Goal: Navigation & Orientation: Find specific page/section

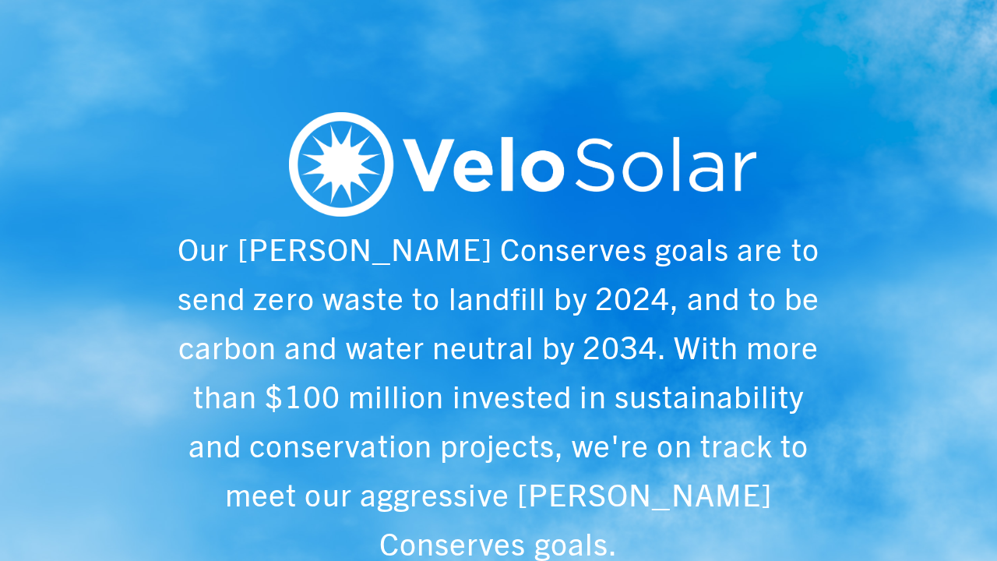
scroll to position [0, 1993]
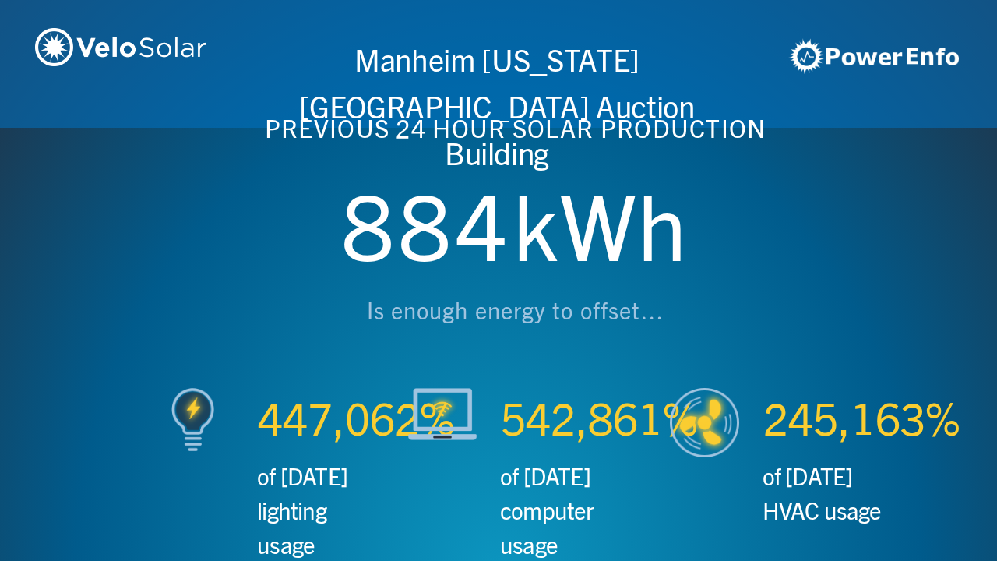
scroll to position [0, 2990]
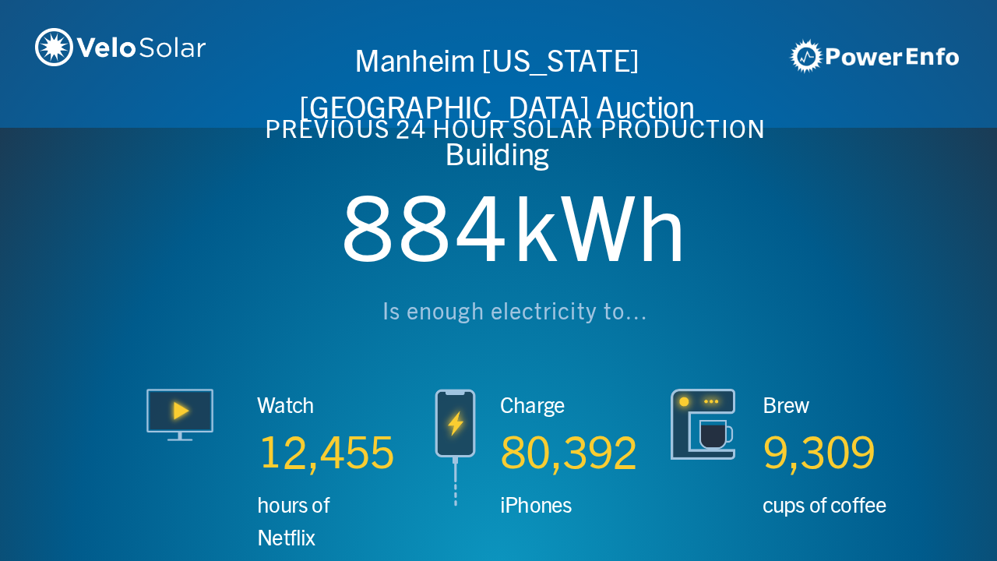
scroll to position [0, 3987]
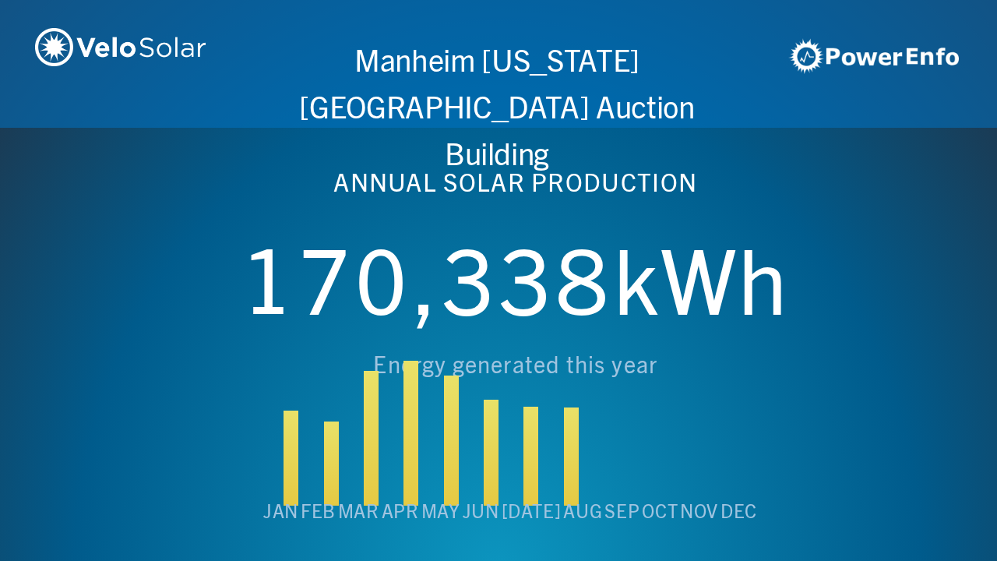
scroll to position [0, 4984]
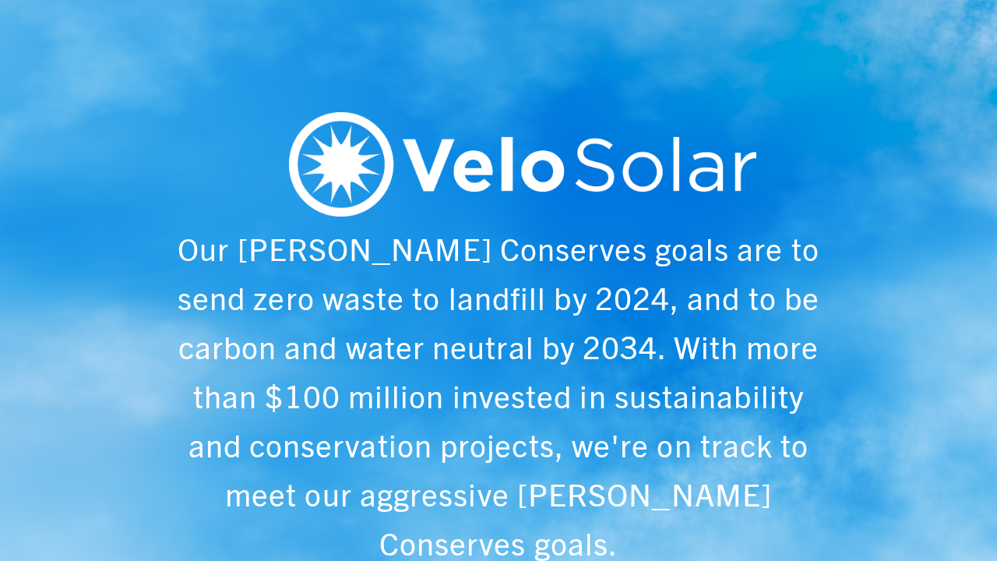
scroll to position [0, 997]
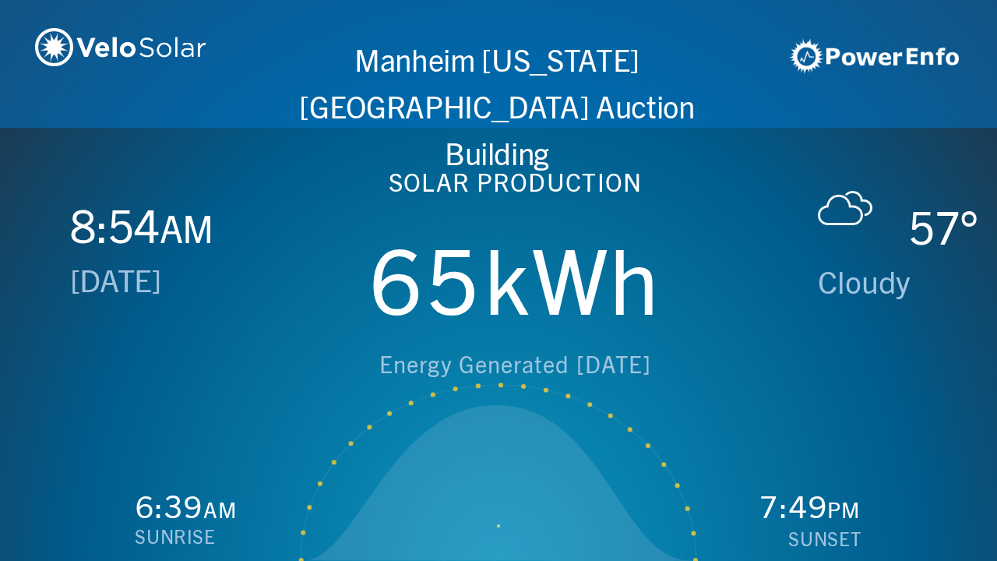
scroll to position [0, 1993]
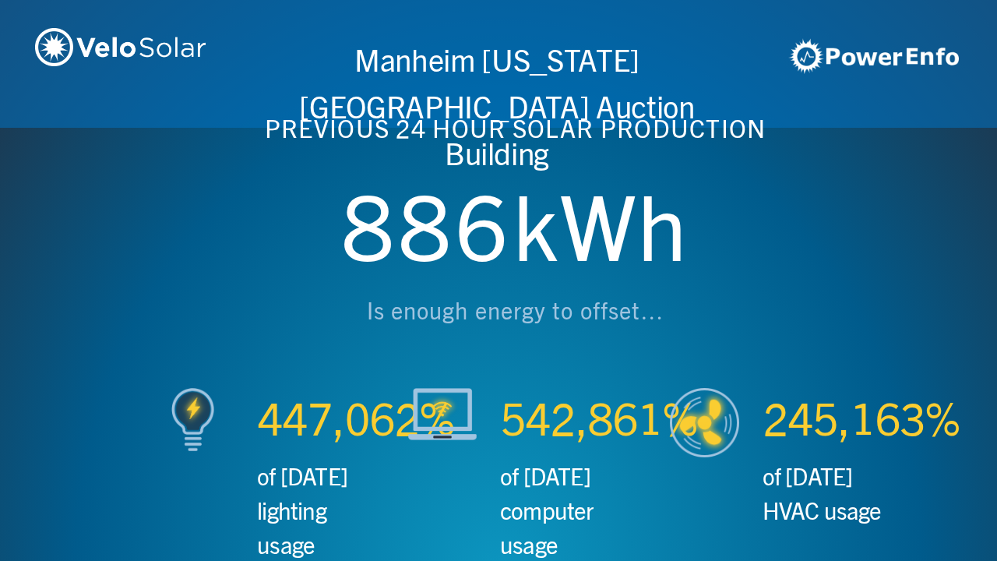
scroll to position [0, 2990]
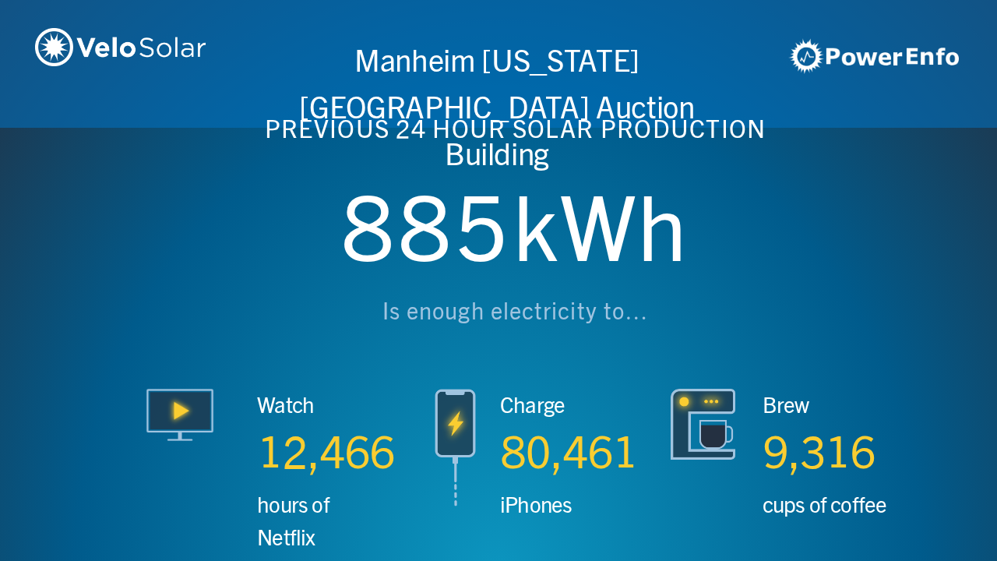
scroll to position [0, 3987]
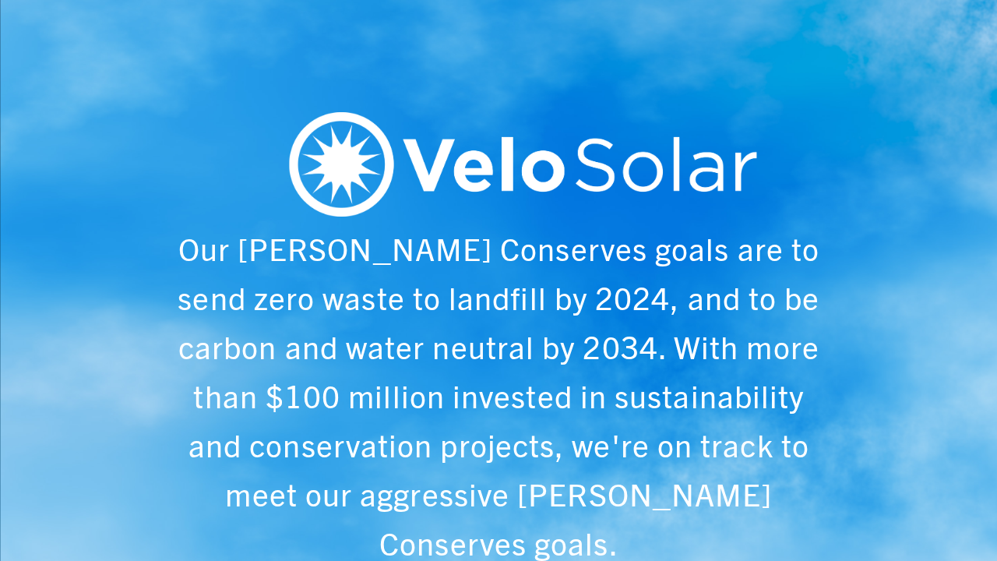
scroll to position [0, 4984]
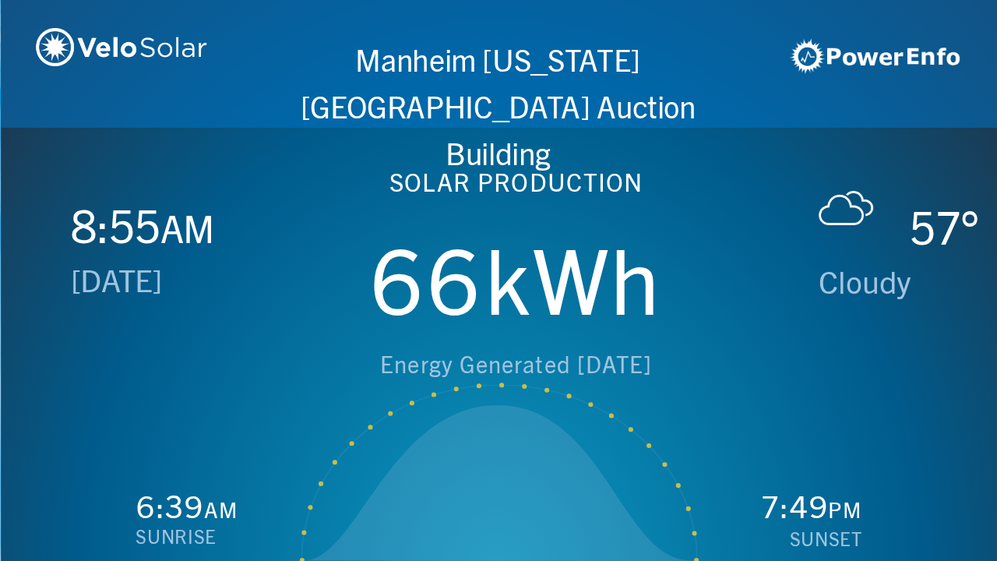
scroll to position [0, 997]
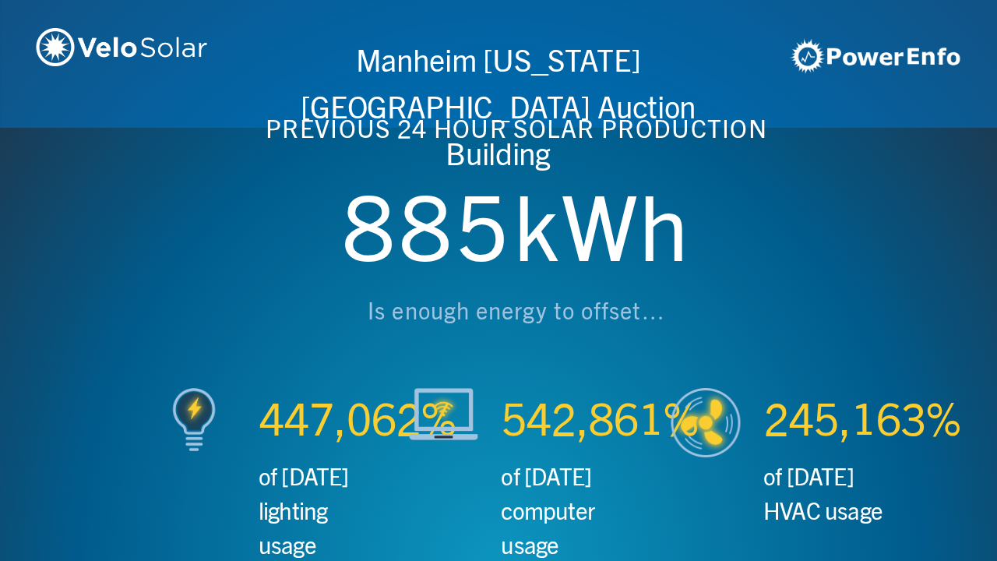
scroll to position [0, 1993]
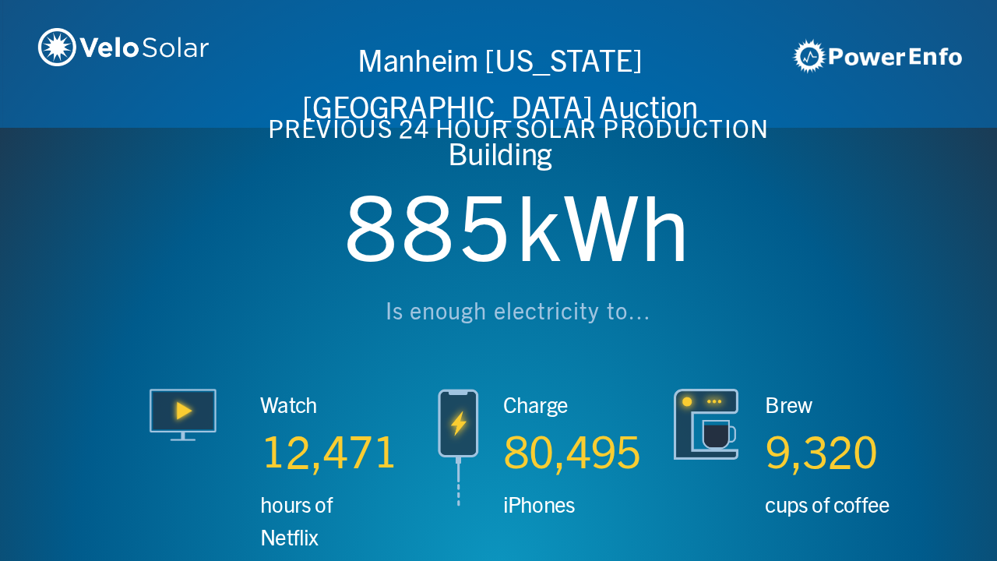
scroll to position [0, 2990]
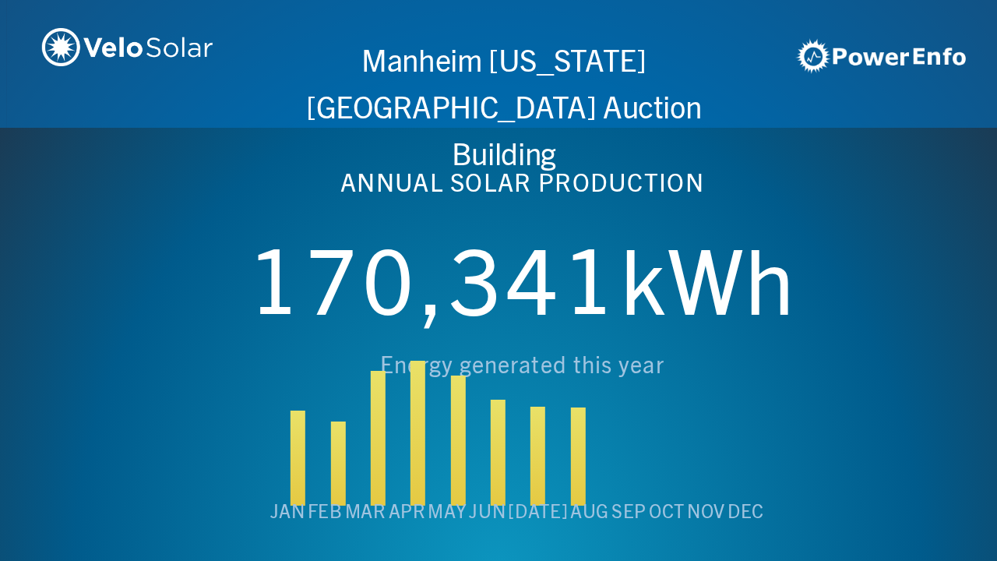
scroll to position [0, 3987]
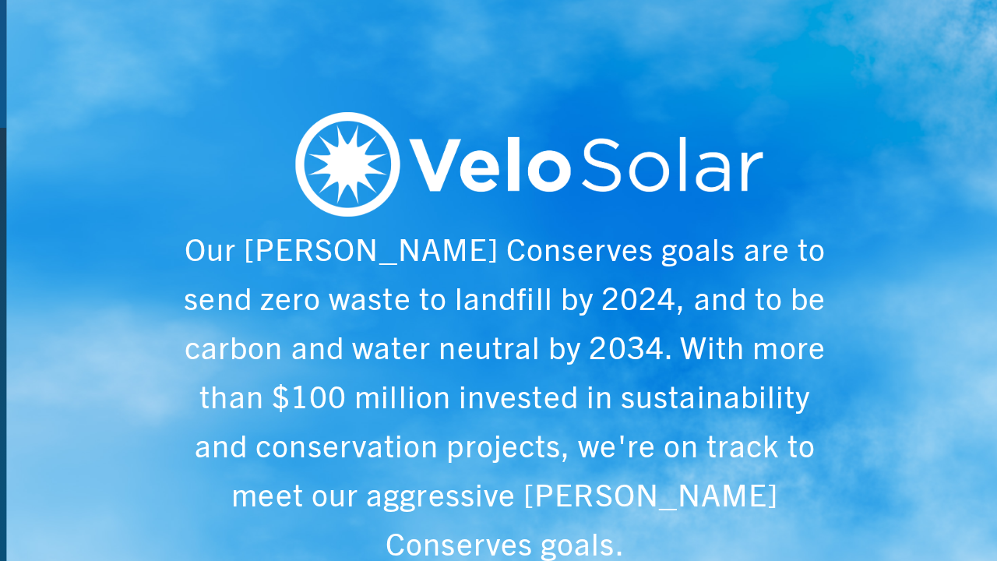
scroll to position [0, 4984]
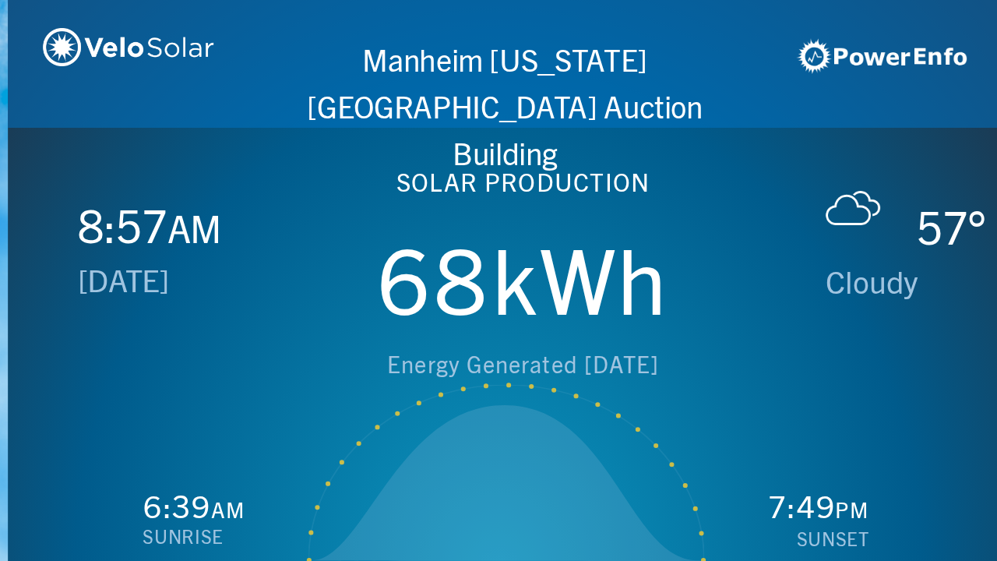
scroll to position [0, 997]
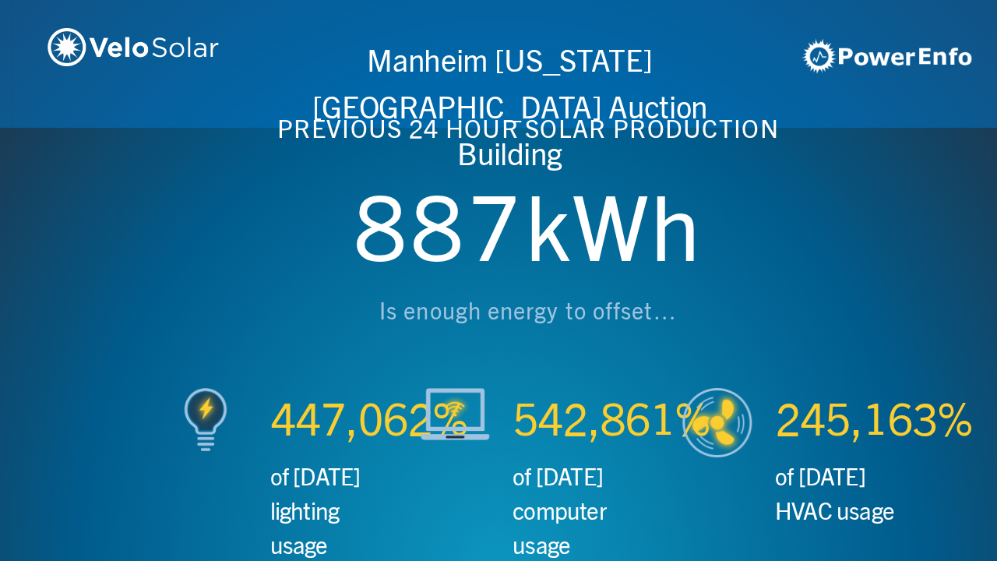
scroll to position [0, 1993]
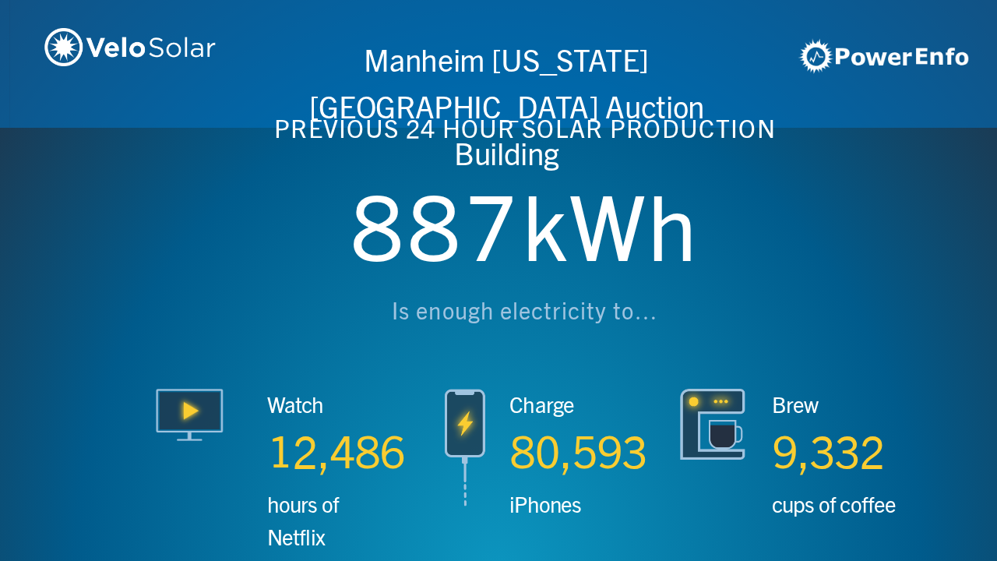
scroll to position [0, 2990]
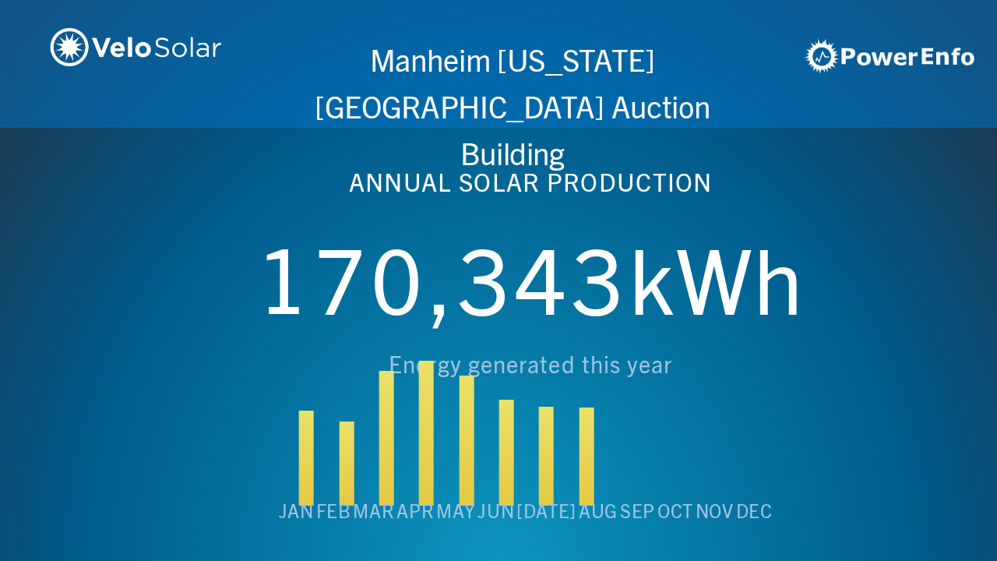
scroll to position [0, 3987]
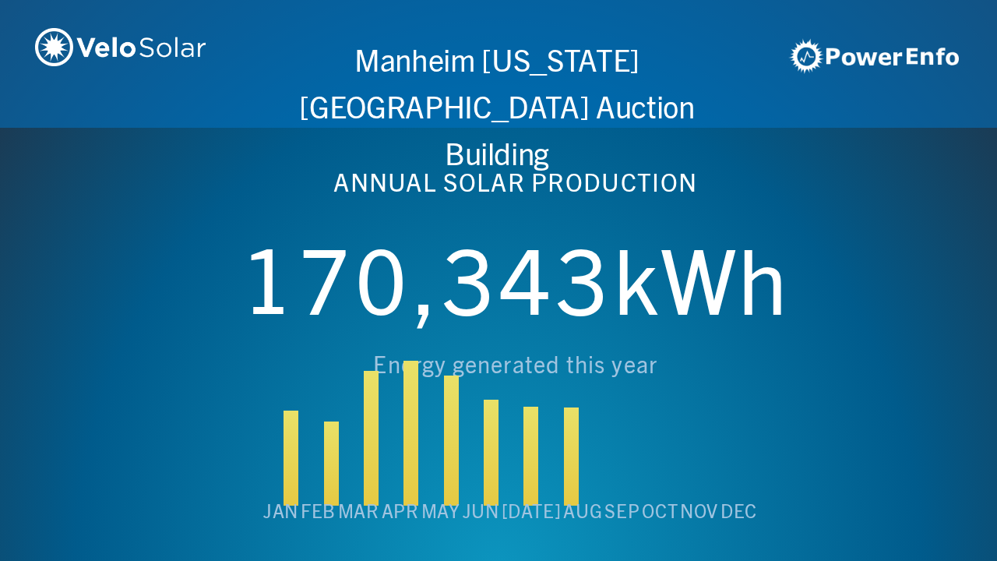
scroll to position [0, 4984]
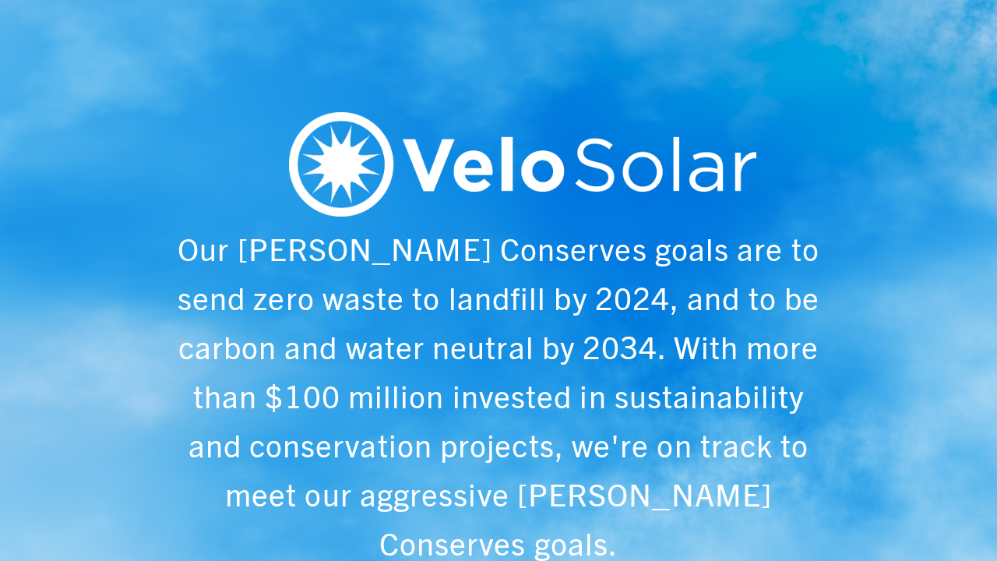
scroll to position [0, 997]
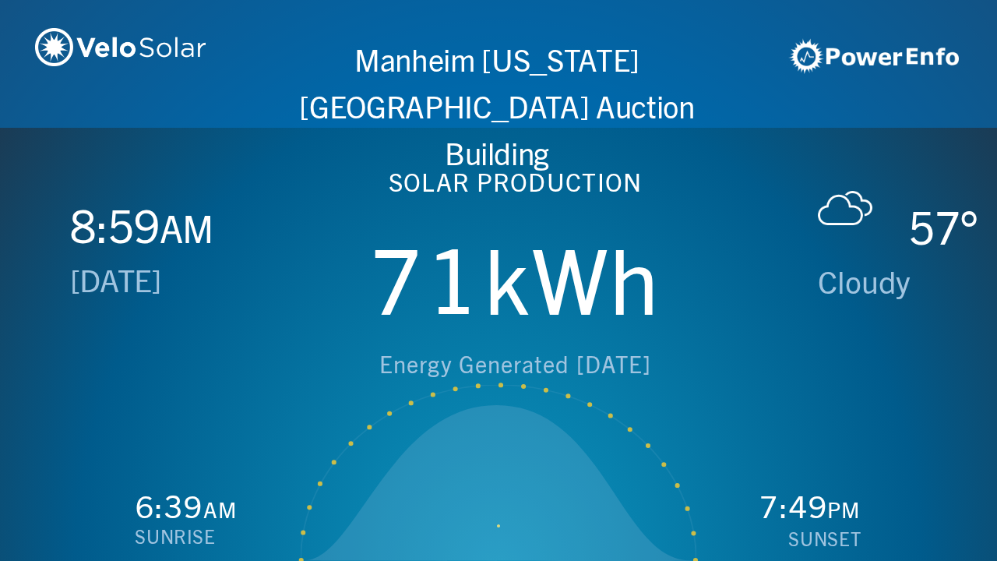
scroll to position [0, 1993]
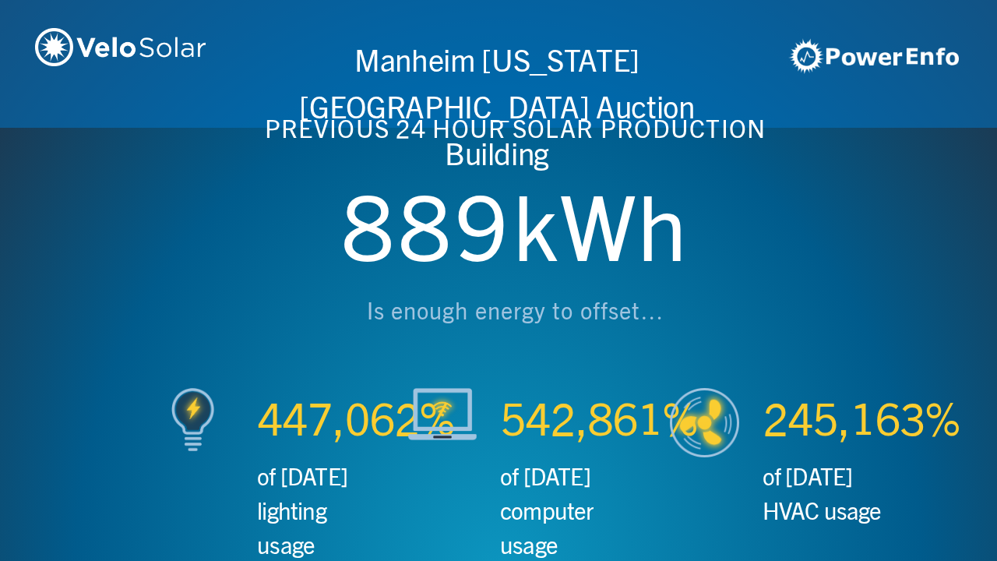
scroll to position [0, 2990]
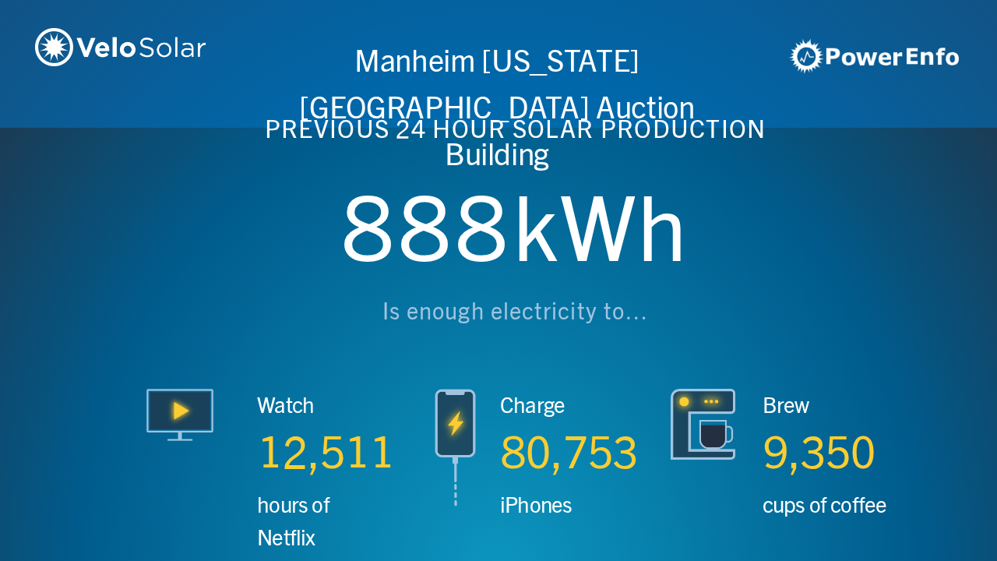
scroll to position [0, 3987]
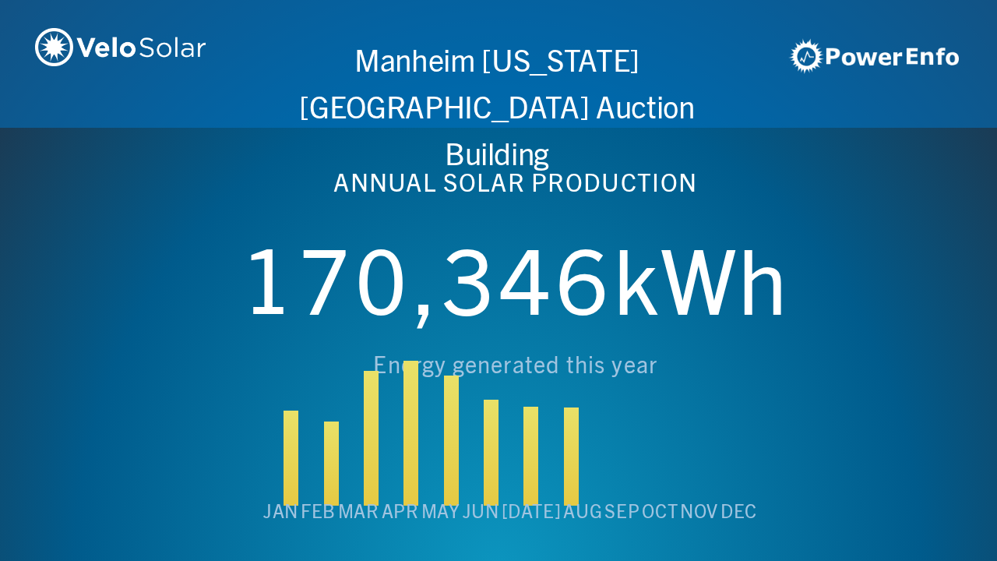
scroll to position [0, 4984]
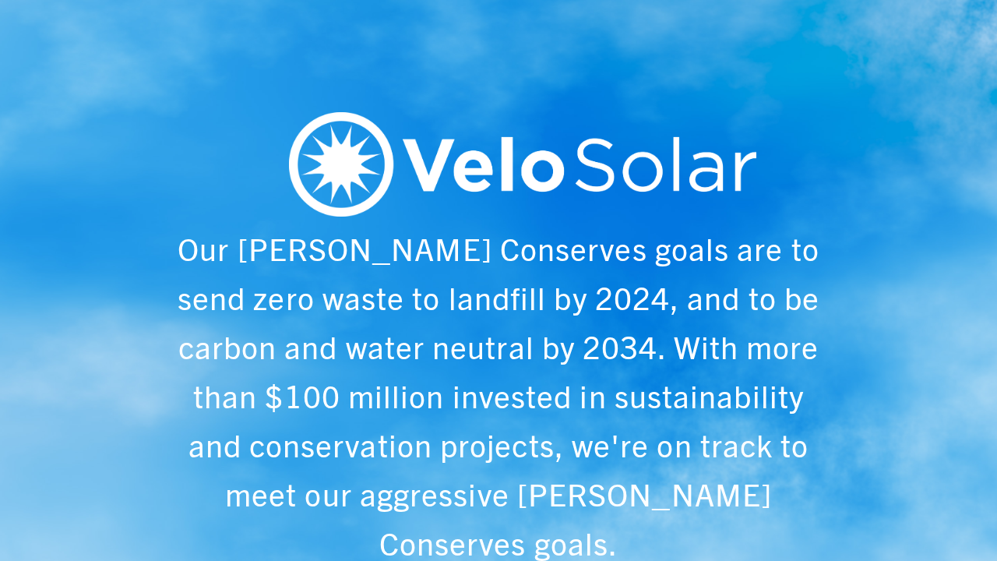
scroll to position [0, 997]
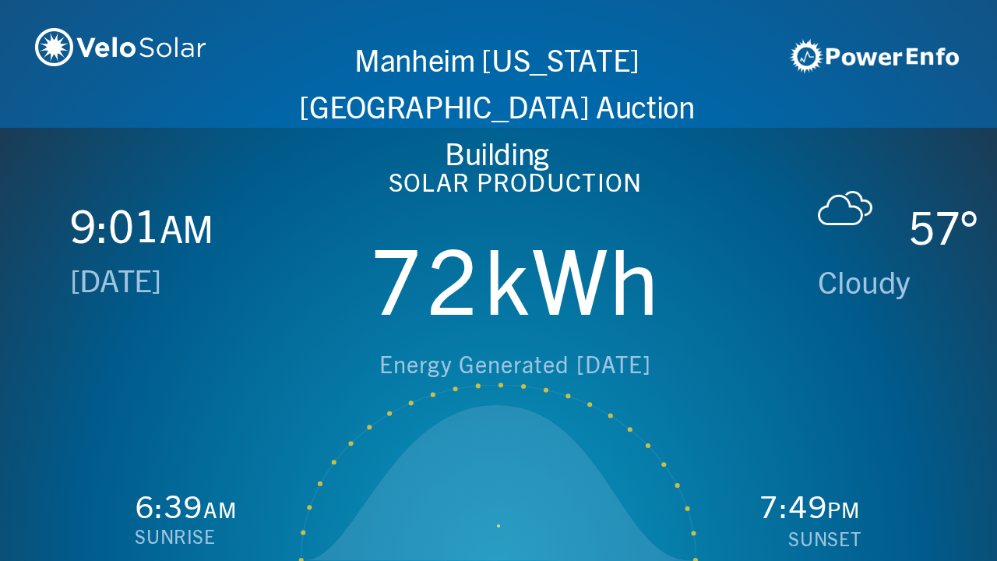
scroll to position [0, 1993]
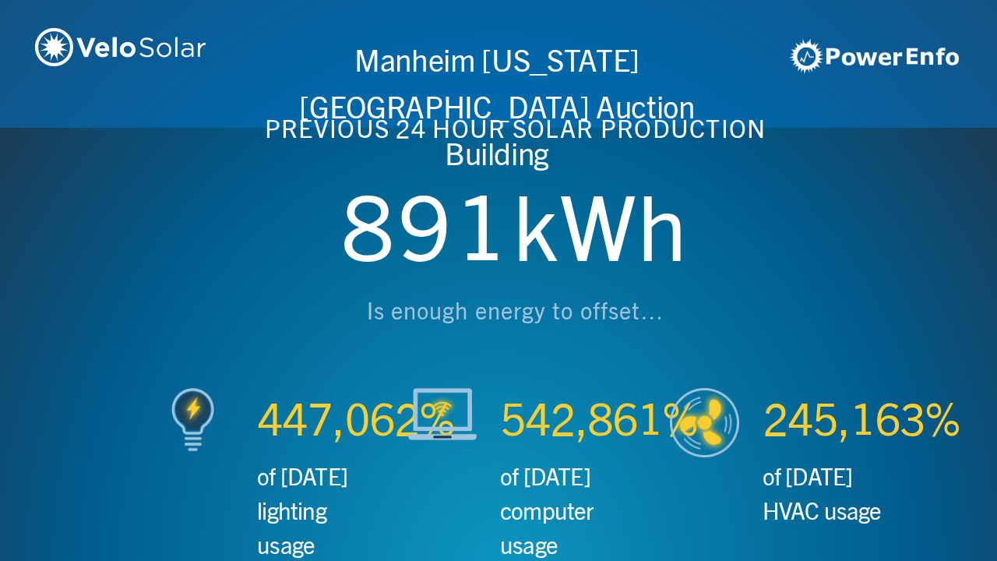
scroll to position [0, 2990]
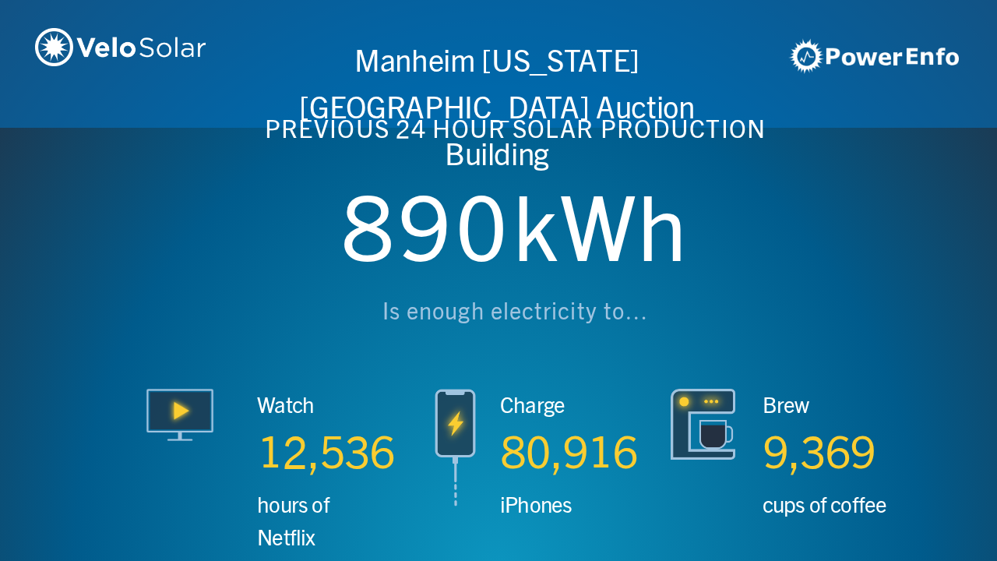
scroll to position [0, 3987]
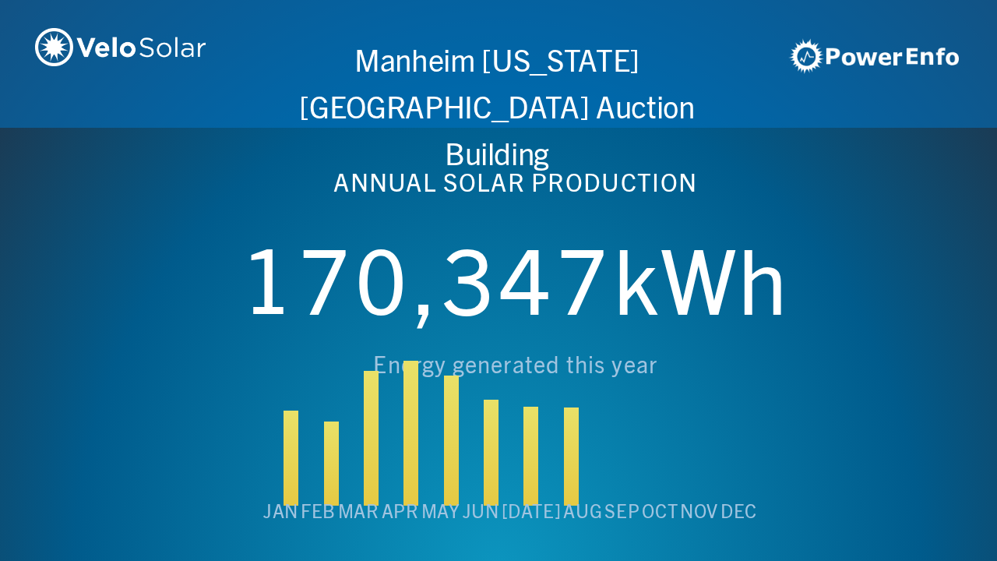
scroll to position [0, 4984]
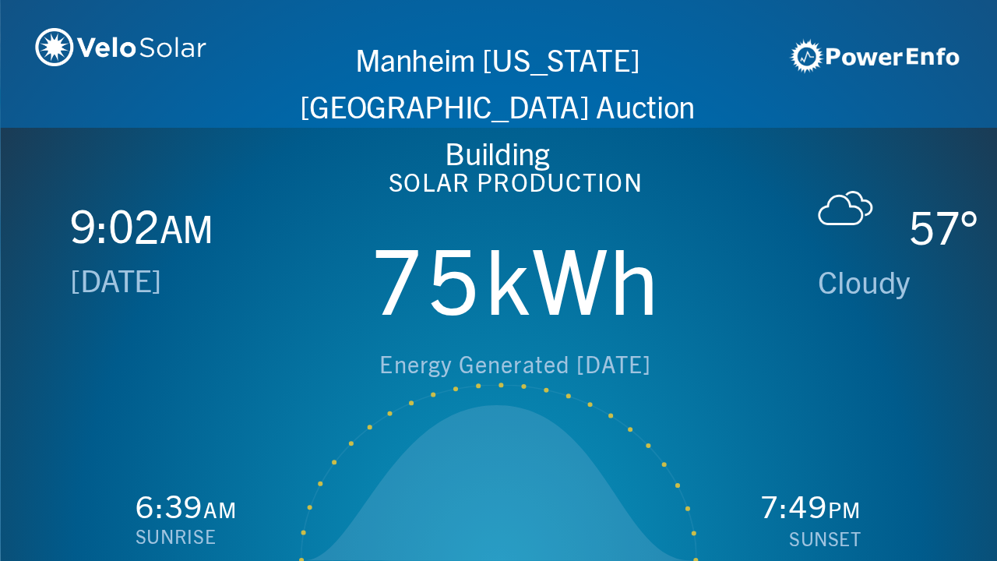
scroll to position [0, 997]
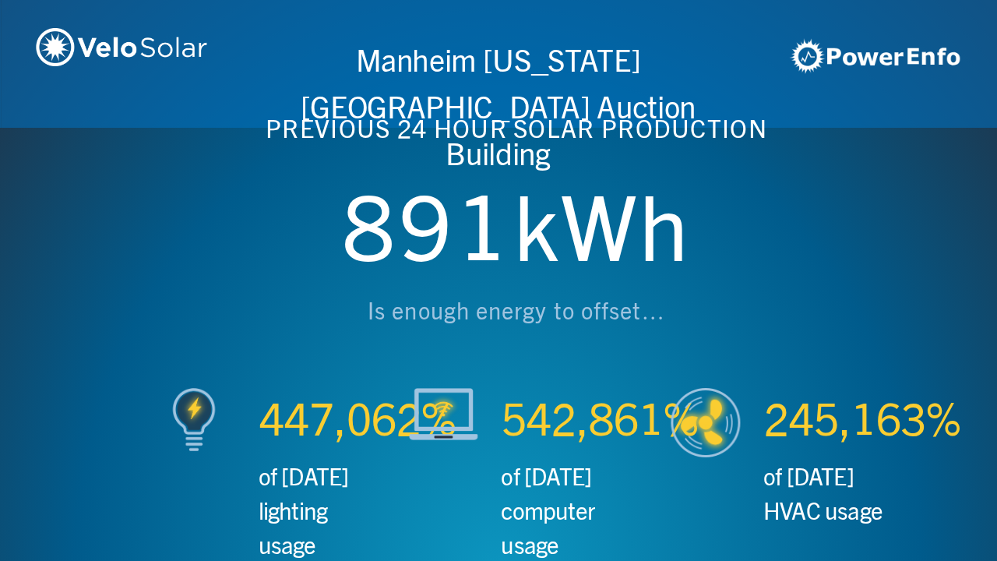
scroll to position [0, 1993]
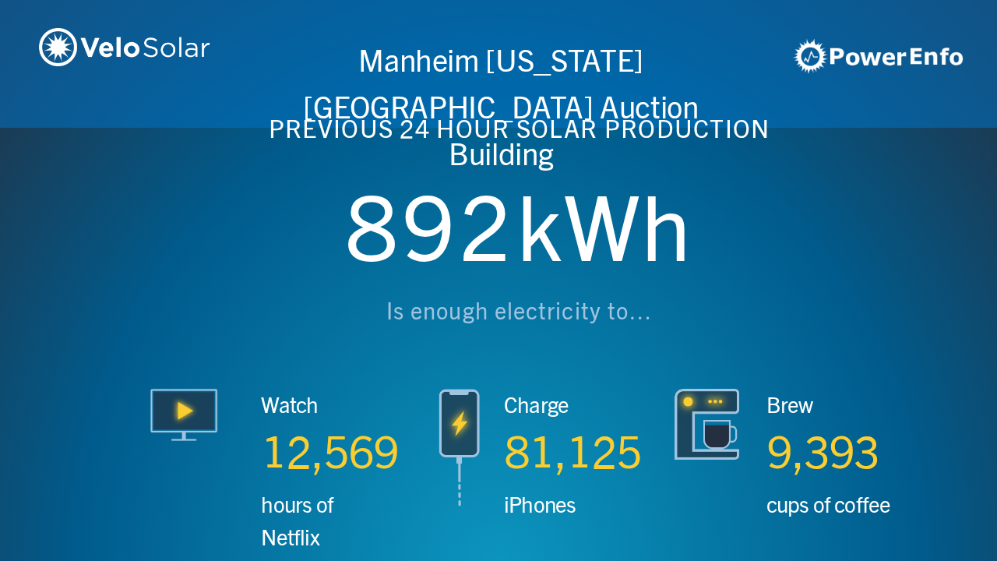
scroll to position [0, 2990]
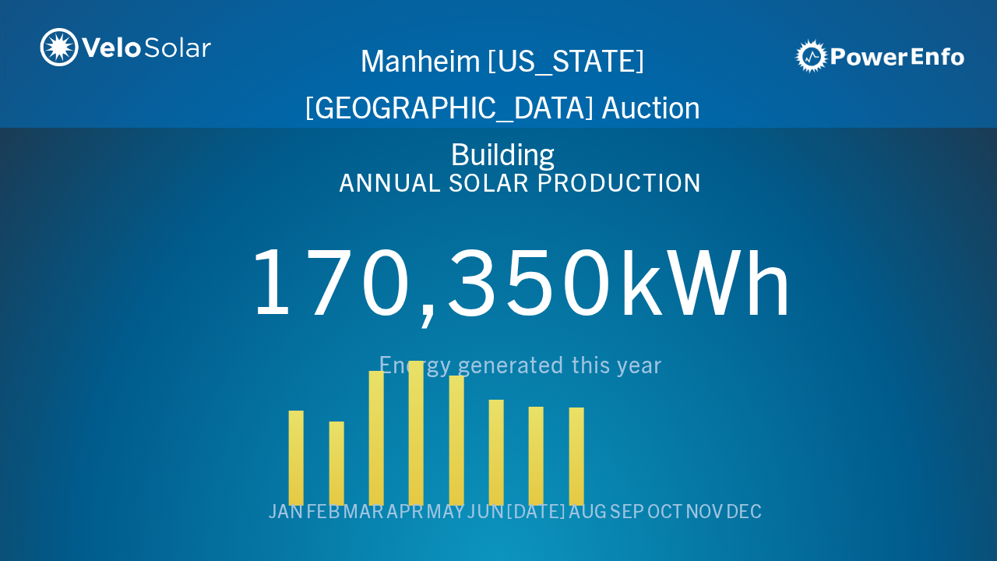
scroll to position [0, 3987]
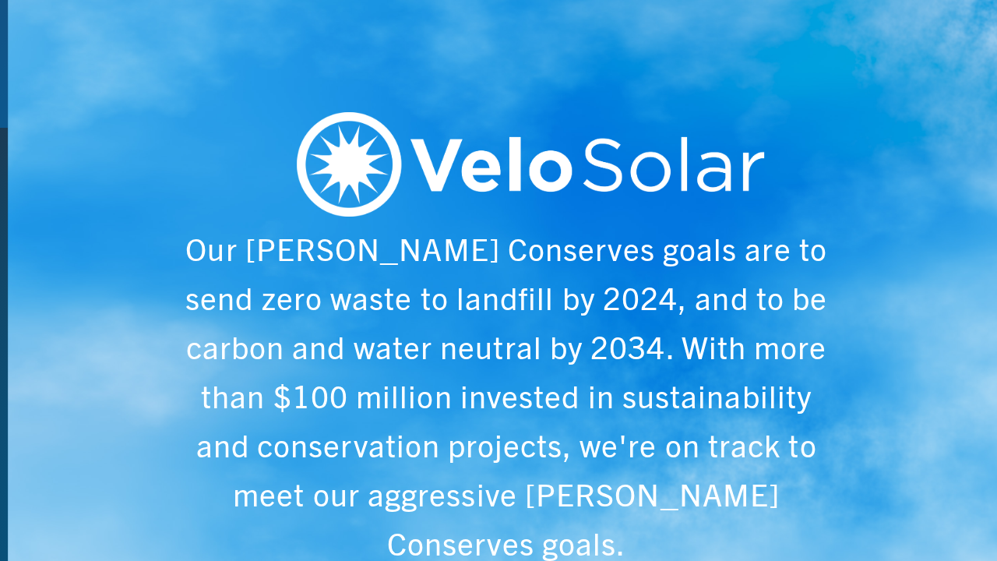
scroll to position [0, 4984]
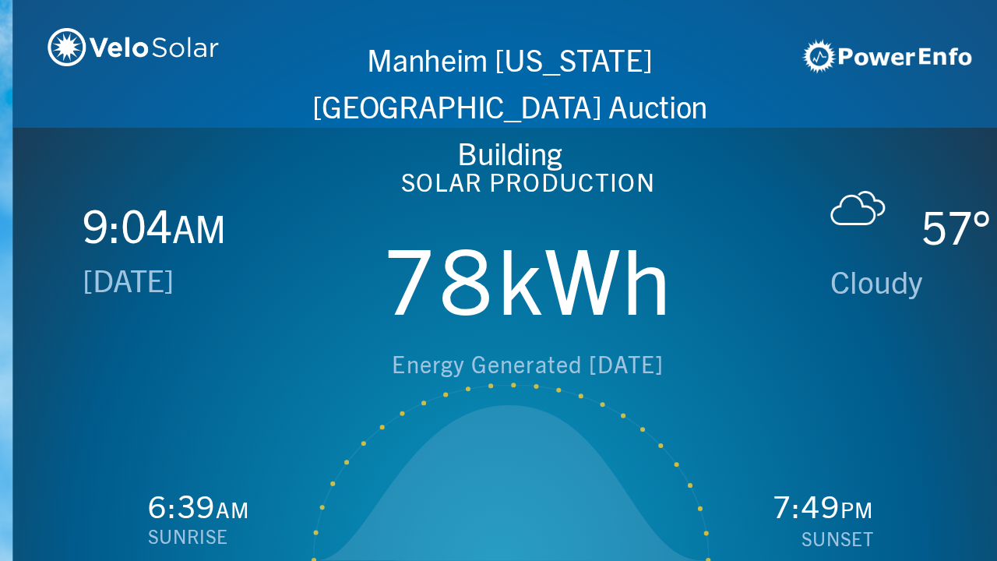
scroll to position [0, 997]
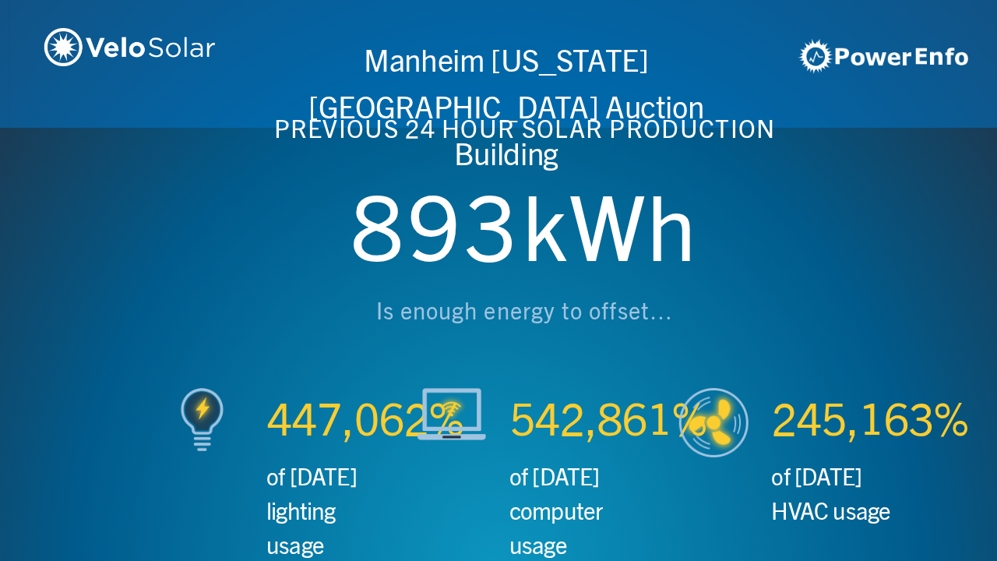
scroll to position [0, 1993]
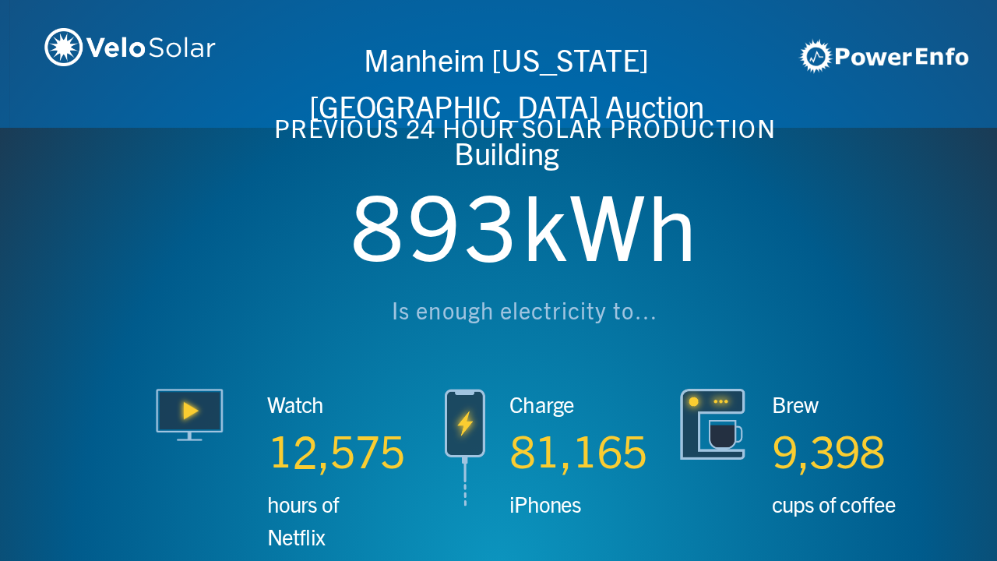
scroll to position [0, 2990]
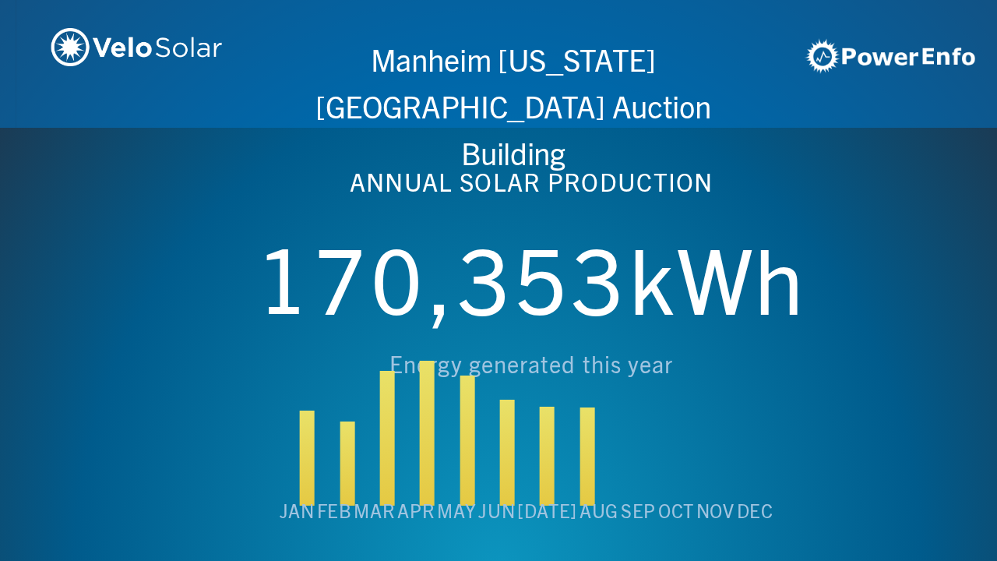
scroll to position [0, 3987]
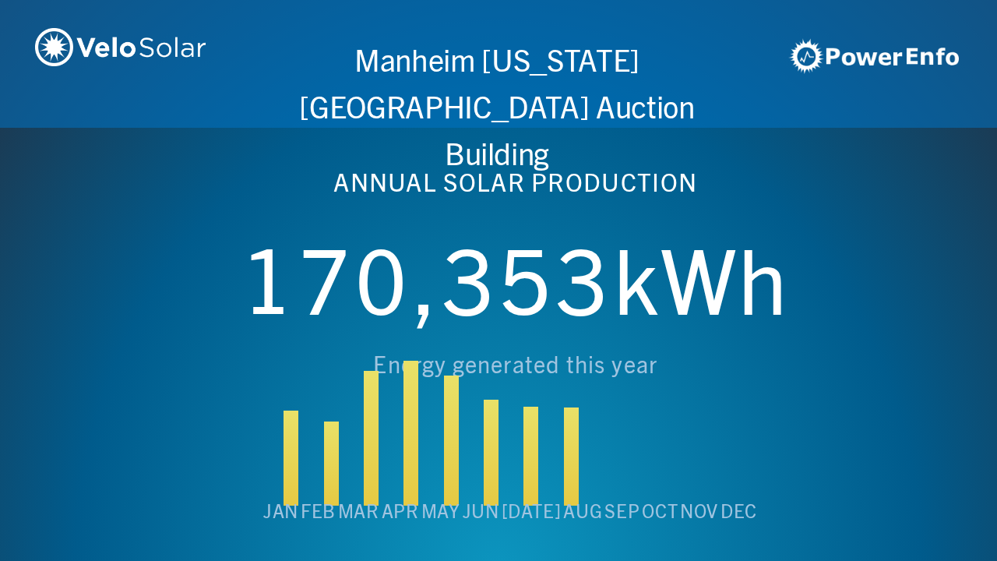
scroll to position [0, 4984]
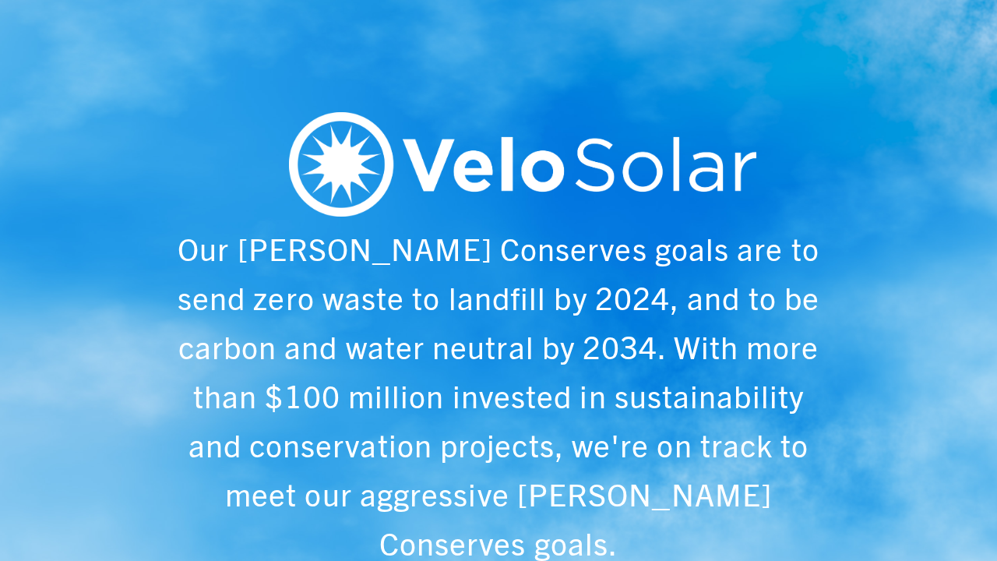
scroll to position [0, 997]
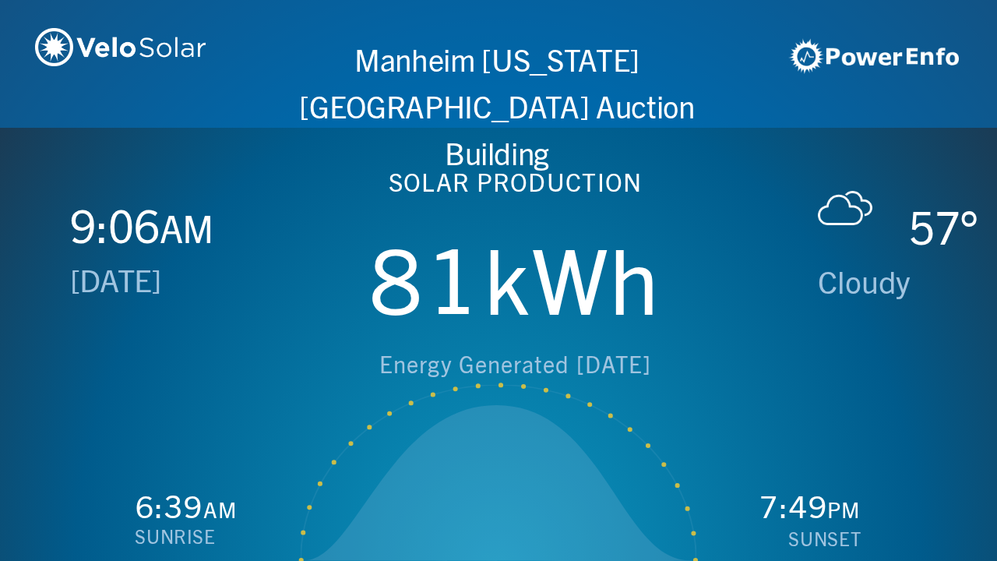
scroll to position [0, 1993]
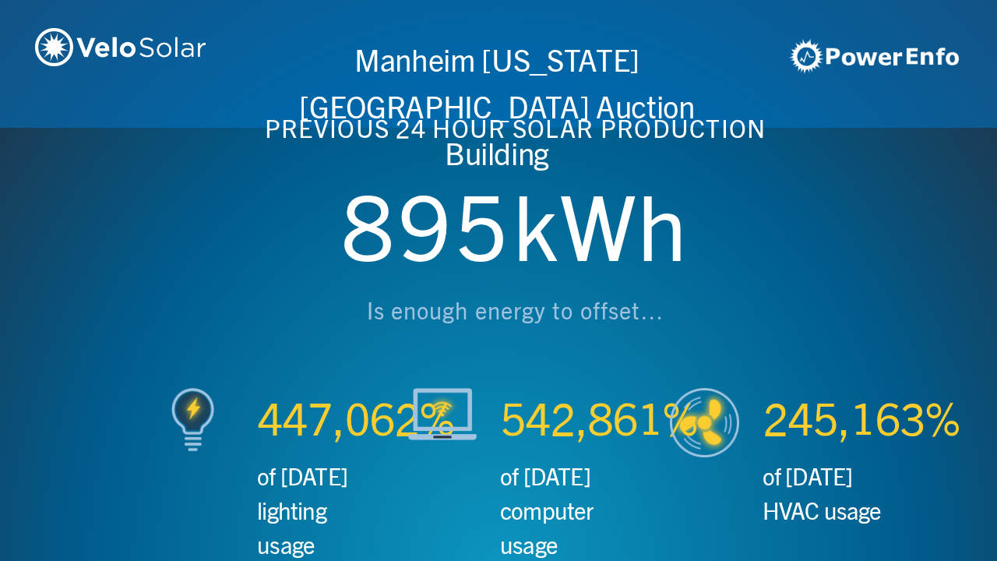
scroll to position [0, 2990]
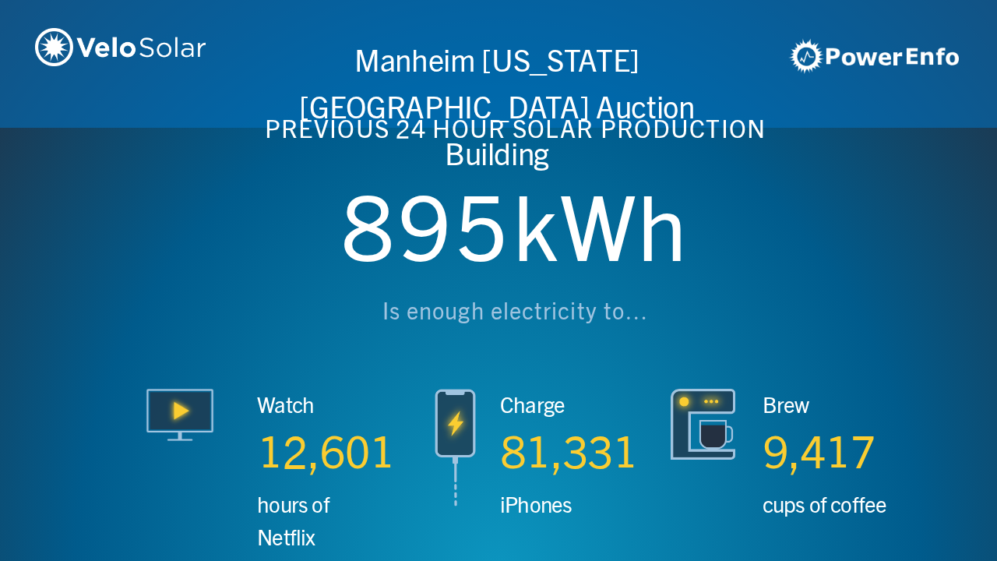
scroll to position [0, 3987]
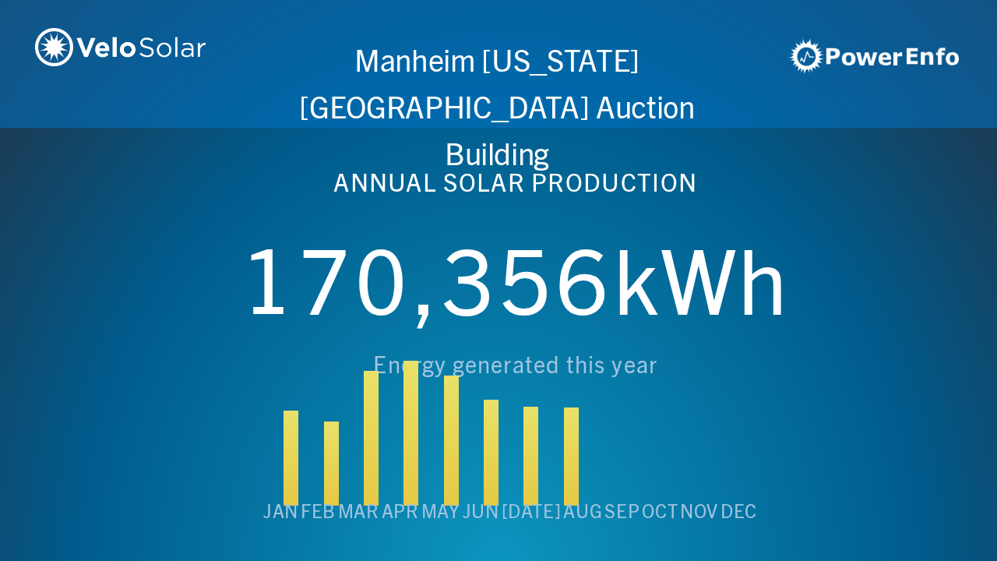
scroll to position [0, 4984]
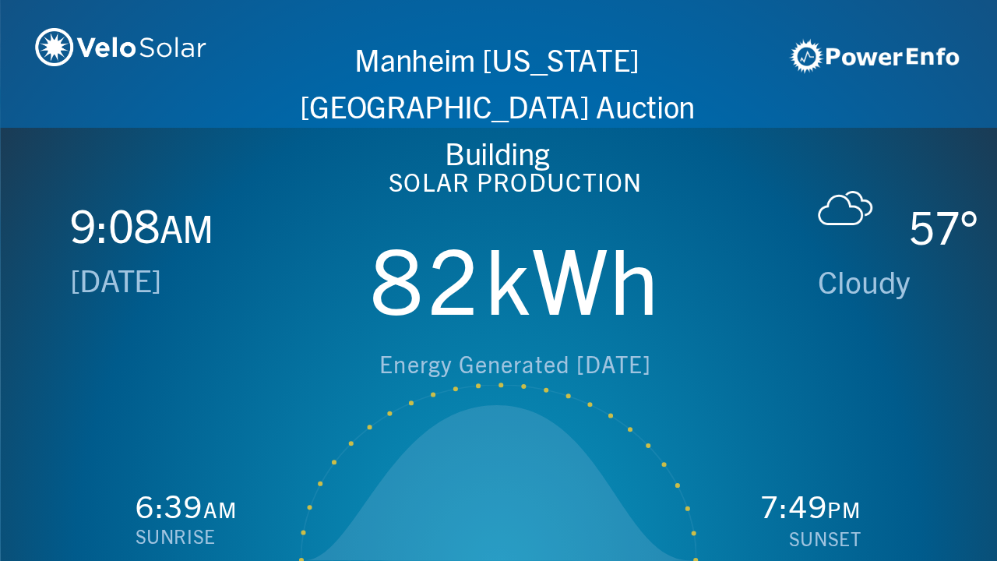
scroll to position [0, 997]
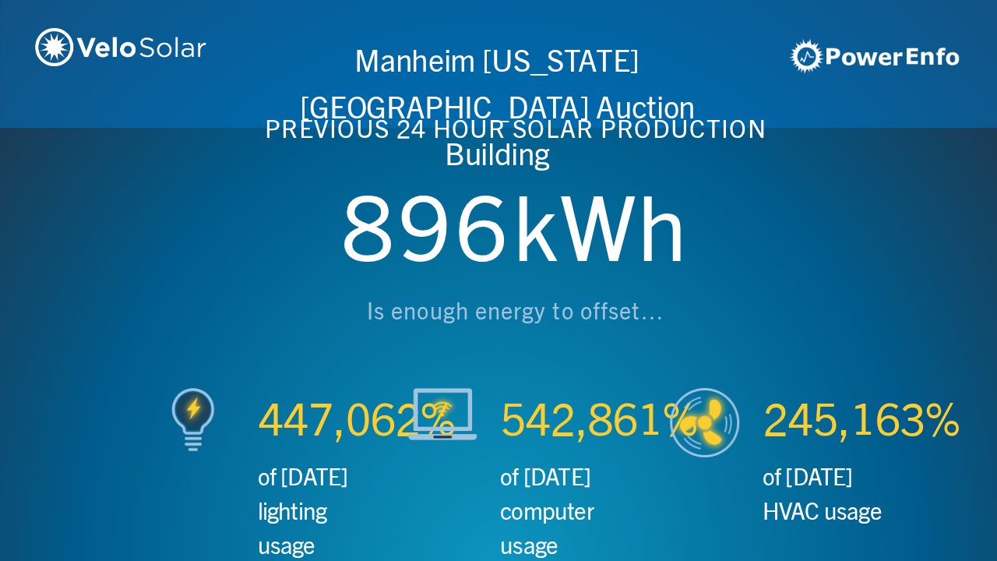
scroll to position [0, 1993]
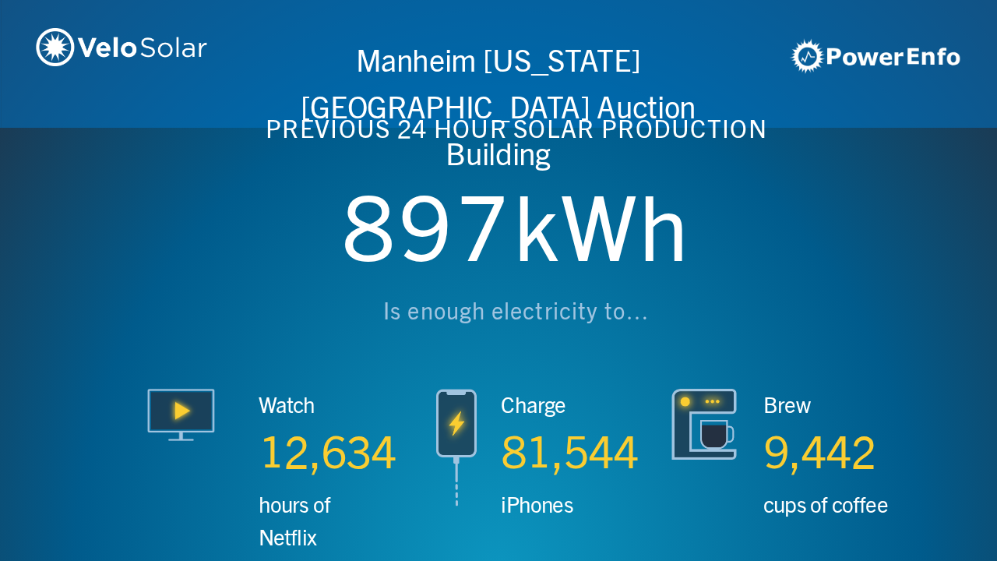
scroll to position [0, 2990]
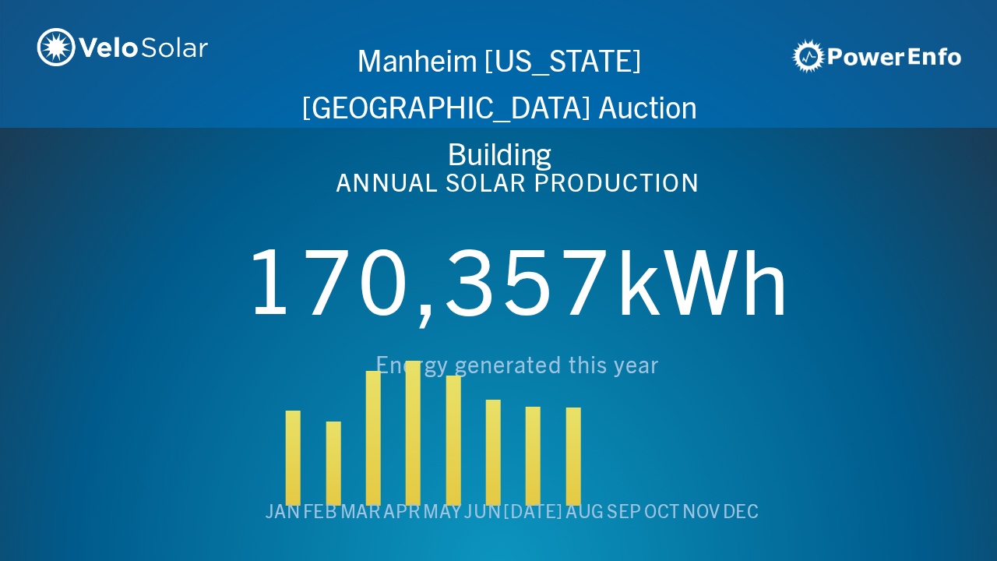
scroll to position [0, 3987]
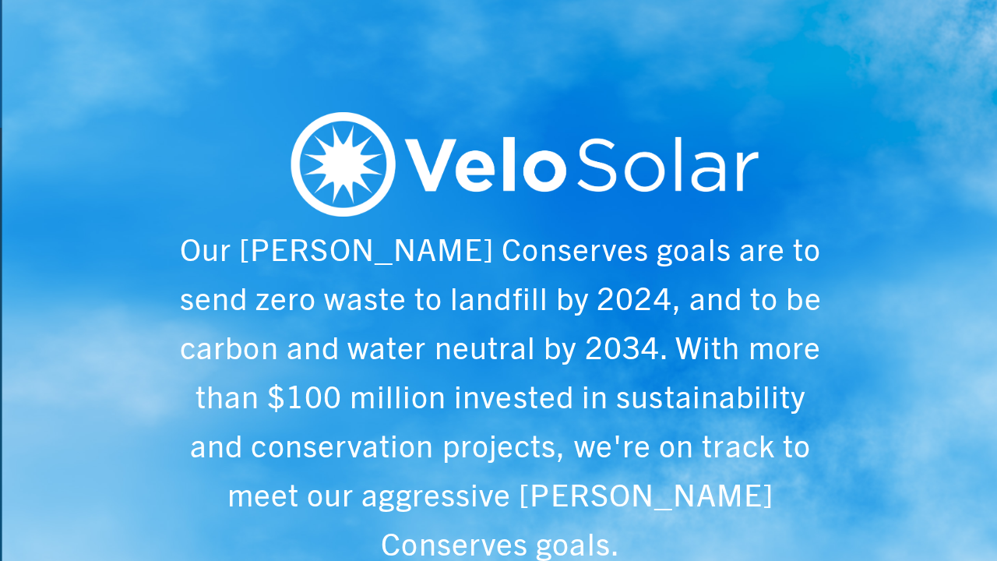
scroll to position [0, 4984]
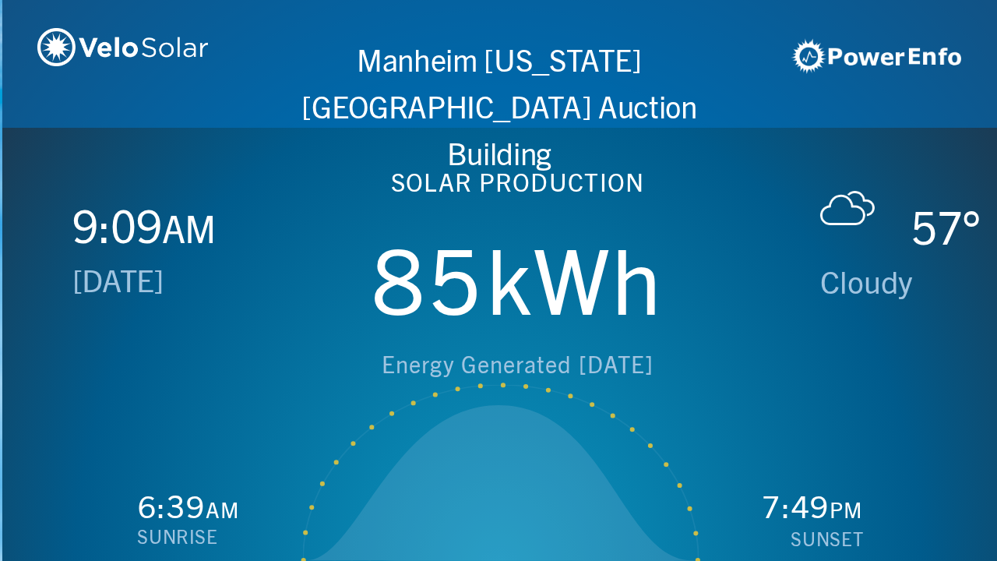
scroll to position [0, 997]
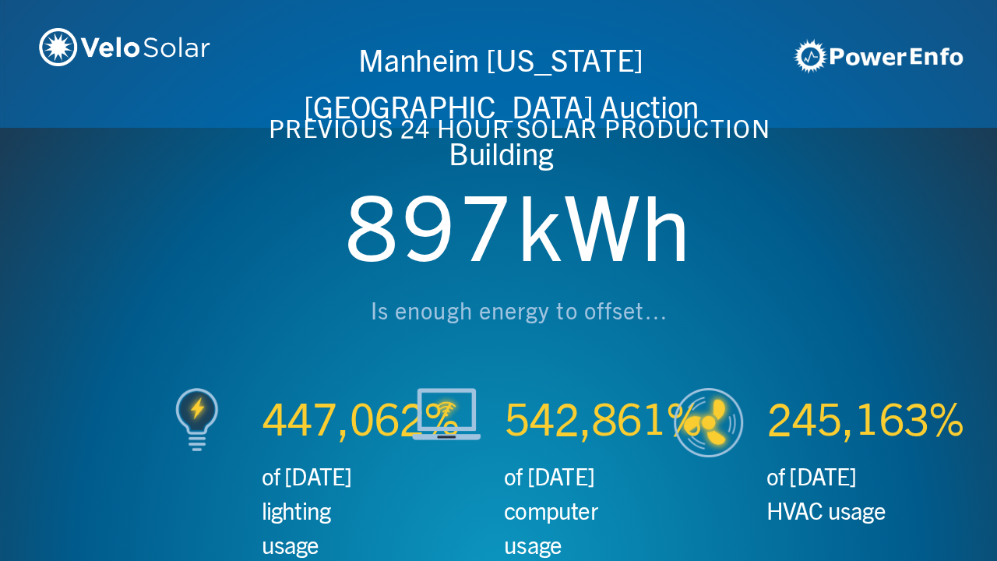
scroll to position [0, 1993]
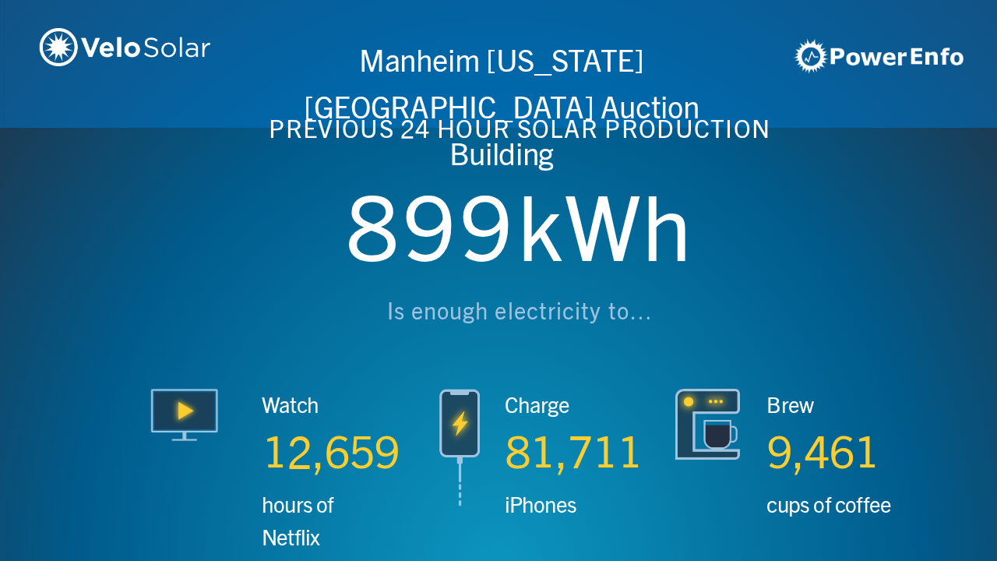
scroll to position [0, 2990]
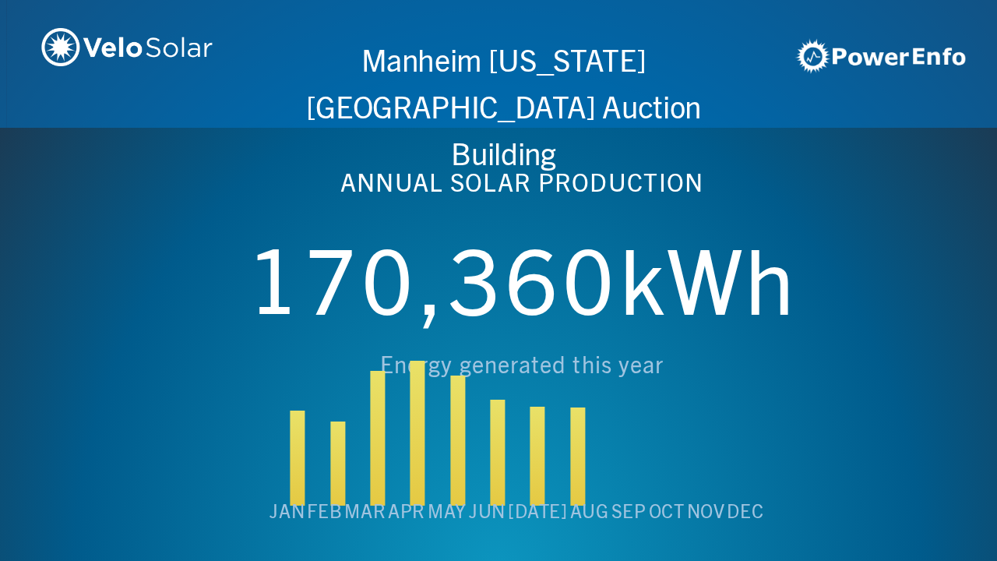
scroll to position [0, 3987]
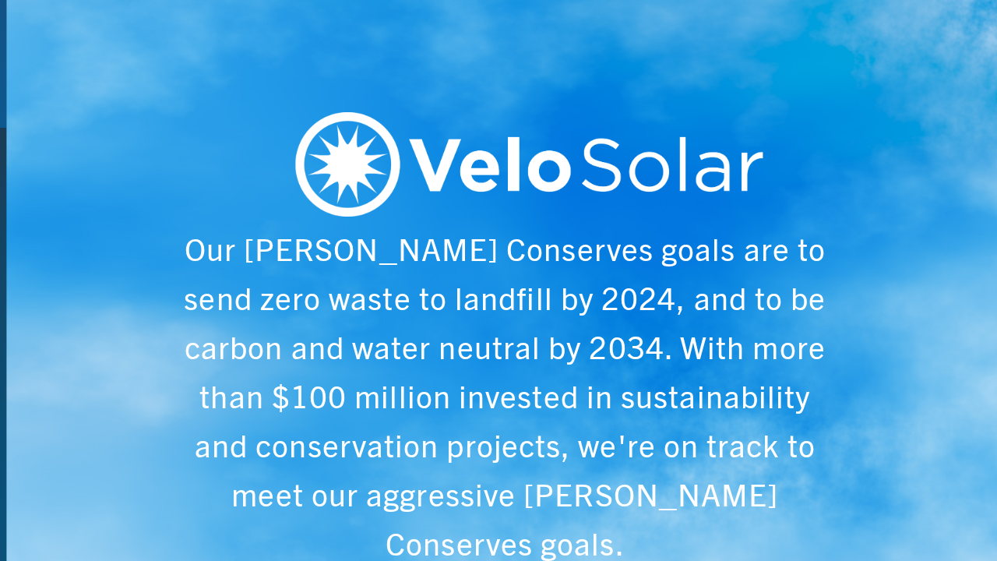
scroll to position [0, 4984]
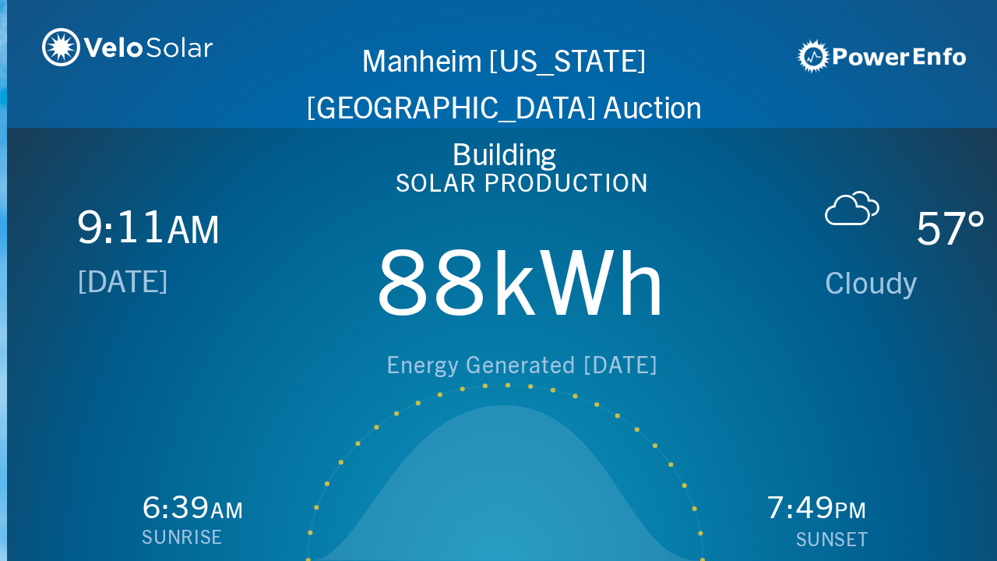
scroll to position [0, 997]
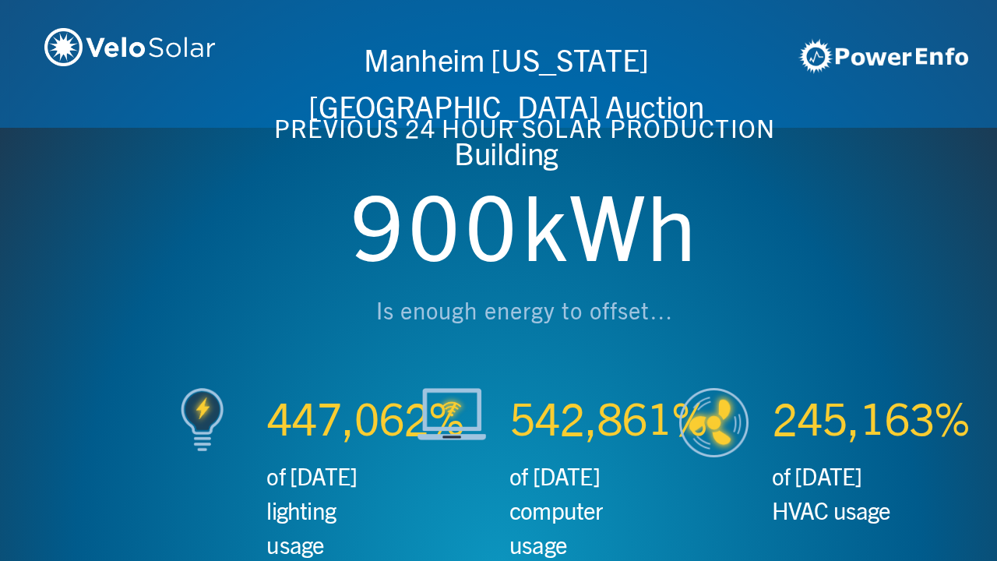
scroll to position [0, 1993]
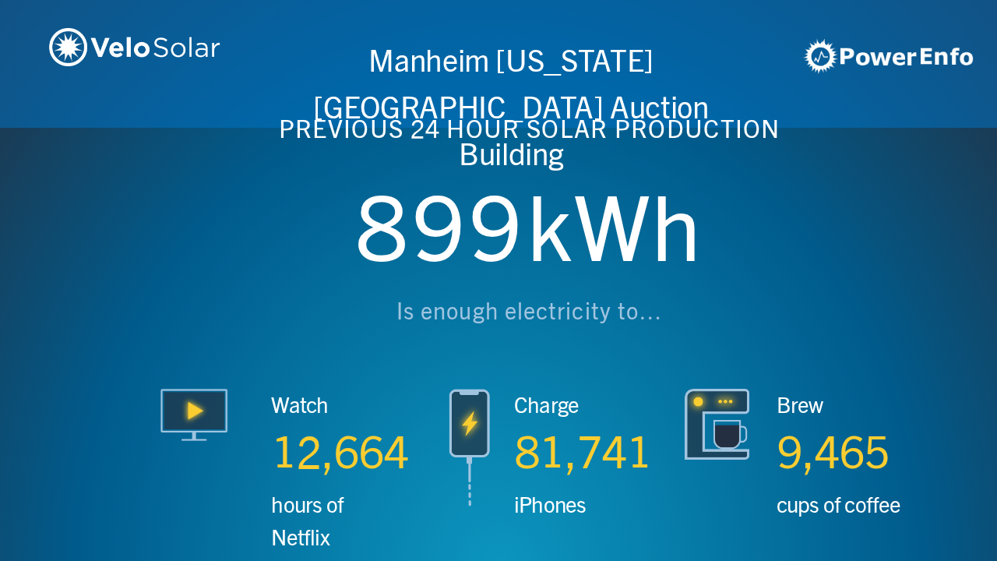
scroll to position [0, 2990]
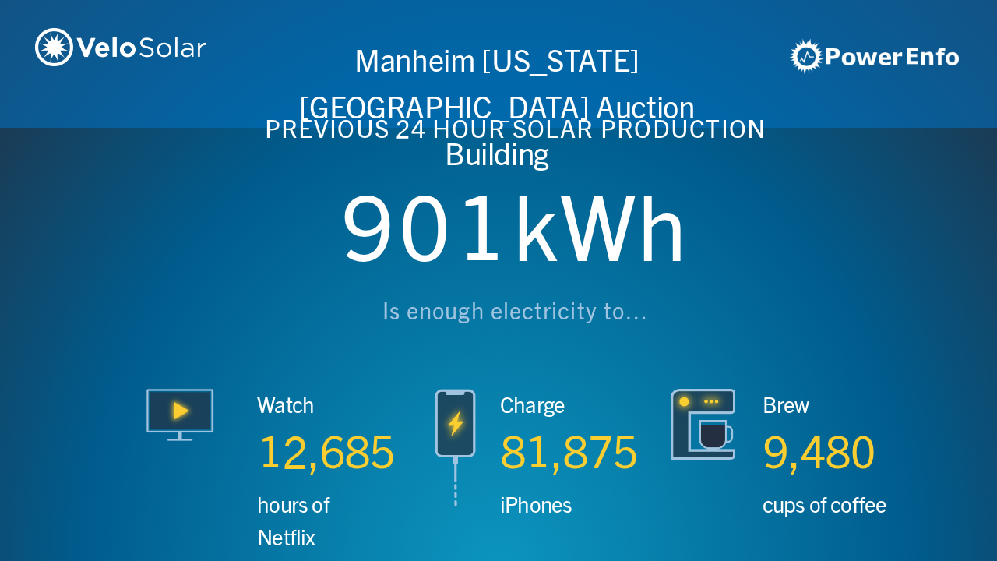
scroll to position [0, 3987]
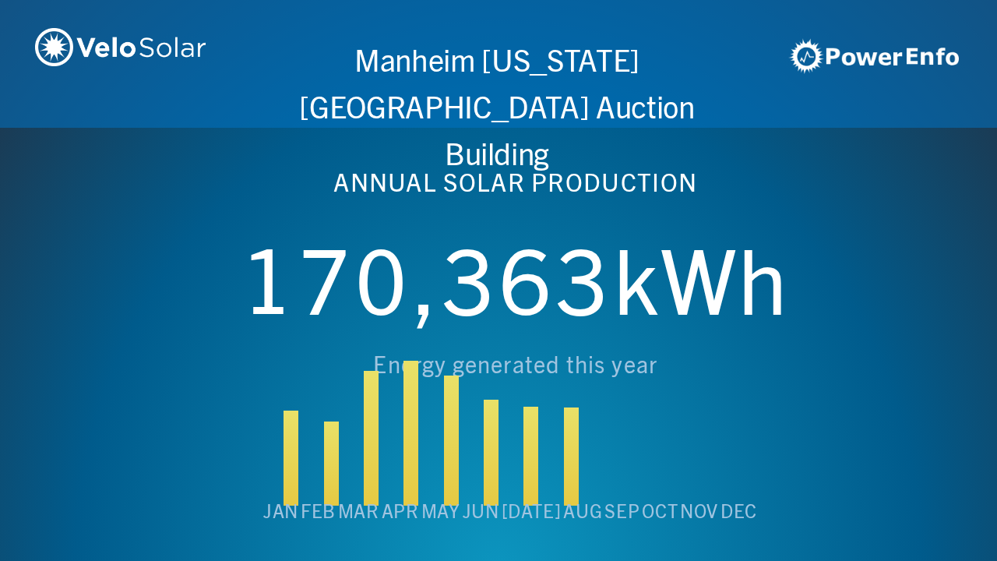
scroll to position [0, 4984]
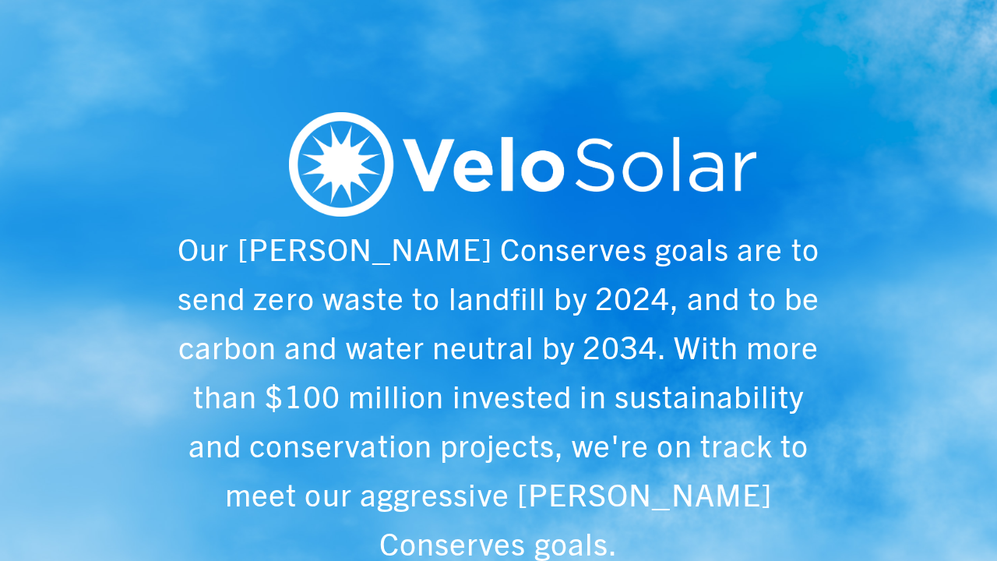
scroll to position [0, 997]
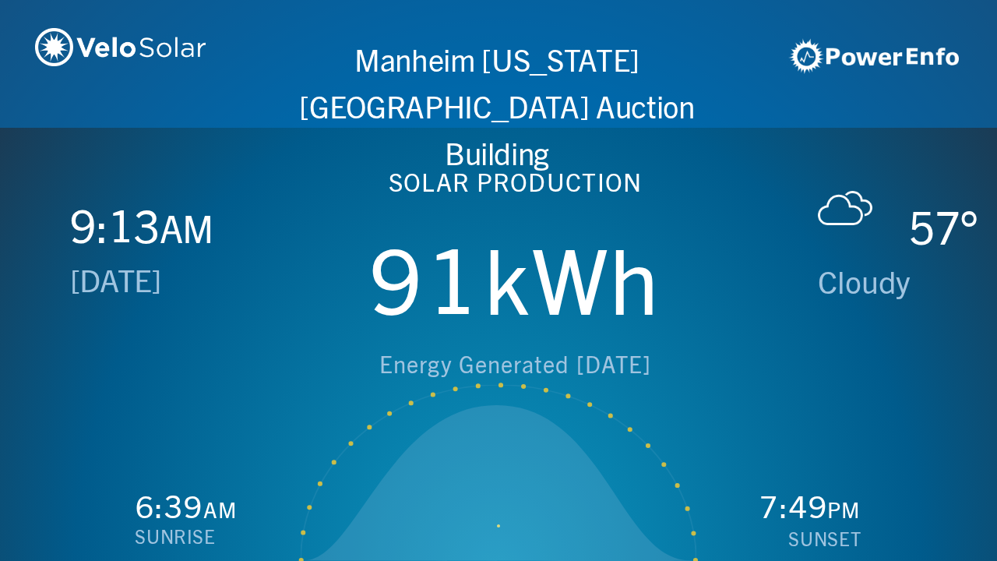
scroll to position [0, 1993]
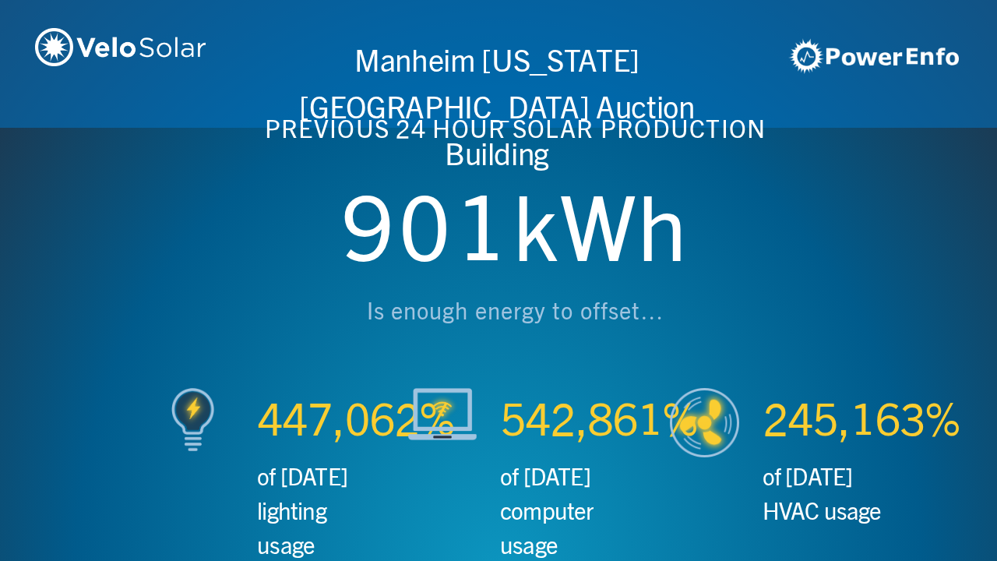
scroll to position [0, 2990]
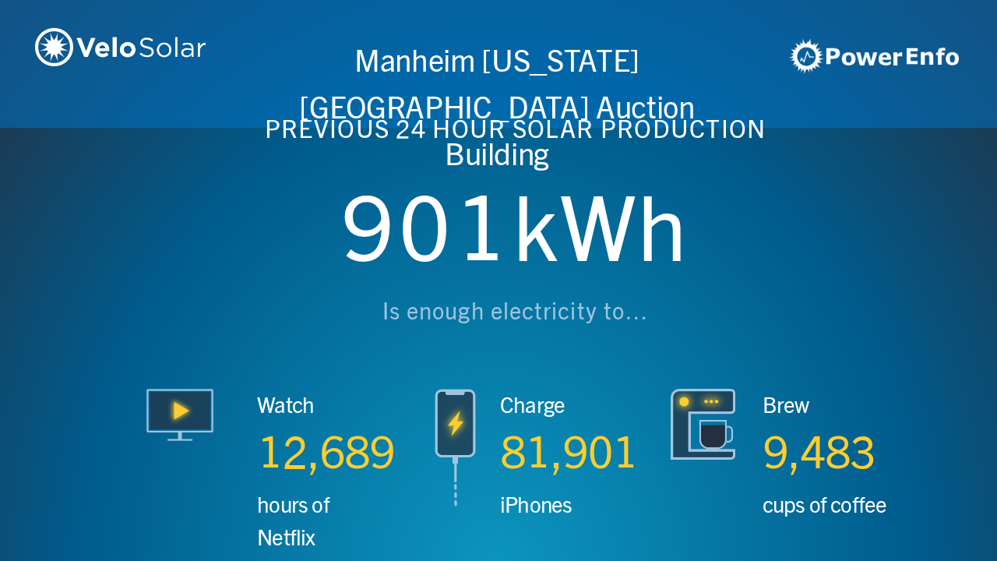
scroll to position [0, 3987]
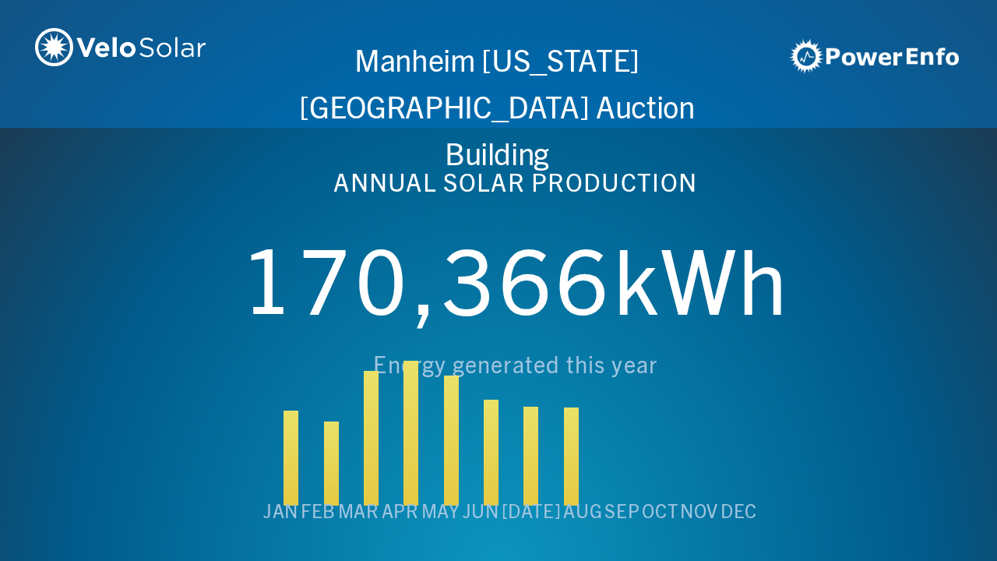
scroll to position [0, 4984]
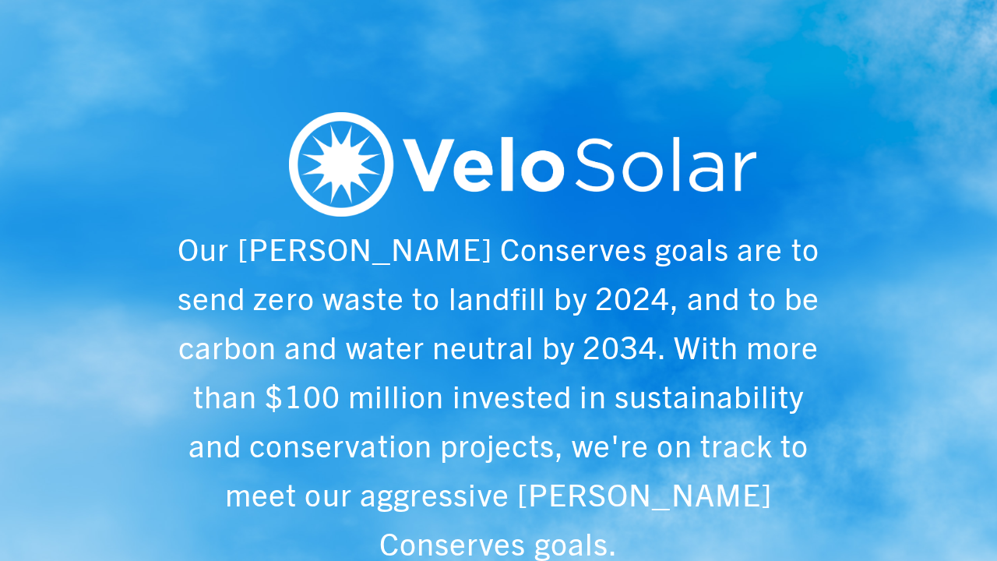
scroll to position [0, 997]
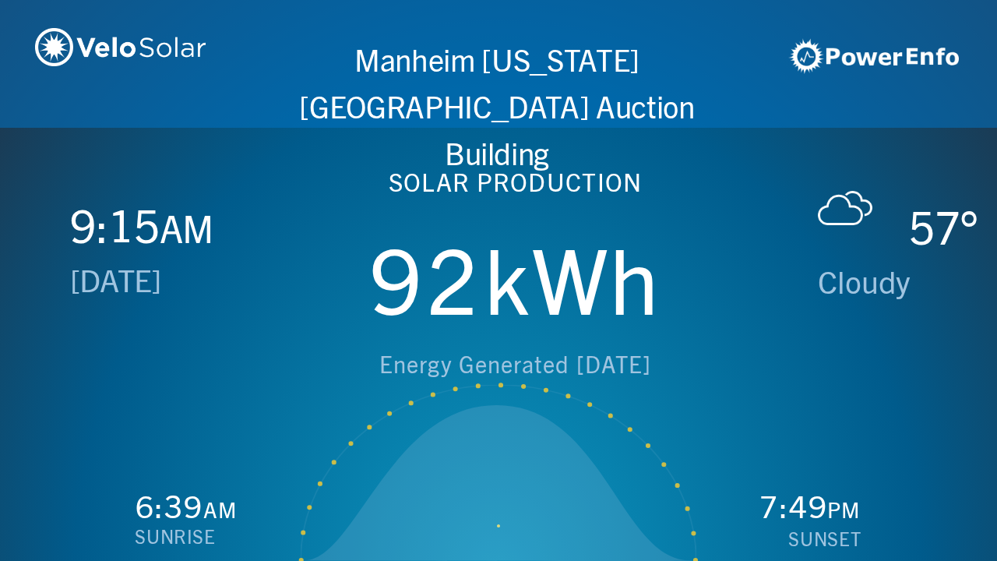
scroll to position [0, 1993]
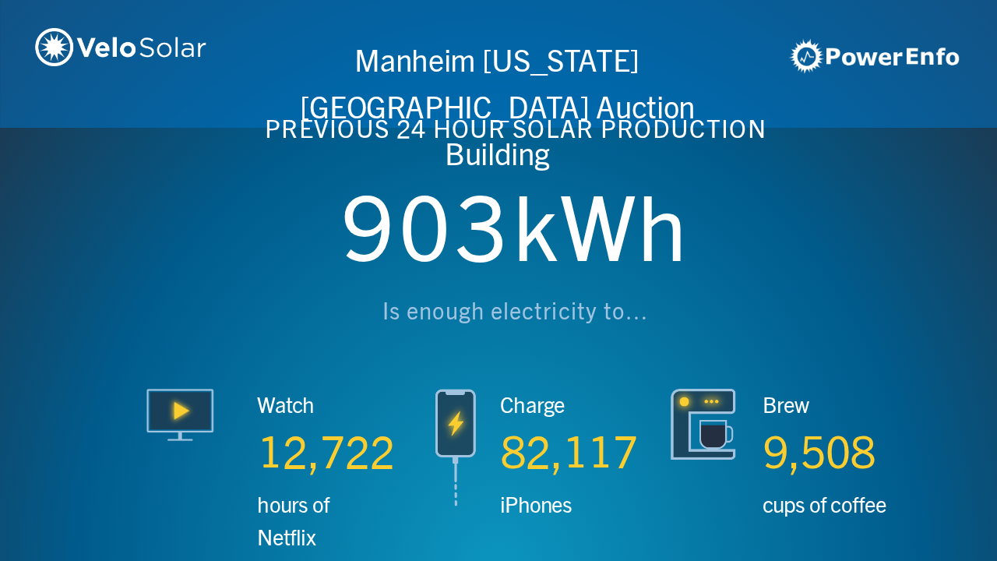
scroll to position [0, 2990]
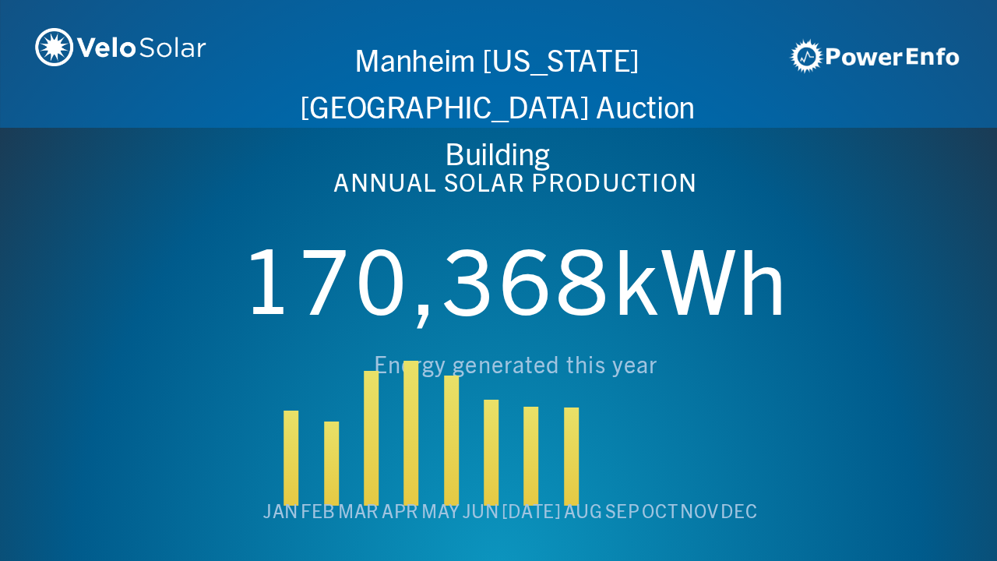
scroll to position [0, 3987]
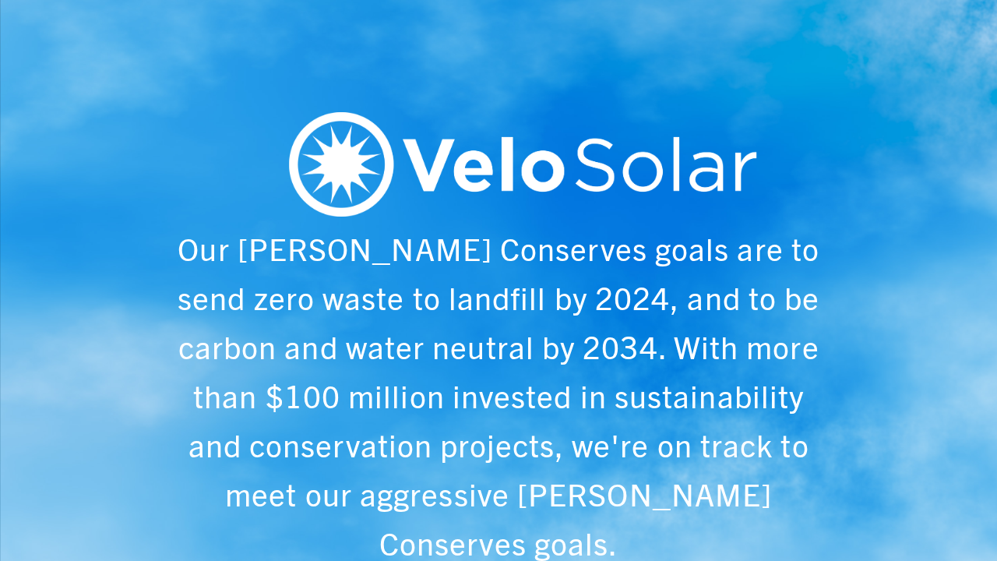
scroll to position [0, 4984]
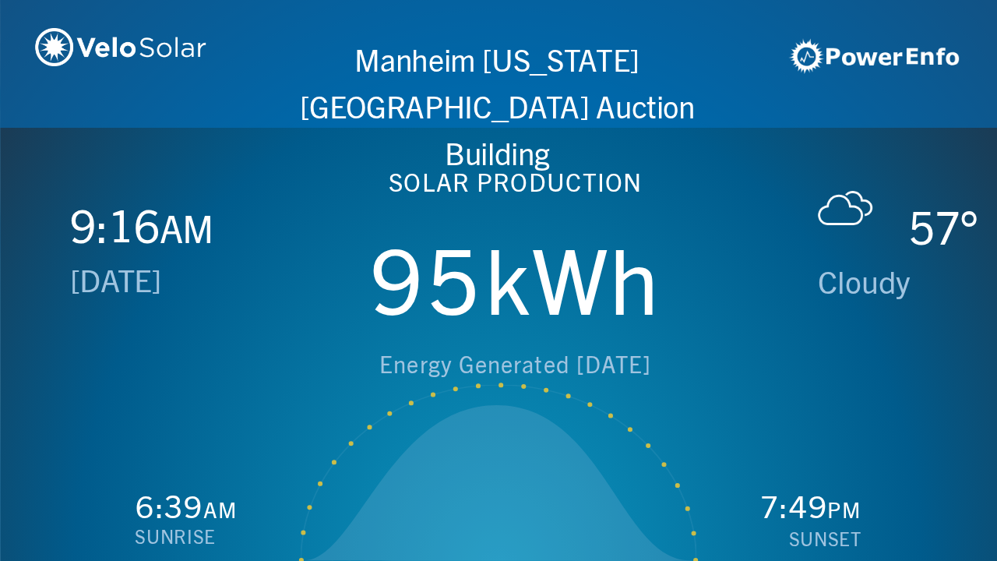
scroll to position [0, 997]
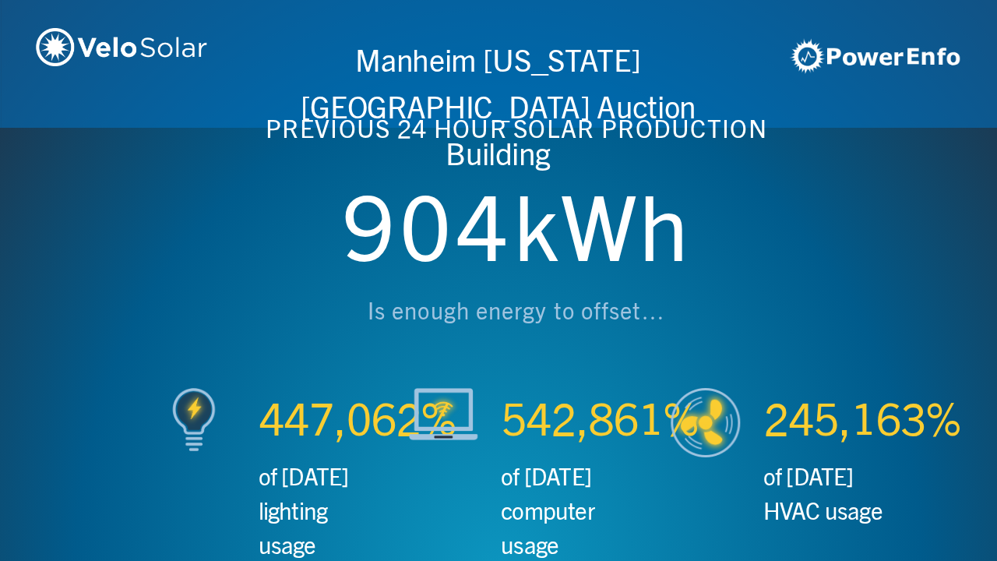
scroll to position [0, 1993]
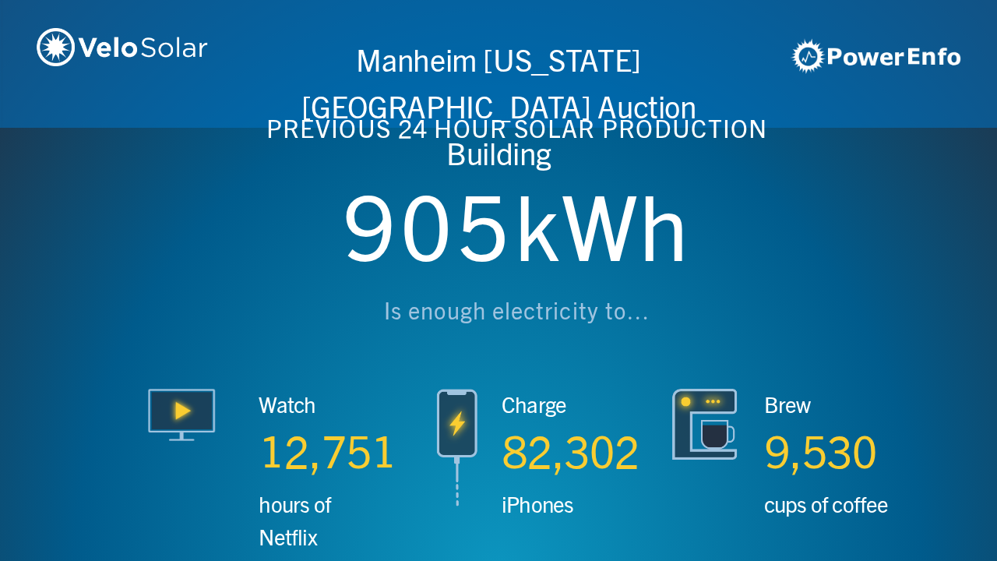
scroll to position [0, 2990]
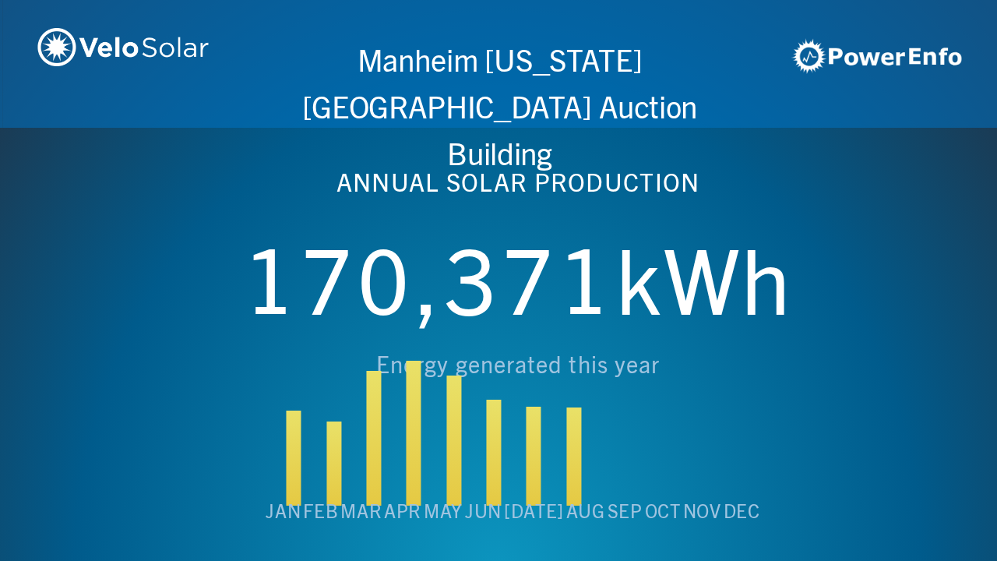
scroll to position [0, 3987]
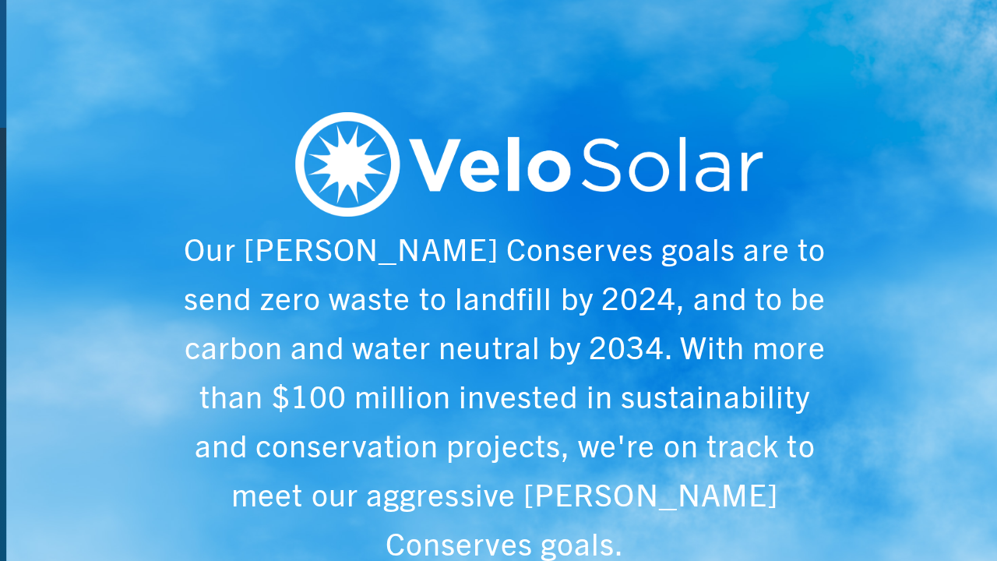
scroll to position [0, 4984]
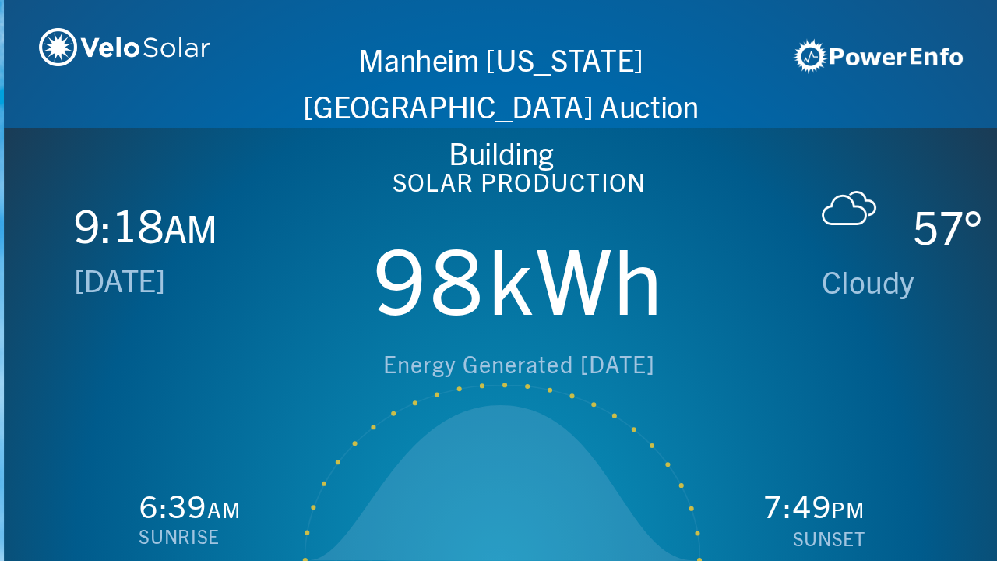
scroll to position [0, 997]
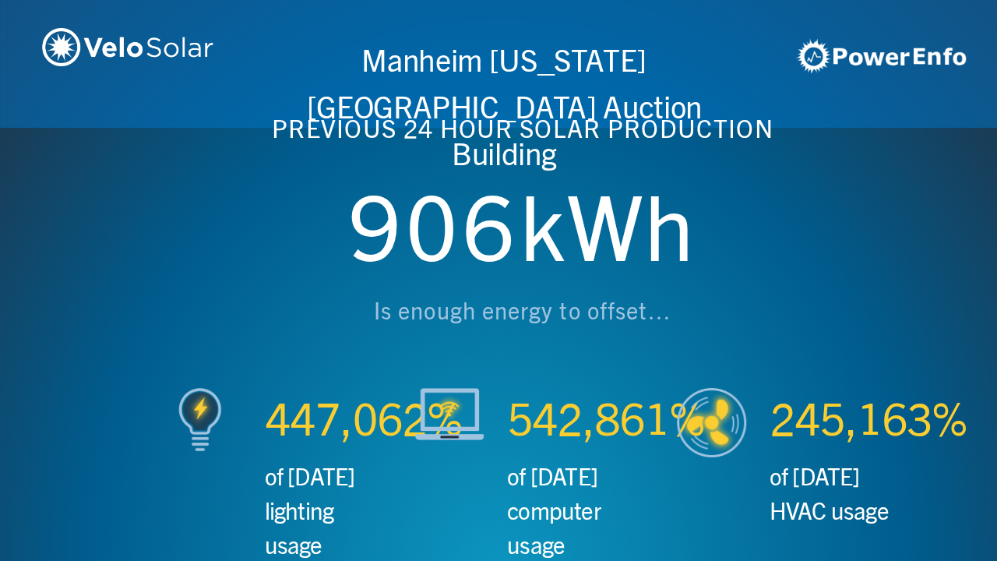
scroll to position [0, 1993]
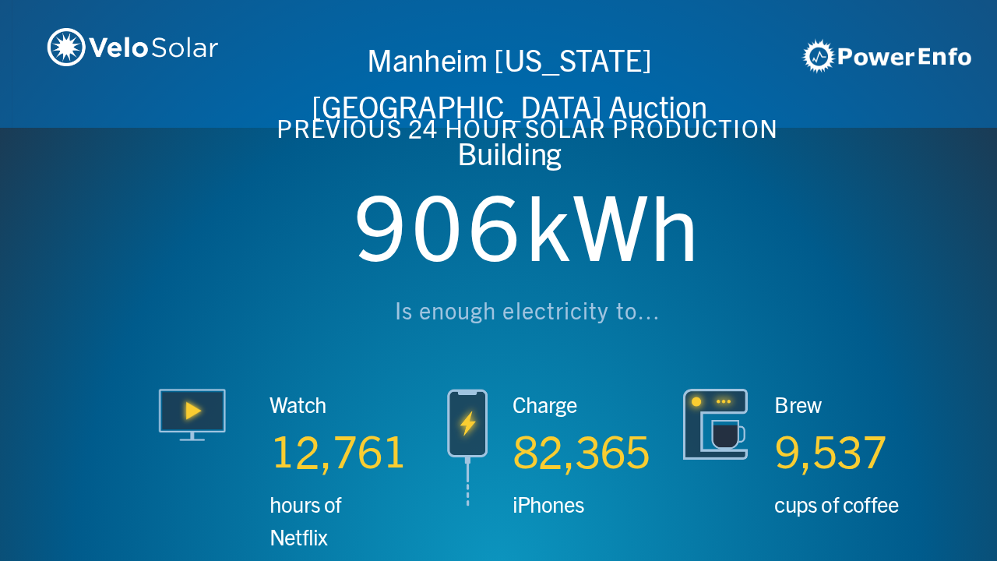
scroll to position [0, 2990]
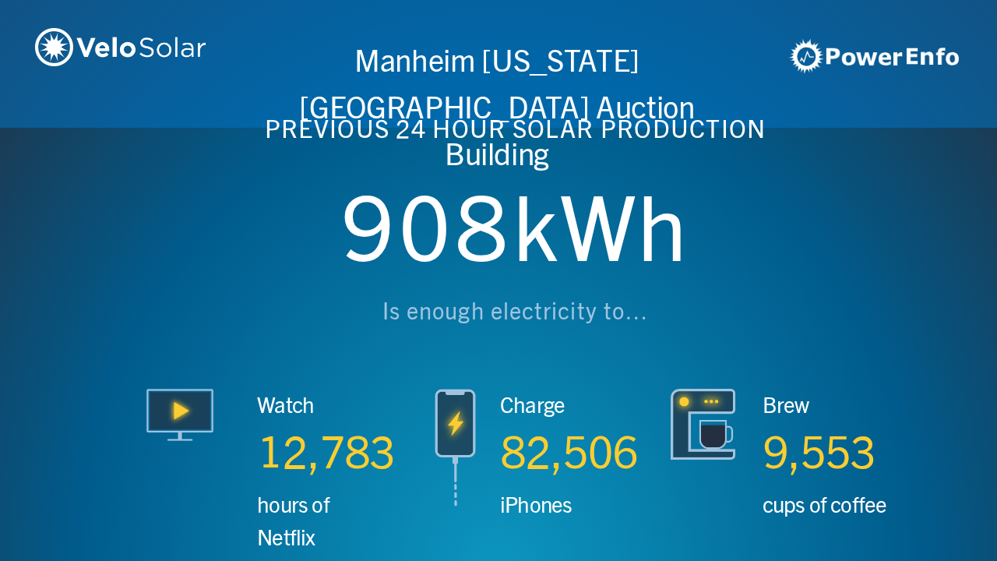
scroll to position [0, 3987]
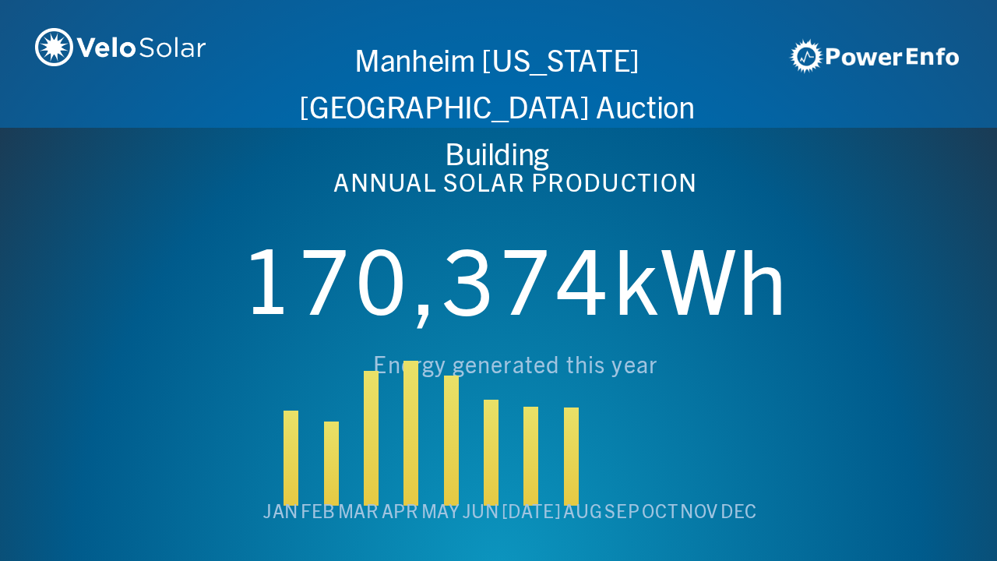
scroll to position [0, 4984]
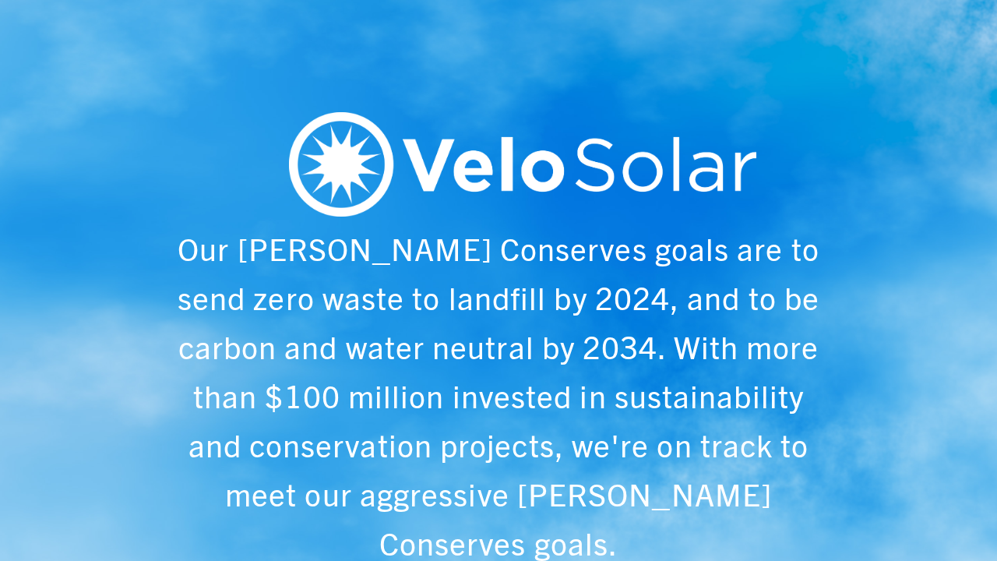
scroll to position [0, 997]
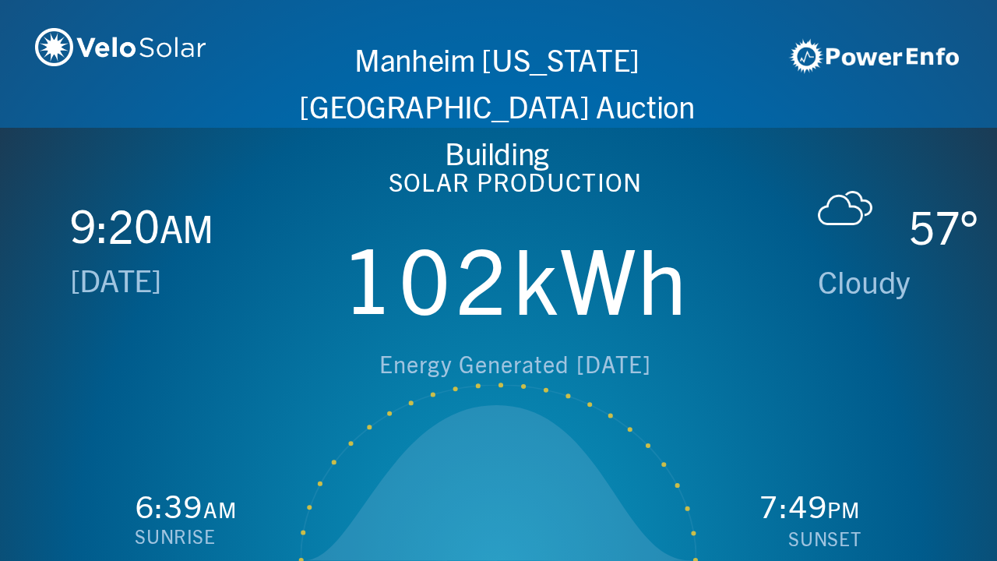
scroll to position [0, 1993]
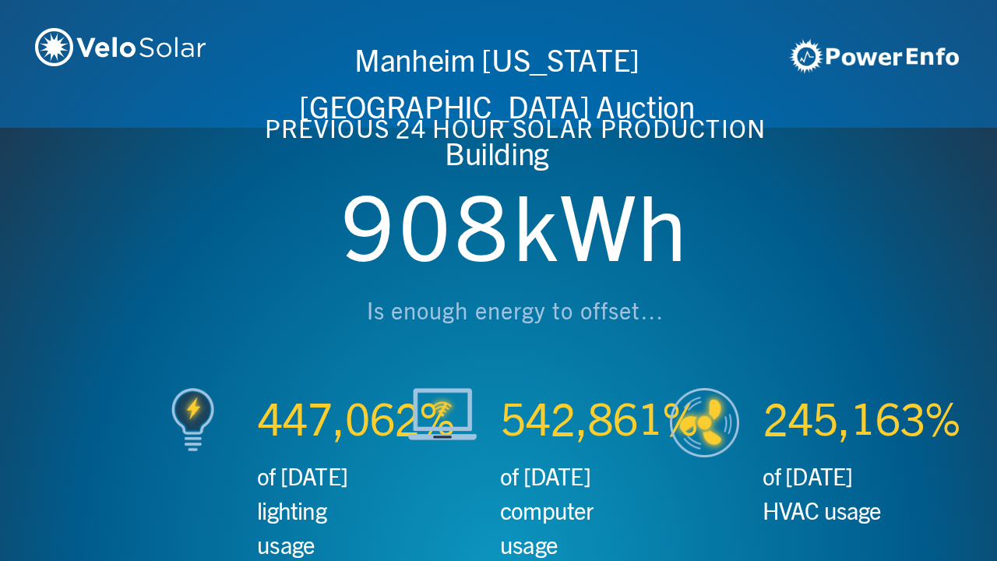
scroll to position [0, 2990]
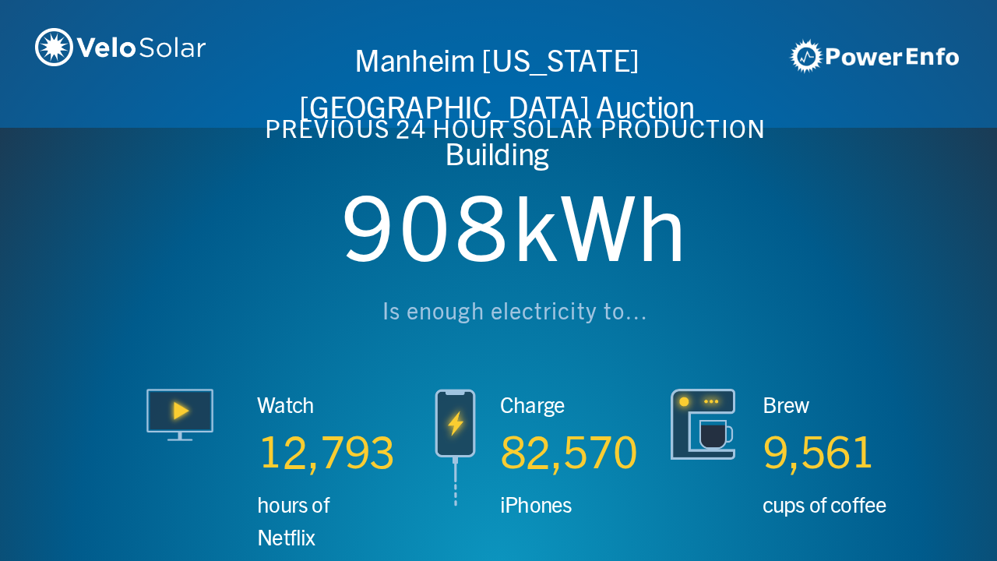
scroll to position [0, 3987]
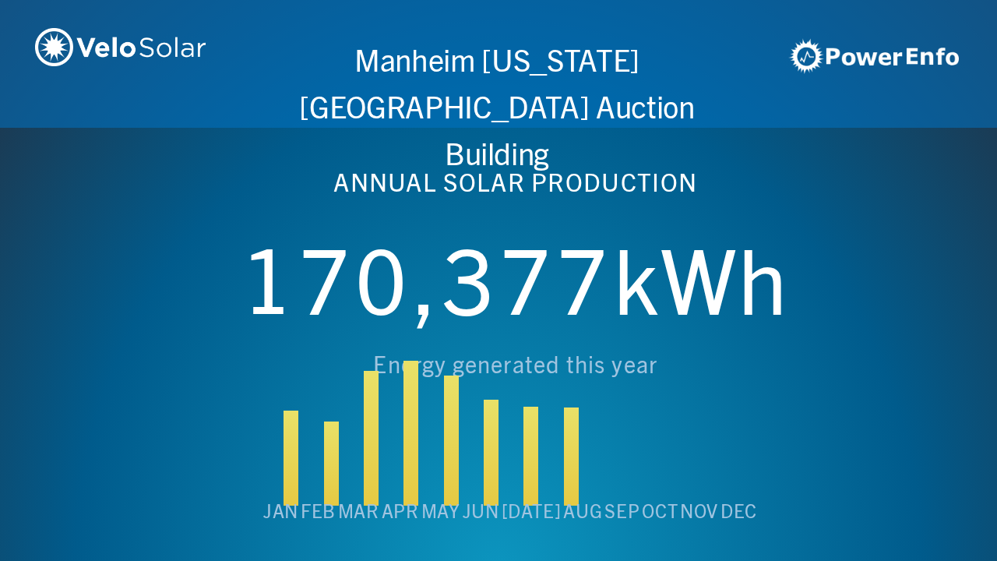
scroll to position [0, 4984]
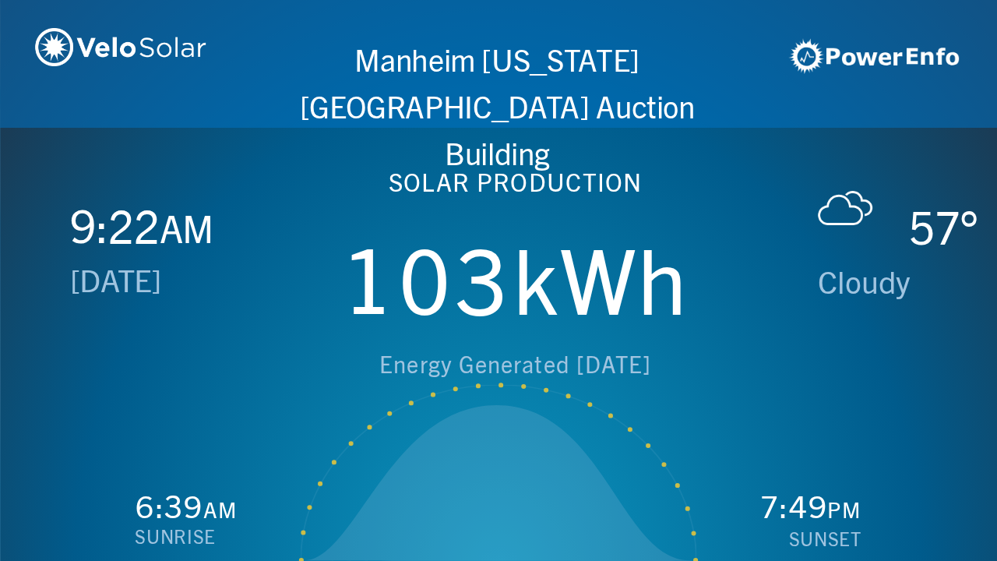
scroll to position [0, 997]
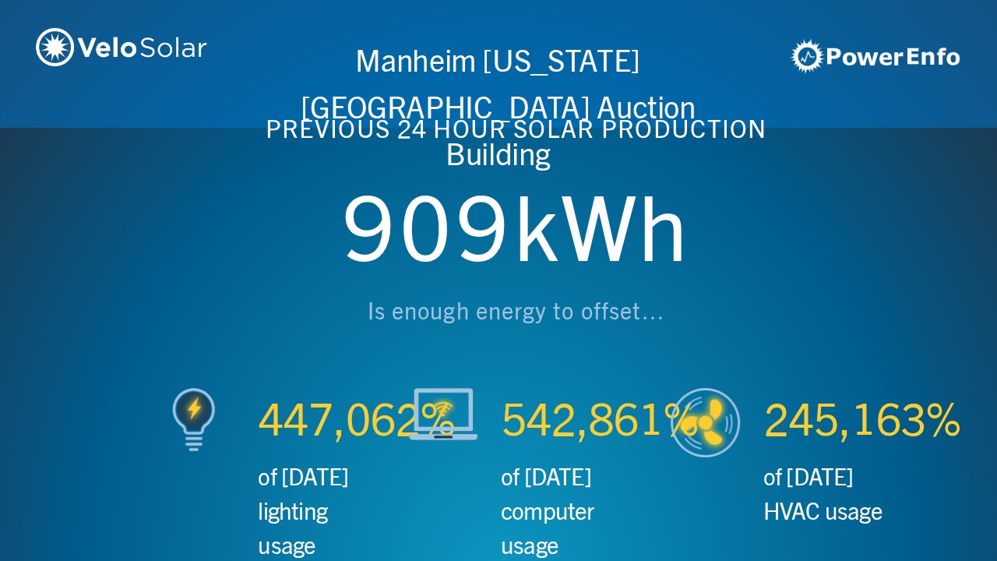
scroll to position [0, 1993]
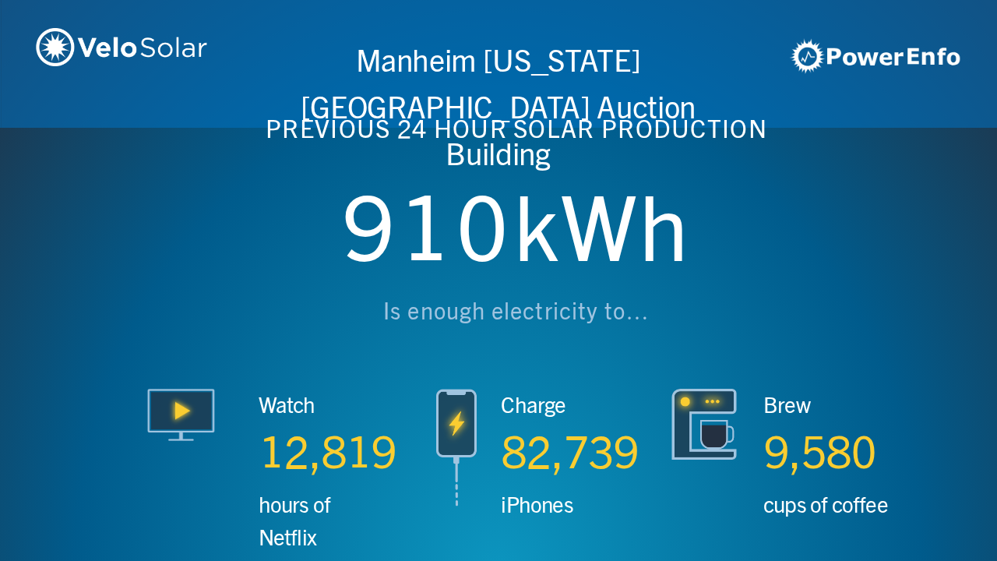
scroll to position [0, 2990]
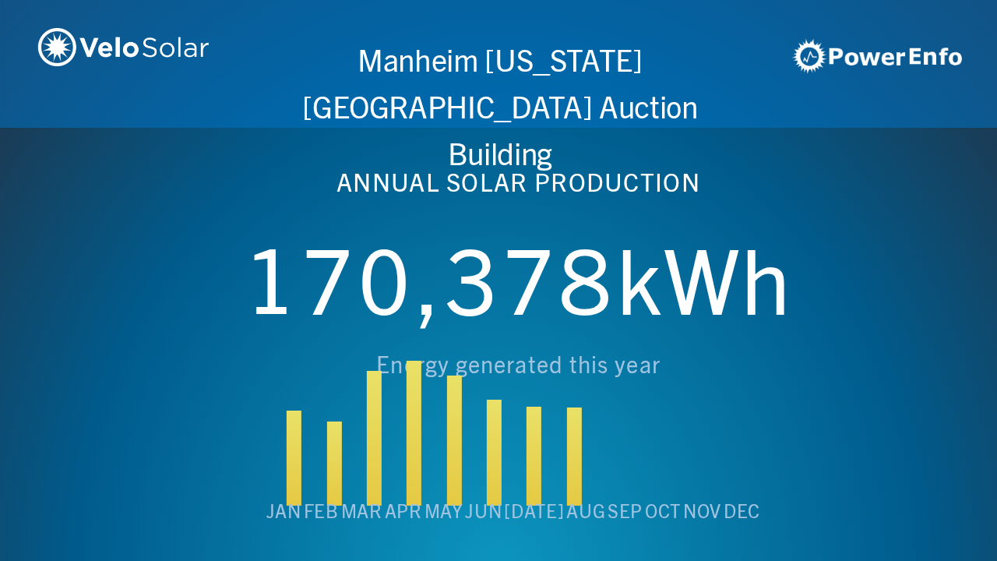
scroll to position [0, 3987]
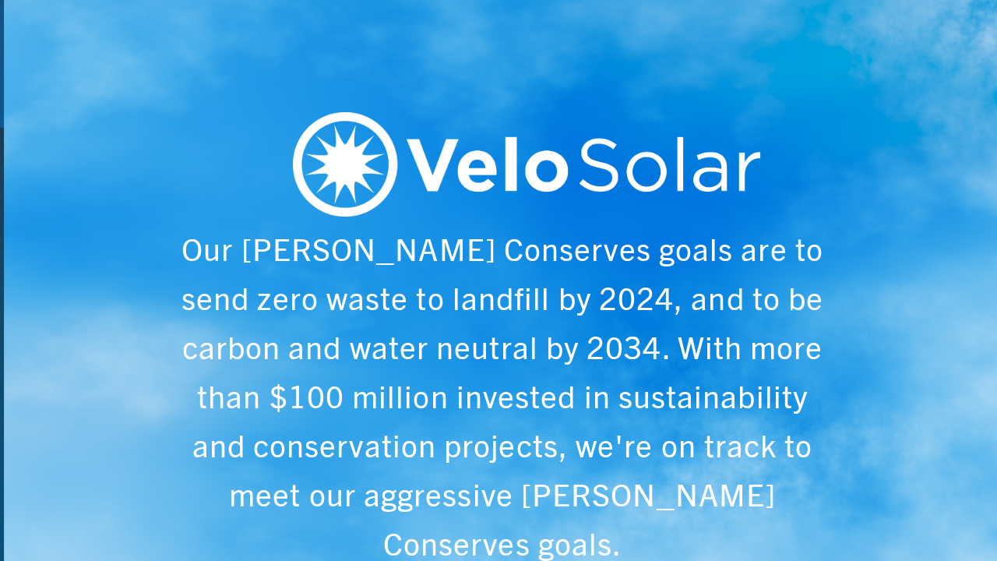
scroll to position [0, 4984]
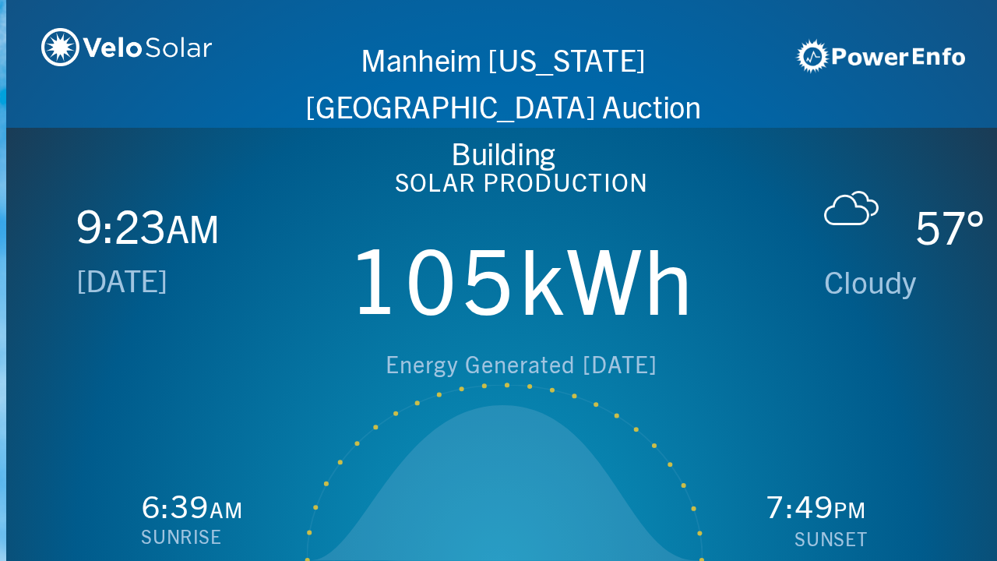
scroll to position [0, 997]
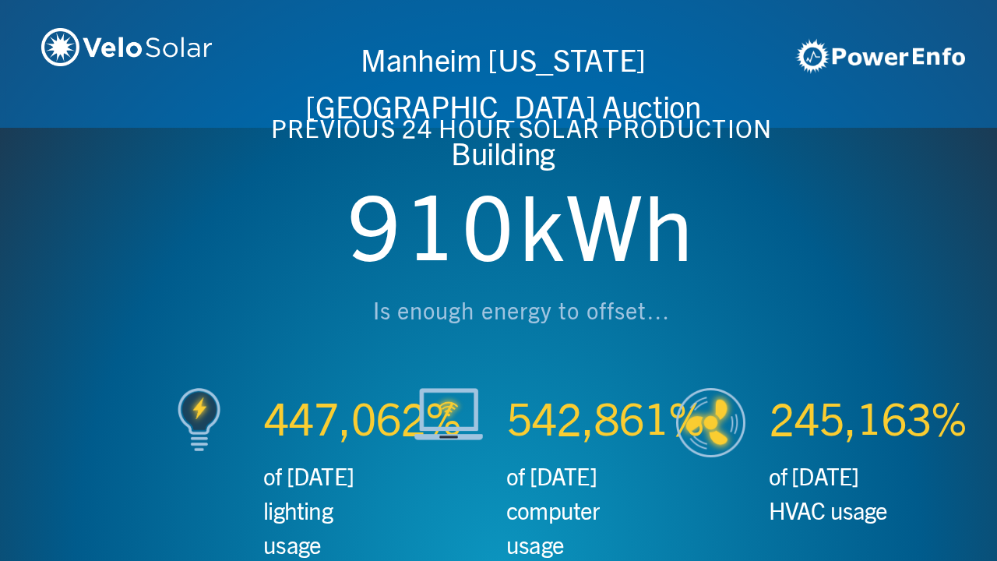
scroll to position [0, 1993]
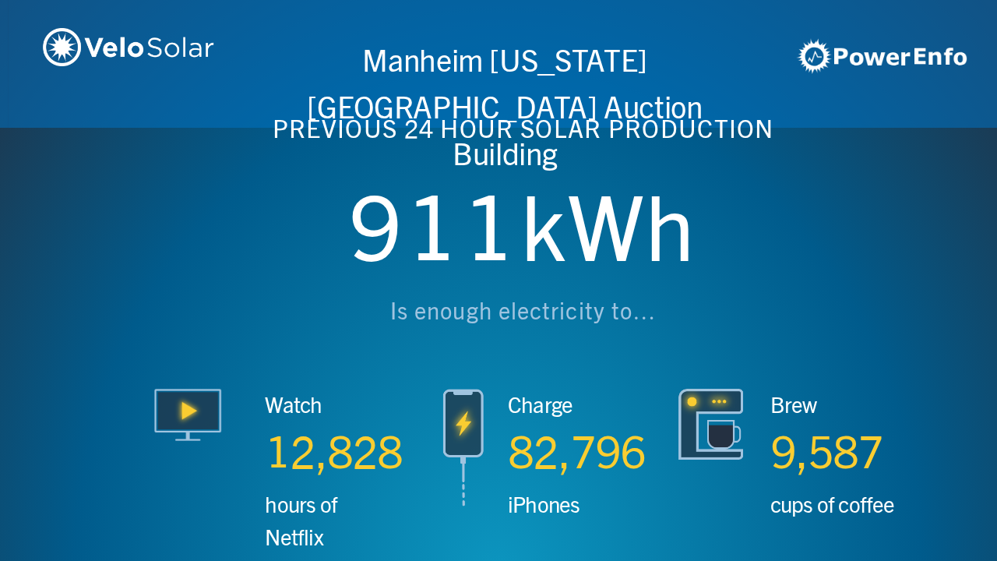
scroll to position [0, 2990]
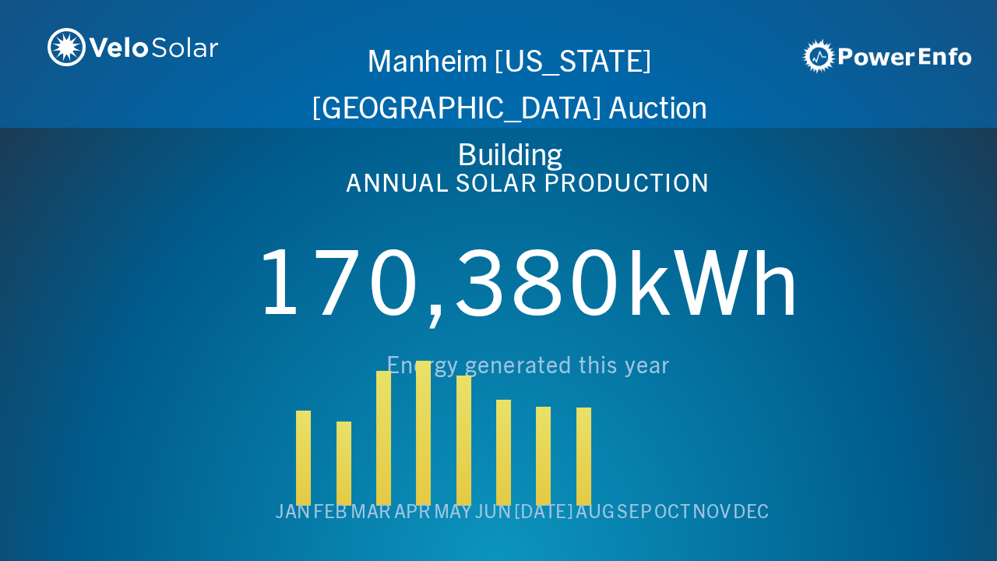
scroll to position [0, 3987]
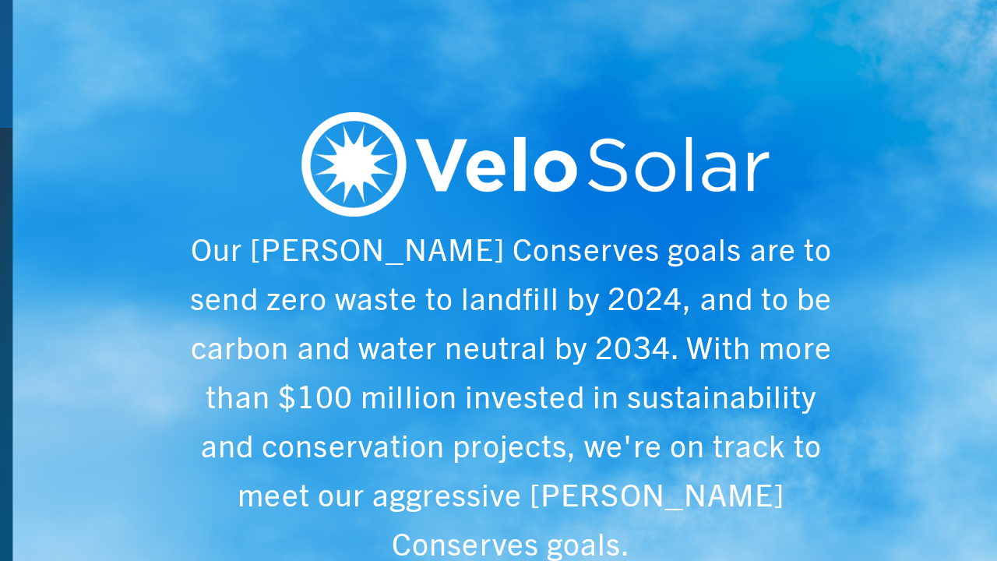
scroll to position [0, 4984]
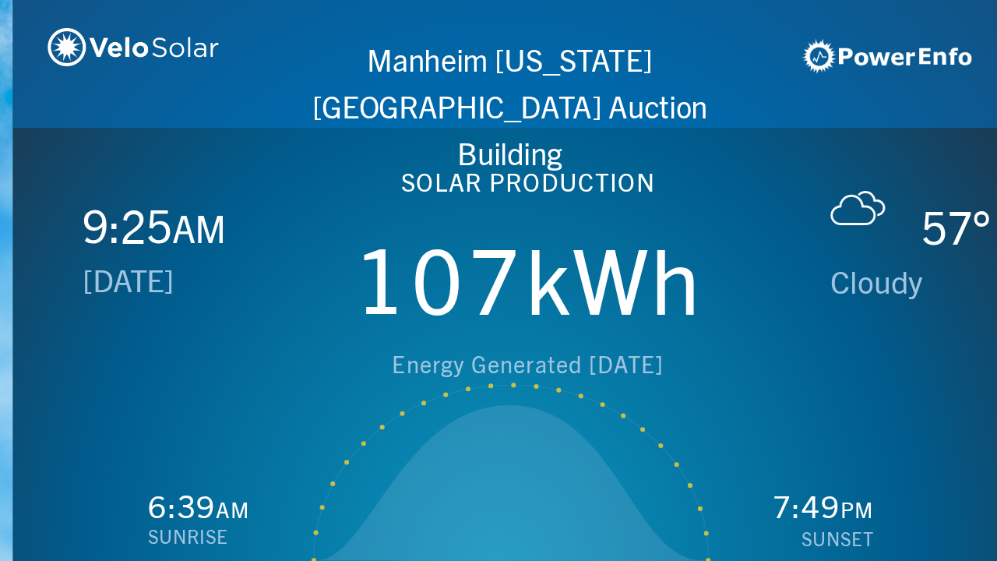
scroll to position [0, 997]
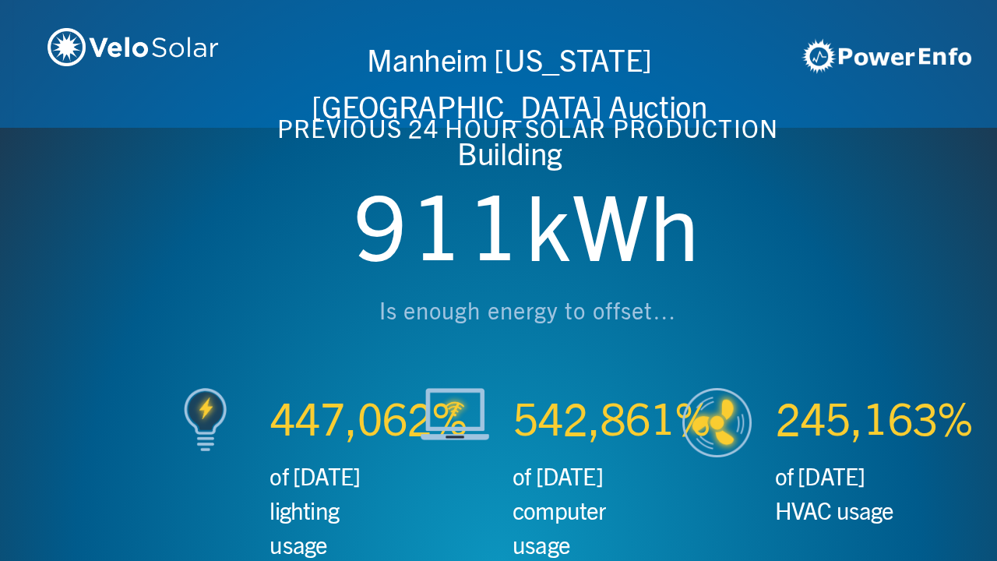
scroll to position [0, 1993]
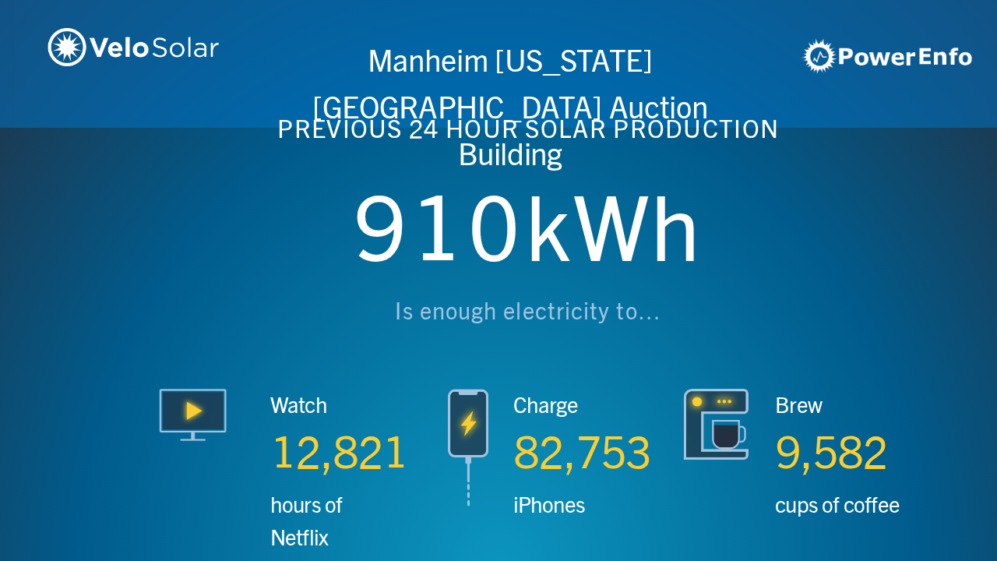
scroll to position [0, 2990]
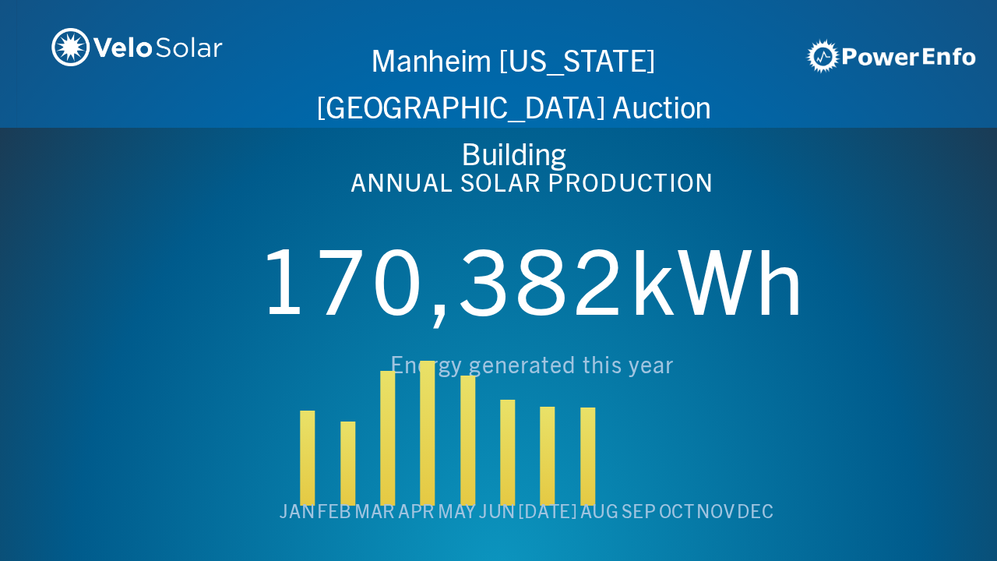
scroll to position [0, 3987]
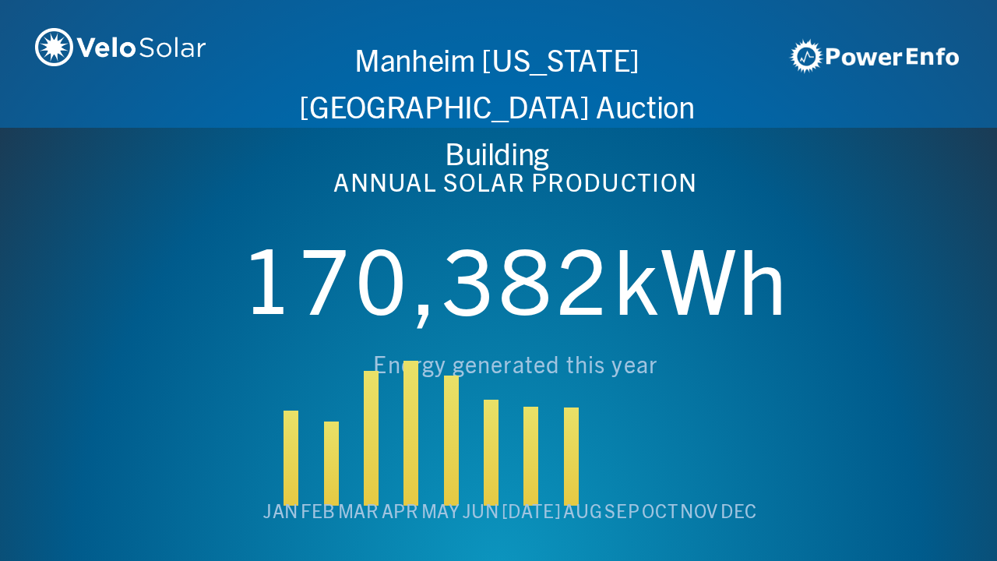
scroll to position [0, 4984]
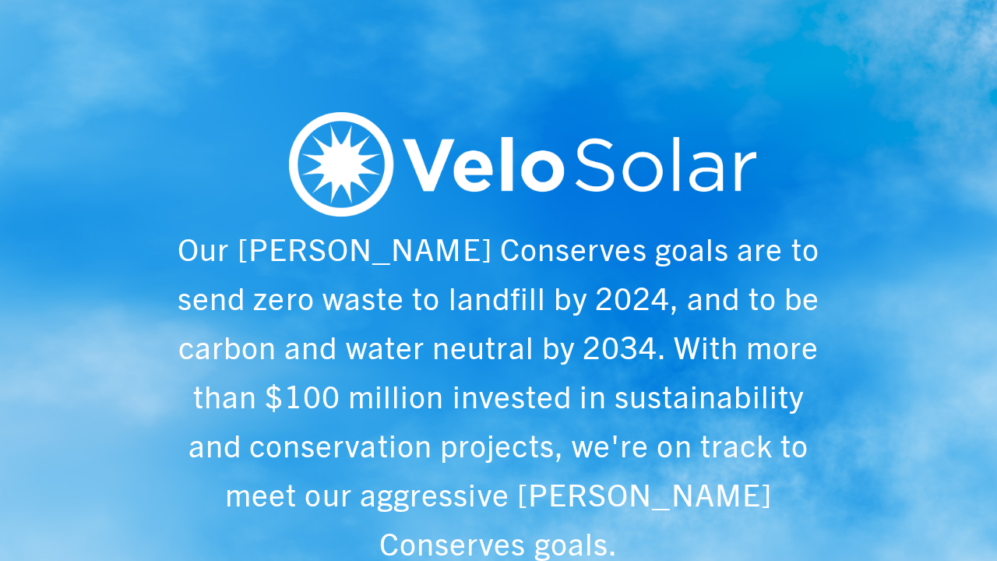
scroll to position [0, 997]
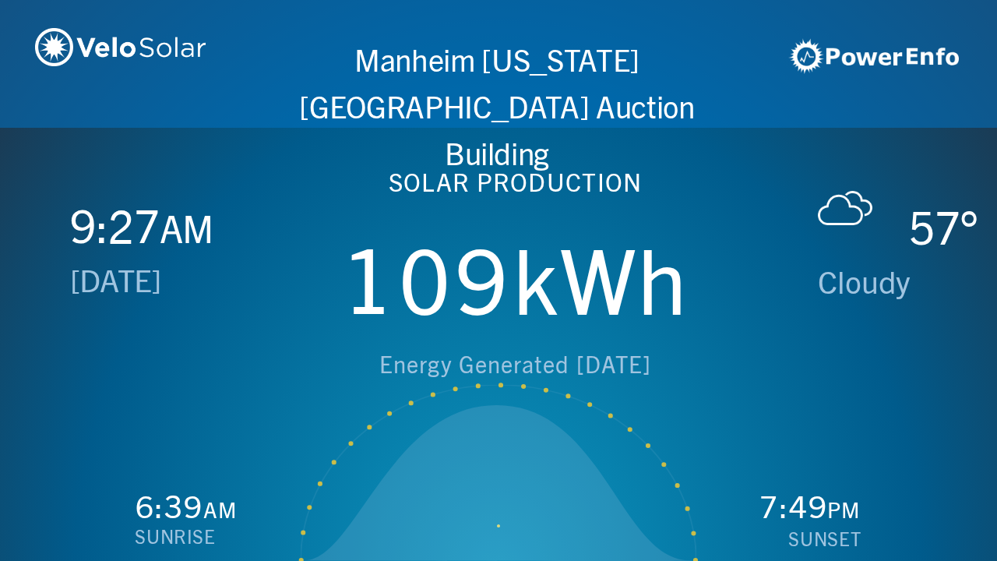
scroll to position [0, 1993]
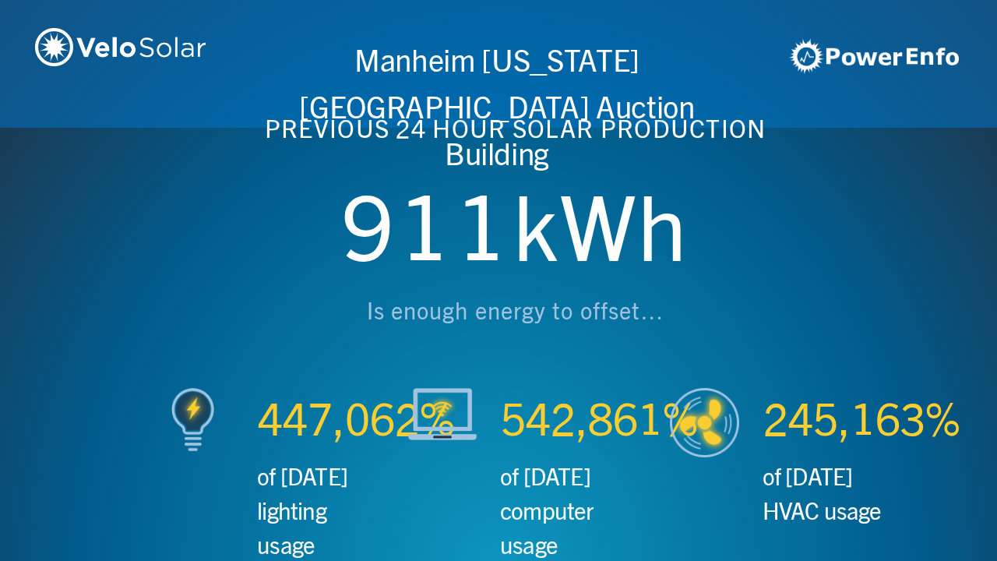
scroll to position [0, 2990]
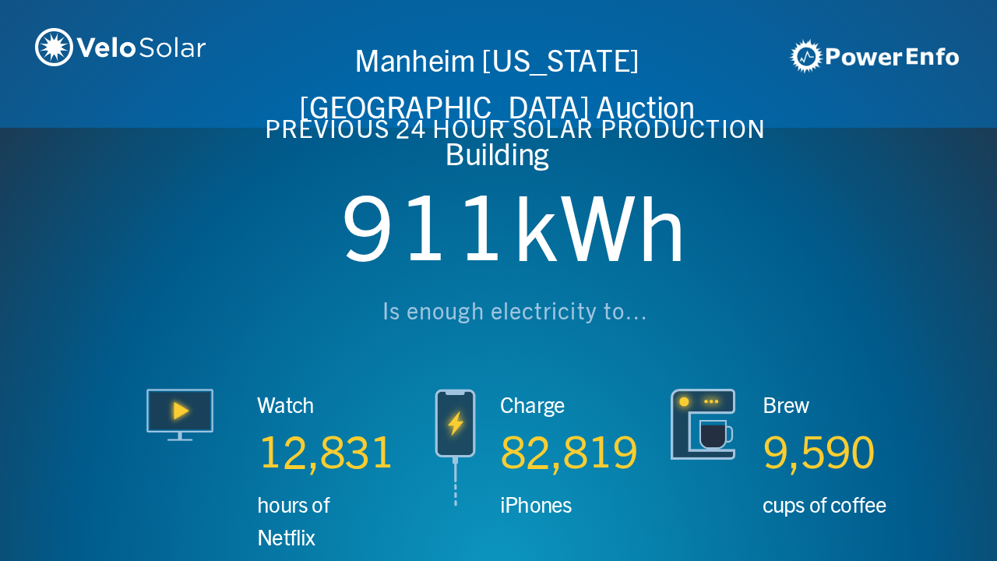
scroll to position [0, 3987]
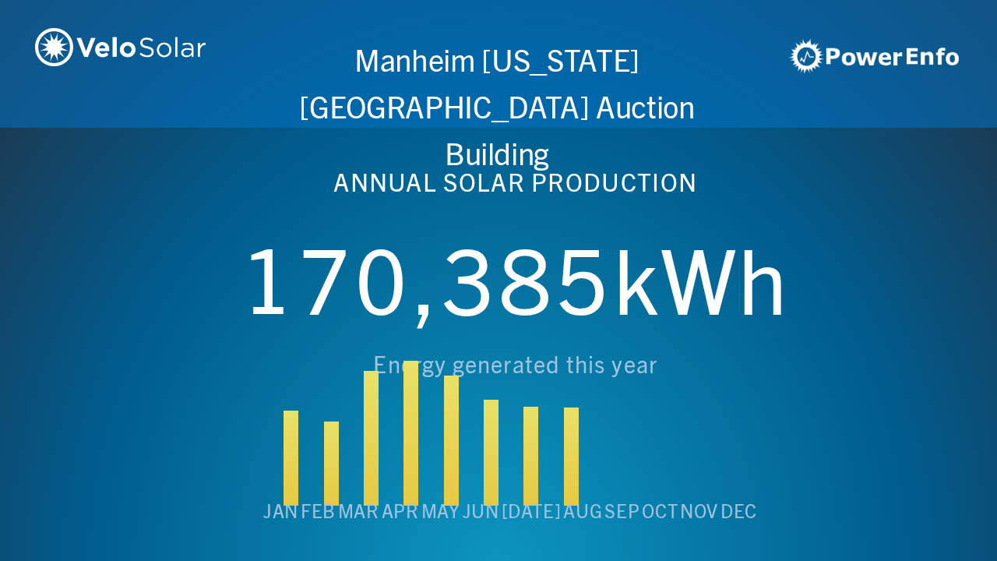
scroll to position [0, 4984]
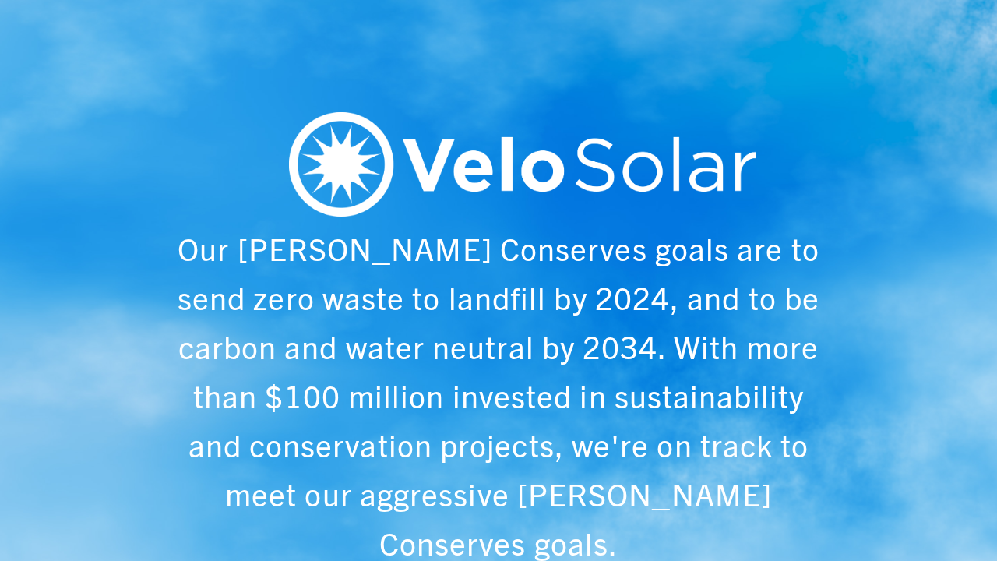
scroll to position [0, 997]
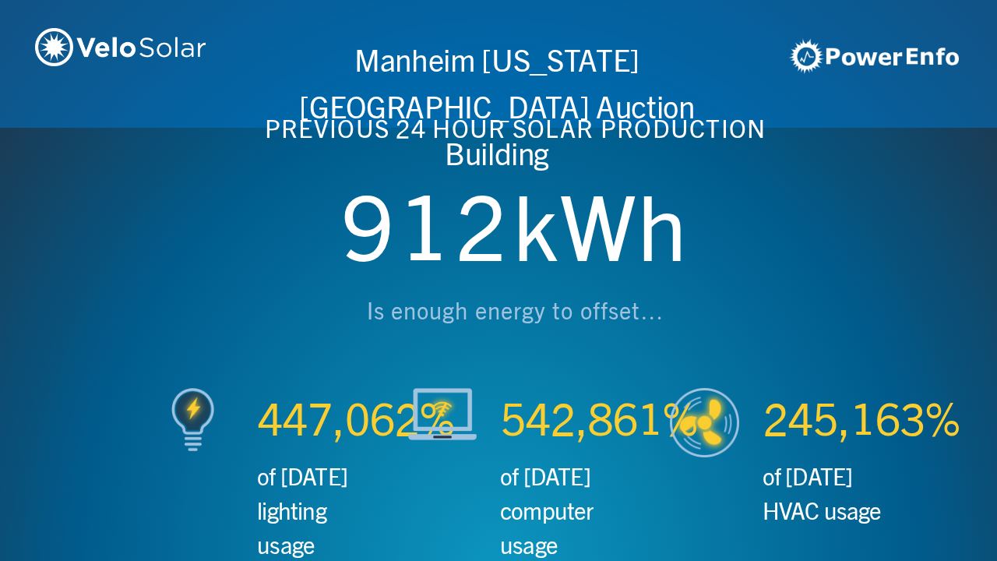
scroll to position [0, 1993]
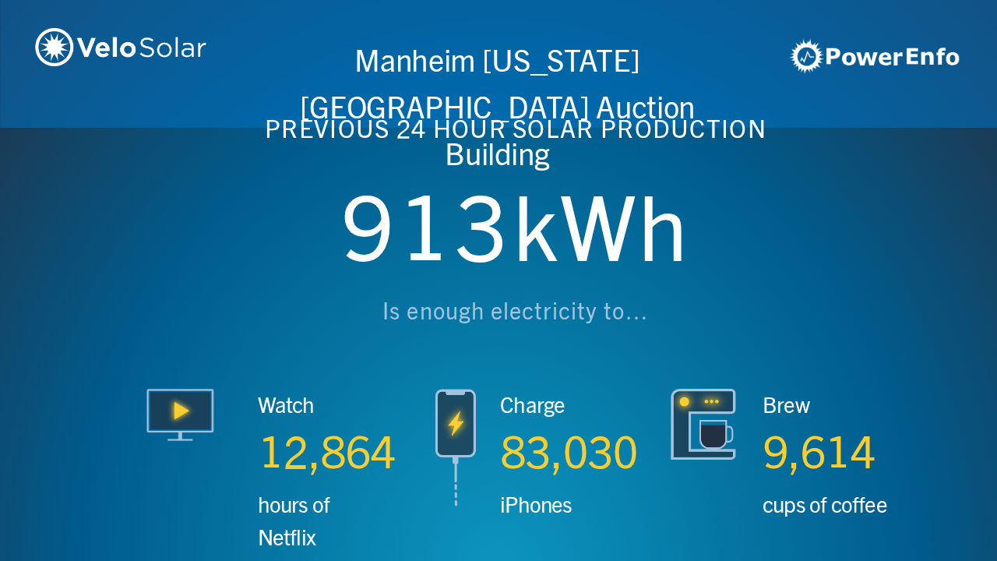
scroll to position [0, 2990]
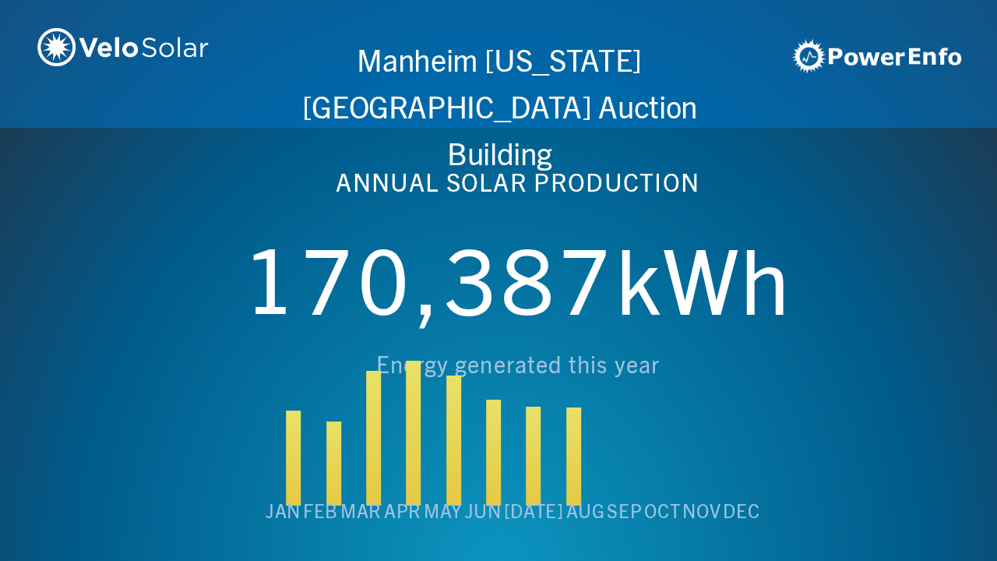
scroll to position [0, 3987]
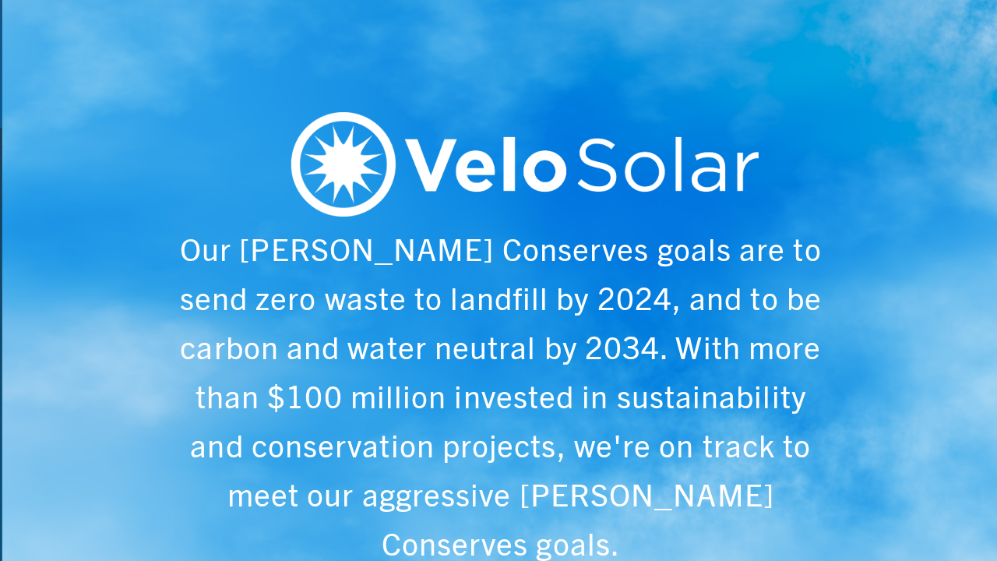
scroll to position [0, 4984]
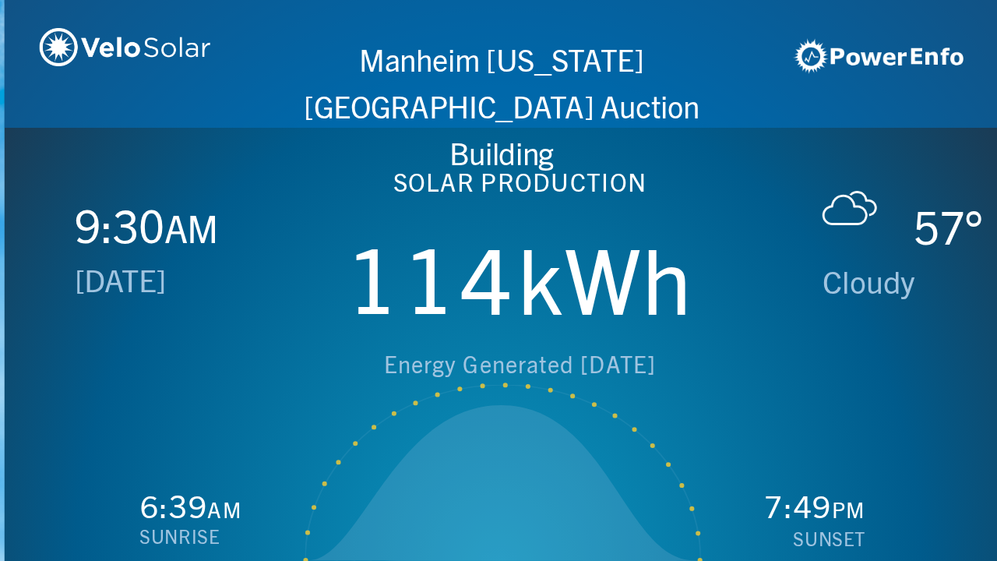
scroll to position [0, 997]
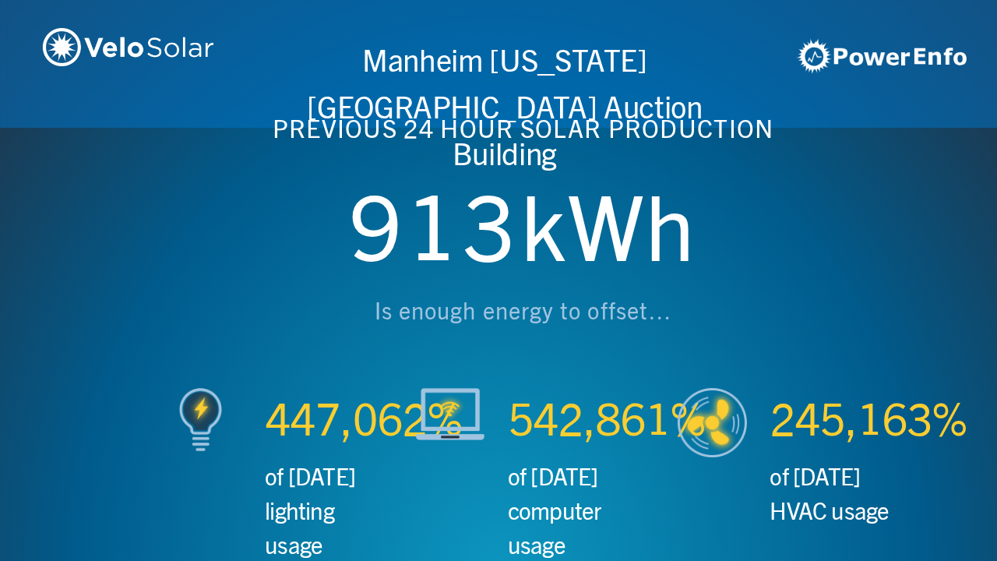
scroll to position [0, 1993]
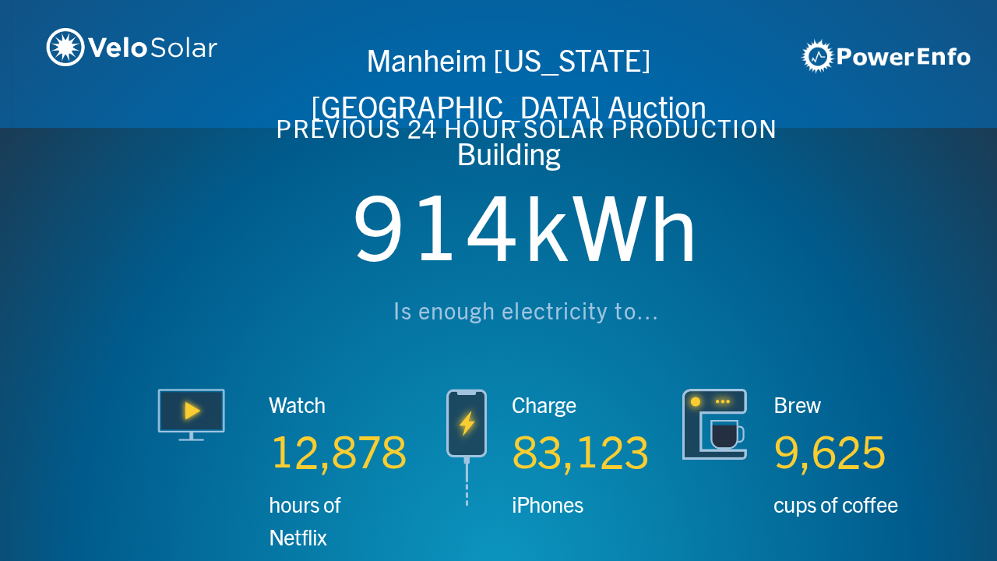
scroll to position [0, 2990]
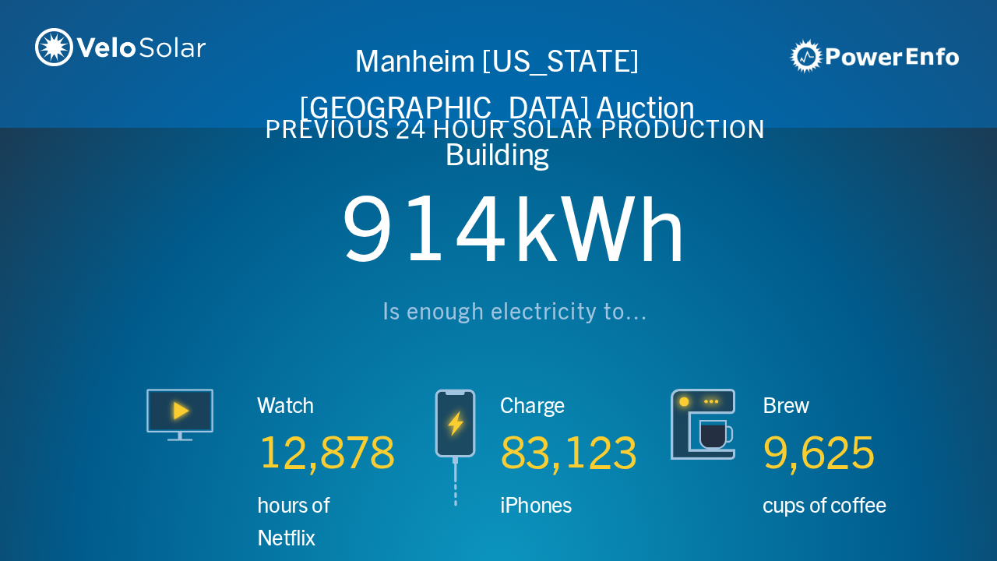
scroll to position [0, 3987]
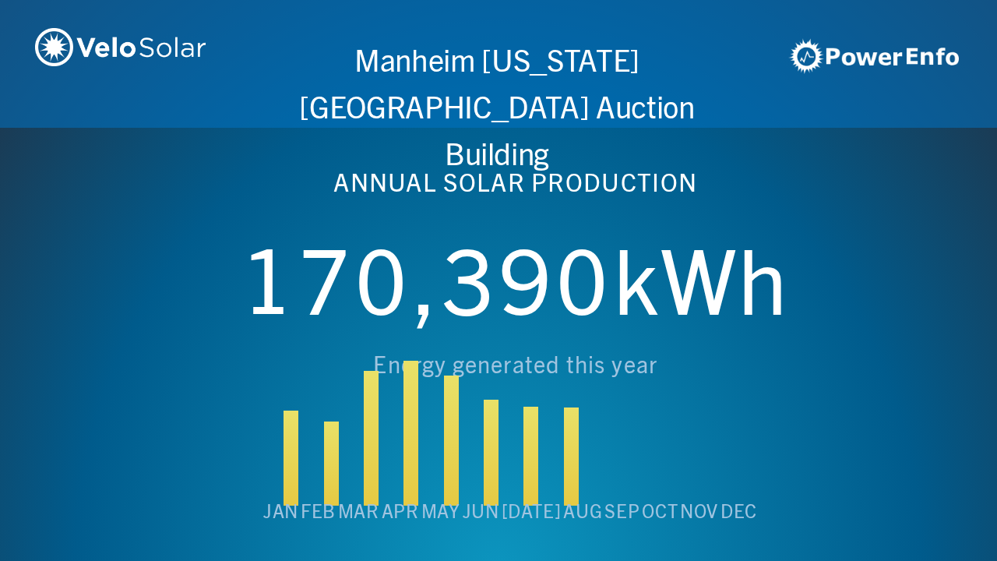
scroll to position [0, 4984]
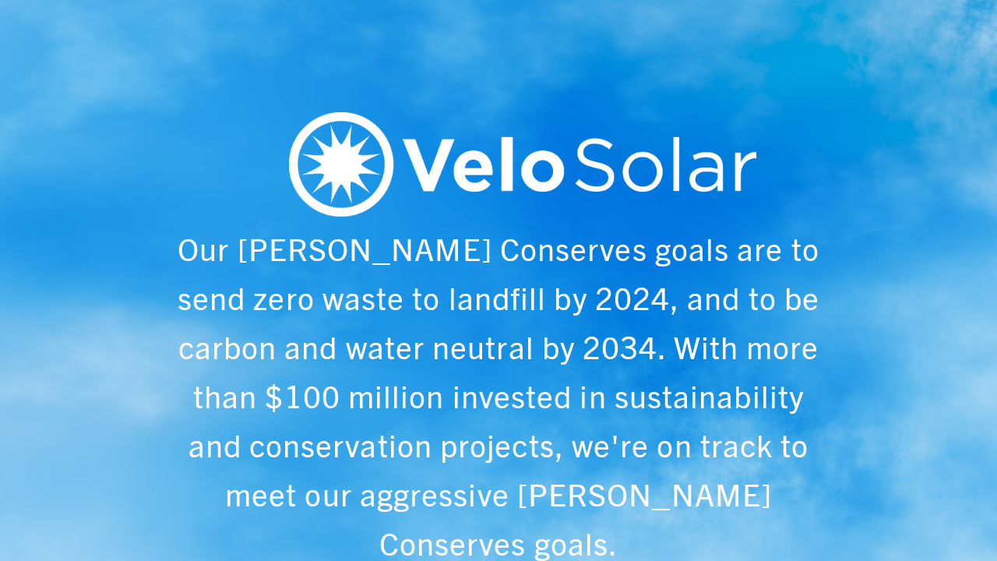
scroll to position [0, 997]
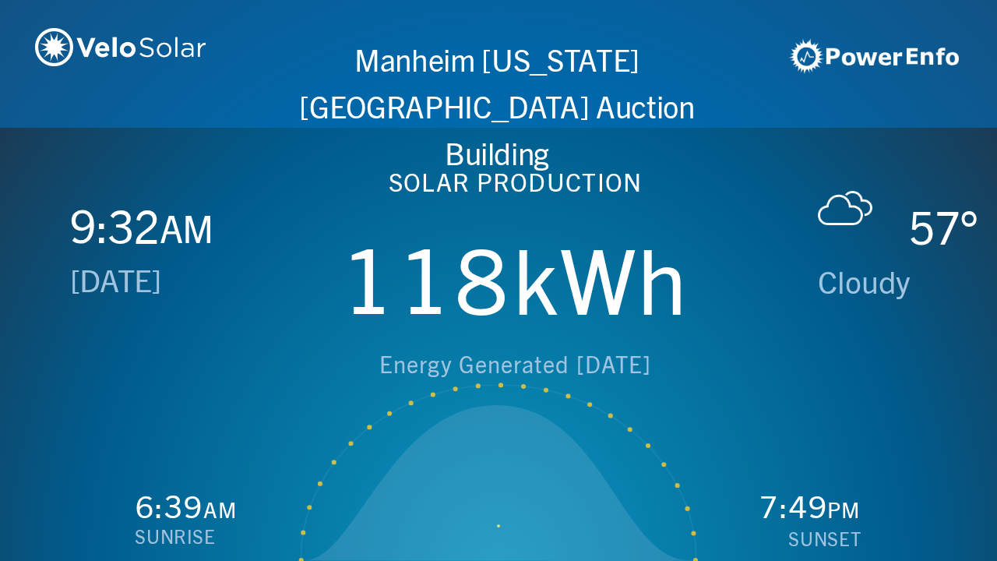
scroll to position [0, 1993]
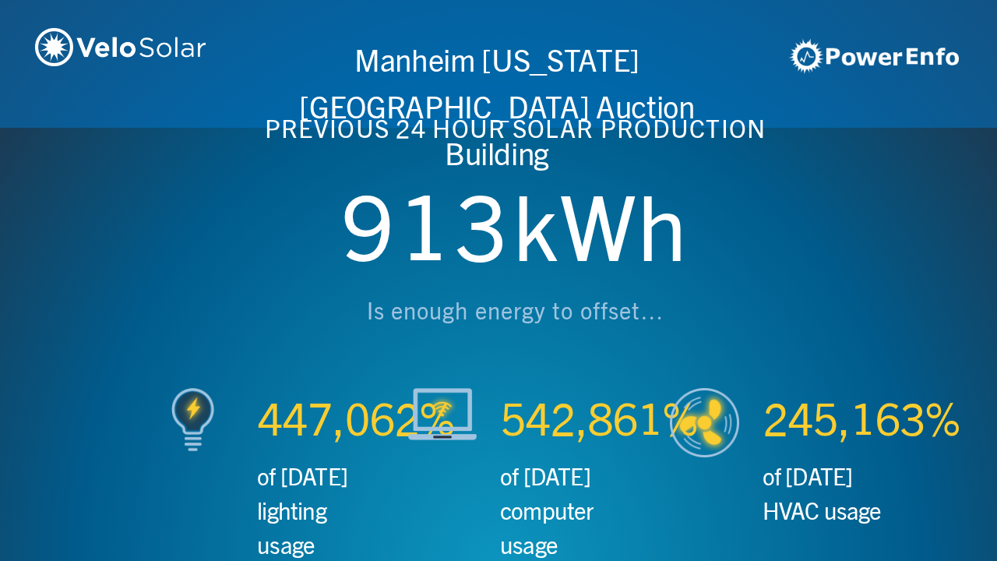
scroll to position [0, 2990]
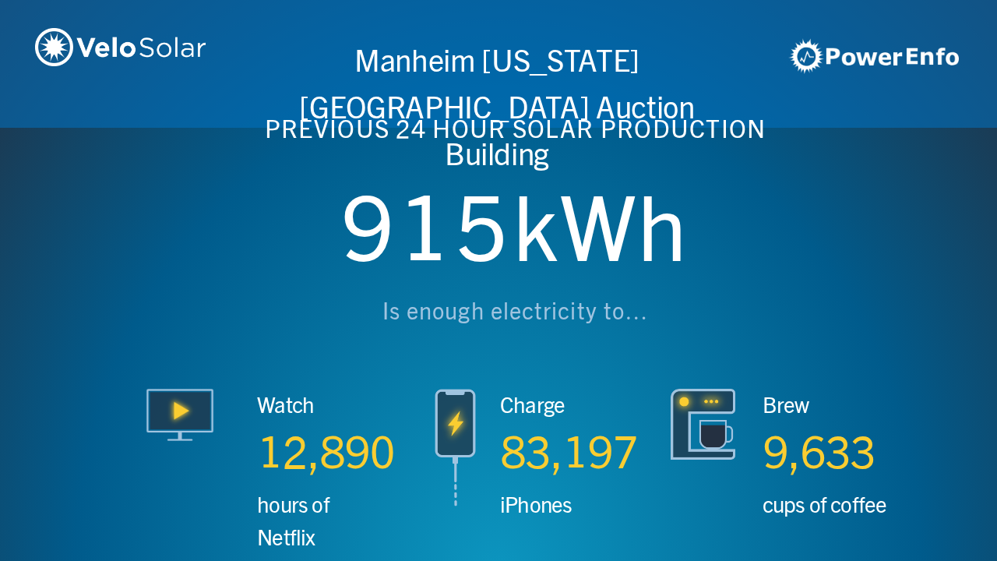
scroll to position [0, 3987]
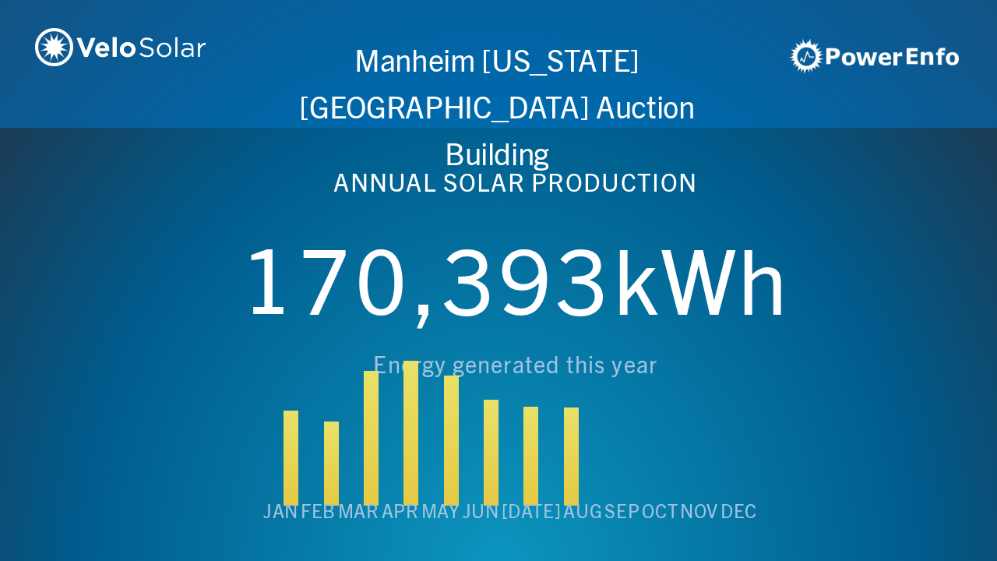
scroll to position [0, 4984]
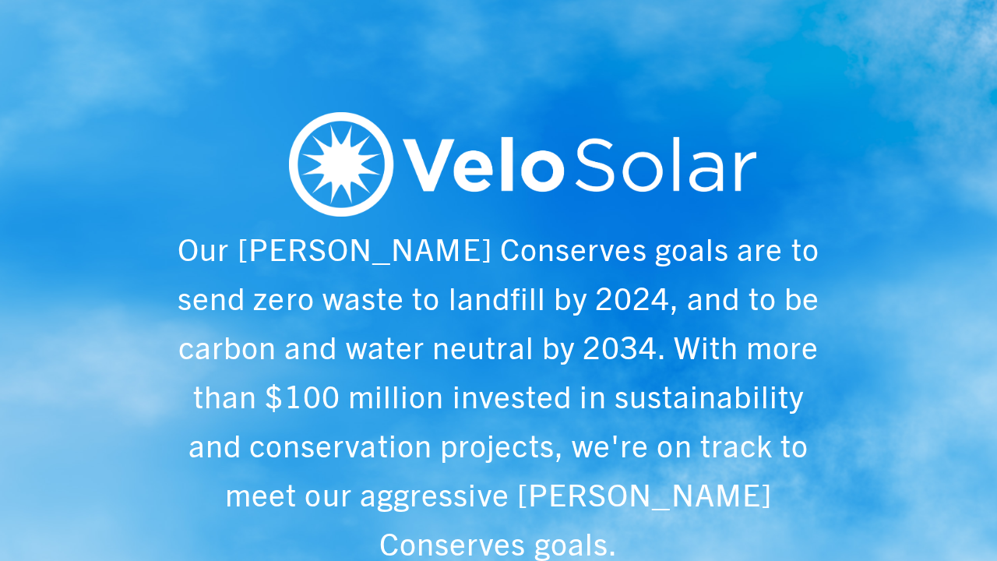
scroll to position [0, 997]
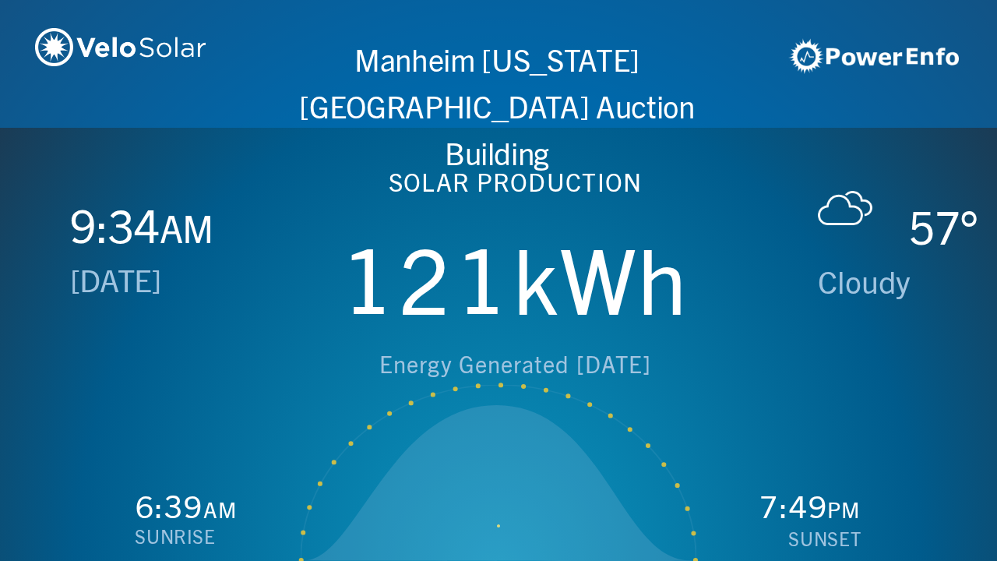
scroll to position [0, 1993]
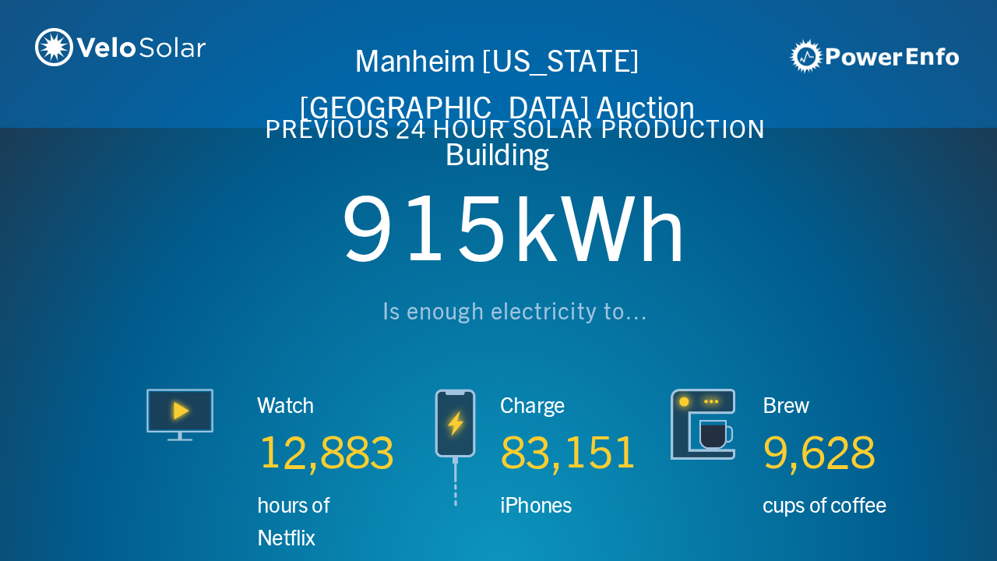
scroll to position [0, 2990]
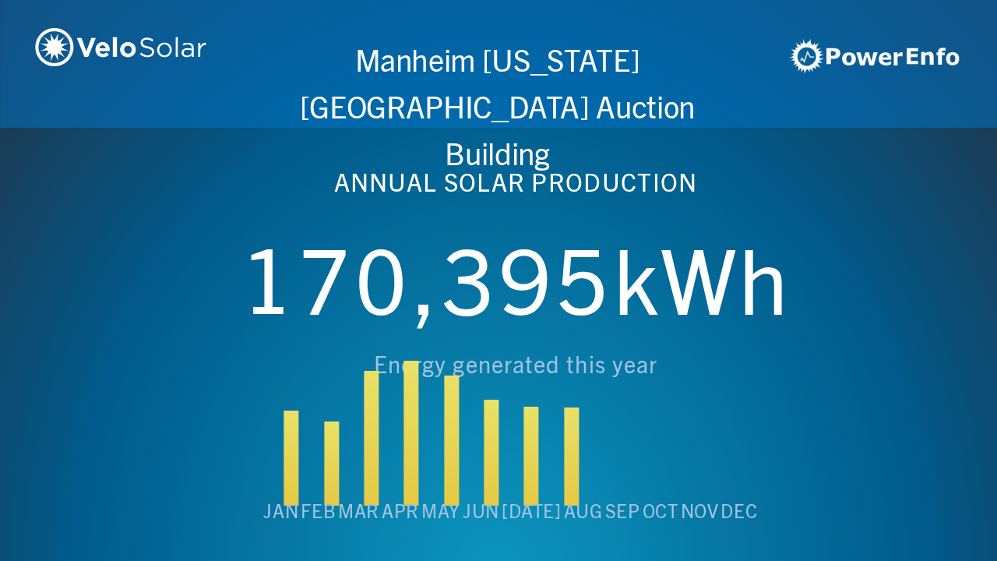
scroll to position [0, 3987]
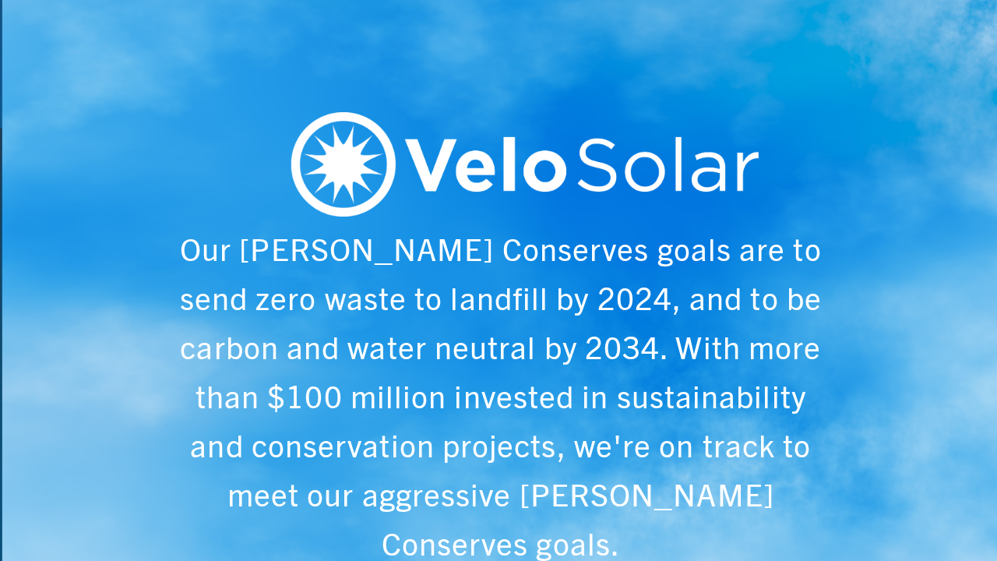
scroll to position [0, 4984]
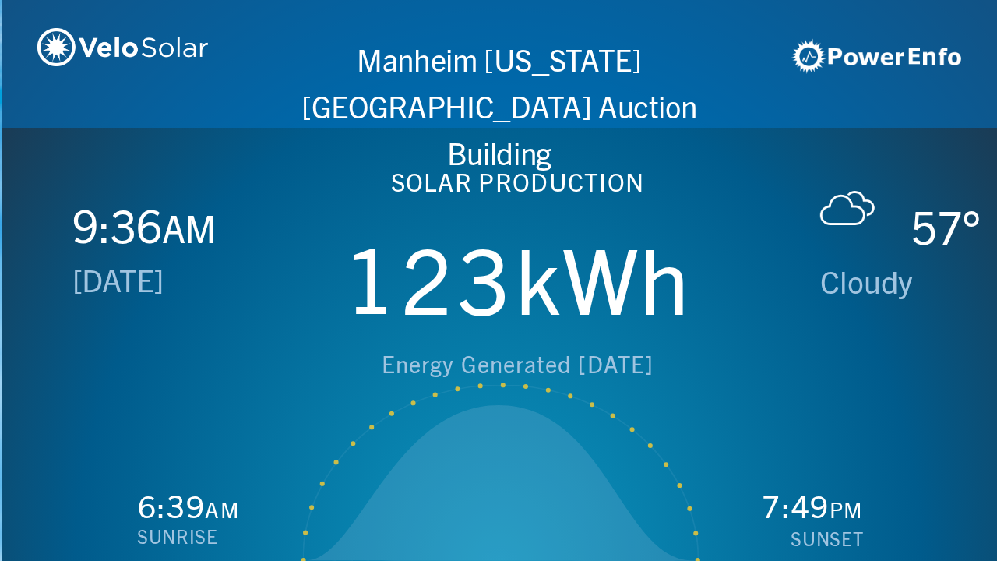
scroll to position [0, 997]
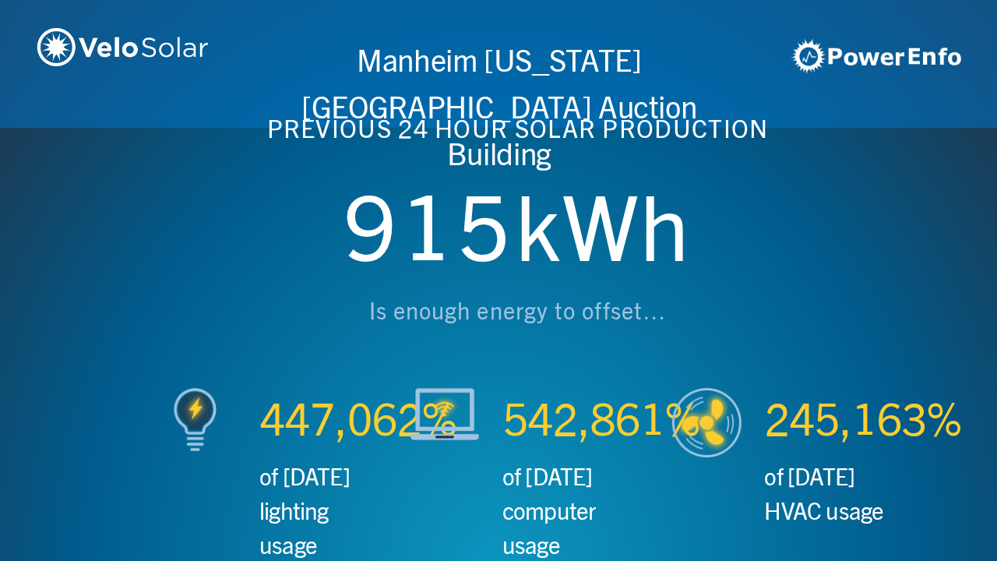
scroll to position [0, 1993]
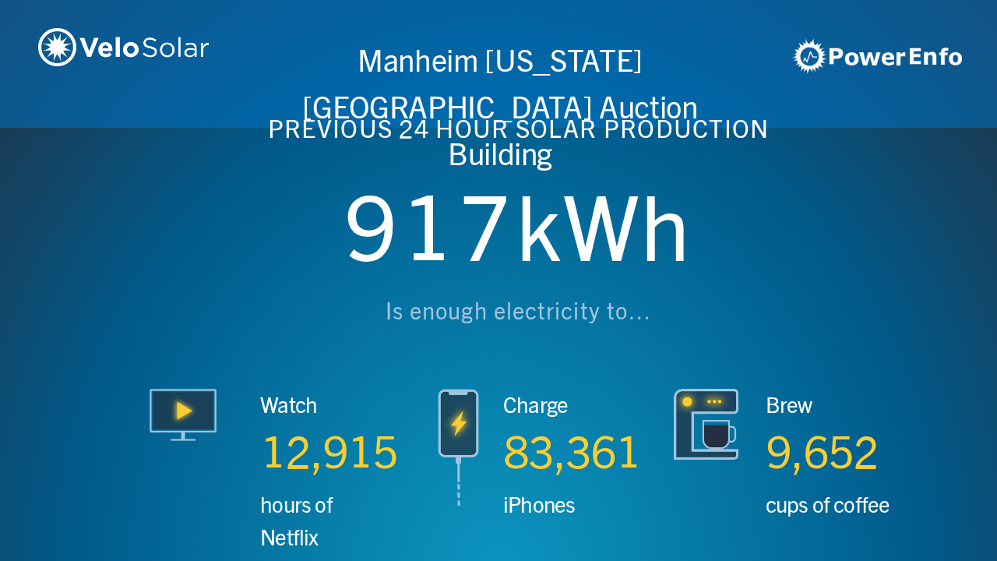
scroll to position [0, 2990]
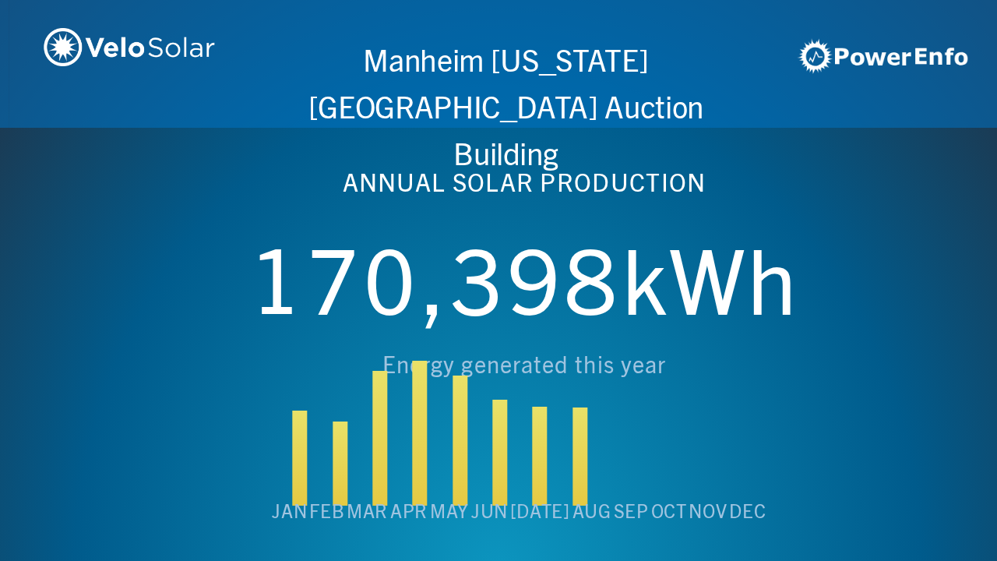
scroll to position [0, 3987]
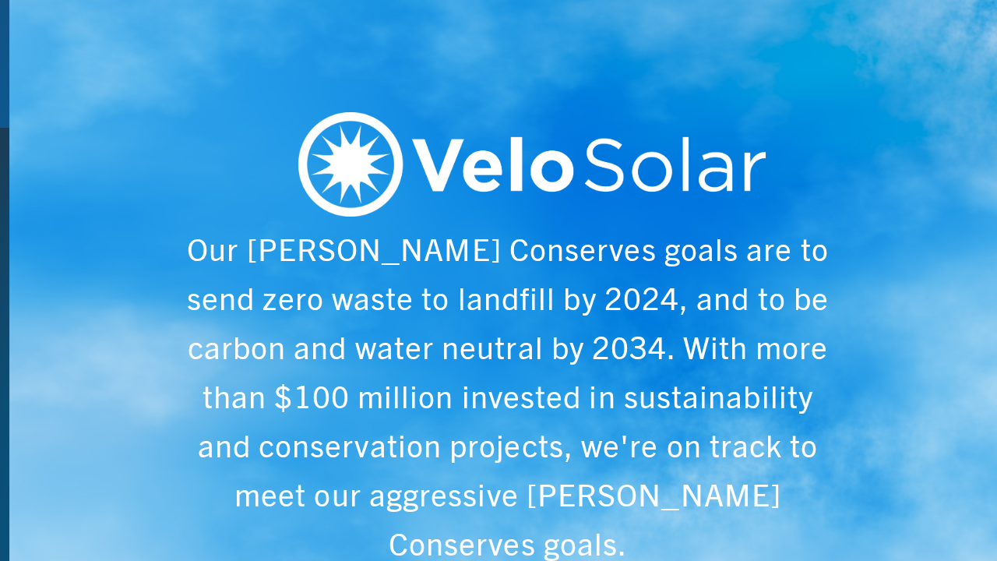
scroll to position [0, 4984]
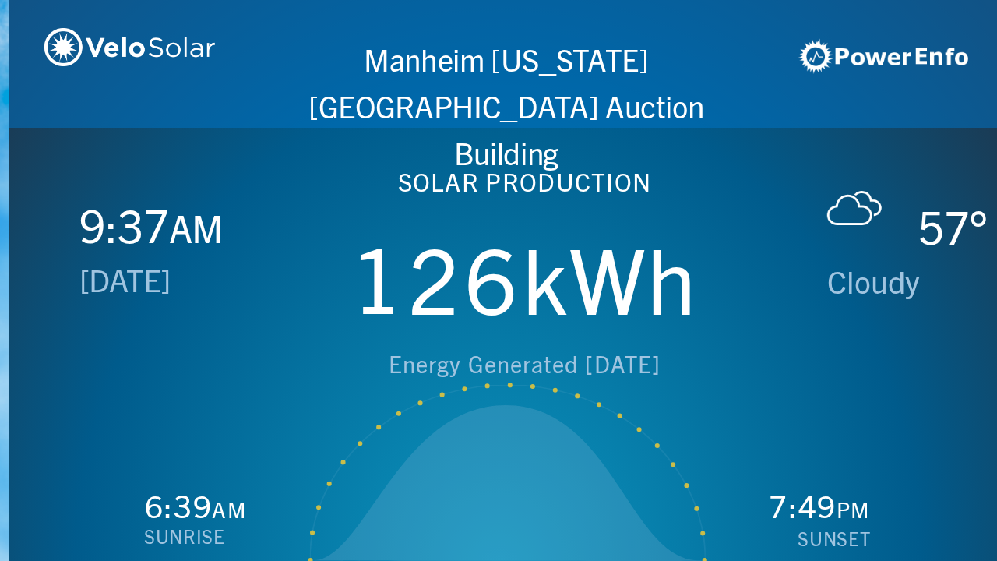
scroll to position [0, 997]
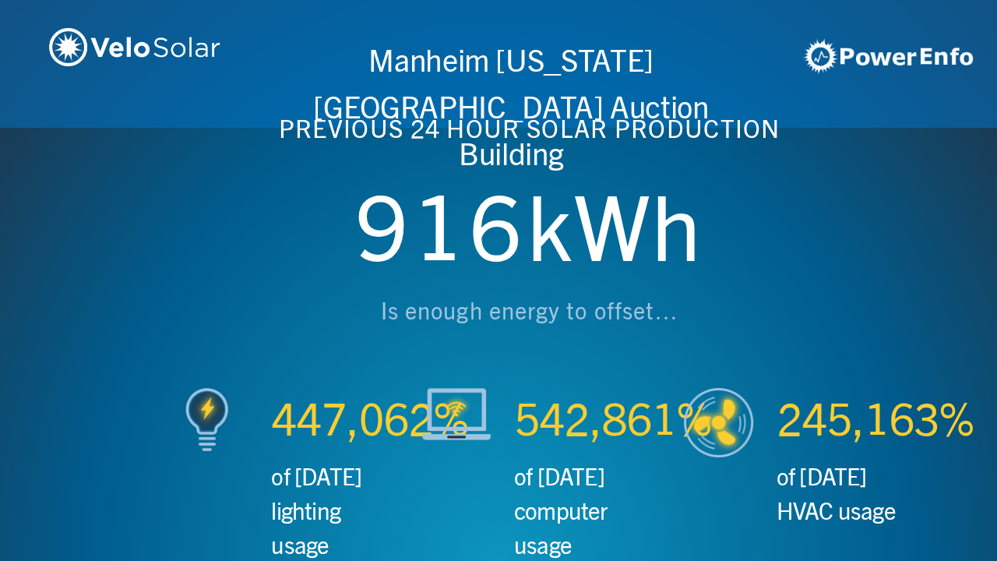
scroll to position [0, 1993]
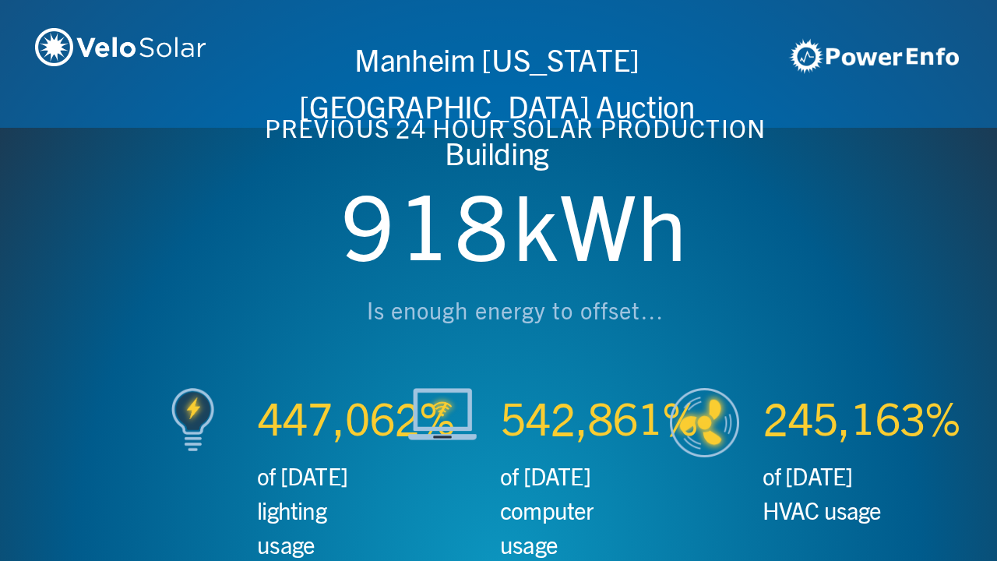
scroll to position [0, 2990]
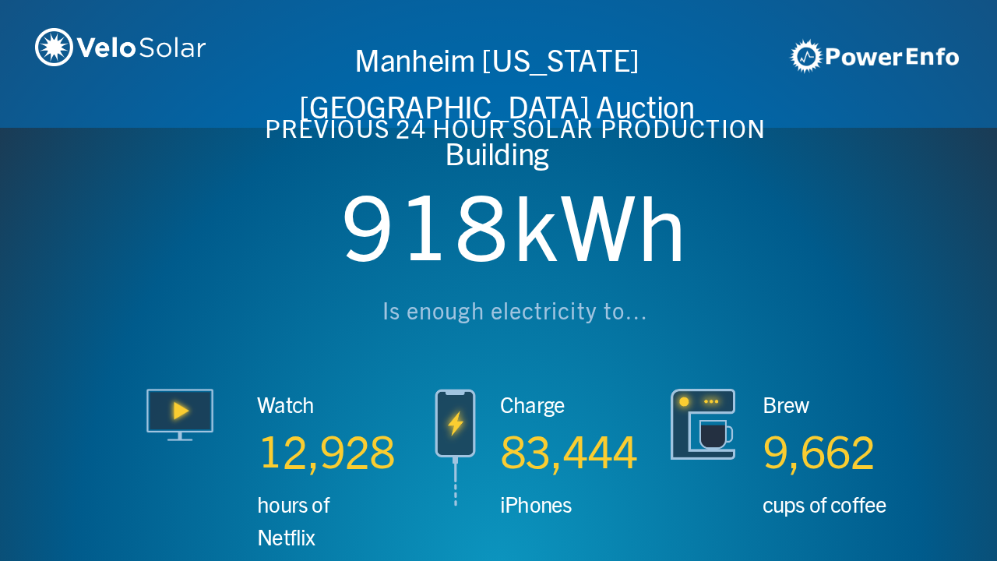
scroll to position [0, 3987]
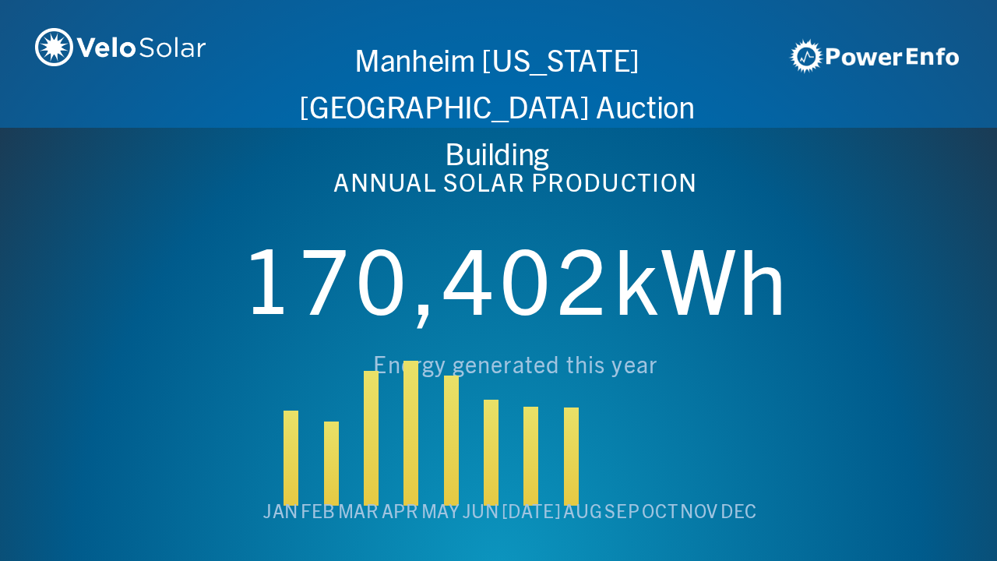
scroll to position [0, 4984]
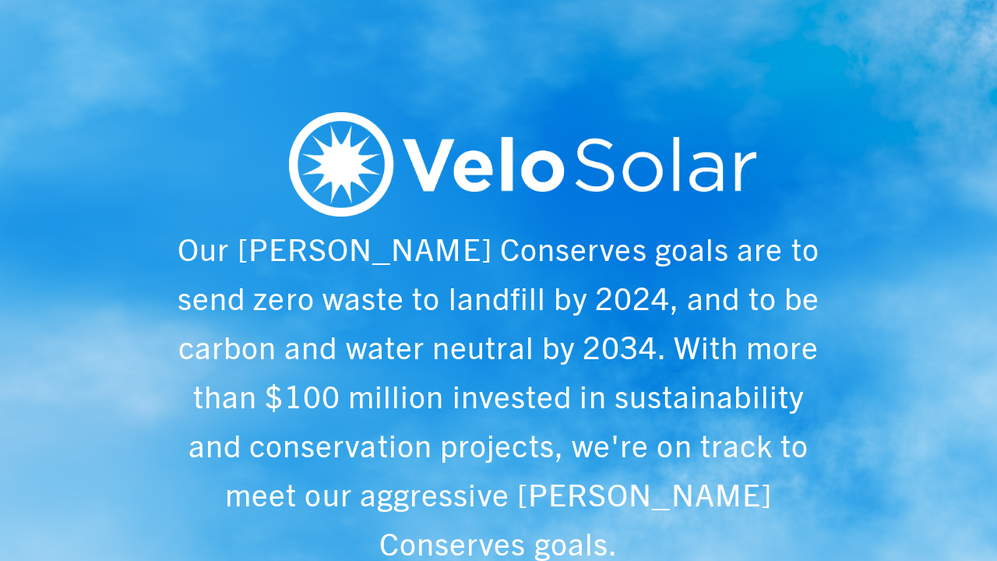
scroll to position [0, 997]
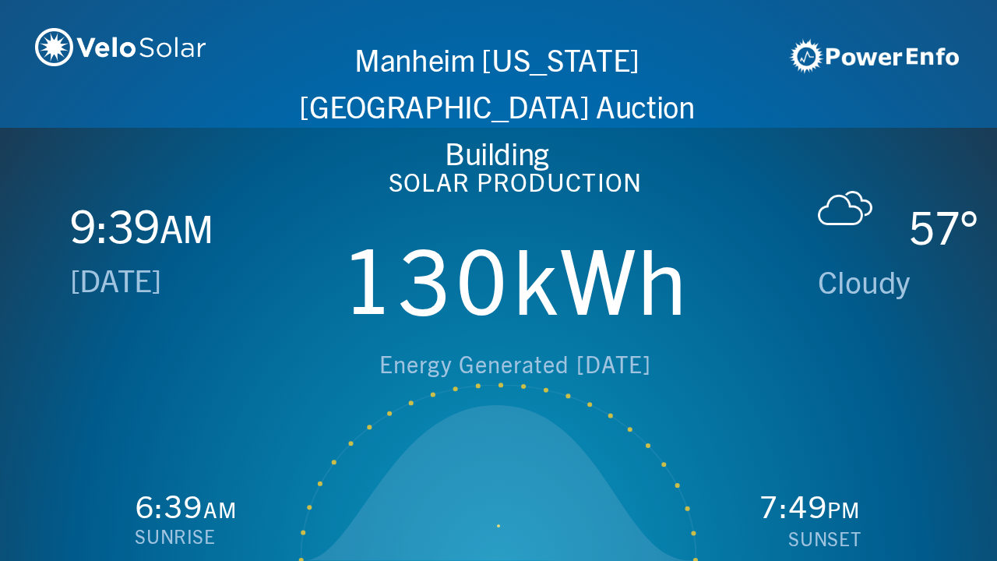
scroll to position [0, 1993]
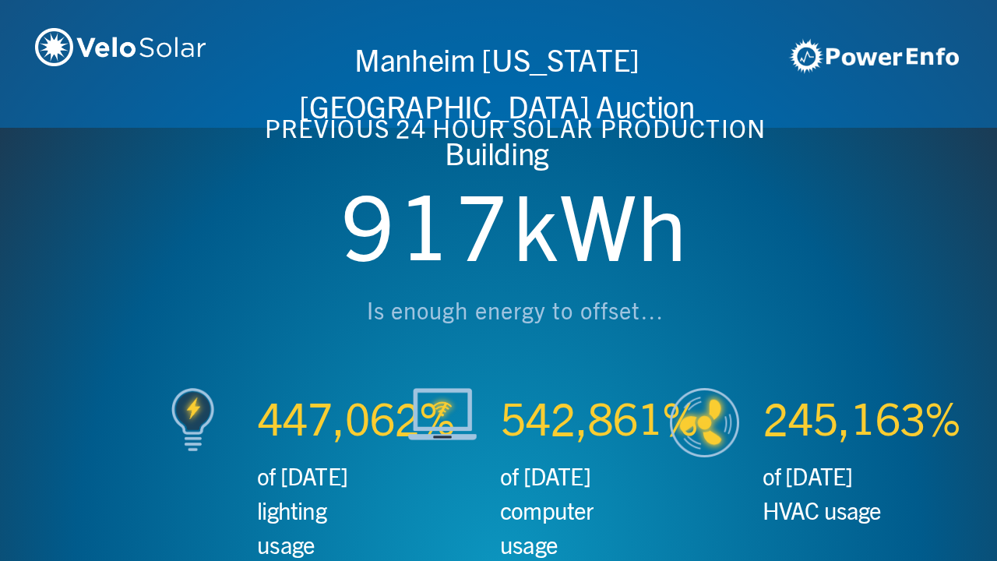
scroll to position [0, 2990]
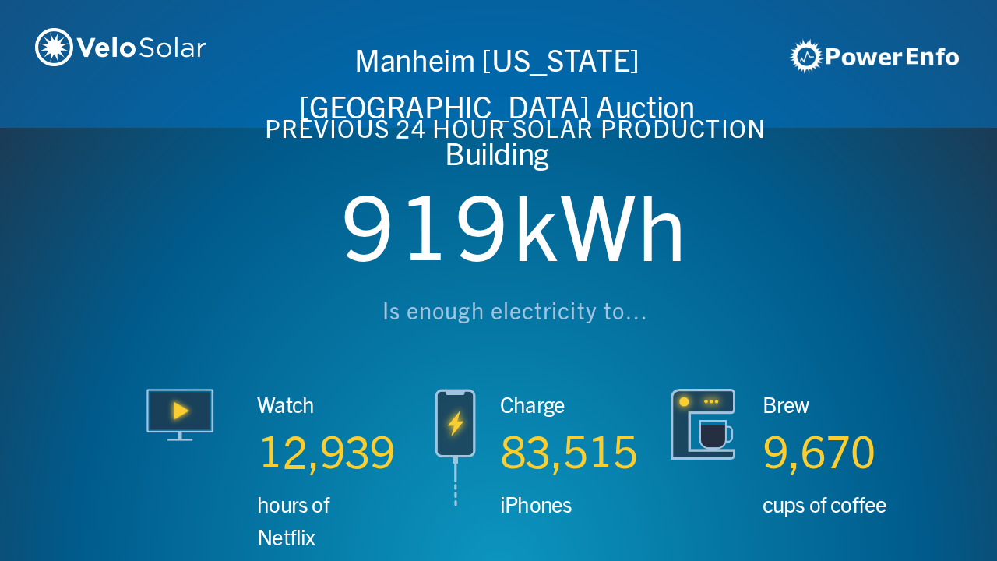
scroll to position [0, 3987]
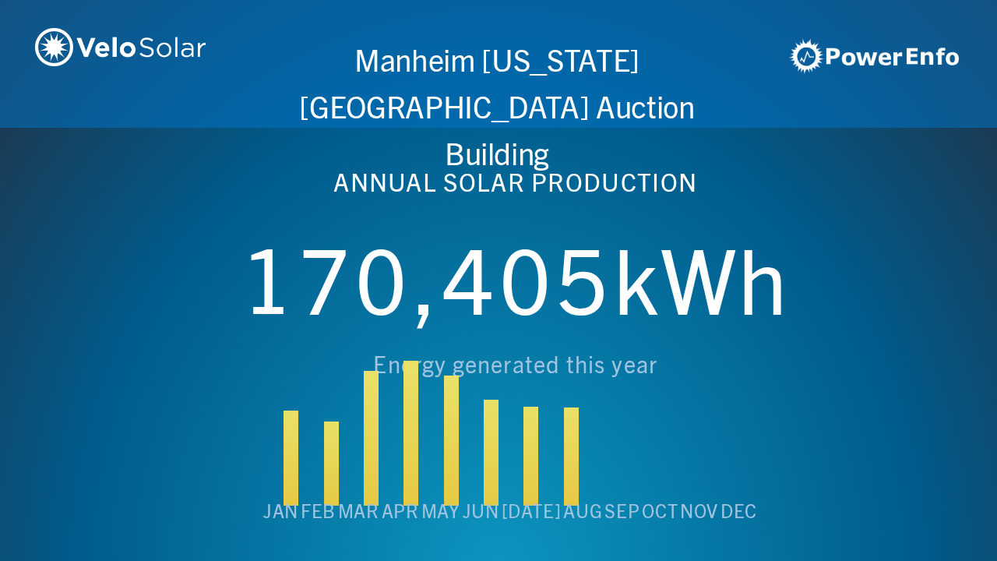
scroll to position [0, 4984]
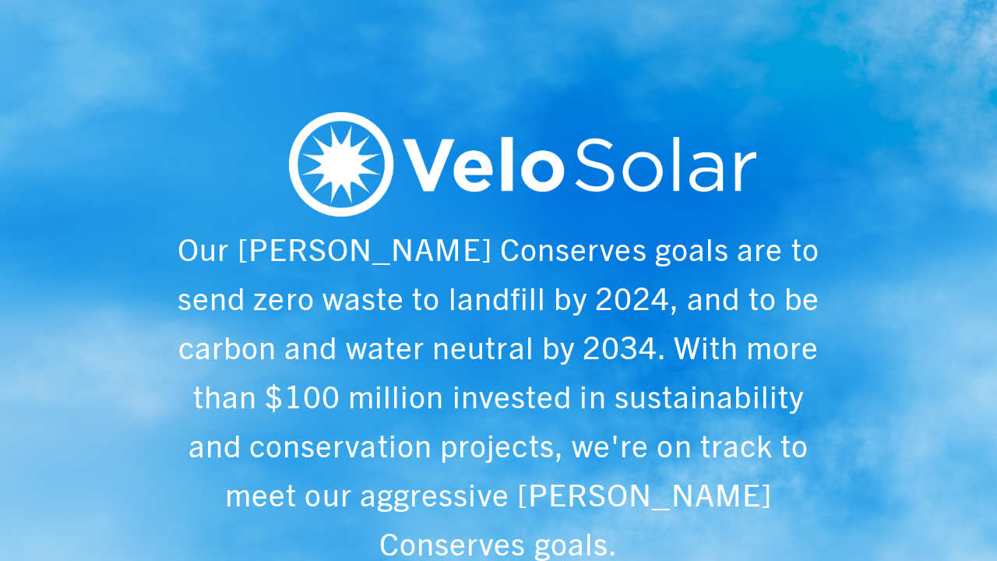
scroll to position [0, 997]
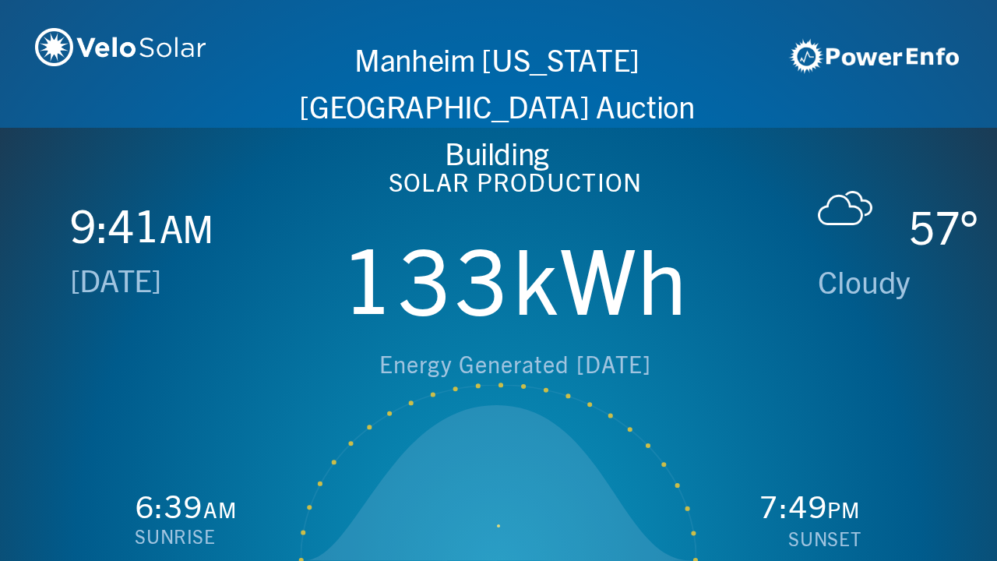
scroll to position [0, 1993]
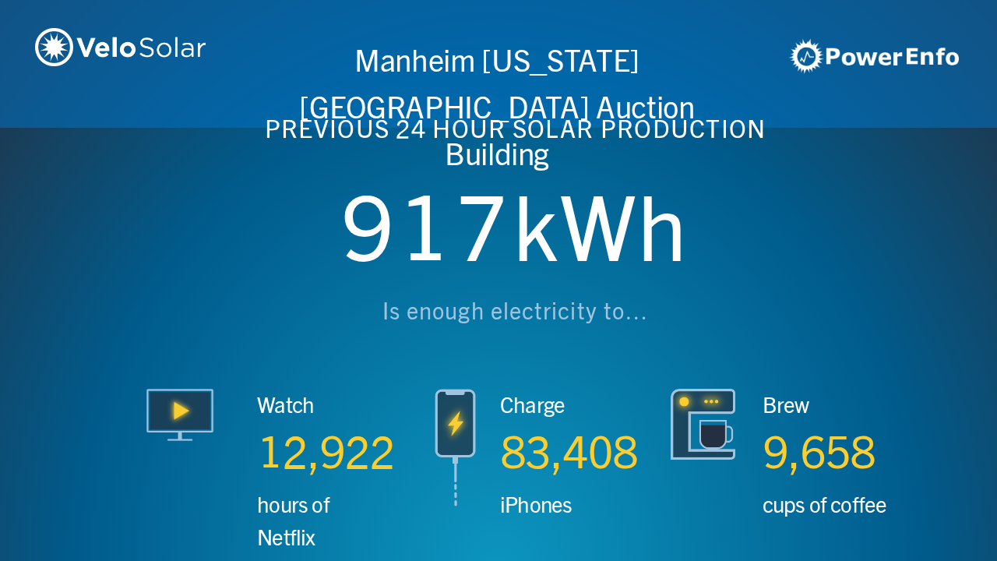
scroll to position [0, 2990]
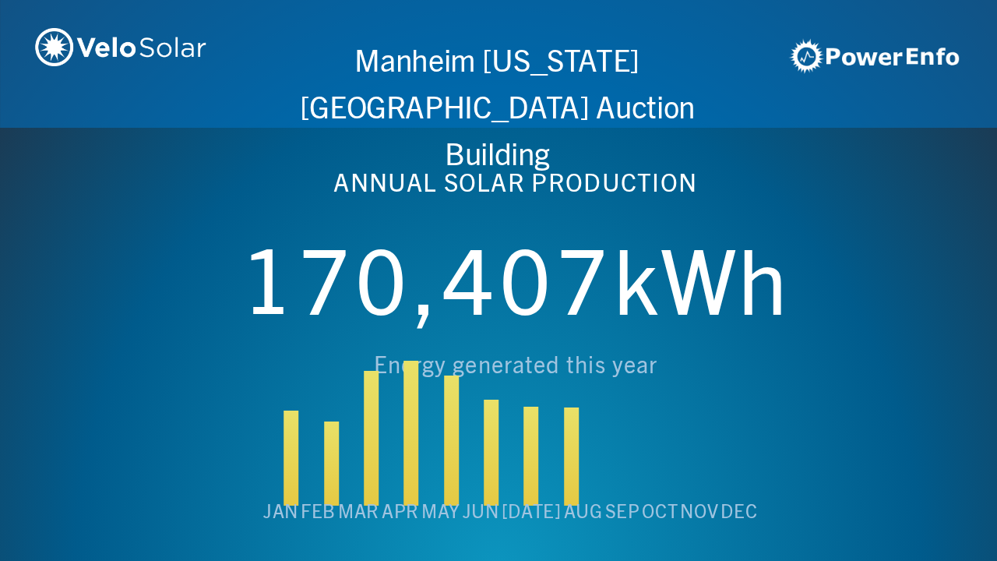
scroll to position [0, 3987]
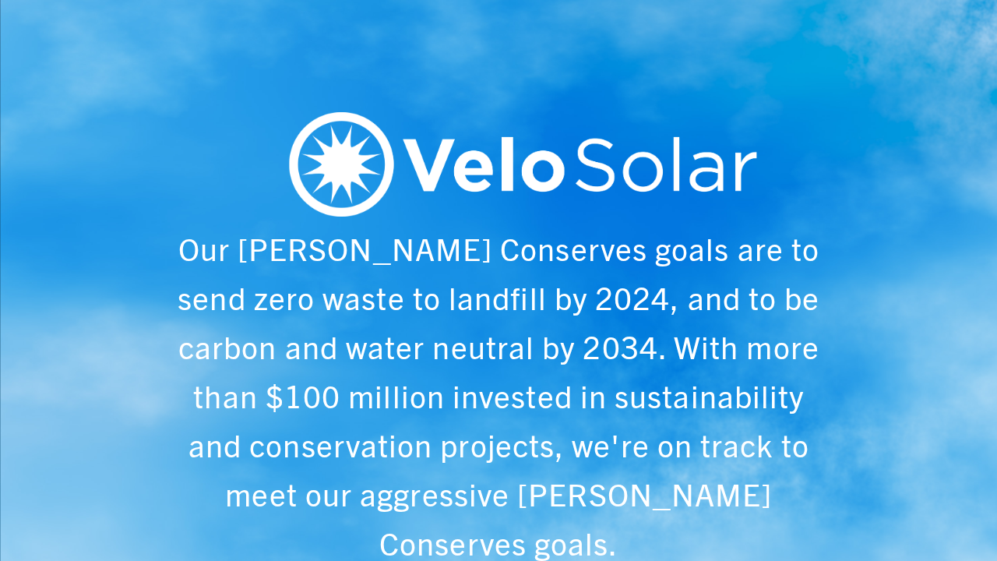
scroll to position [0, 4984]
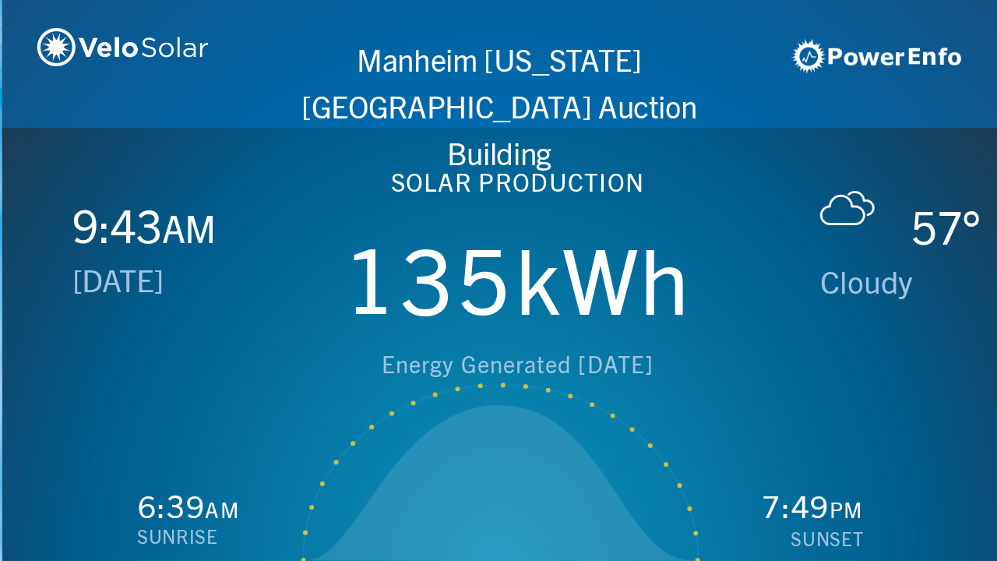
scroll to position [0, 997]
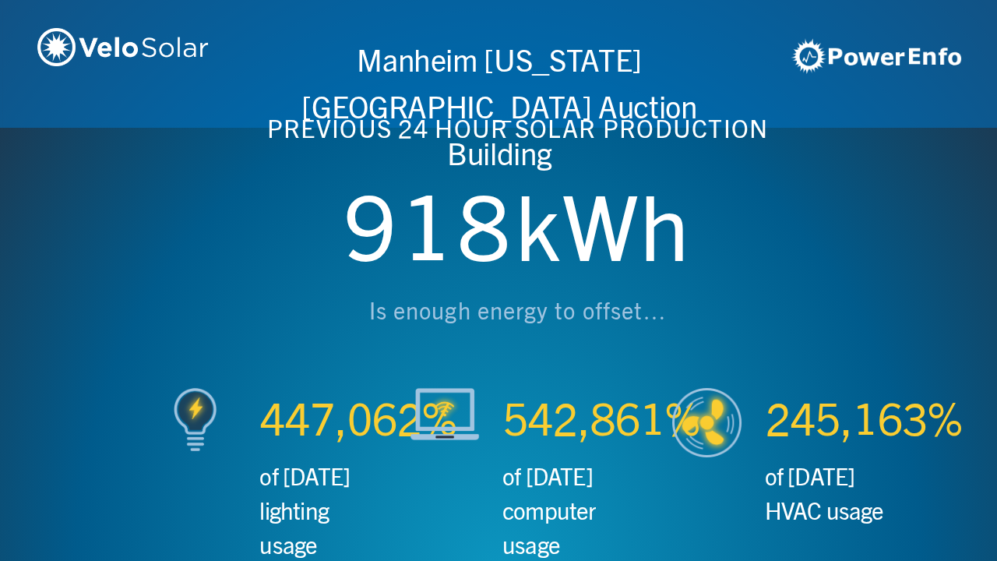
scroll to position [0, 1993]
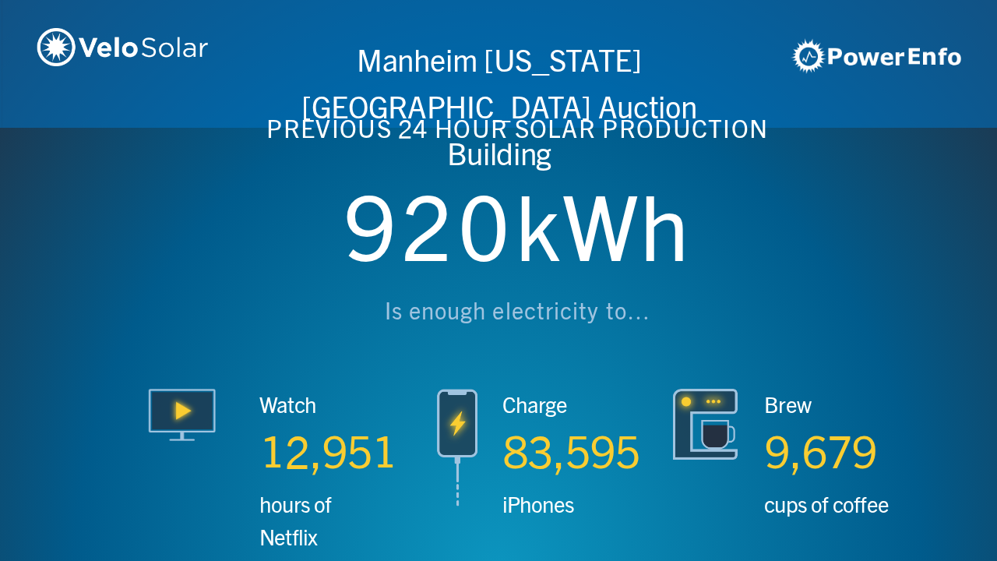
scroll to position [0, 2990]
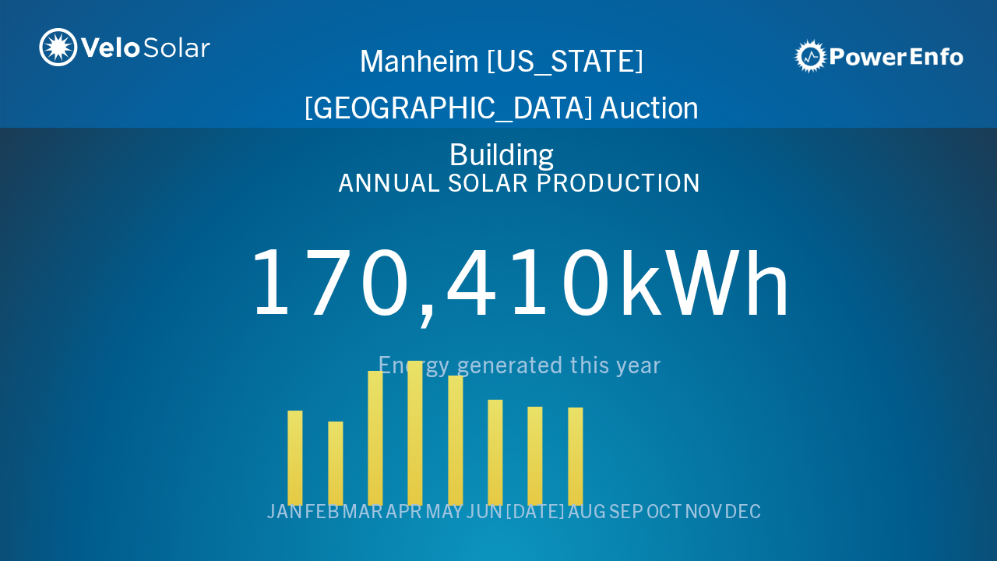
scroll to position [0, 3987]
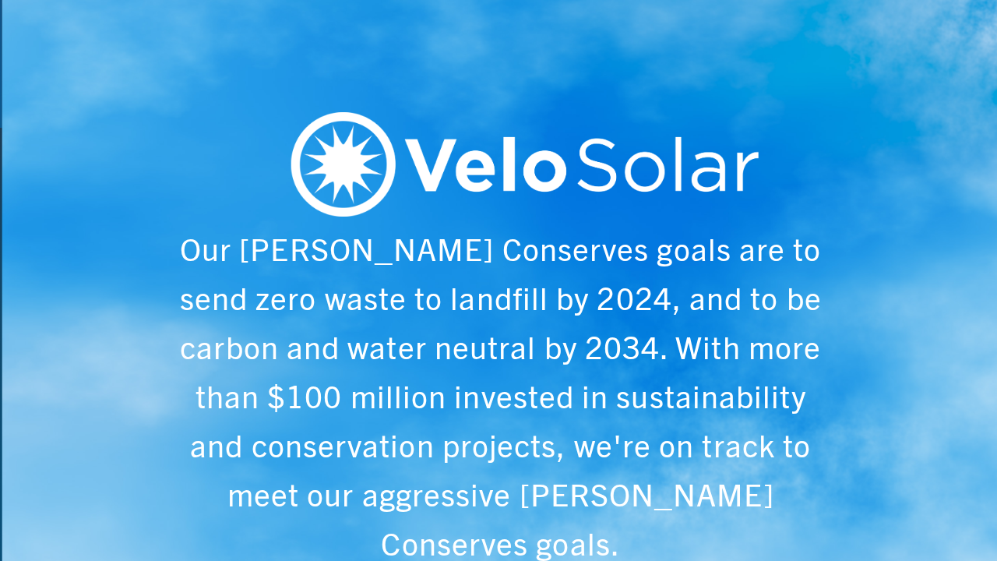
scroll to position [0, 4984]
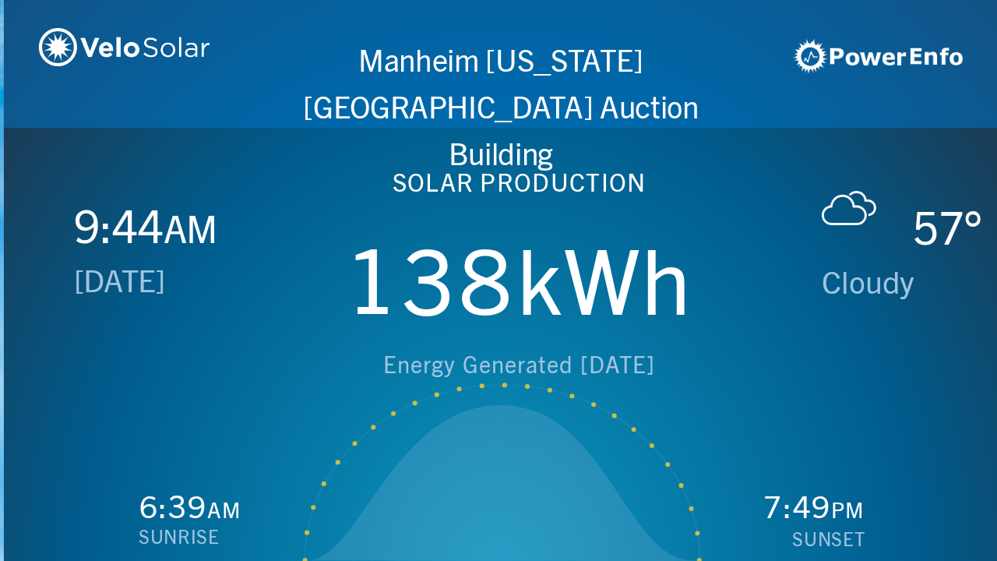
scroll to position [0, 997]
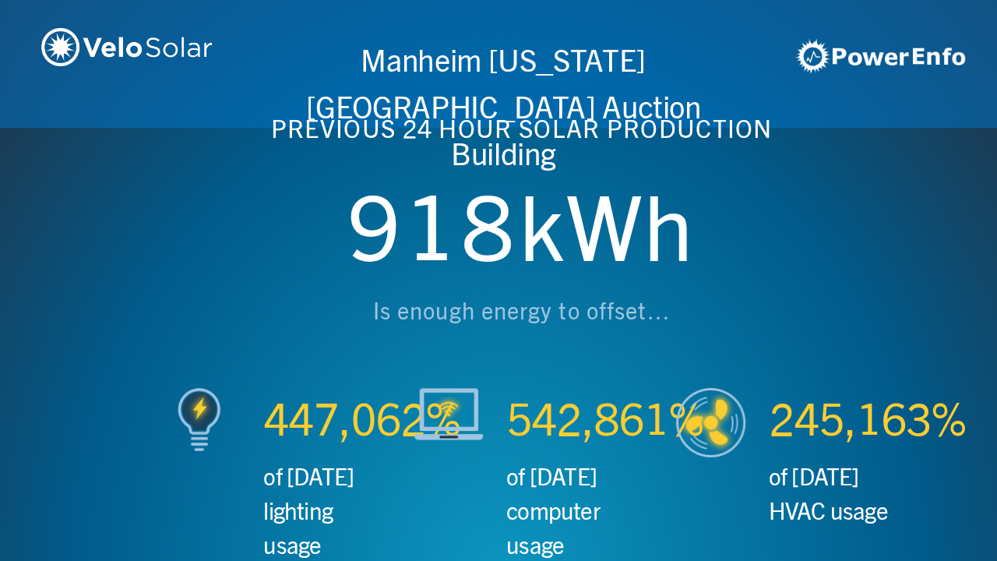
scroll to position [0, 1993]
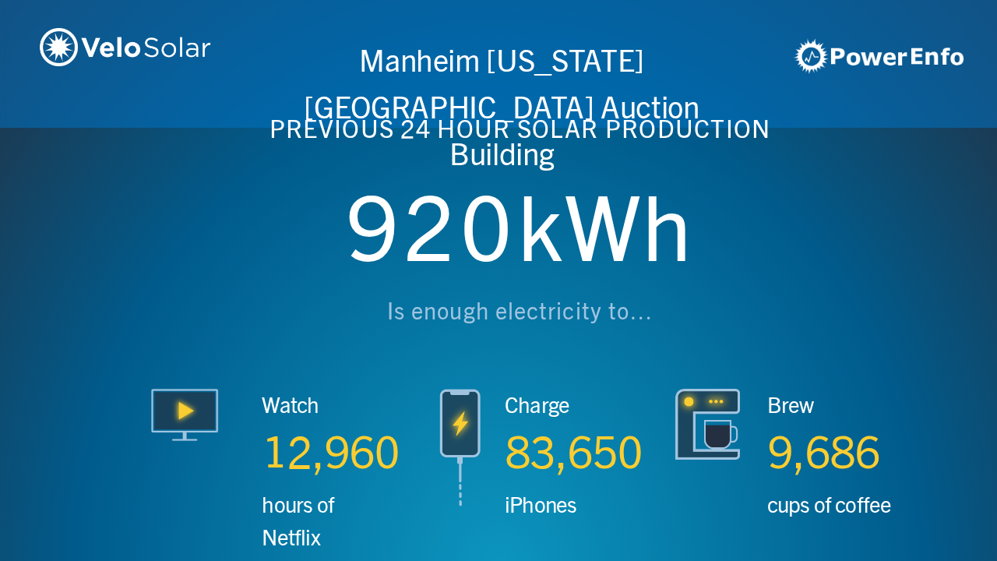
scroll to position [0, 2990]
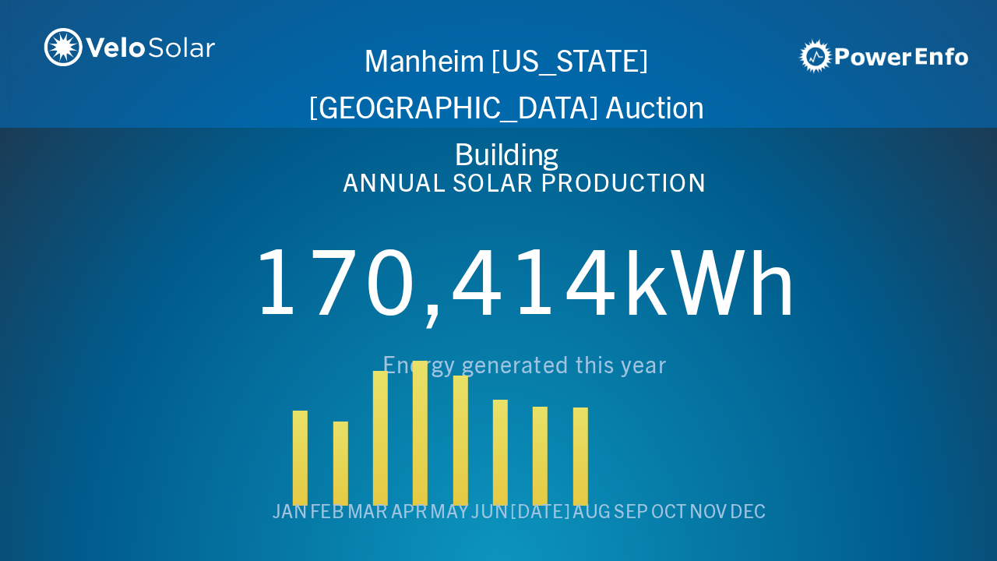
scroll to position [0, 3987]
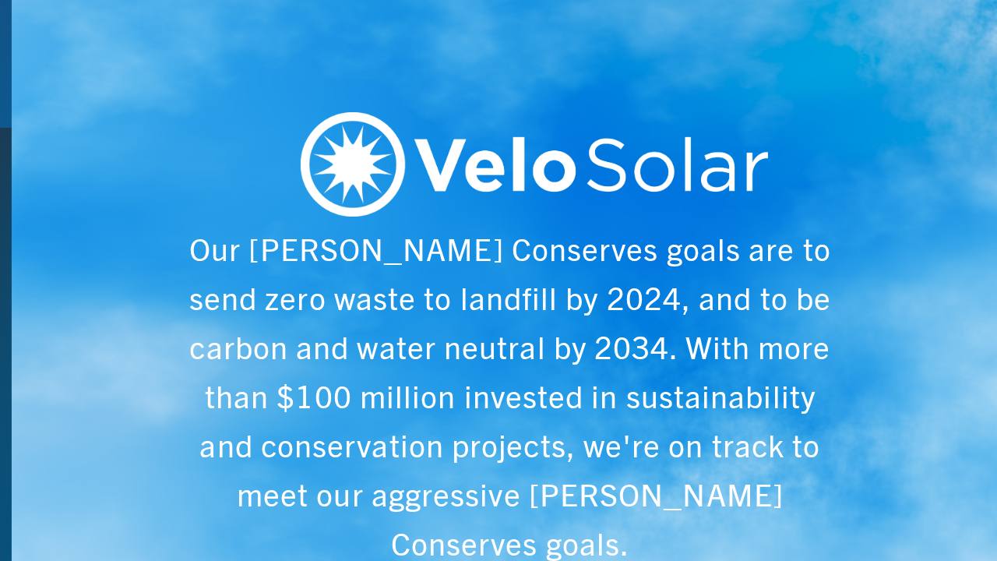
scroll to position [0, 4984]
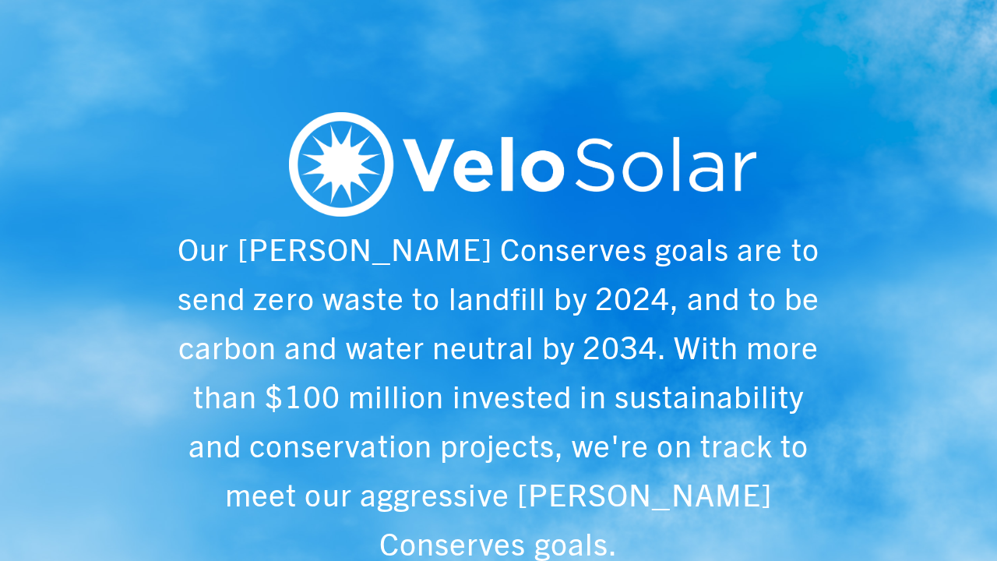
scroll to position [0, 997]
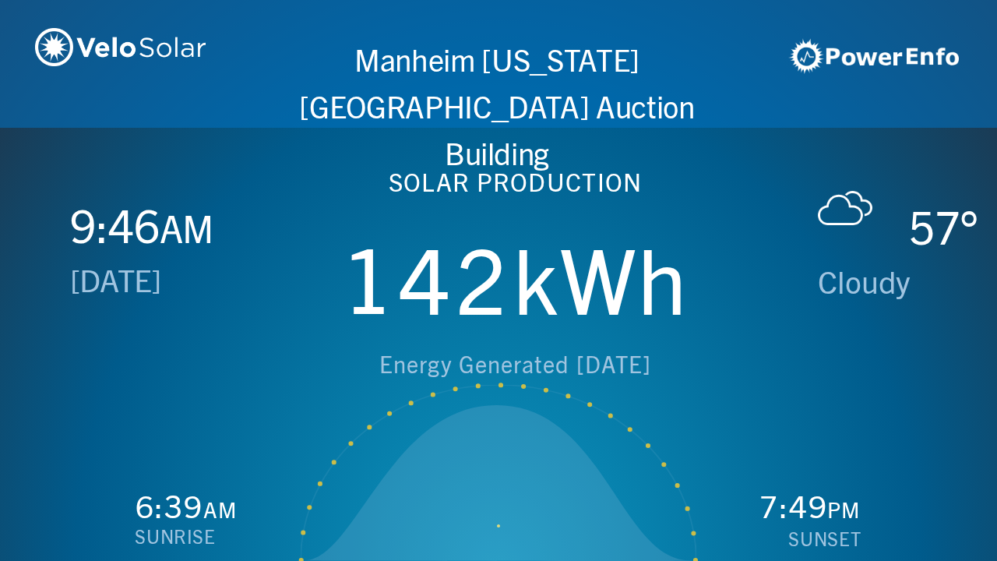
scroll to position [0, 1993]
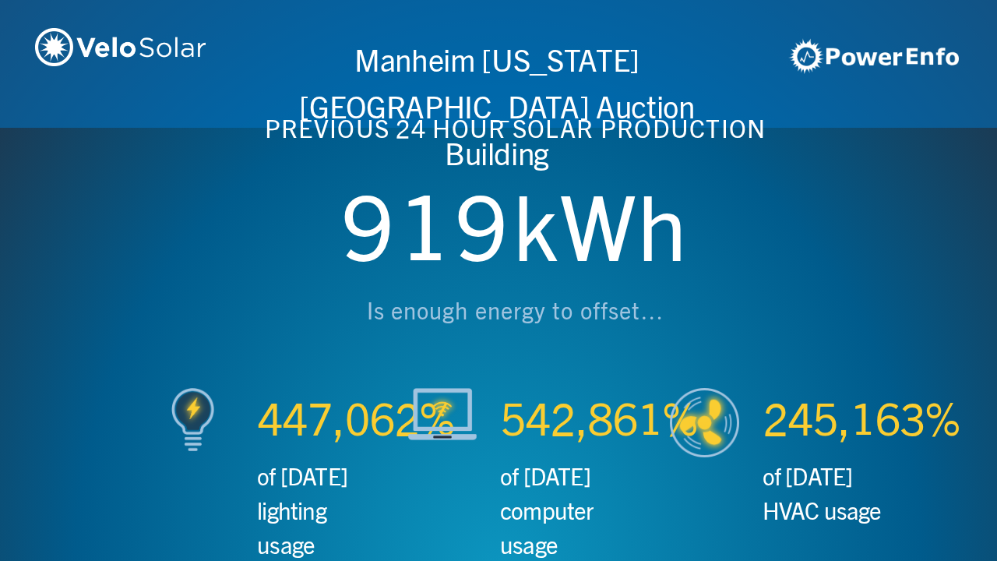
scroll to position [0, 2990]
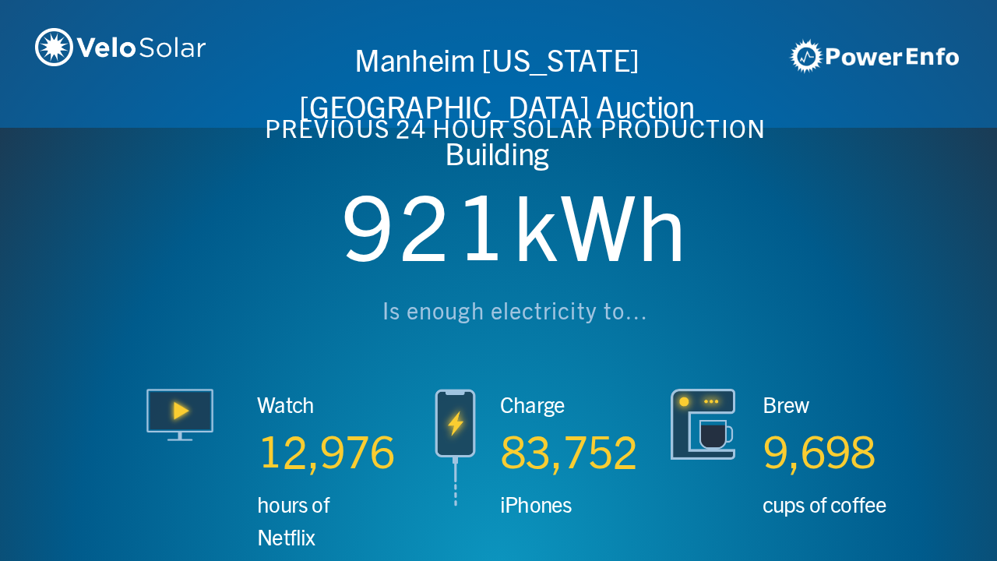
scroll to position [0, 3987]
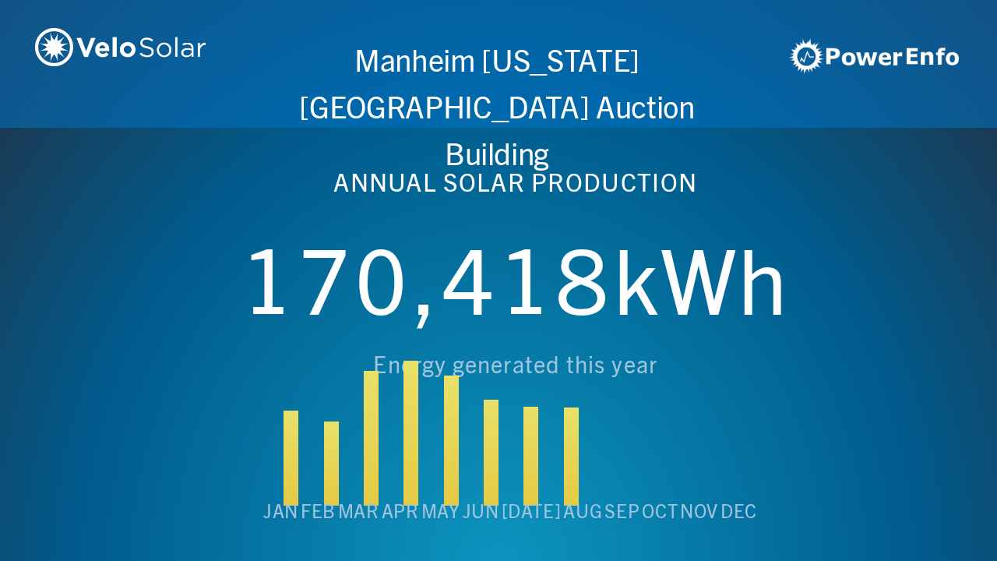
scroll to position [0, 4984]
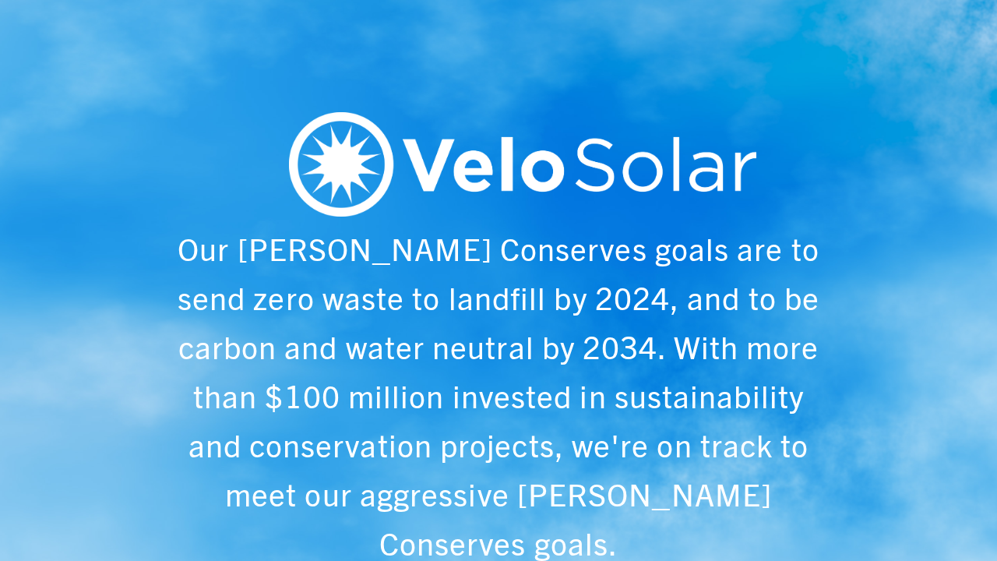
scroll to position [0, 997]
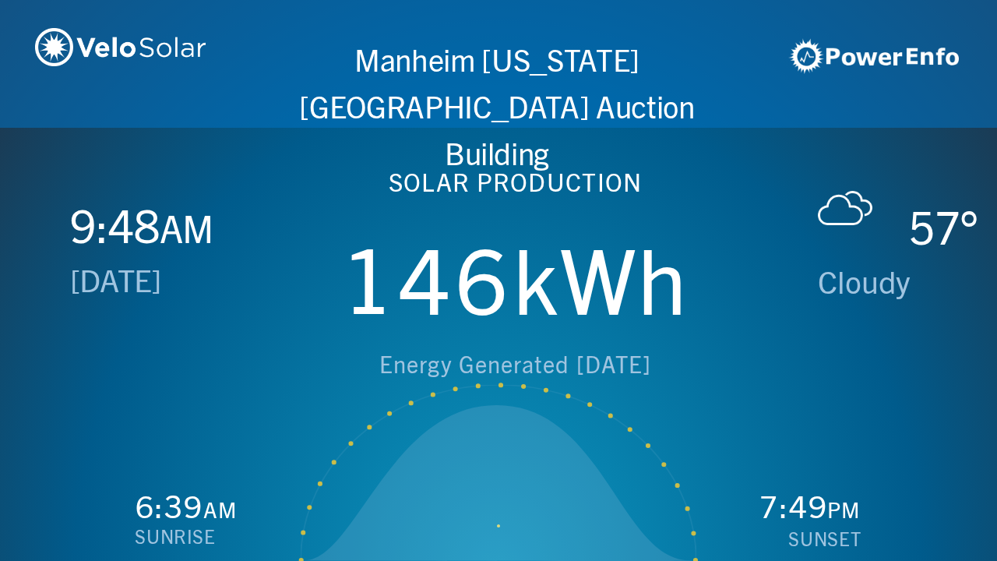
scroll to position [0, 1993]
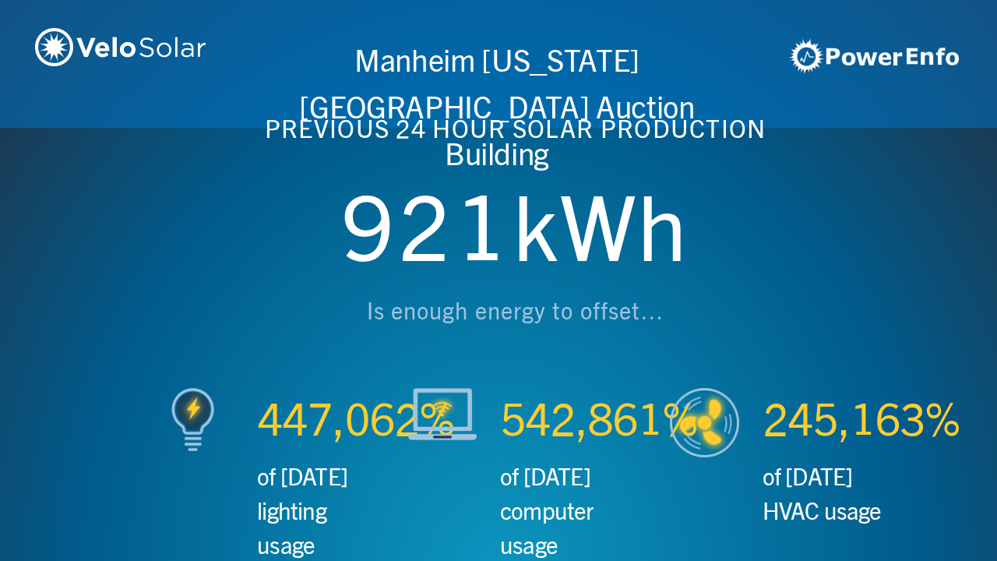
scroll to position [0, 2990]
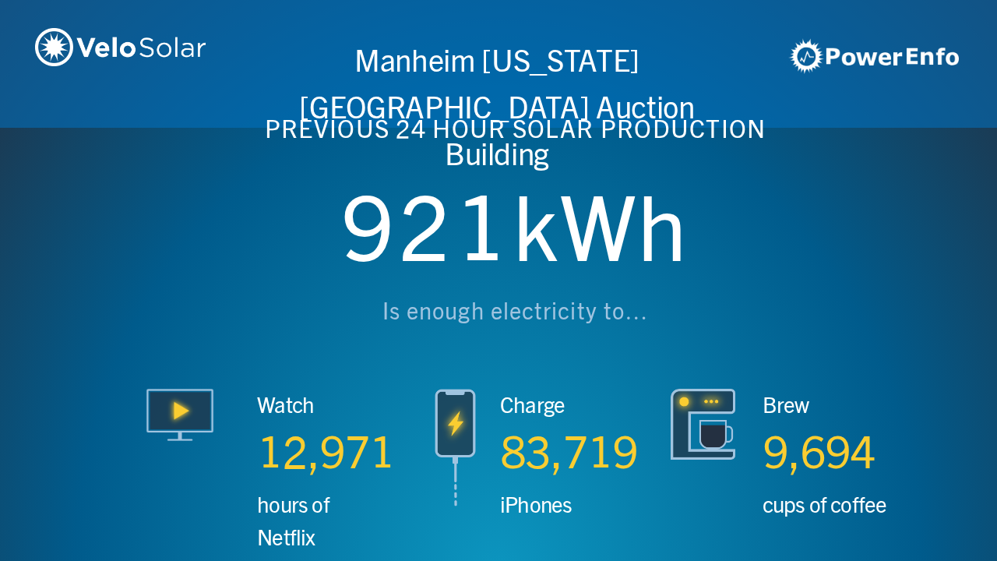
scroll to position [0, 3987]
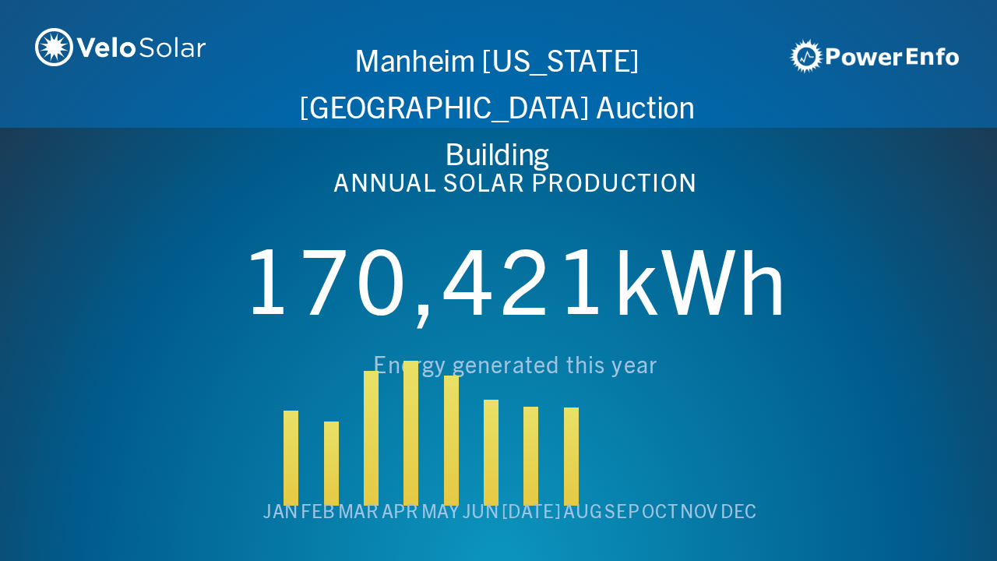
scroll to position [0, 4984]
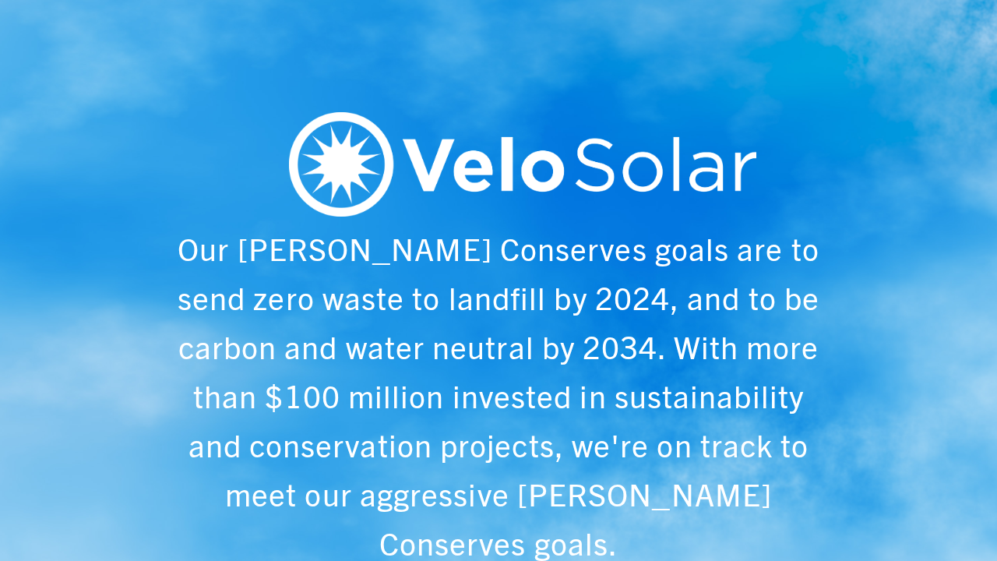
scroll to position [0, 997]
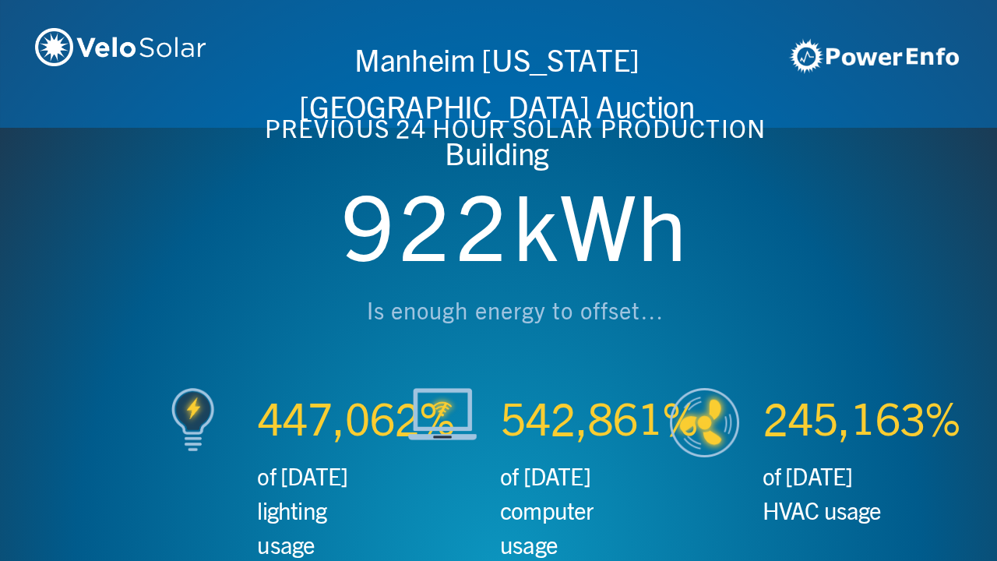
scroll to position [0, 1993]
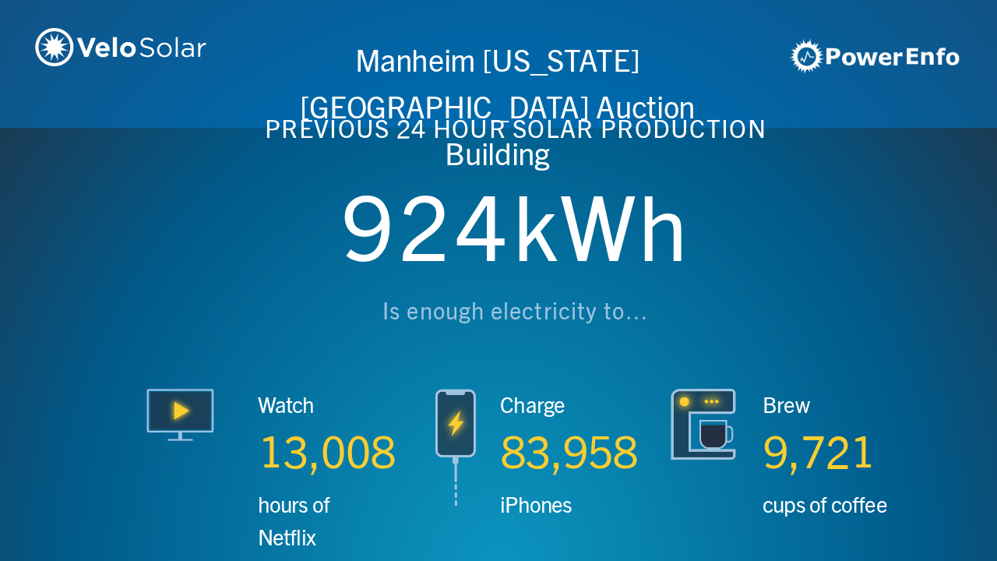
scroll to position [0, 2990]
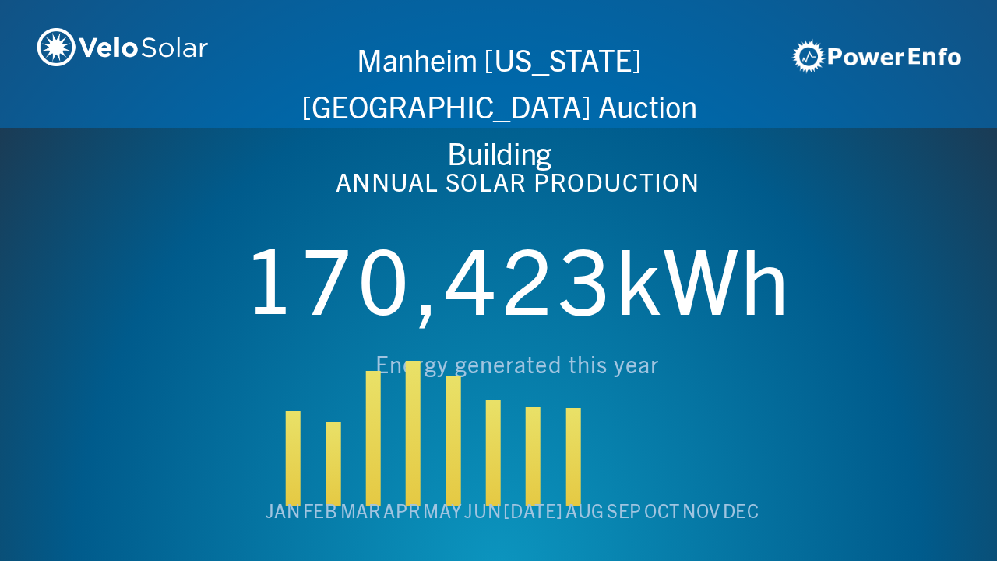
scroll to position [0, 3987]
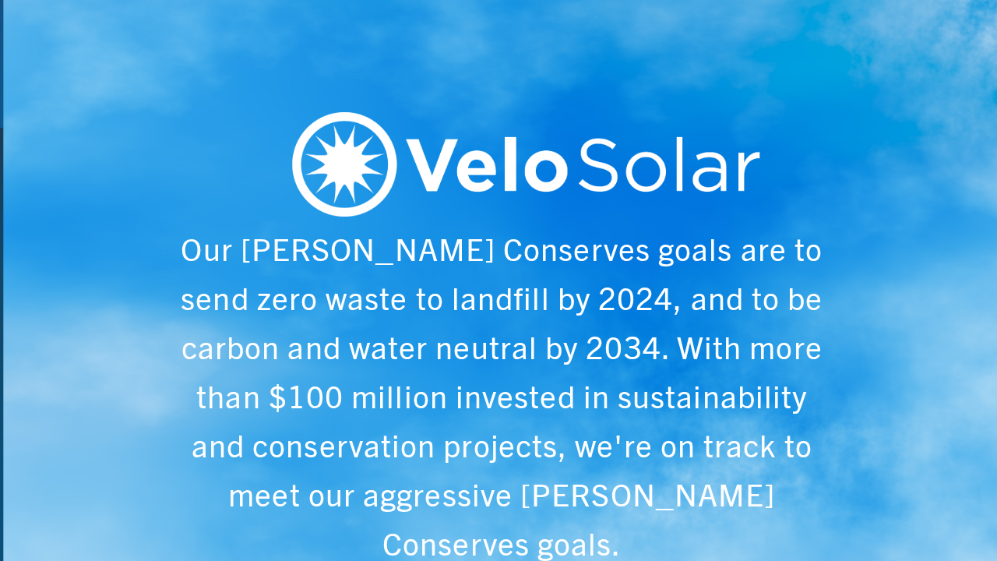
scroll to position [0, 4984]
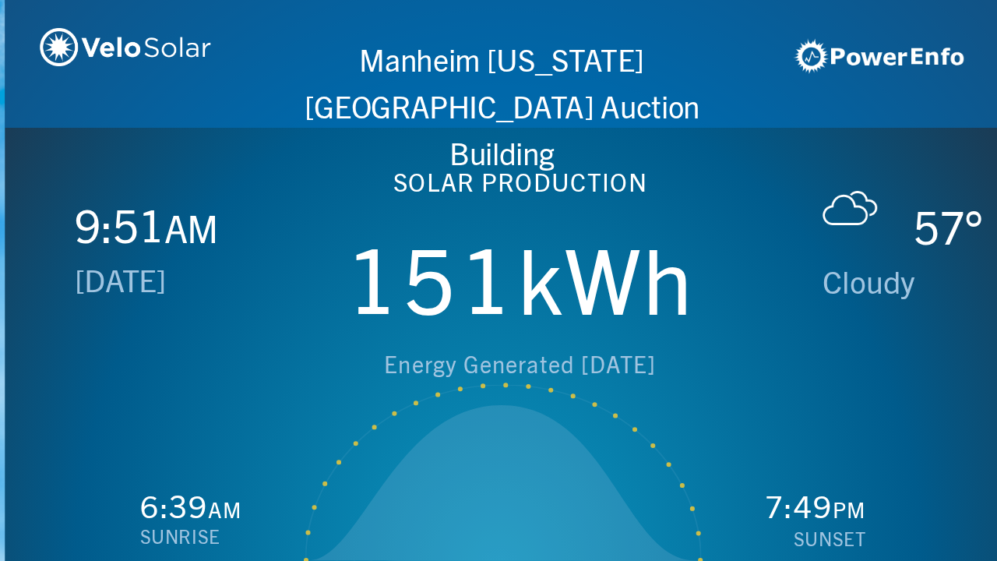
scroll to position [0, 997]
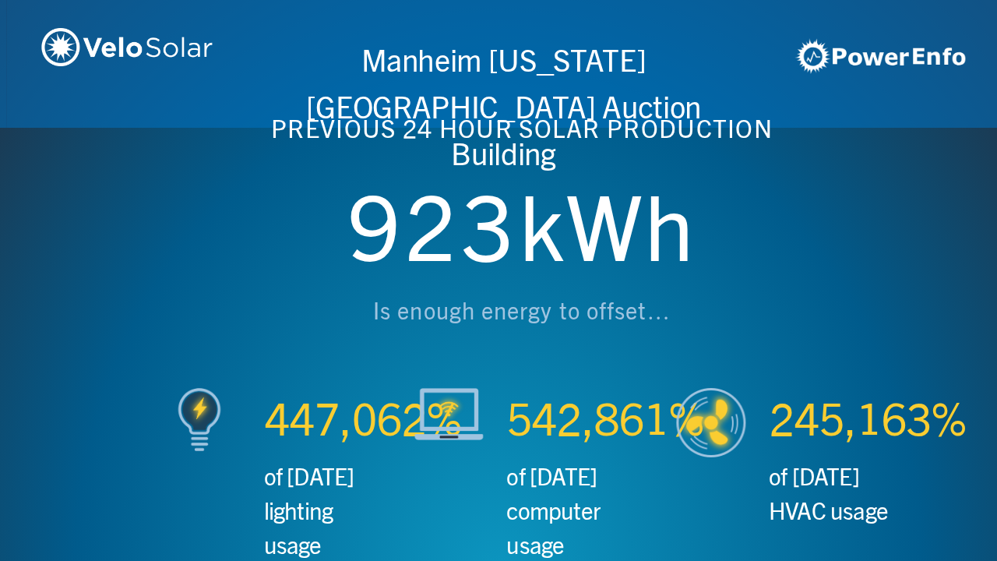
scroll to position [0, 1993]
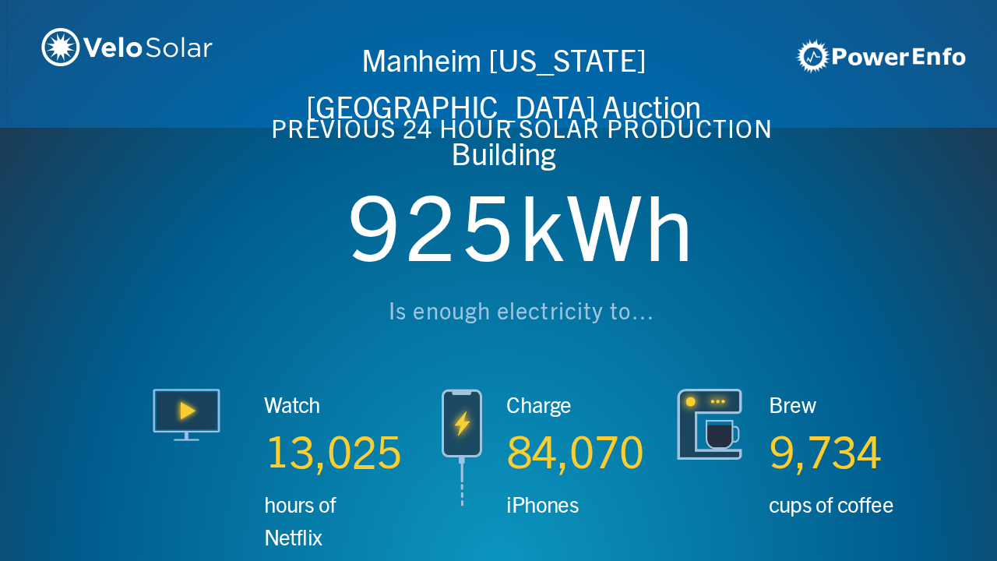
scroll to position [0, 2990]
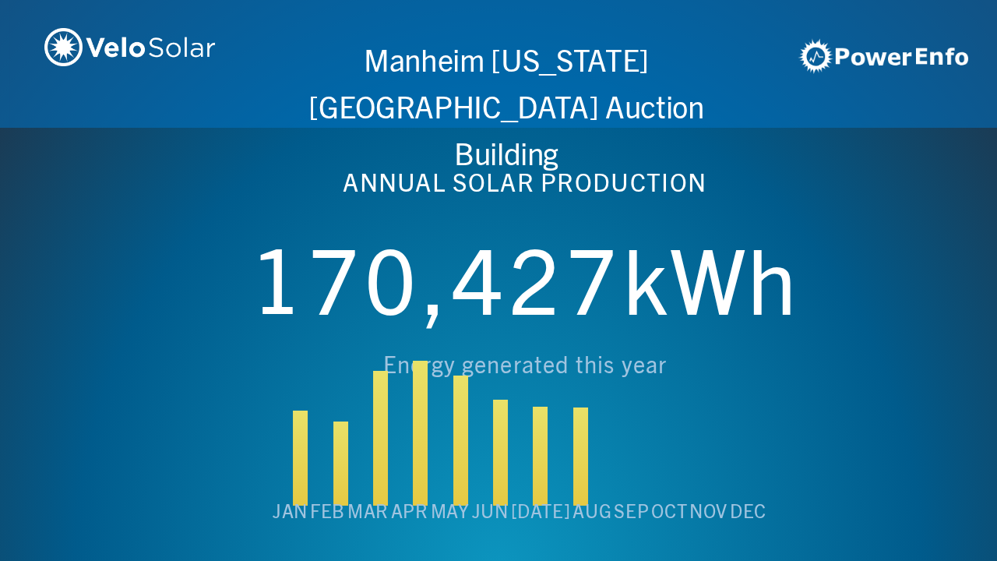
scroll to position [0, 3987]
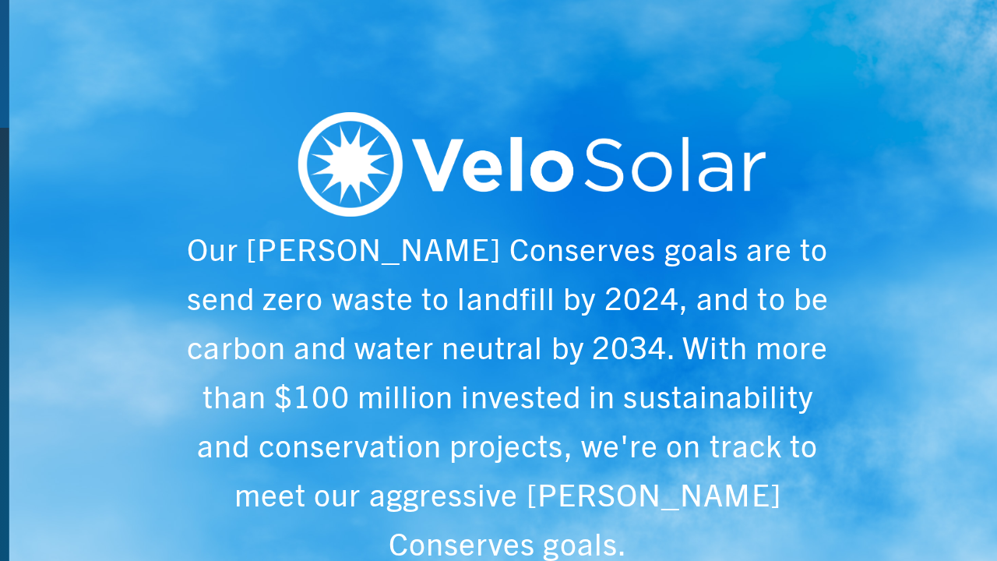
scroll to position [0, 4984]
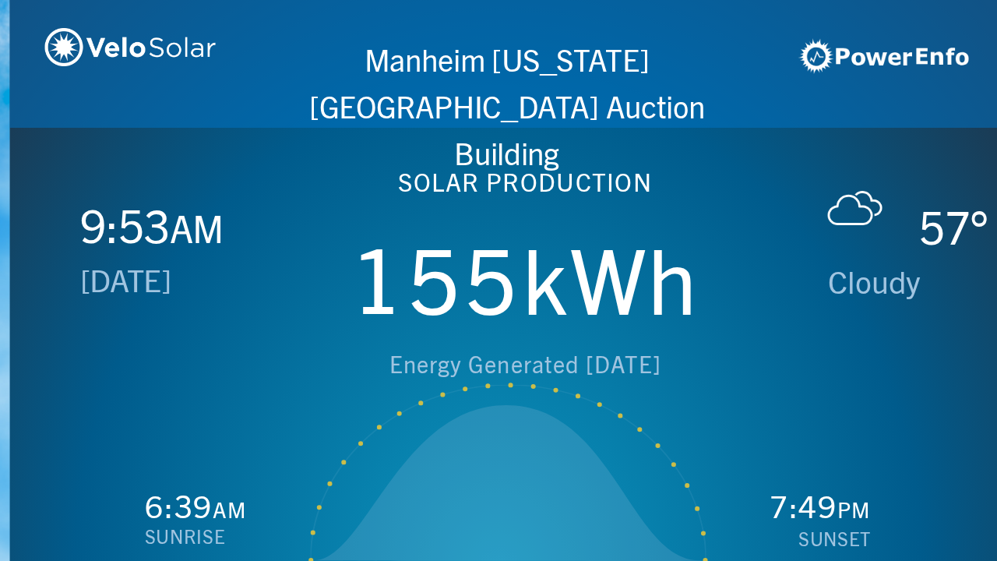
scroll to position [0, 997]
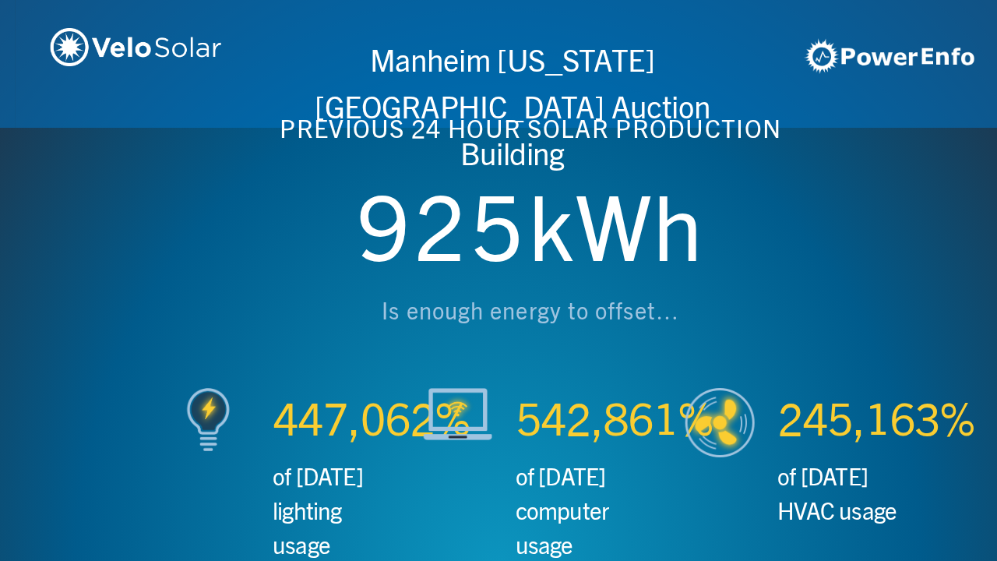
scroll to position [0, 1993]
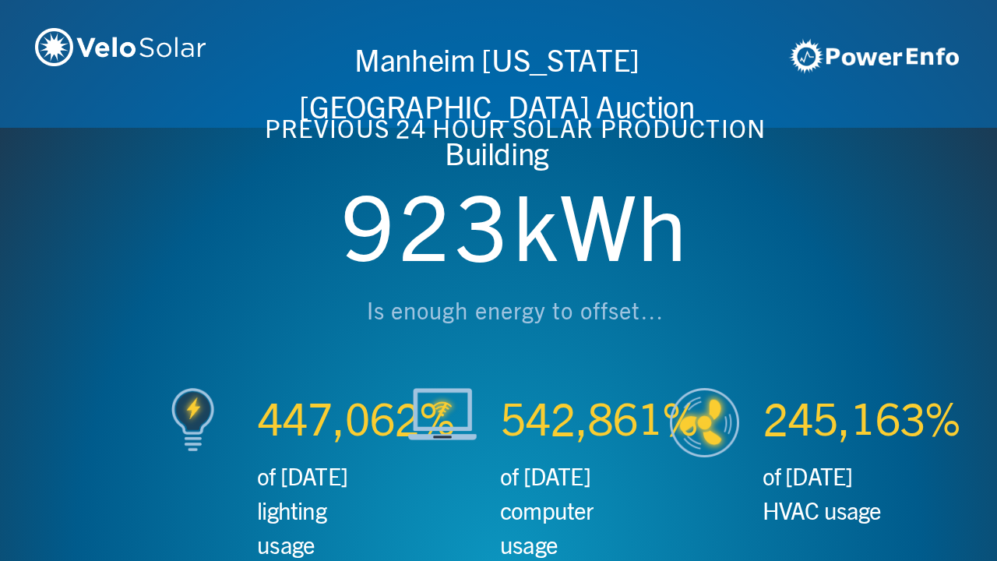
scroll to position [0, 2990]
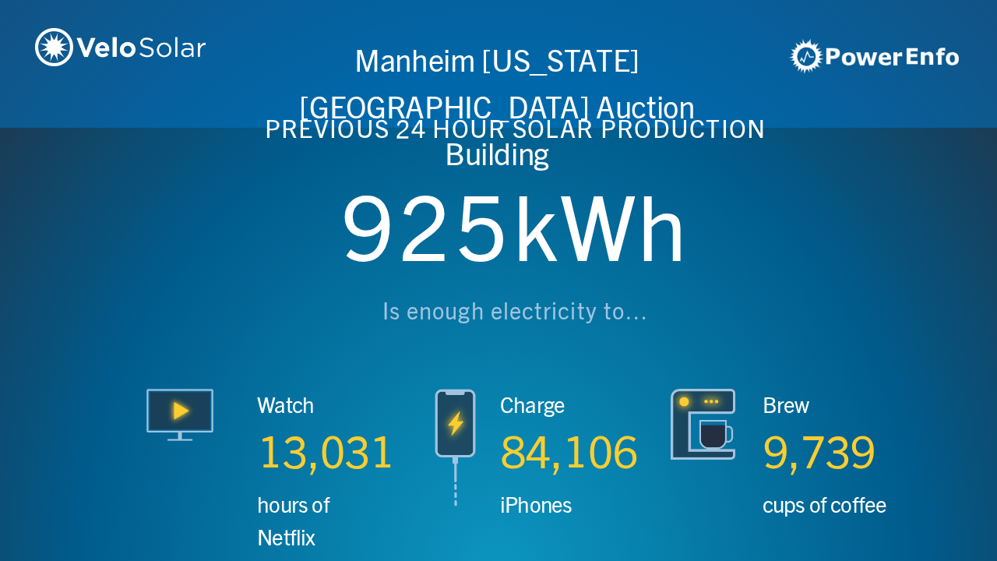
scroll to position [0, 3987]
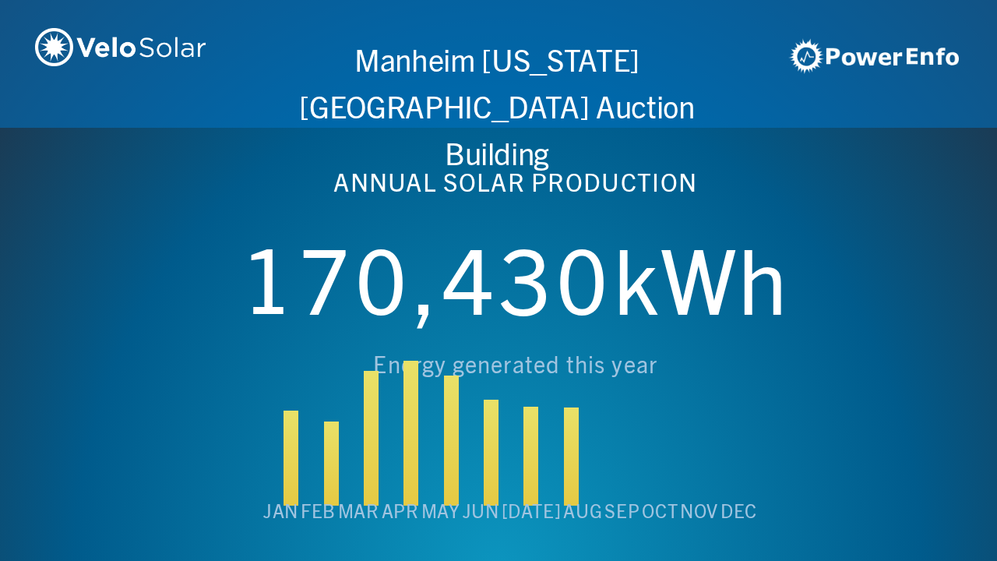
scroll to position [0, 4984]
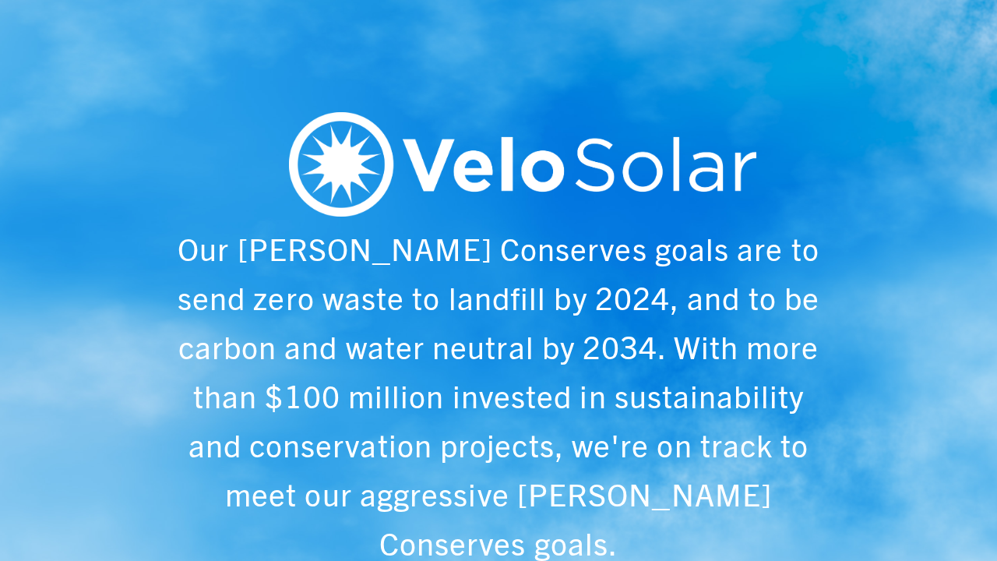
scroll to position [0, 997]
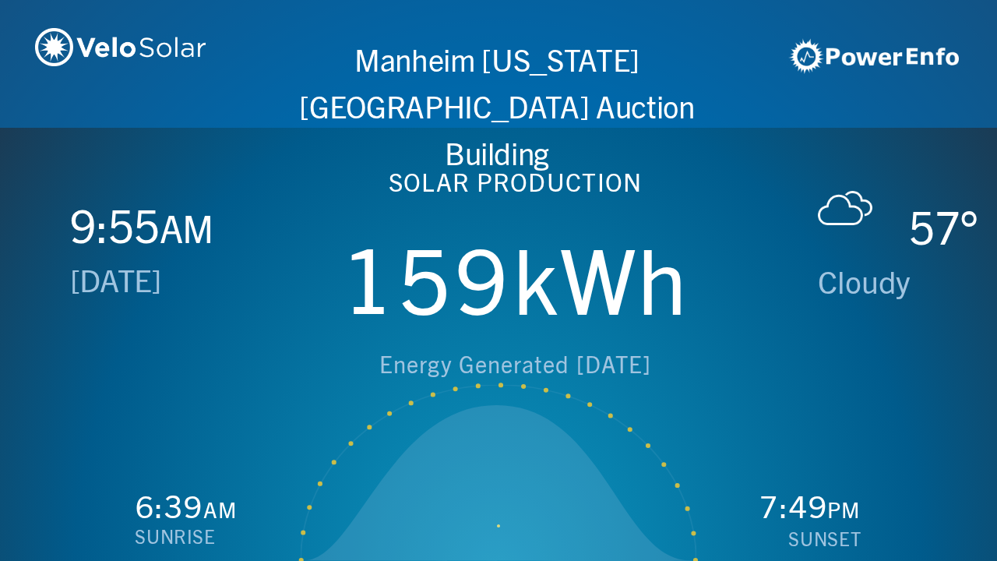
scroll to position [0, 1993]
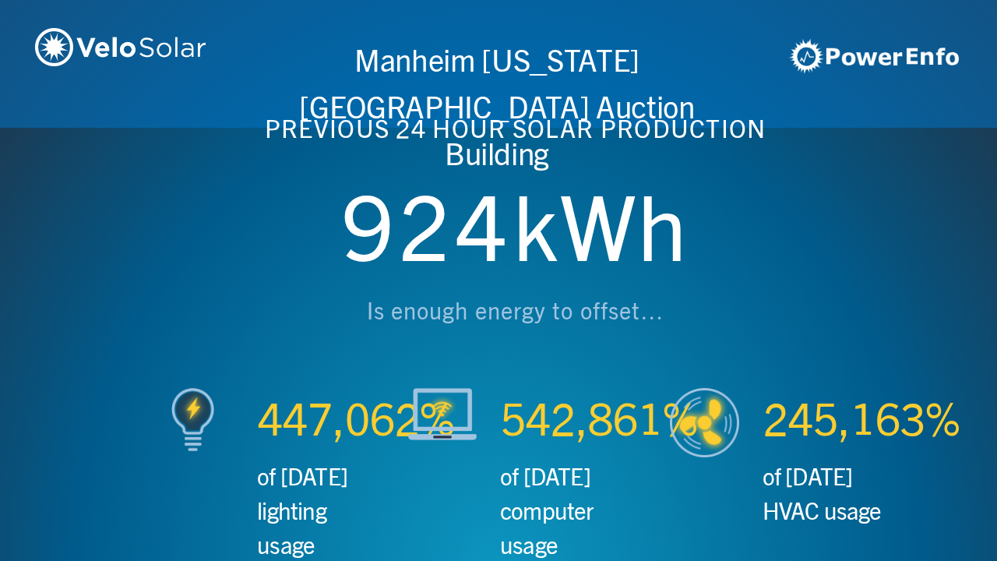
scroll to position [0, 2990]
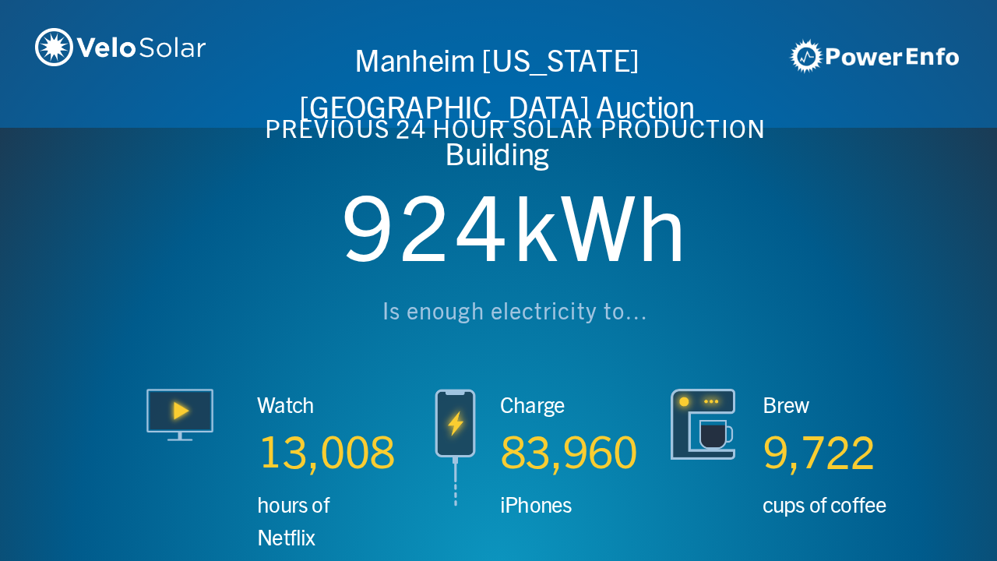
scroll to position [0, 3987]
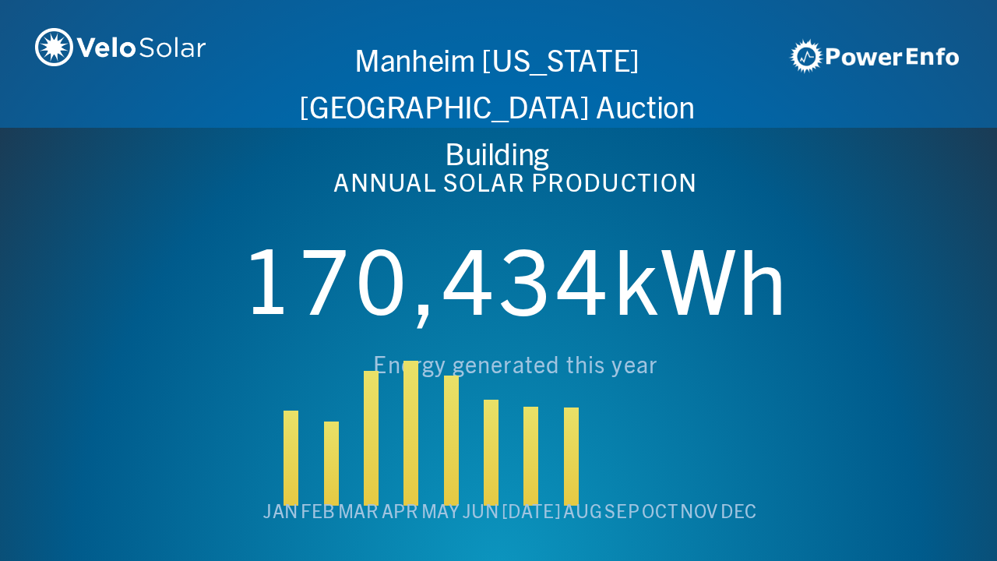
scroll to position [0, 4984]
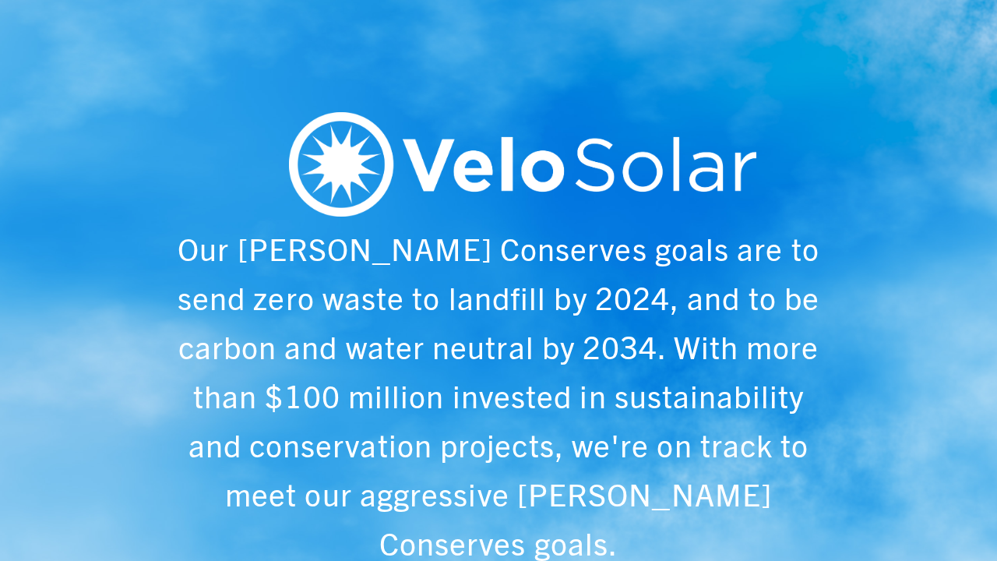
scroll to position [0, 997]
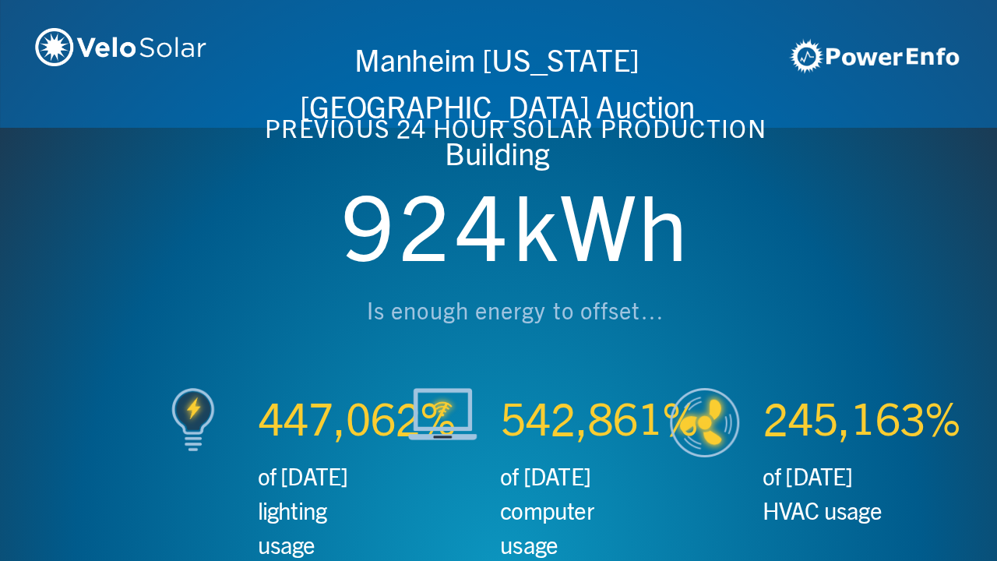
scroll to position [0, 1993]
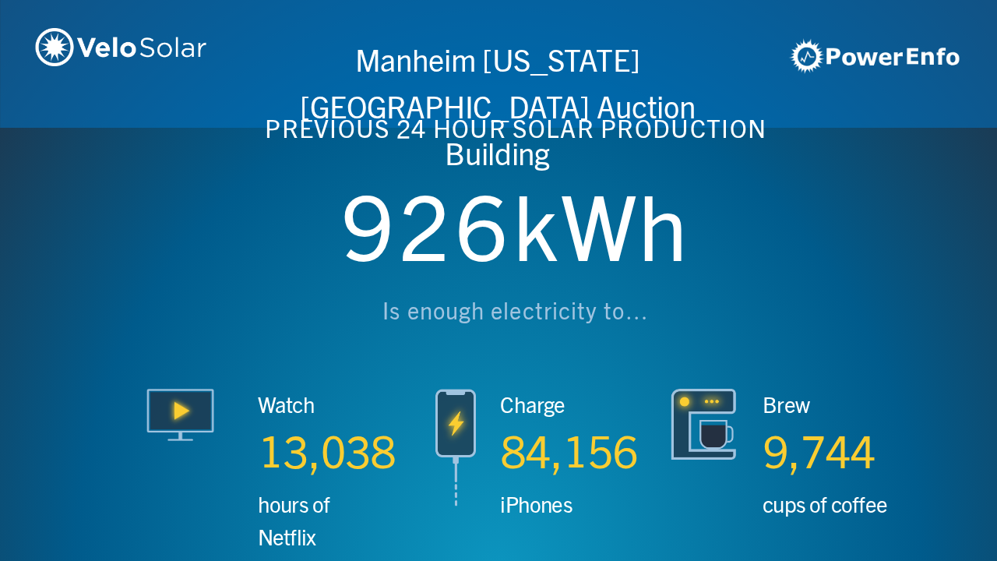
scroll to position [0, 2990]
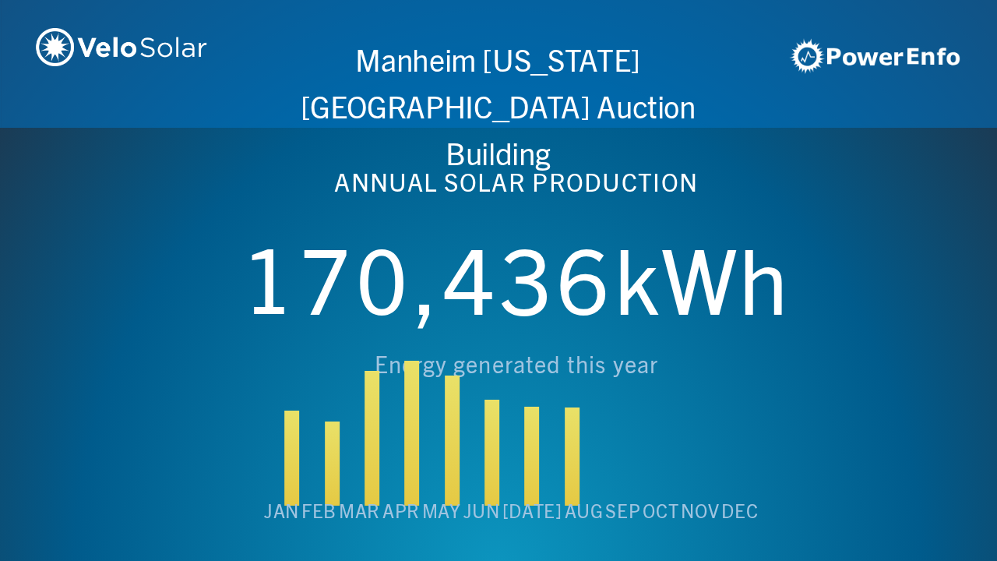
scroll to position [0, 3987]
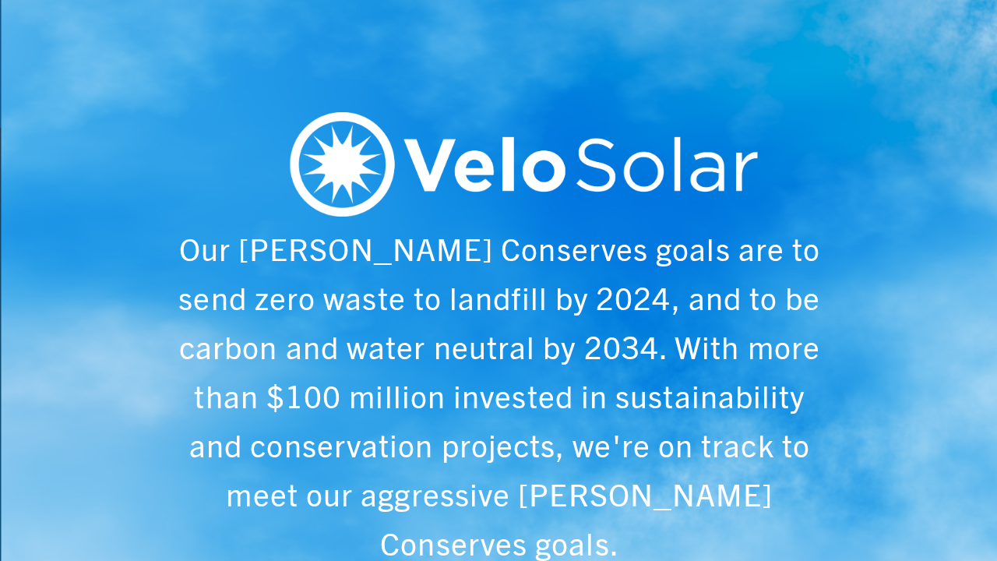
scroll to position [0, 4984]
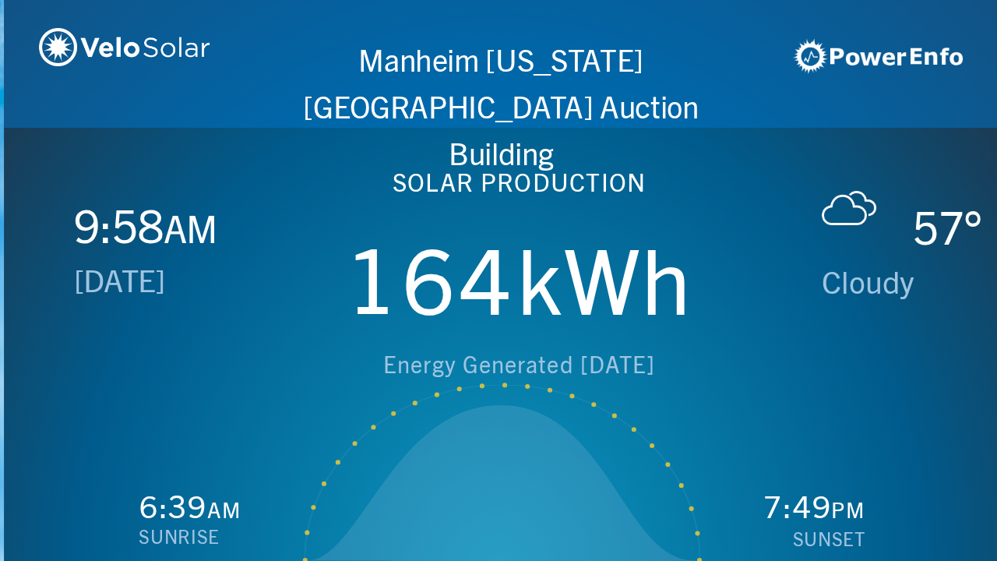
scroll to position [0, 997]
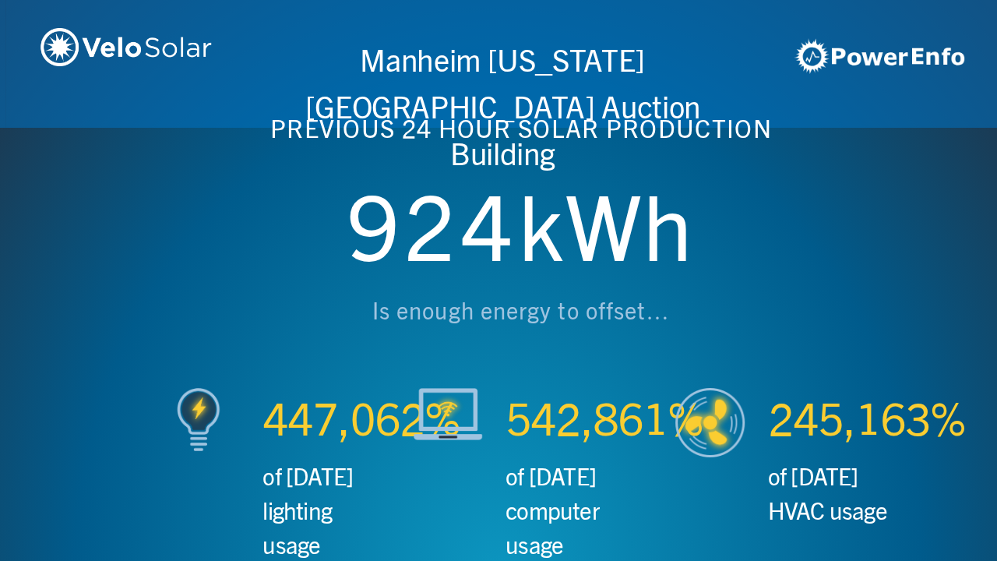
scroll to position [0, 1993]
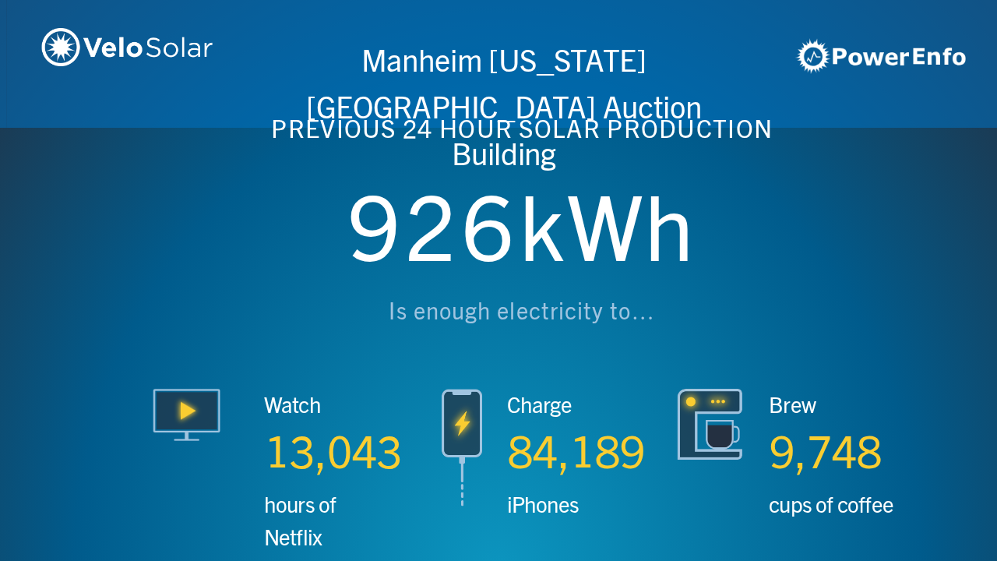
scroll to position [0, 2990]
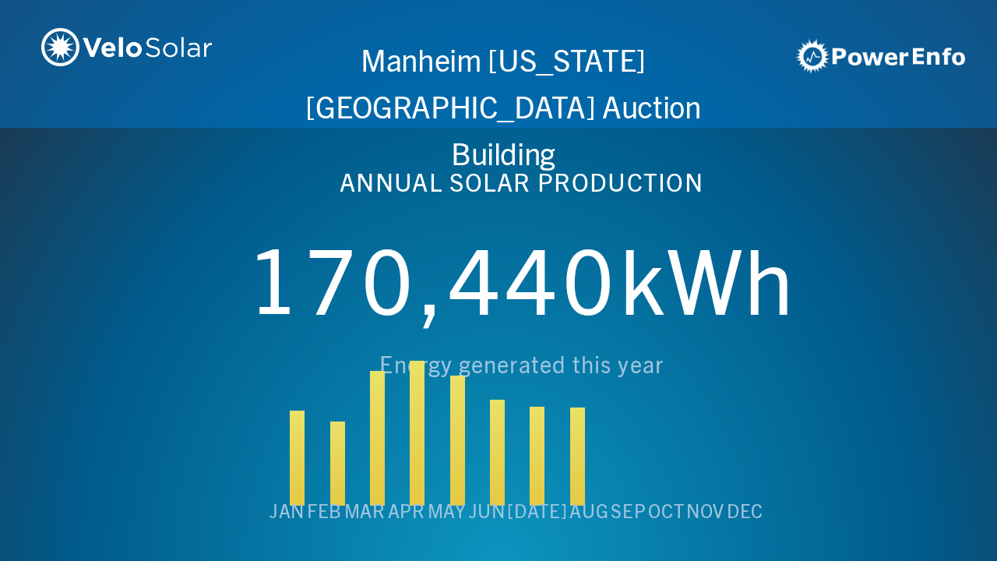
scroll to position [0, 3987]
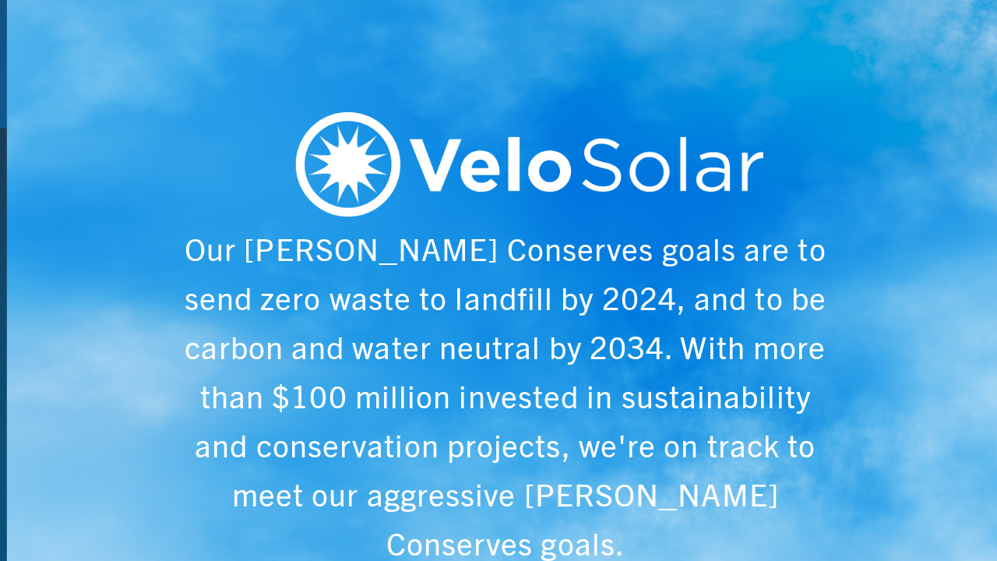
scroll to position [0, 4984]
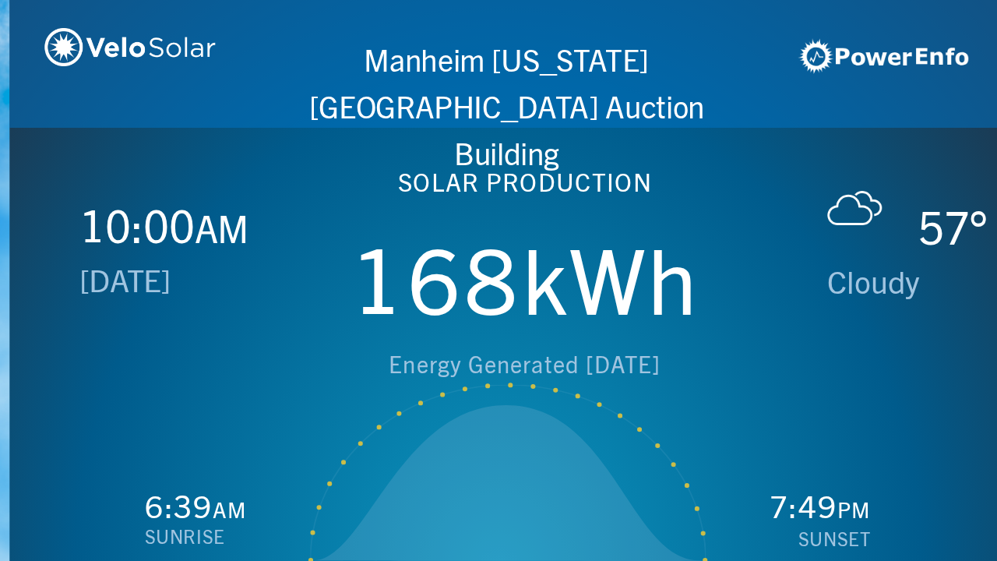
scroll to position [0, 997]
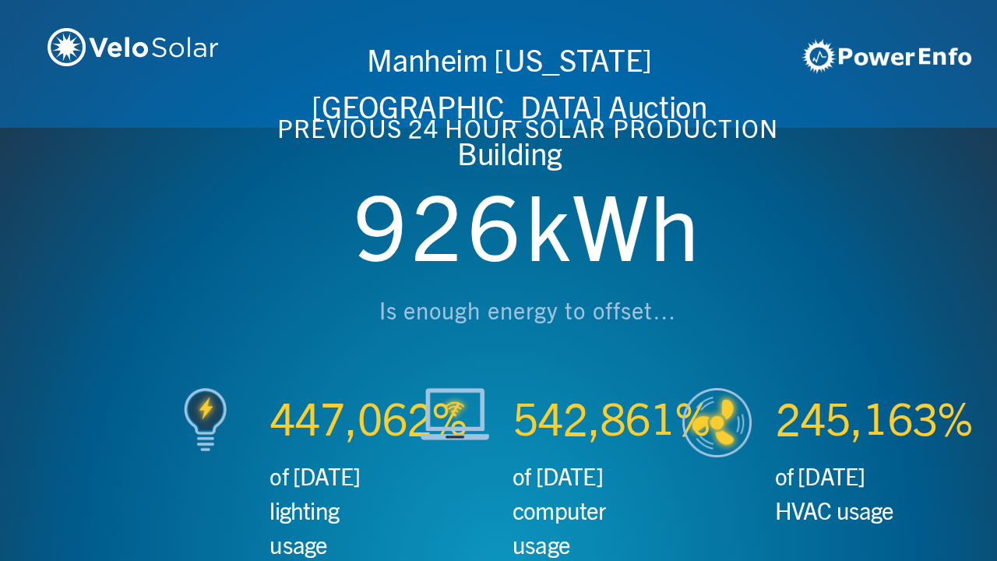
scroll to position [0, 1993]
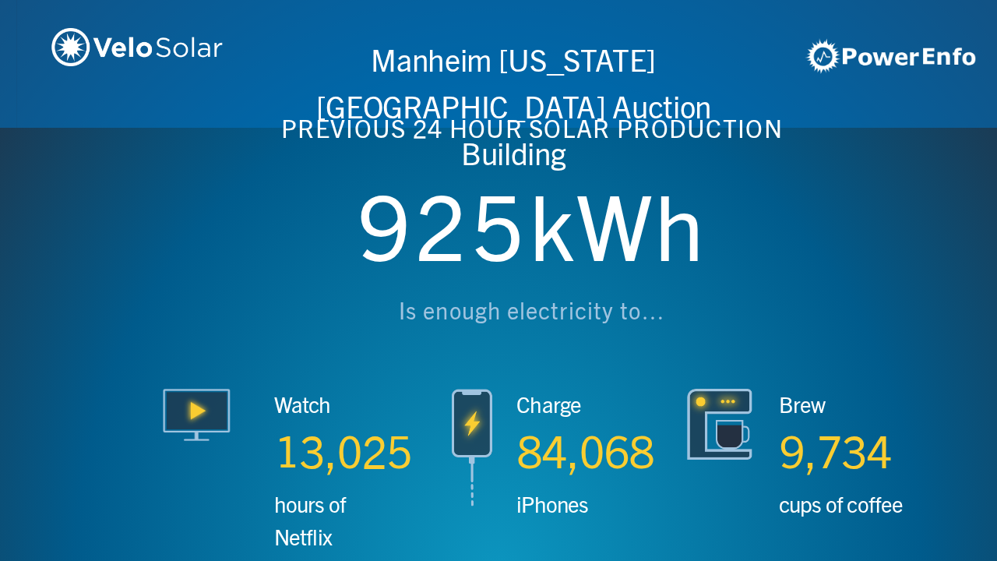
scroll to position [0, 2990]
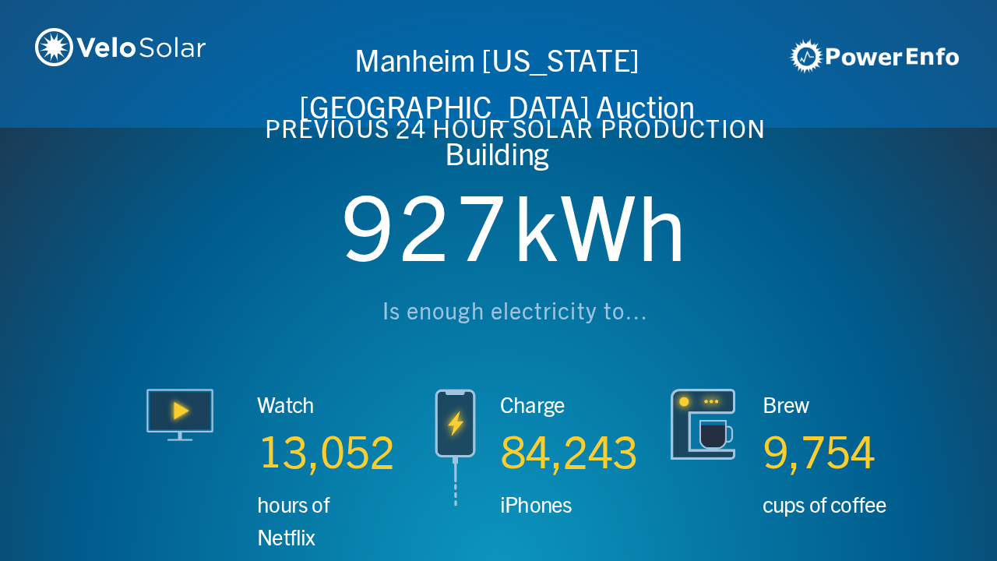
scroll to position [0, 3987]
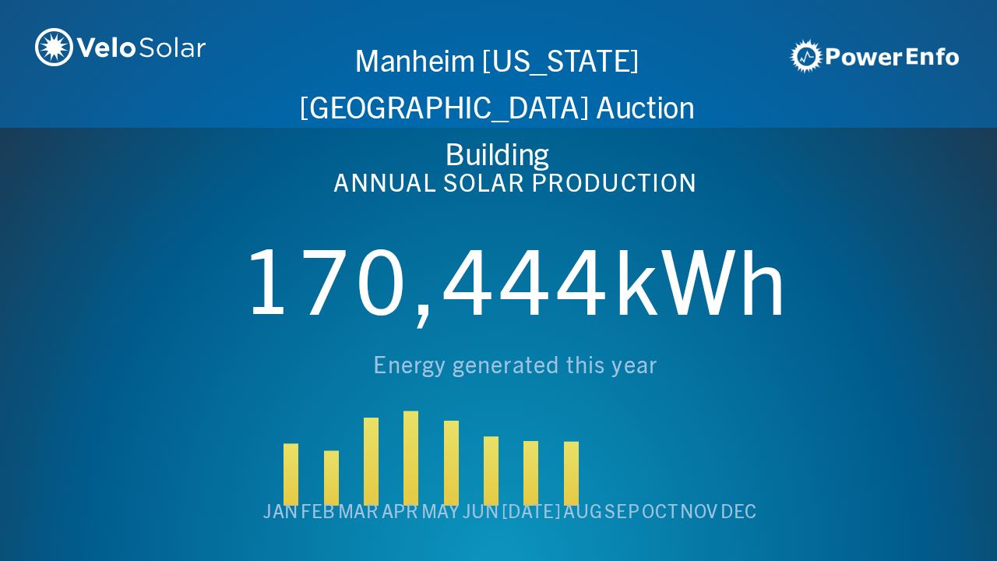
scroll to position [0, 4984]
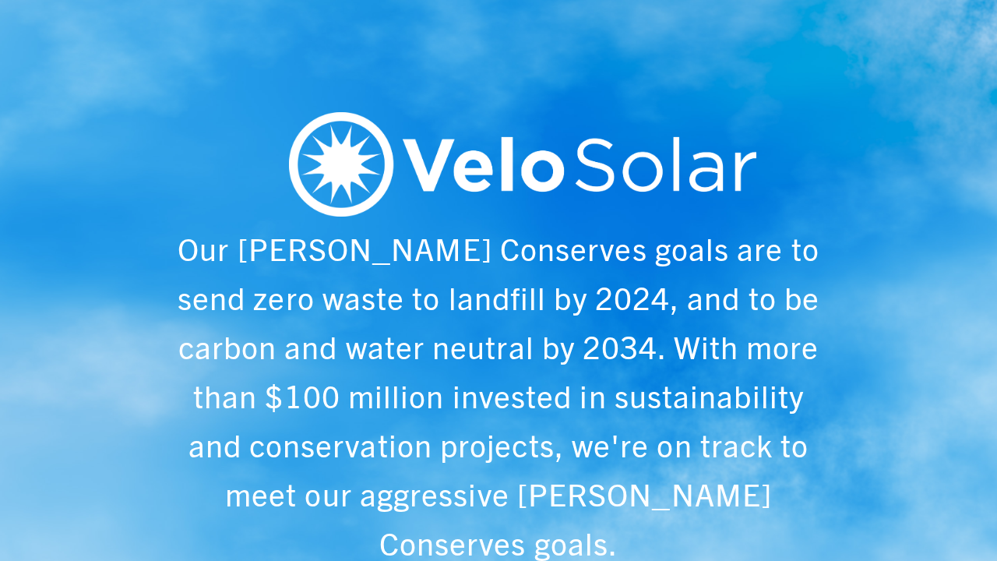
scroll to position [0, 997]
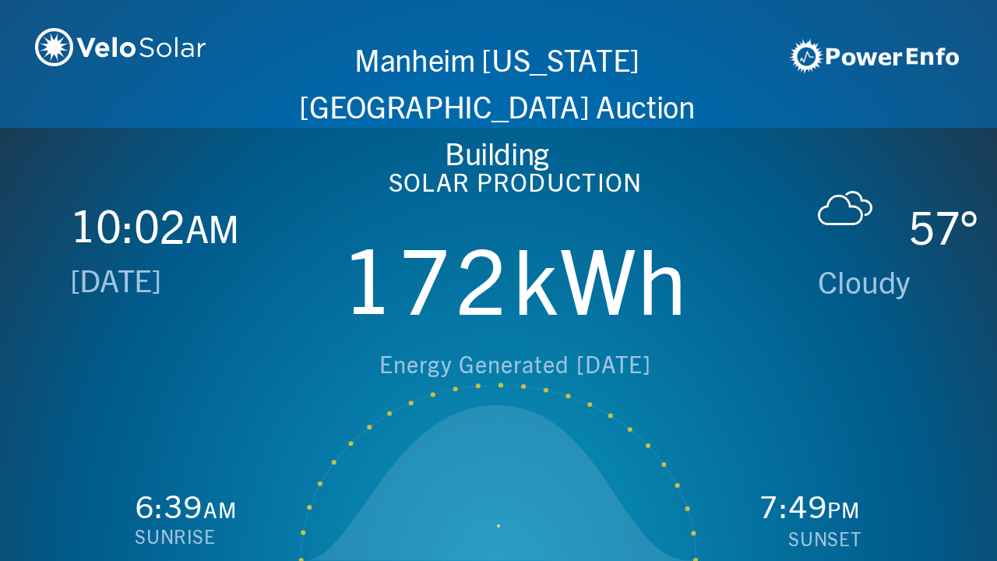
scroll to position [0, 1993]
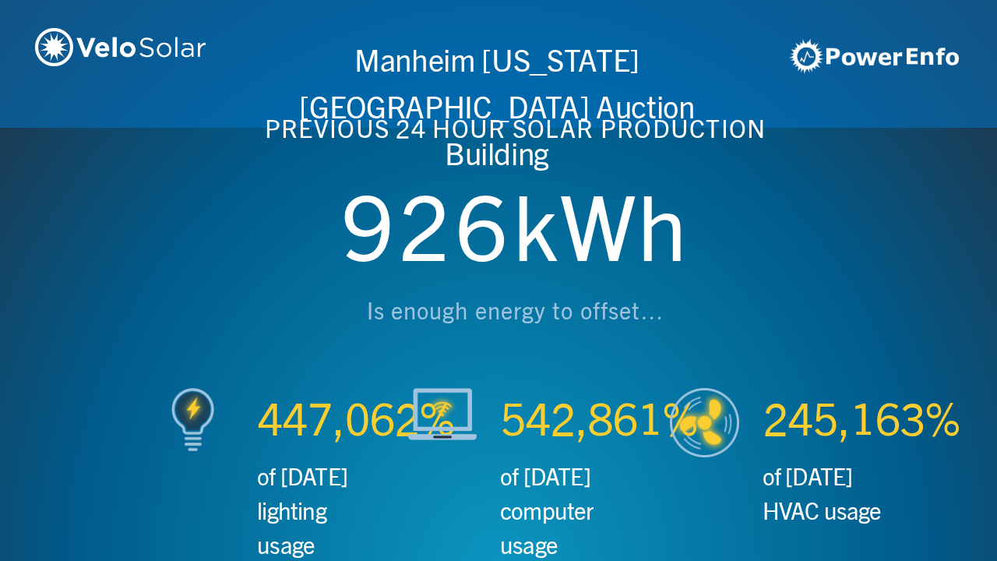
scroll to position [0, 2990]
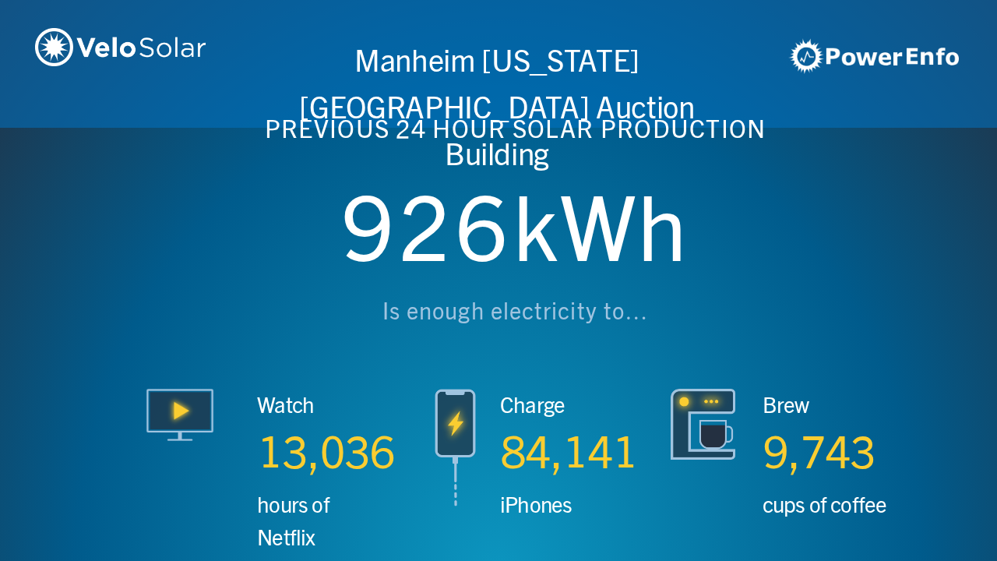
scroll to position [0, 3987]
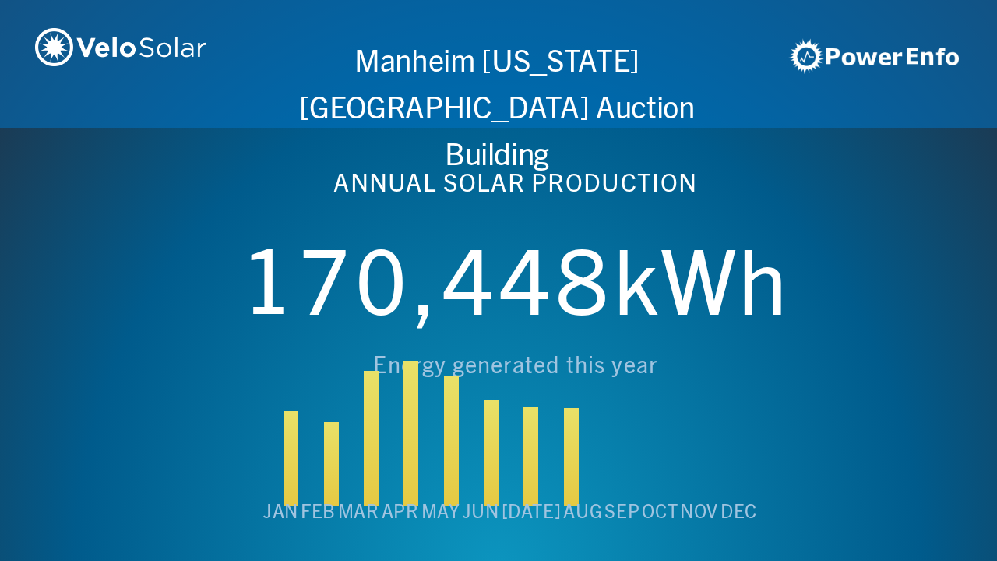
scroll to position [0, 4984]
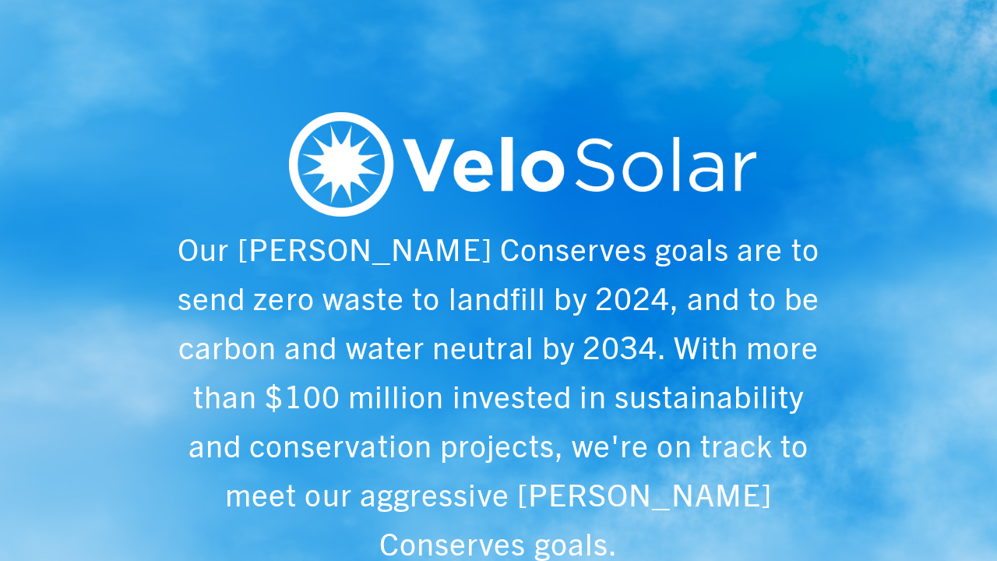
scroll to position [0, 997]
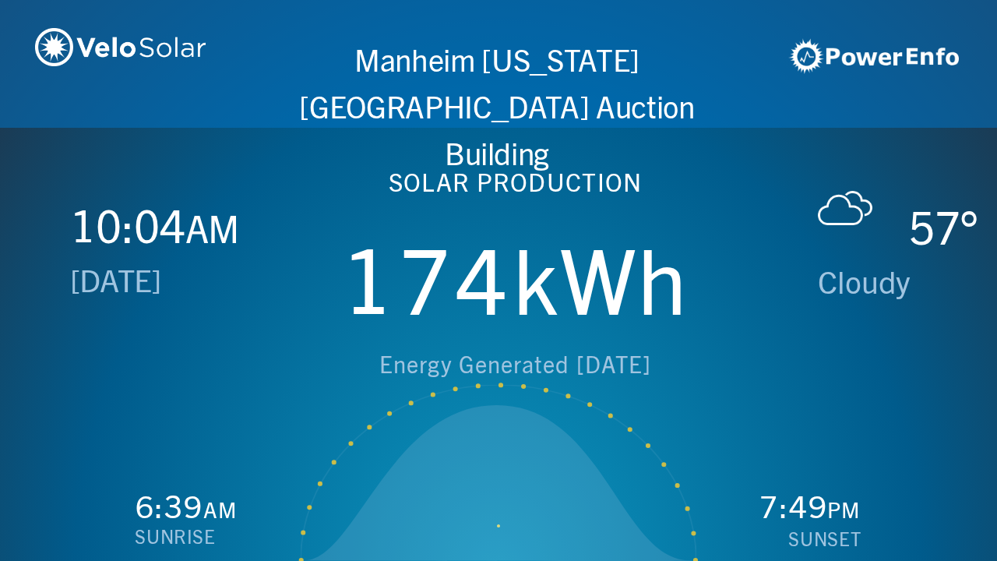
scroll to position [0, 1993]
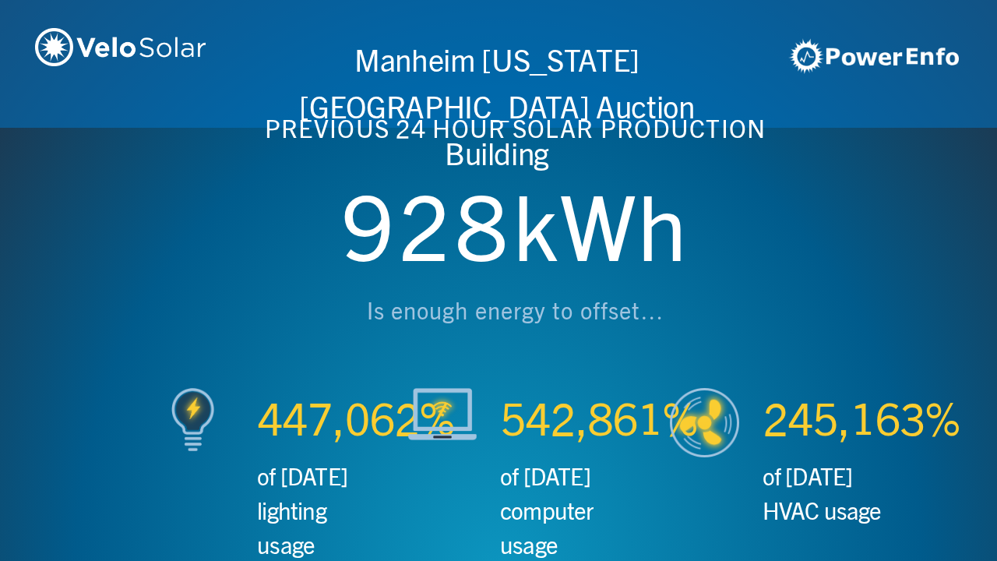
scroll to position [0, 2990]
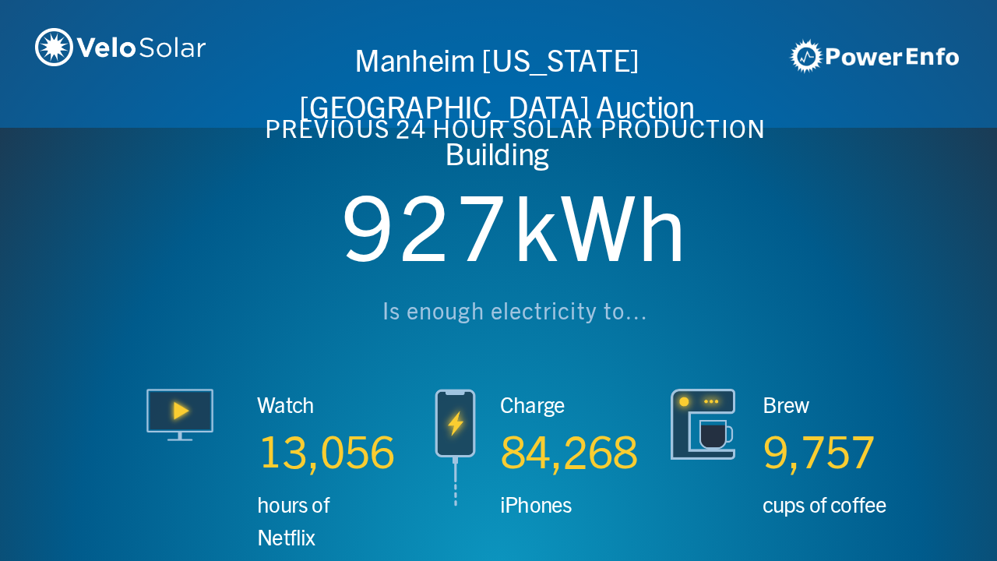
scroll to position [0, 3987]
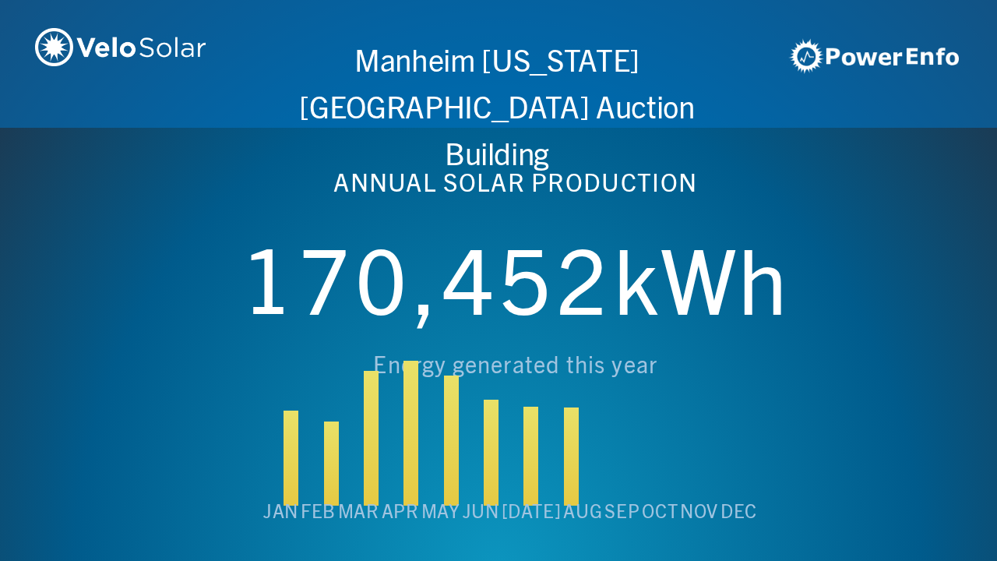
scroll to position [0, 4984]
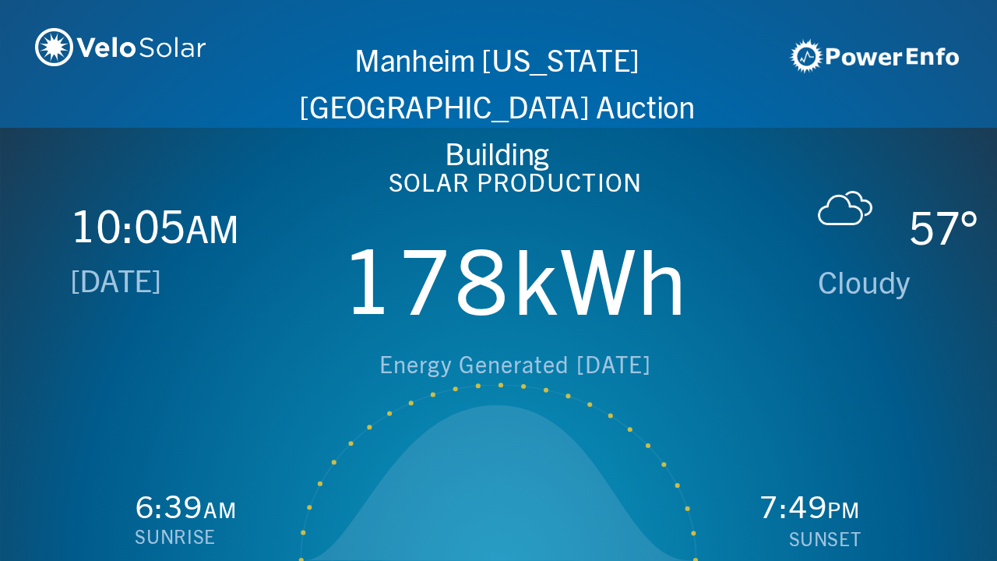
scroll to position [0, 997]
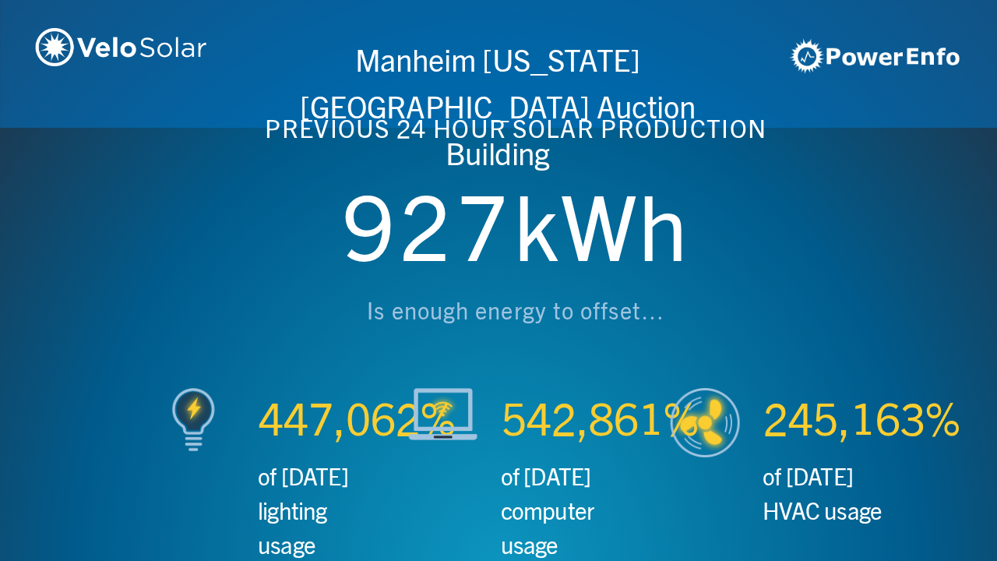
scroll to position [0, 1993]
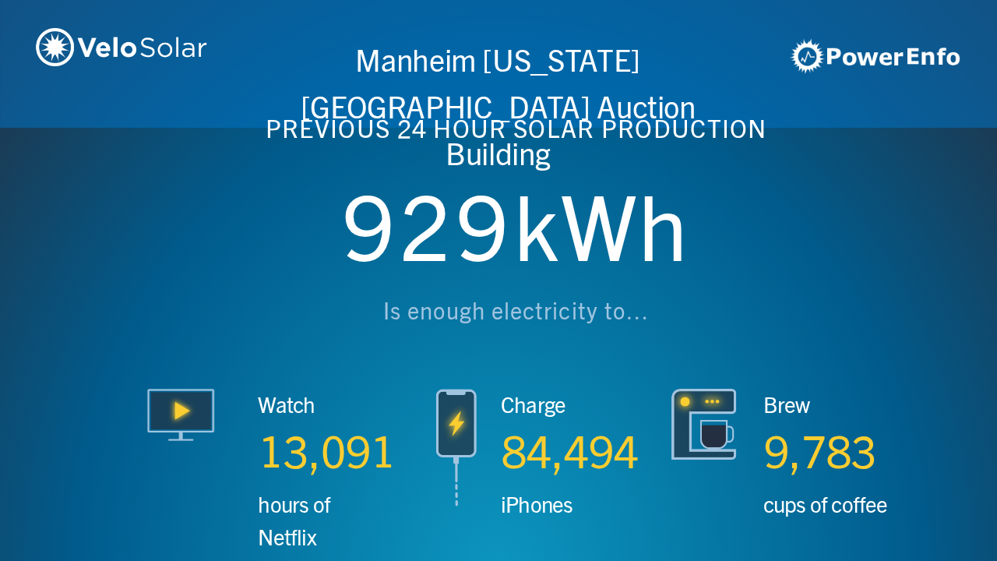
scroll to position [0, 2990]
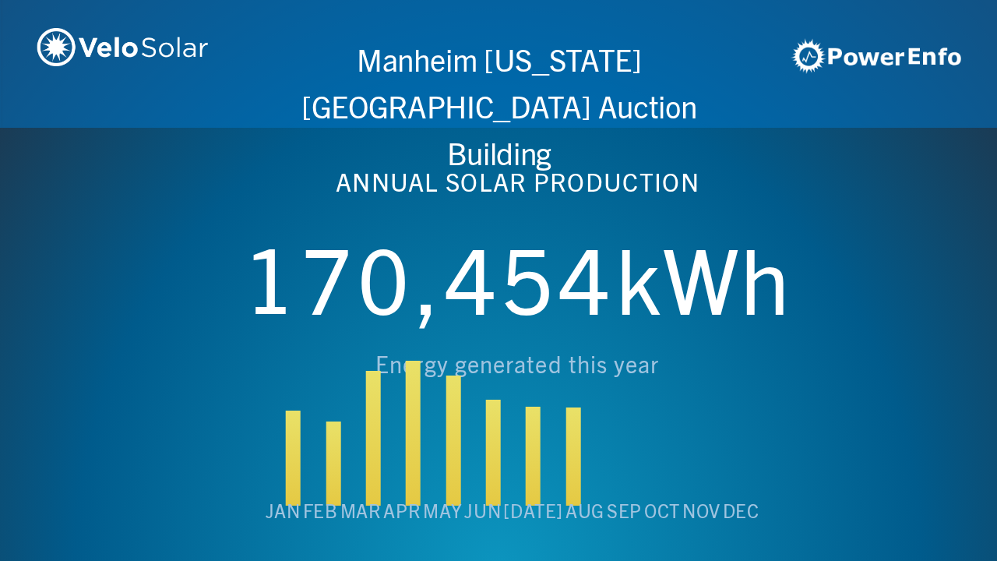
scroll to position [0, 3987]
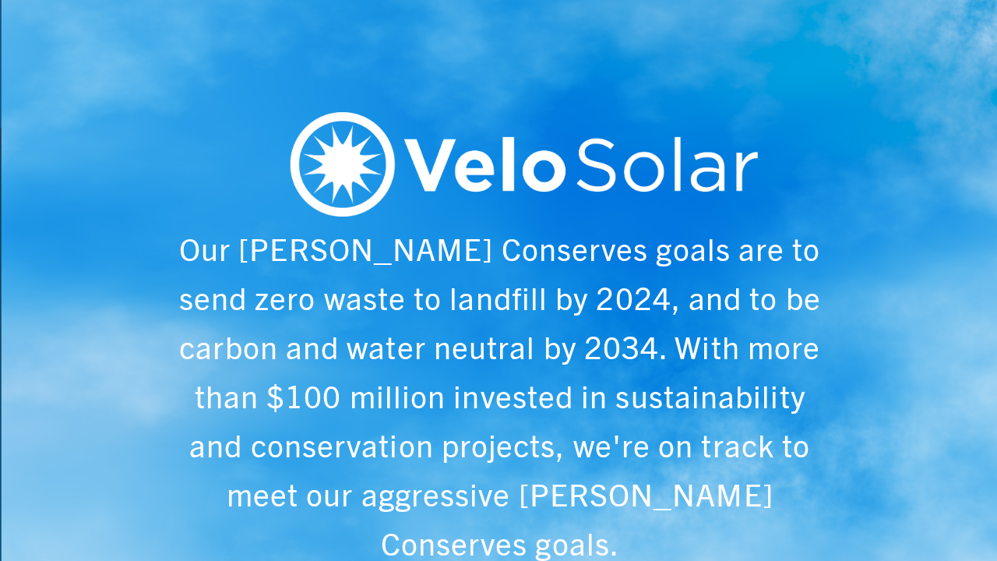
scroll to position [0, 4984]
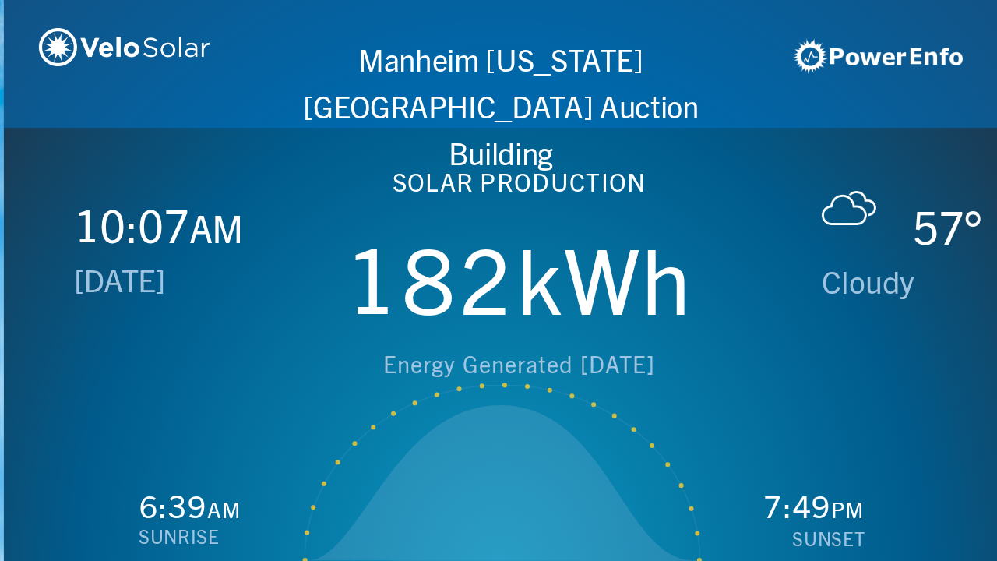
scroll to position [0, 997]
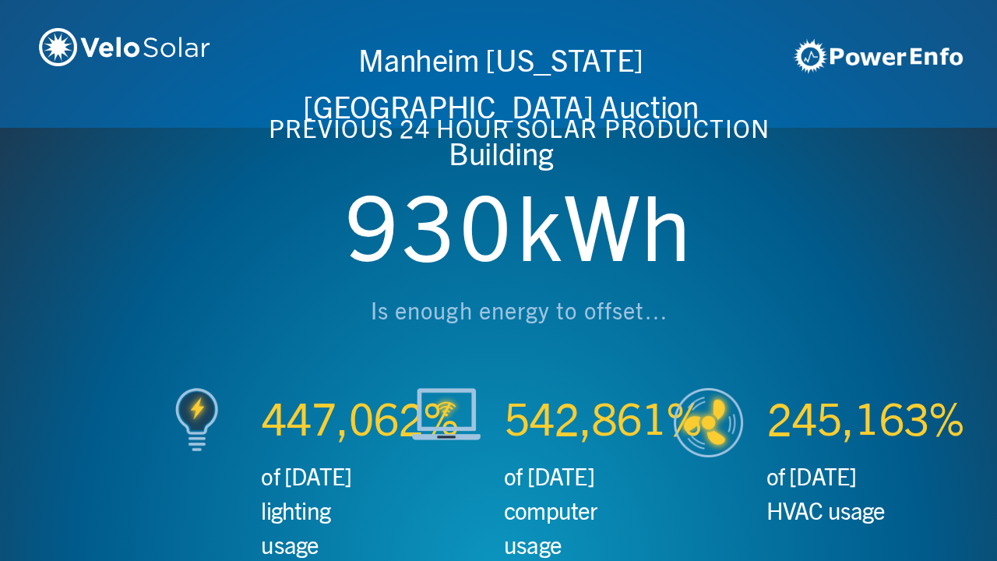
scroll to position [0, 1993]
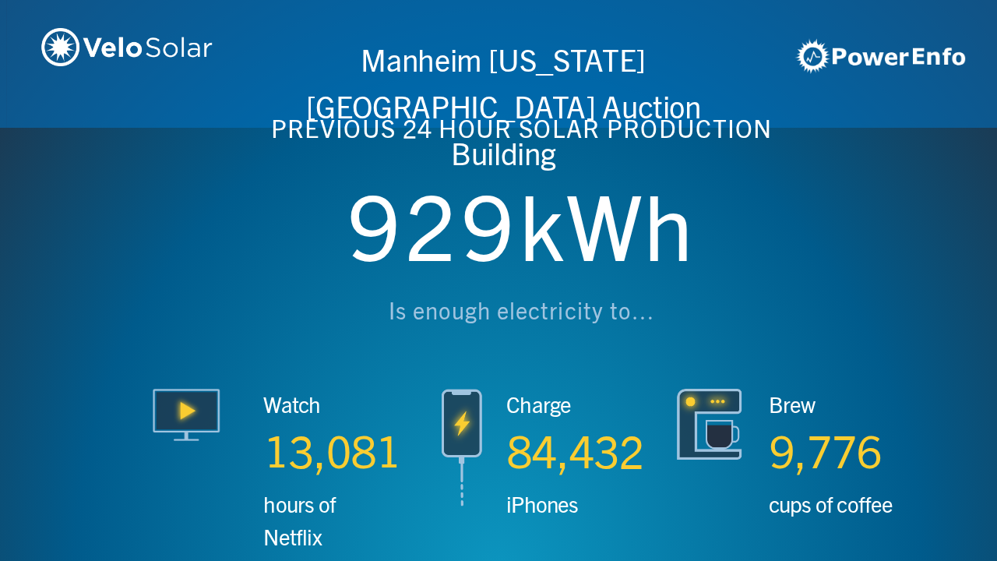
scroll to position [0, 2990]
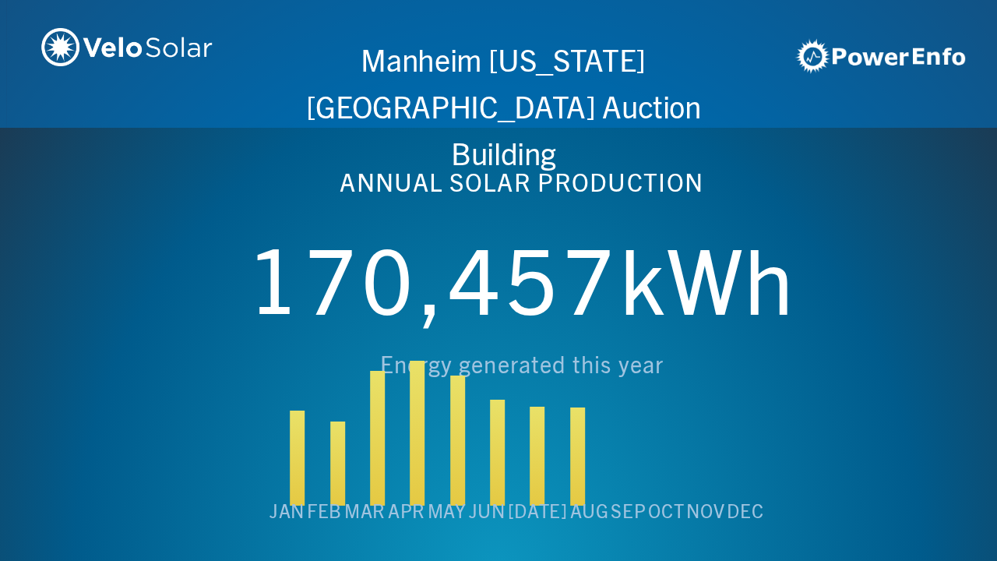
scroll to position [0, 3987]
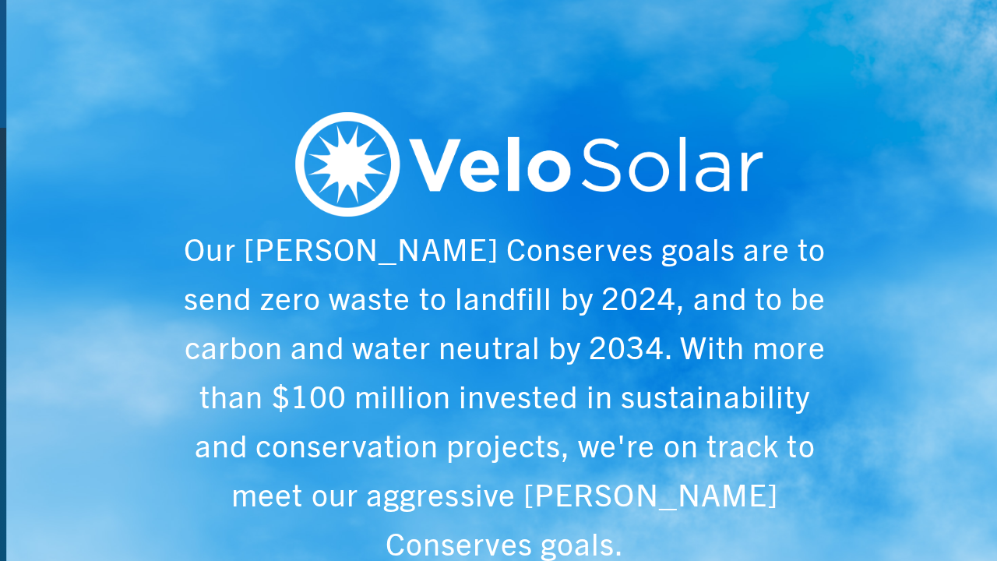
scroll to position [0, 4984]
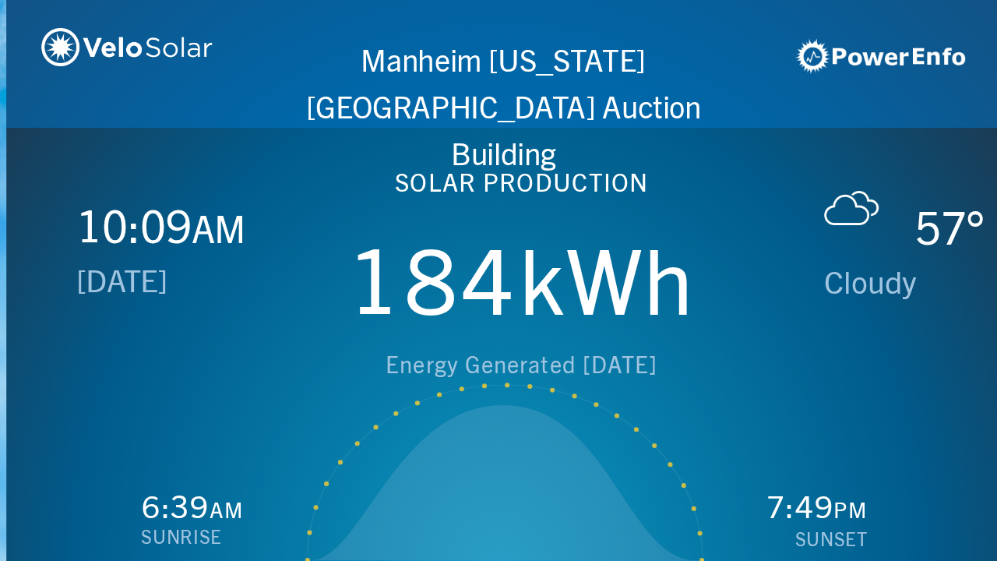
scroll to position [0, 997]
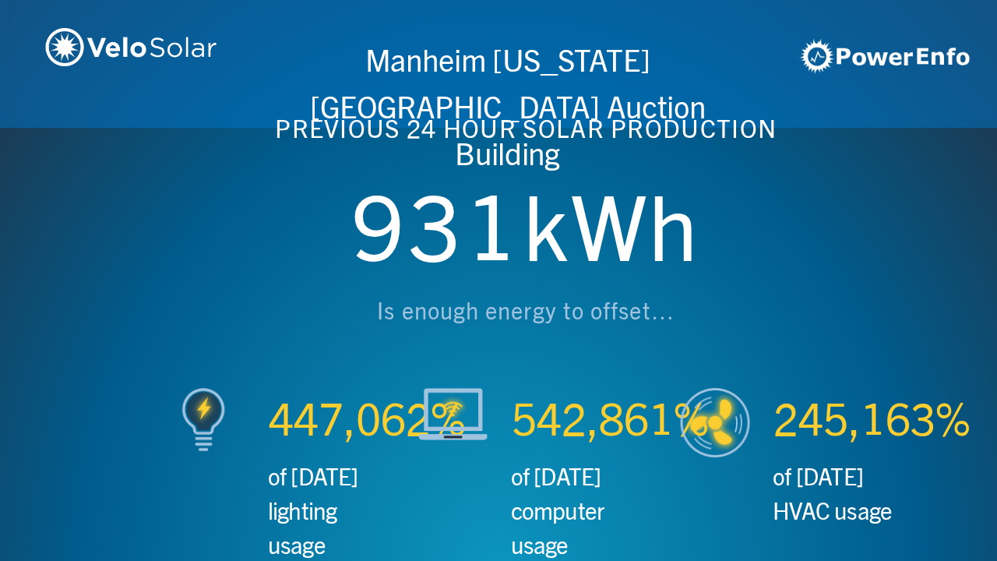
scroll to position [0, 1993]
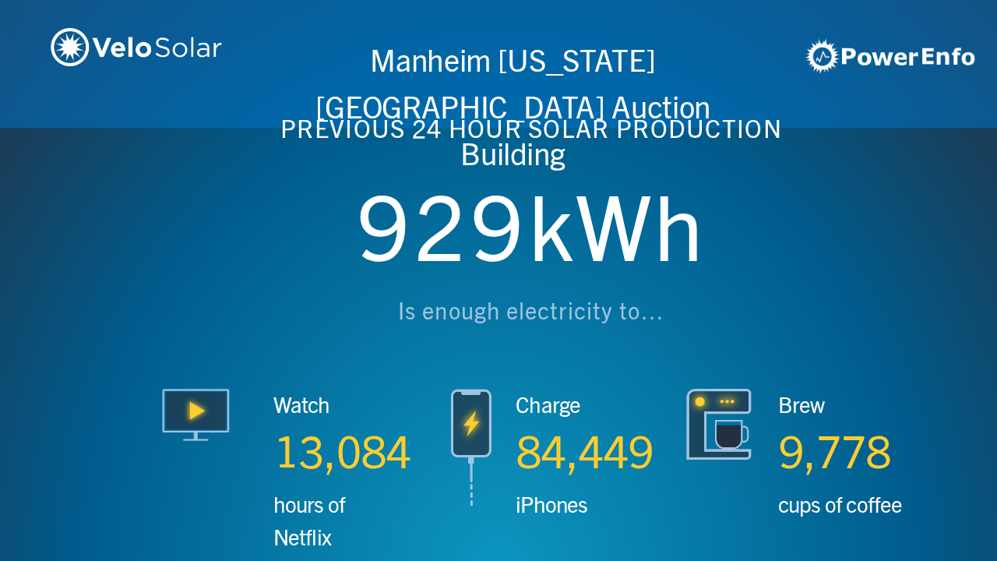
scroll to position [0, 2990]
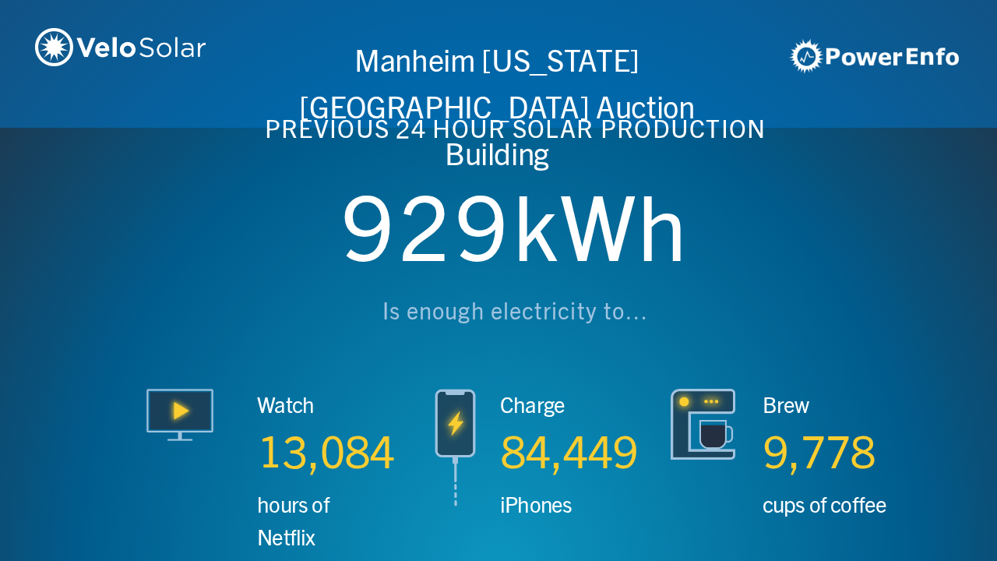
scroll to position [0, 3987]
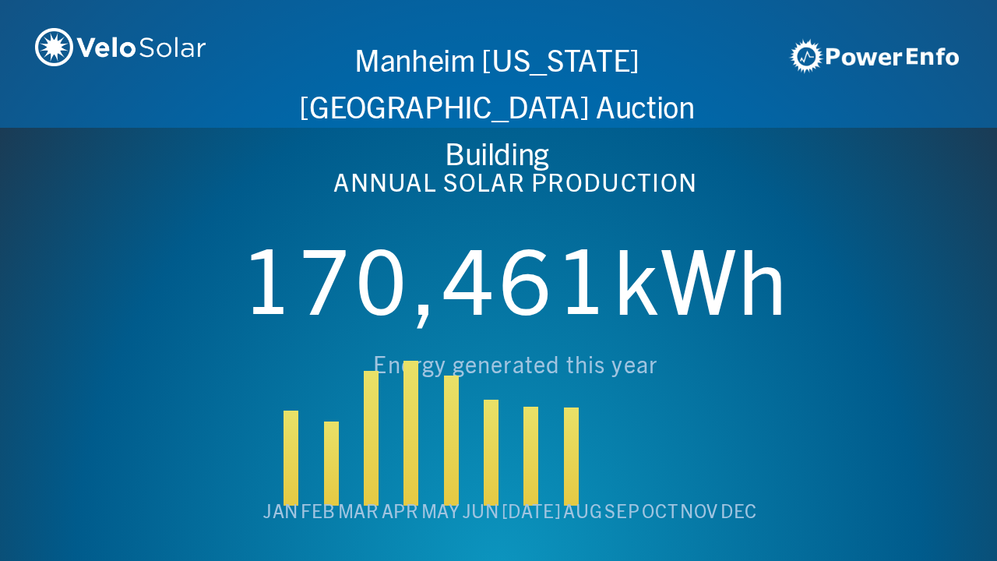
scroll to position [0, 4984]
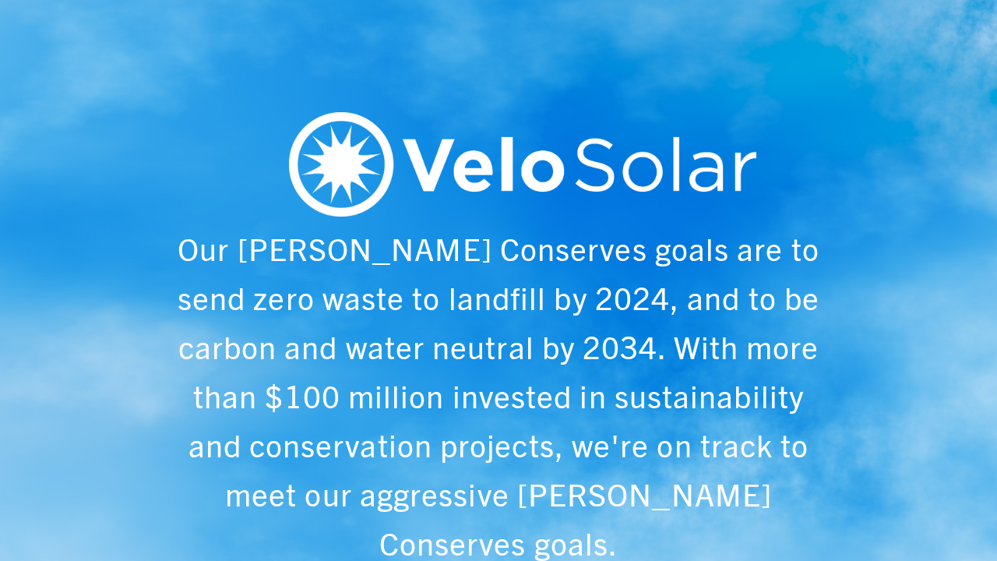
scroll to position [0, 997]
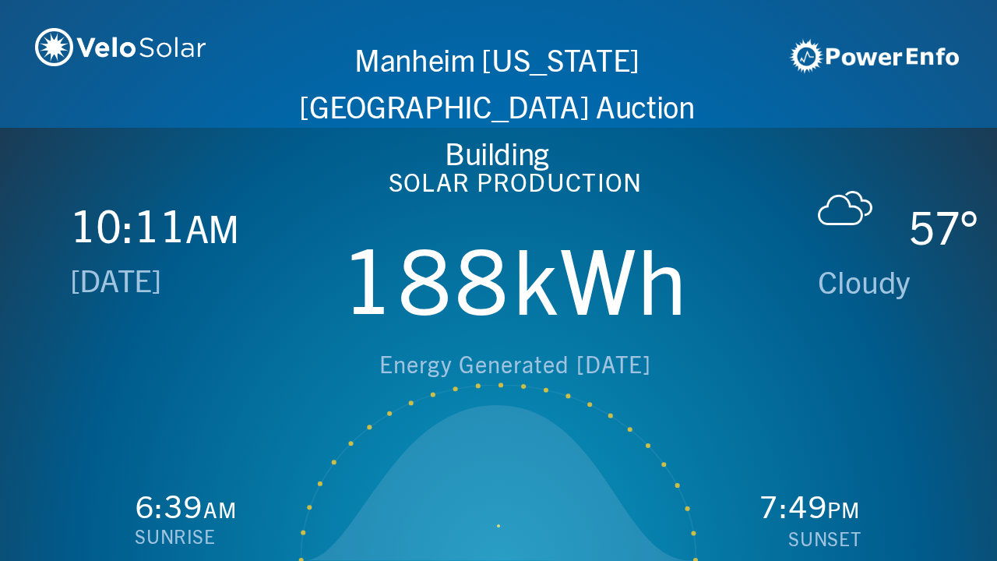
scroll to position [0, 1993]
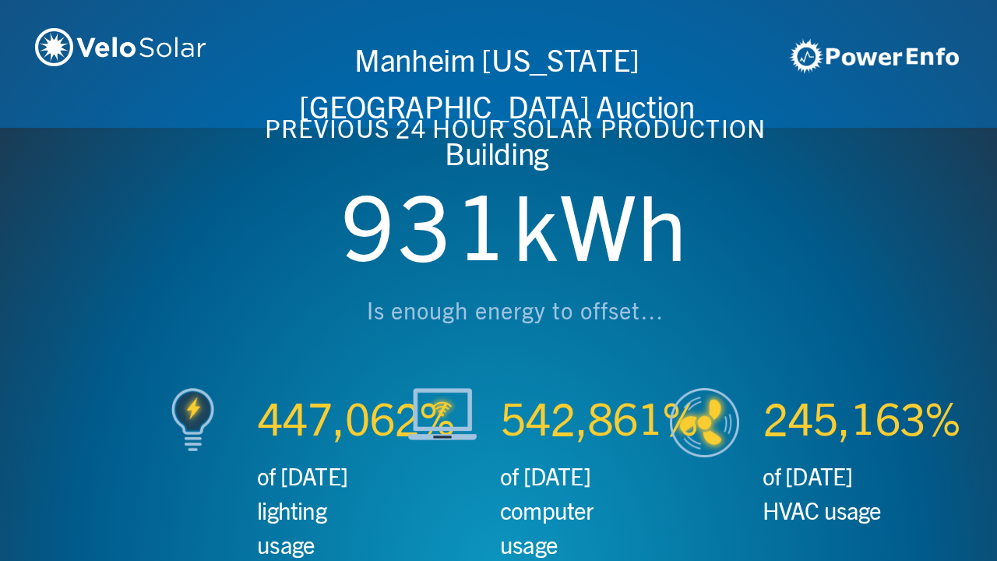
scroll to position [0, 2990]
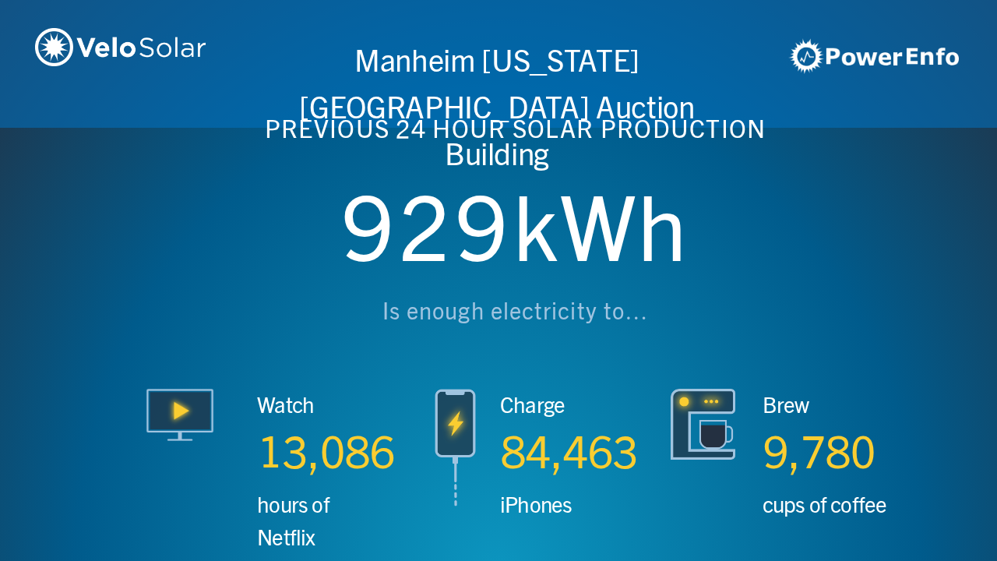
scroll to position [0, 3987]
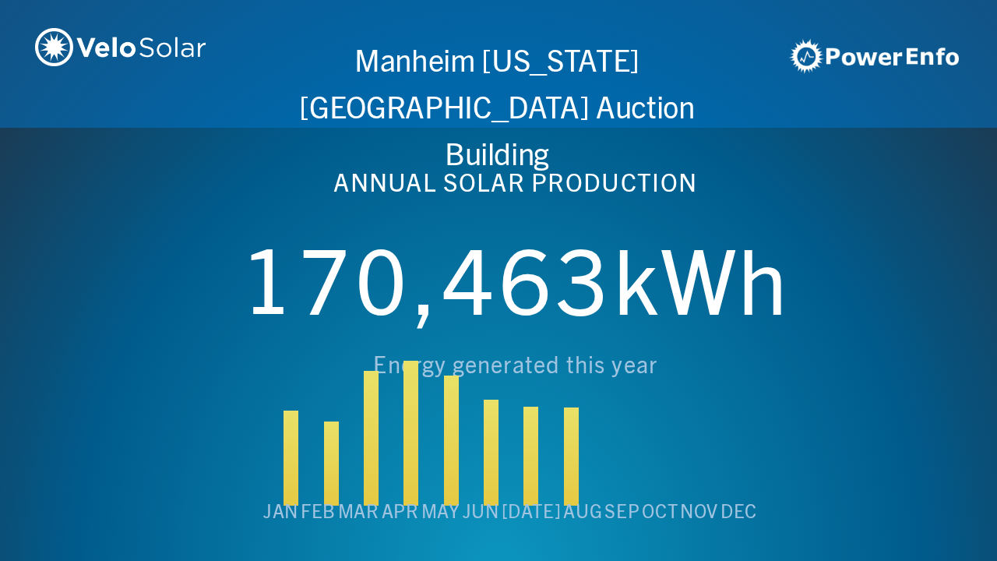
scroll to position [0, 4984]
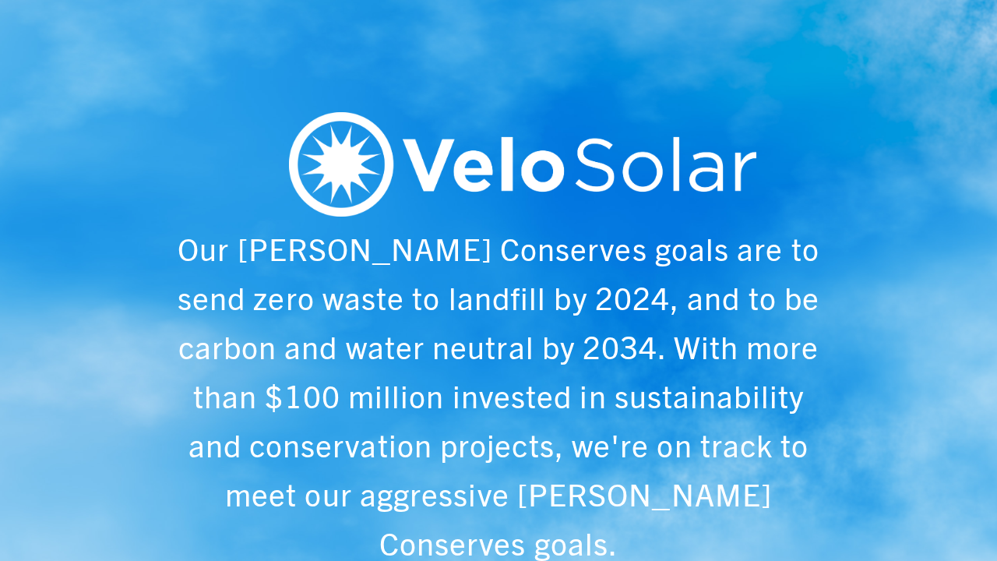
scroll to position [0, 997]
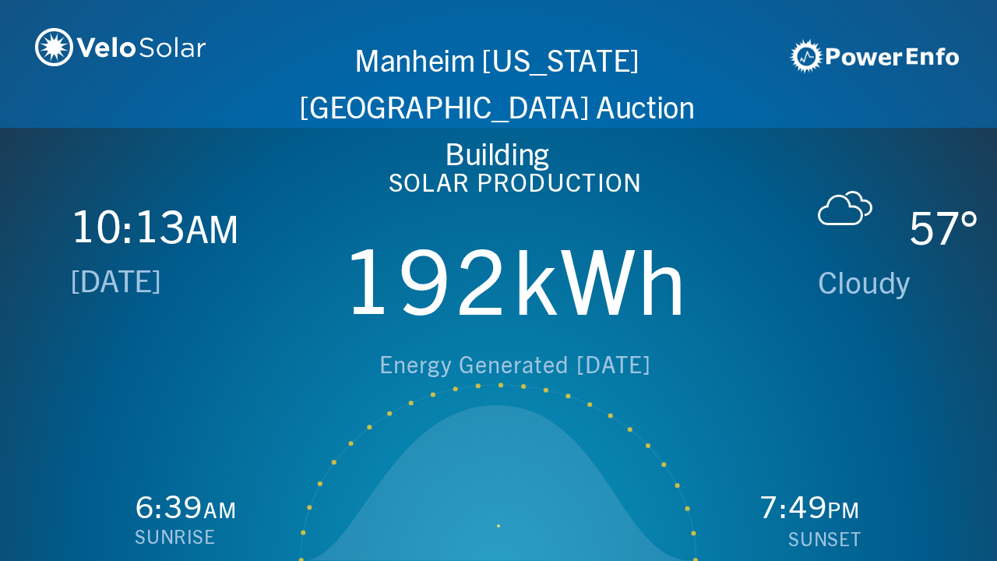
scroll to position [0, 1993]
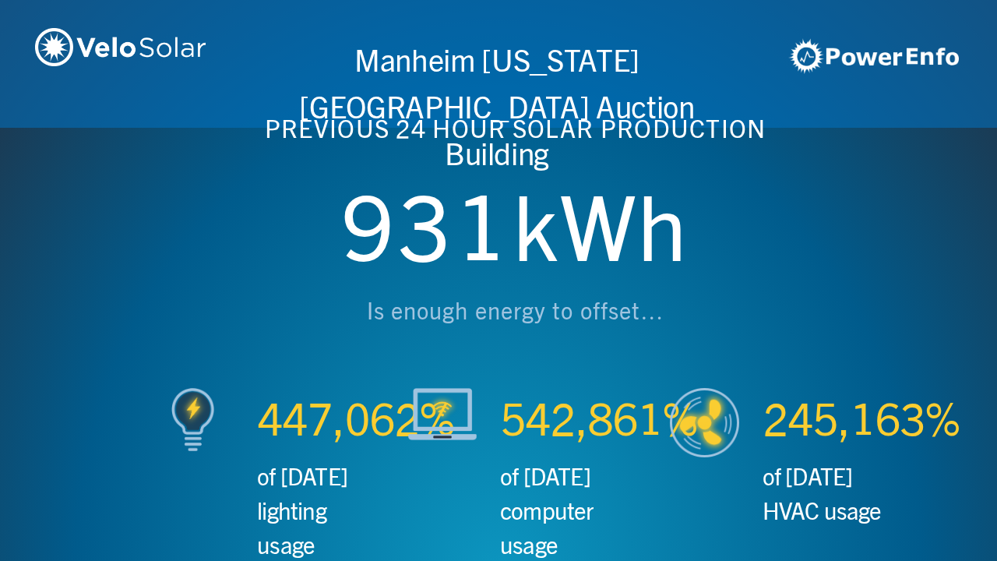
scroll to position [0, 2990]
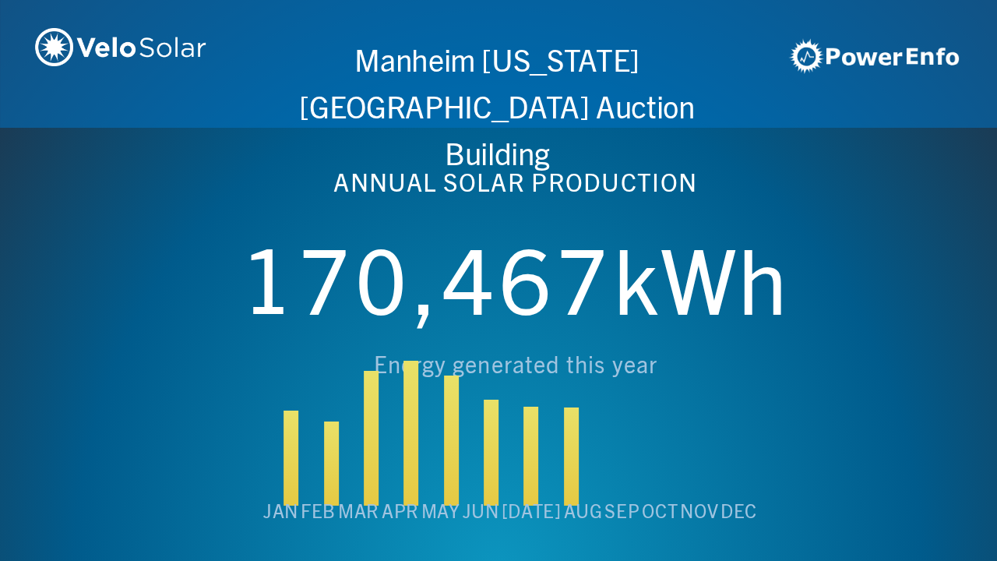
scroll to position [0, 3987]
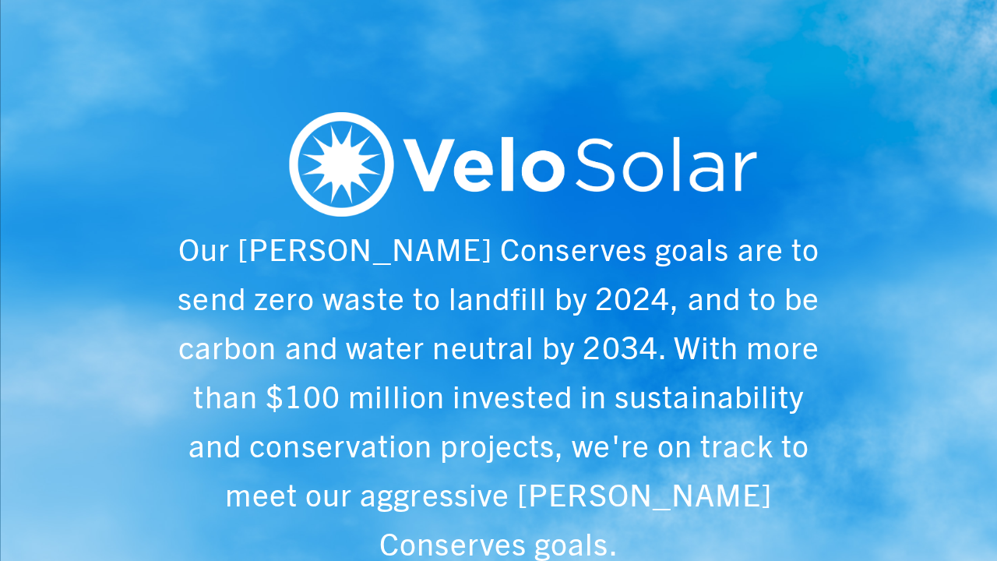
scroll to position [0, 4984]
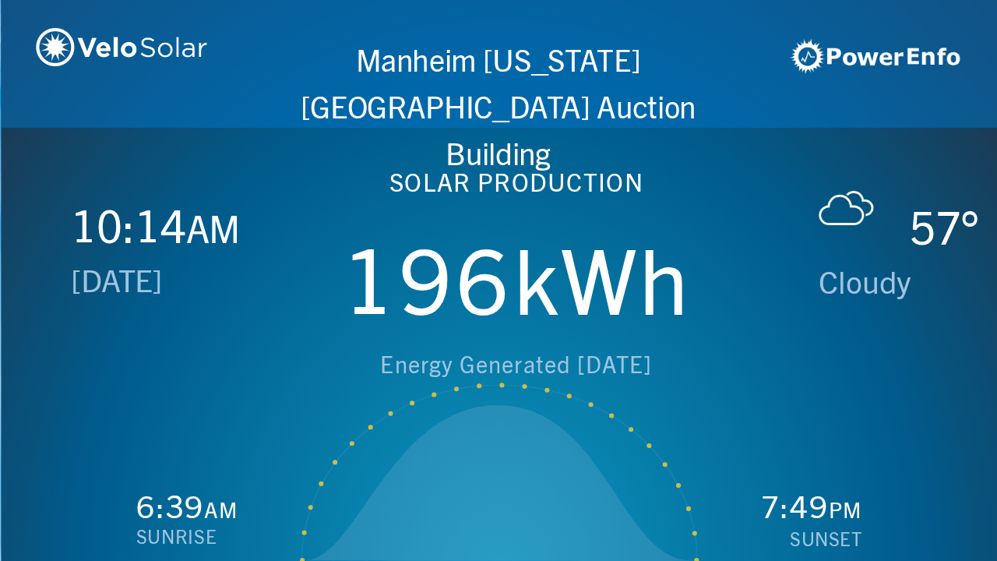
scroll to position [0, 997]
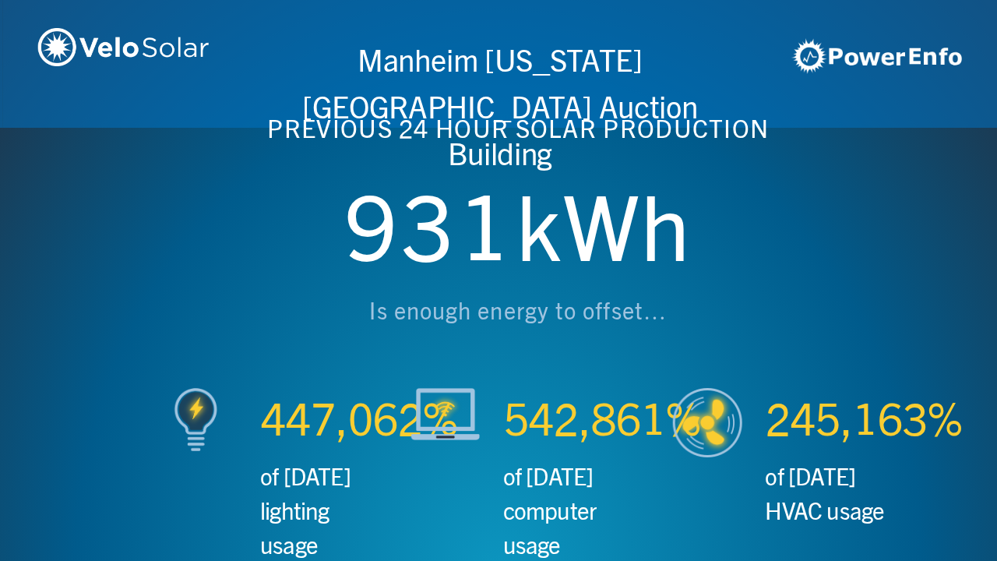
scroll to position [0, 1993]
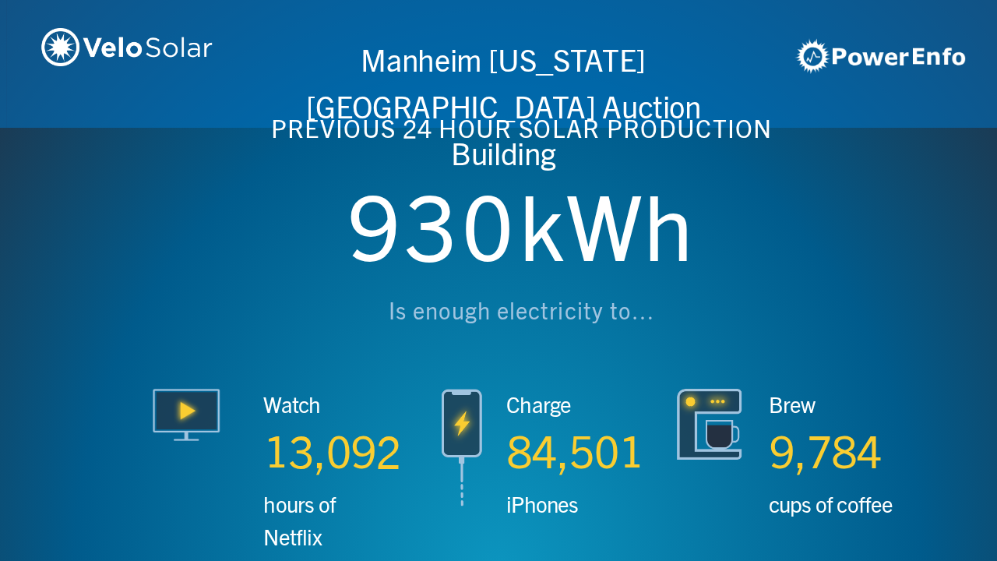
scroll to position [0, 2990]
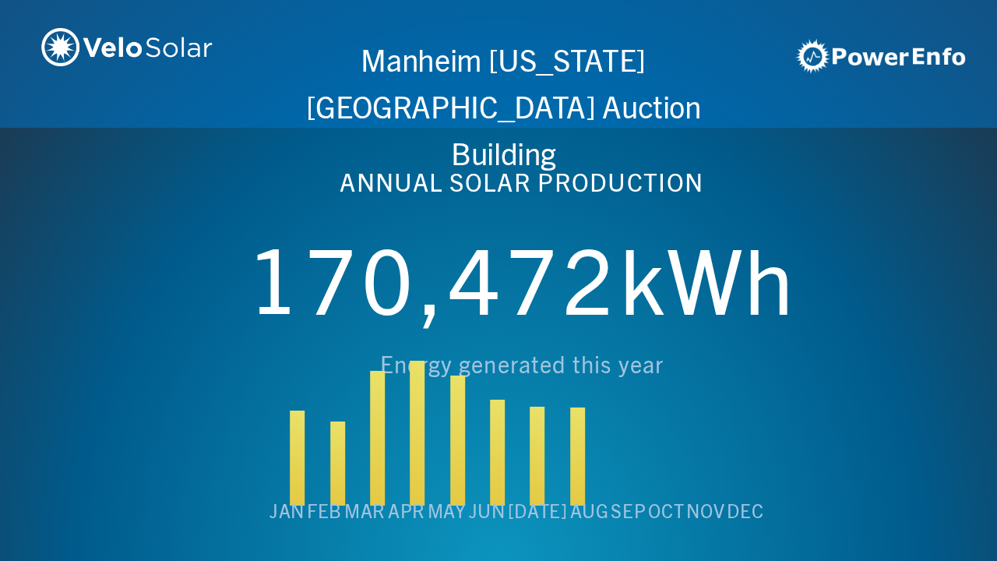
scroll to position [0, 3987]
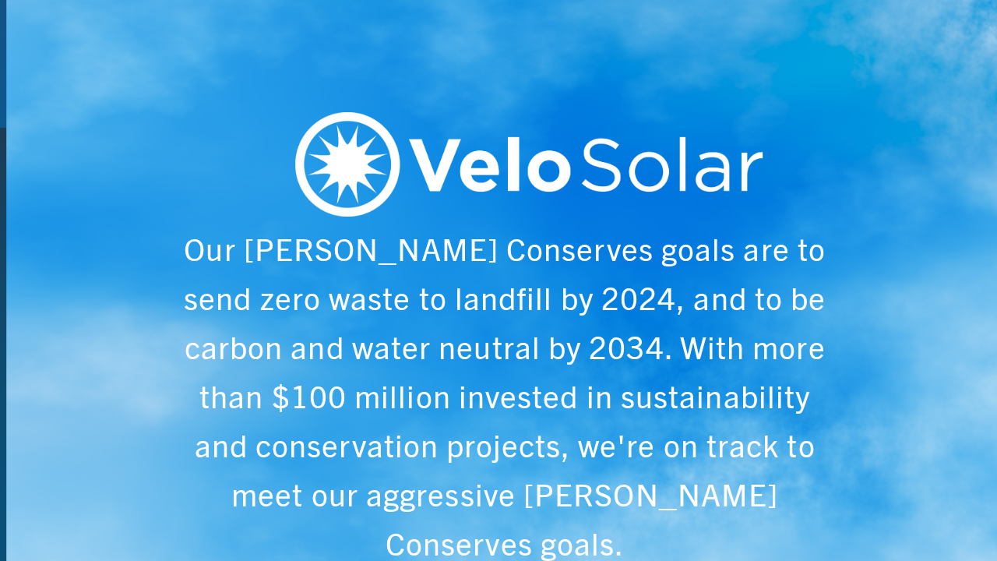
scroll to position [0, 4984]
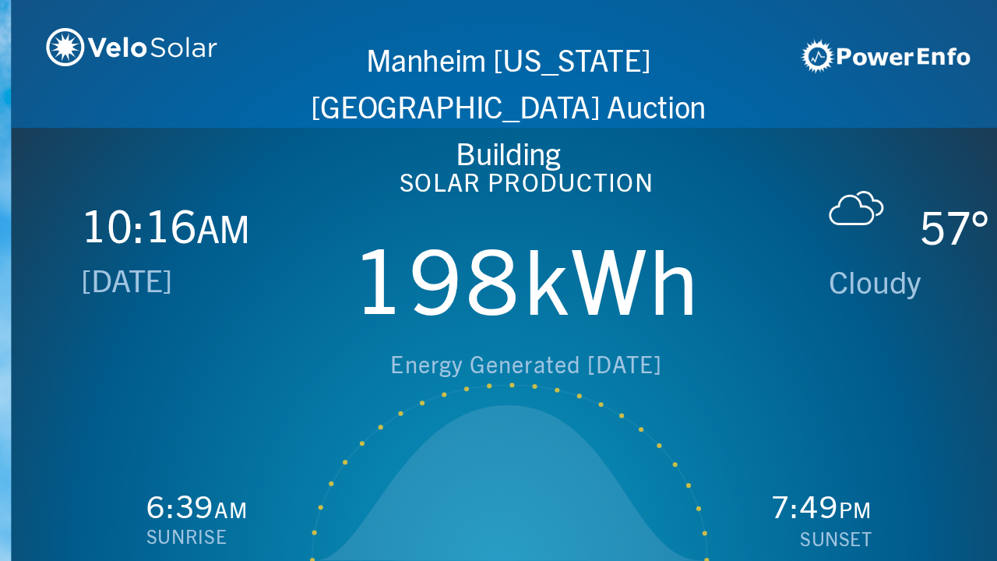
scroll to position [0, 997]
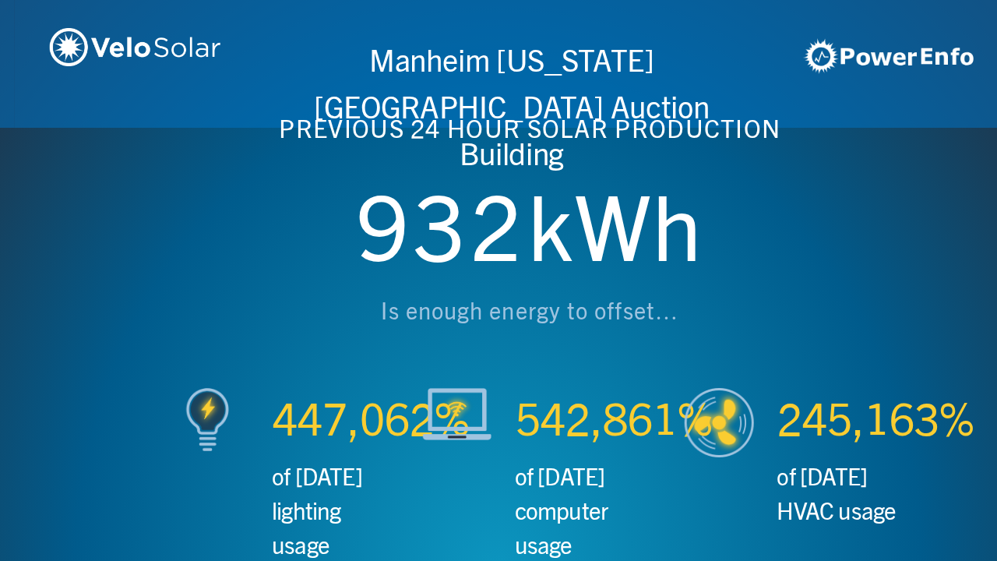
scroll to position [0, 1993]
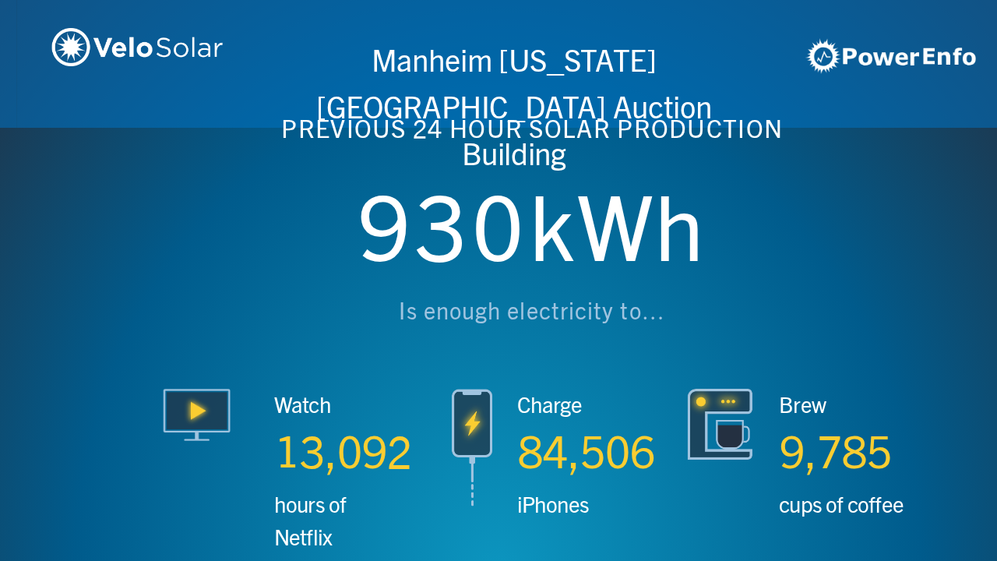
scroll to position [0, 2990]
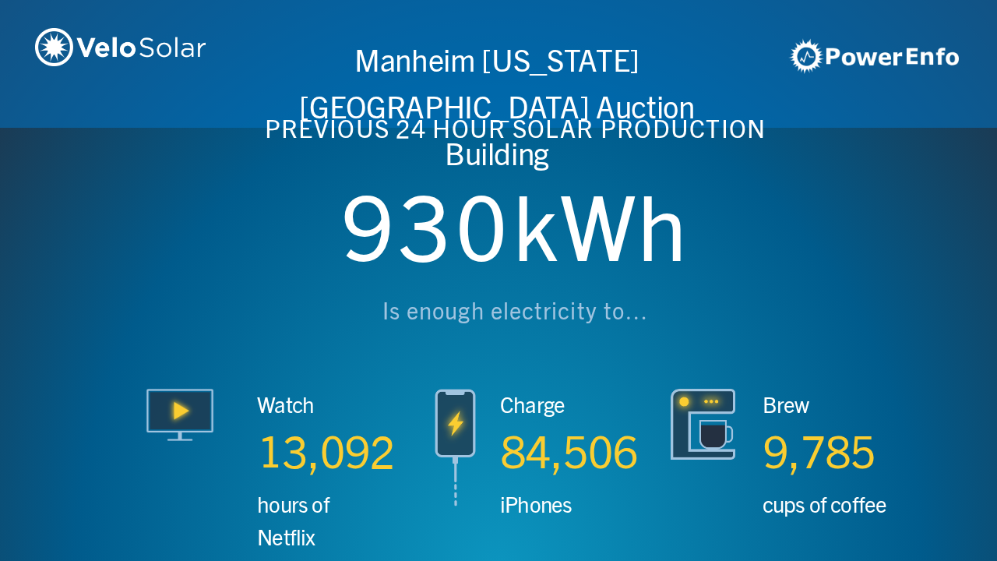
scroll to position [0, 3987]
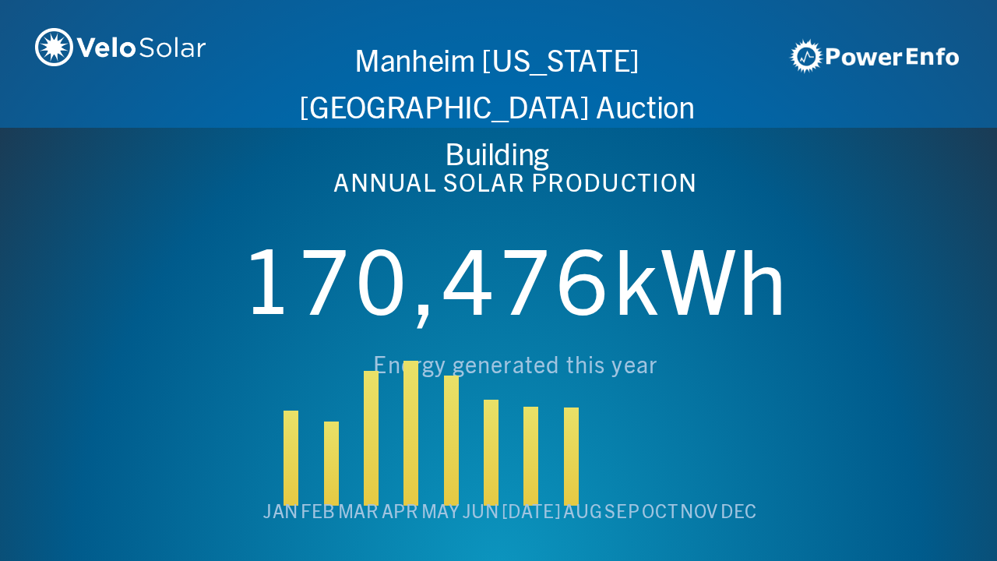
scroll to position [0, 4984]
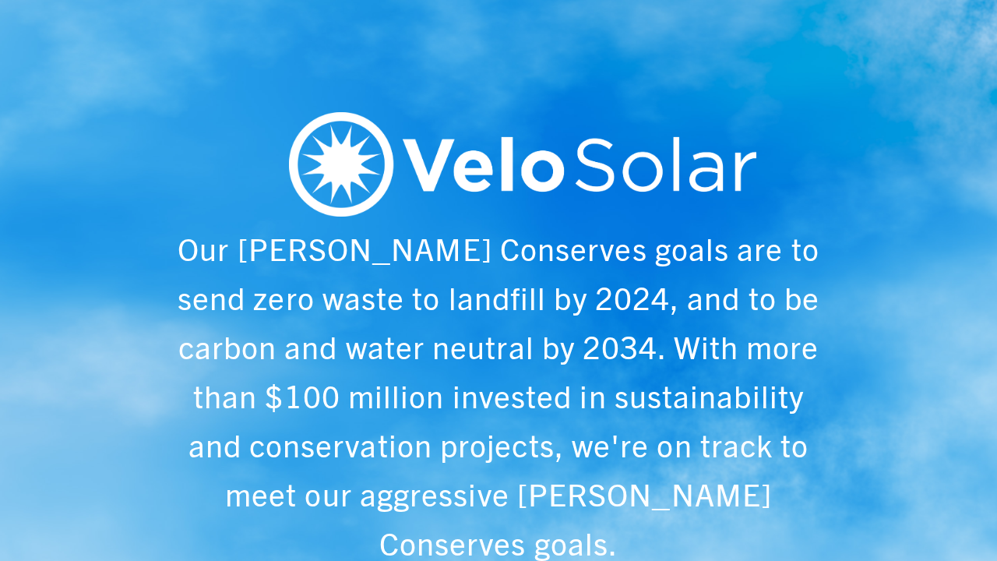
scroll to position [0, 997]
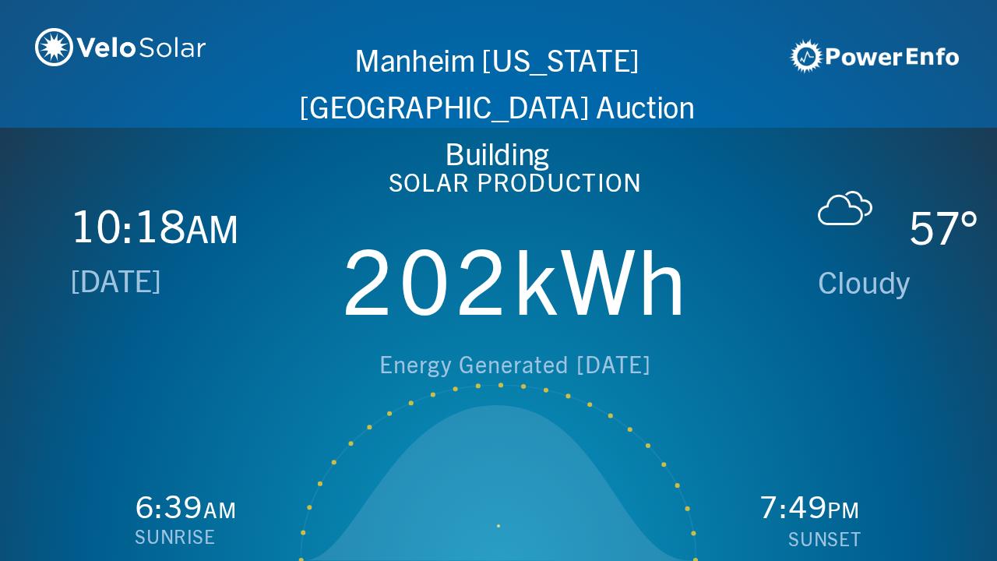
scroll to position [0, 1993]
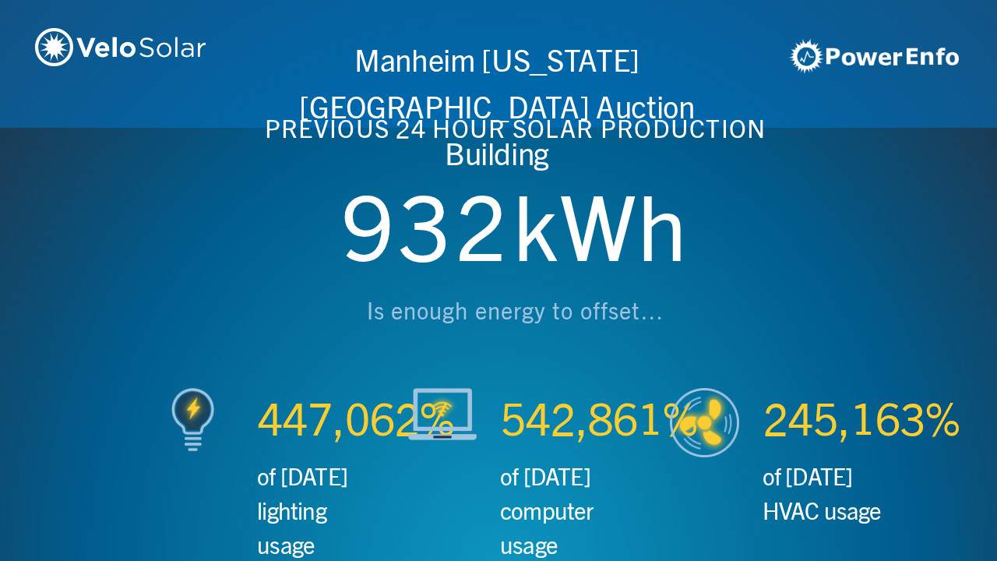
scroll to position [0, 2990]
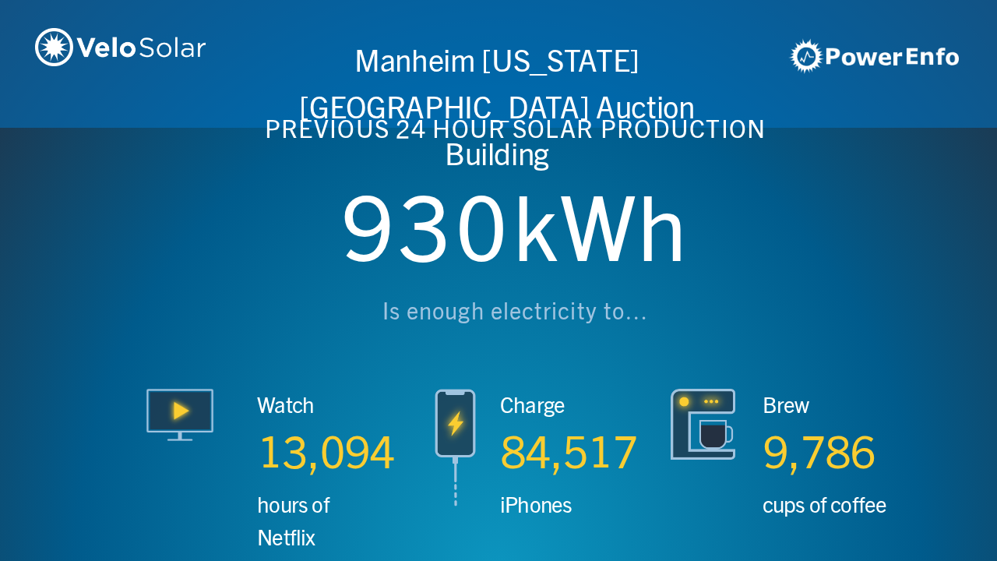
scroll to position [0, 3987]
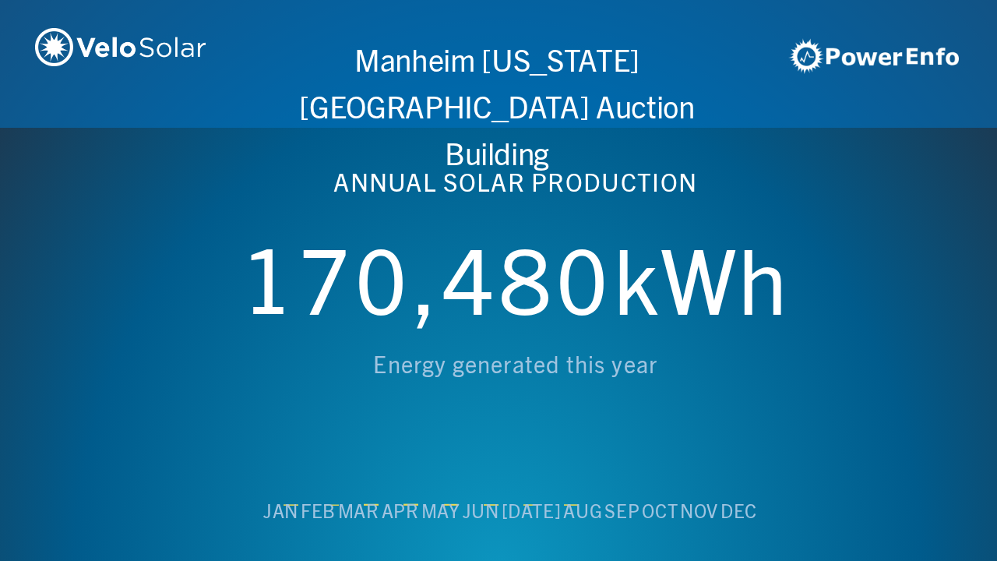
scroll to position [0, 4984]
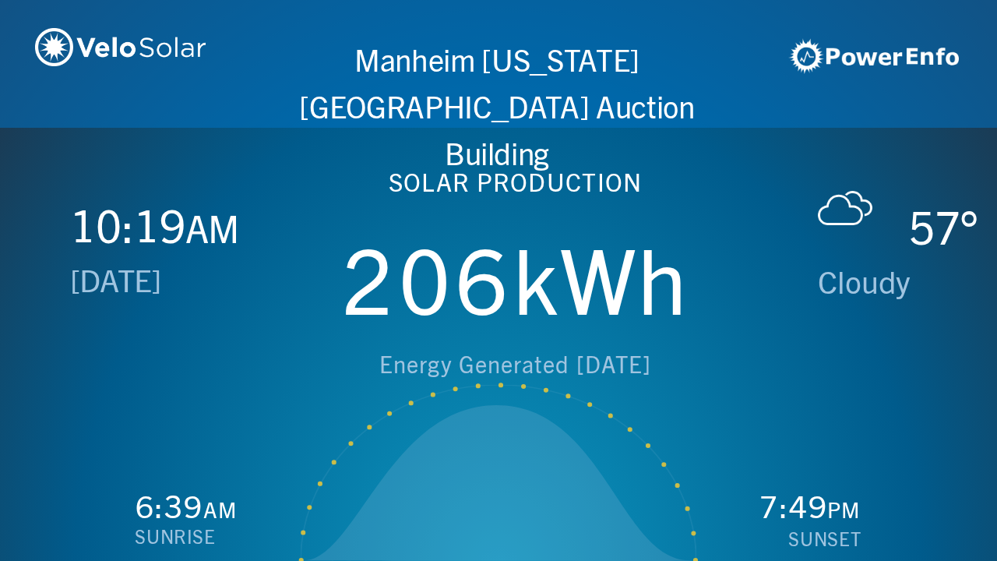
scroll to position [0, 997]
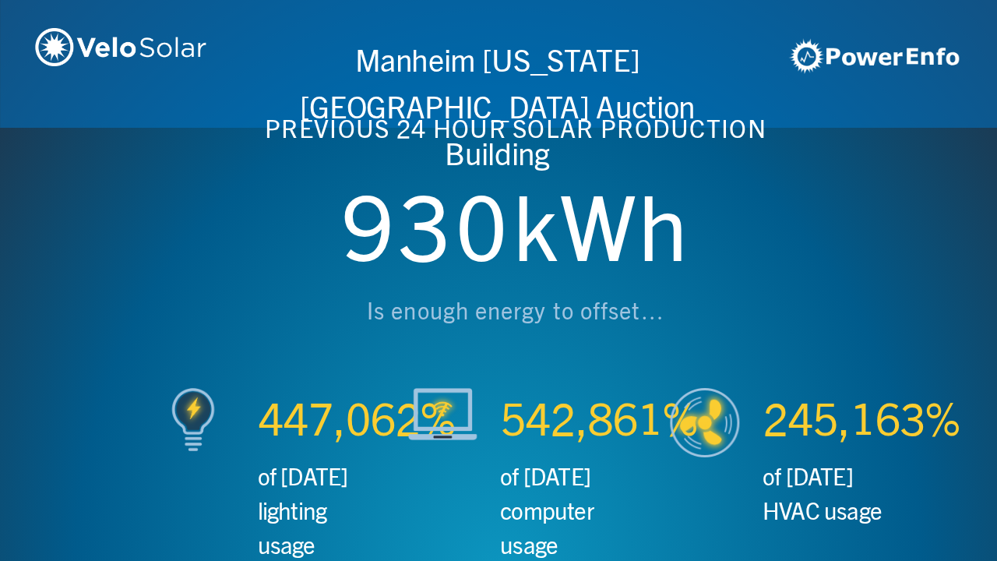
scroll to position [0, 1993]
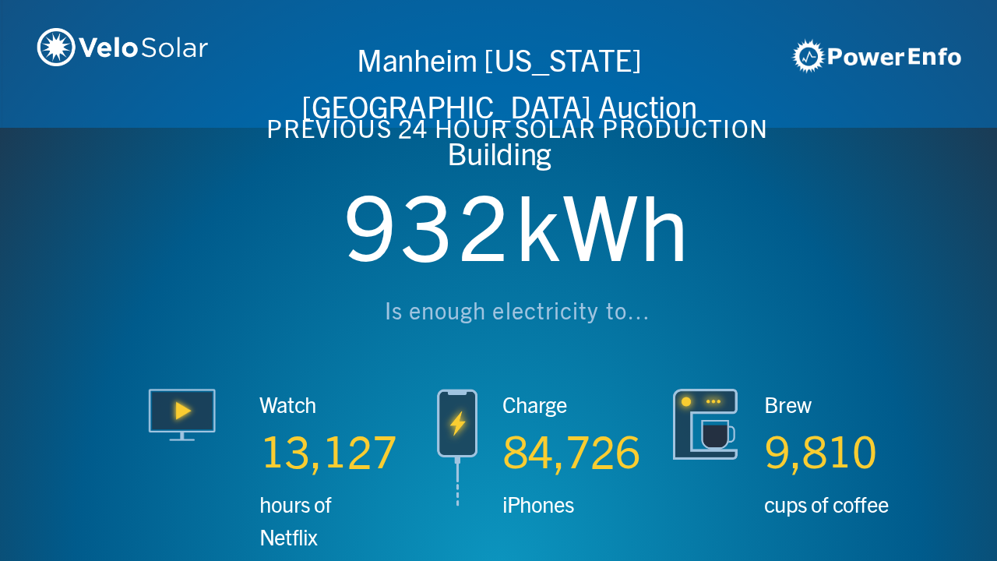
scroll to position [0, 2990]
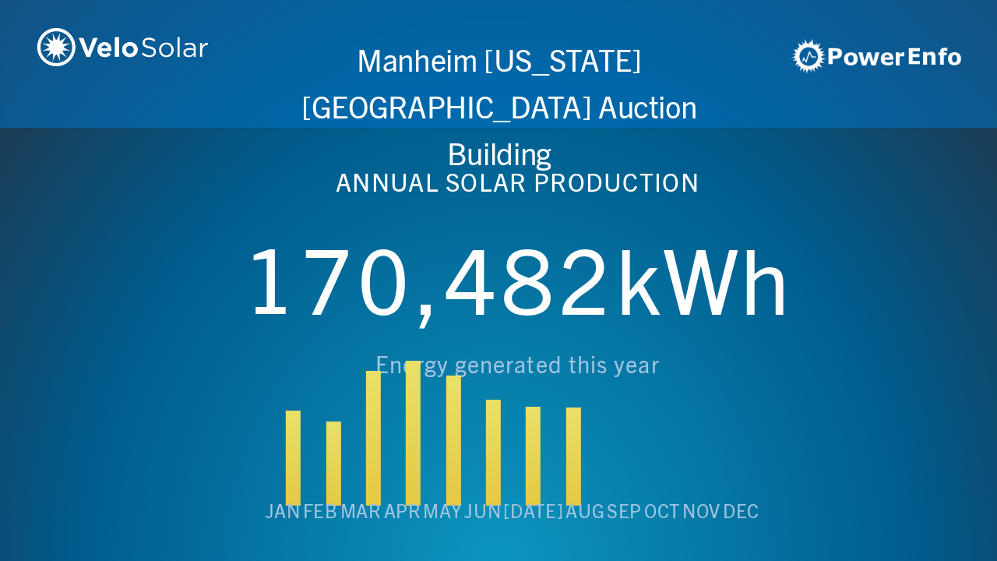
scroll to position [0, 3987]
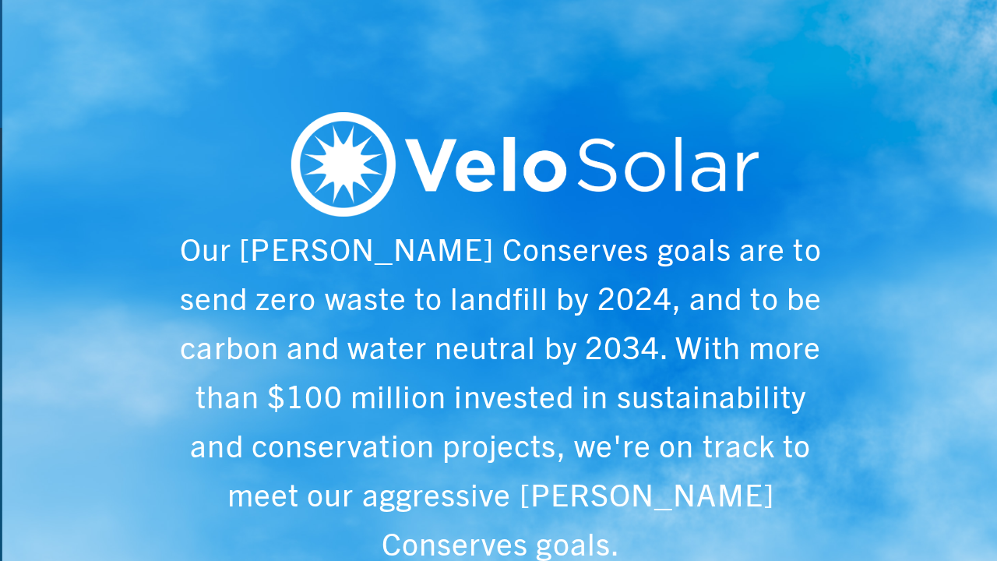
scroll to position [0, 4984]
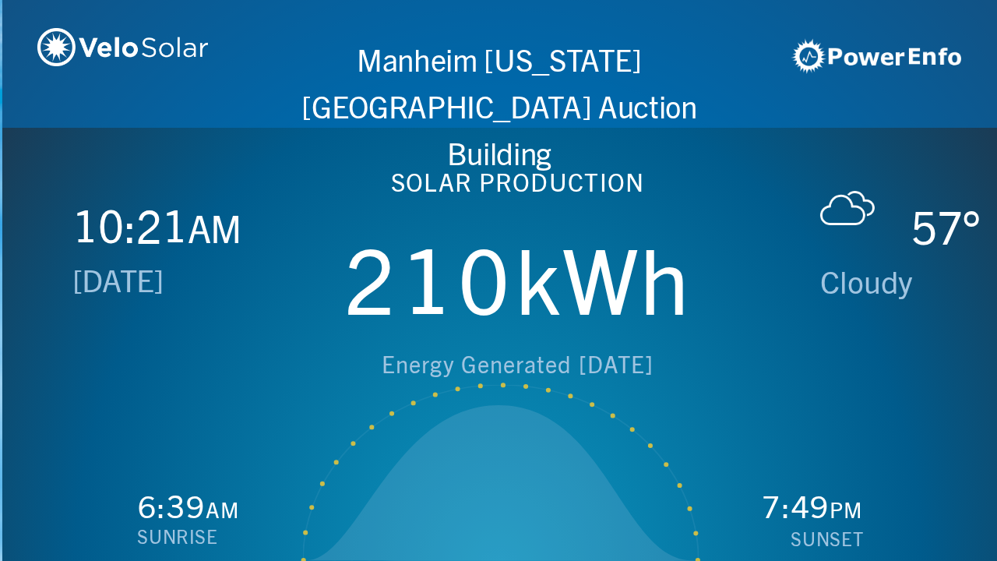
scroll to position [0, 997]
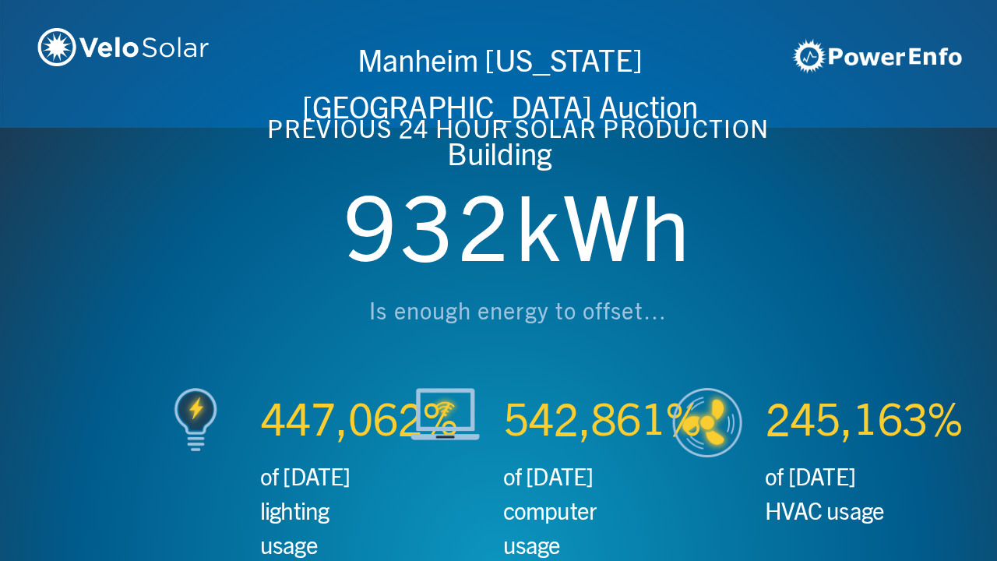
scroll to position [0, 1993]
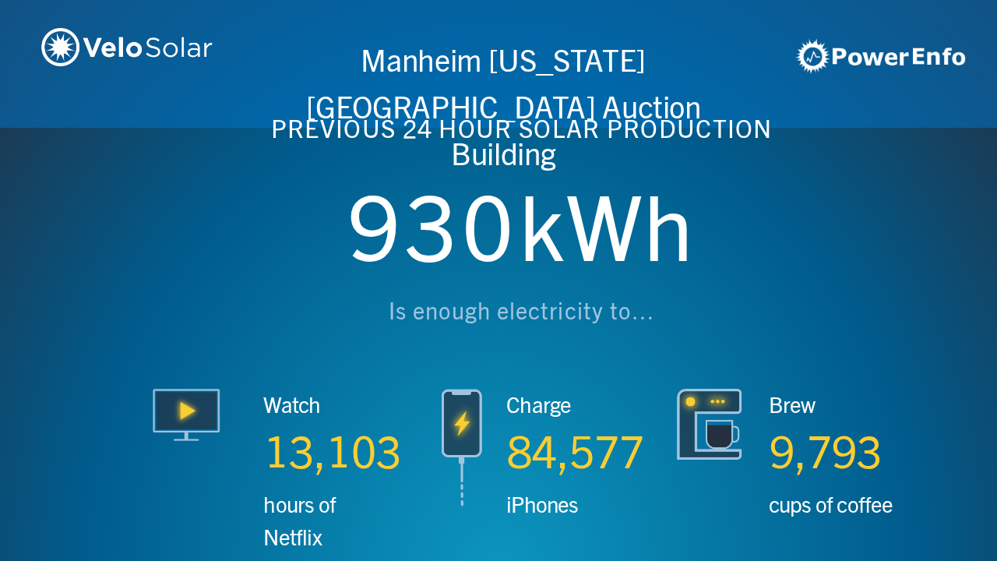
scroll to position [0, 2990]
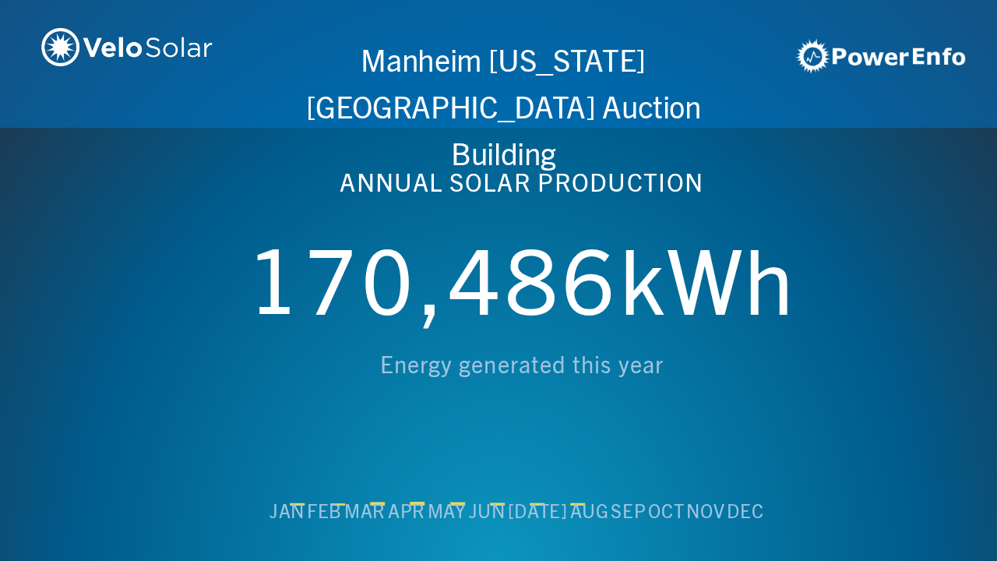
scroll to position [0, 3987]
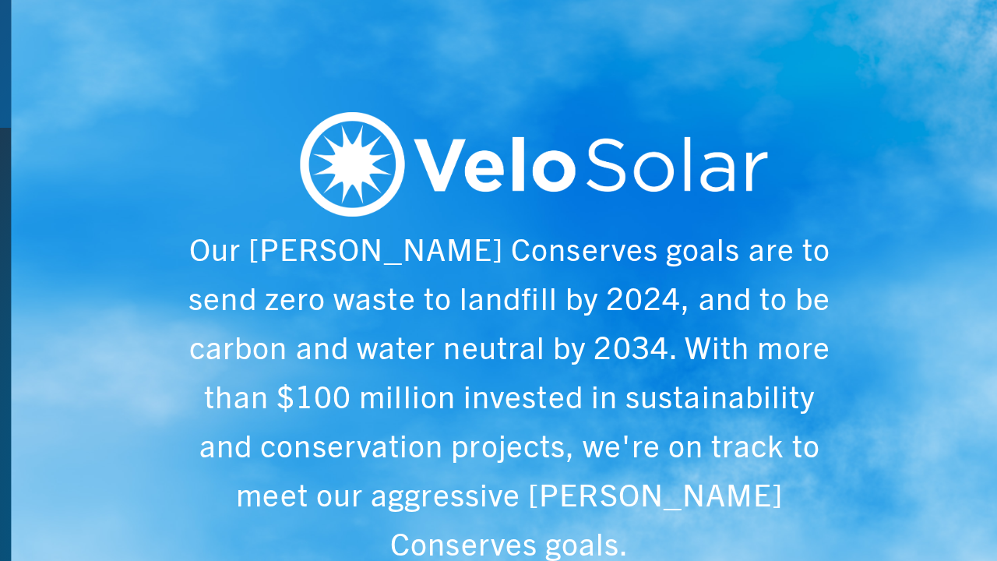
scroll to position [0, 4984]
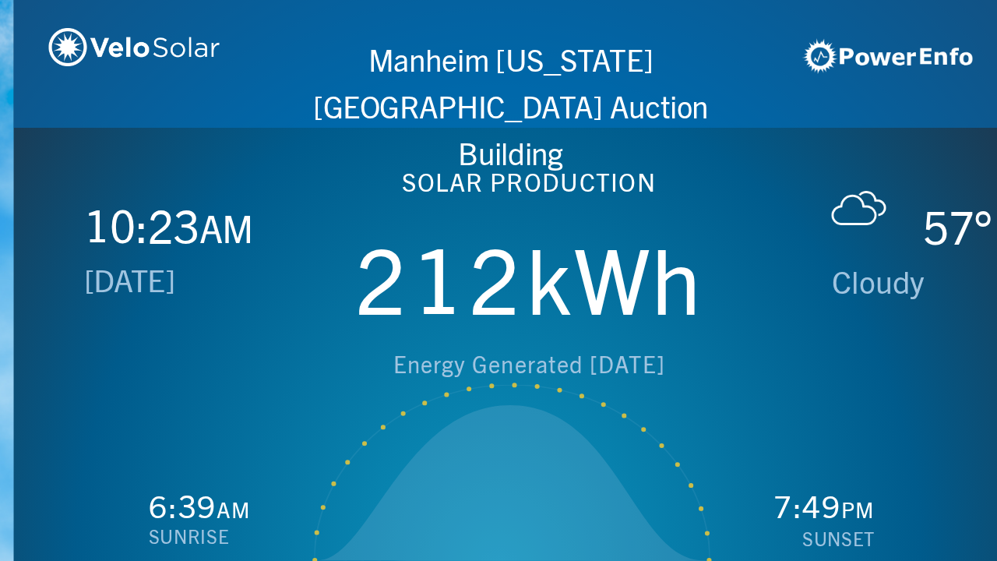
scroll to position [0, 997]
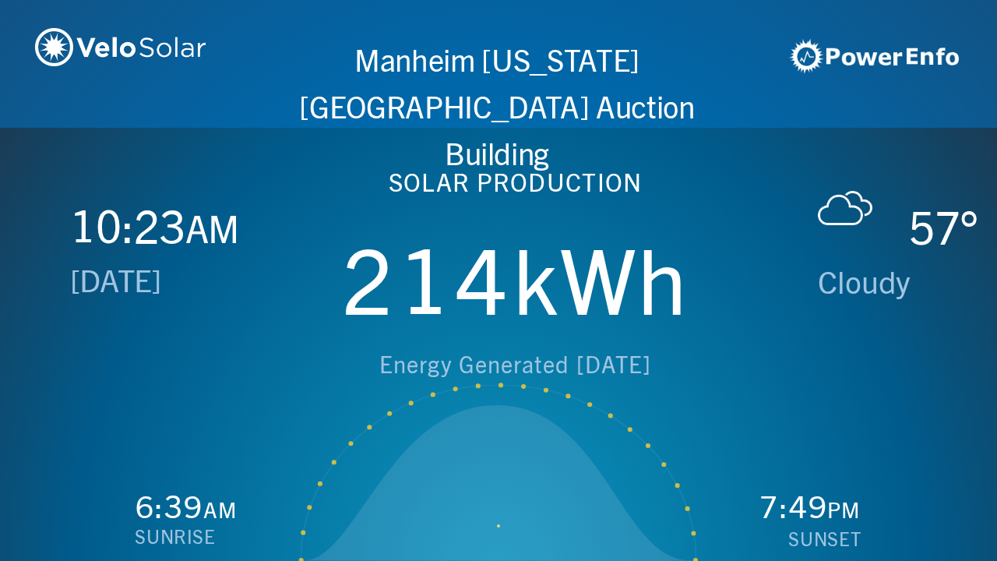
scroll to position [0, 1993]
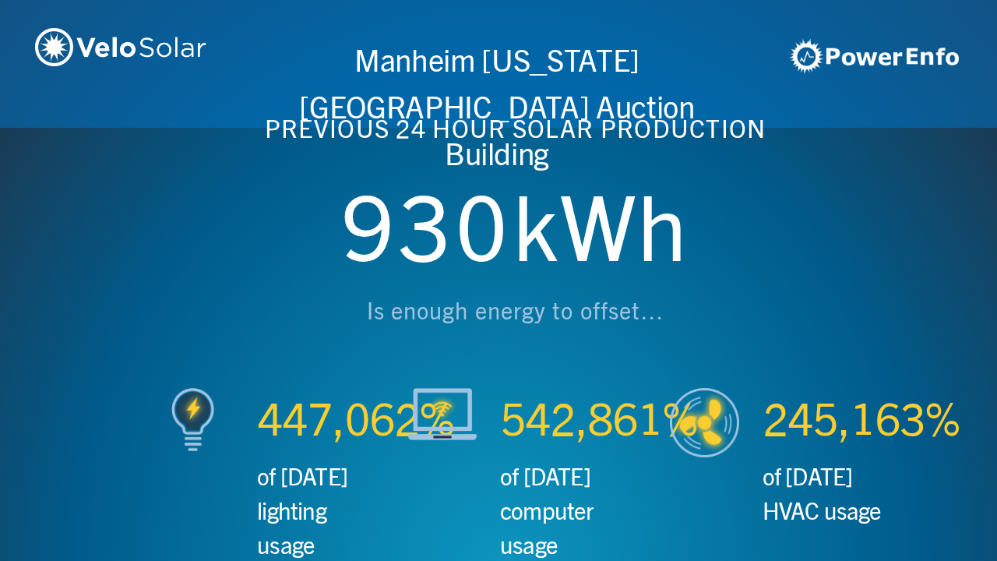
scroll to position [0, 2990]
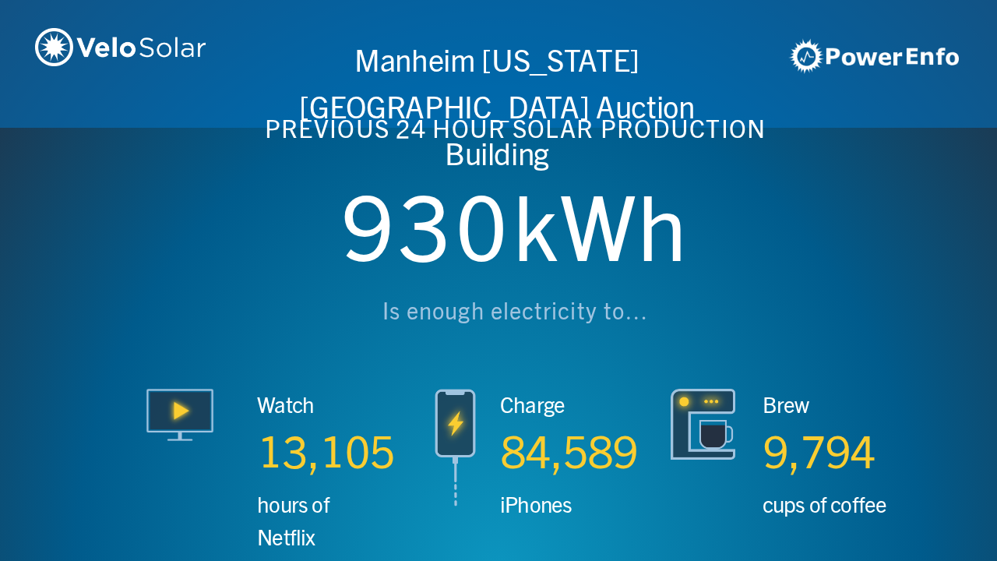
scroll to position [0, 3987]
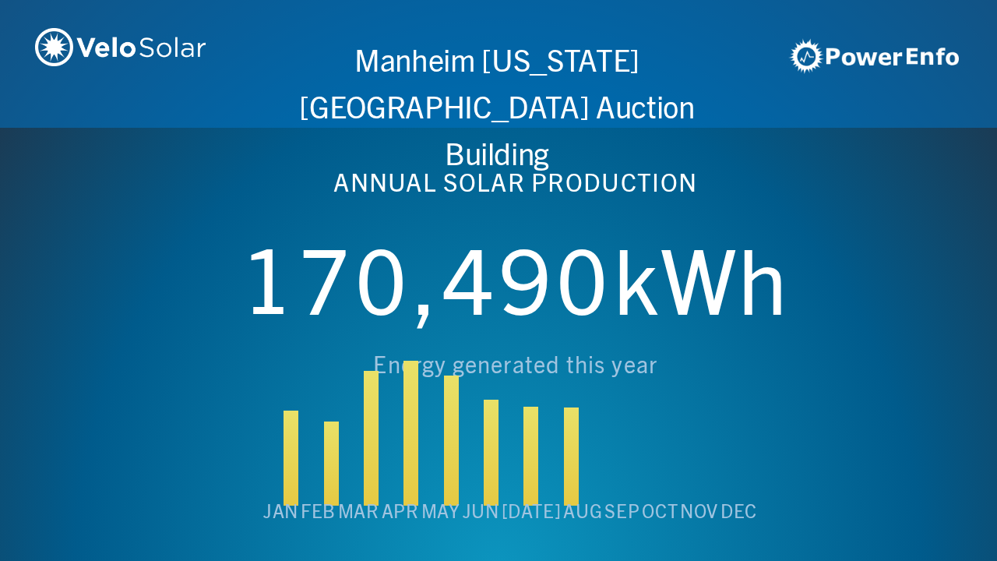
scroll to position [0, 4984]
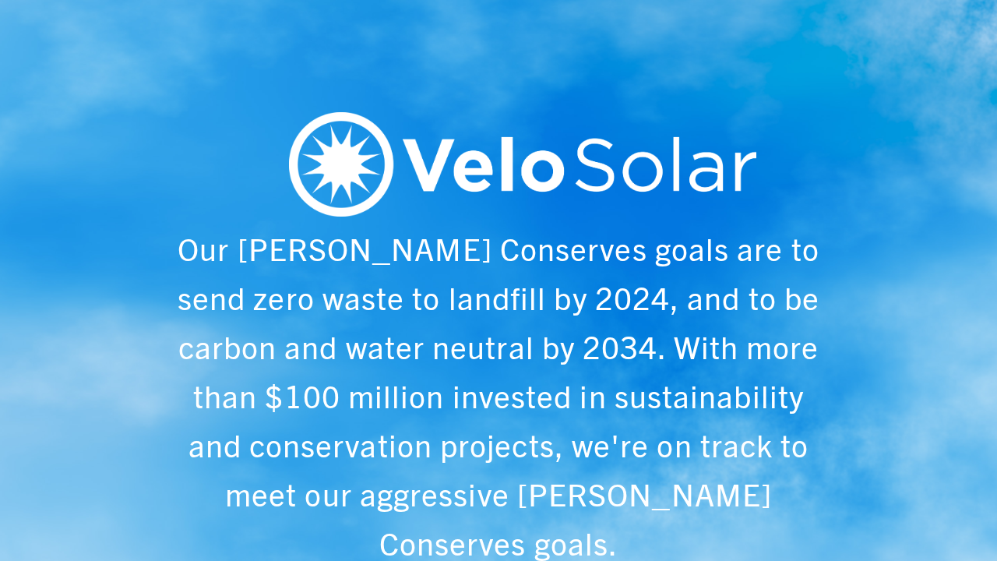
scroll to position [0, 997]
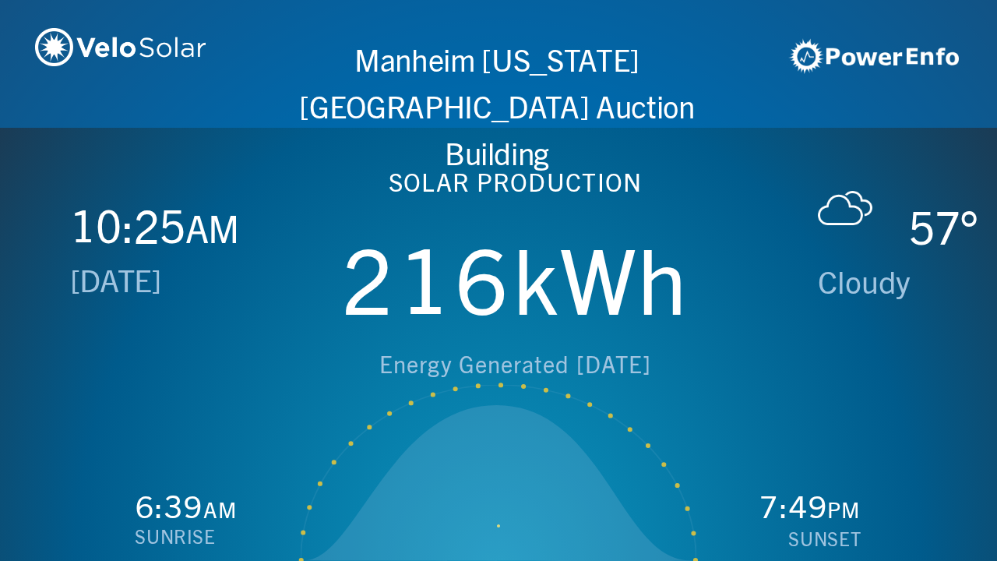
scroll to position [0, 1993]
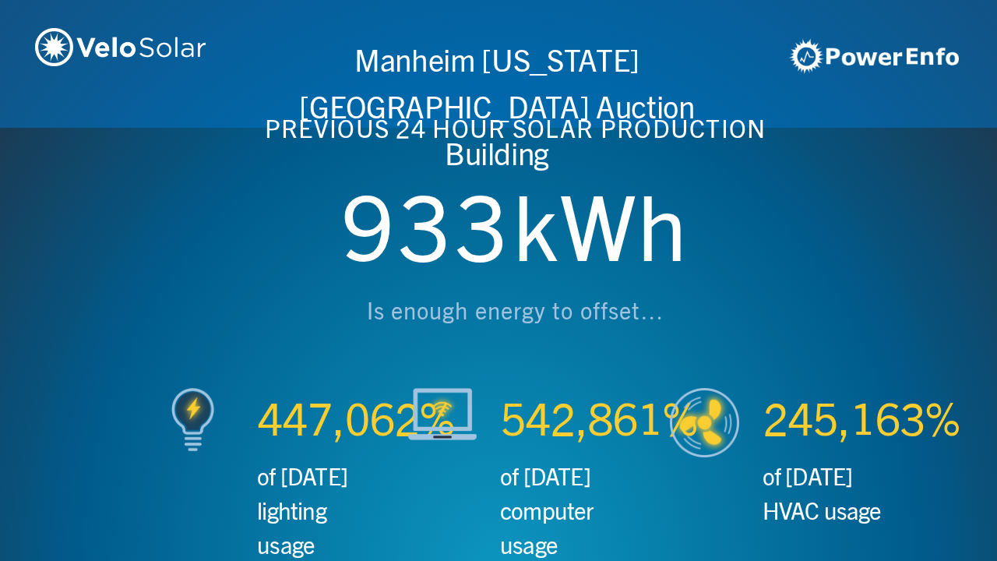
scroll to position [0, 2990]
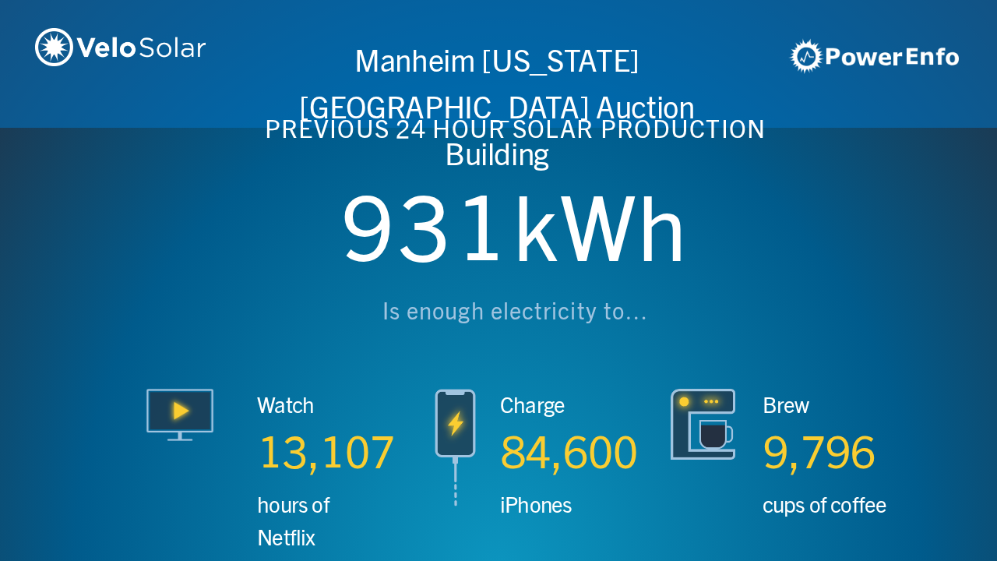
scroll to position [0, 3987]
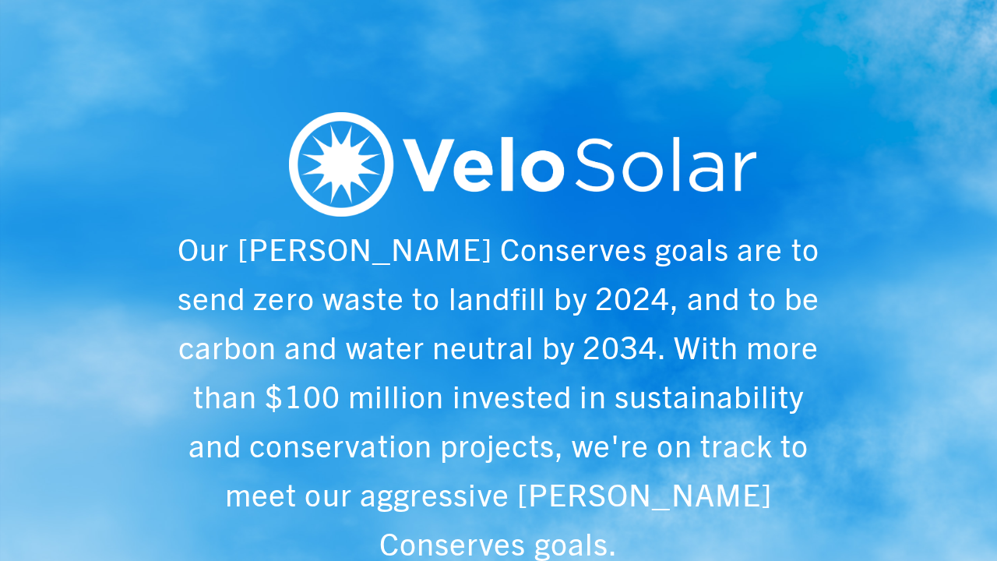
scroll to position [0, 4984]
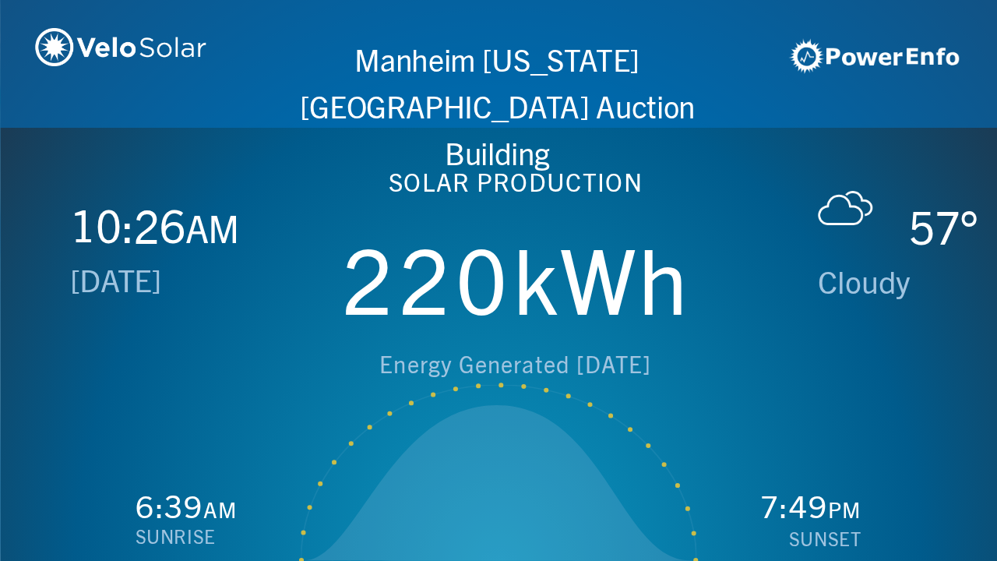
scroll to position [0, 997]
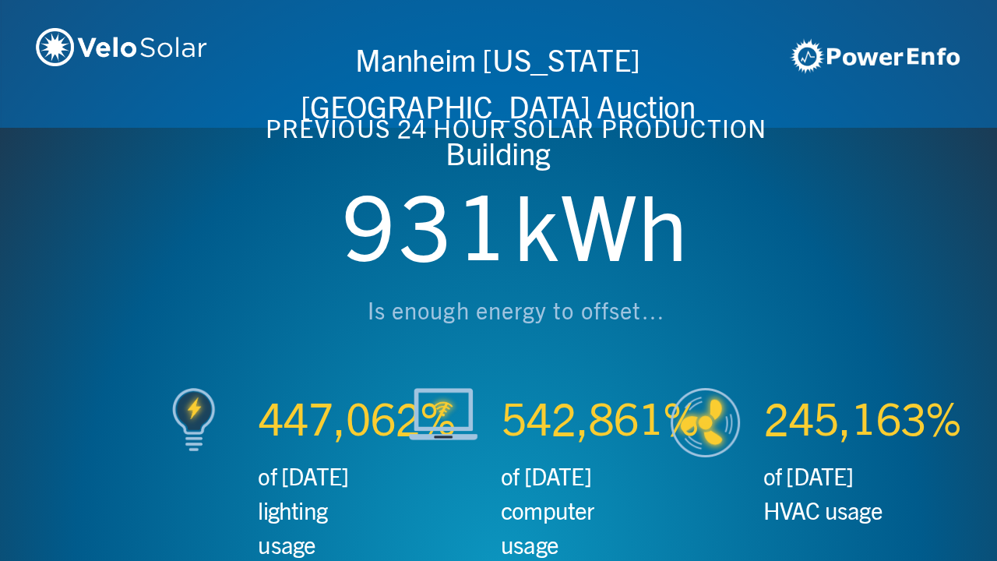
scroll to position [0, 1993]
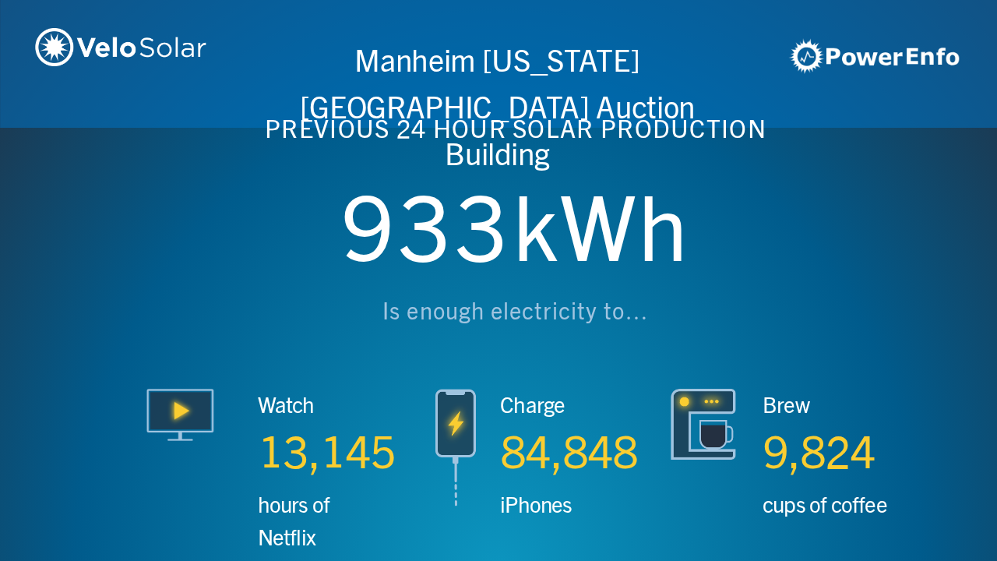
scroll to position [0, 2990]
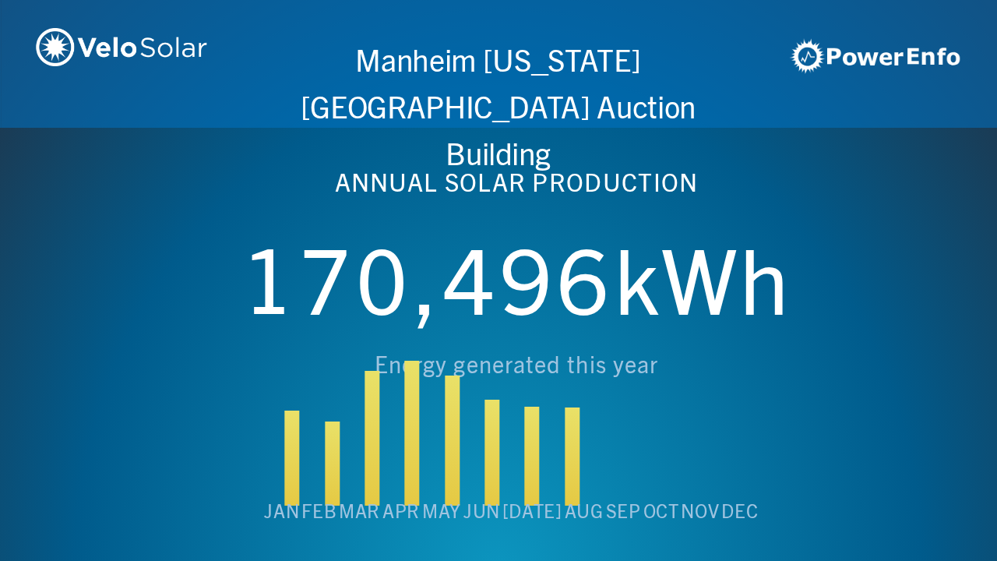
scroll to position [0, 3987]
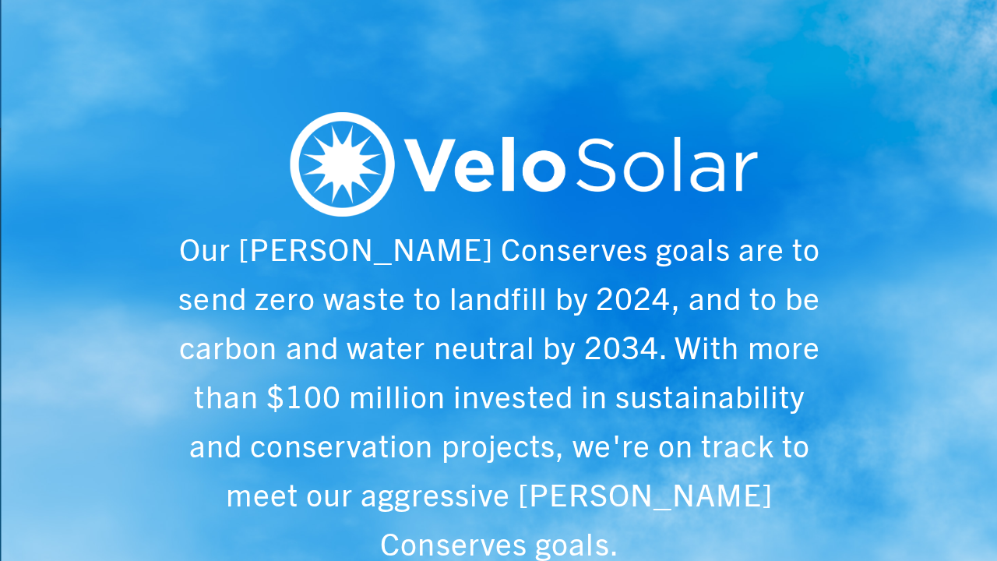
scroll to position [0, 4984]
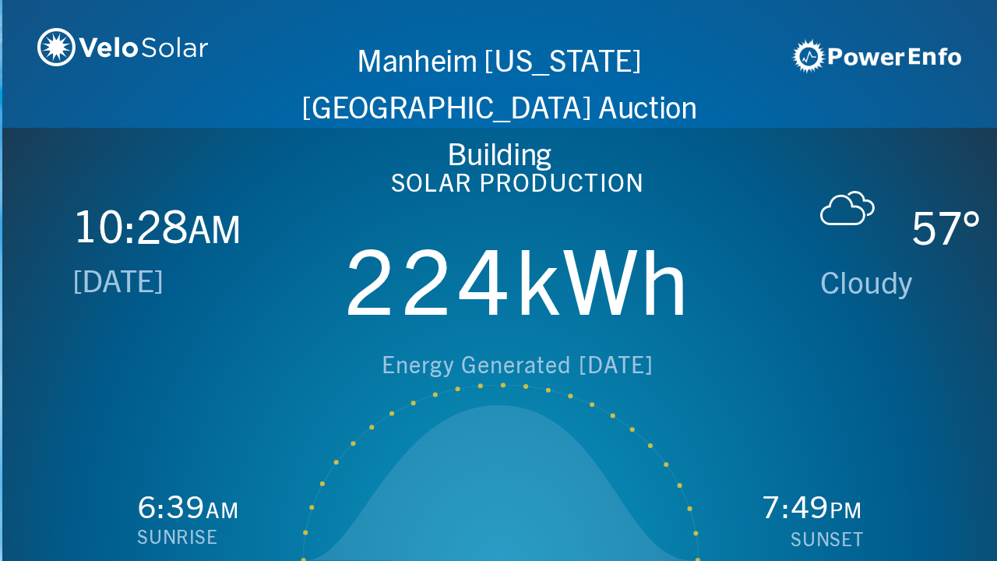
scroll to position [0, 997]
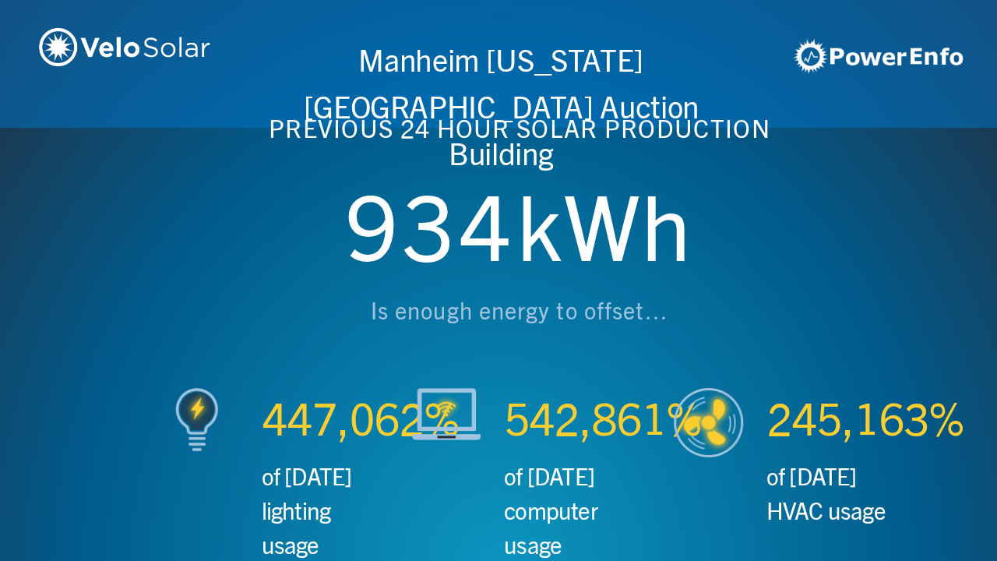
scroll to position [0, 1993]
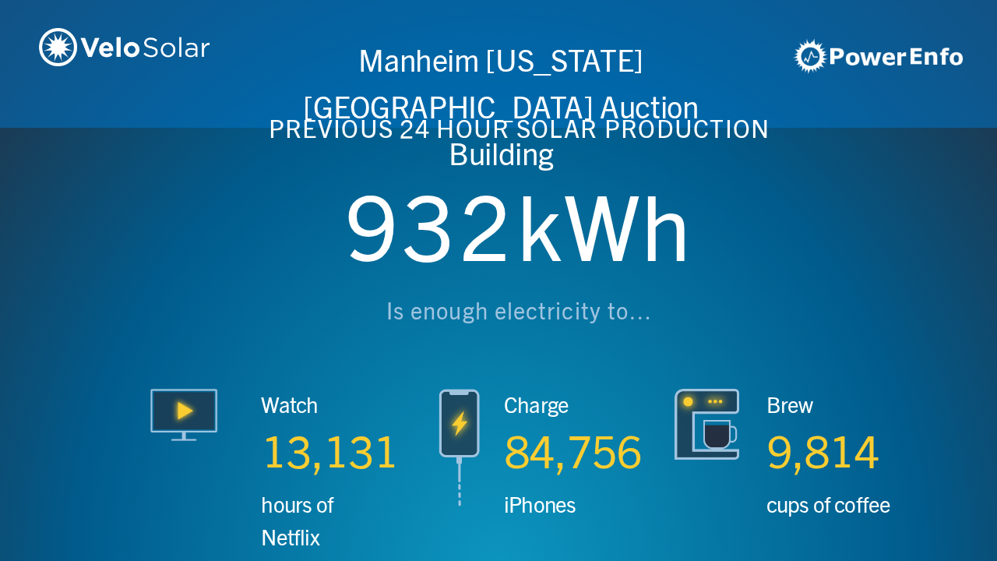
scroll to position [0, 2990]
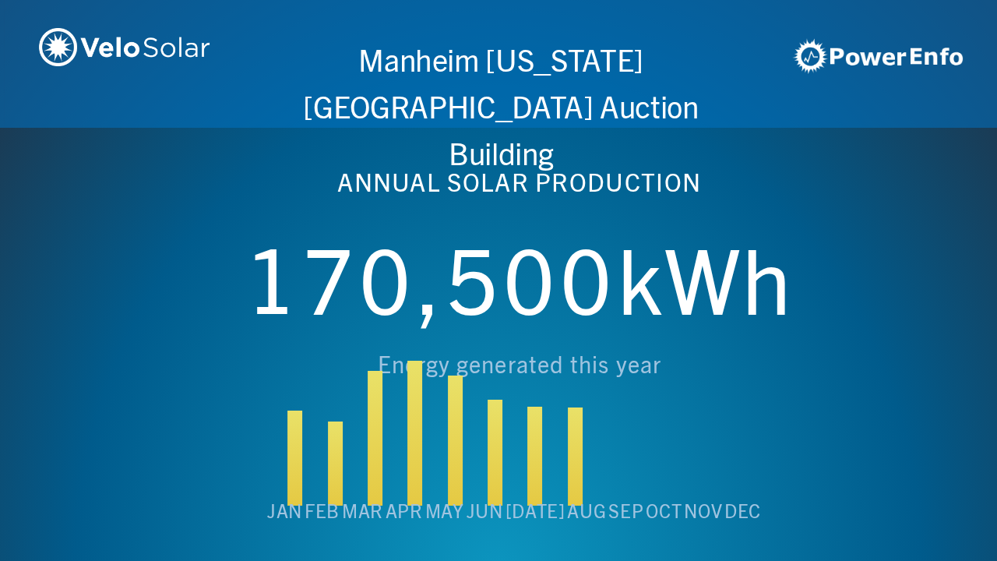
scroll to position [0, 3987]
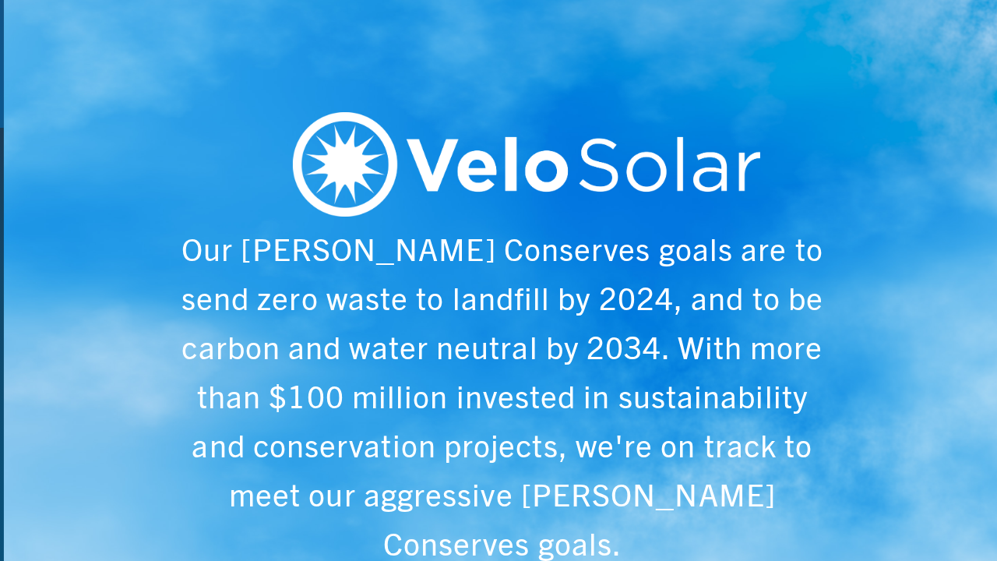
scroll to position [0, 4984]
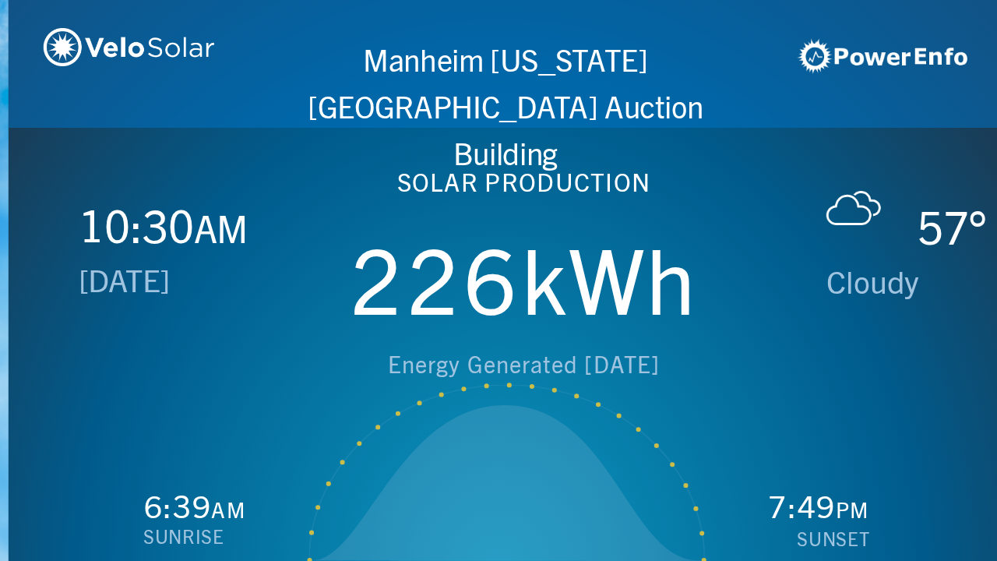
scroll to position [0, 997]
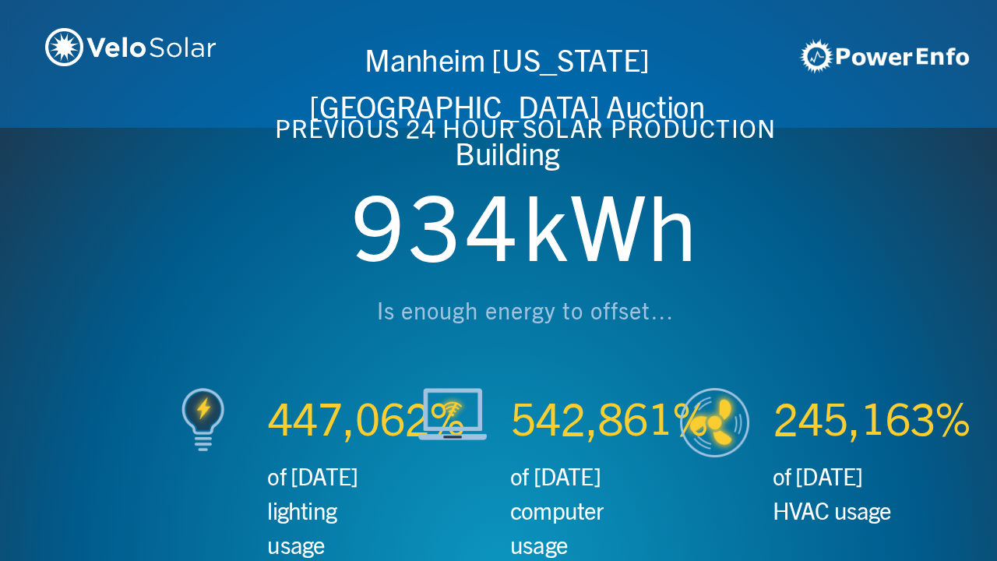
scroll to position [0, 1993]
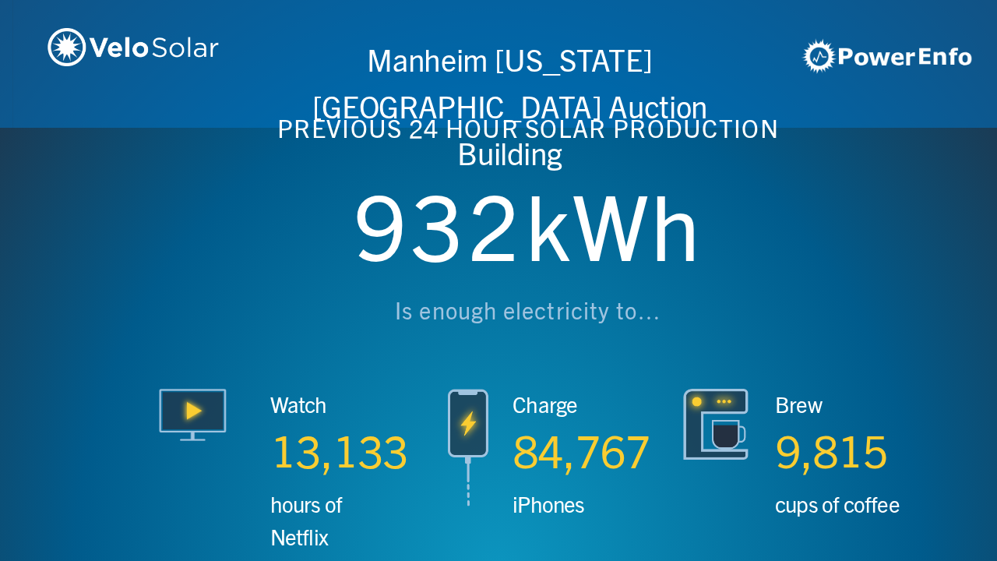
scroll to position [0, 2990]
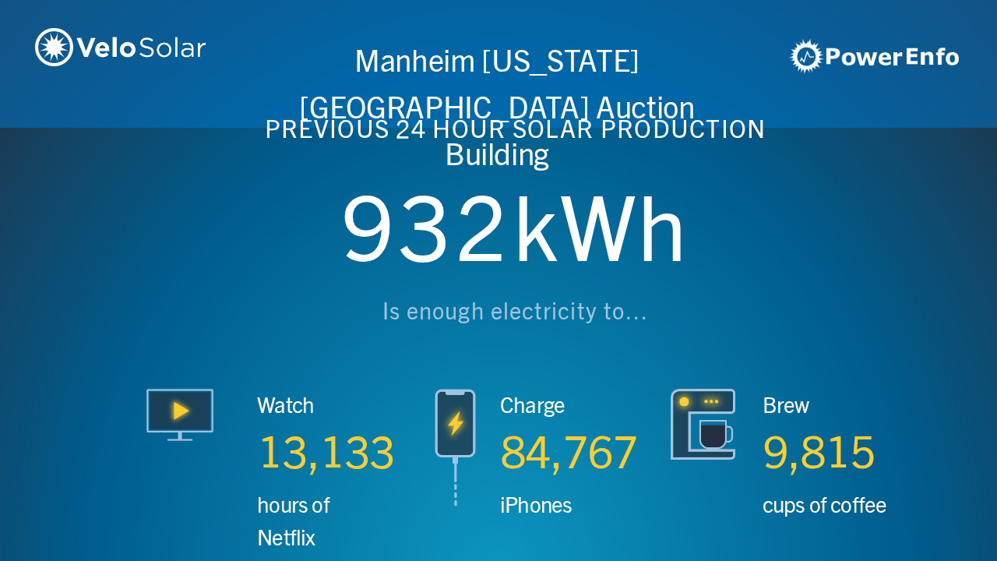
scroll to position [0, 3987]
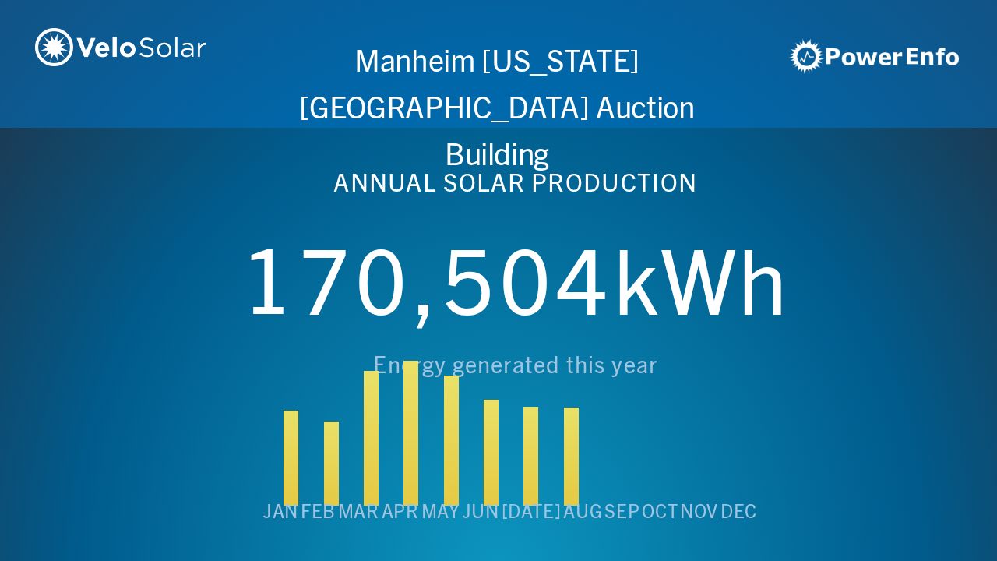
scroll to position [0, 4984]
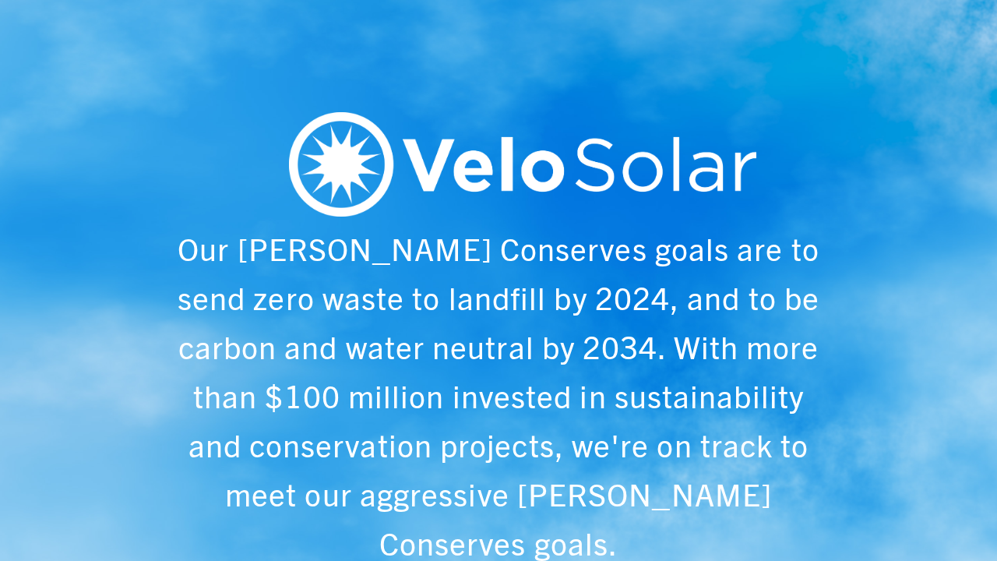
scroll to position [0, 997]
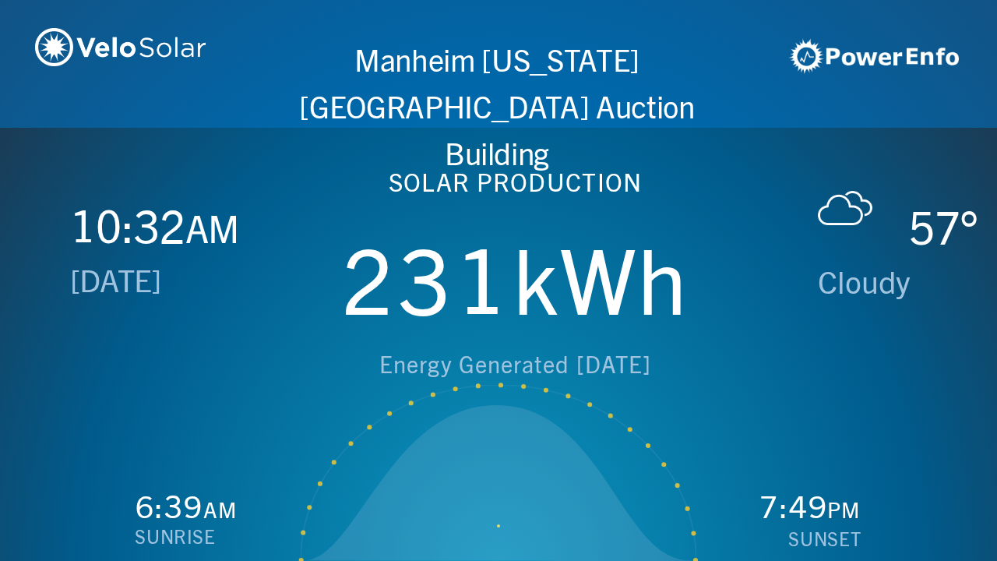
scroll to position [0, 1993]
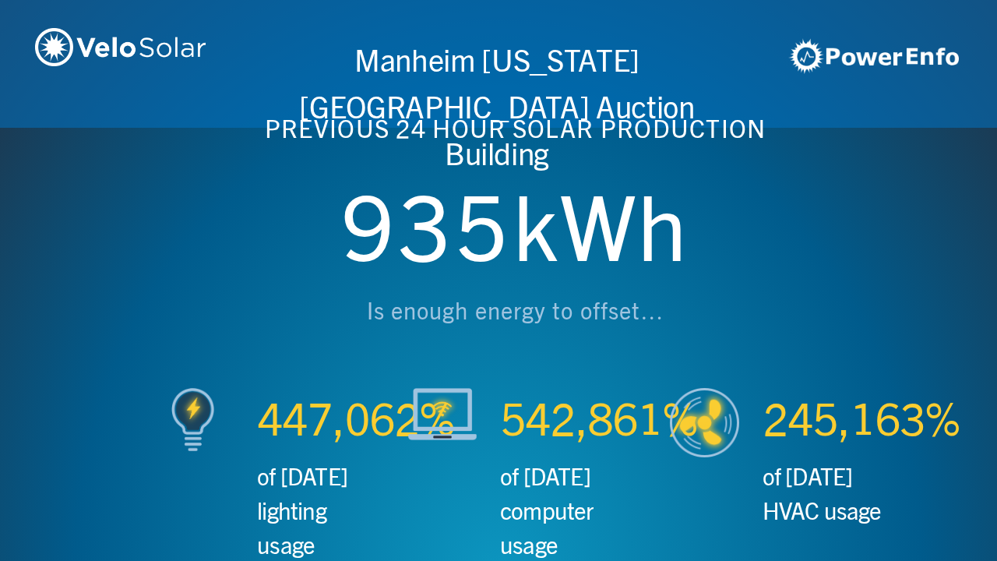
scroll to position [0, 2990]
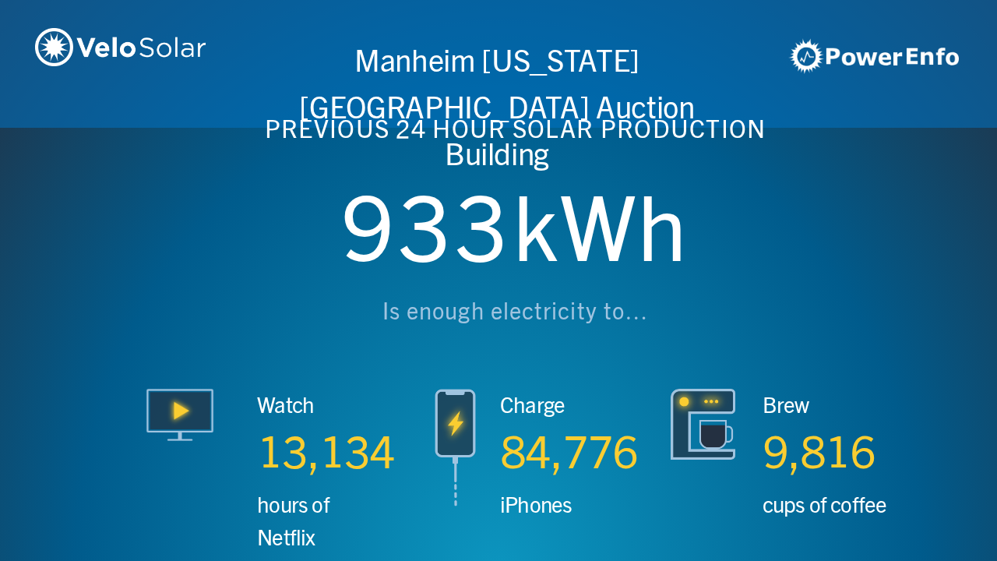
scroll to position [0, 3987]
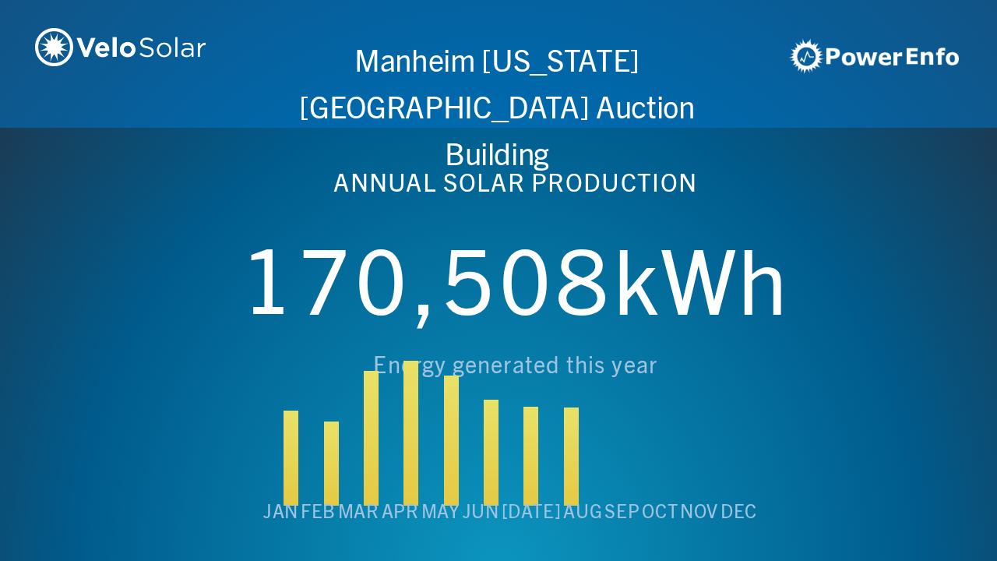
scroll to position [0, 4984]
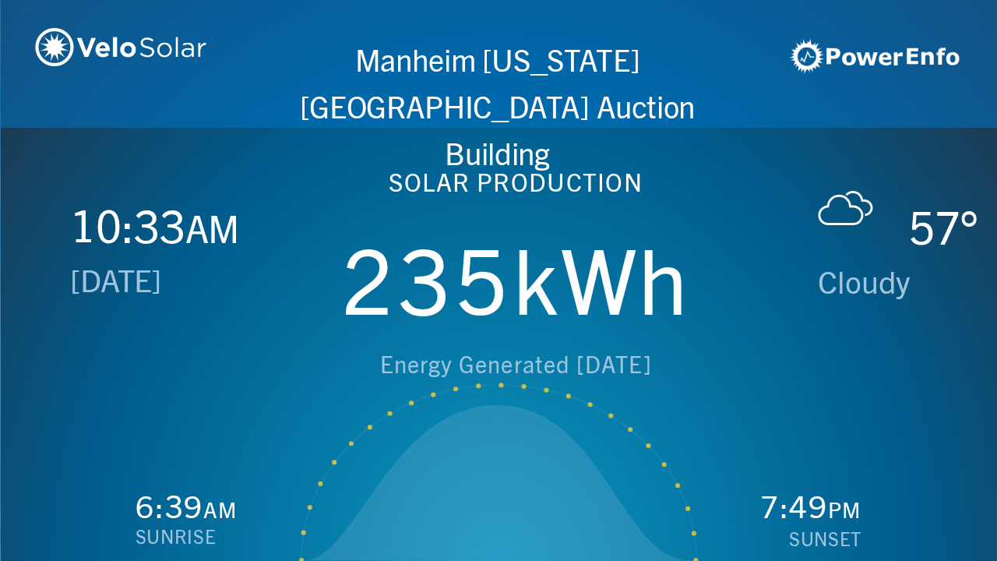
scroll to position [0, 997]
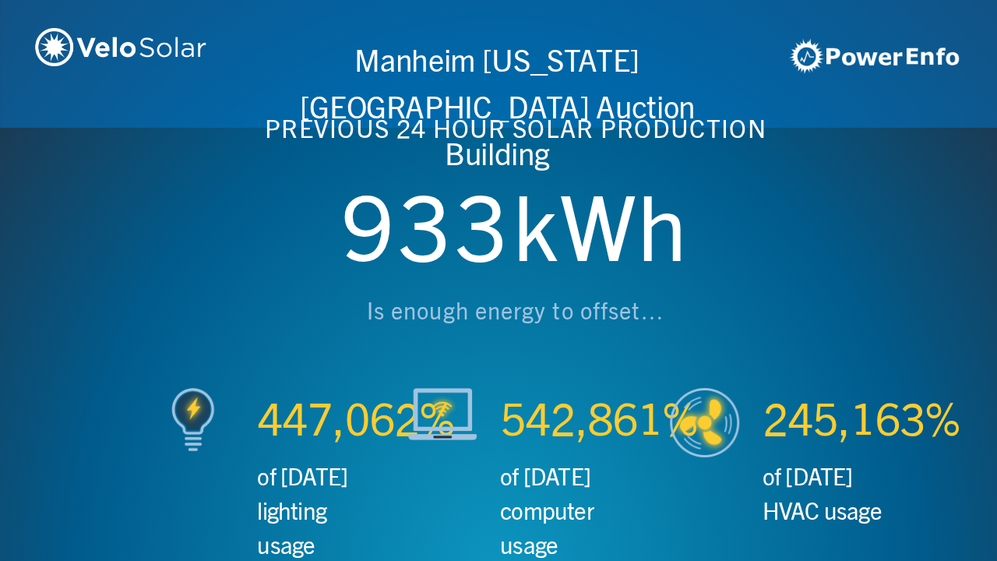
scroll to position [0, 1993]
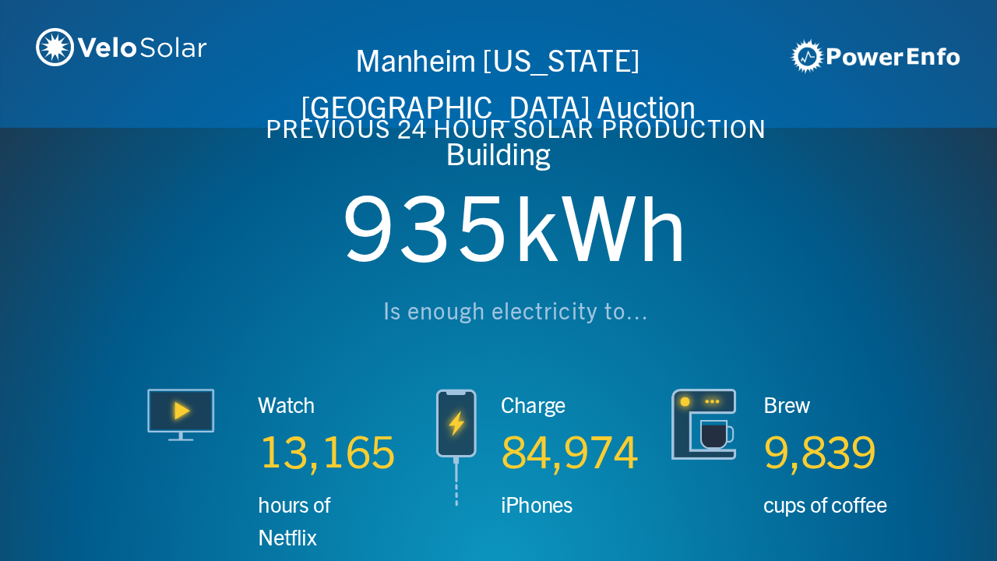
scroll to position [0, 2990]
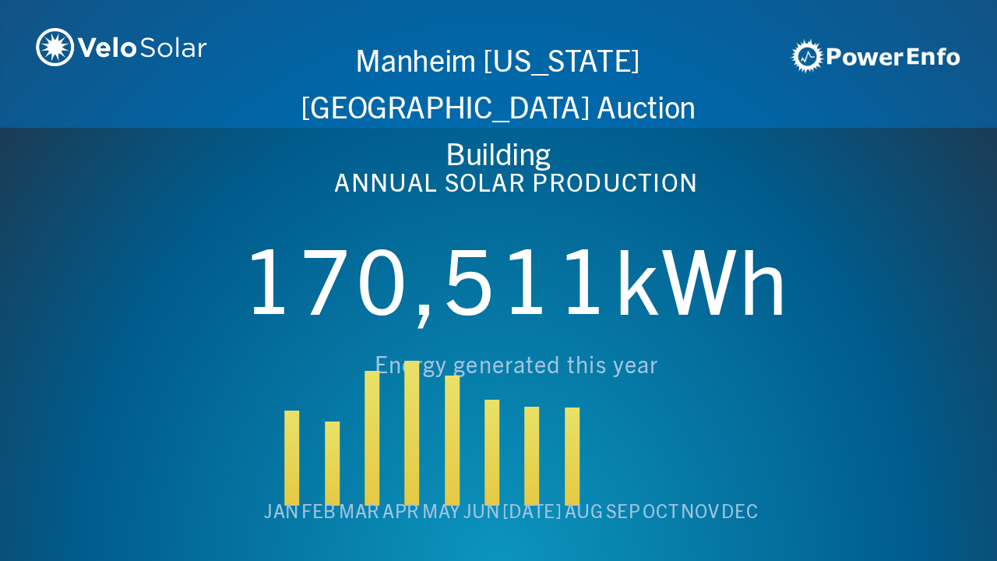
scroll to position [0, 3987]
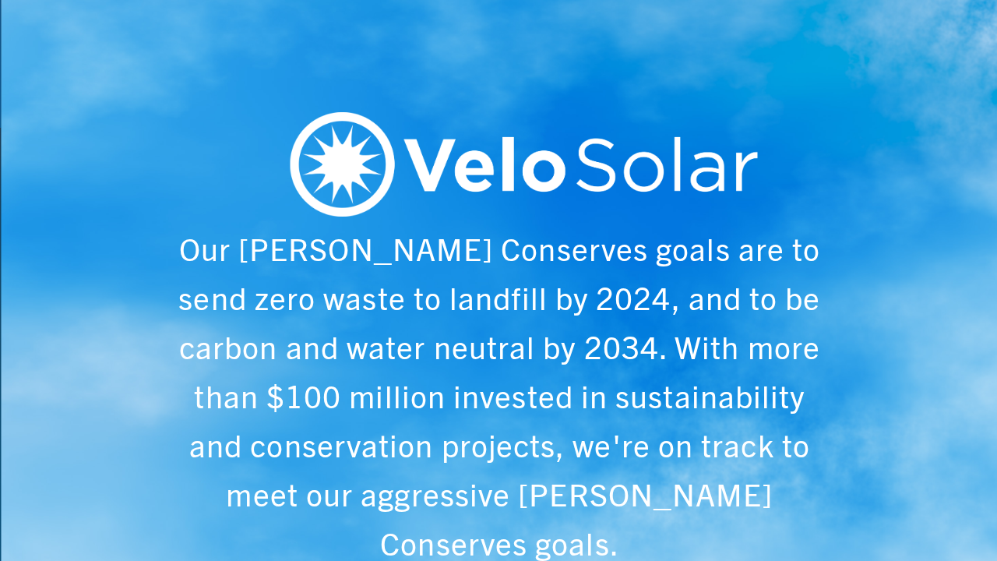
scroll to position [0, 4984]
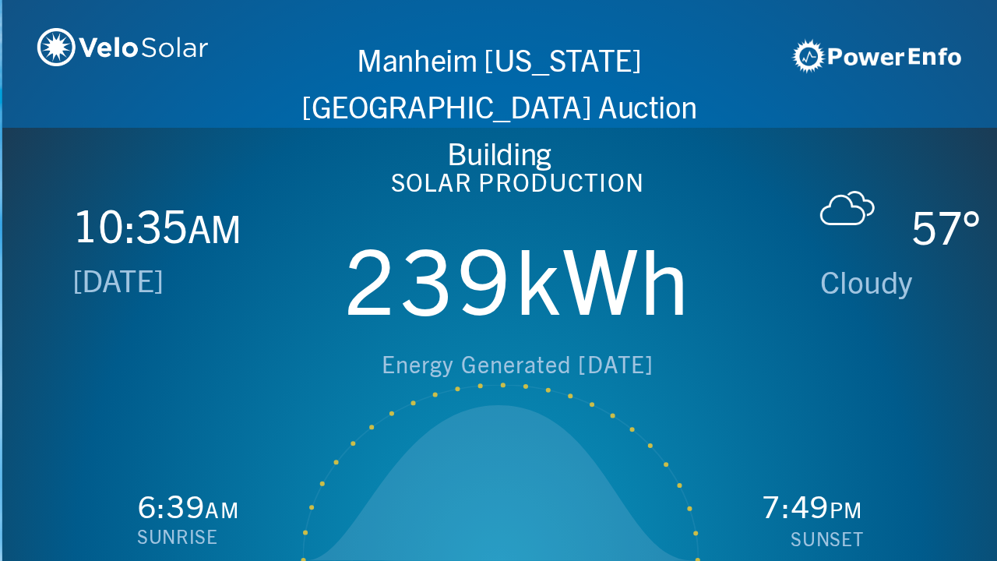
scroll to position [0, 997]
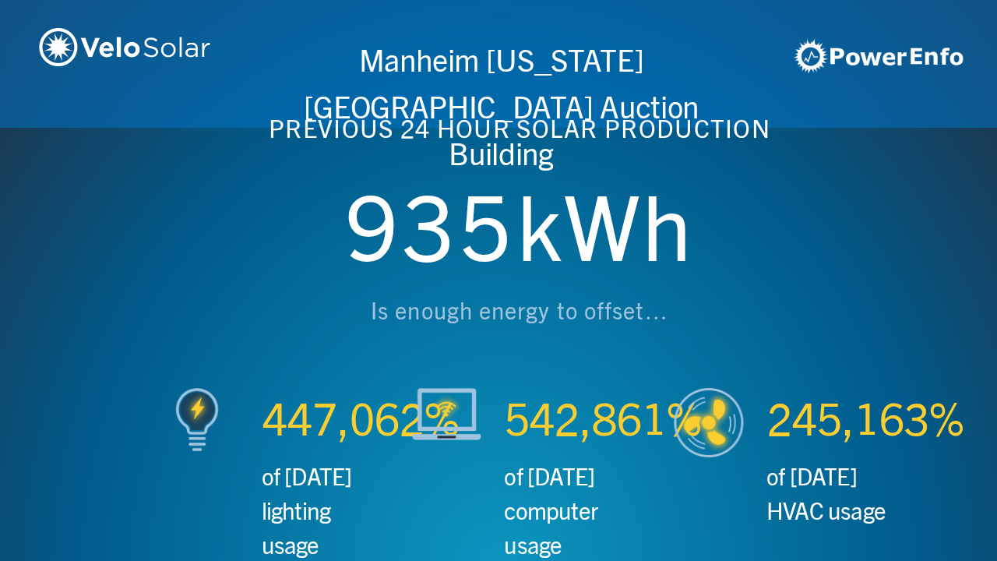
scroll to position [0, 1993]
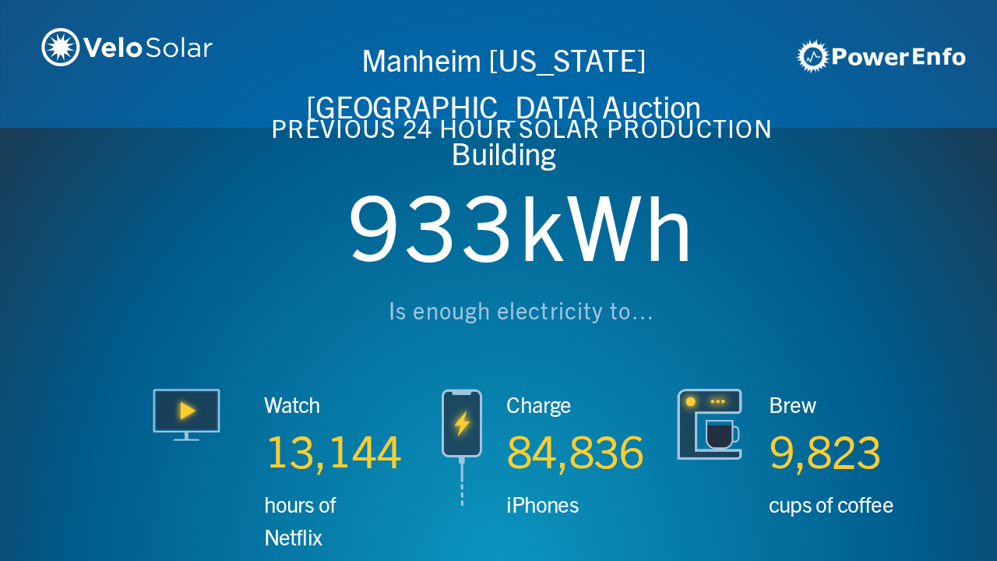
scroll to position [0, 2990]
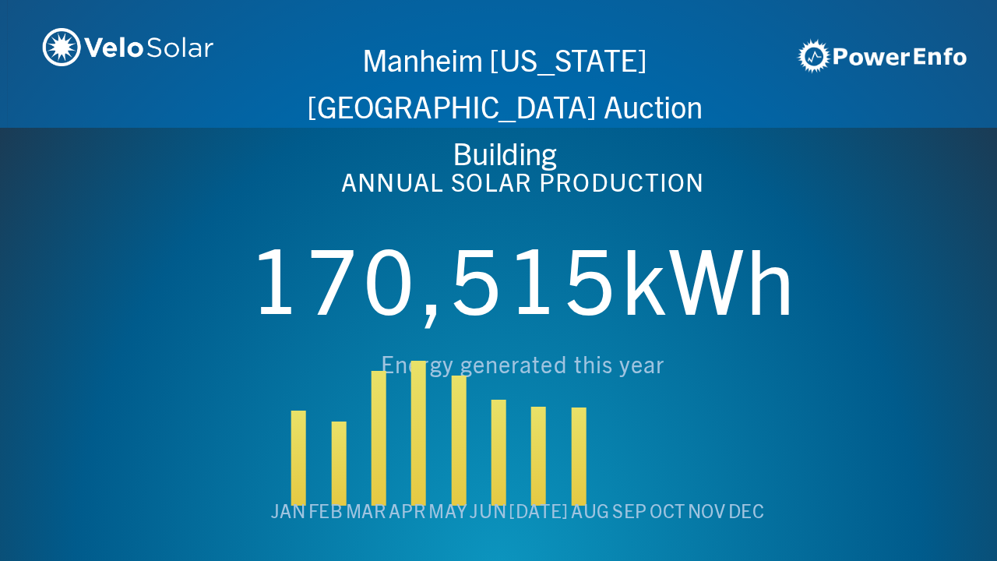
scroll to position [0, 3987]
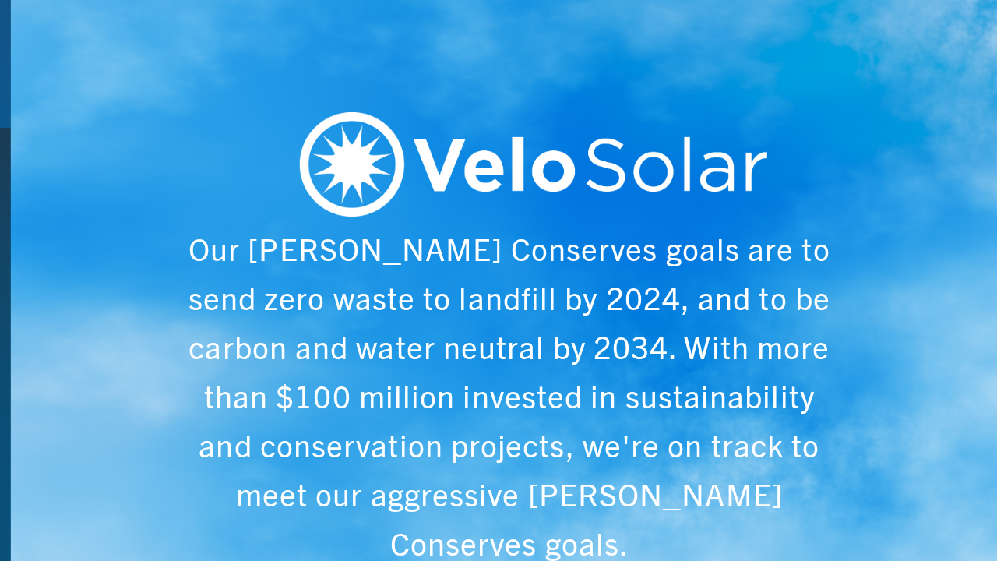
scroll to position [0, 4984]
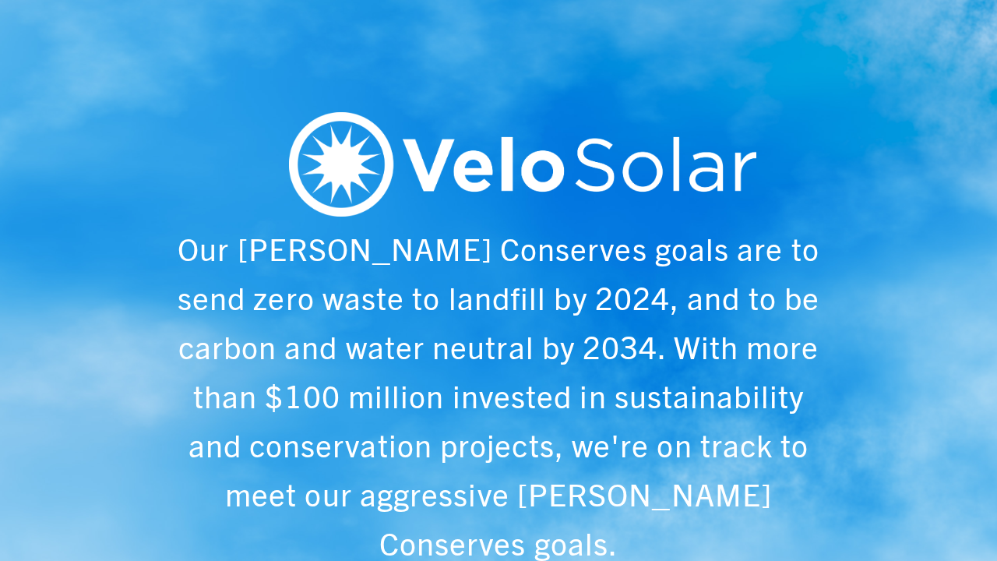
scroll to position [0, 997]
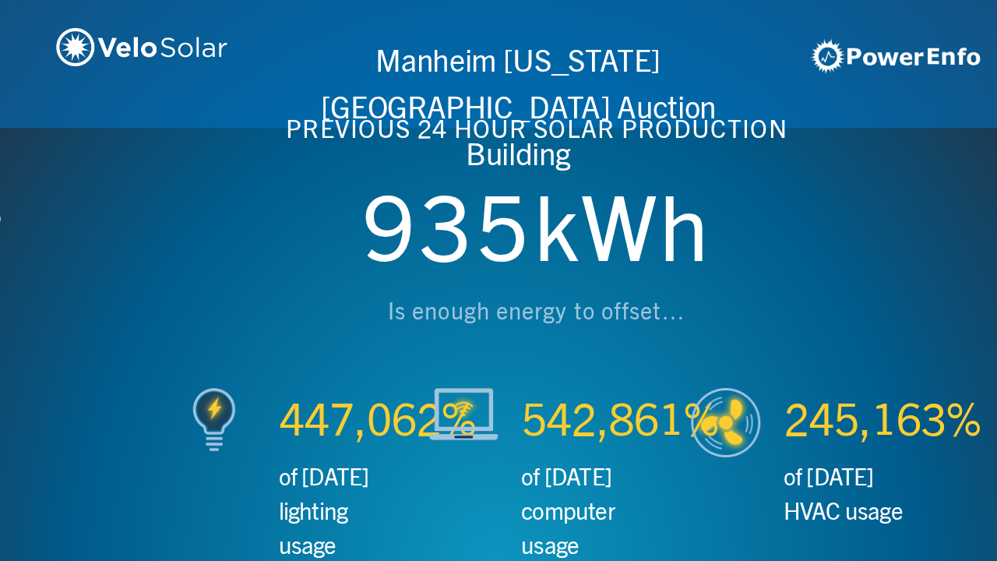
scroll to position [0, 1993]
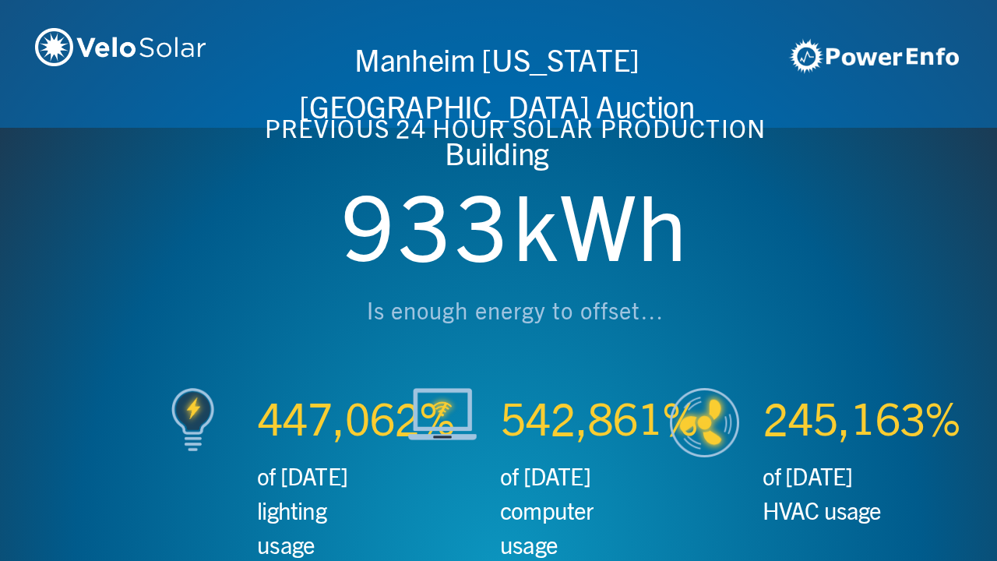
scroll to position [0, 2990]
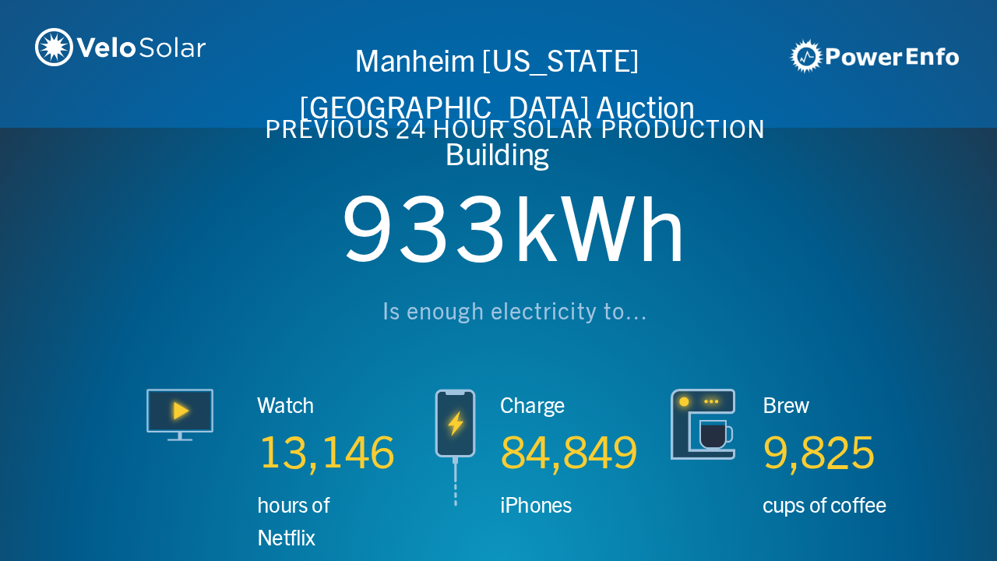
scroll to position [0, 3987]
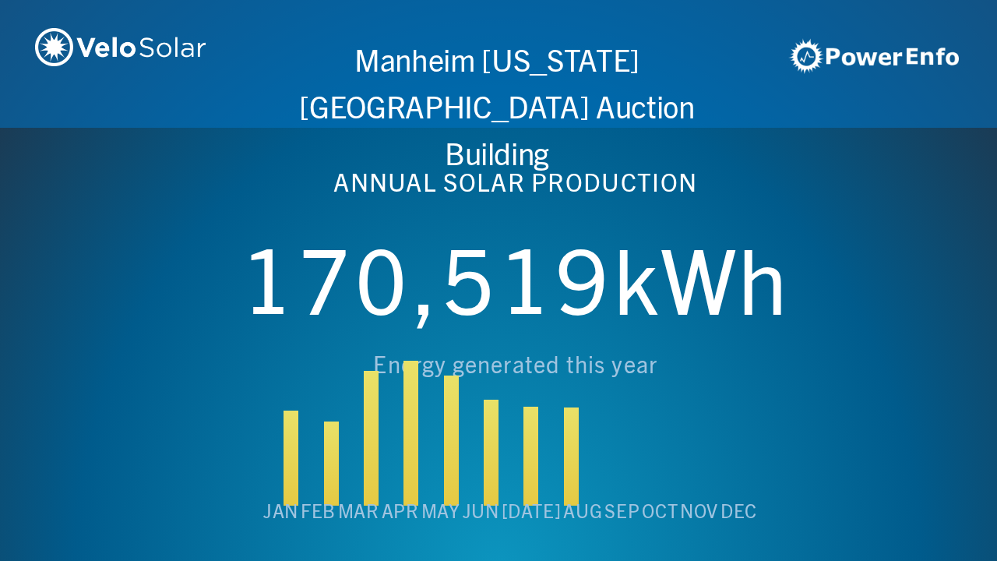
scroll to position [0, 4984]
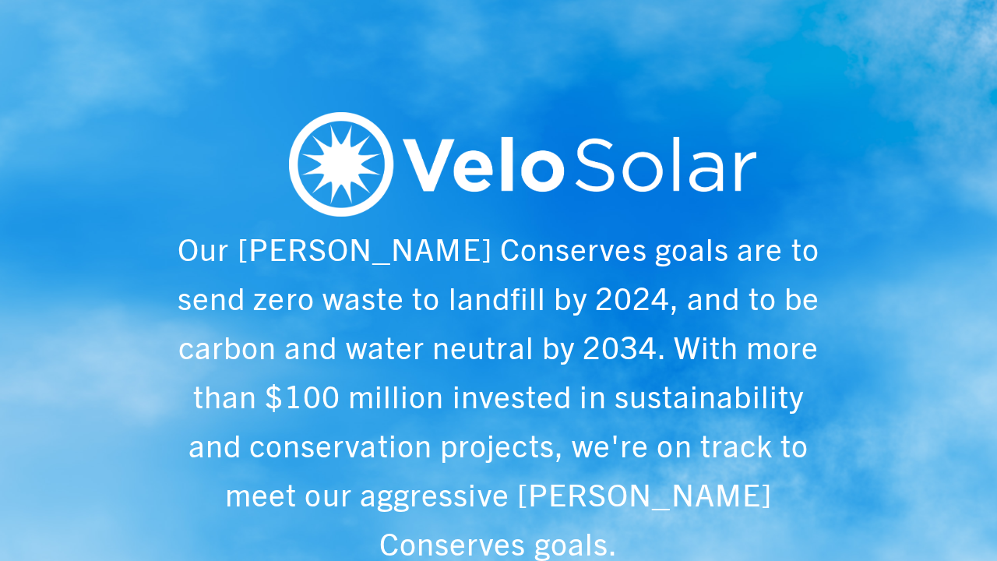
scroll to position [0, 997]
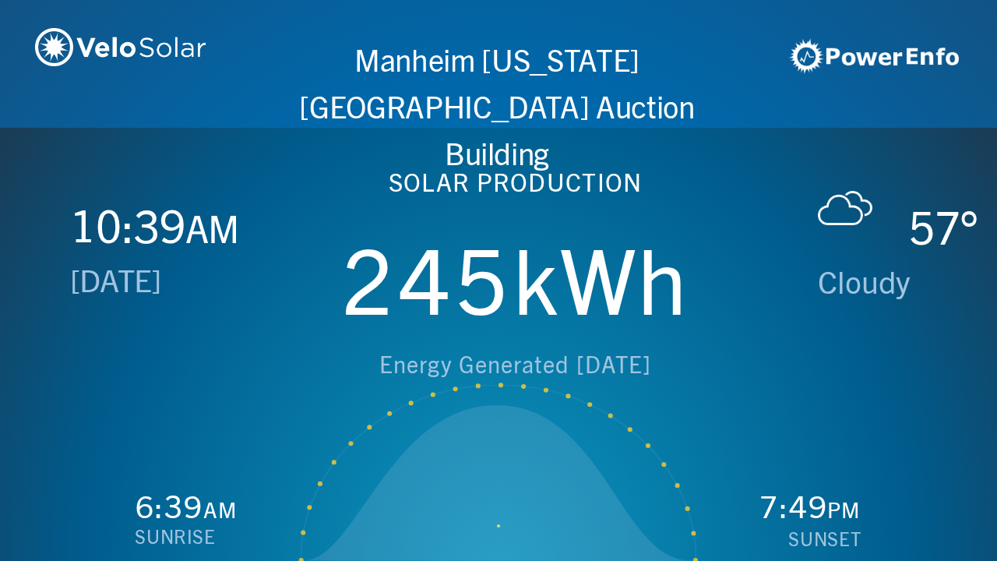
scroll to position [0, 1993]
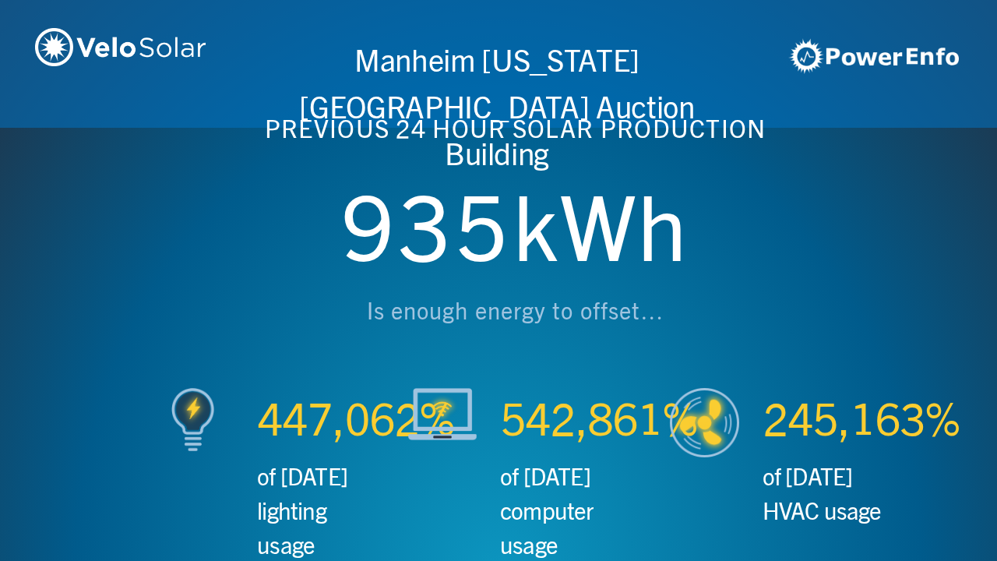
scroll to position [0, 2990]
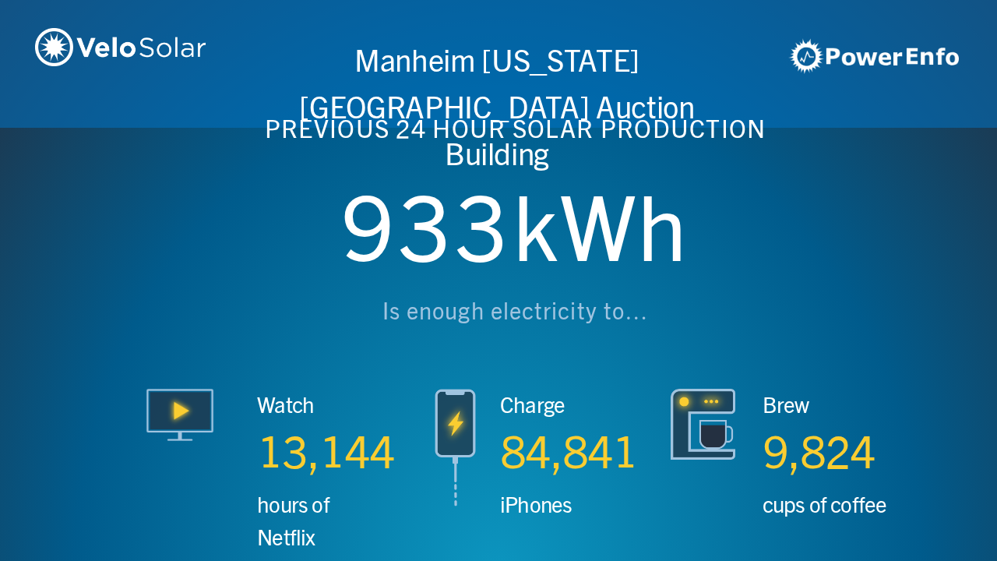
scroll to position [0, 3987]
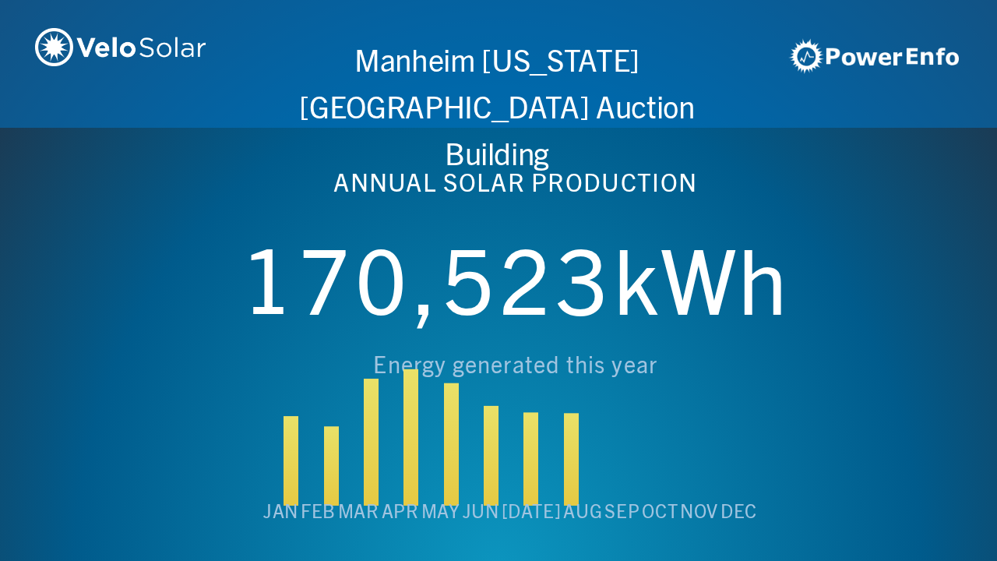
scroll to position [0, 4984]
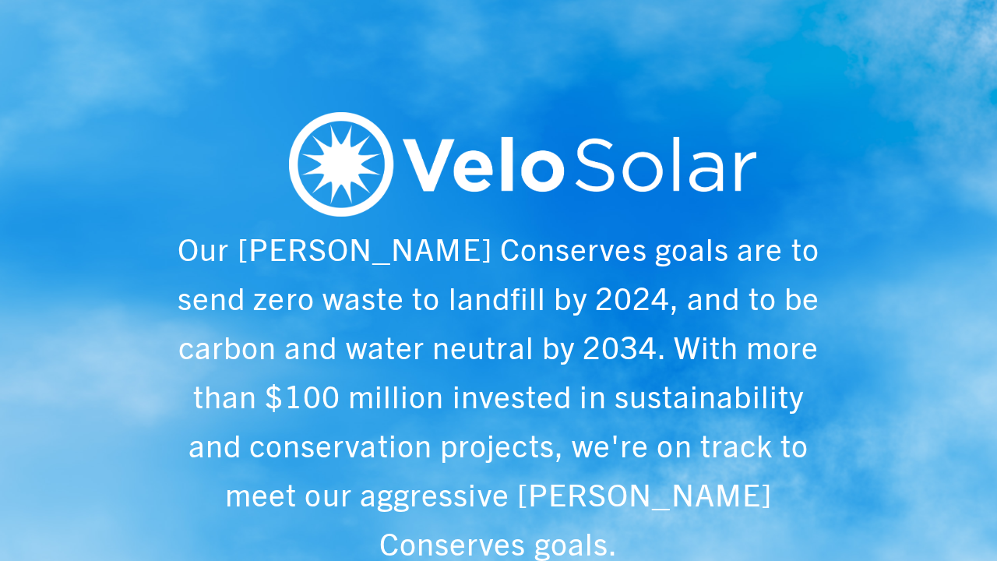
scroll to position [0, 997]
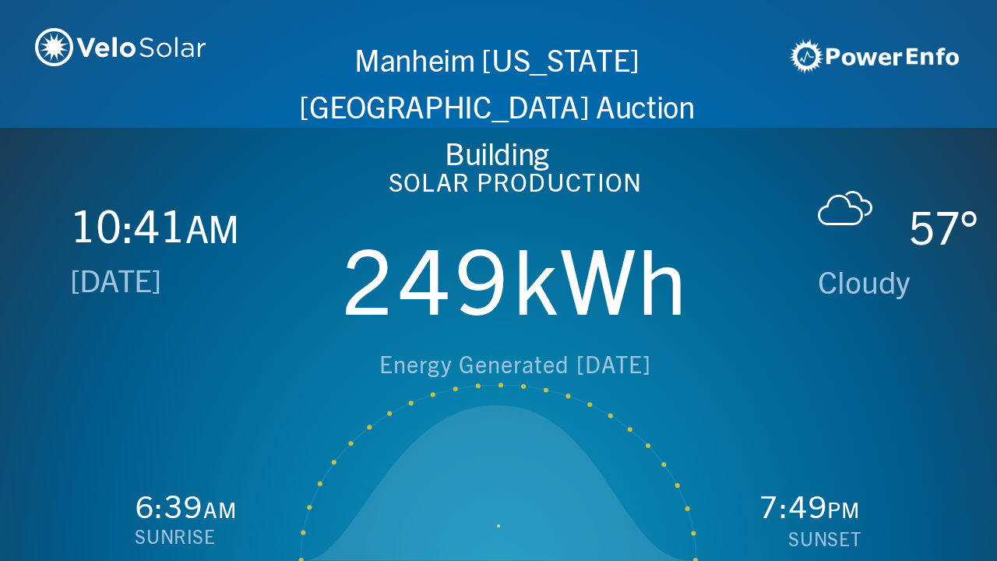
scroll to position [0, 1993]
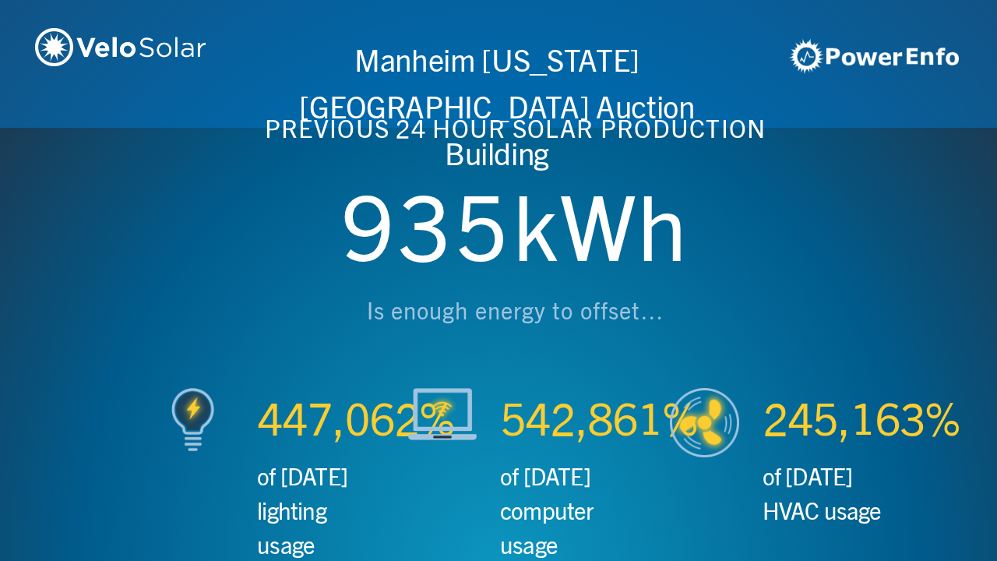
scroll to position [0, 2990]
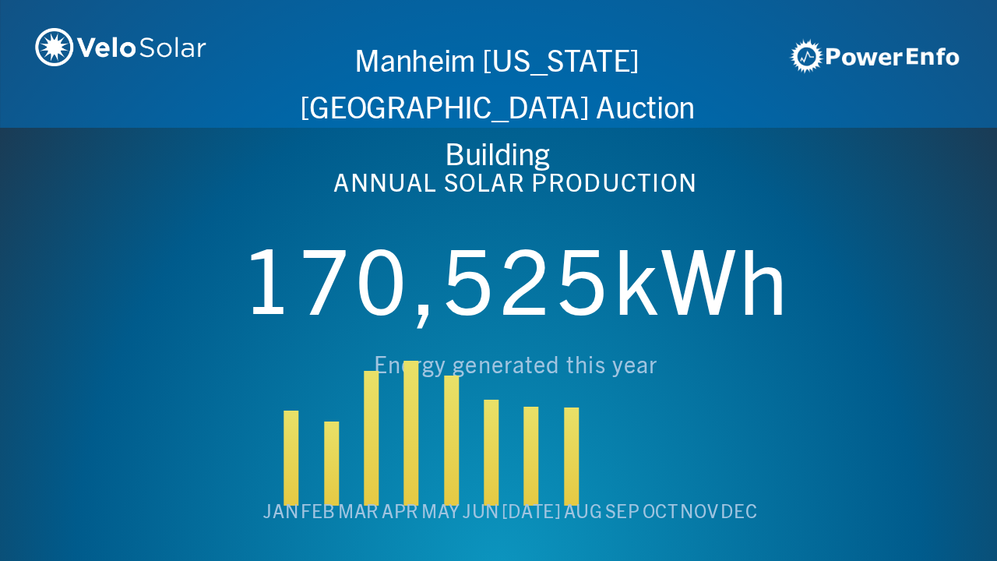
scroll to position [0, 3987]
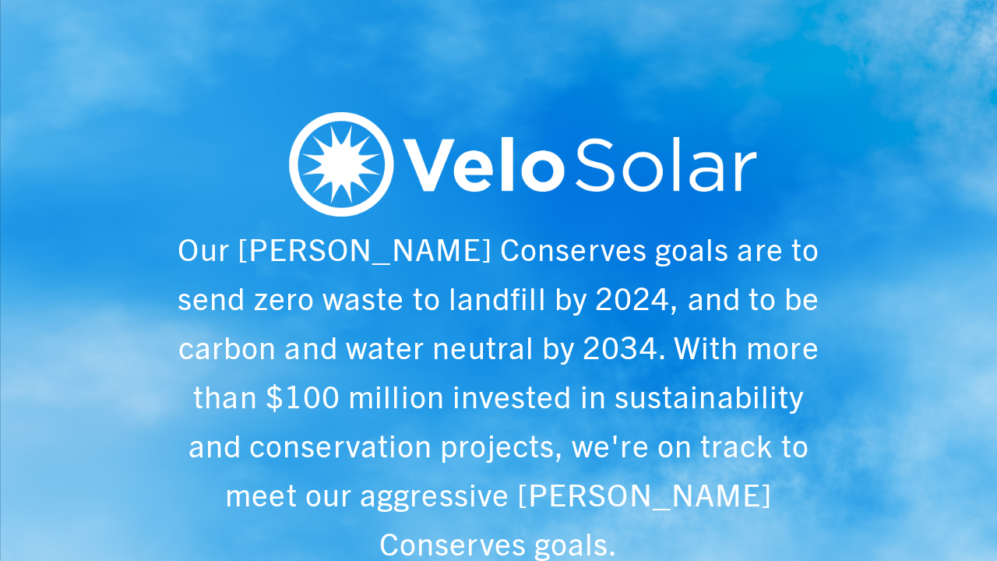
scroll to position [0, 4984]
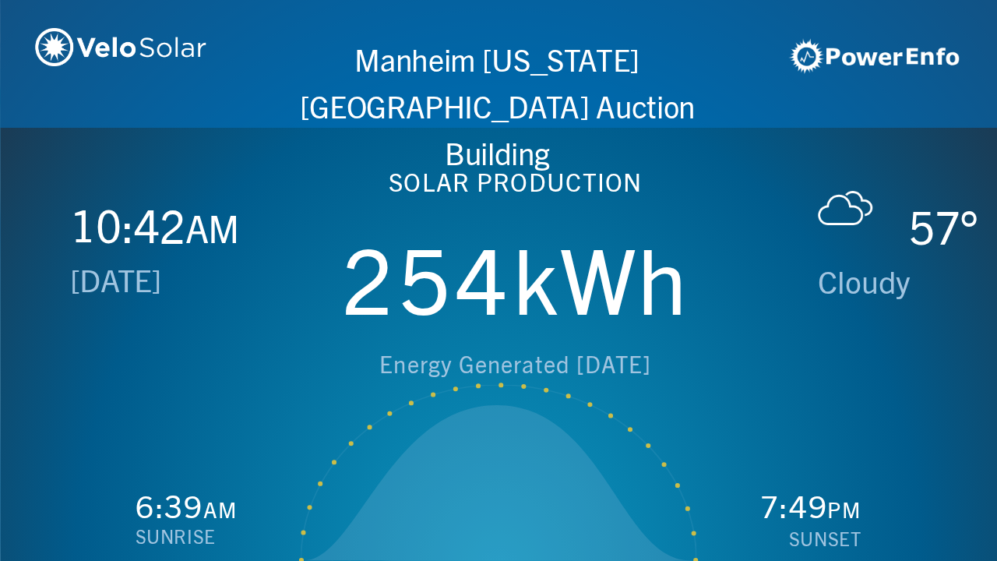
scroll to position [0, 997]
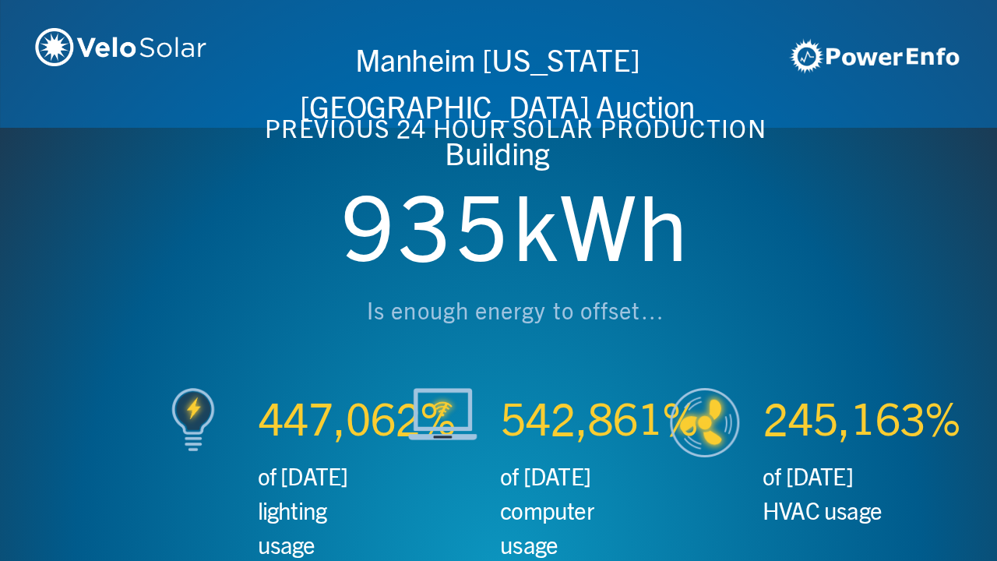
scroll to position [0, 1993]
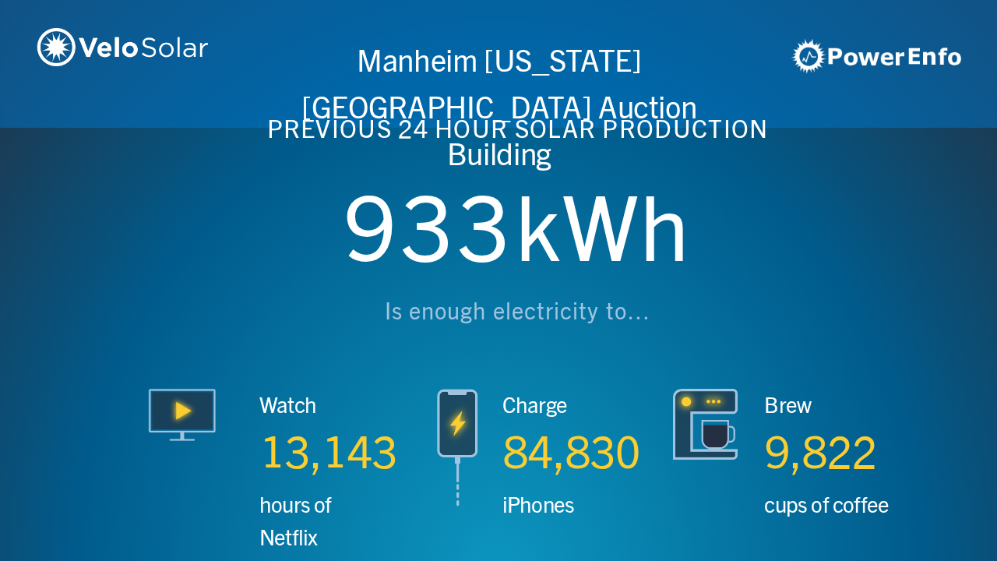
scroll to position [0, 2990]
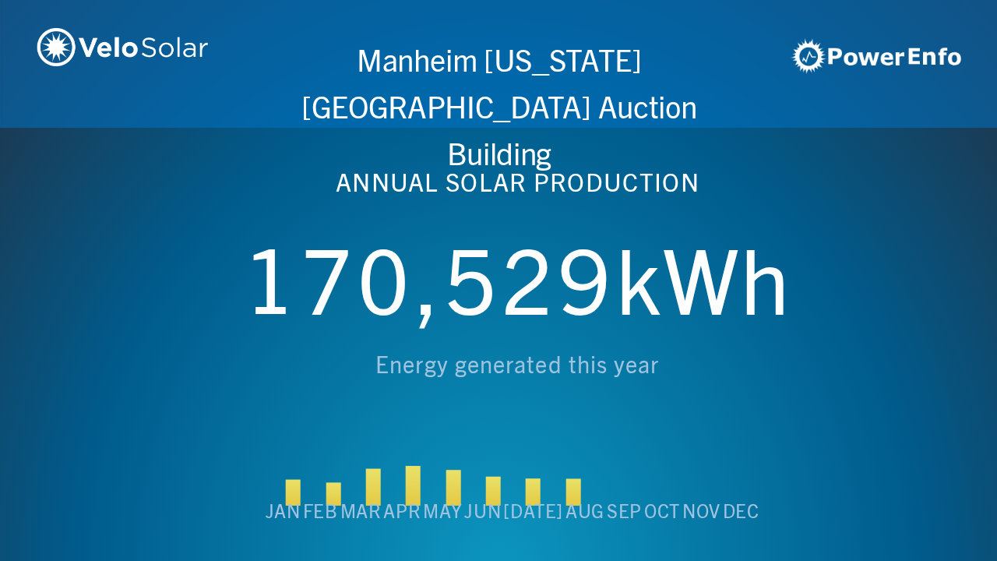
scroll to position [0, 3987]
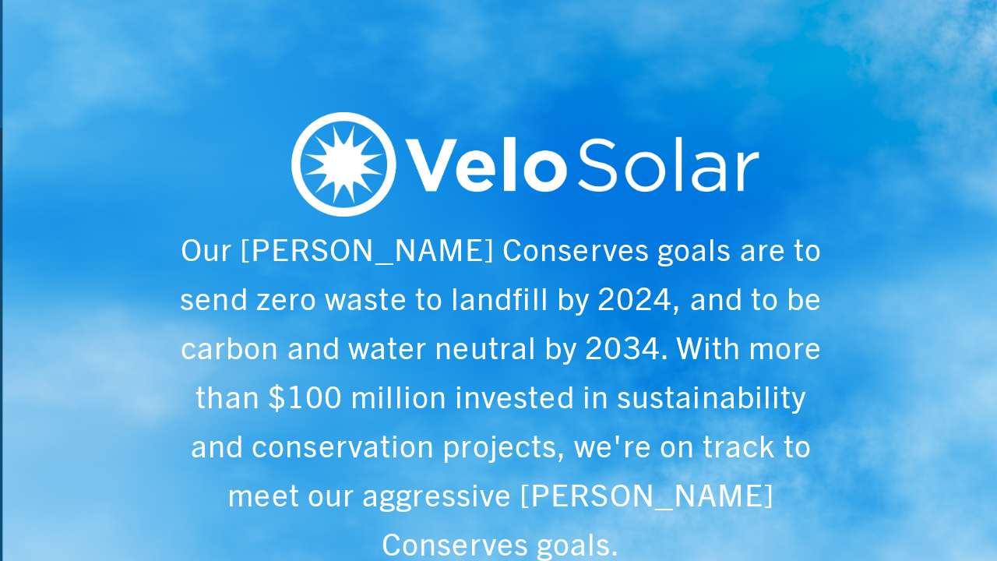
scroll to position [0, 4984]
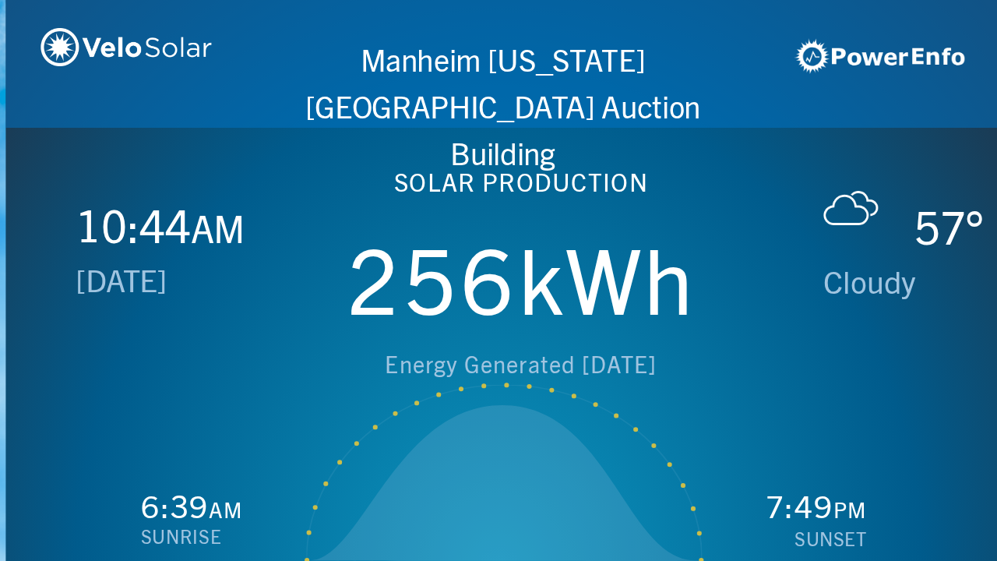
scroll to position [0, 997]
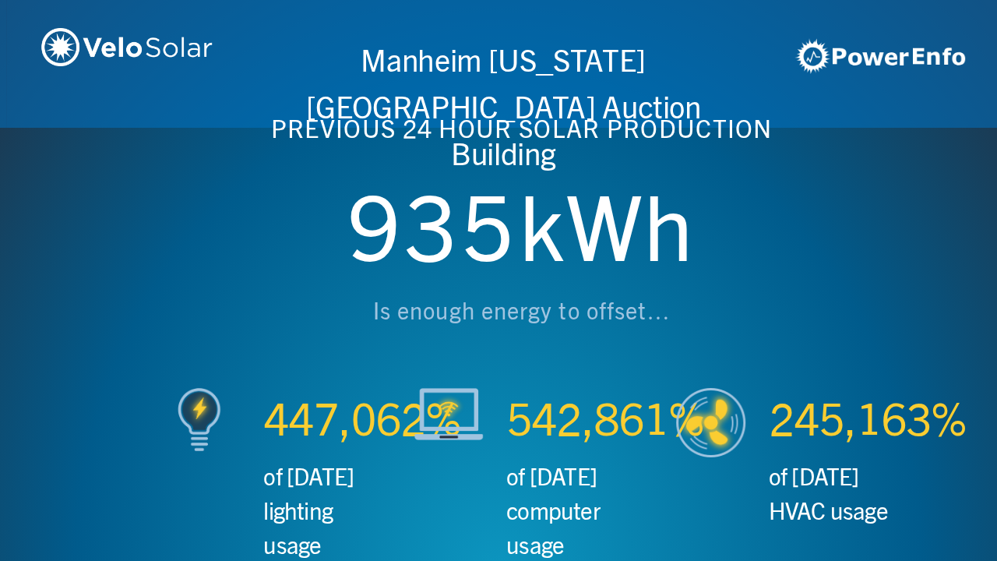
scroll to position [0, 1993]
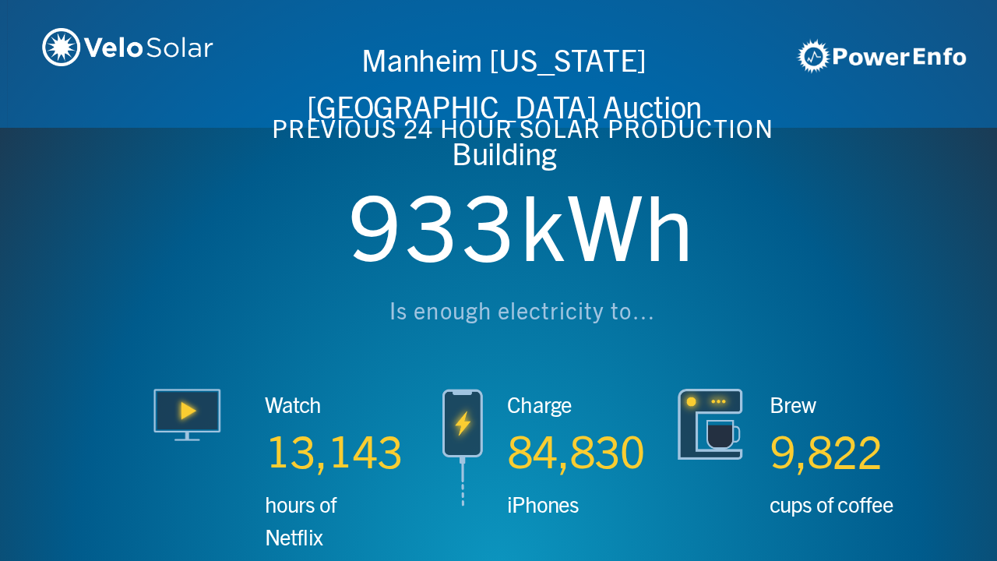
scroll to position [0, 2990]
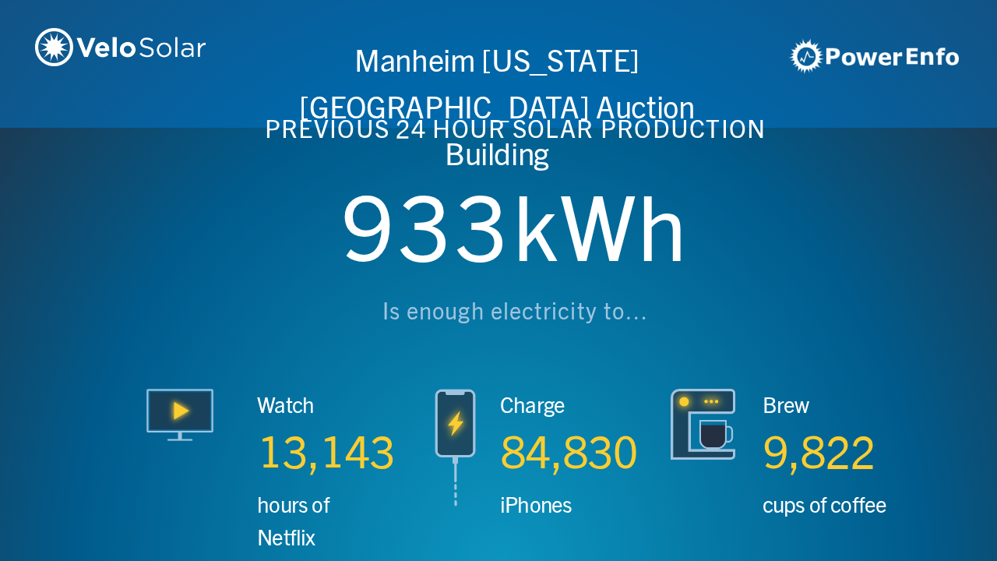
scroll to position [0, 3987]
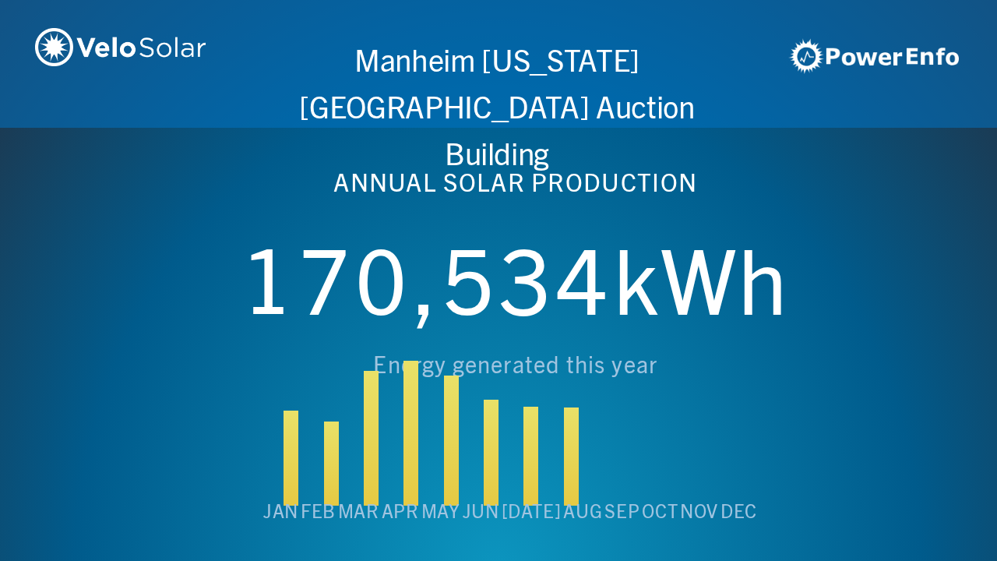
scroll to position [0, 4984]
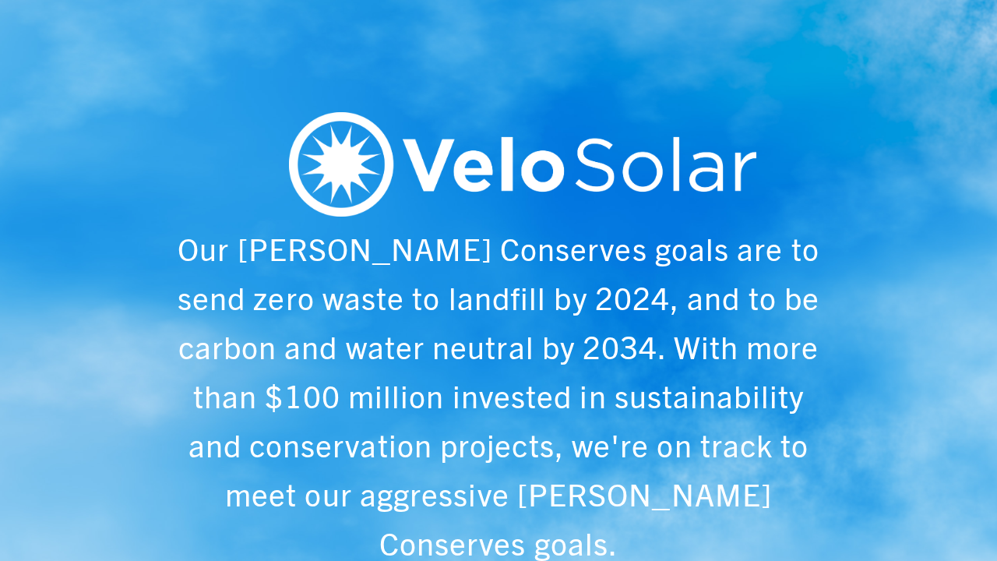
scroll to position [0, 997]
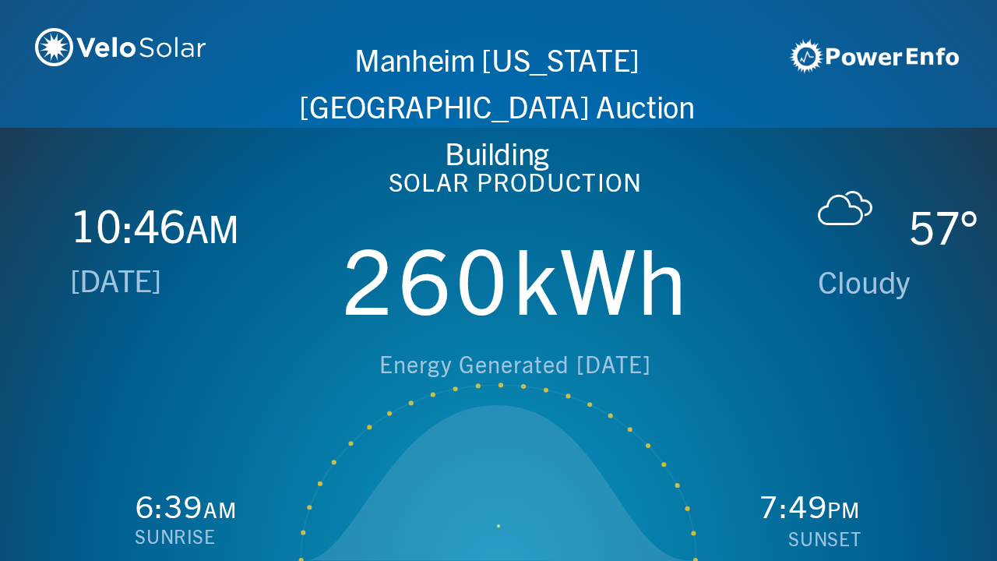
scroll to position [0, 1993]
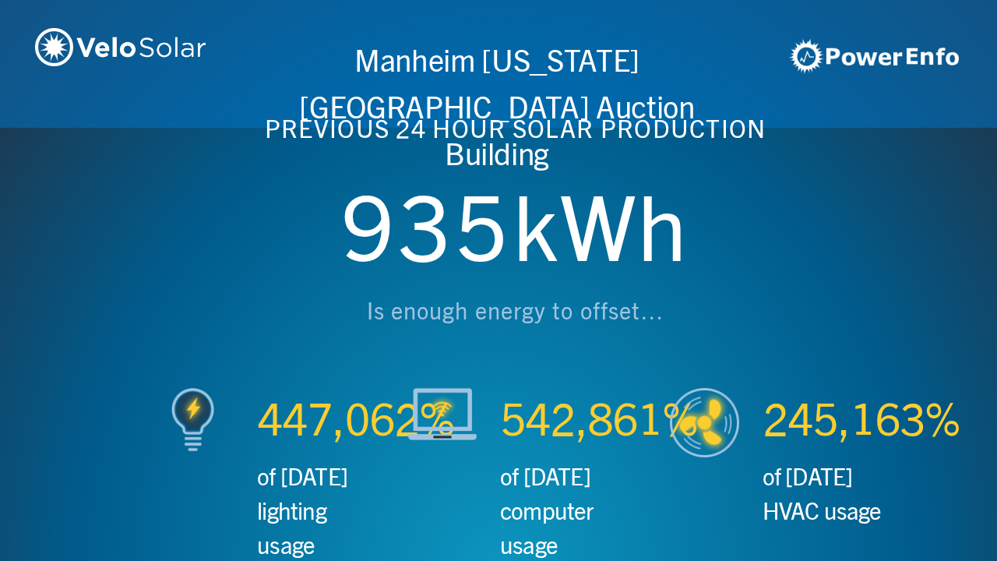
scroll to position [0, 2990]
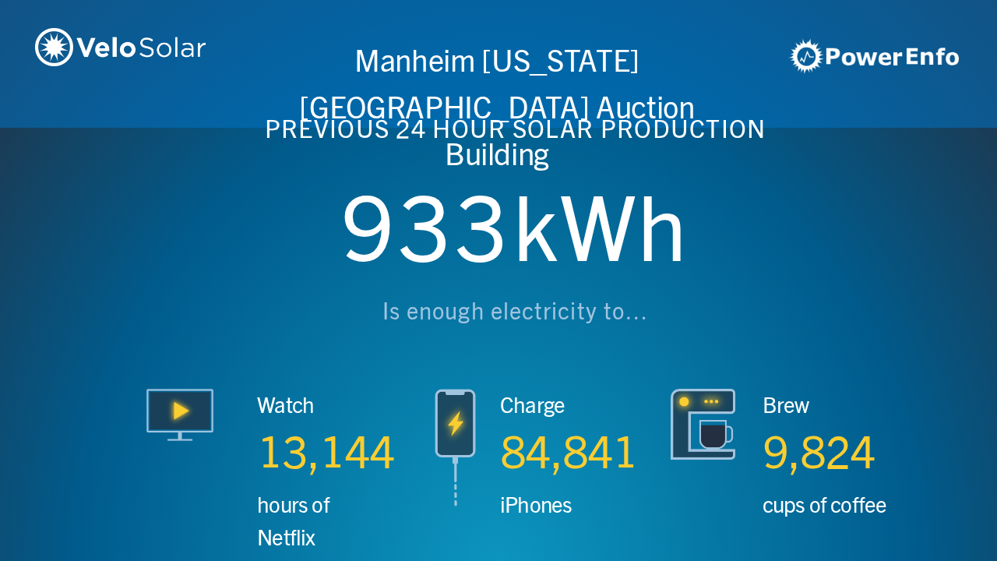
scroll to position [0, 3987]
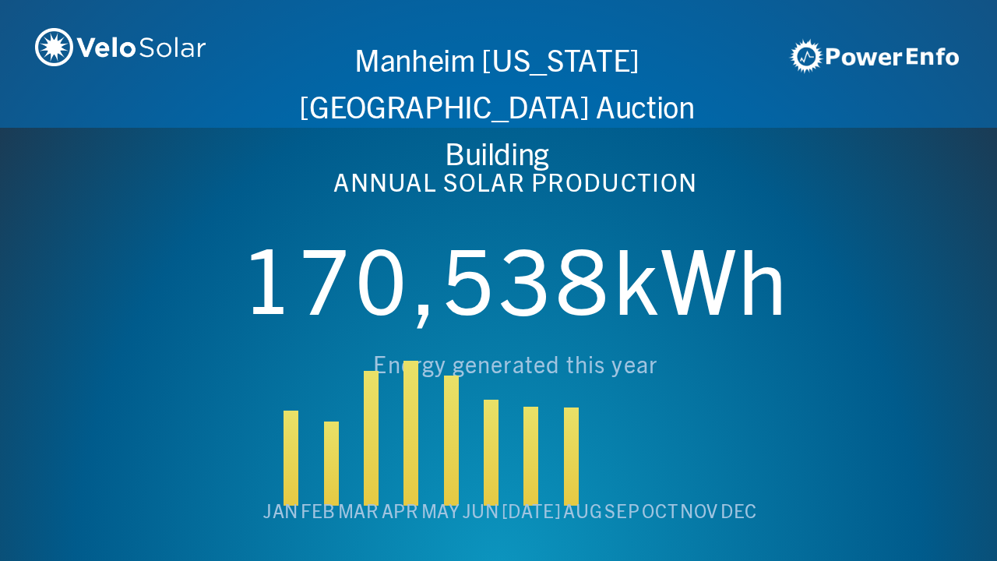
scroll to position [0, 4984]
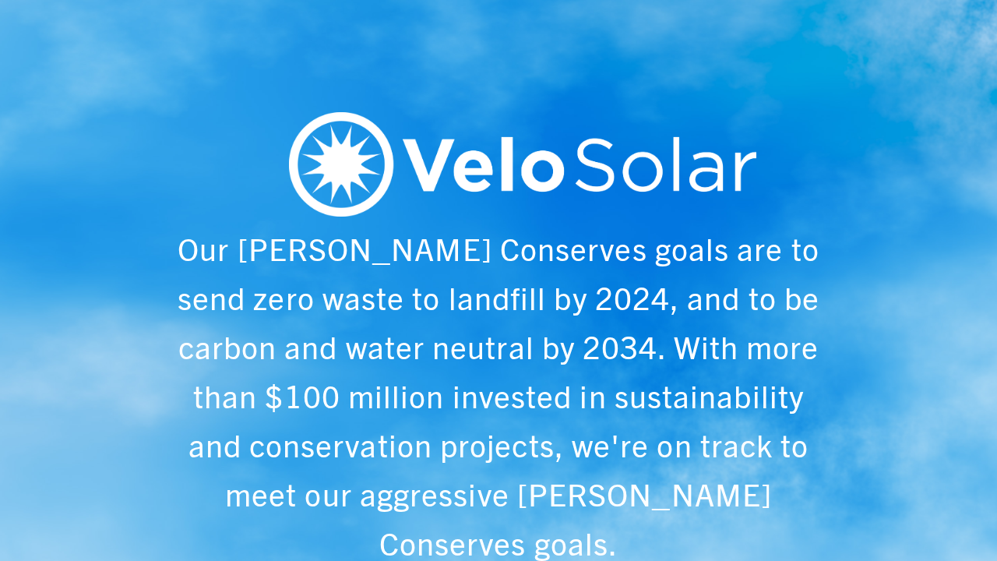
scroll to position [0, 997]
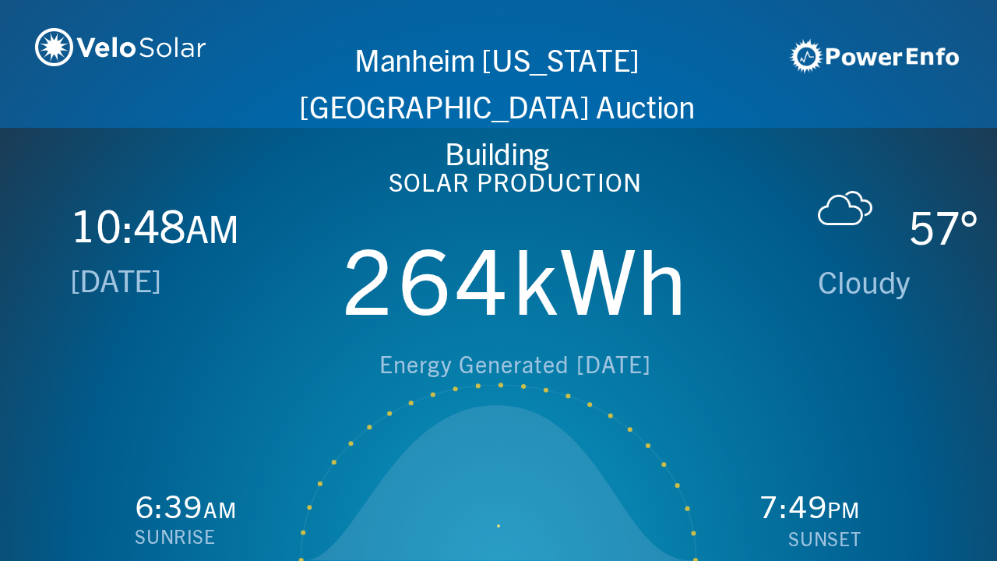
scroll to position [0, 1993]
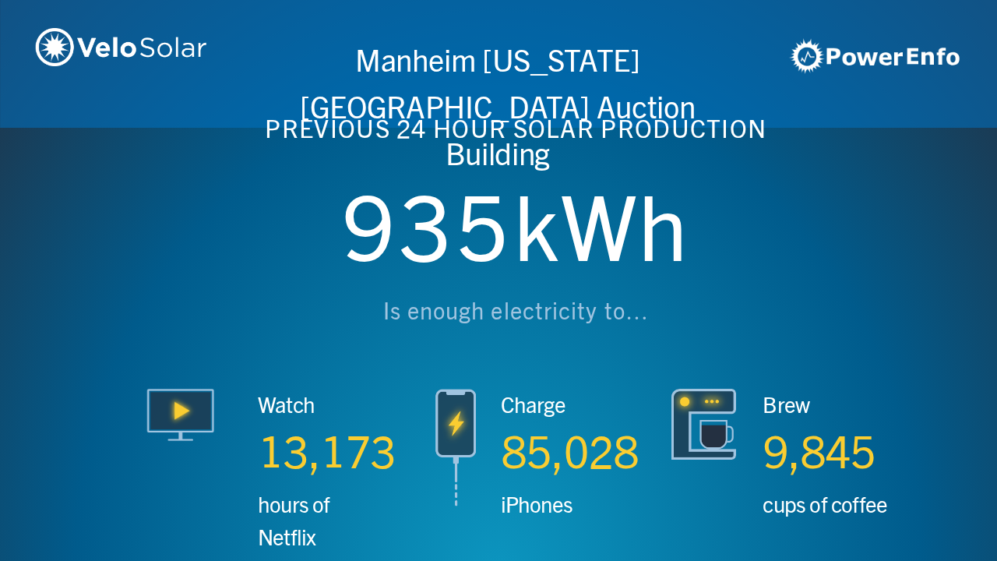
scroll to position [0, 2990]
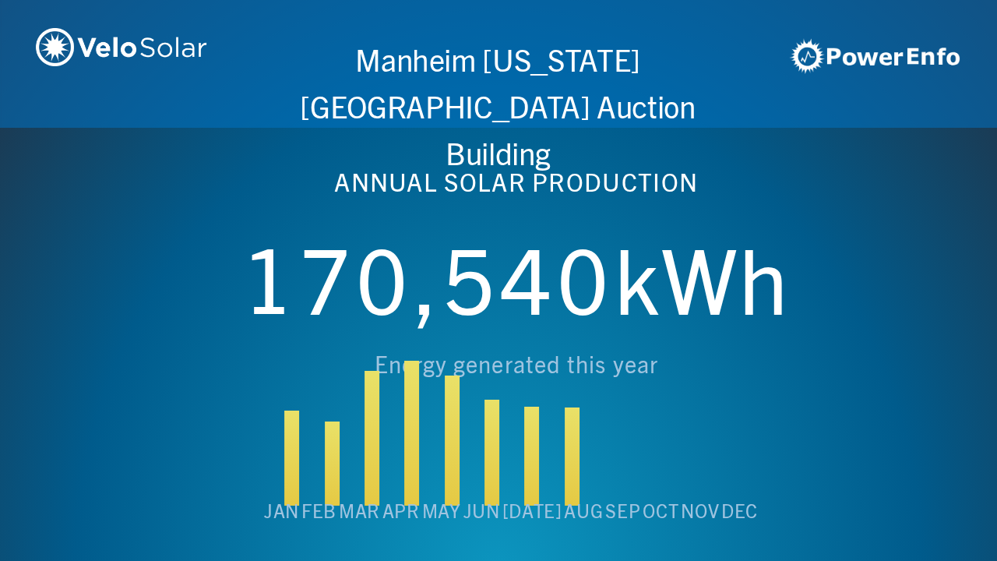
scroll to position [0, 3987]
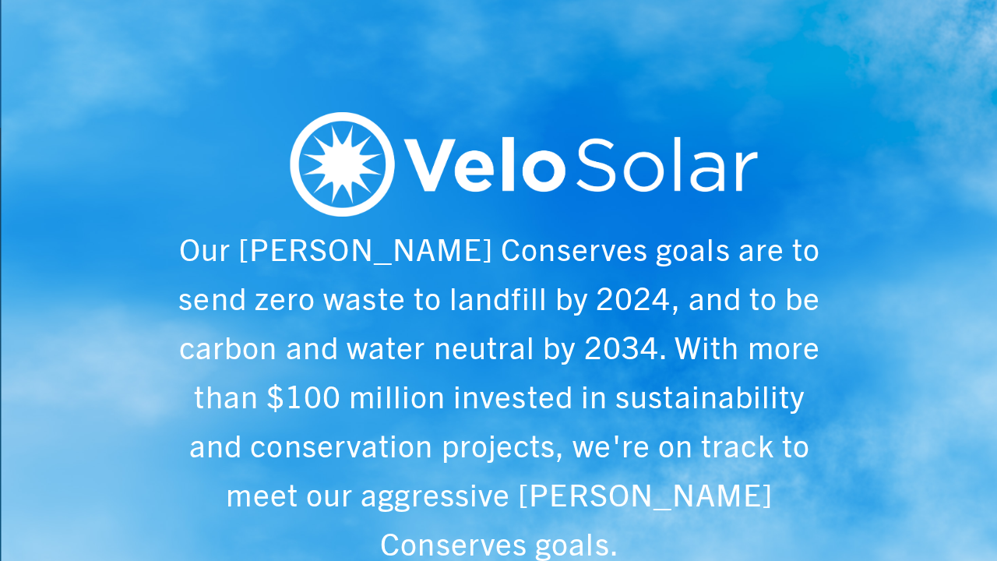
scroll to position [0, 4984]
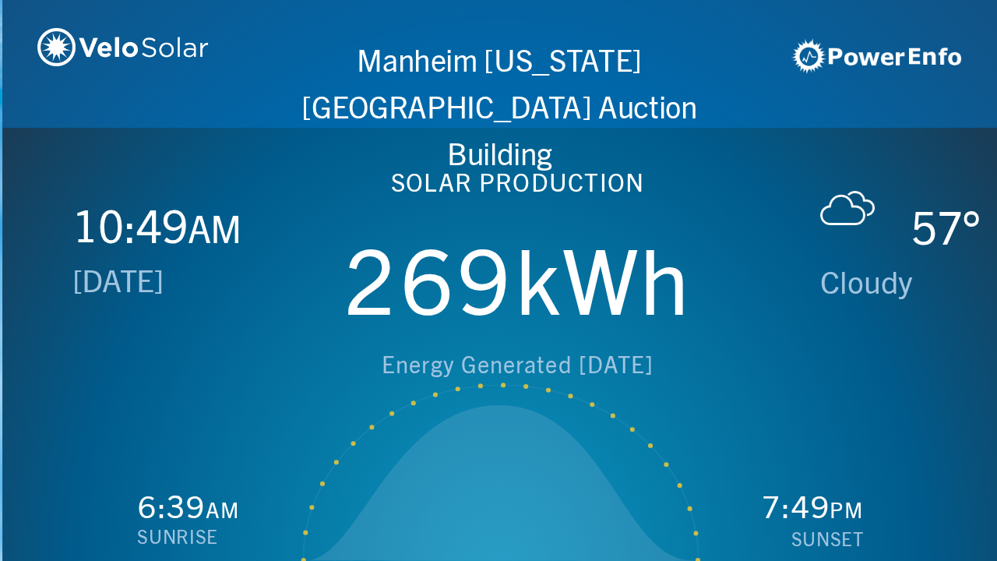
scroll to position [0, 997]
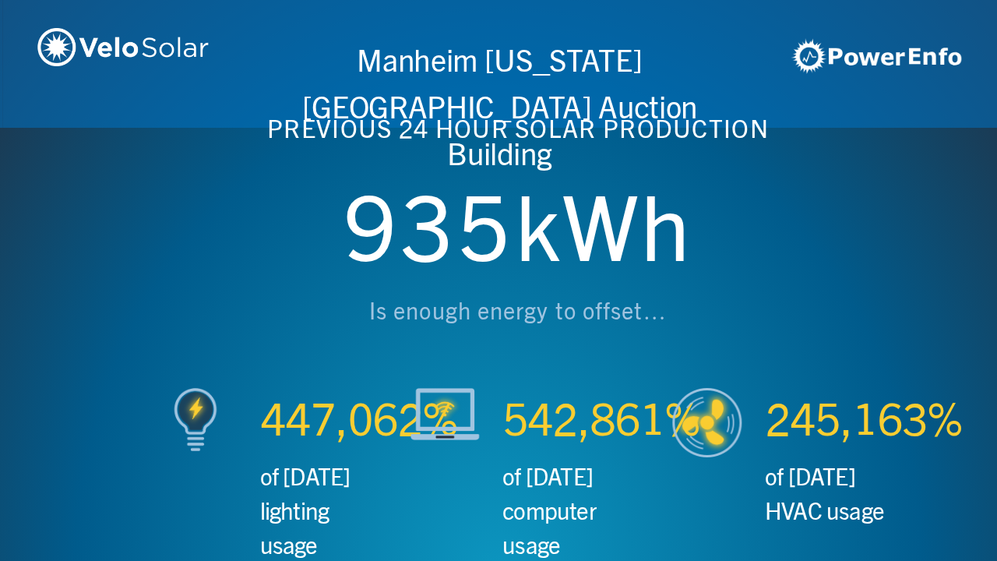
scroll to position [0, 1993]
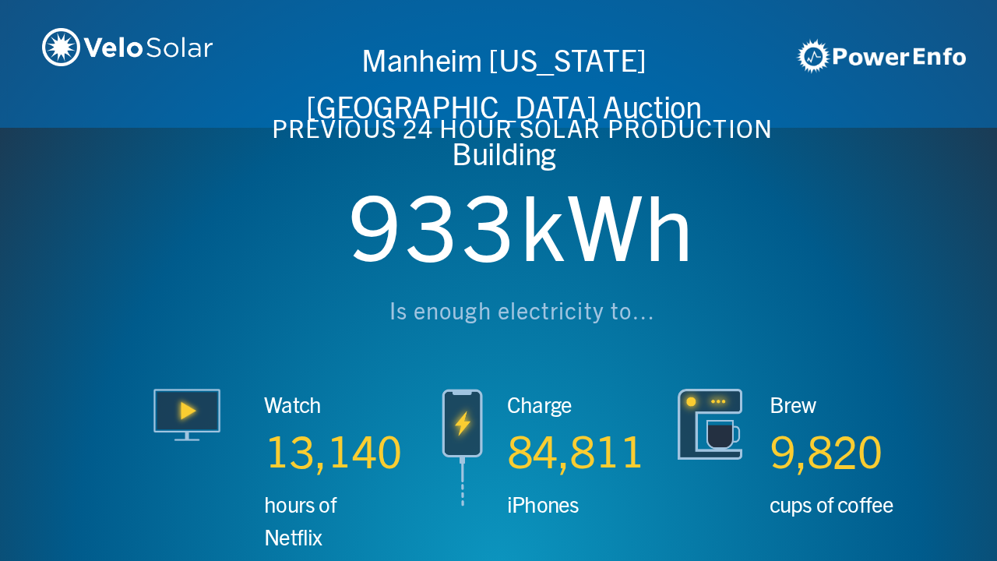
scroll to position [0, 2990]
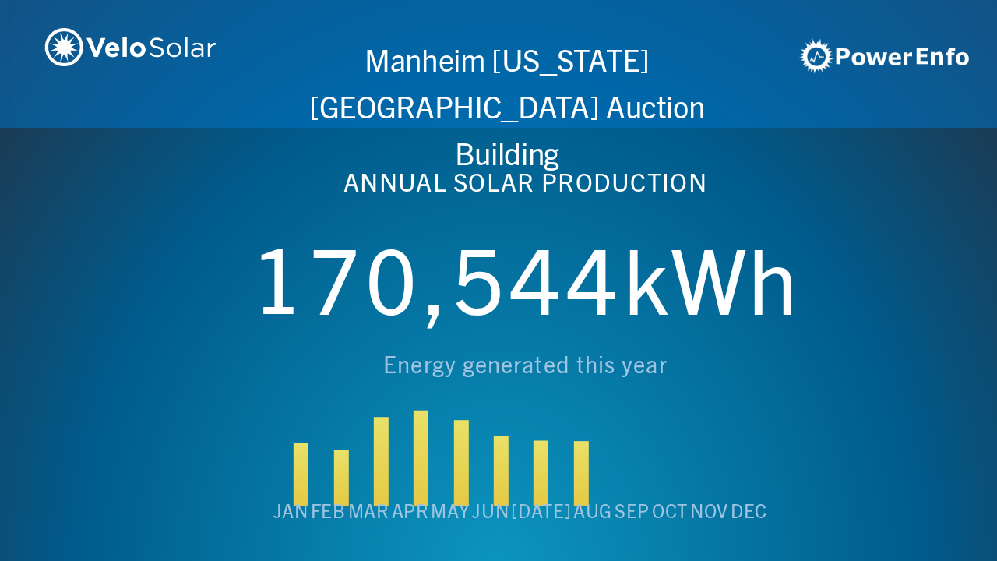
scroll to position [0, 3987]
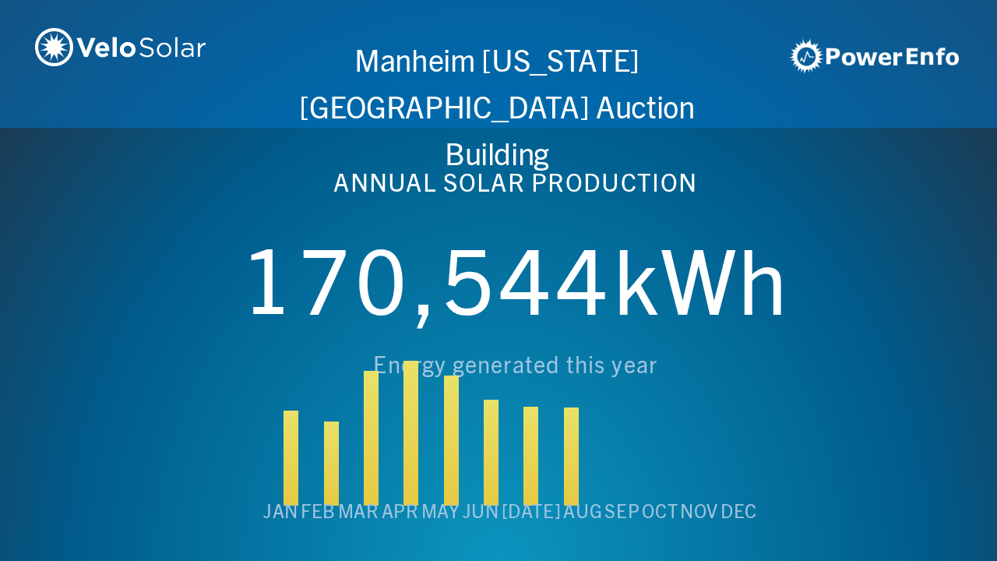
scroll to position [0, 4984]
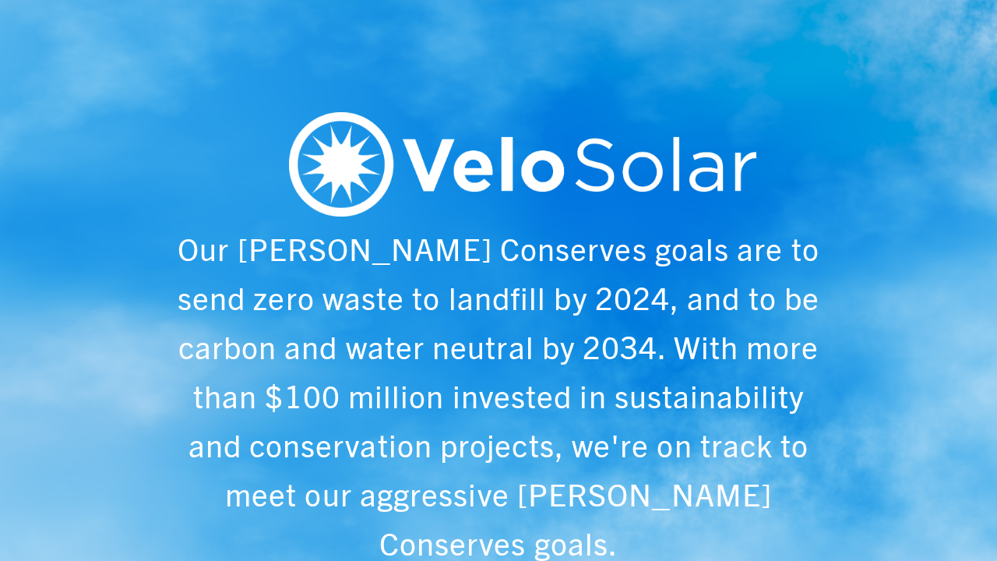
scroll to position [0, 997]
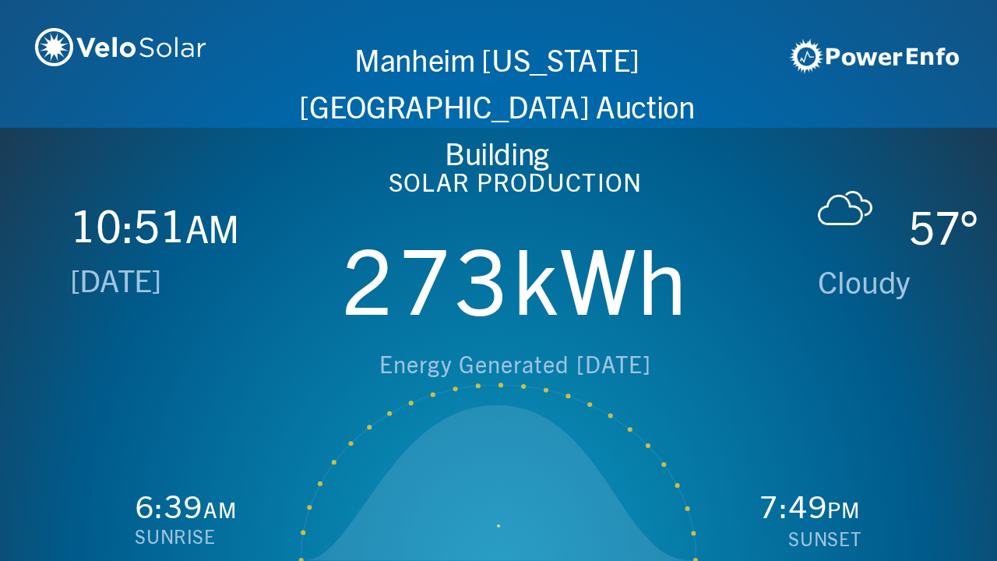
scroll to position [0, 1993]
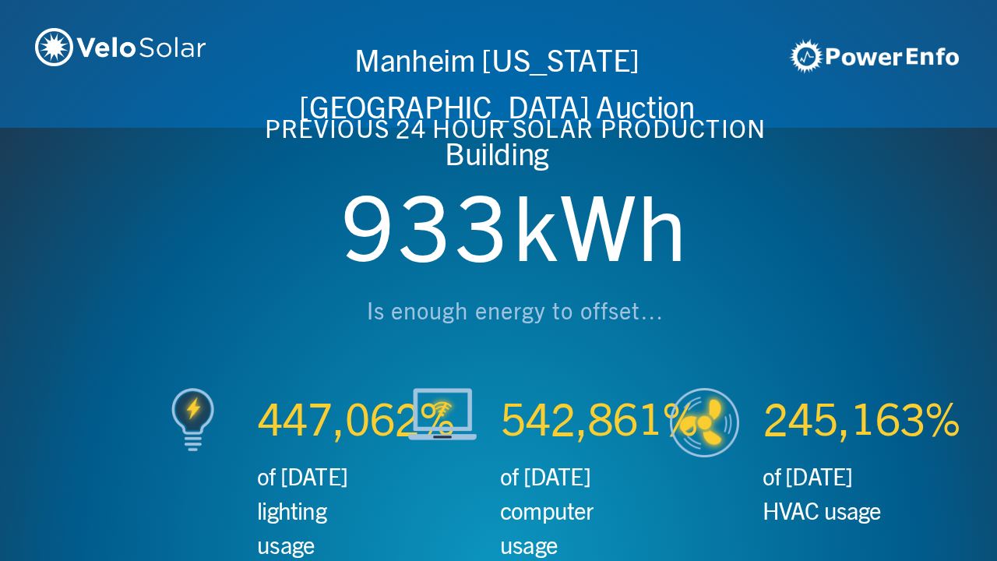
scroll to position [0, 2990]
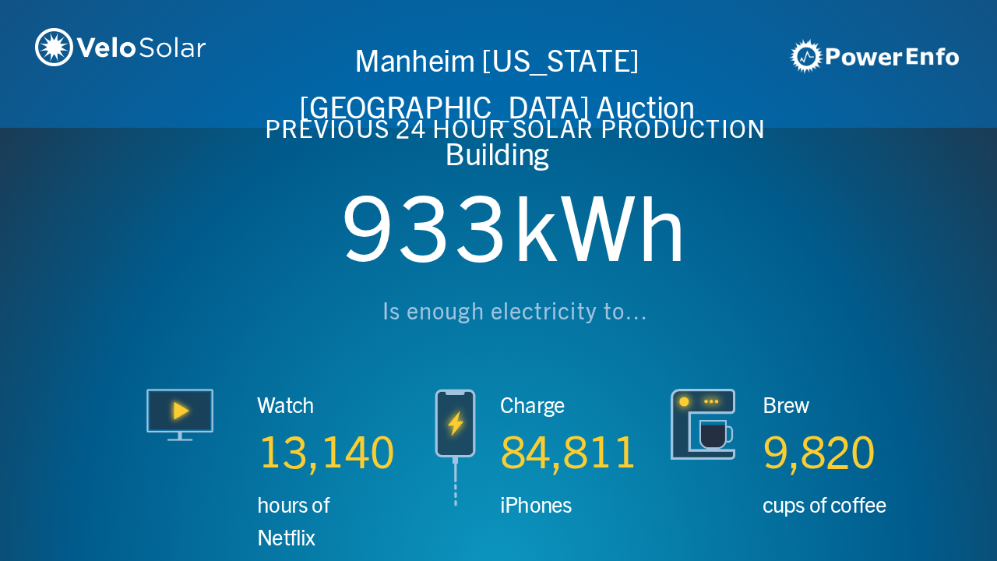
scroll to position [0, 3987]
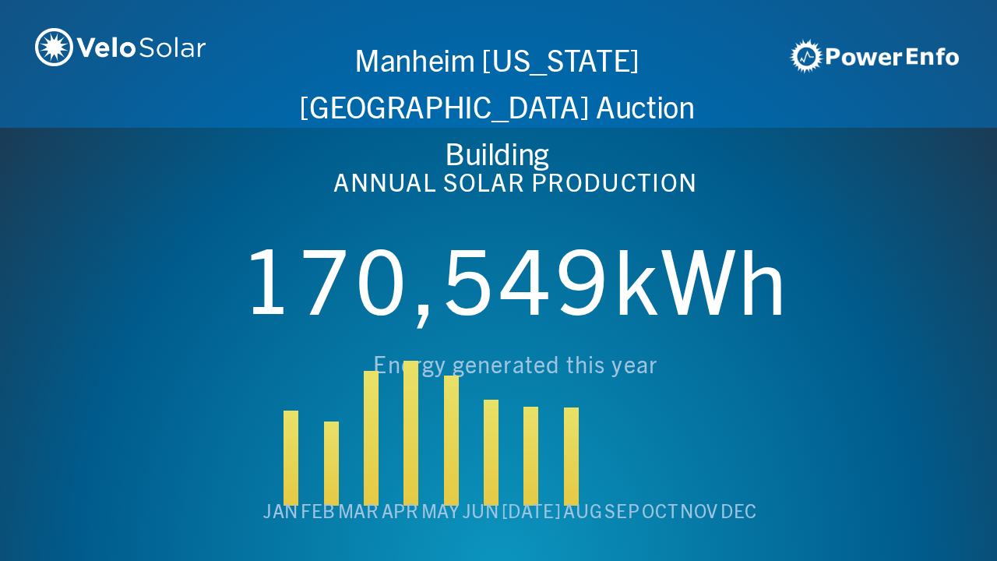
scroll to position [0, 4984]
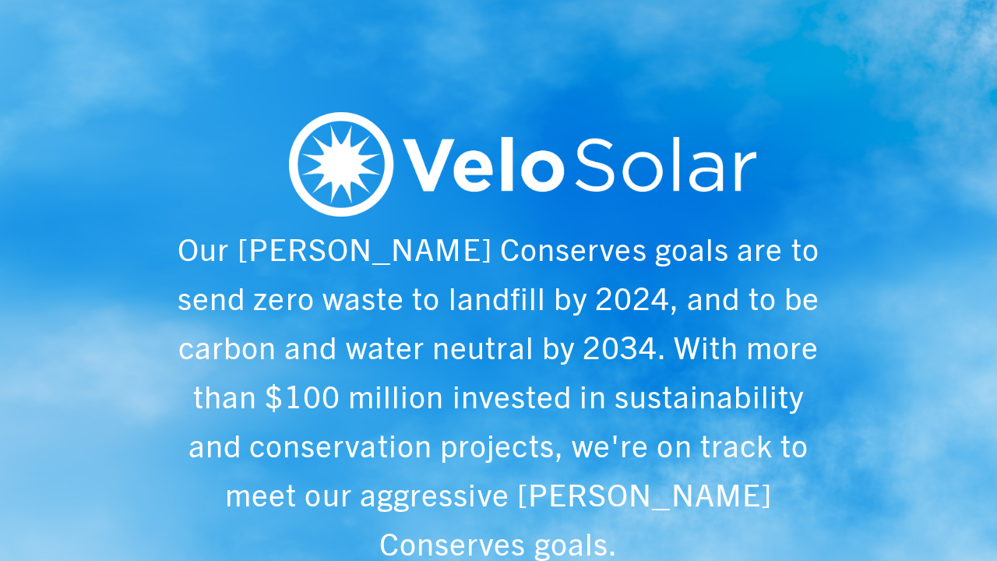
scroll to position [0, 997]
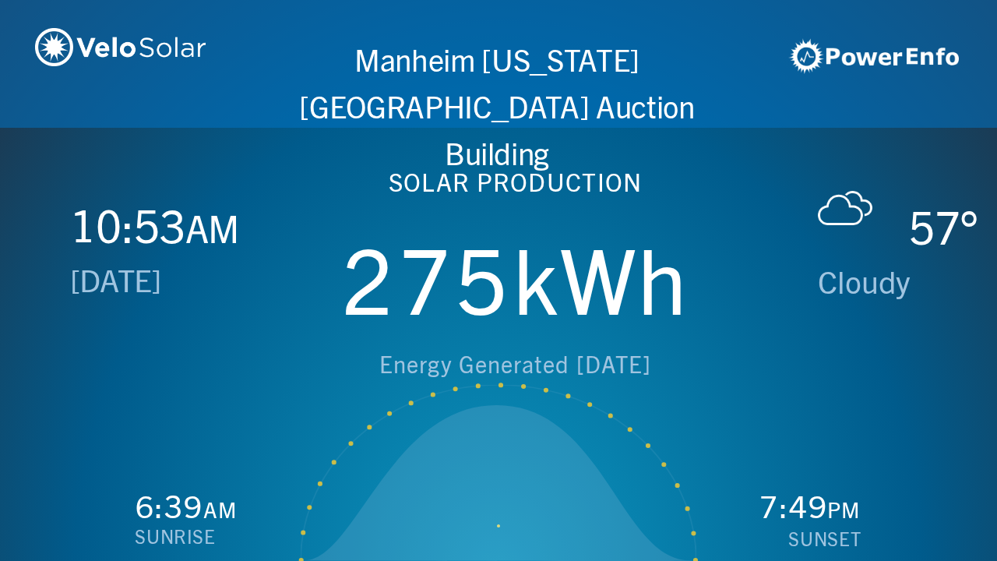
scroll to position [0, 1993]
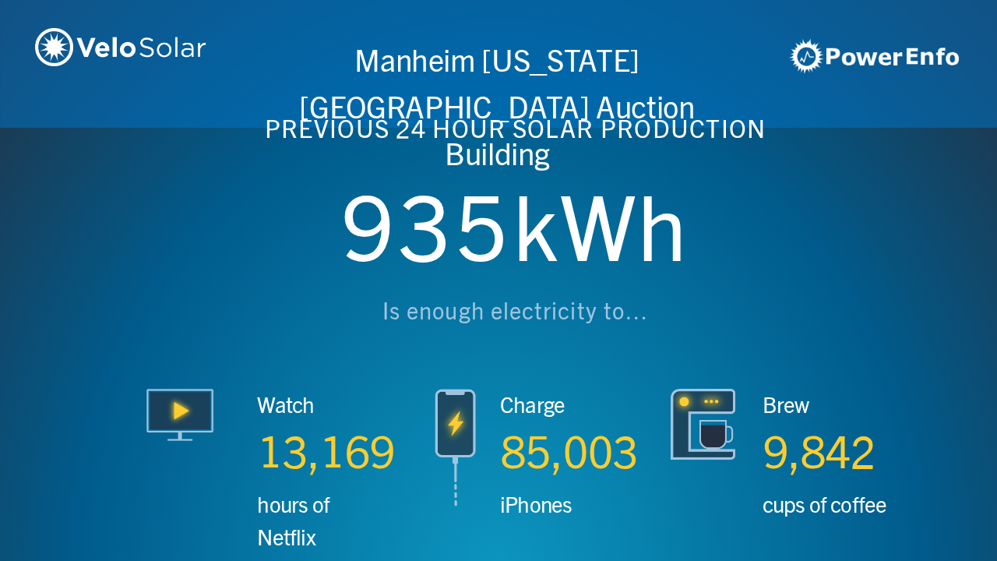
scroll to position [0, 2990]
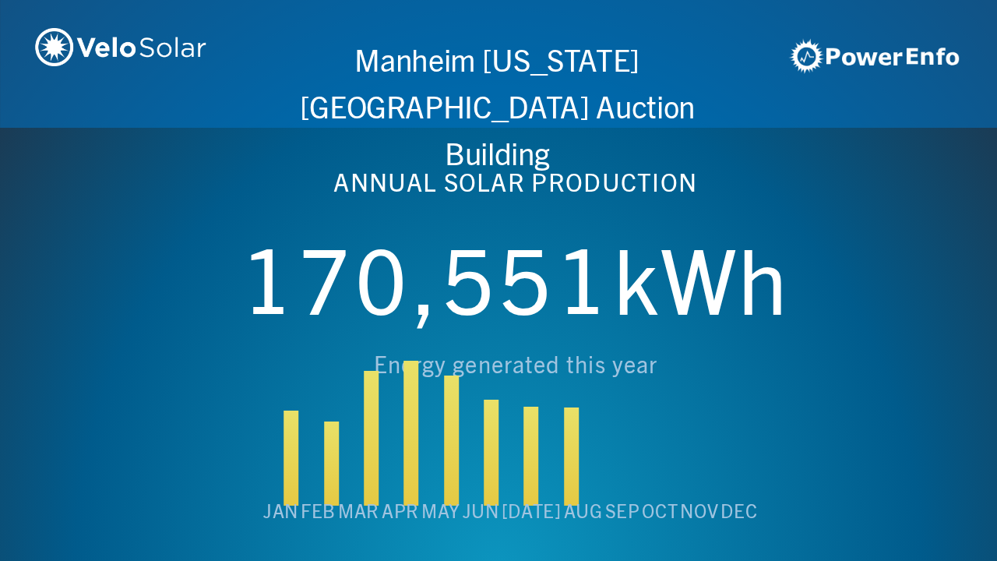
scroll to position [0, 3987]
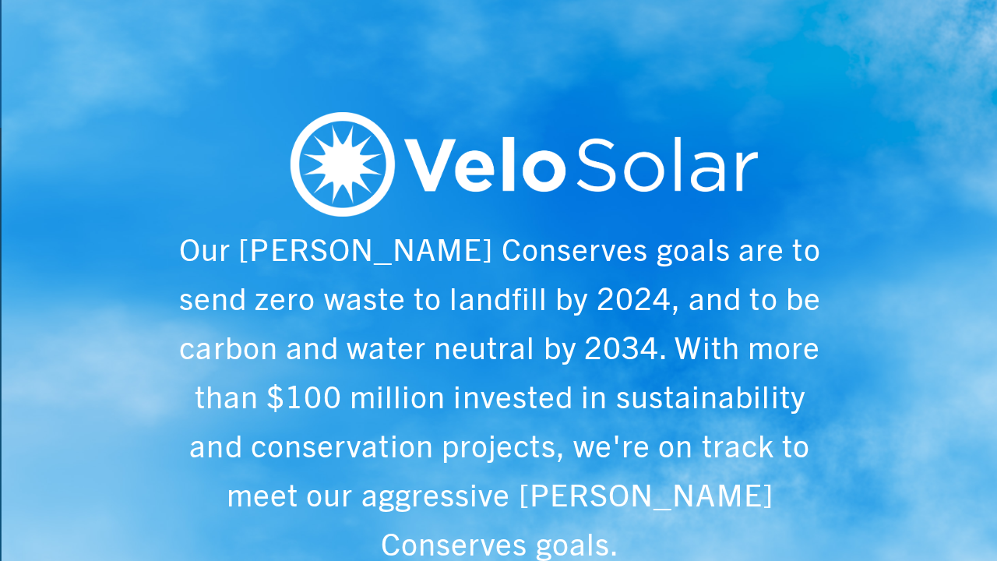
scroll to position [0, 4984]
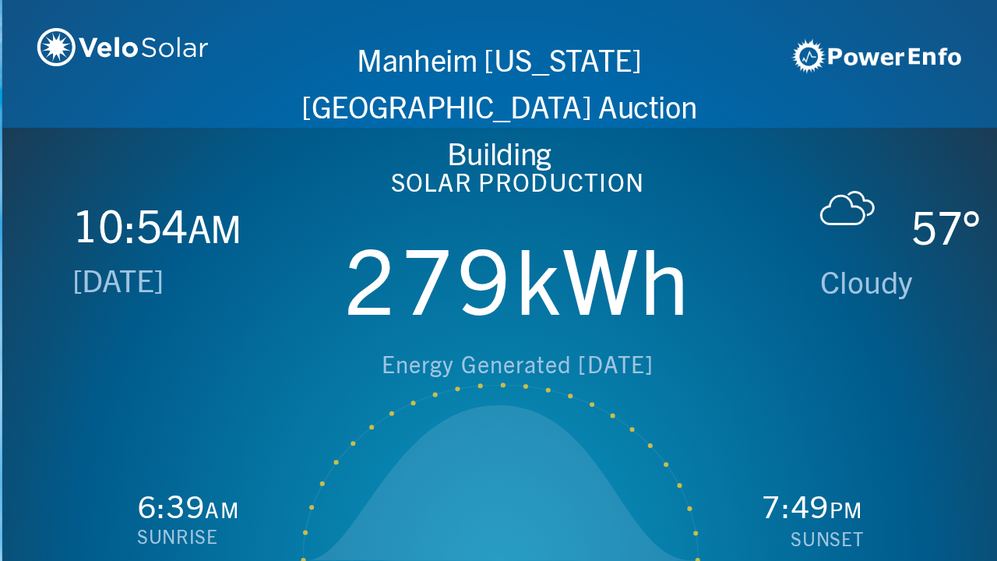
scroll to position [0, 997]
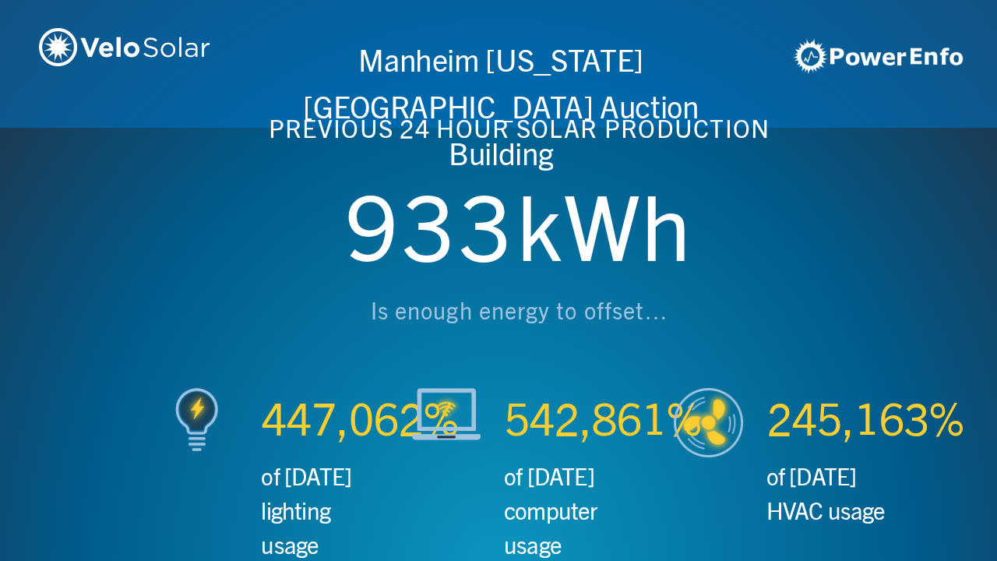
scroll to position [0, 1993]
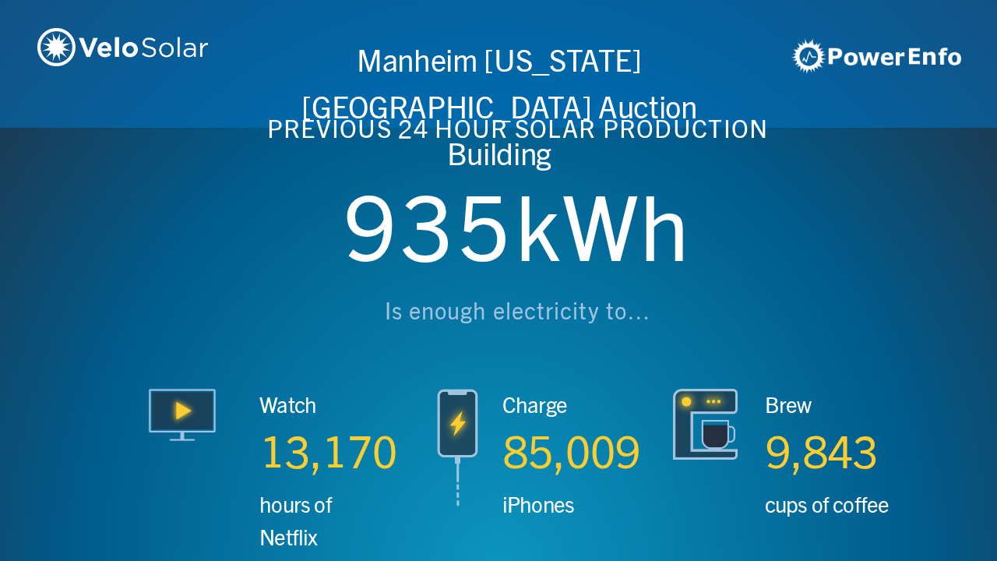
scroll to position [0, 2990]
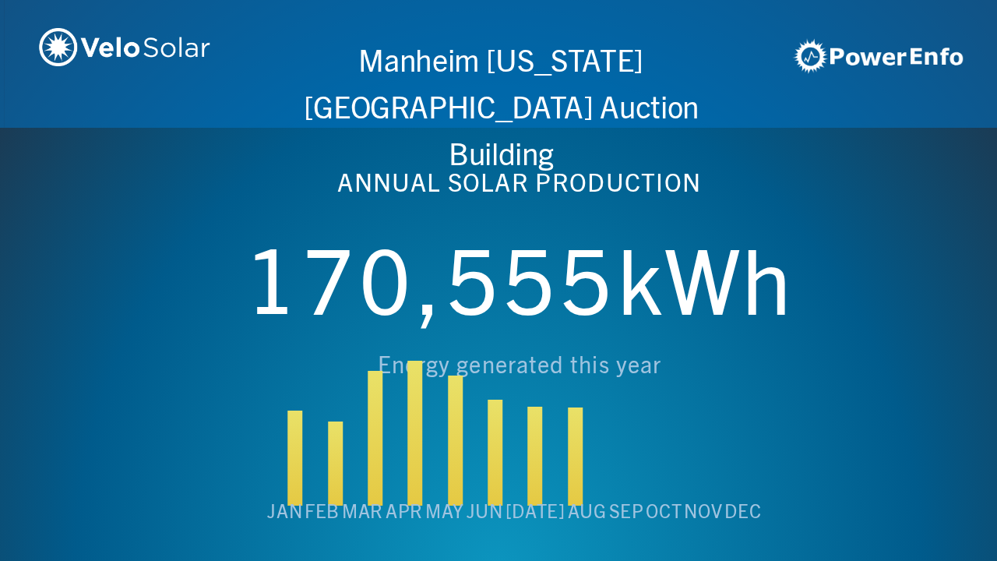
scroll to position [0, 3987]
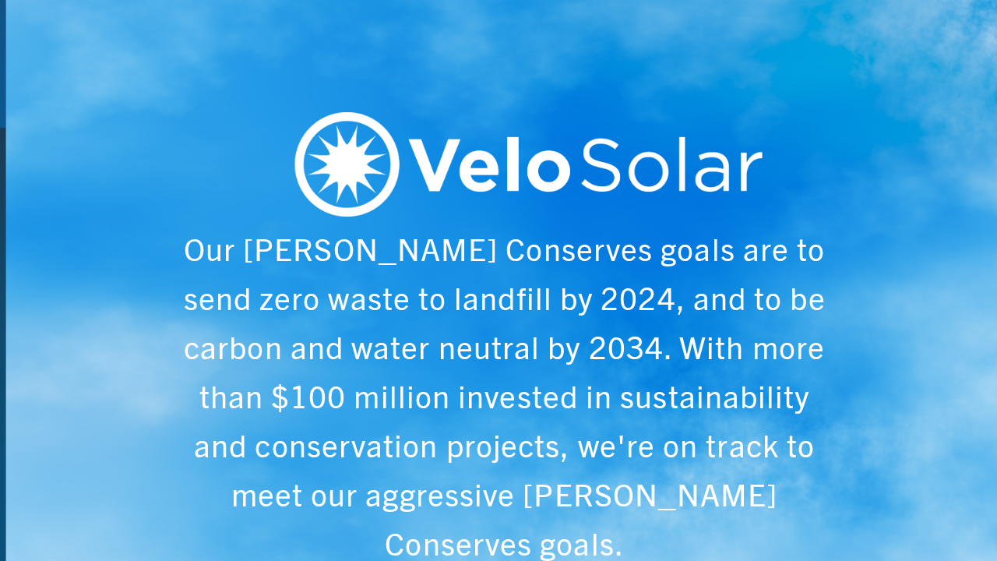
scroll to position [0, 4984]
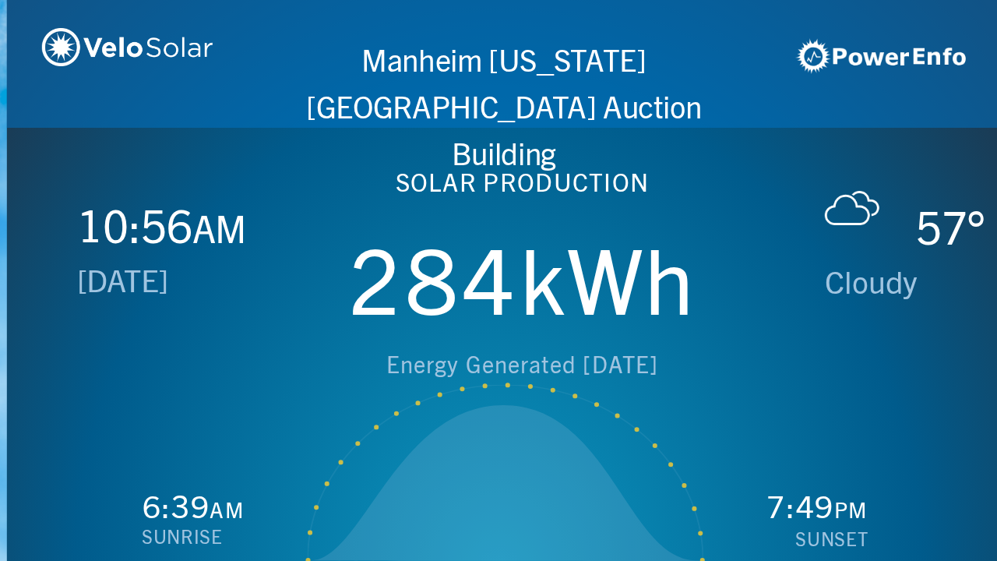
scroll to position [0, 997]
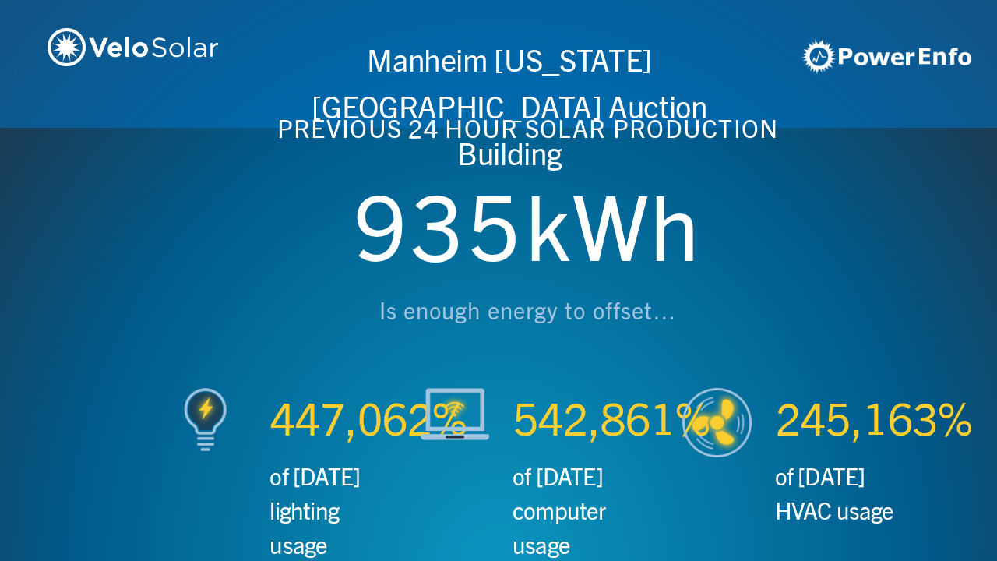
scroll to position [0, 1993]
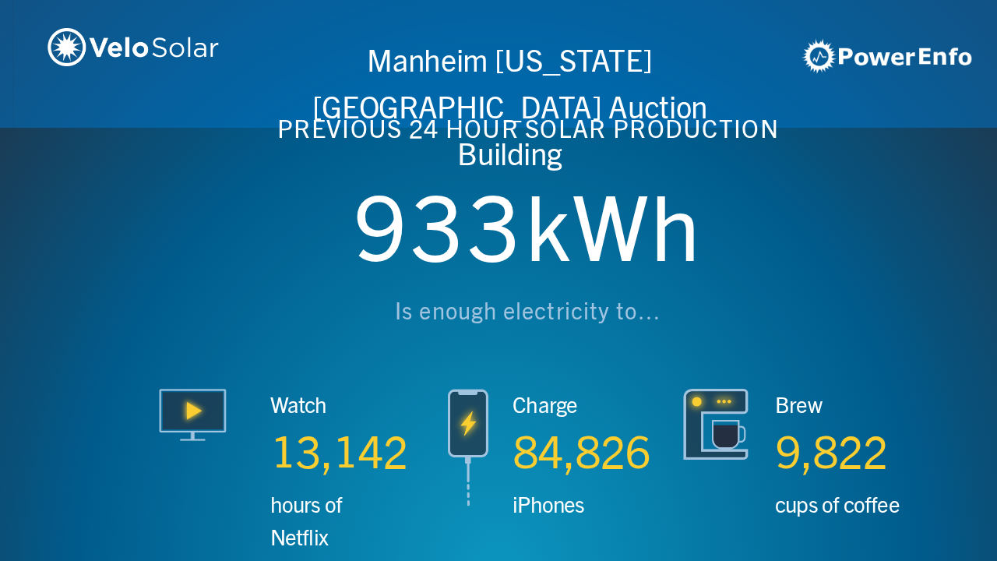
scroll to position [0, 2990]
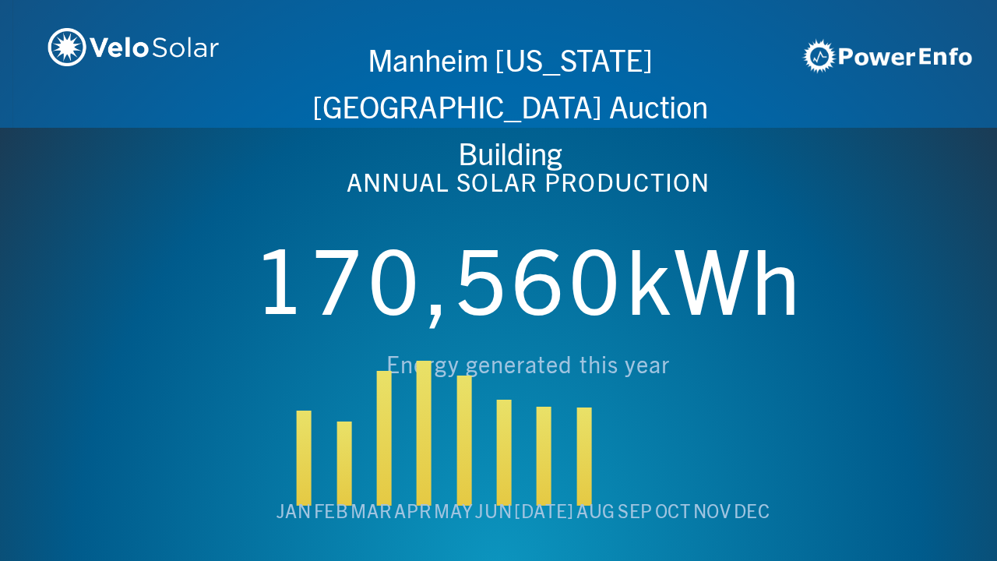
scroll to position [0, 3987]
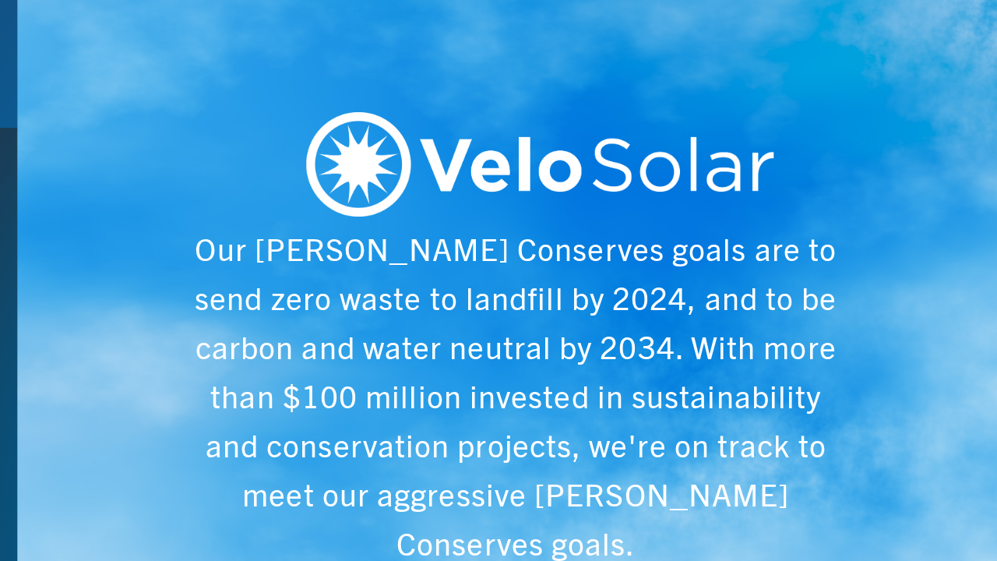
scroll to position [0, 4984]
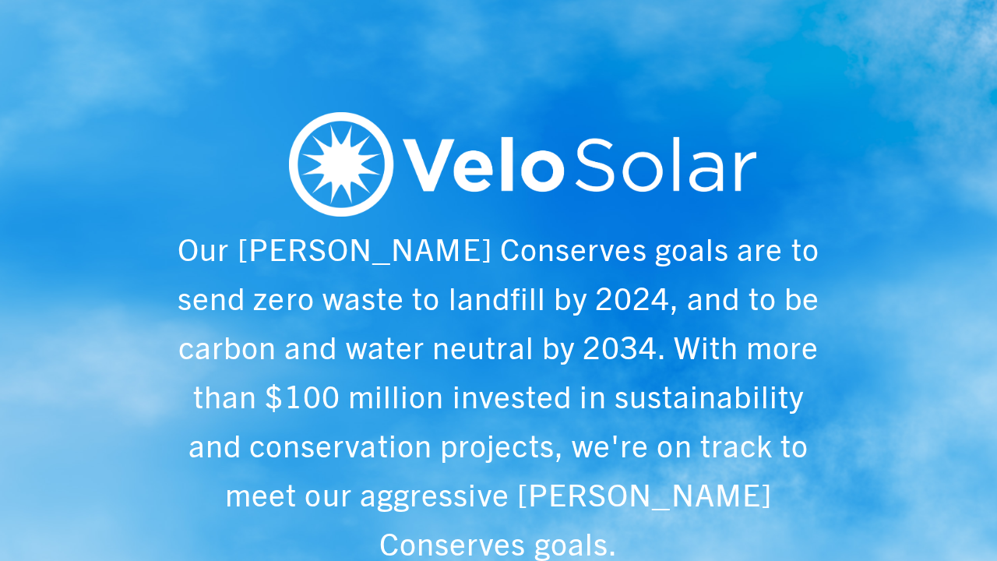
scroll to position [0, 997]
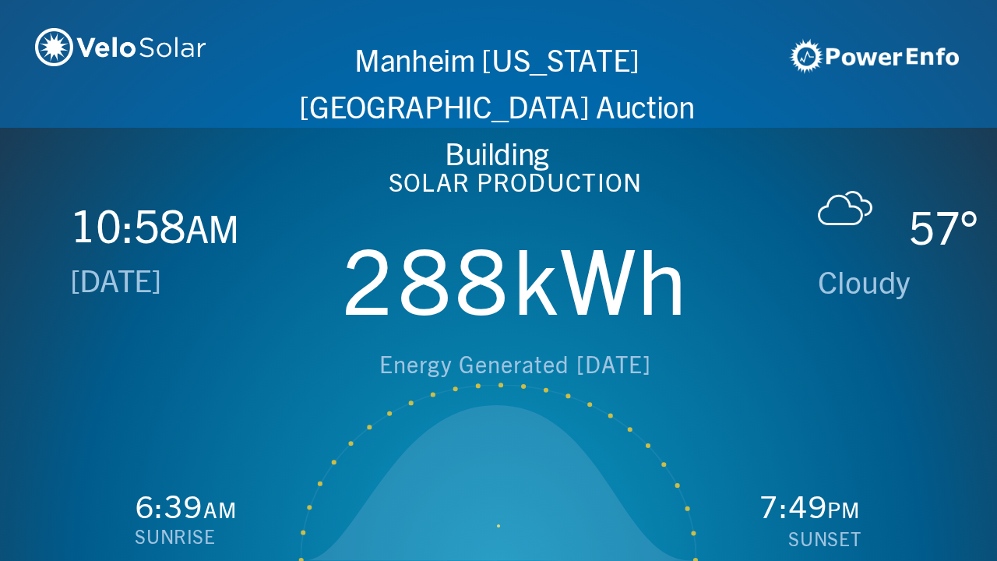
scroll to position [0, 1993]
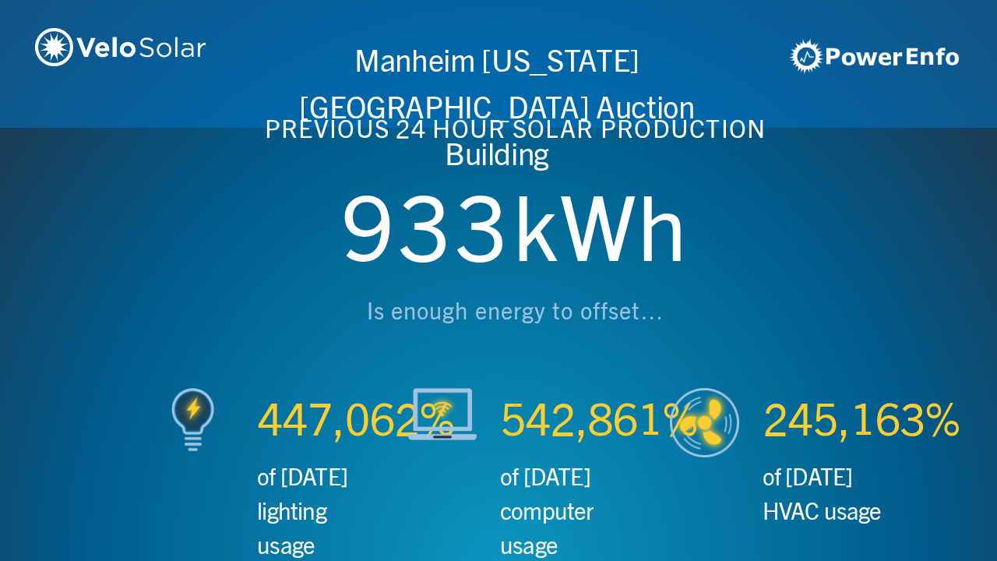
scroll to position [0, 2990]
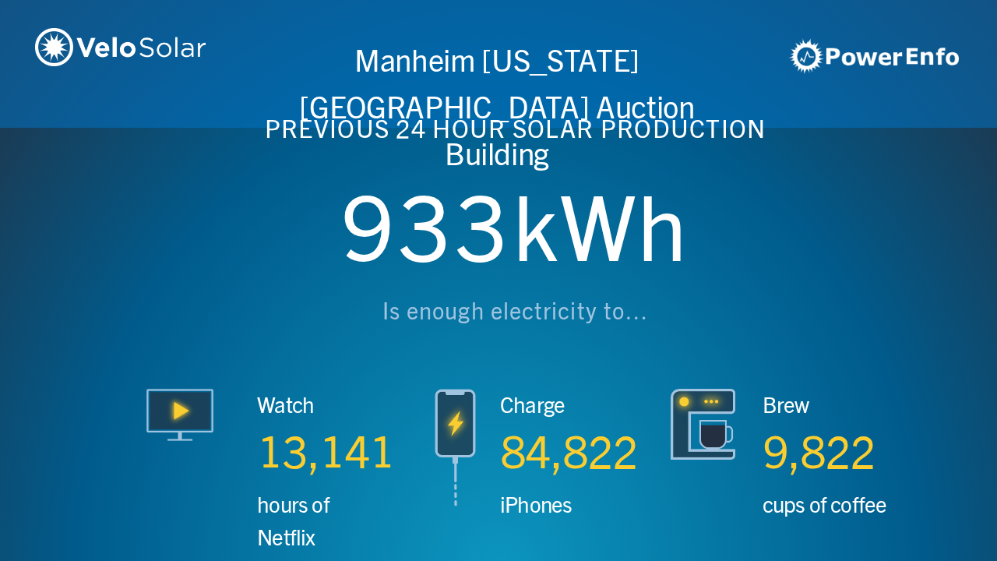
scroll to position [0, 3987]
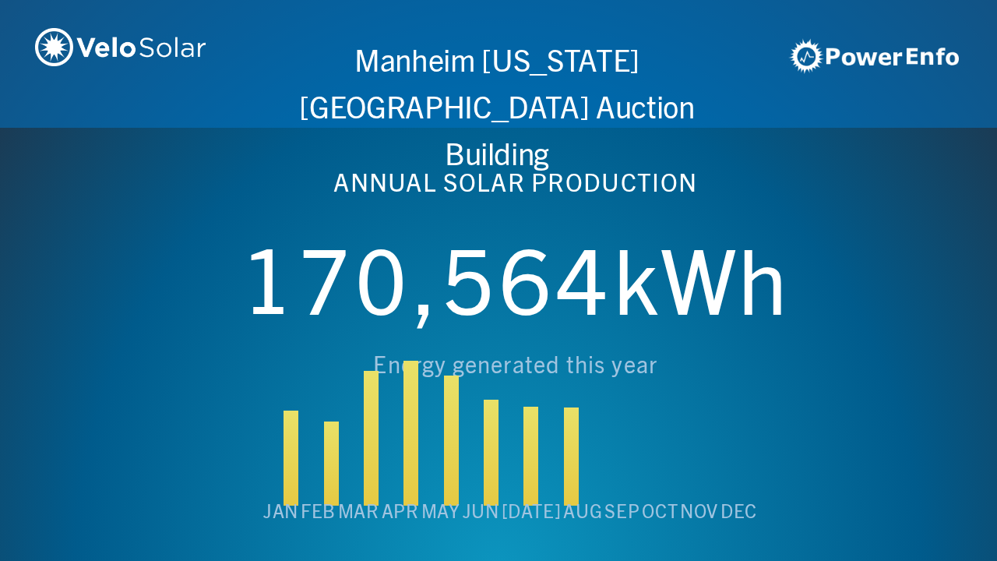
scroll to position [0, 4984]
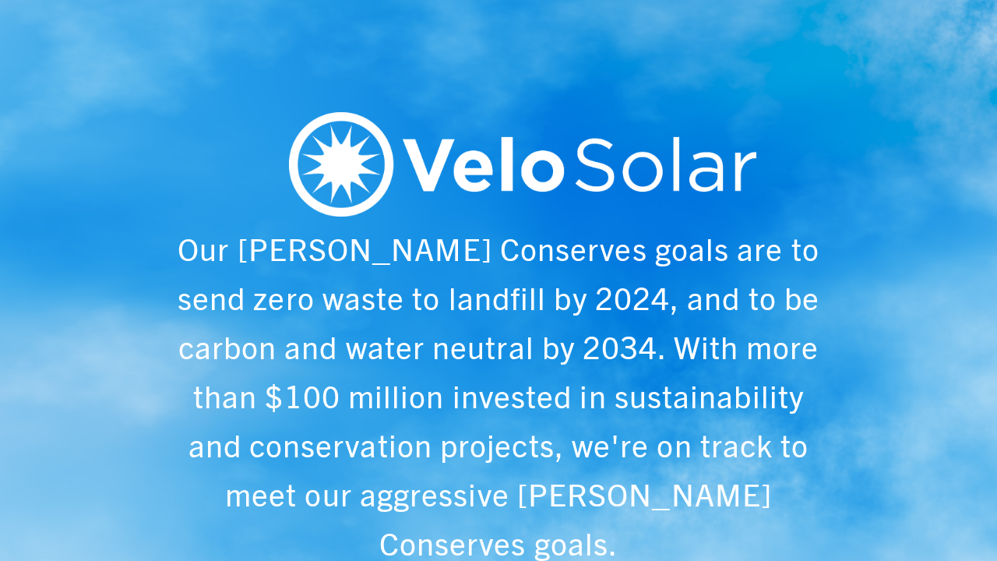
scroll to position [0, 997]
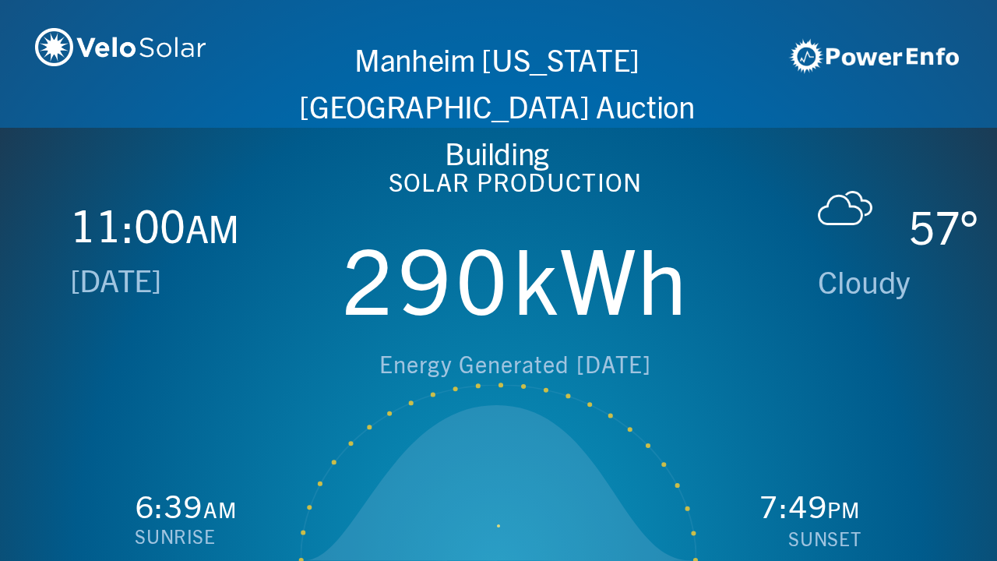
scroll to position [0, 1993]
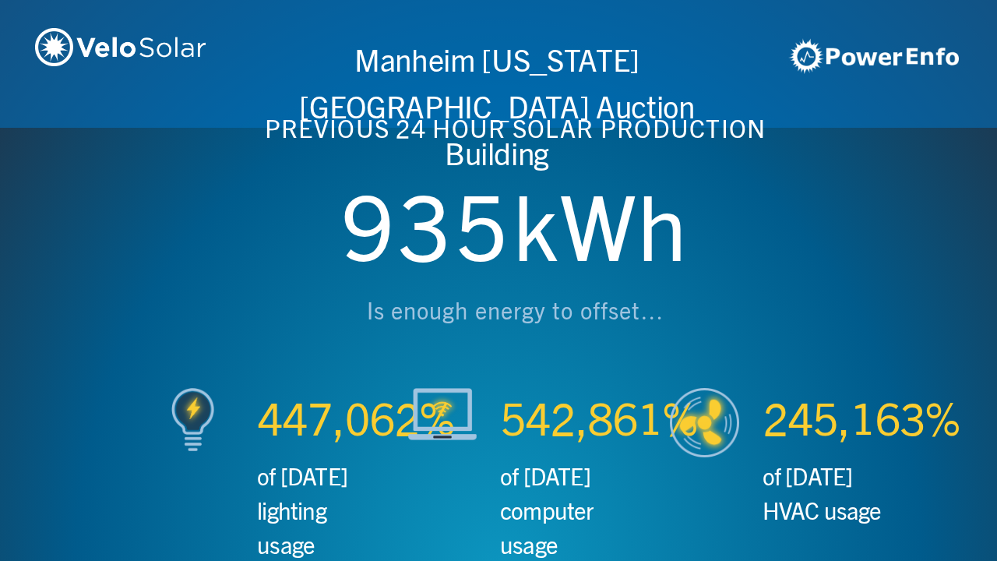
scroll to position [0, 2990]
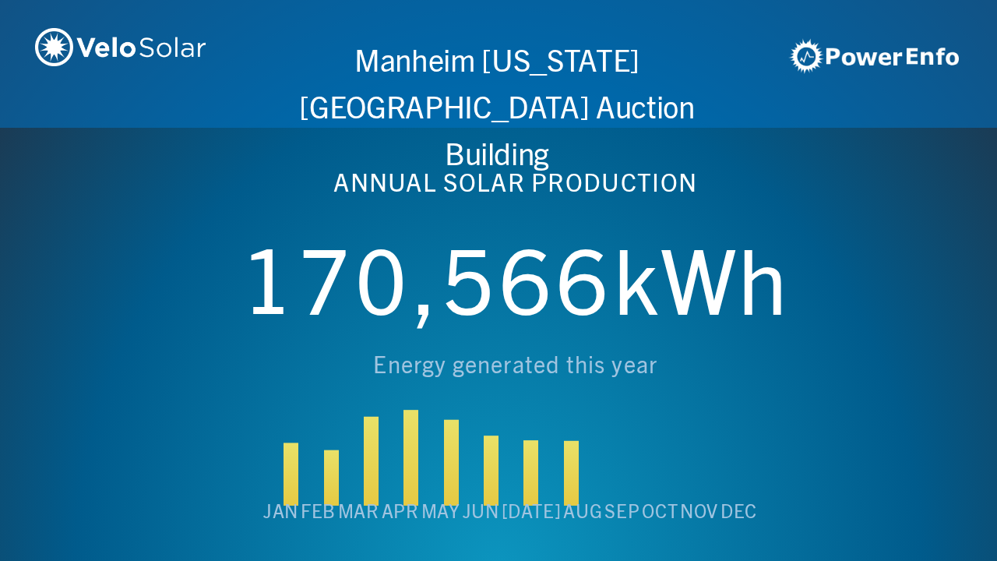
scroll to position [0, 3987]
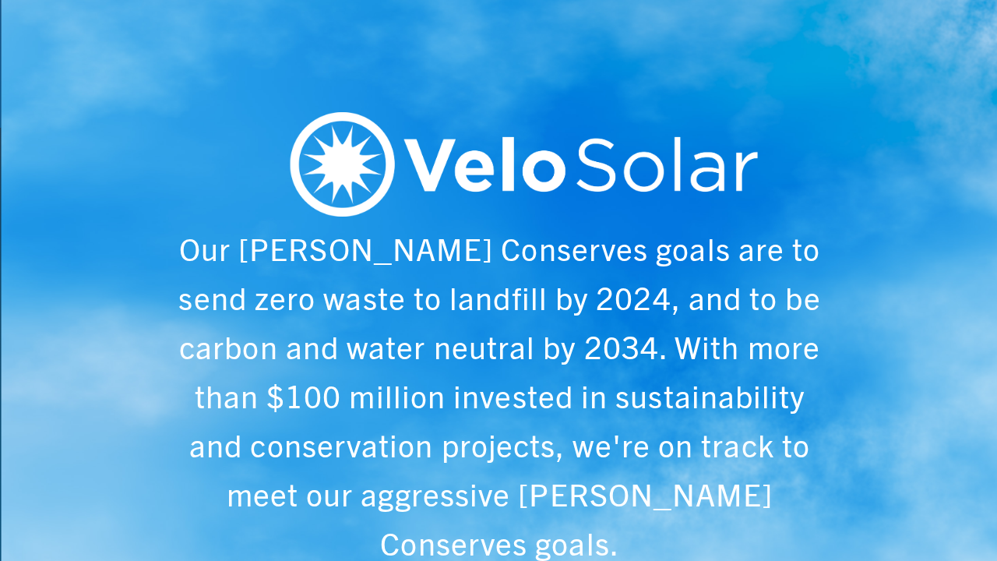
scroll to position [0, 4984]
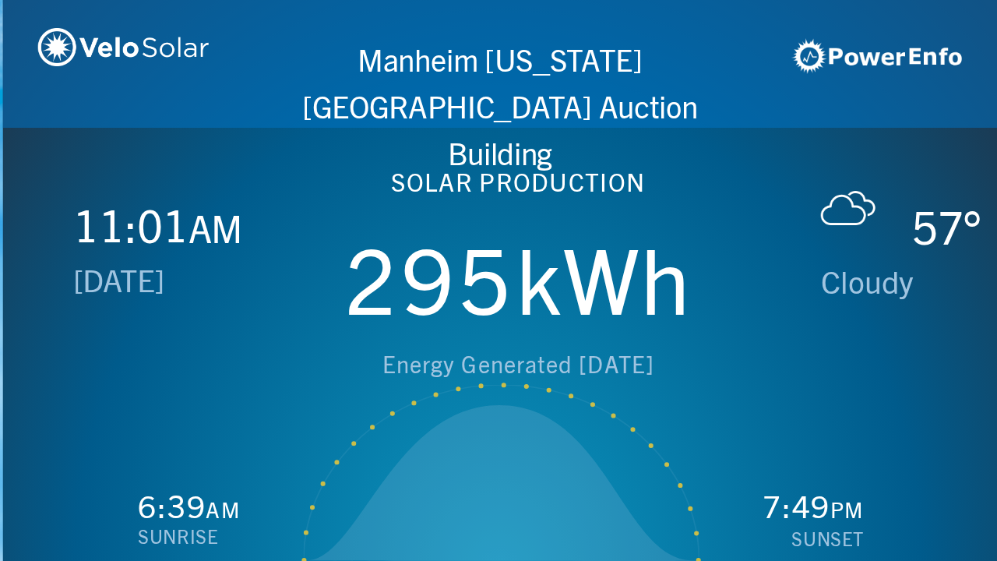
scroll to position [0, 997]
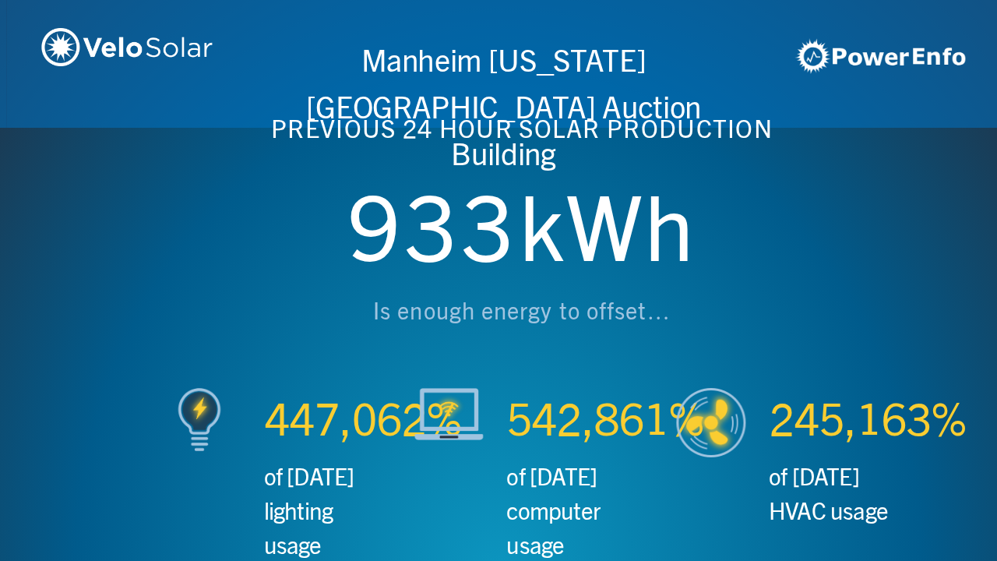
scroll to position [0, 1993]
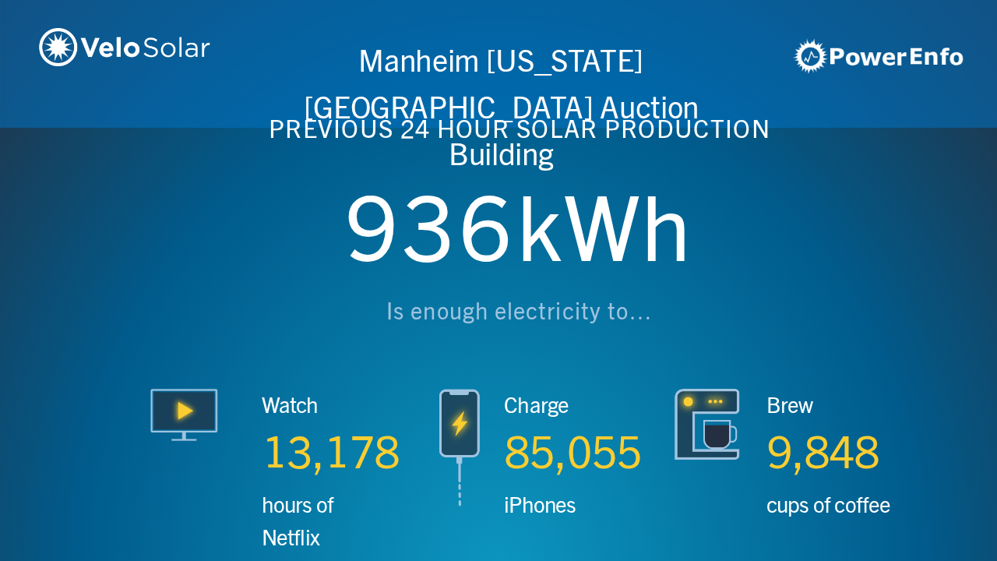
scroll to position [0, 2990]
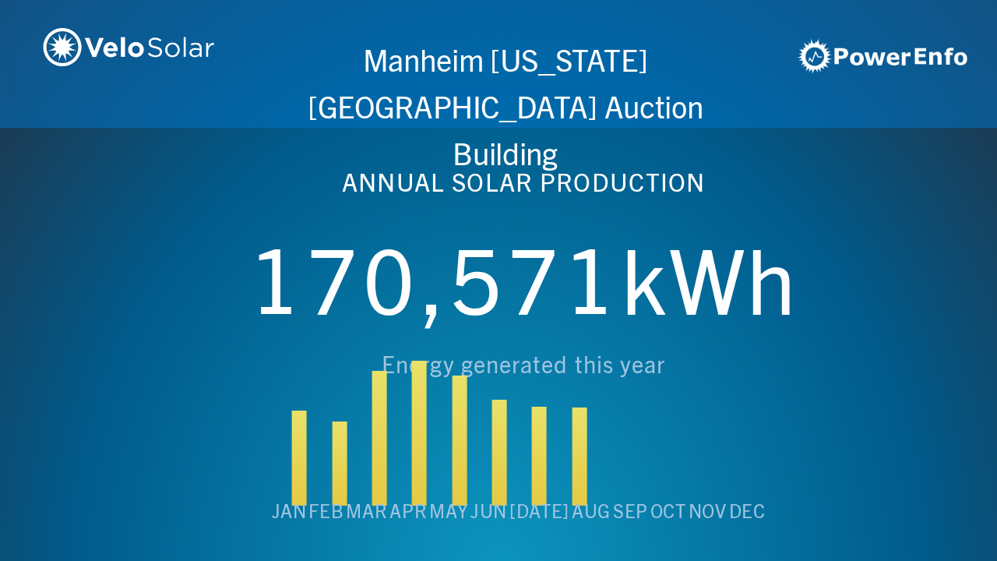
scroll to position [0, 3987]
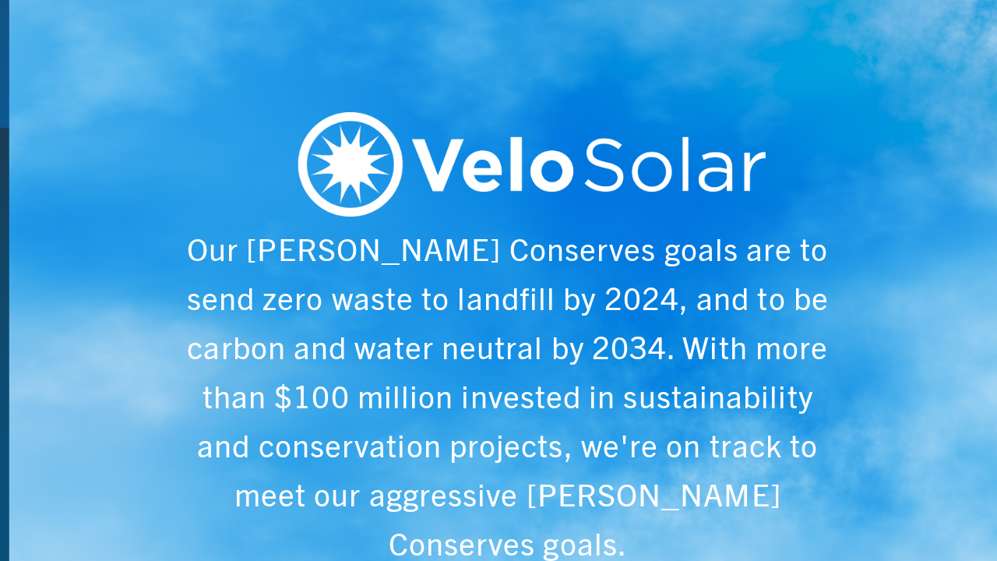
scroll to position [0, 4984]
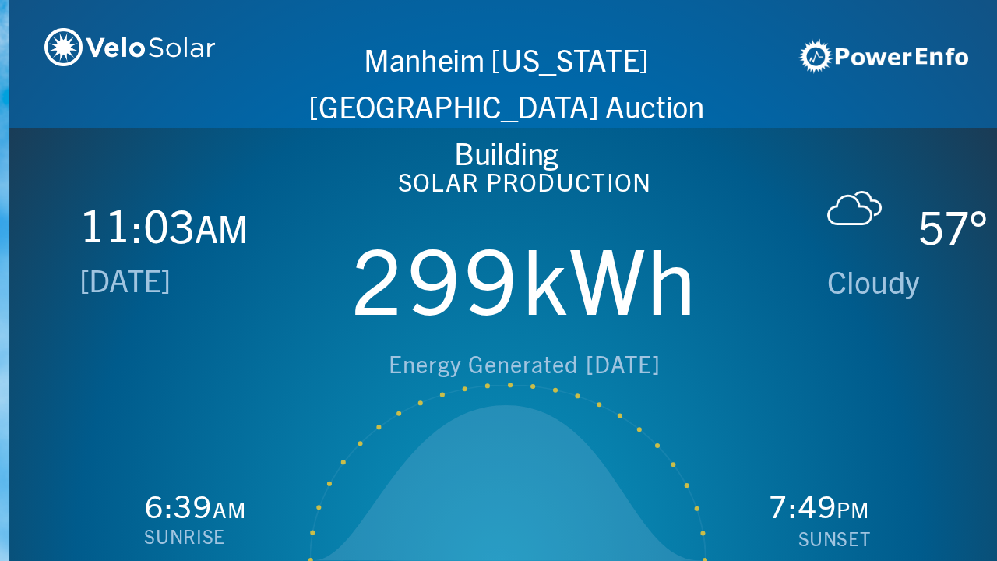
scroll to position [0, 997]
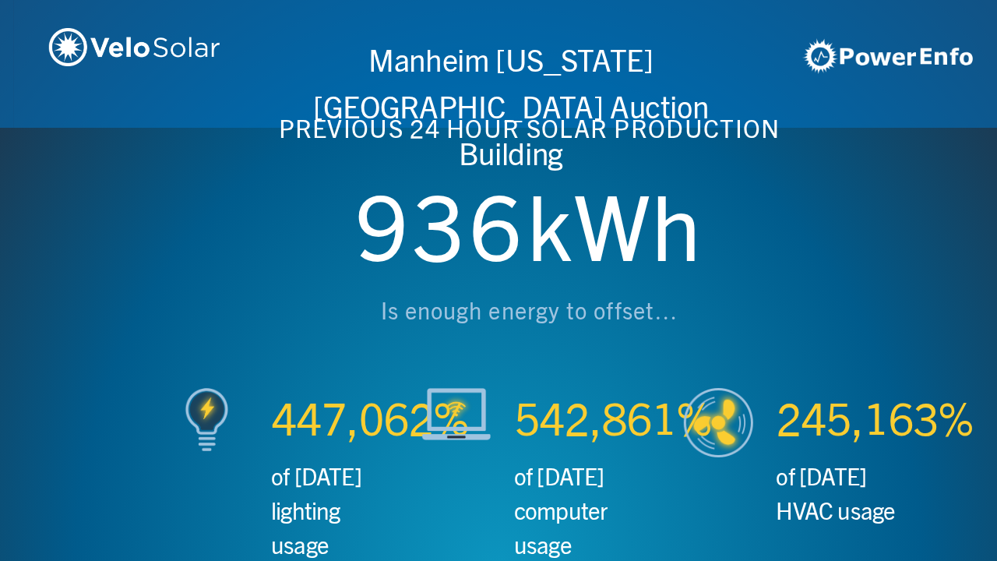
scroll to position [0, 1993]
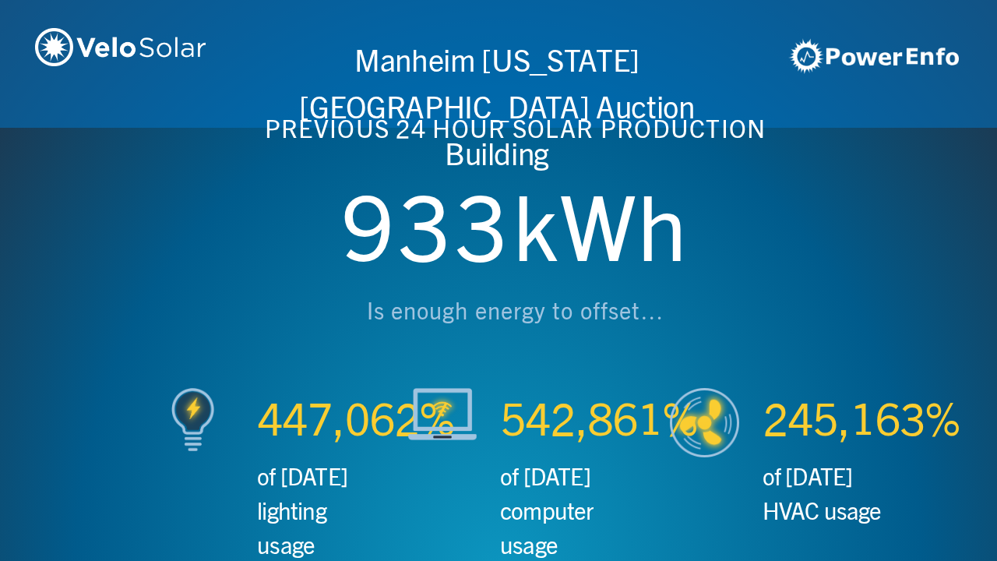
scroll to position [0, 2990]
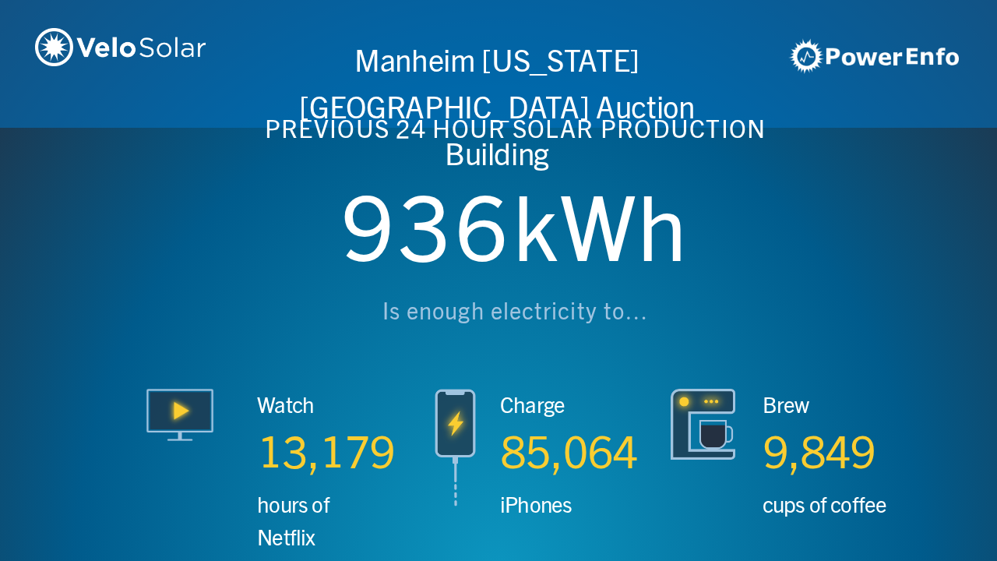
scroll to position [0, 3987]
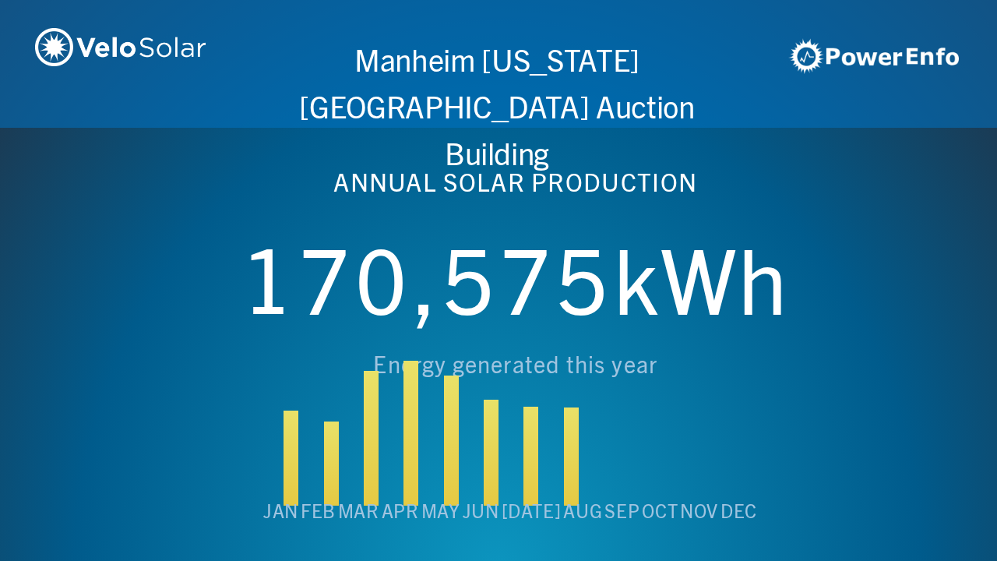
scroll to position [0, 4984]
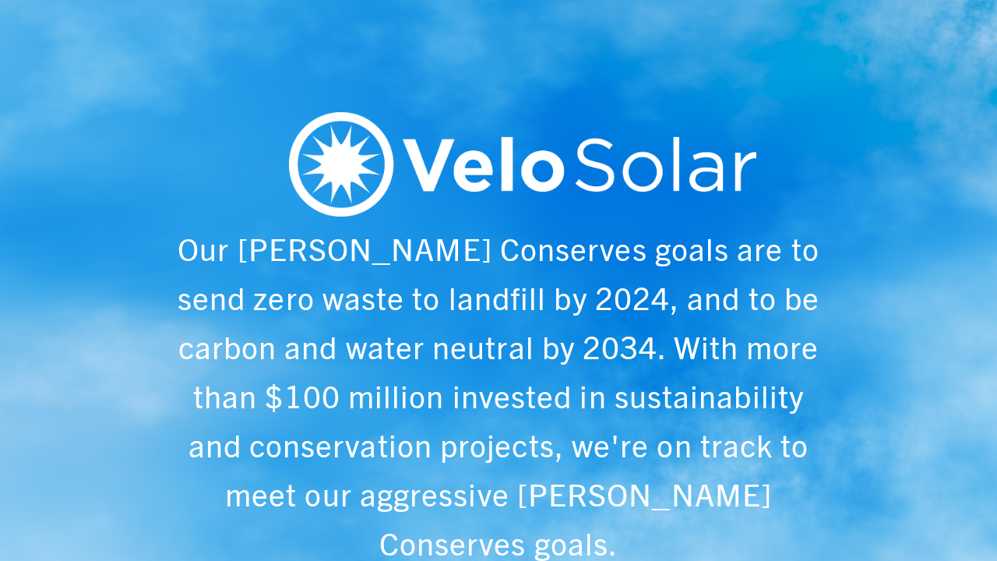
scroll to position [0, 997]
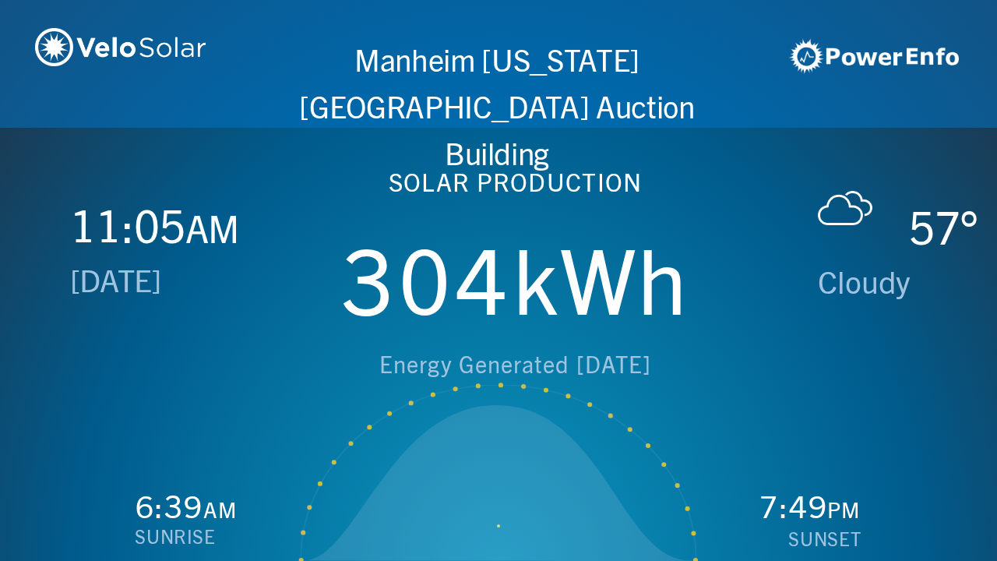
scroll to position [0, 1993]
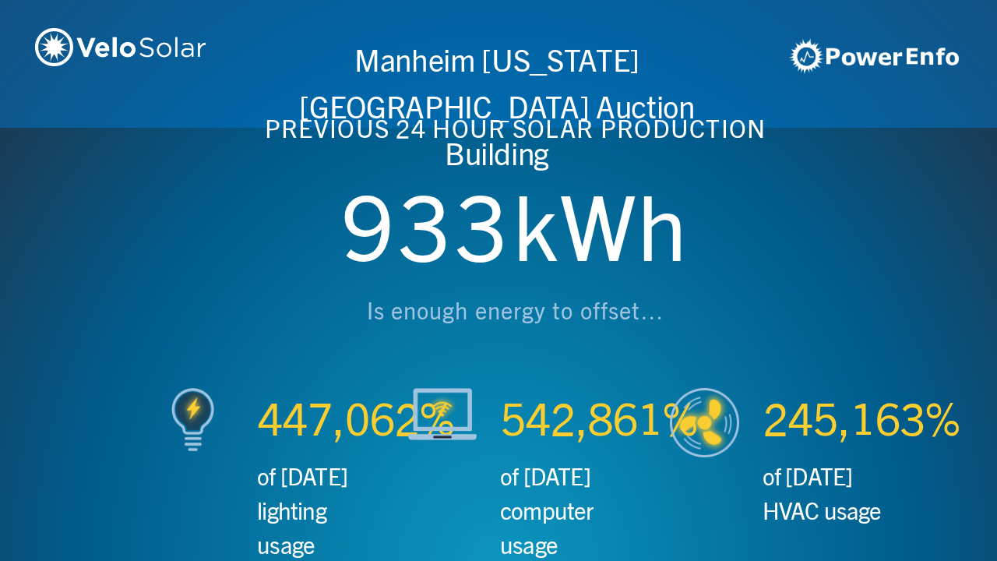
scroll to position [0, 2990]
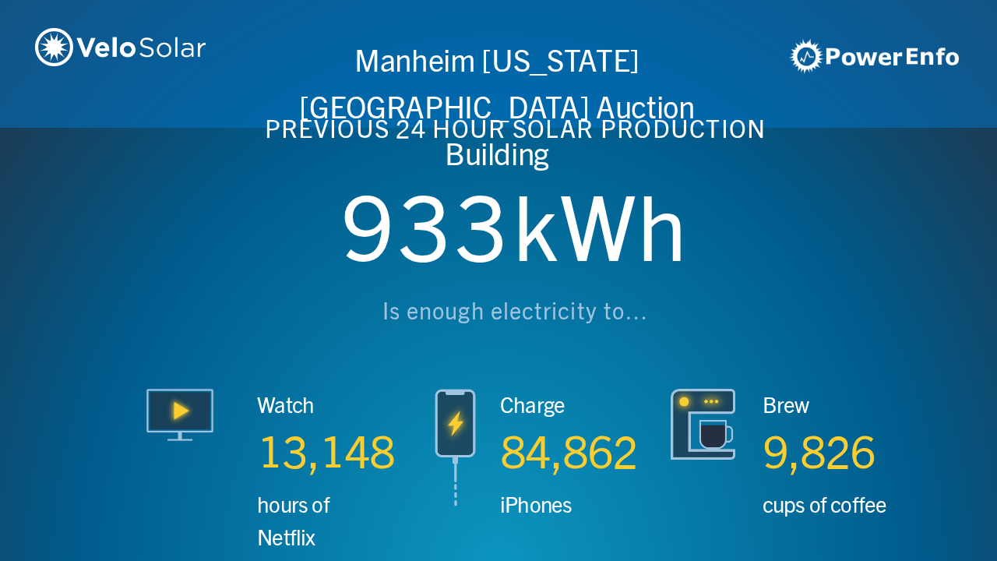
scroll to position [0, 3987]
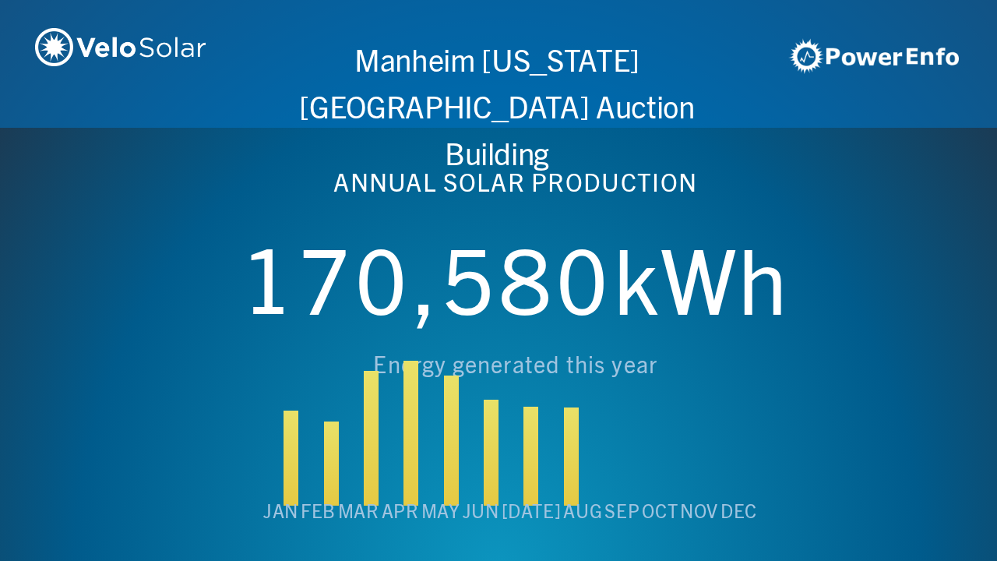
scroll to position [0, 4984]
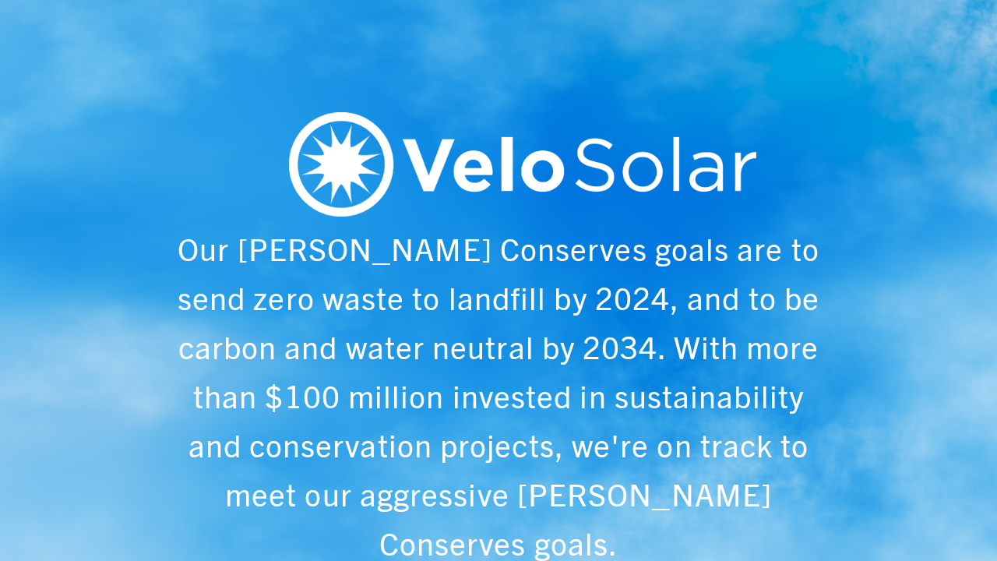
scroll to position [0, 997]
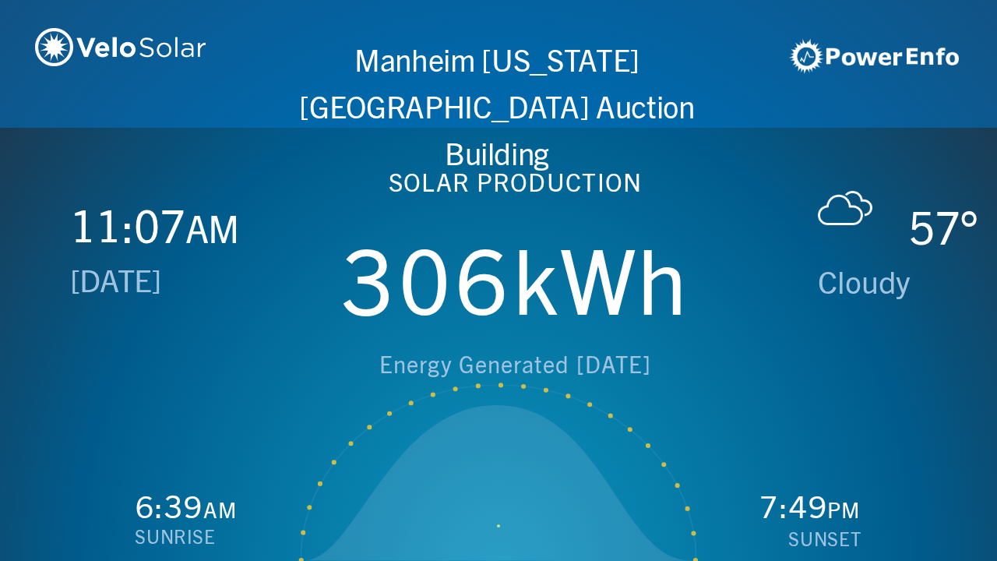
scroll to position [0, 1993]
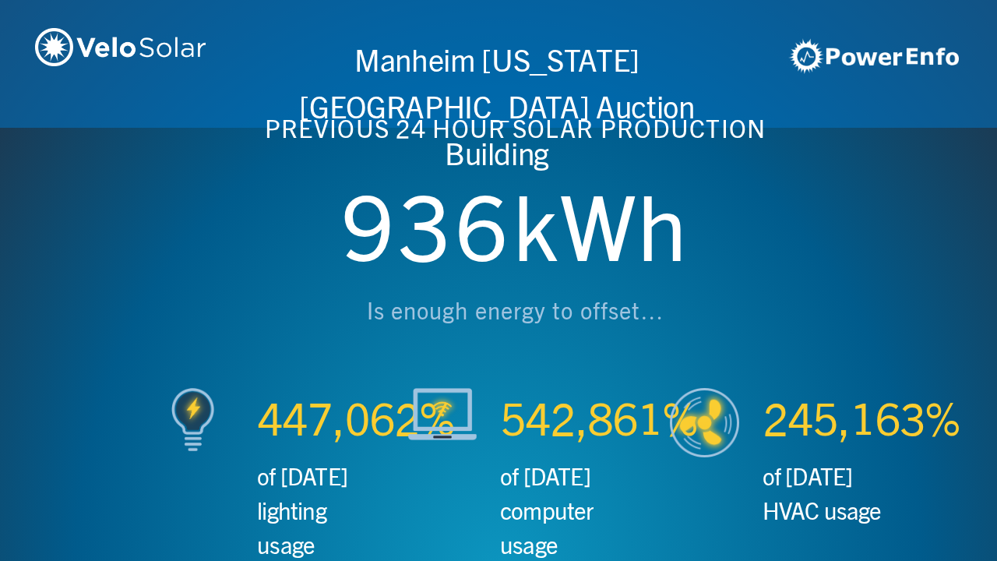
scroll to position [0, 2990]
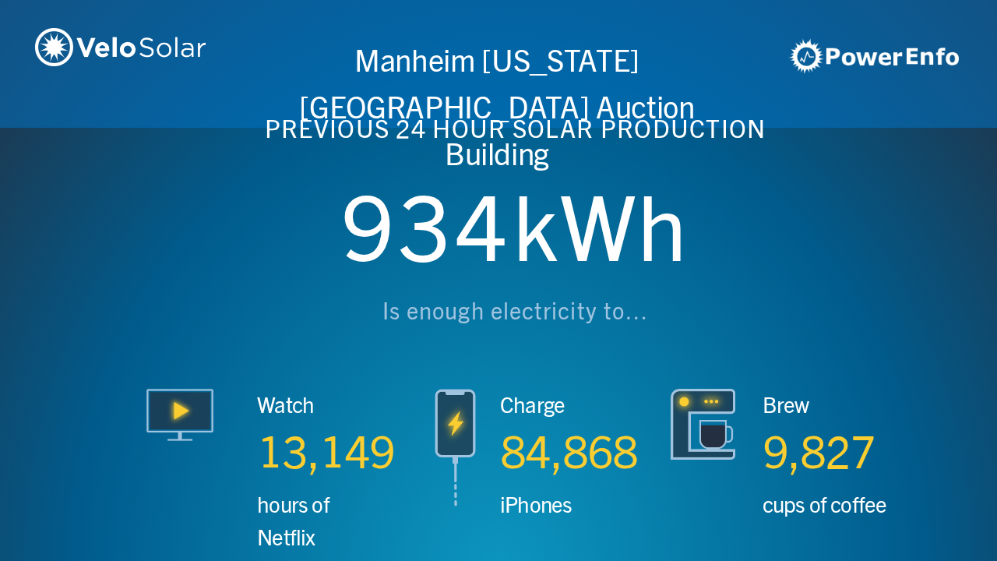
scroll to position [0, 3987]
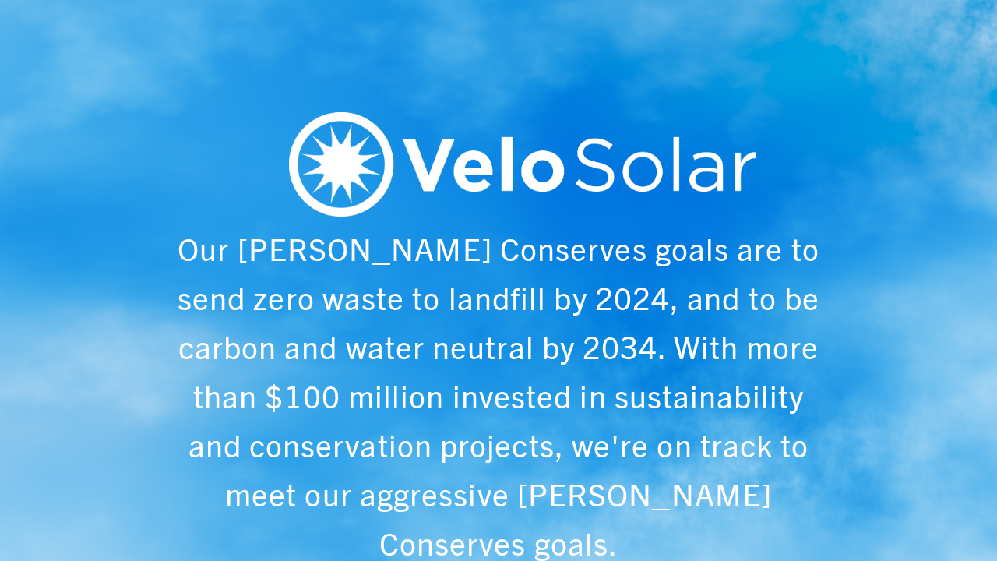
scroll to position [0, 4984]
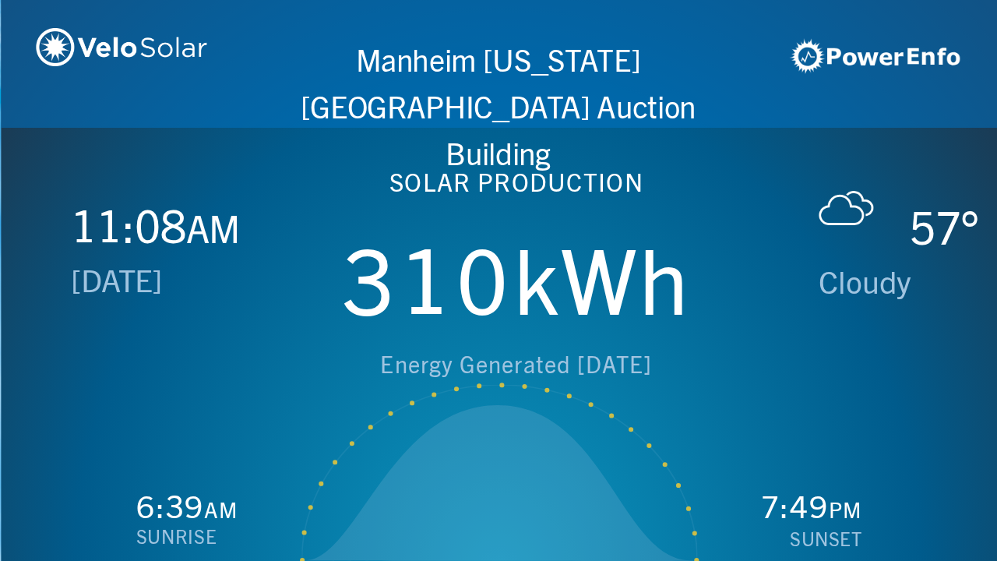
scroll to position [0, 997]
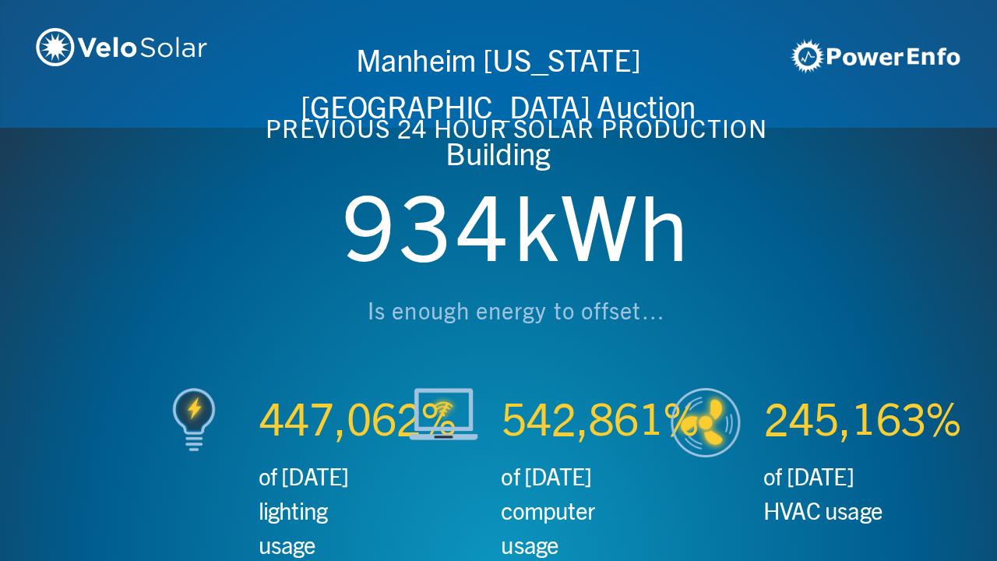
scroll to position [0, 1993]
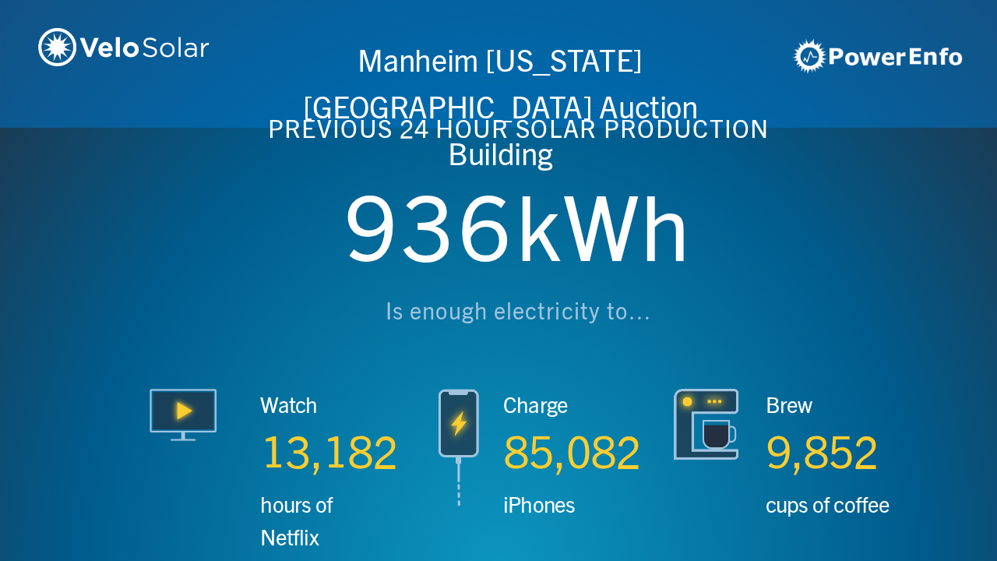
scroll to position [0, 2990]
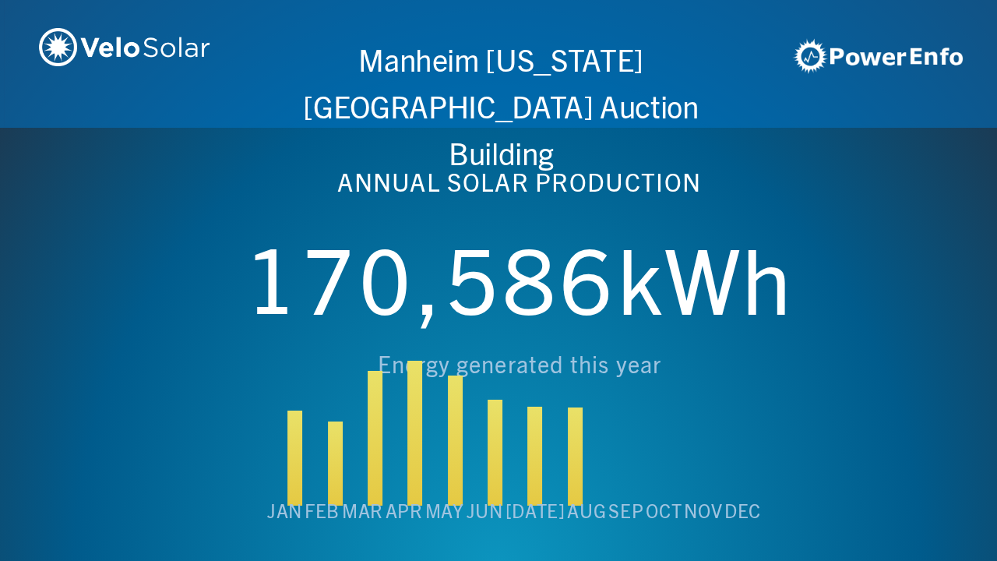
scroll to position [0, 3987]
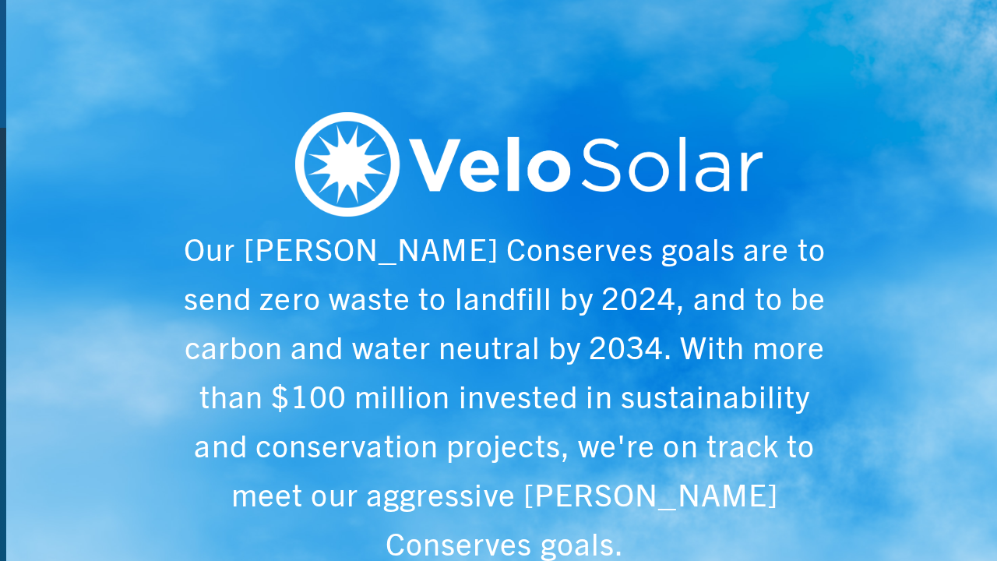
scroll to position [0, 4984]
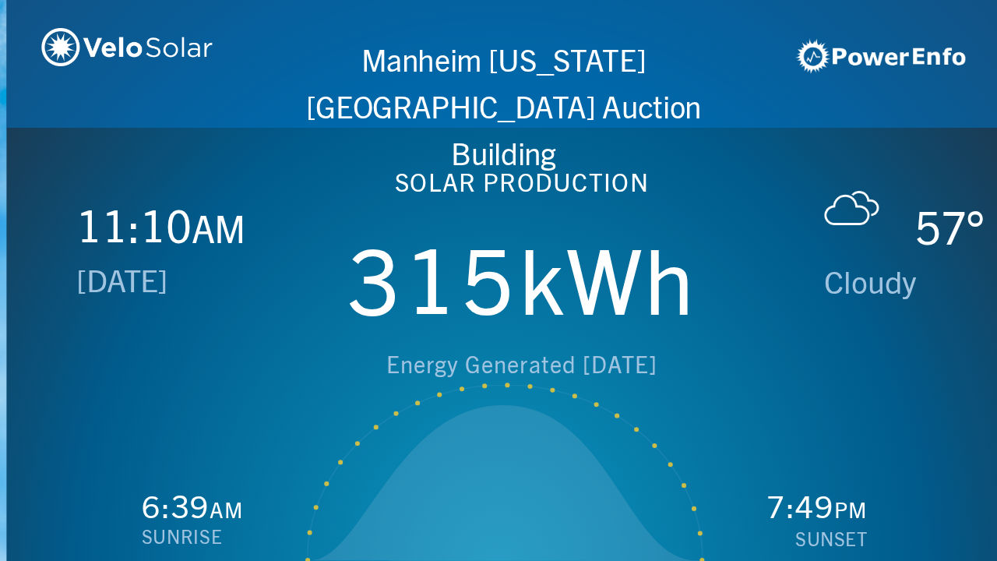
scroll to position [0, 997]
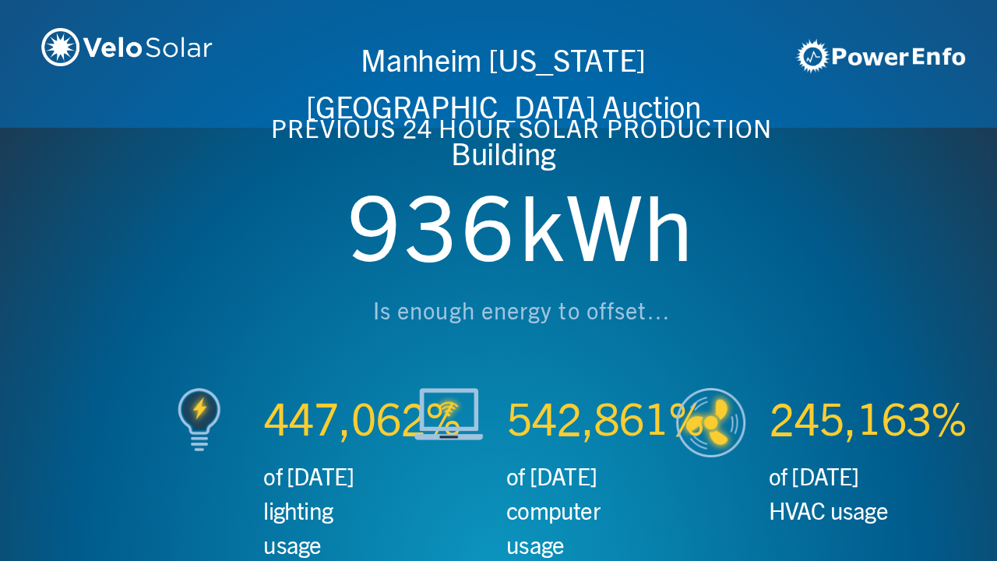
scroll to position [0, 1993]
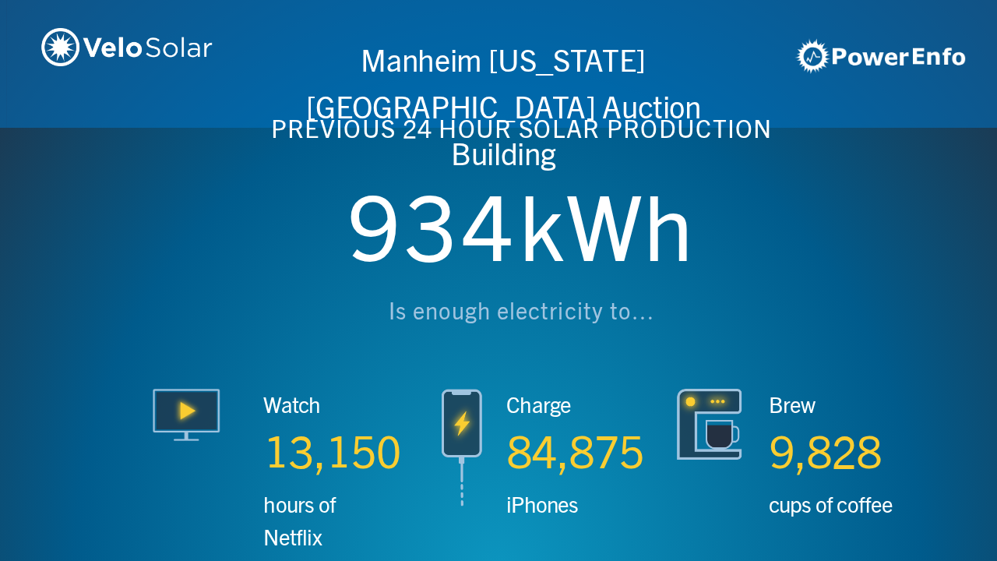
scroll to position [0, 2990]
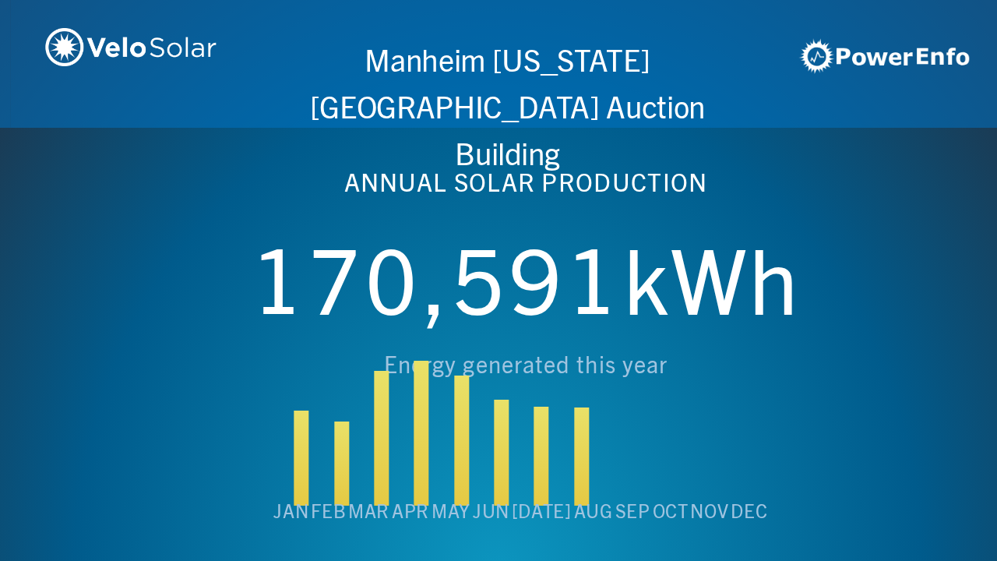
scroll to position [0, 3987]
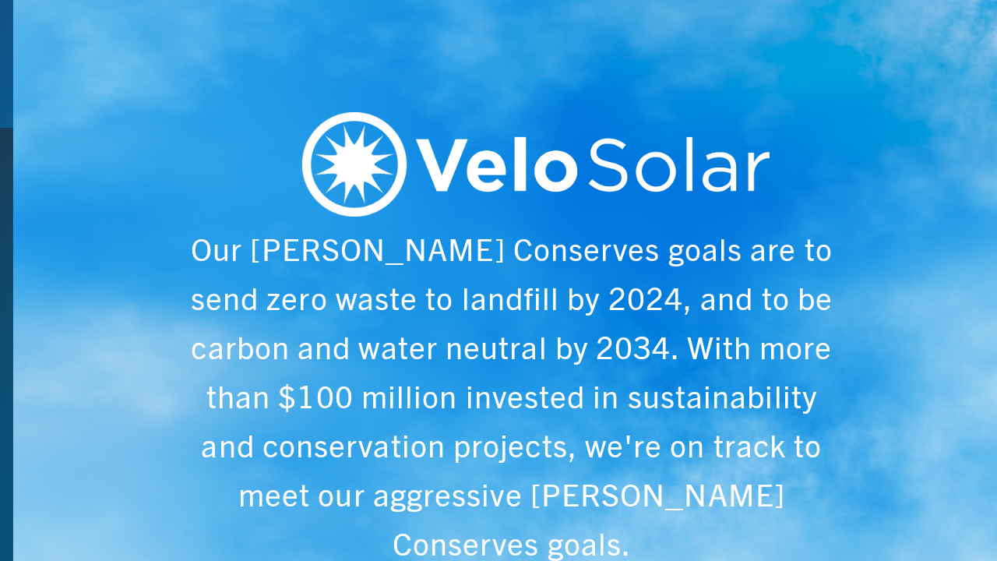
scroll to position [0, 4984]
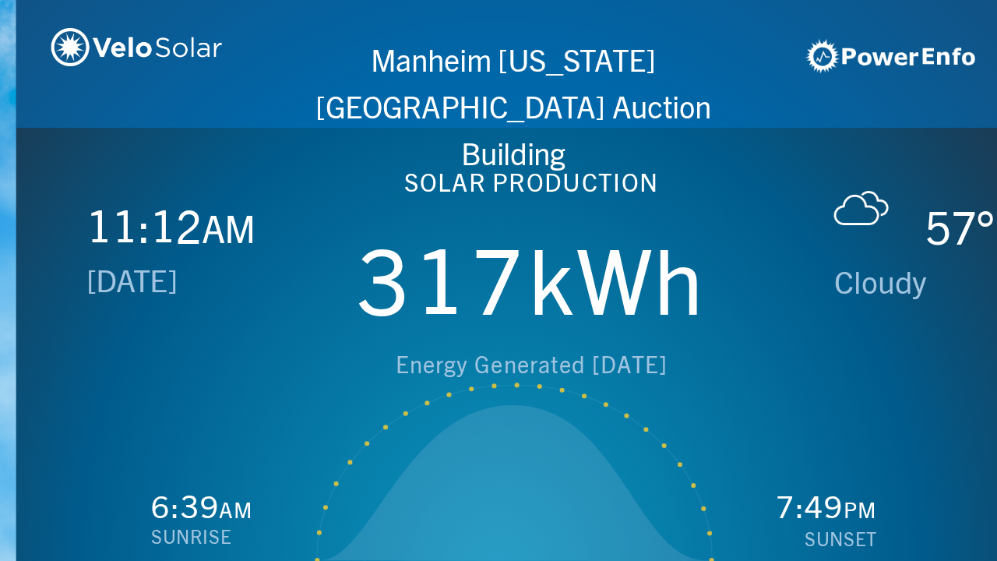
scroll to position [0, 997]
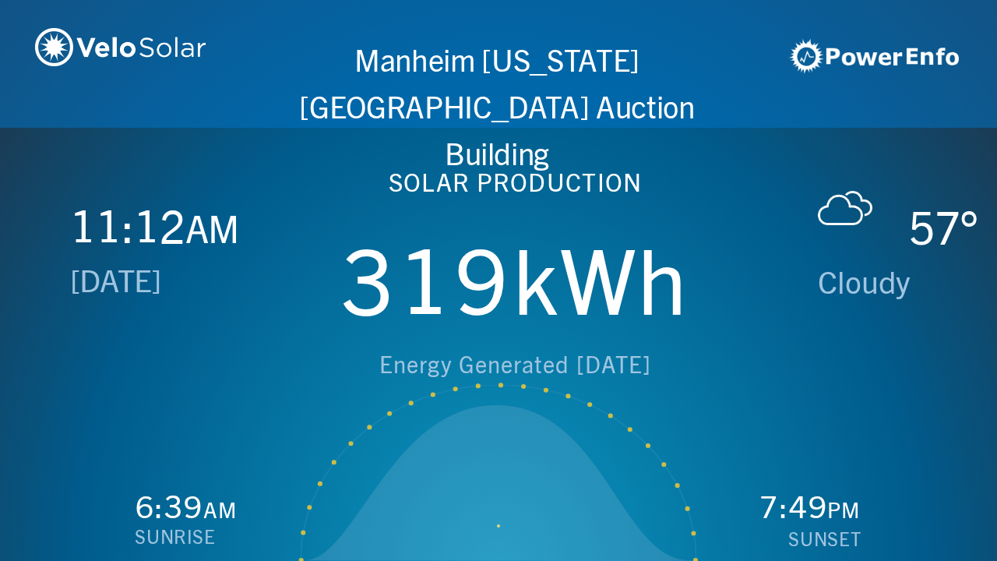
scroll to position [0, 1993]
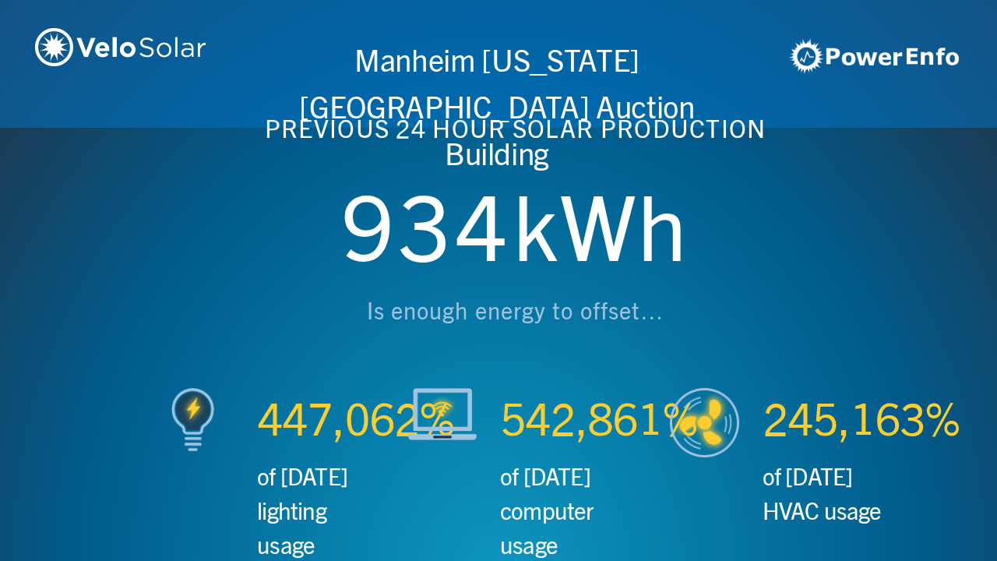
scroll to position [0, 2990]
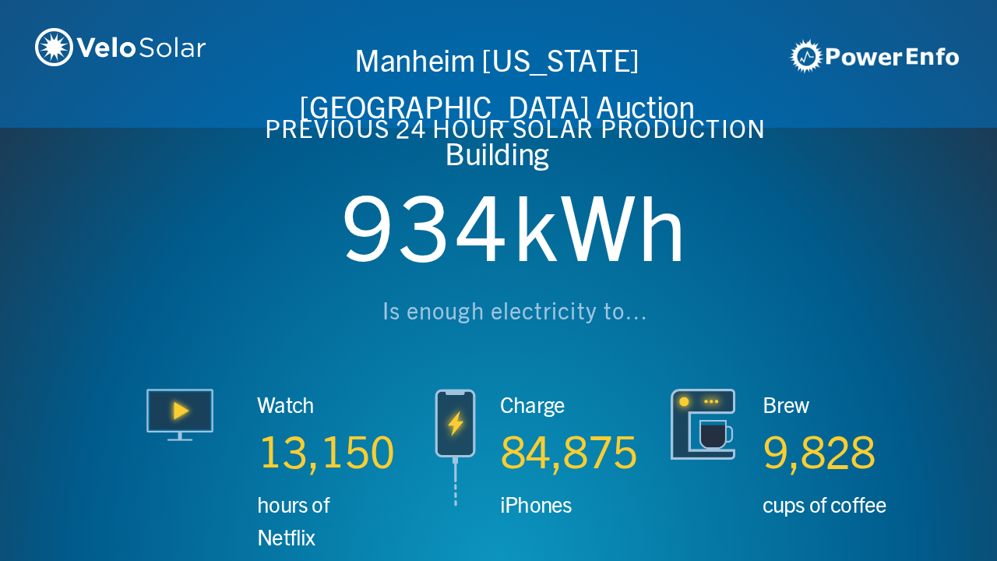
scroll to position [0, 3987]
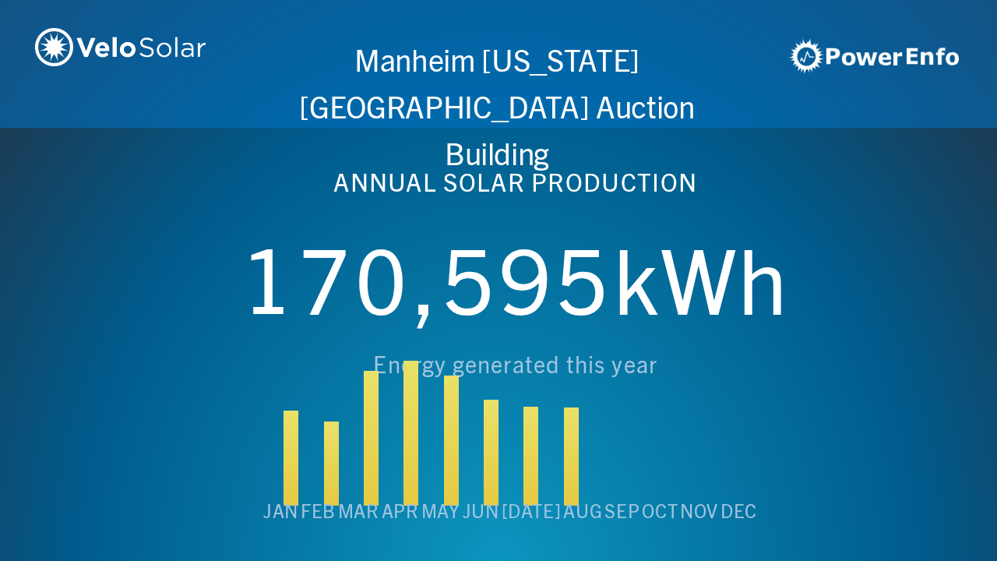
scroll to position [0, 4984]
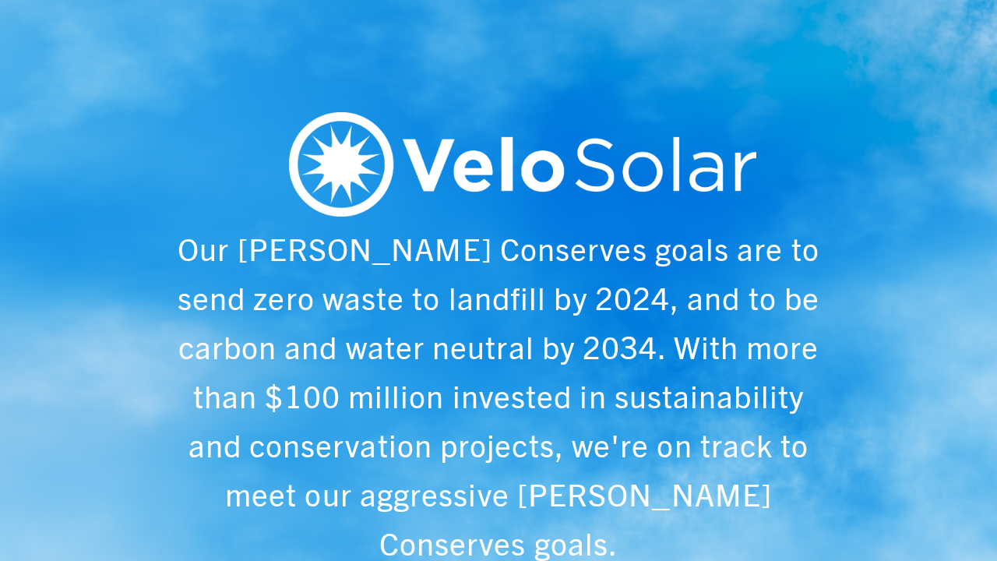
scroll to position [0, 997]
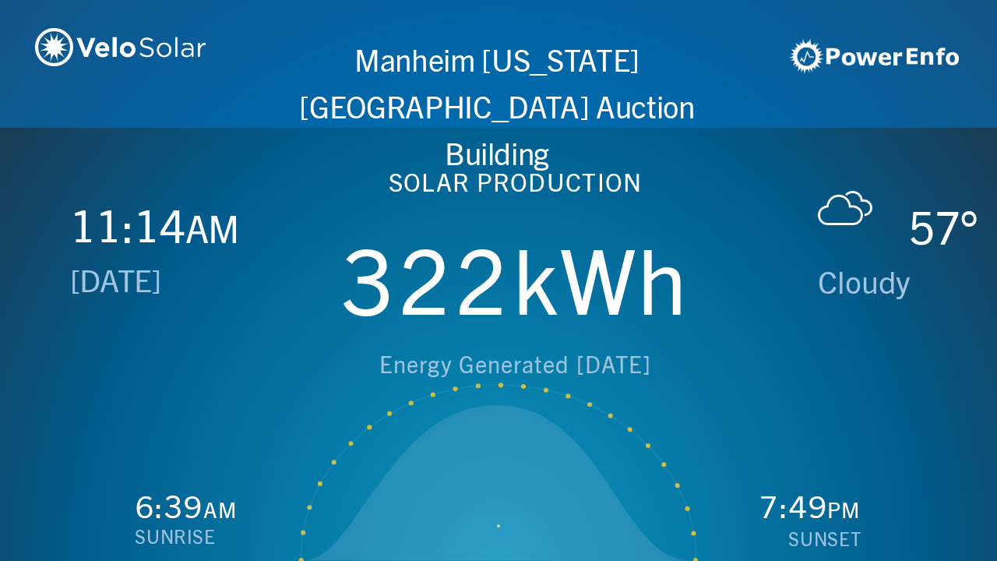
scroll to position [0, 1993]
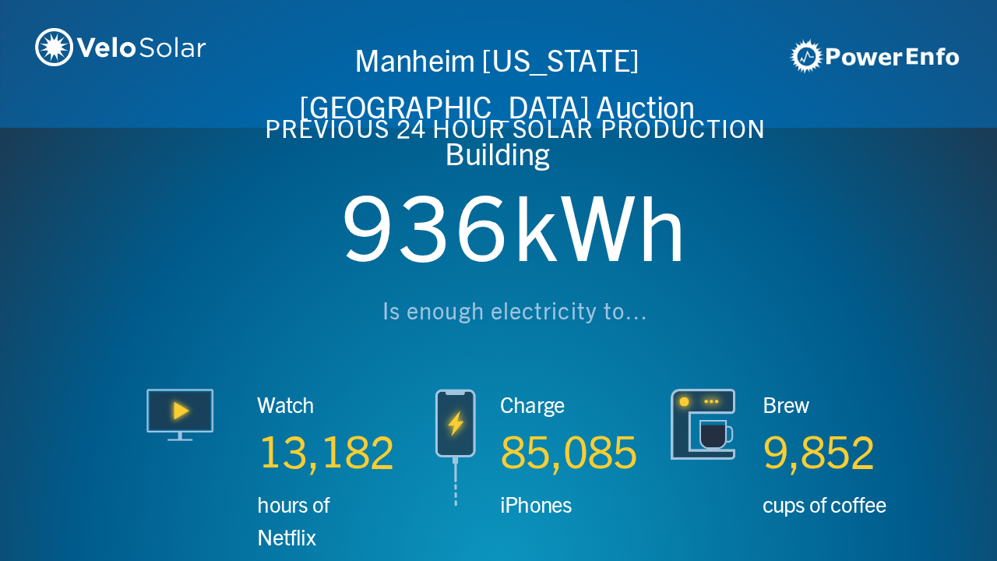
scroll to position [0, 2990]
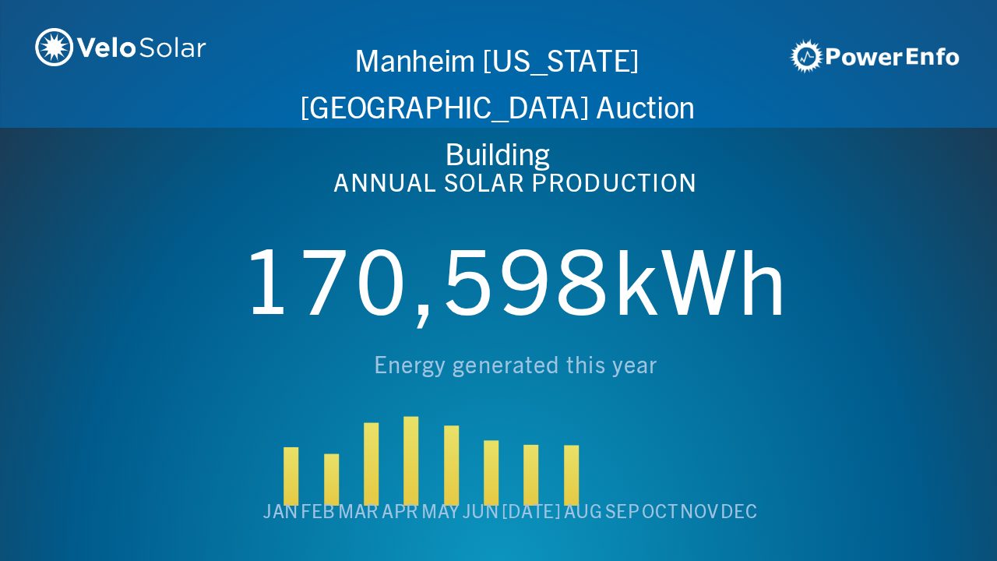
scroll to position [0, 3987]
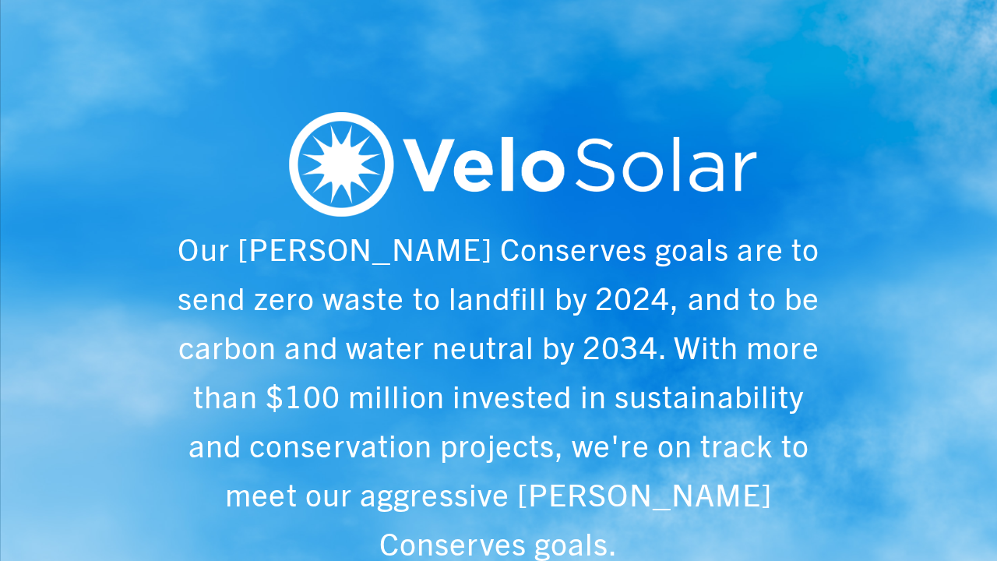
scroll to position [0, 4984]
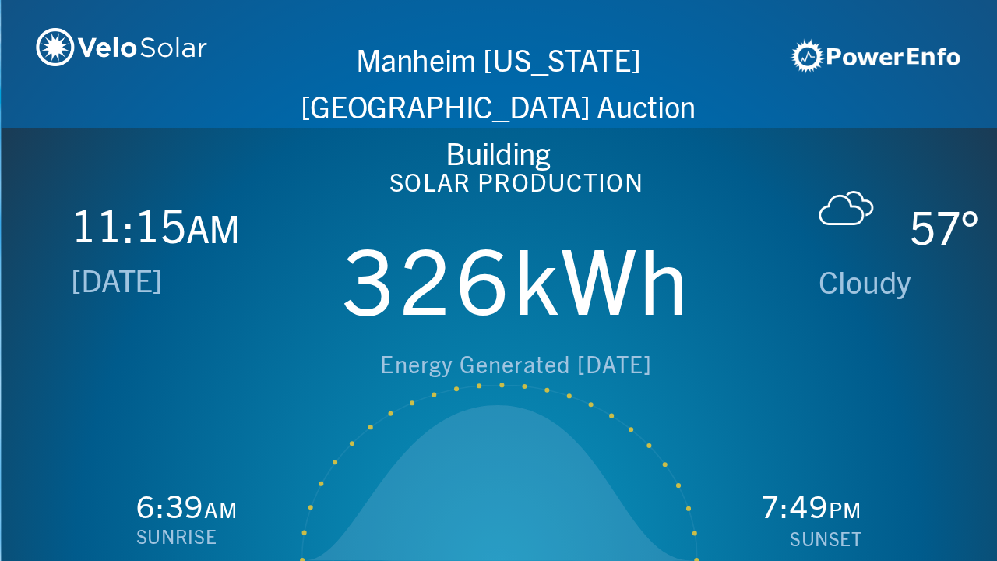
scroll to position [0, 997]
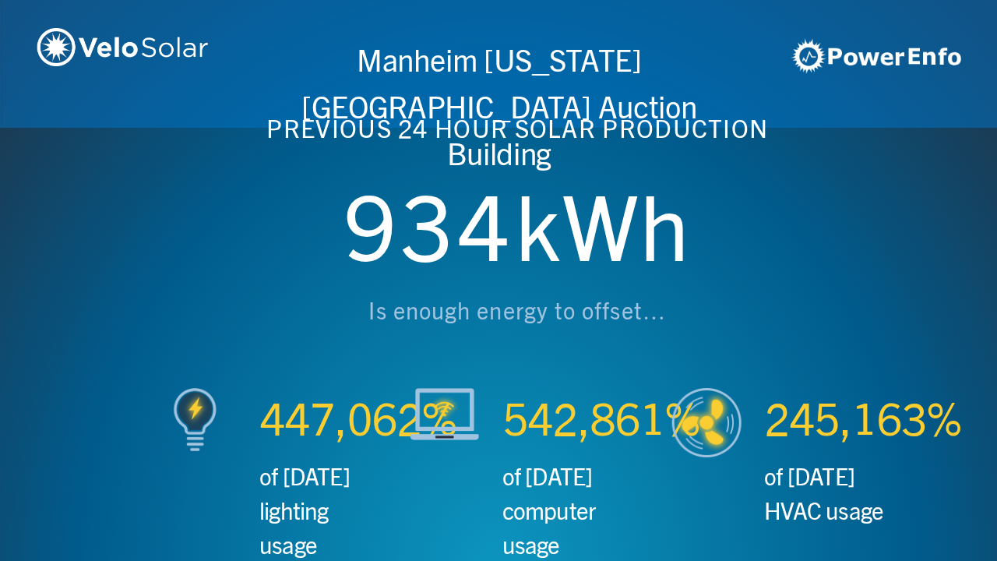
scroll to position [0, 1993]
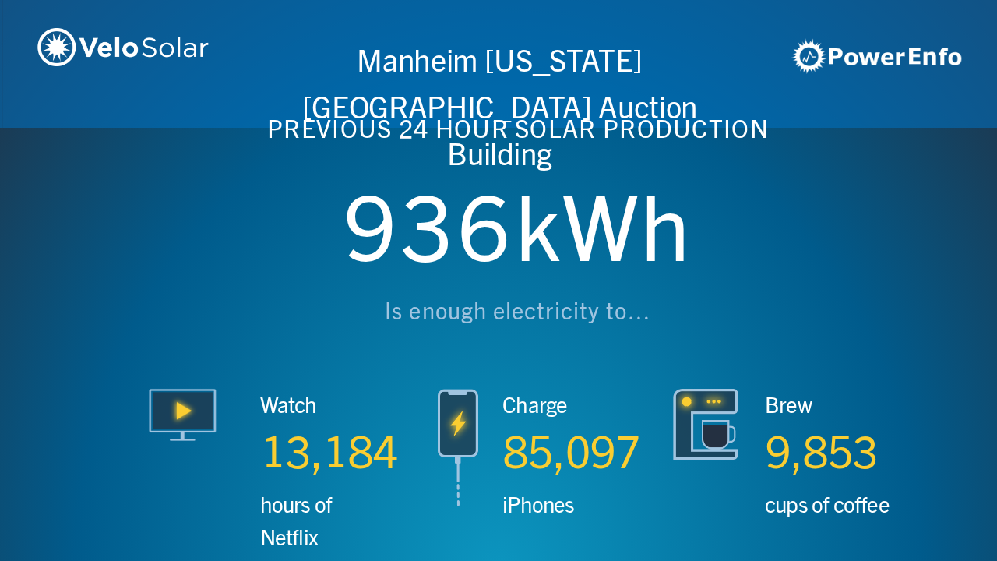
scroll to position [0, 2990]
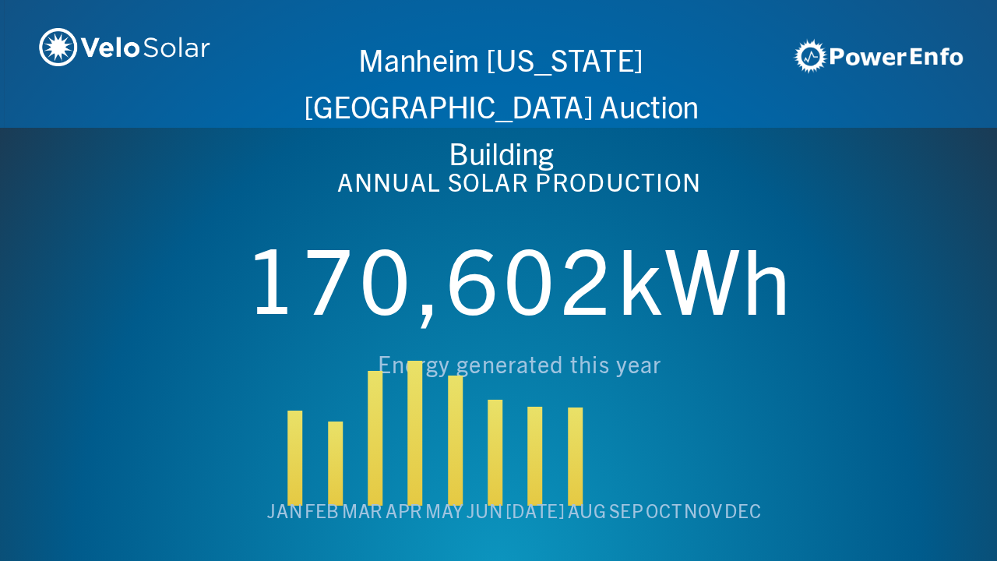
scroll to position [0, 3987]
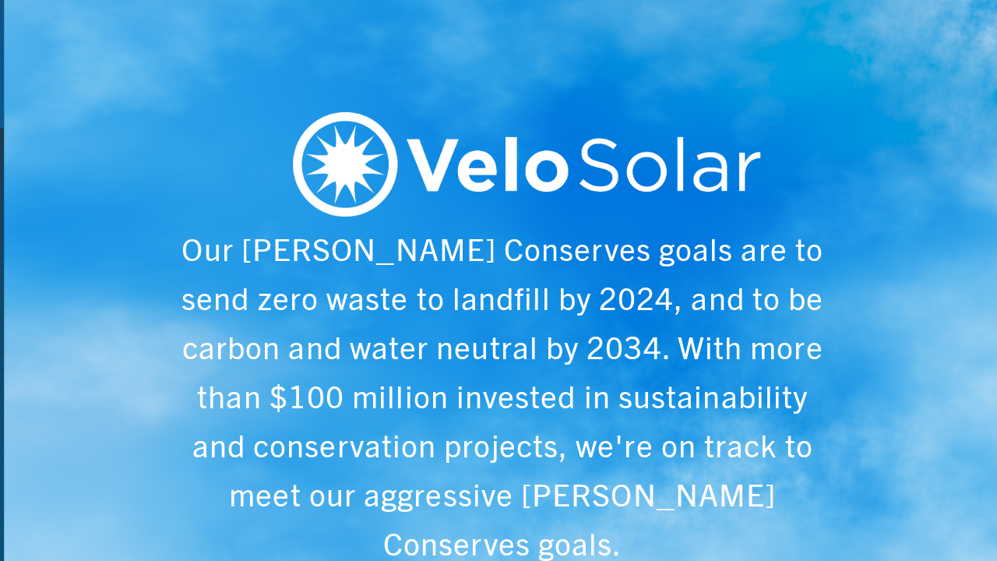
scroll to position [0, 4984]
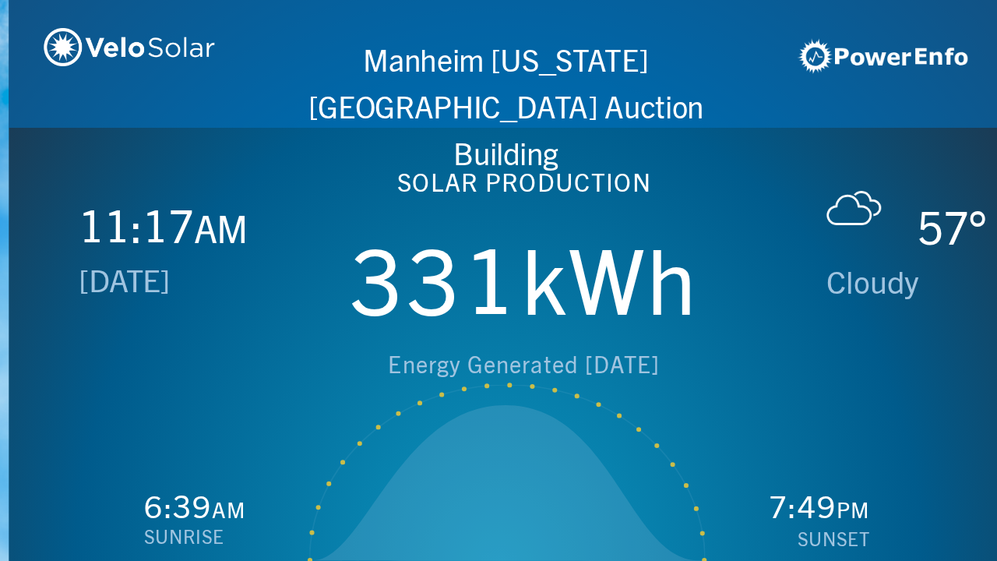
scroll to position [0, 997]
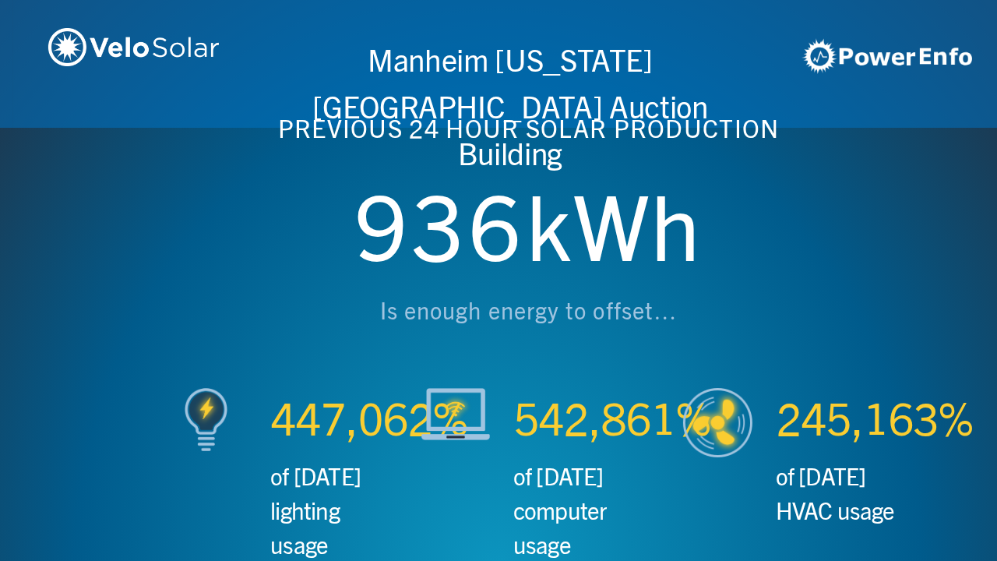
scroll to position [0, 1993]
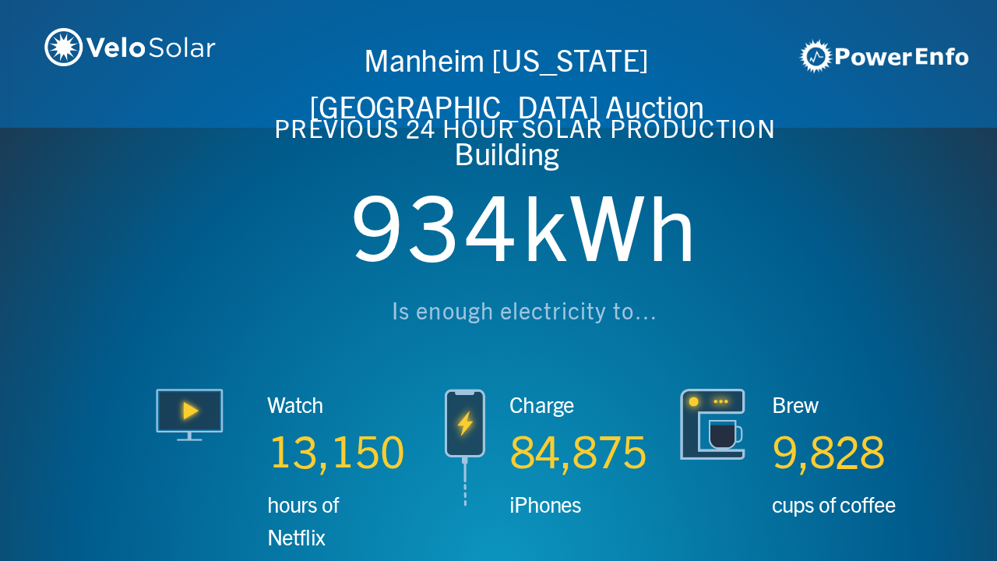
scroll to position [0, 2990]
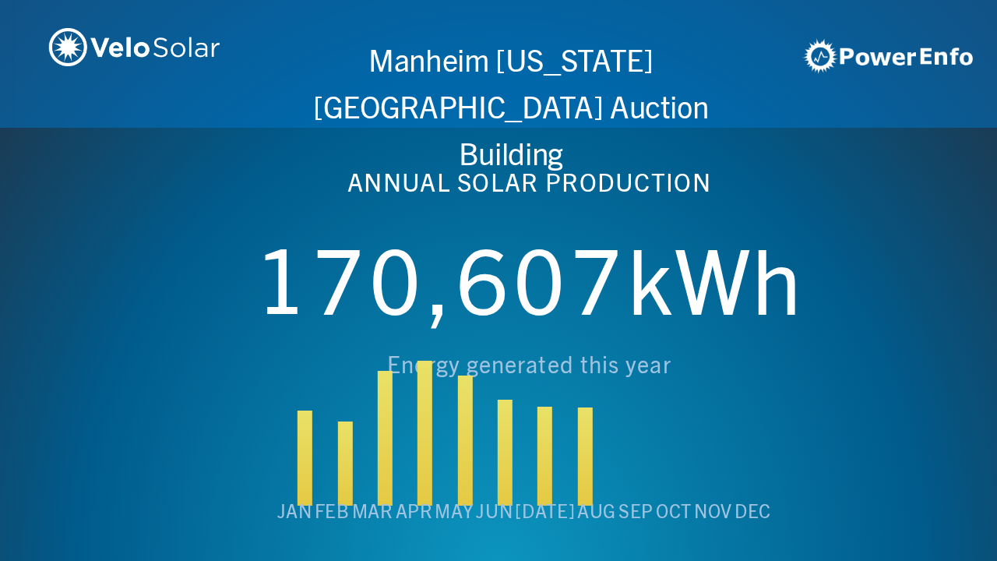
scroll to position [0, 3987]
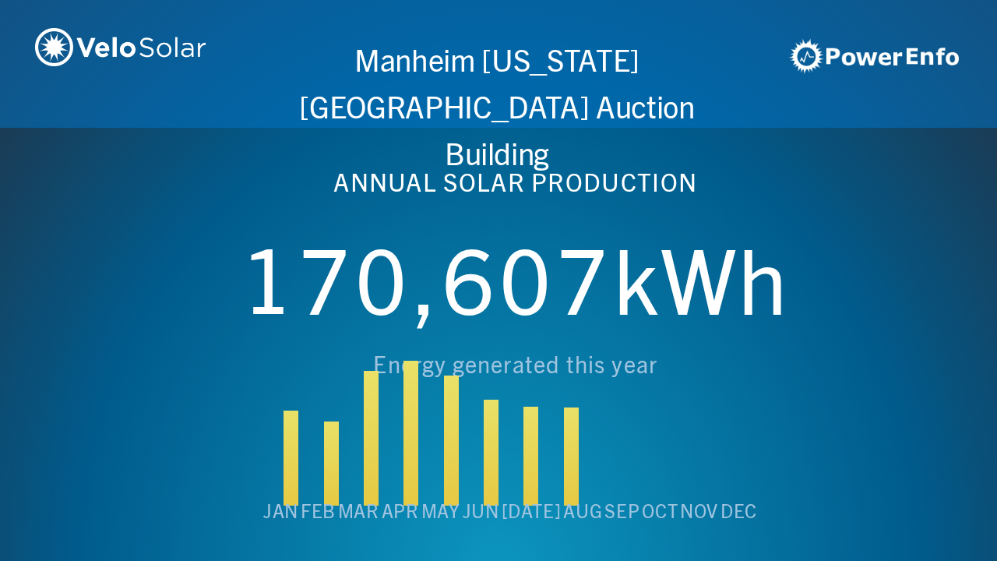
scroll to position [0, 4984]
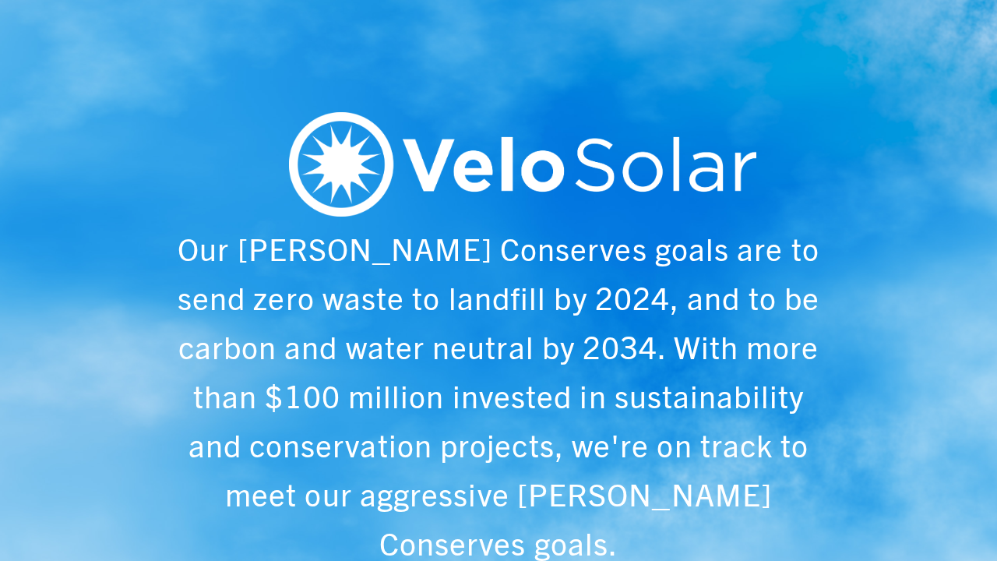
scroll to position [0, 997]
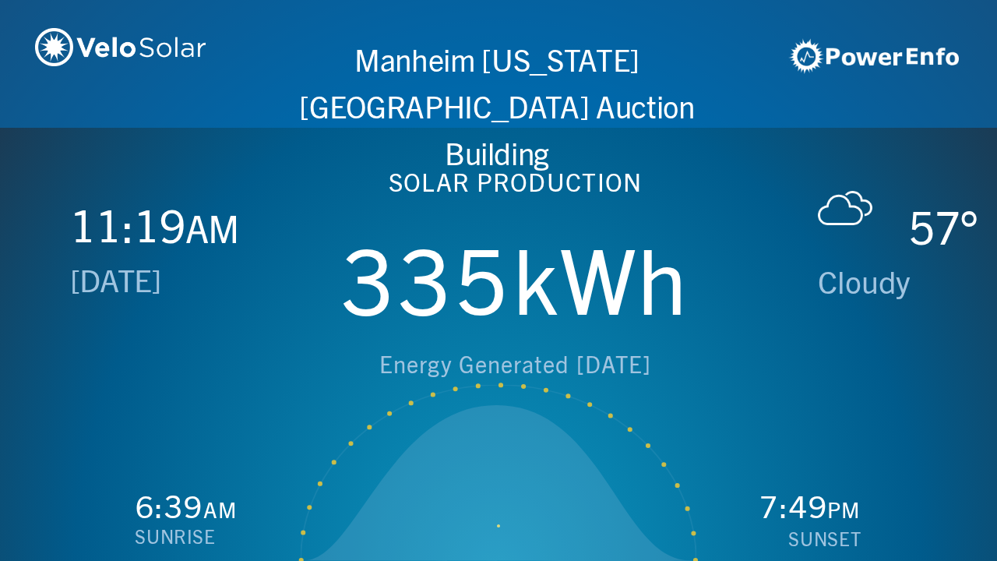
scroll to position [0, 1993]
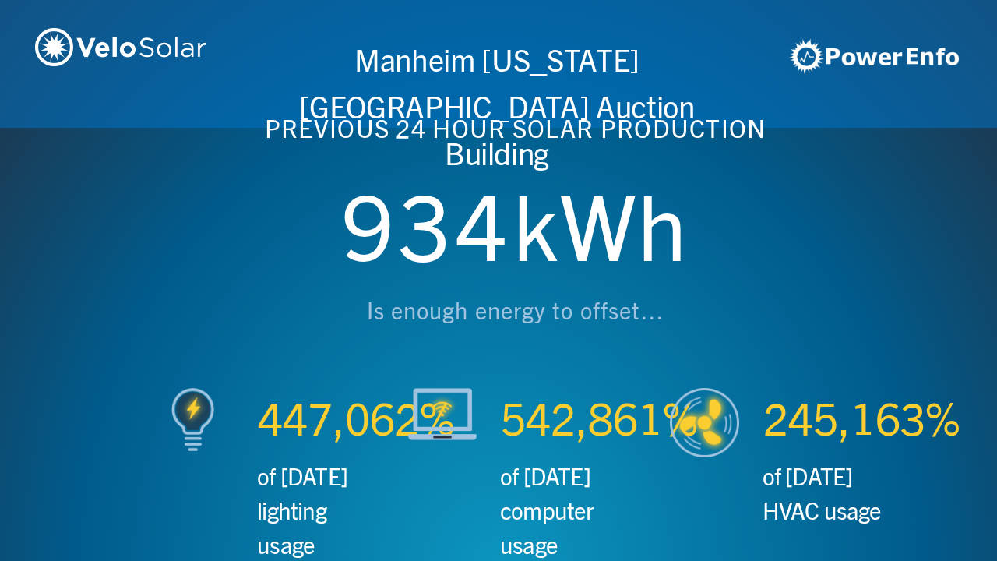
scroll to position [0, 2990]
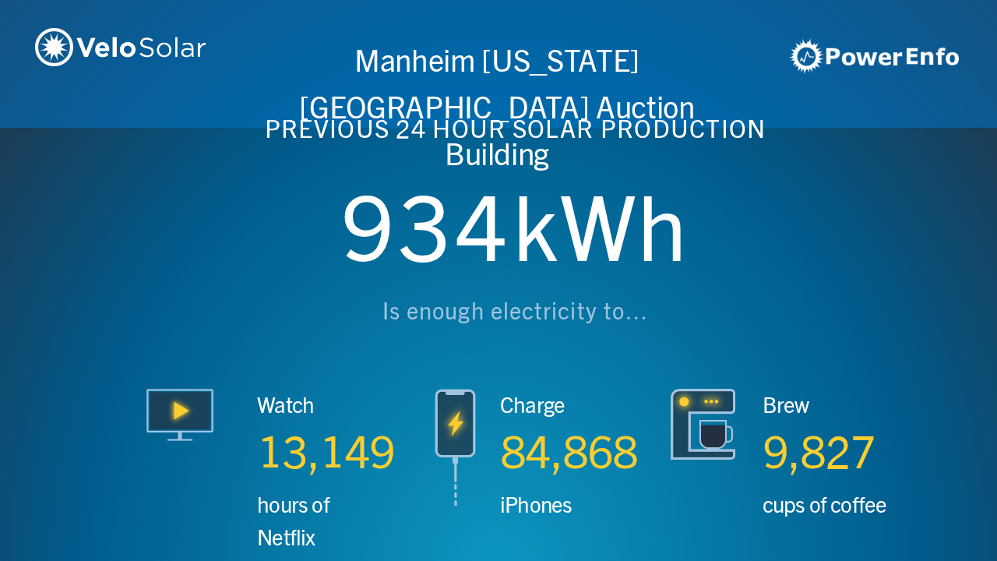
scroll to position [0, 3987]
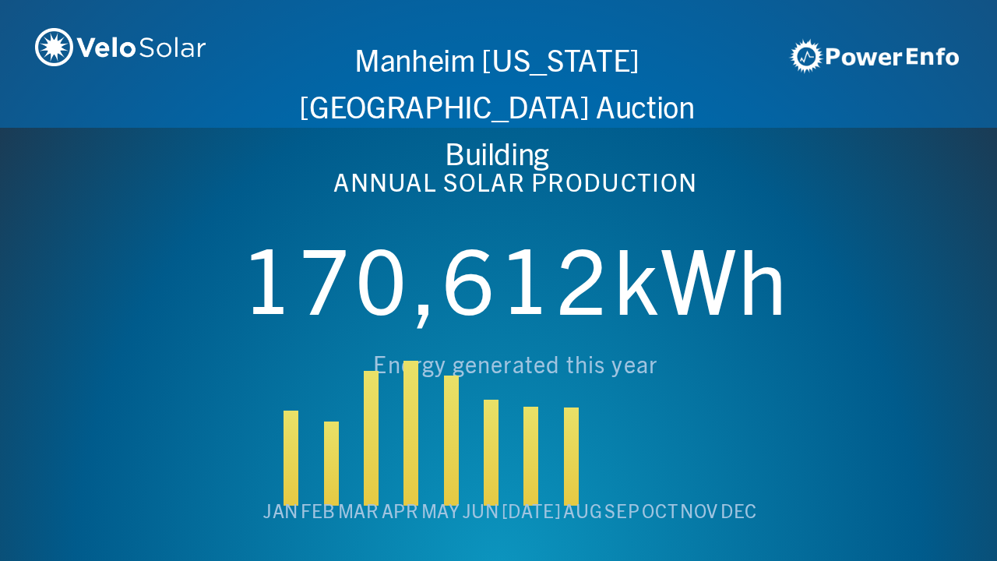
scroll to position [0, 4984]
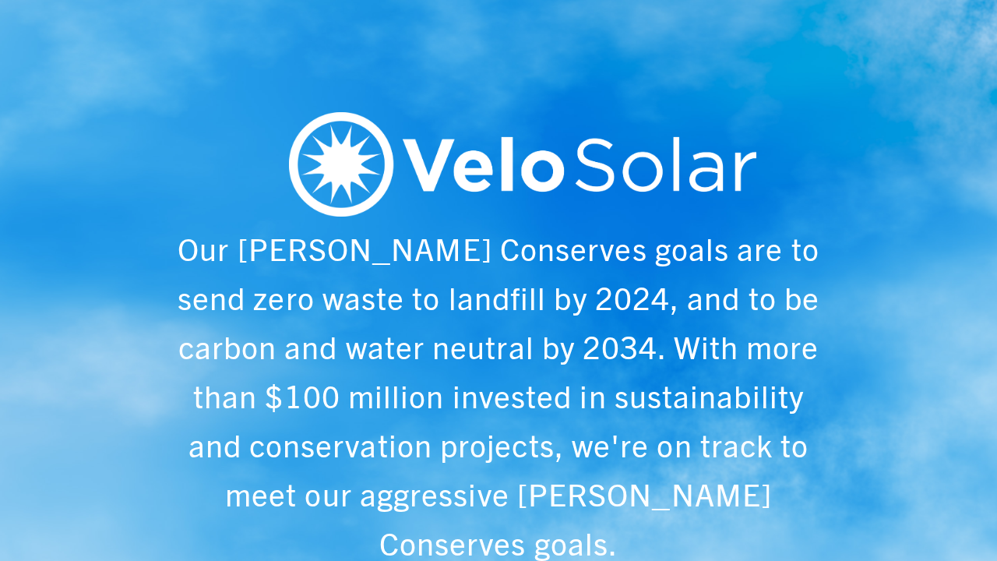
scroll to position [0, 997]
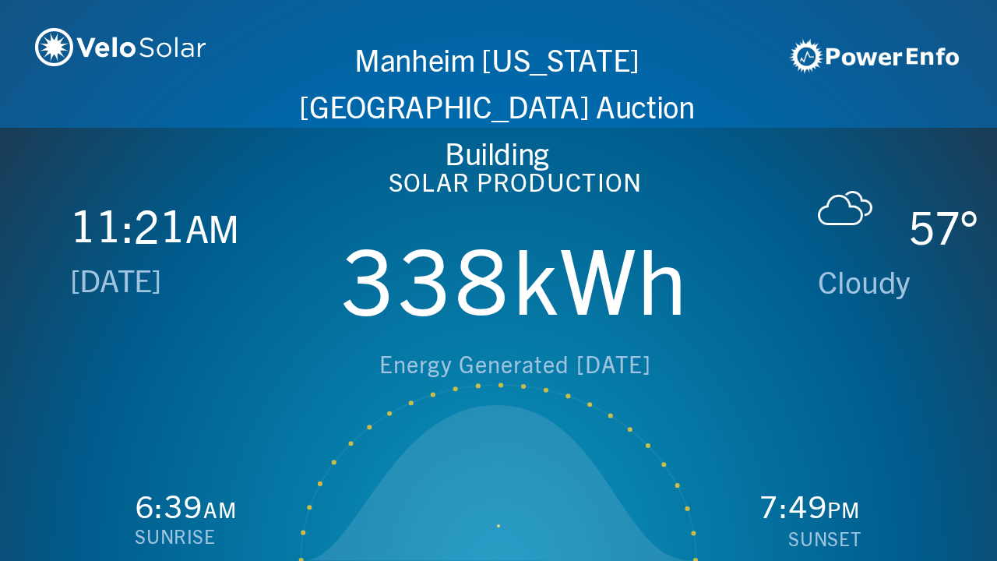
scroll to position [0, 1993]
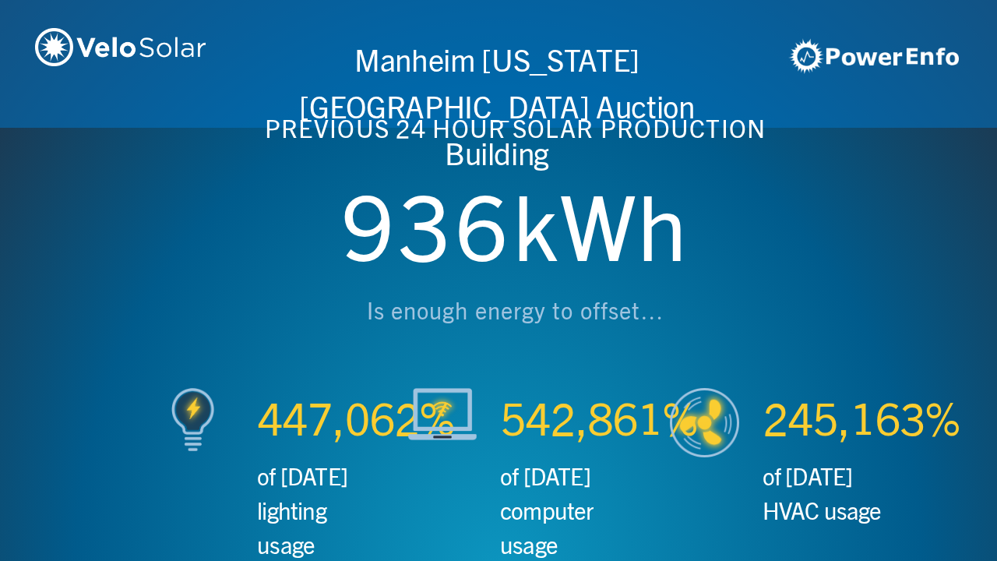
scroll to position [0, 2990]
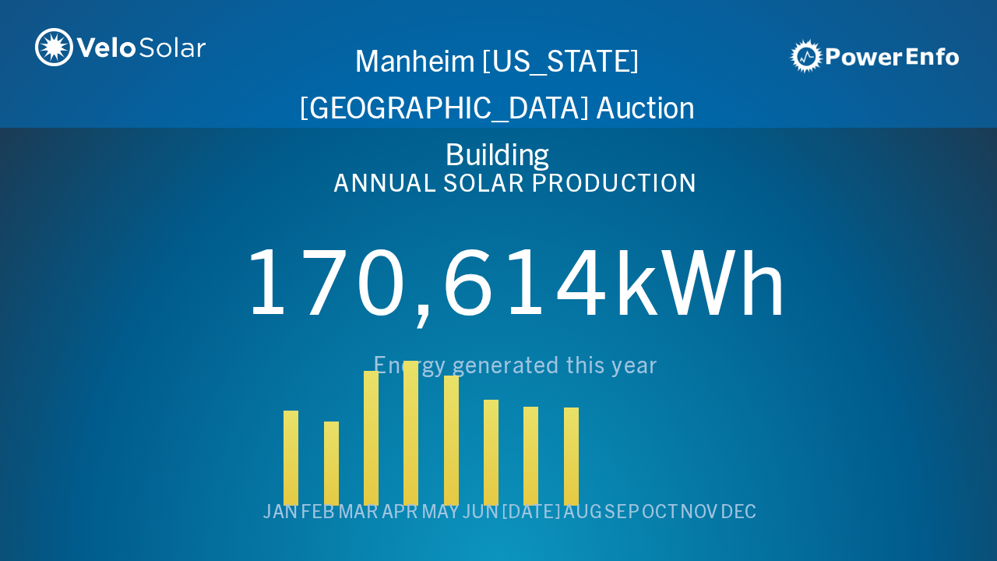
scroll to position [0, 3987]
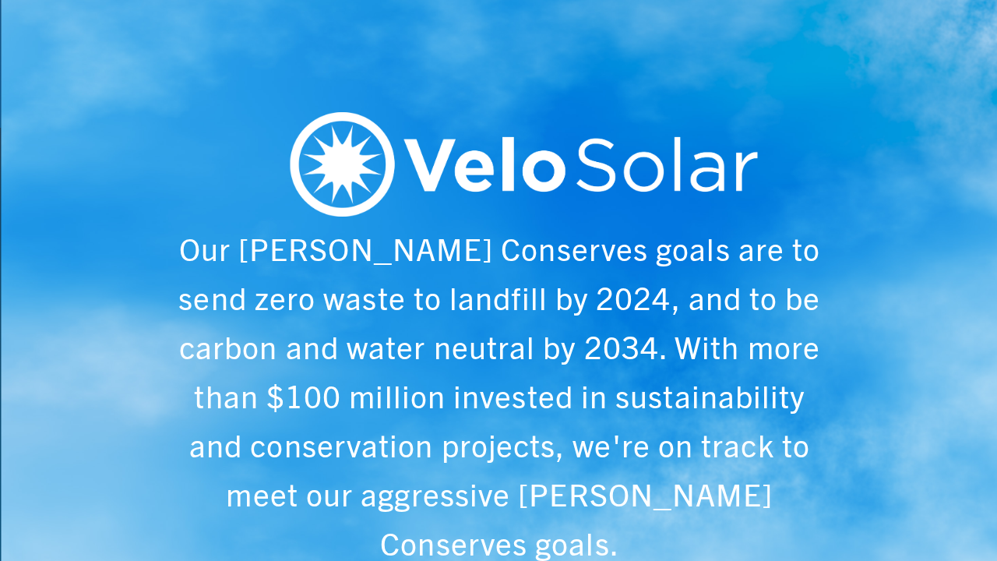
scroll to position [0, 4984]
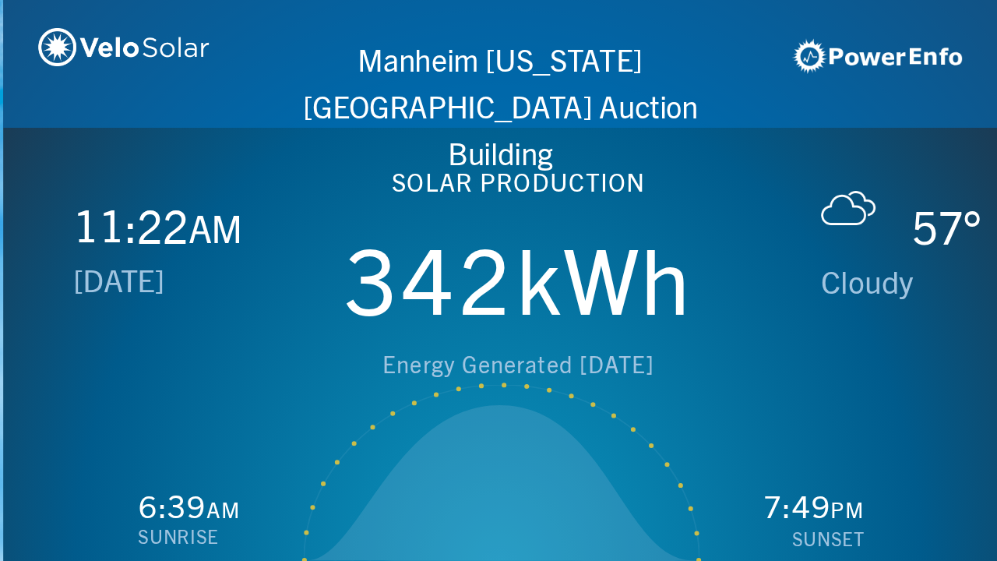
scroll to position [0, 997]
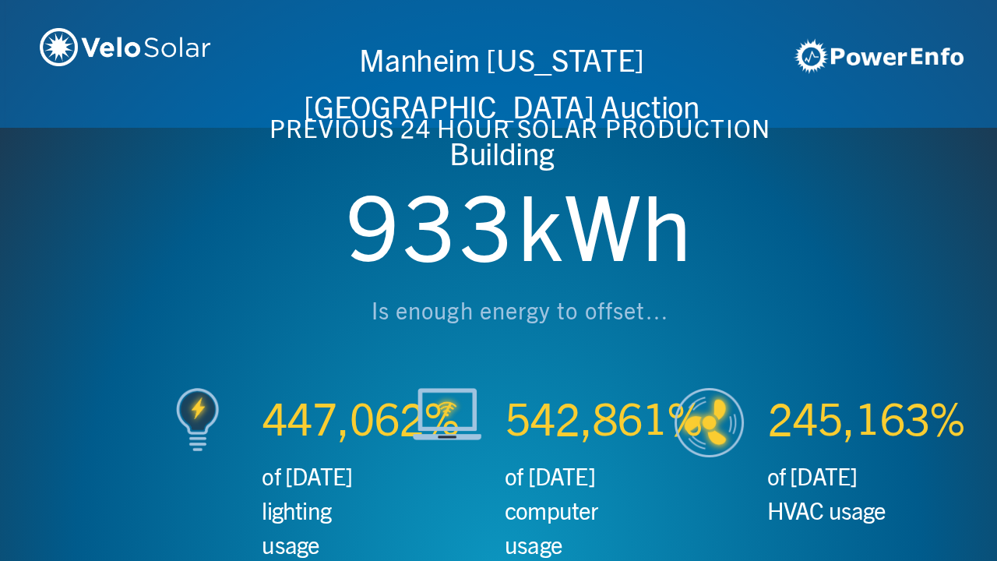
scroll to position [0, 1993]
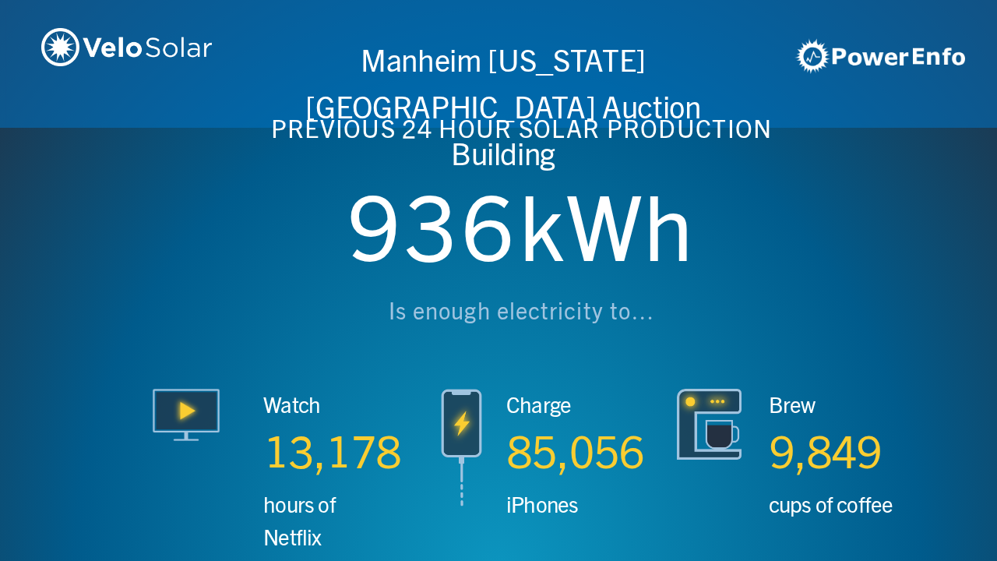
scroll to position [0, 2990]
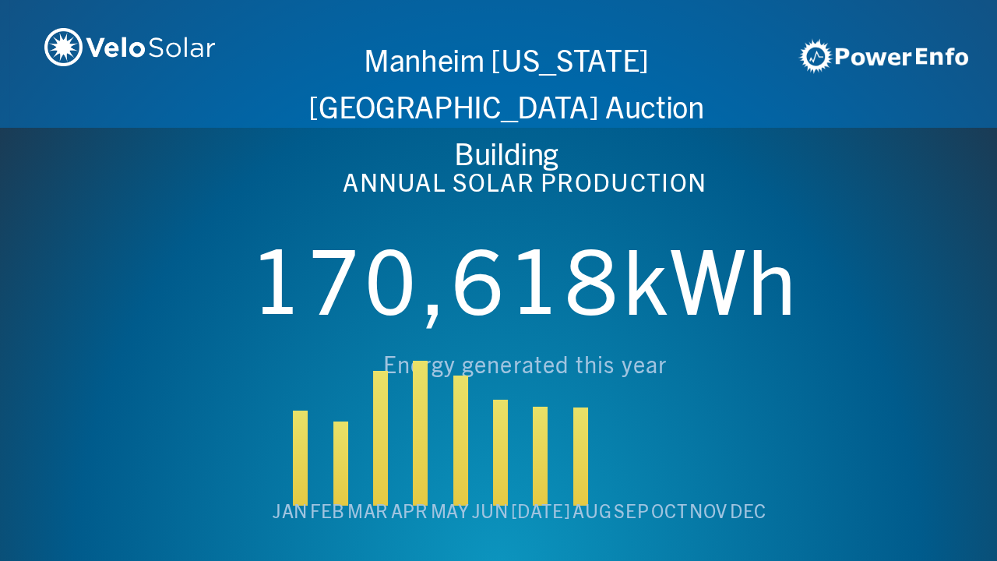
scroll to position [0, 3987]
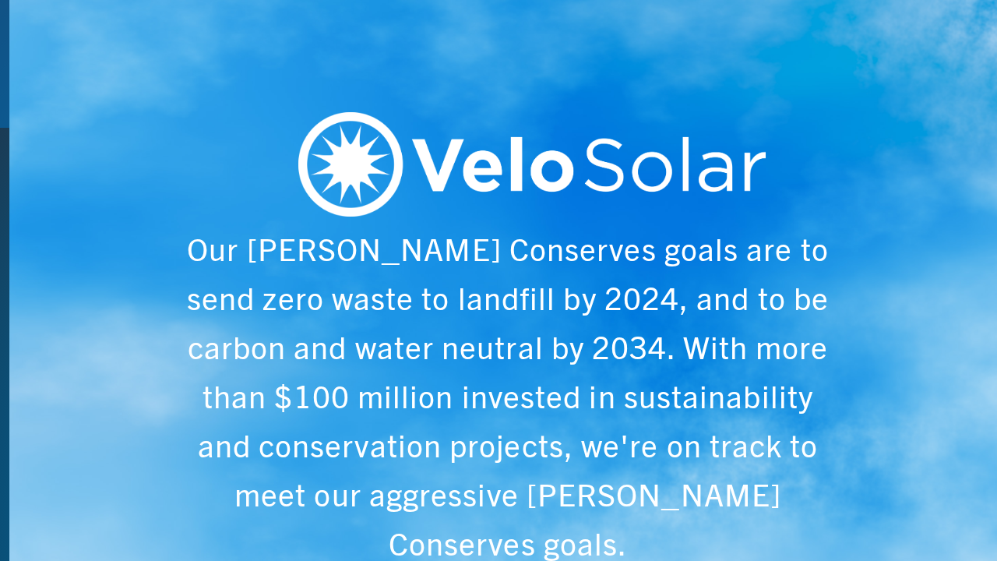
scroll to position [0, 4984]
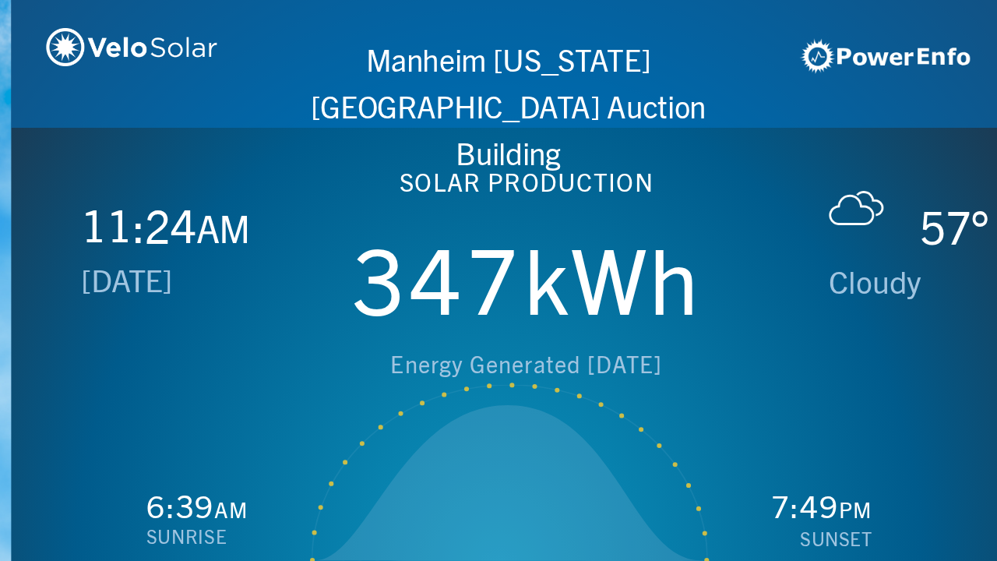
scroll to position [0, 997]
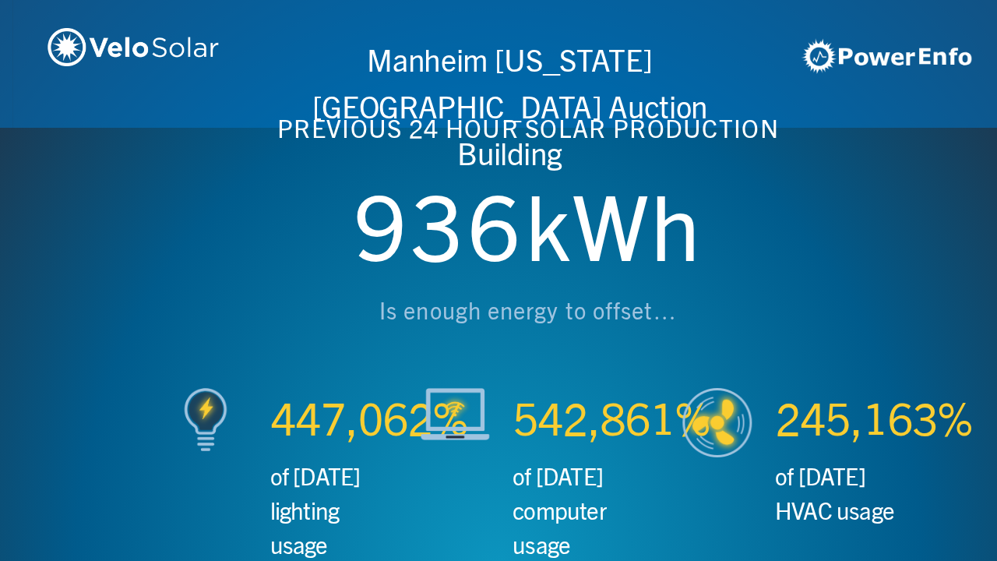
scroll to position [0, 1993]
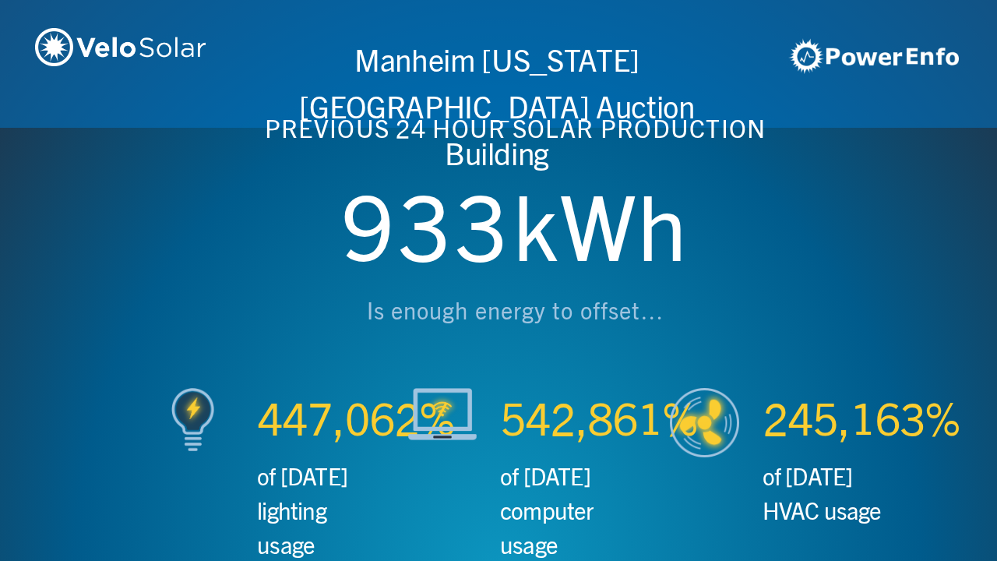
scroll to position [0, 2990]
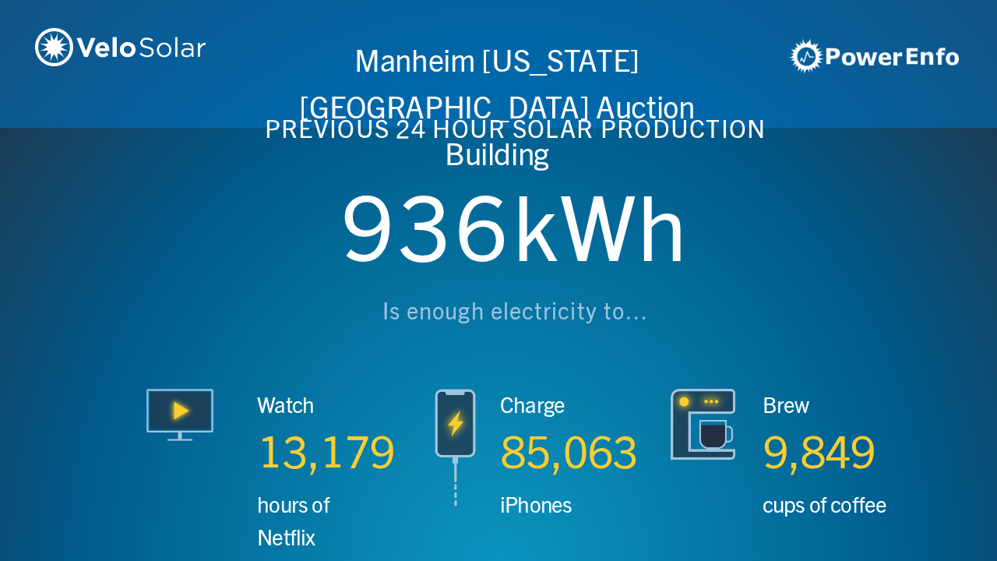
scroll to position [0, 3987]
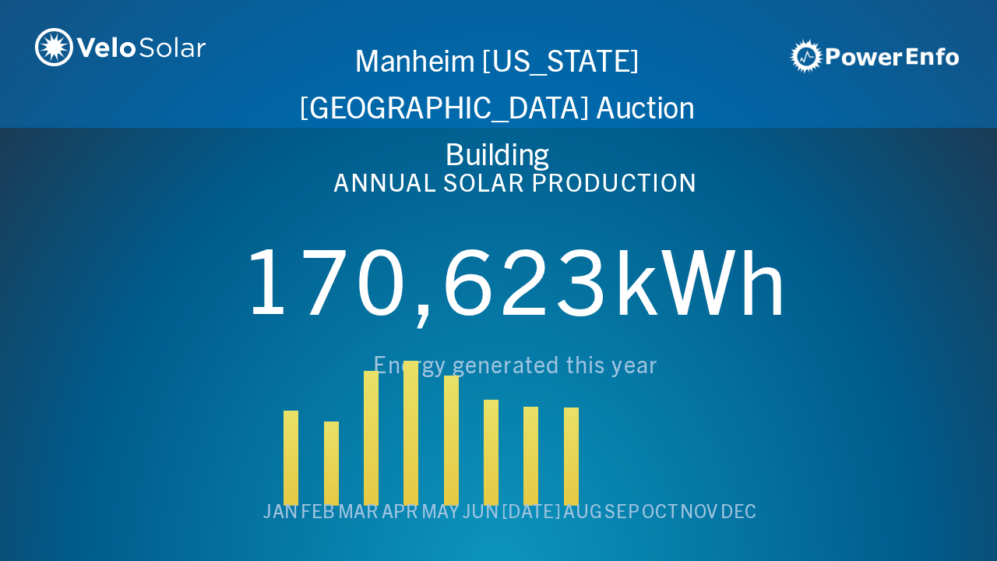
scroll to position [0, 4984]
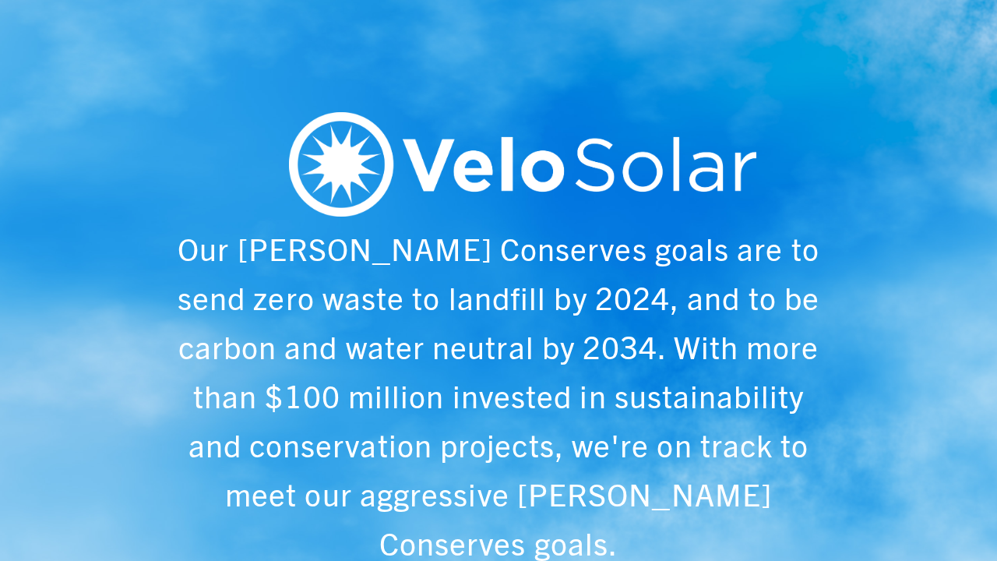
scroll to position [0, 997]
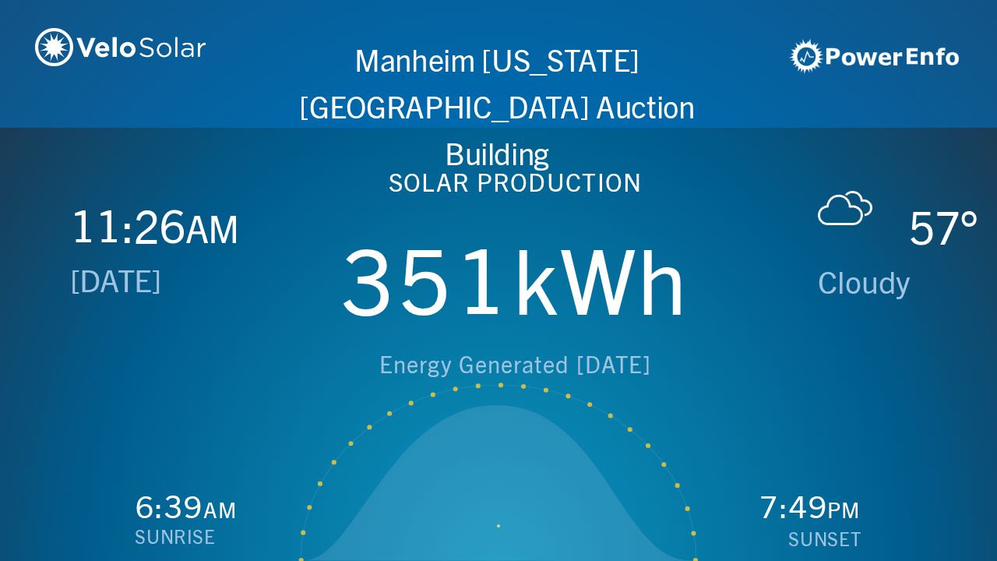
scroll to position [0, 1993]
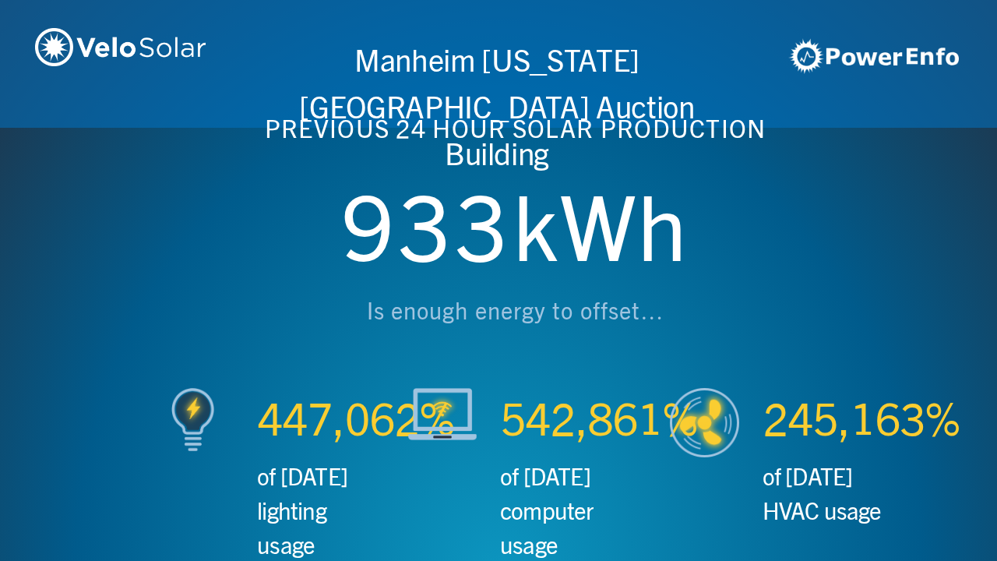
scroll to position [0, 2990]
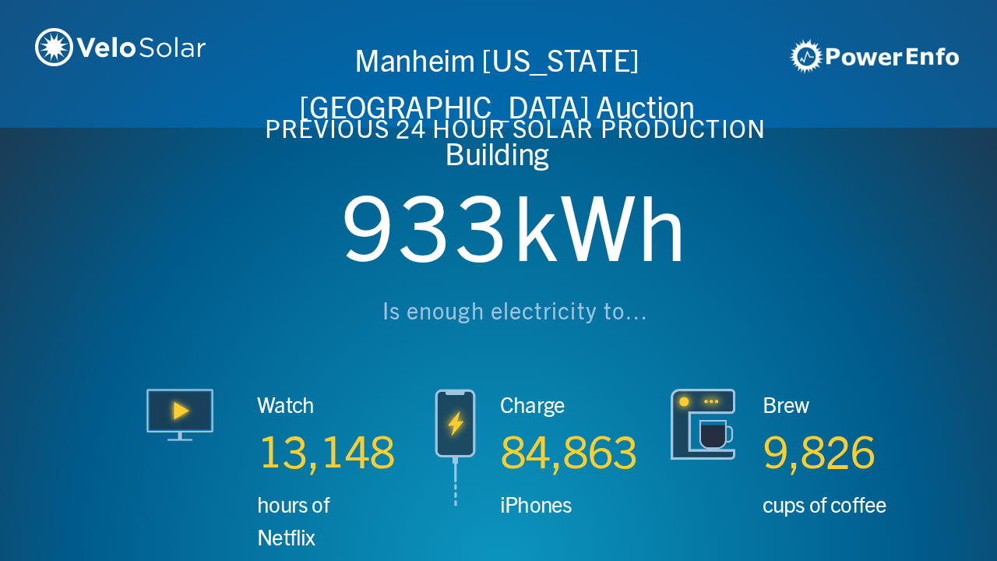
scroll to position [0, 3987]
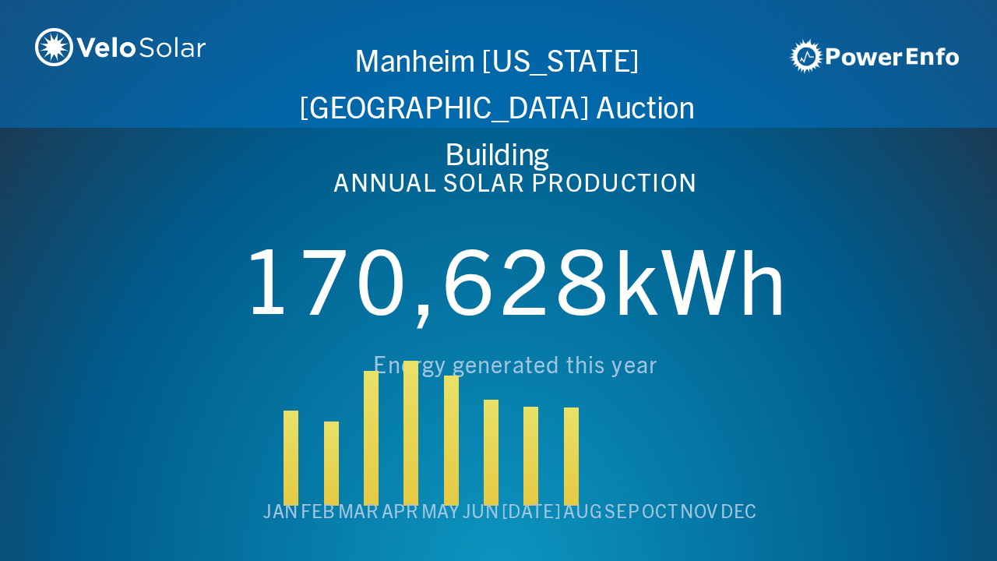
scroll to position [0, 4984]
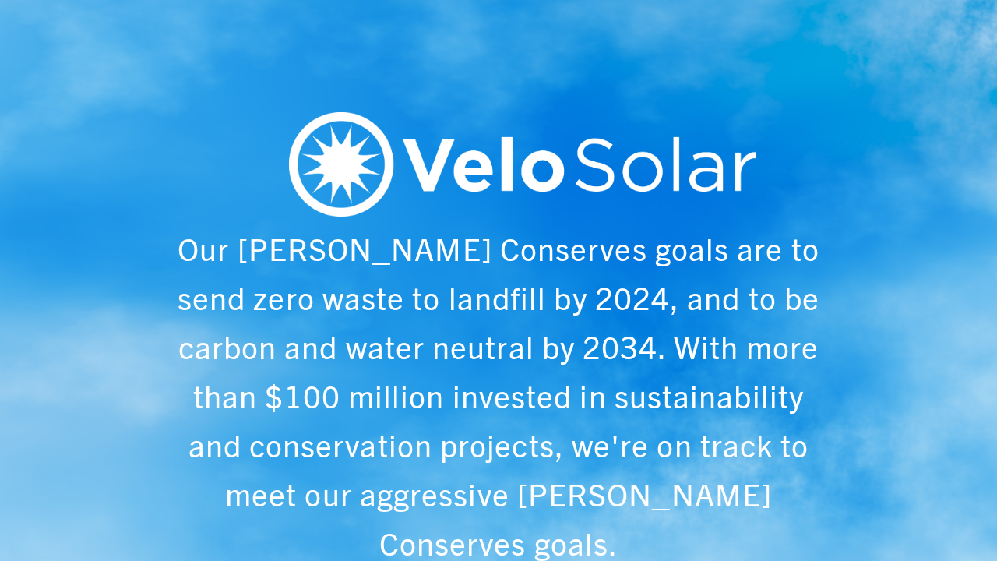
scroll to position [0, 997]
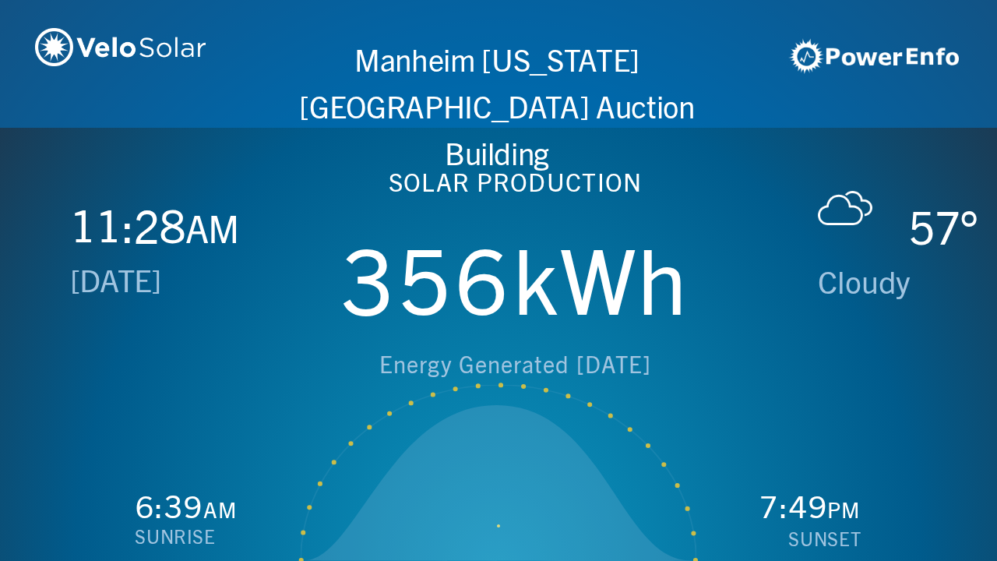
scroll to position [0, 1993]
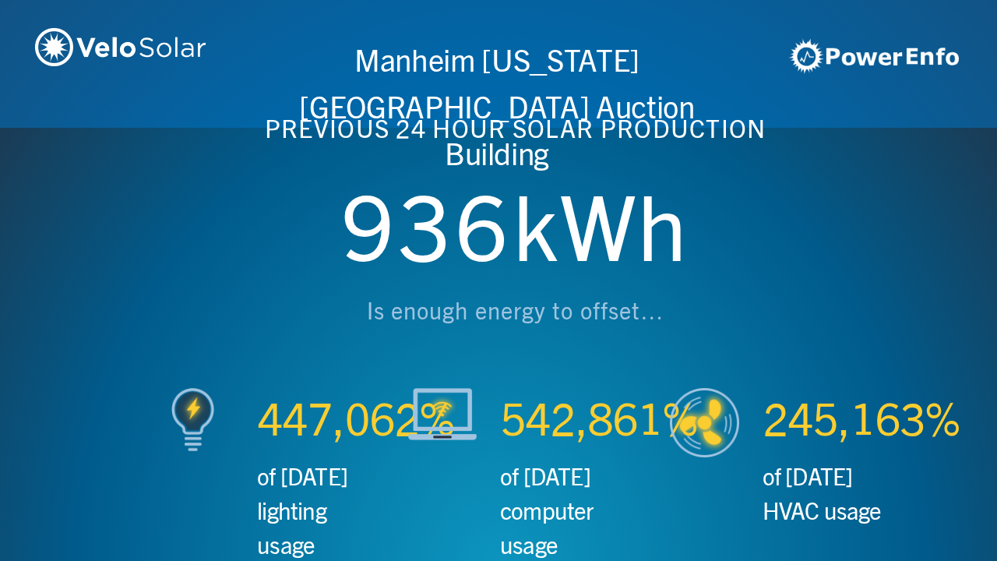
scroll to position [0, 2990]
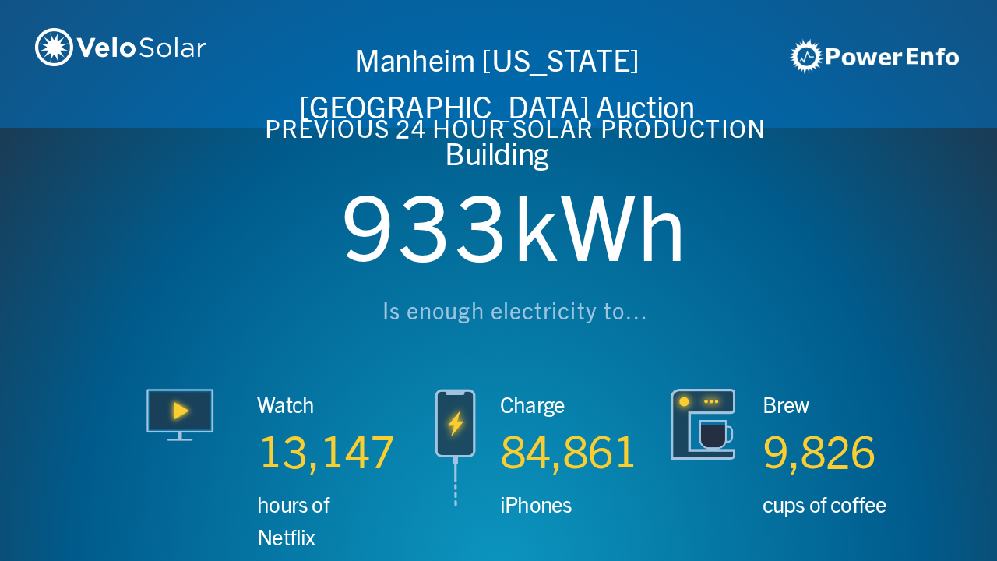
scroll to position [0, 3987]
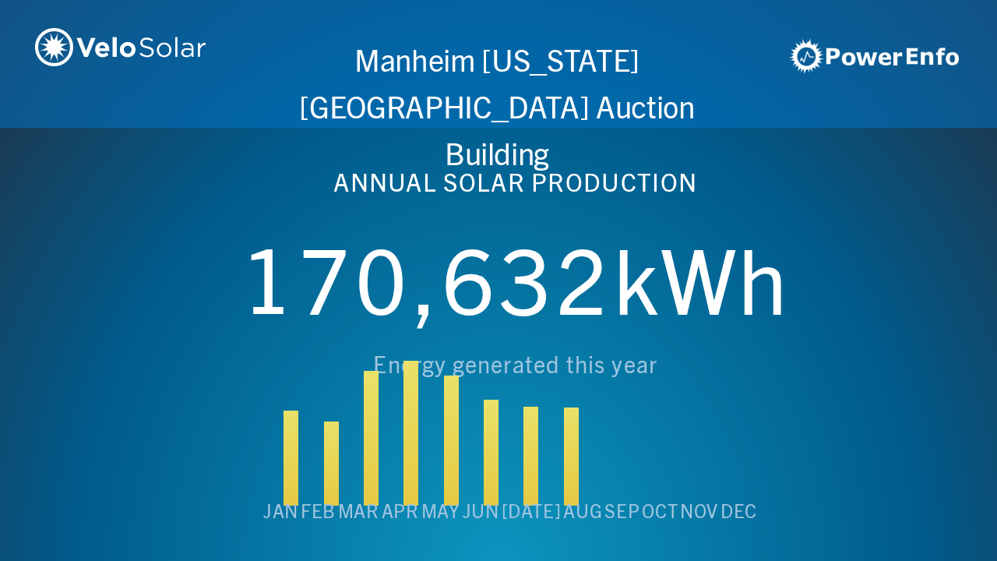
scroll to position [0, 4984]
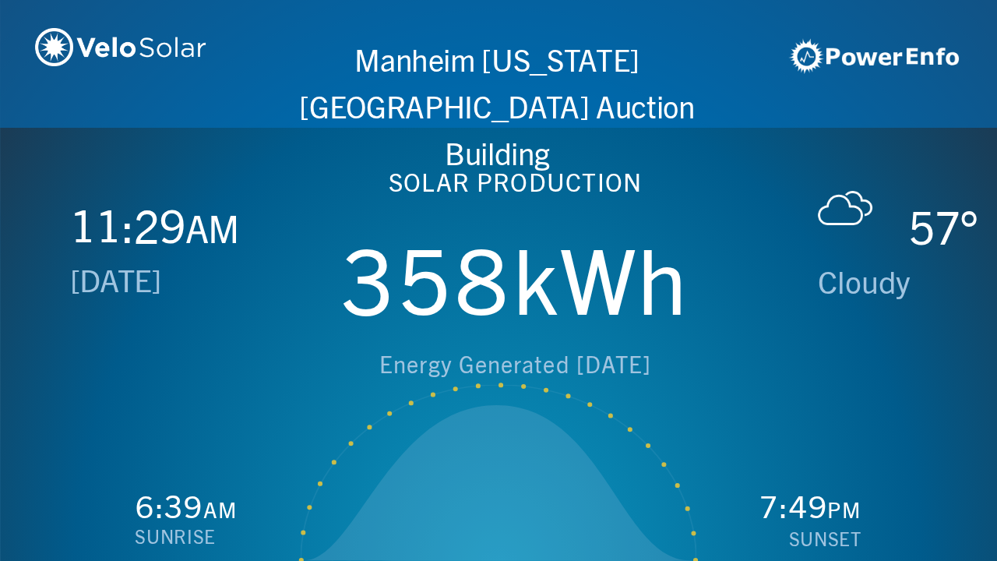
scroll to position [0, 997]
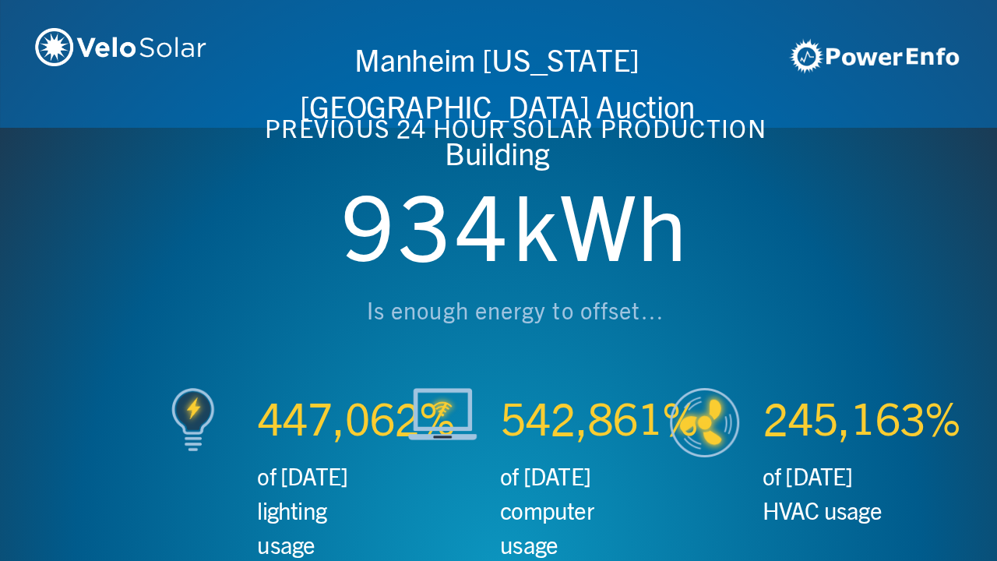
scroll to position [0, 1993]
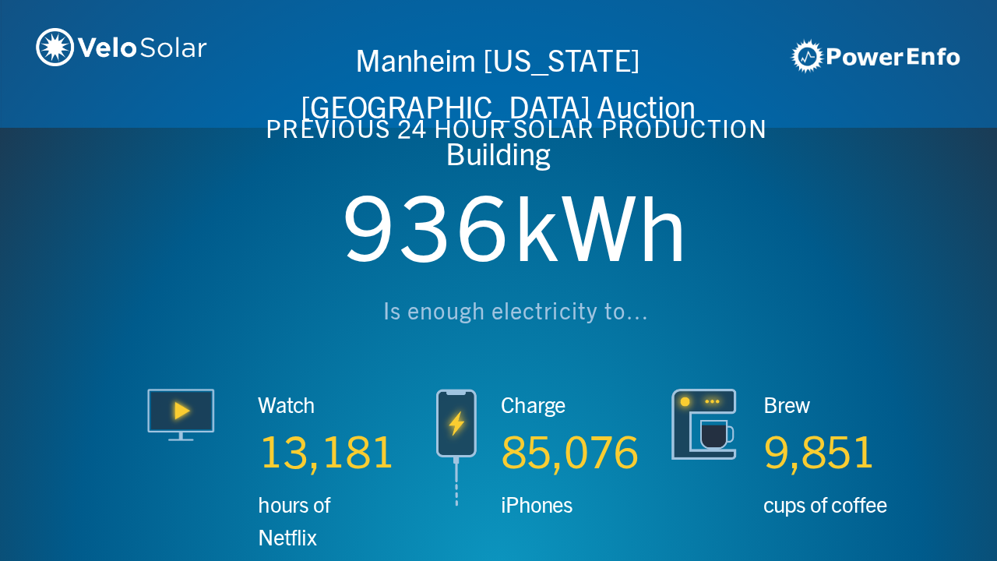
scroll to position [0, 2990]
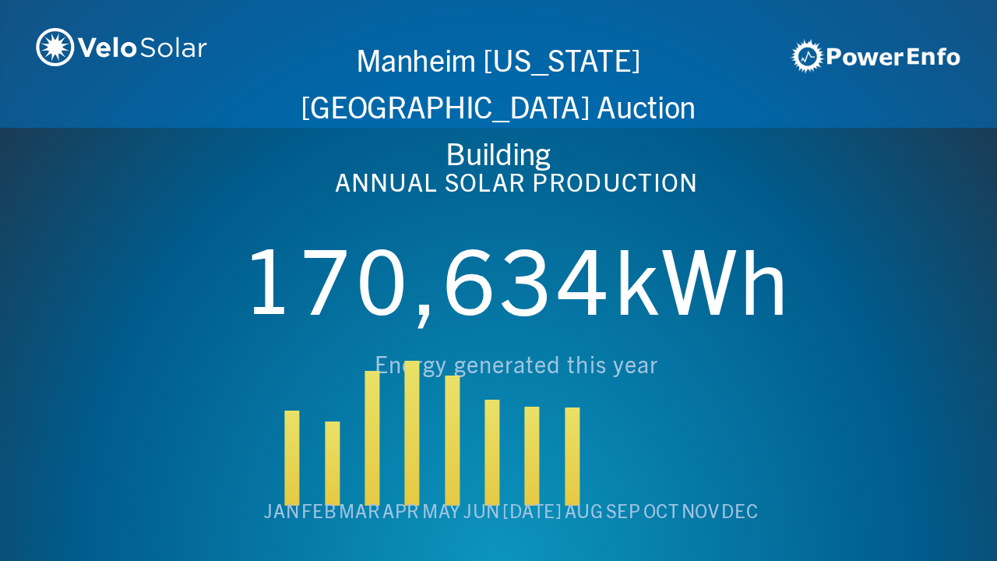
scroll to position [0, 3987]
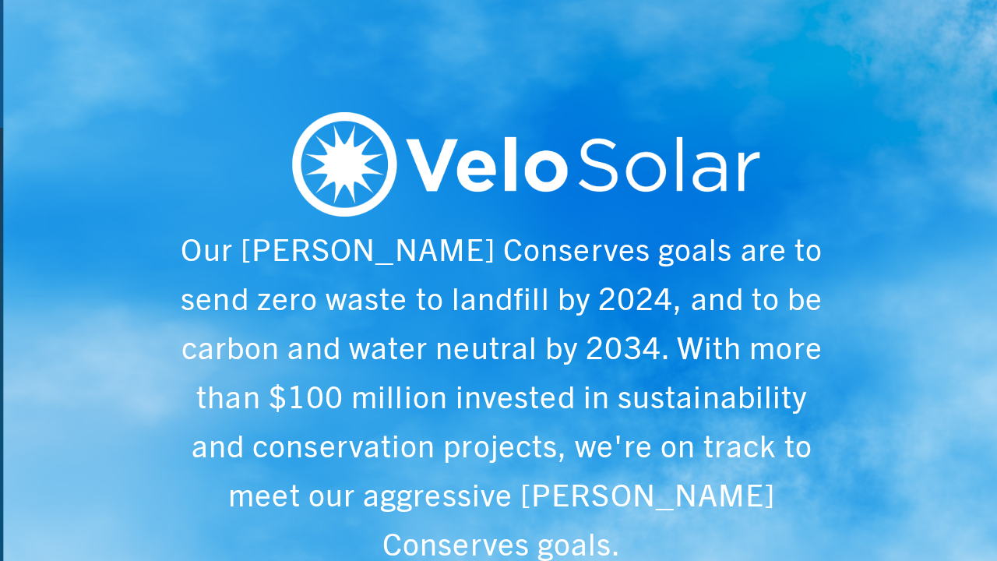
scroll to position [0, 4984]
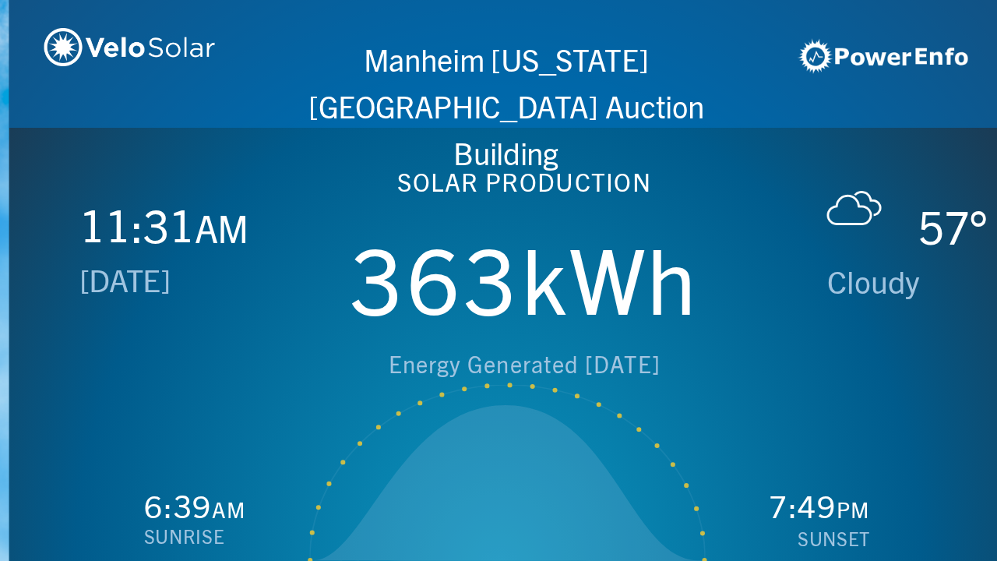
scroll to position [0, 997]
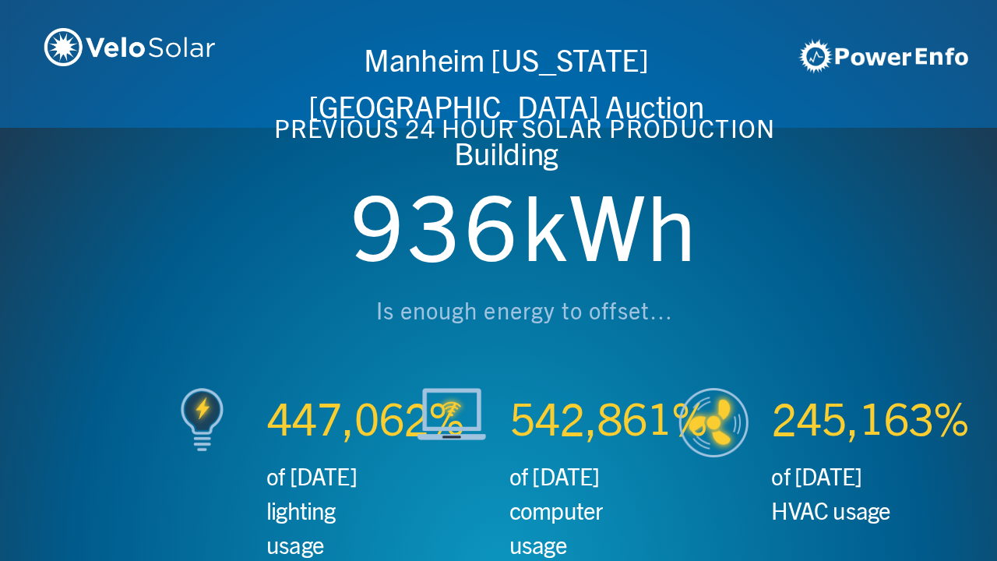
scroll to position [0, 1993]
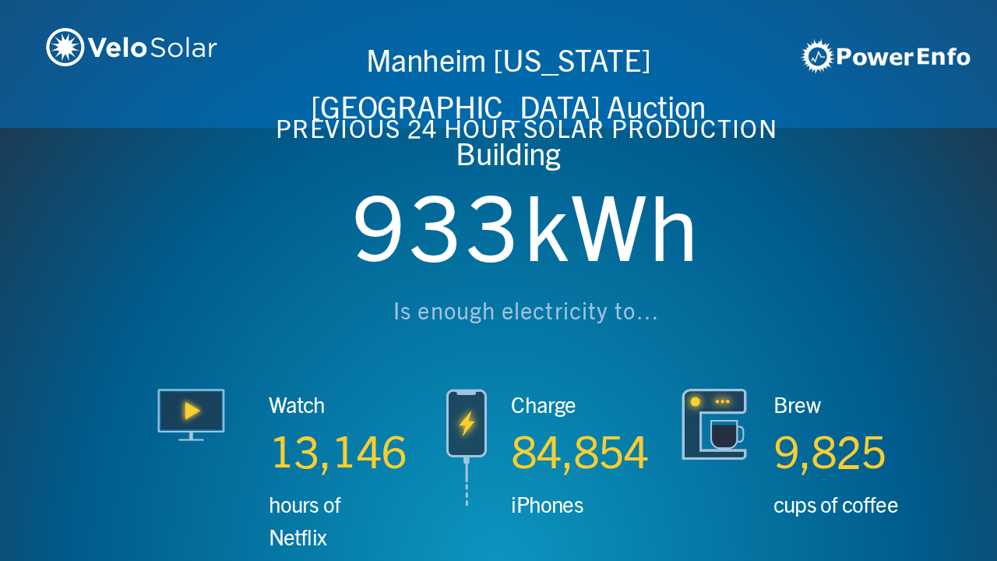
scroll to position [0, 2990]
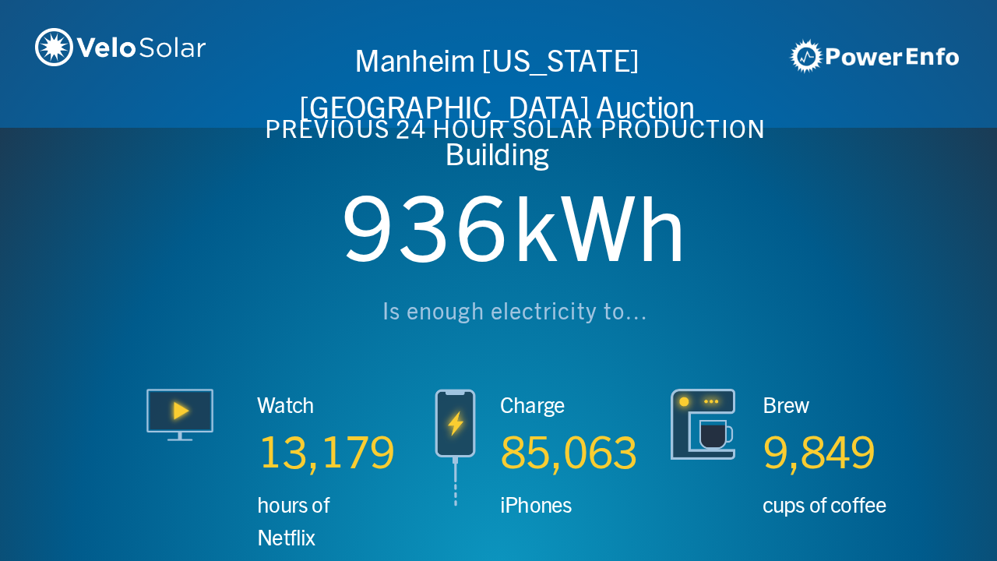
scroll to position [0, 3987]
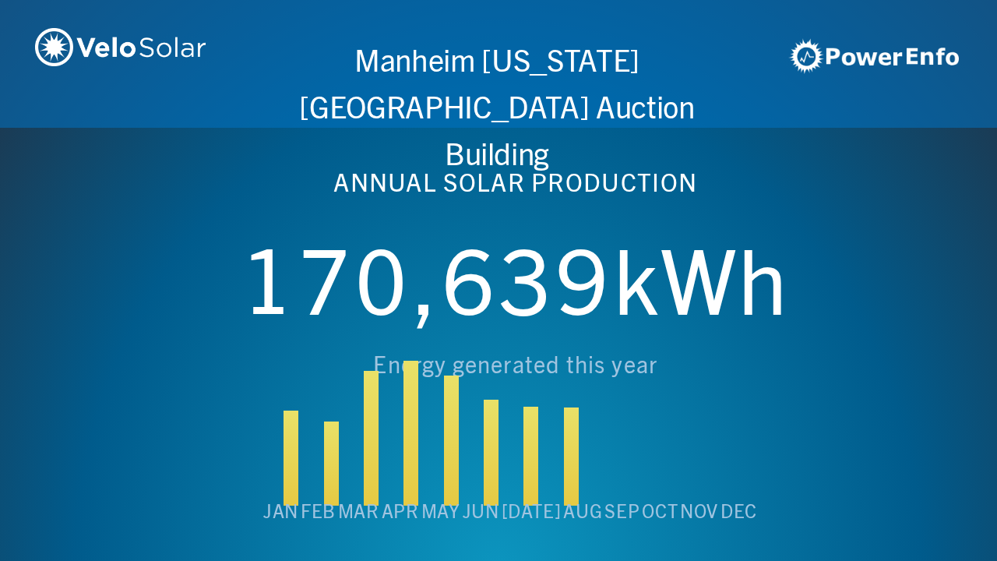
scroll to position [0, 4984]
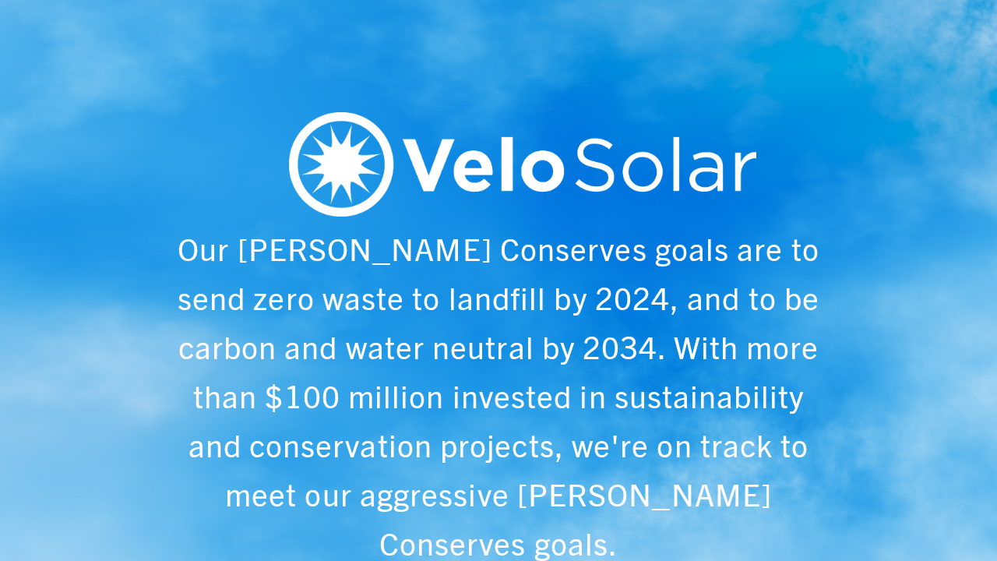
scroll to position [0, 997]
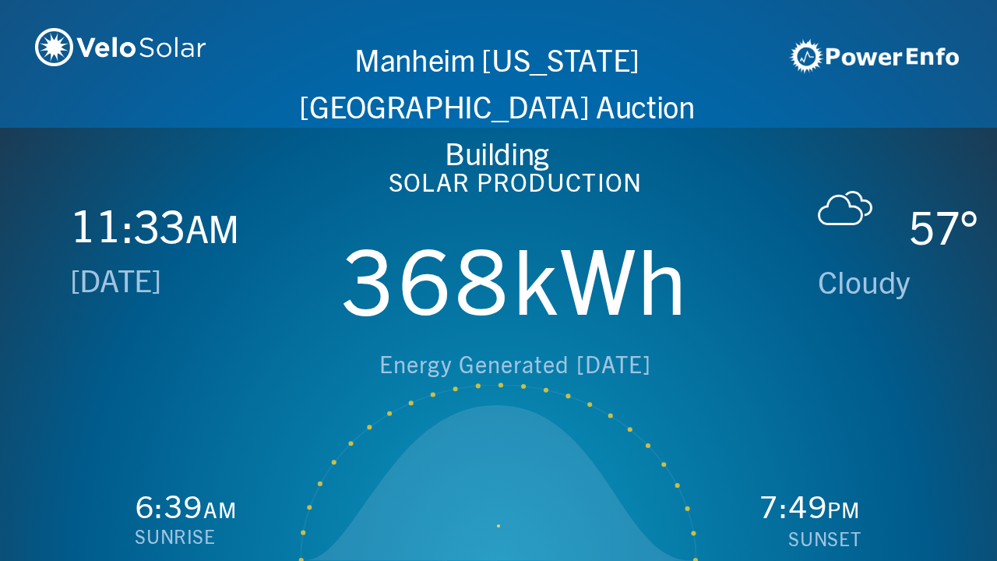
scroll to position [0, 1993]
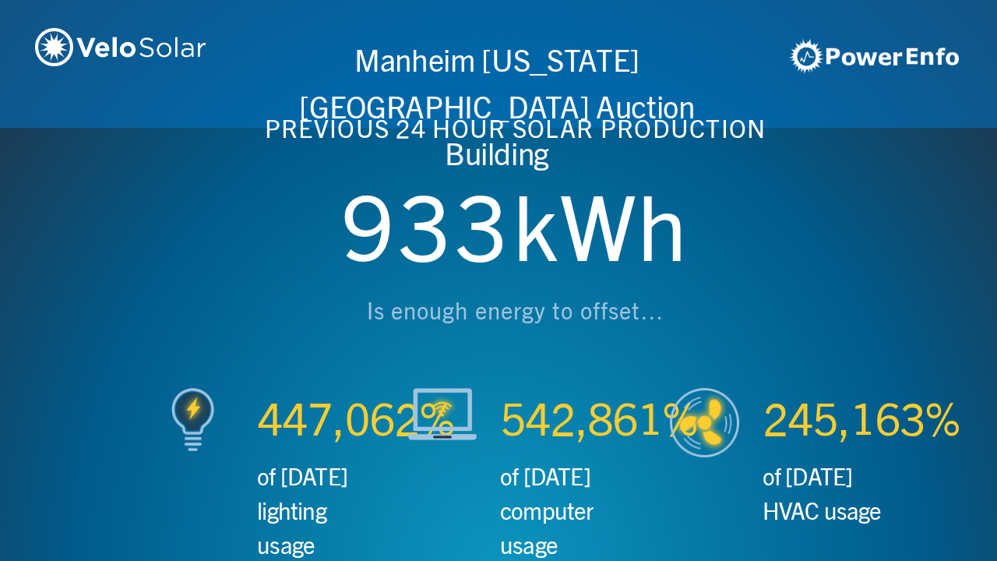
scroll to position [0, 2990]
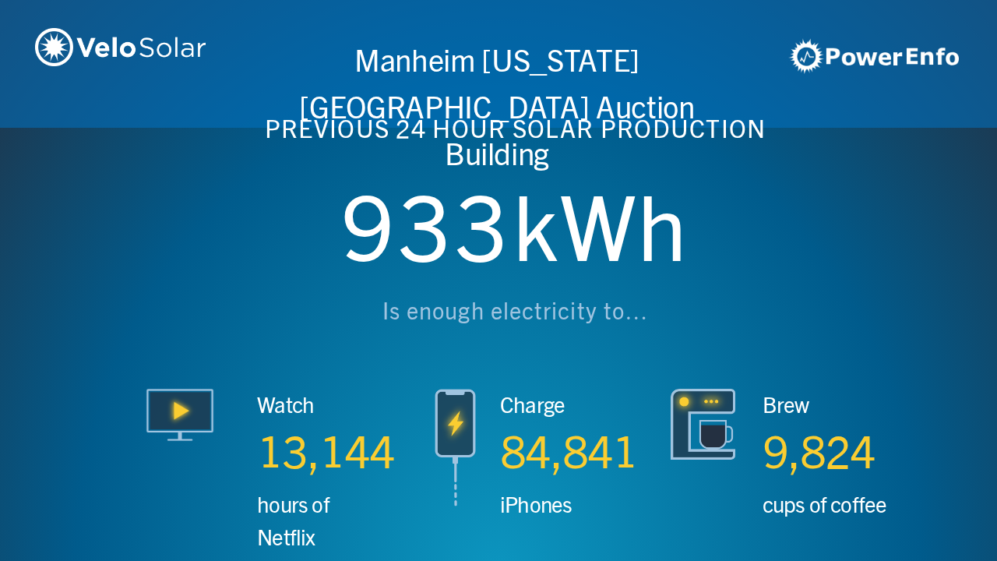
scroll to position [0, 3987]
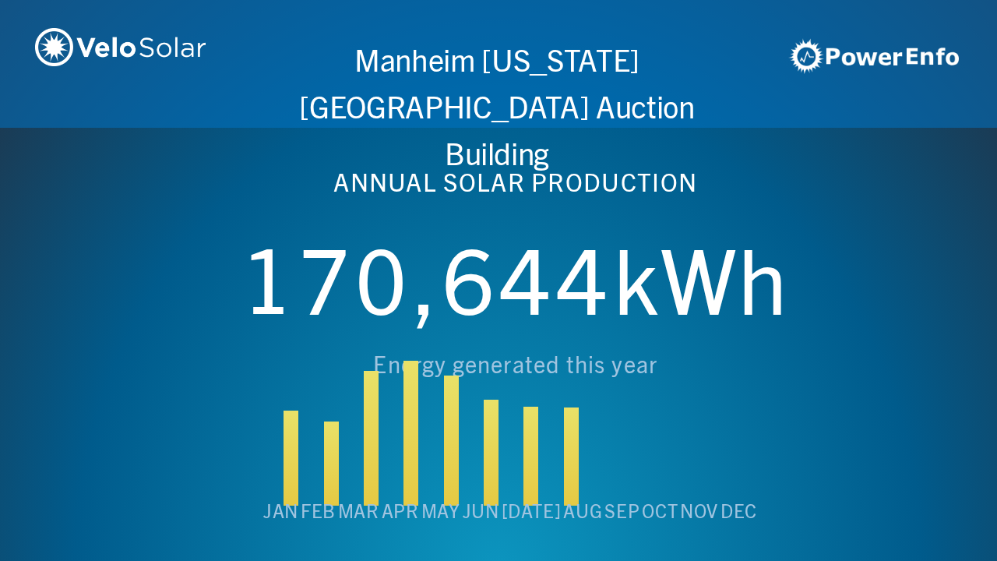
scroll to position [0, 4984]
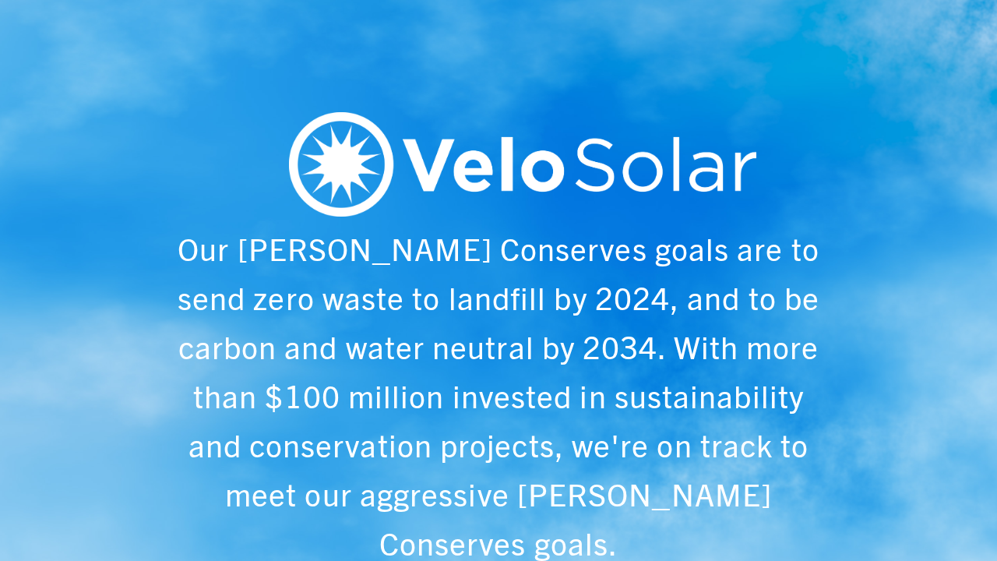
scroll to position [0, 997]
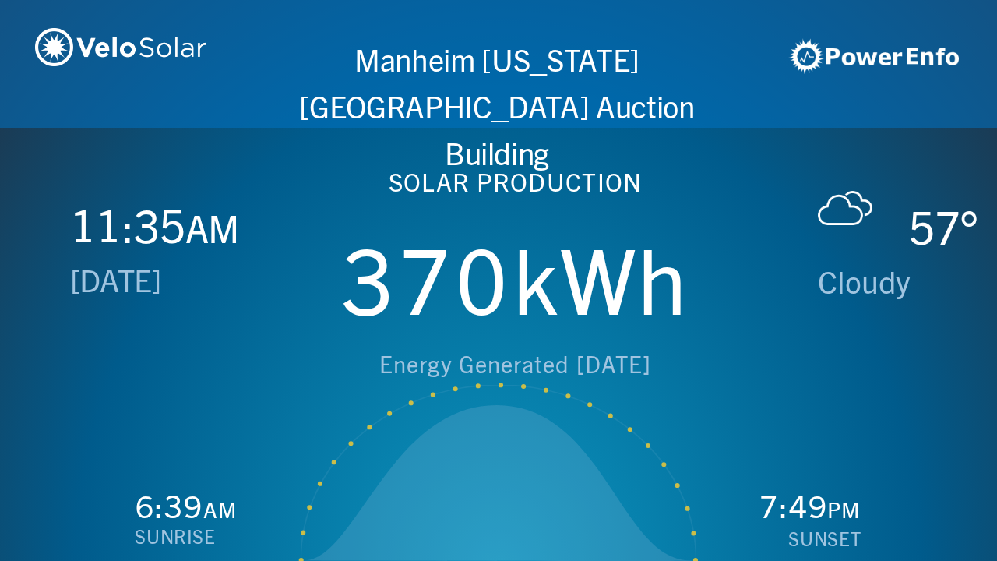
scroll to position [0, 1993]
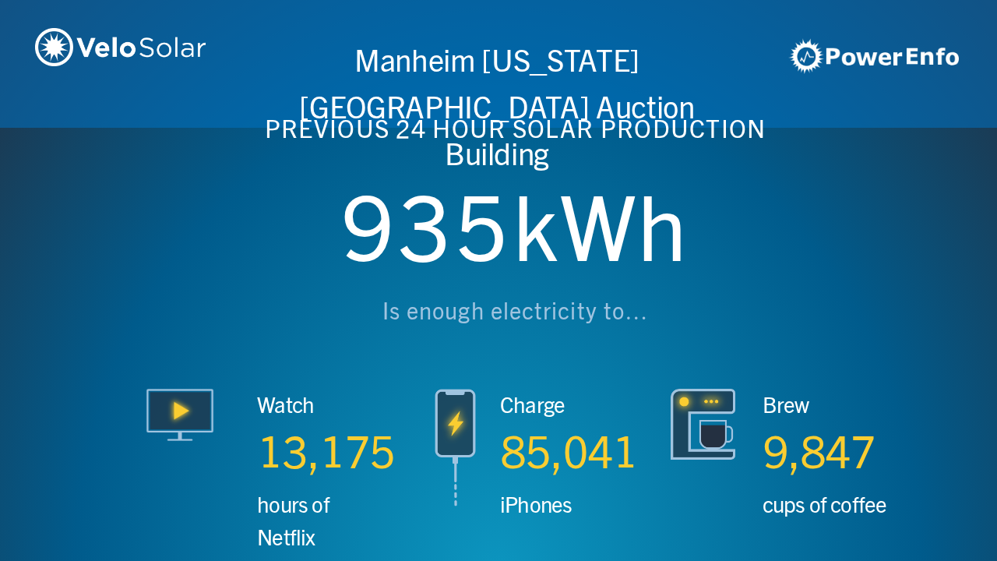
scroll to position [0, 2990]
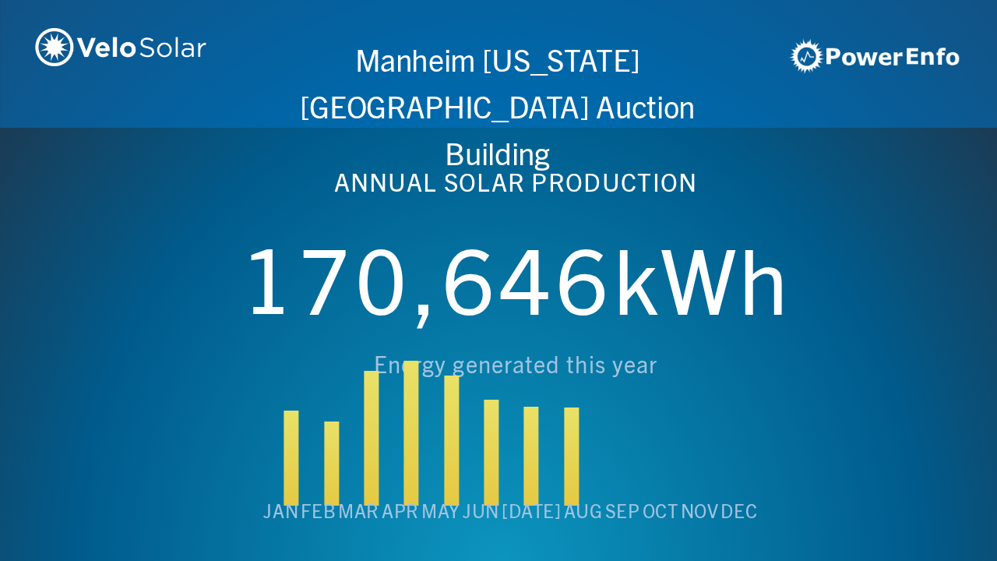
scroll to position [0, 3987]
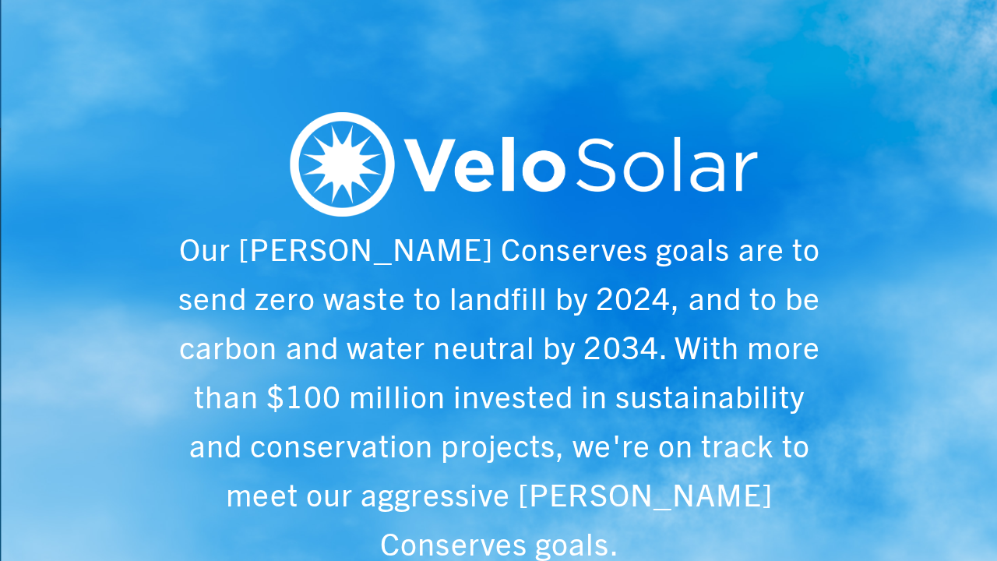
scroll to position [0, 4984]
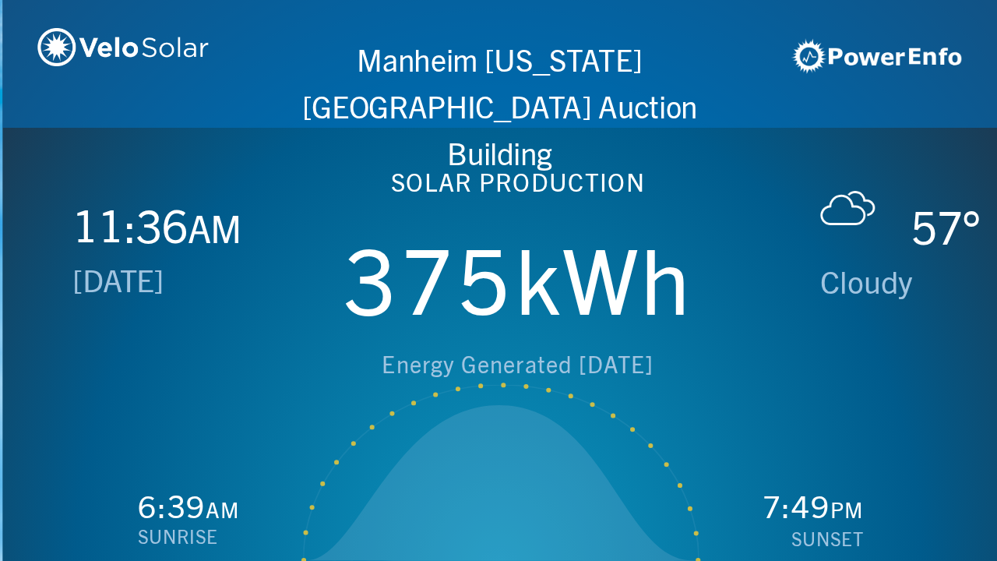
scroll to position [0, 997]
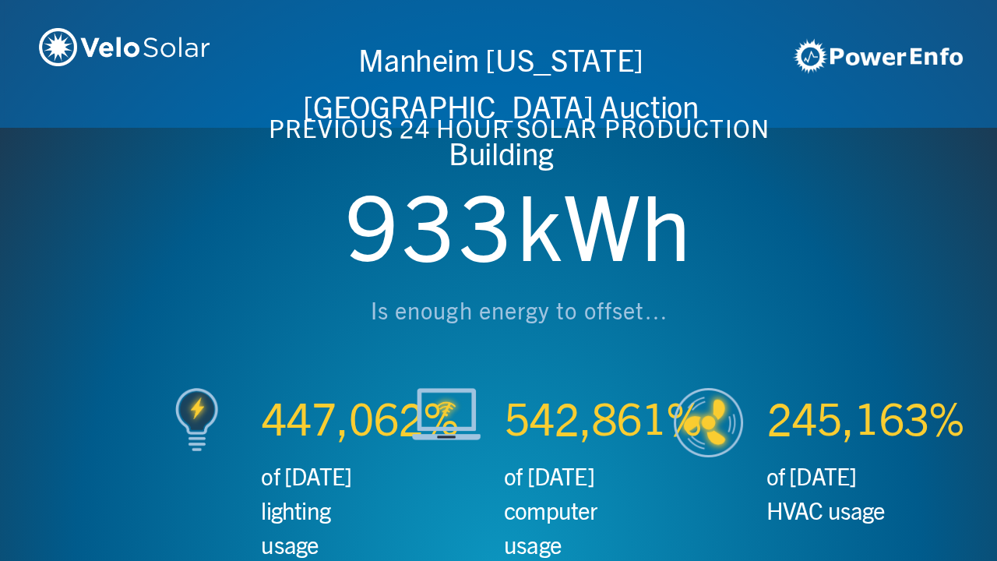
scroll to position [0, 1993]
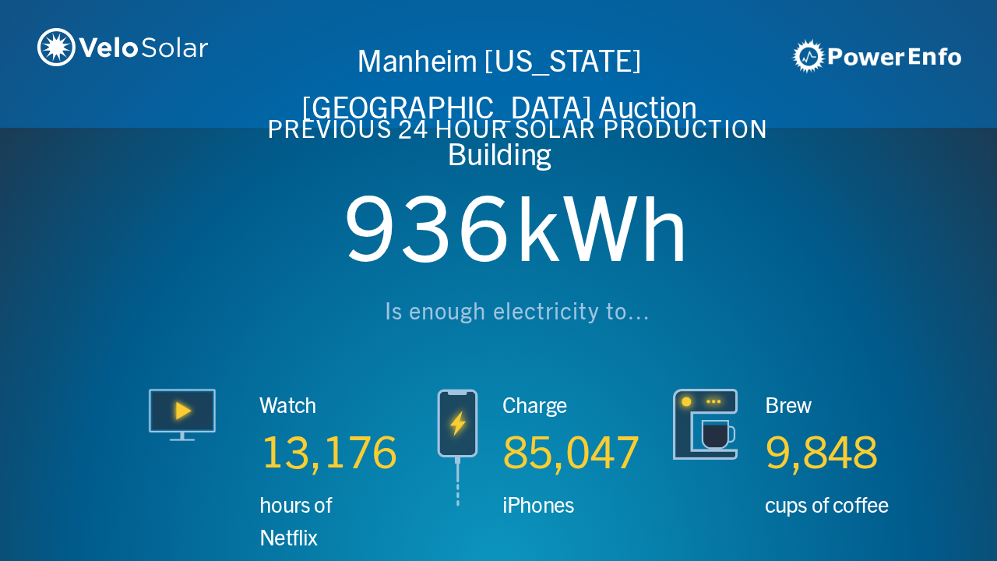
scroll to position [0, 2990]
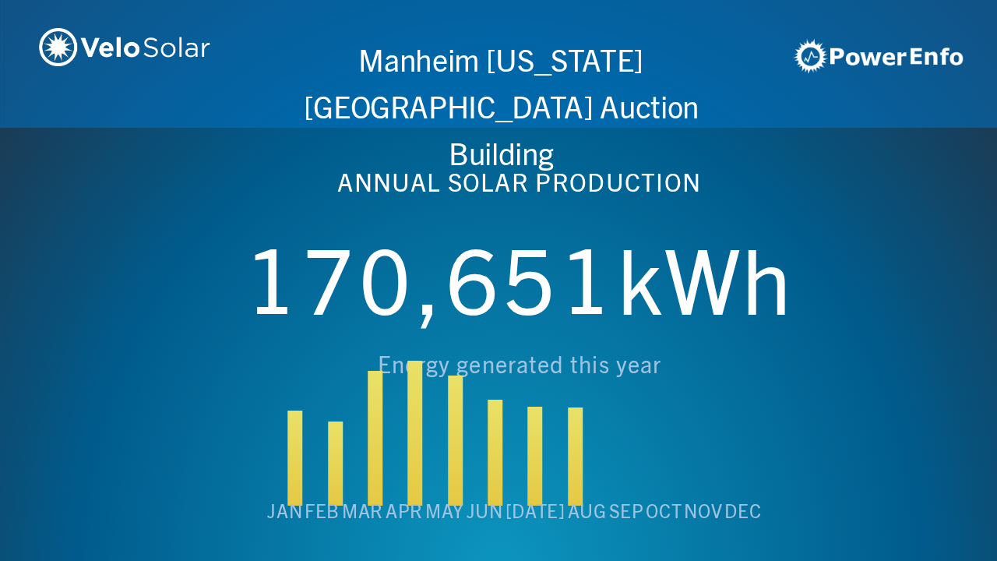
scroll to position [0, 3987]
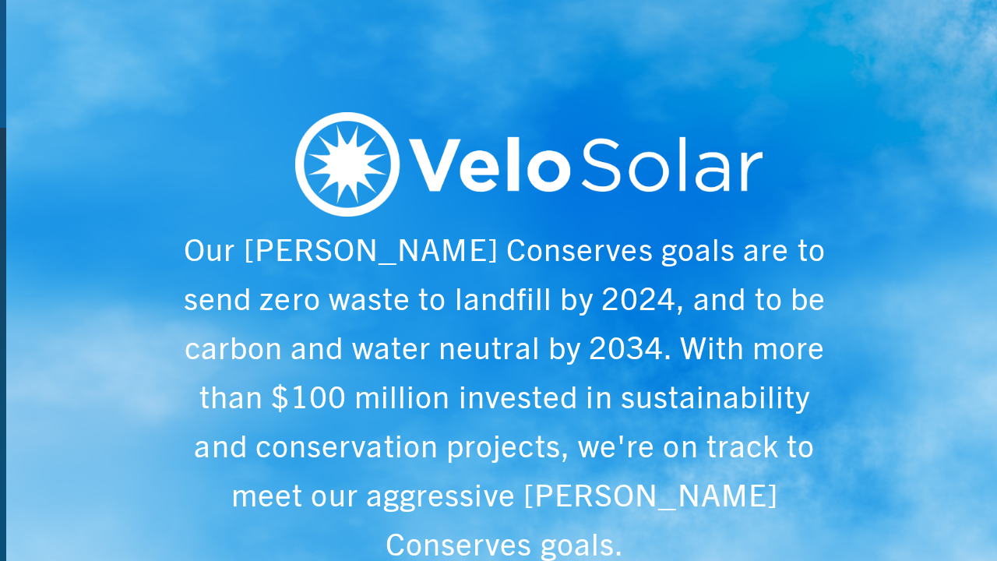
scroll to position [0, 4984]
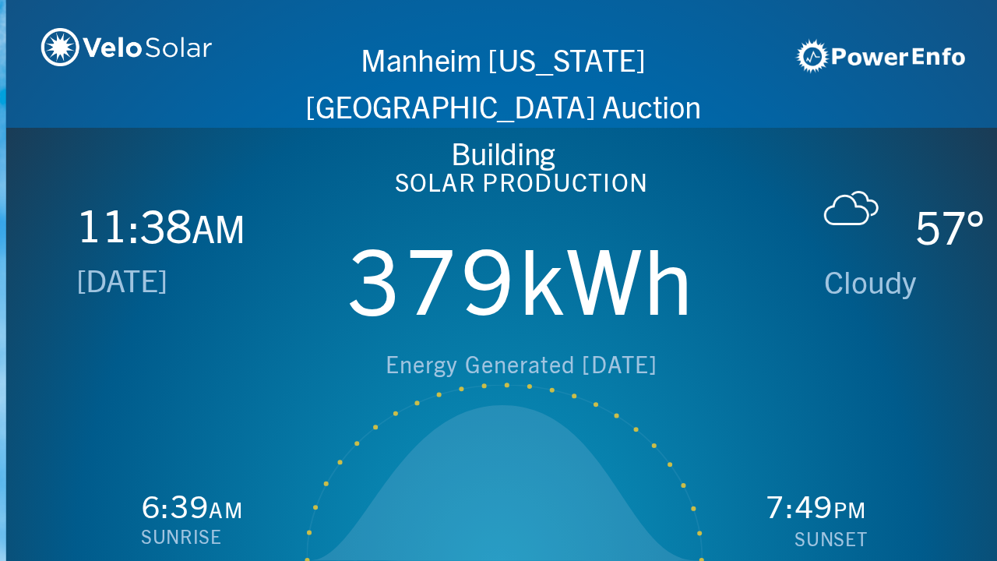
scroll to position [0, 997]
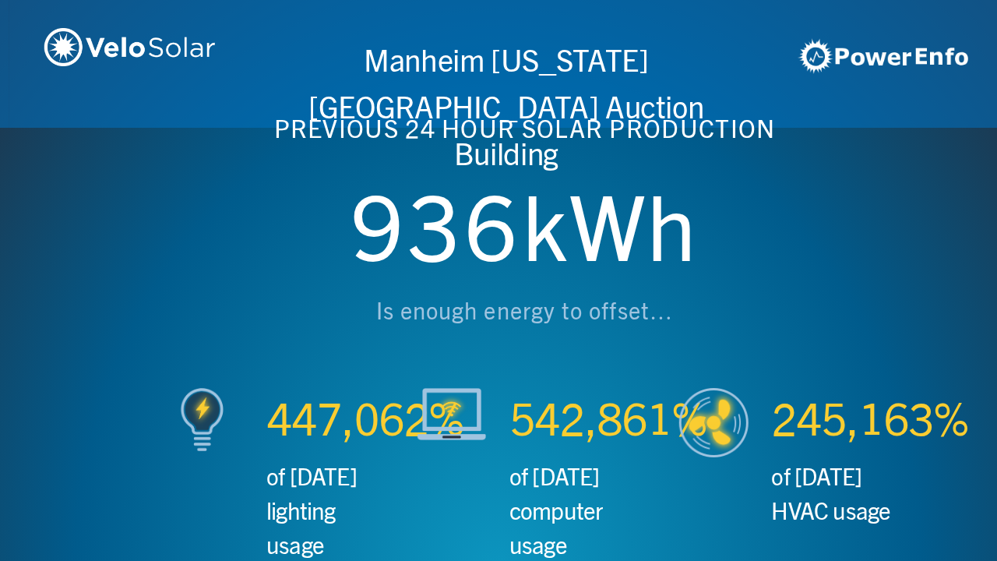
scroll to position [0, 1993]
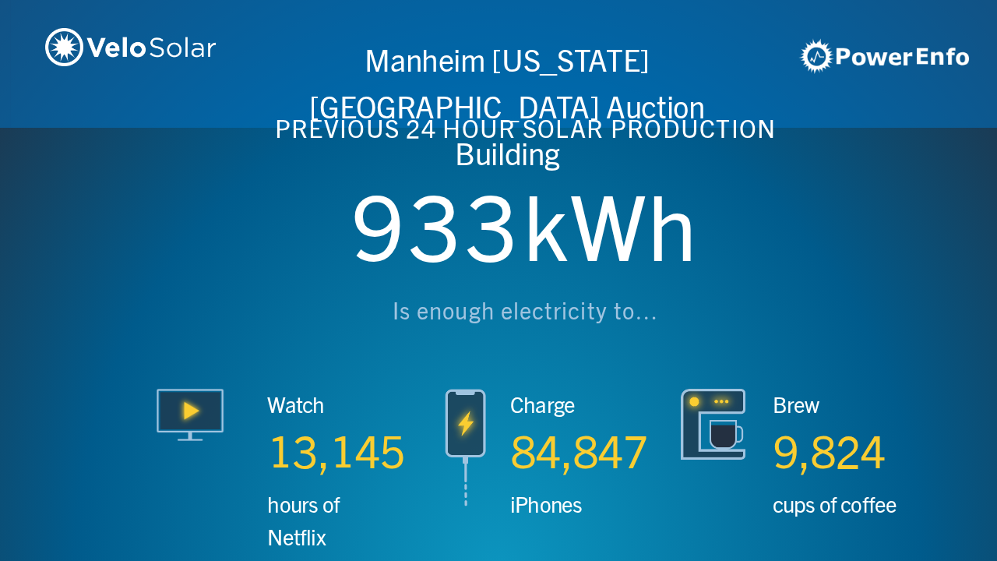
scroll to position [0, 2990]
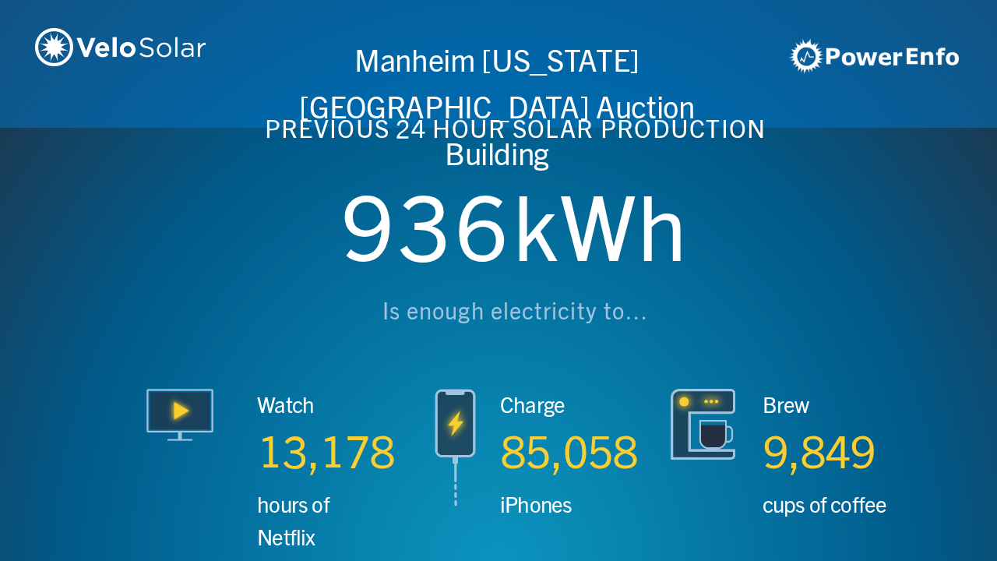
scroll to position [0, 3987]
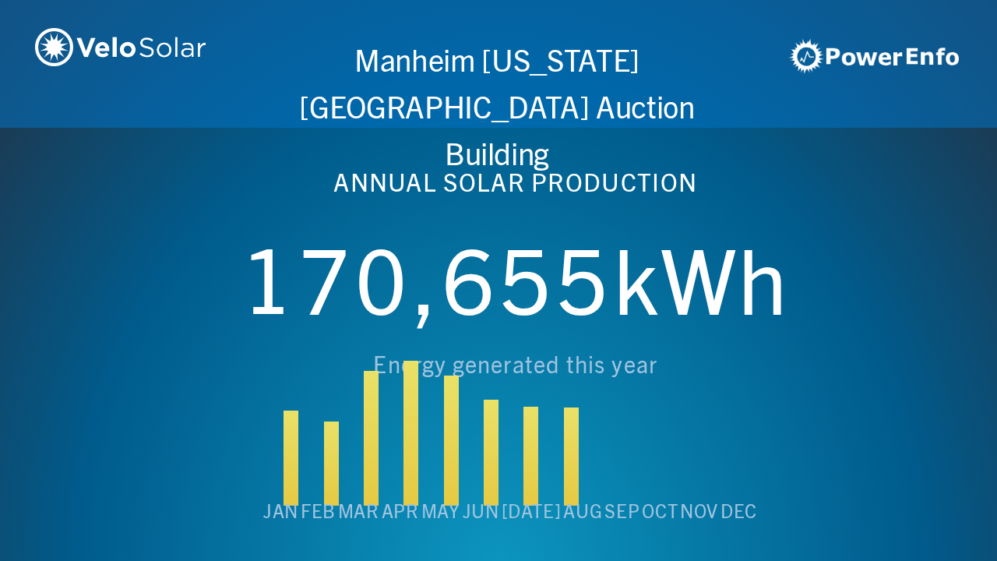
scroll to position [0, 4984]
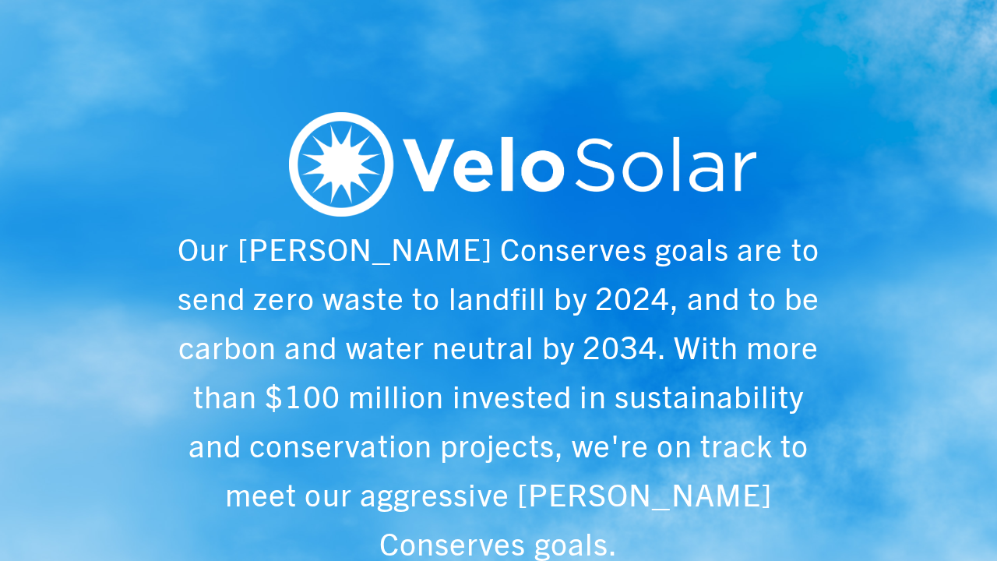
scroll to position [0, 997]
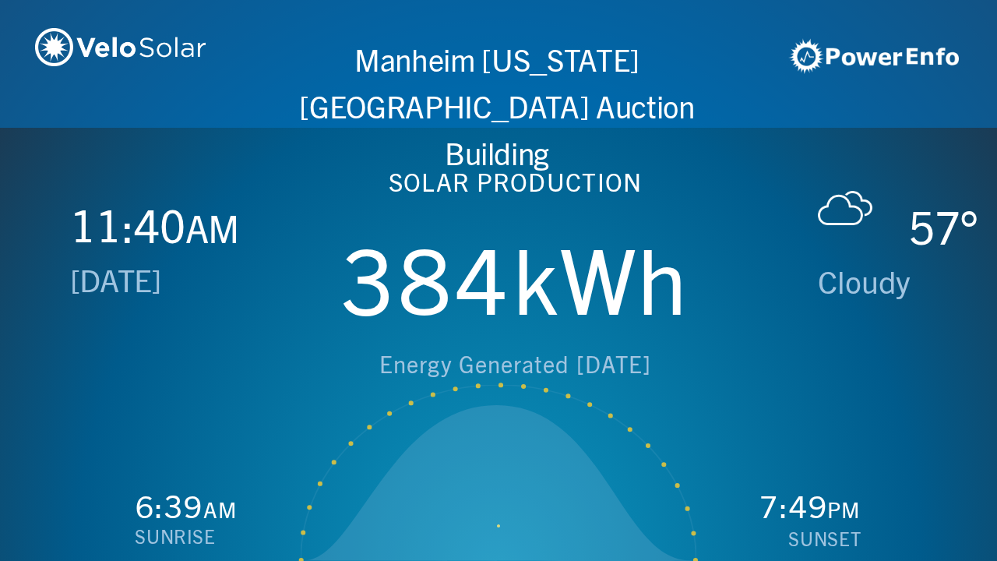
scroll to position [0, 1993]
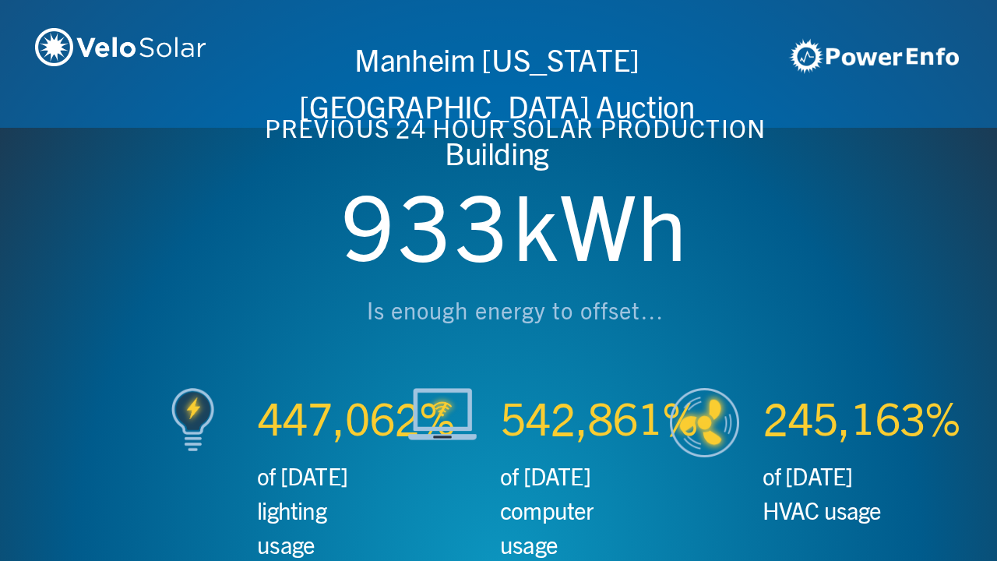
scroll to position [0, 2990]
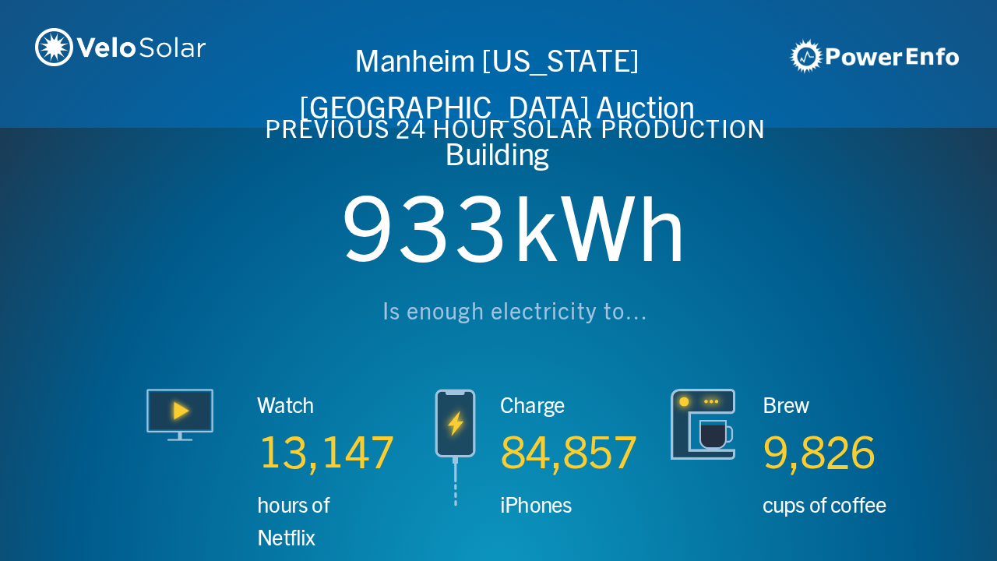
scroll to position [0, 3987]
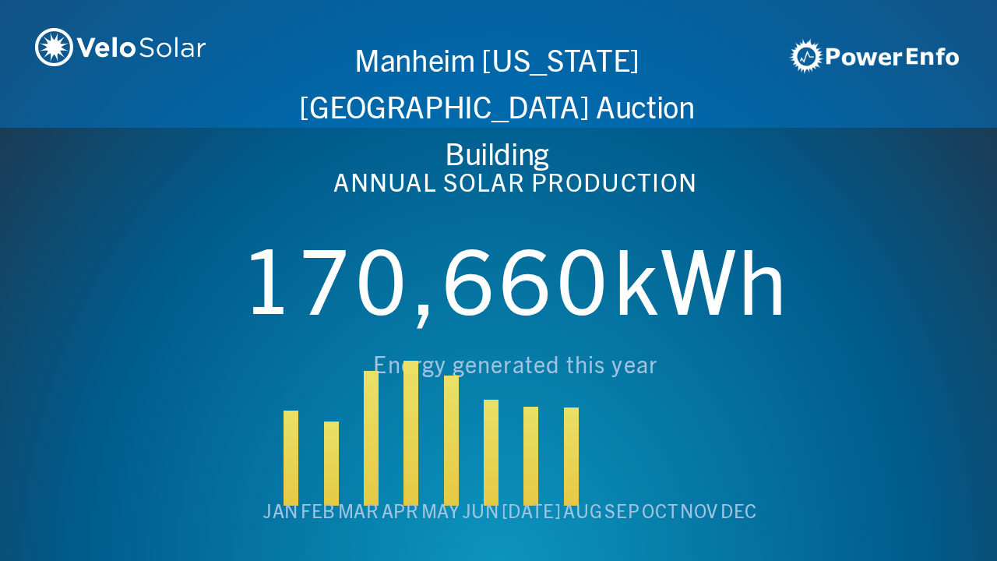
scroll to position [0, 4984]
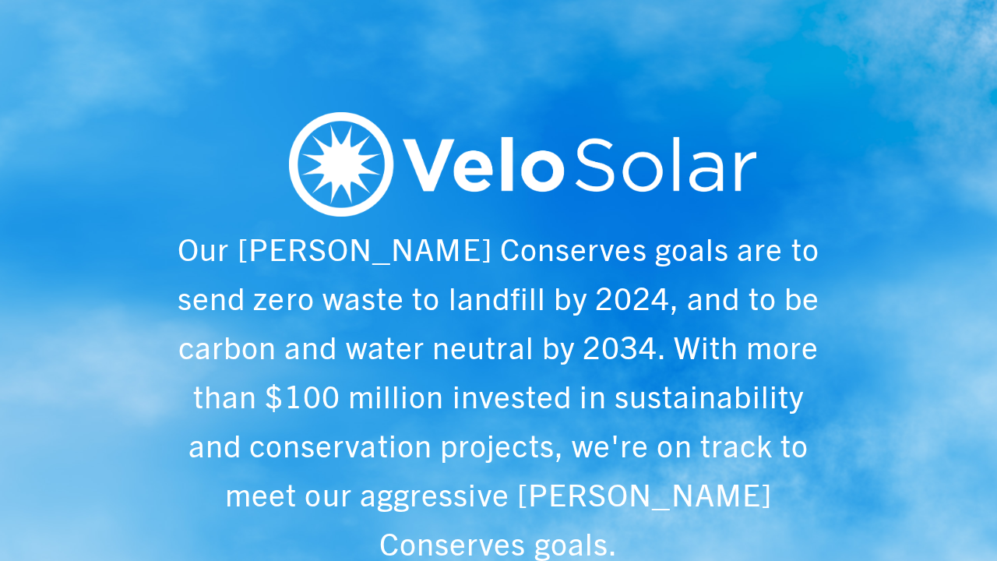
scroll to position [0, 997]
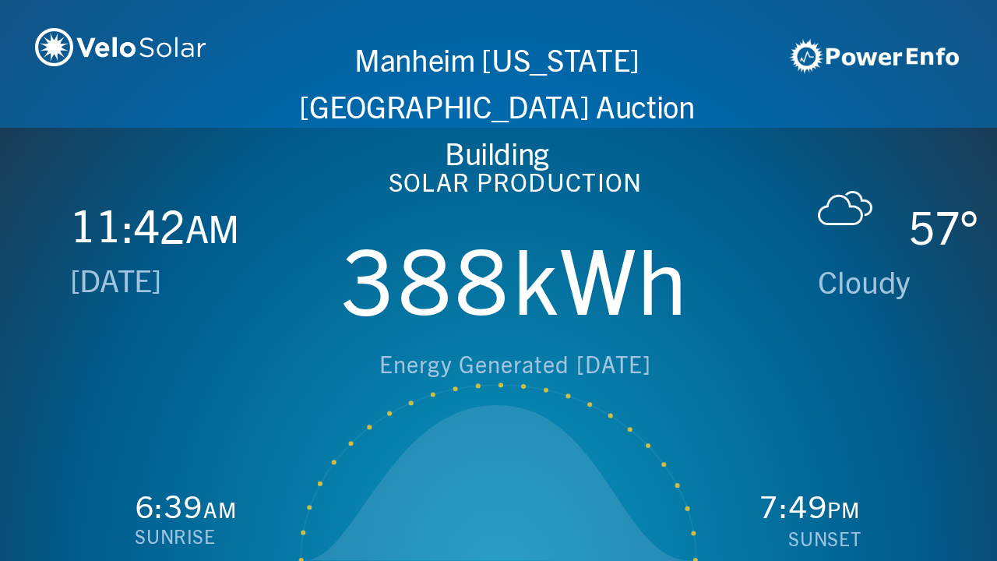
scroll to position [0, 1993]
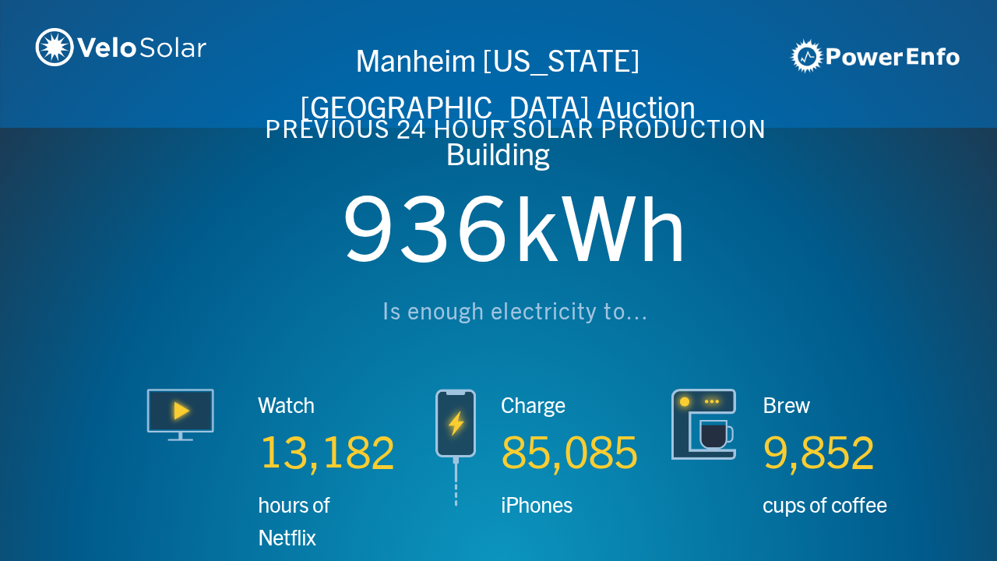
scroll to position [0, 2990]
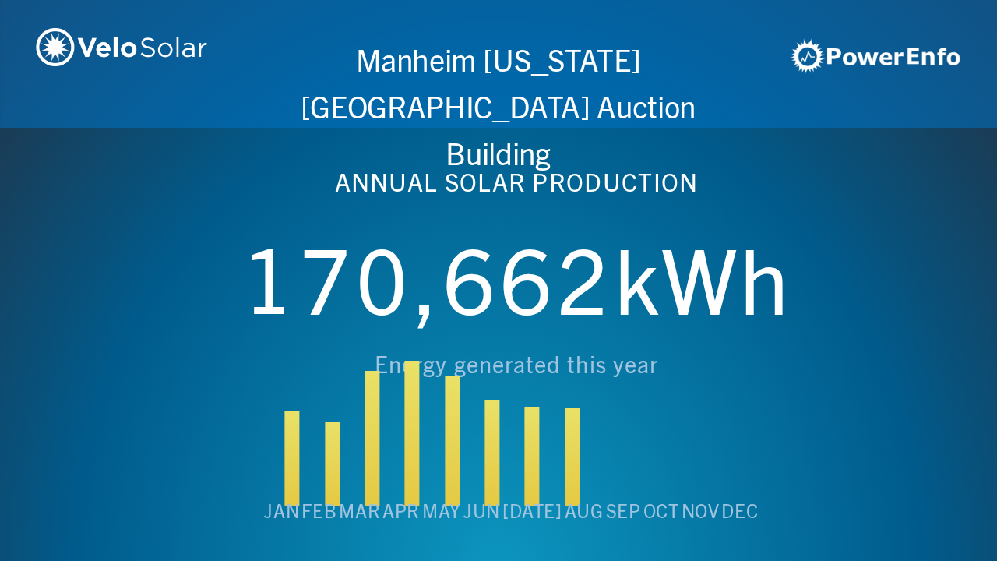
scroll to position [0, 3987]
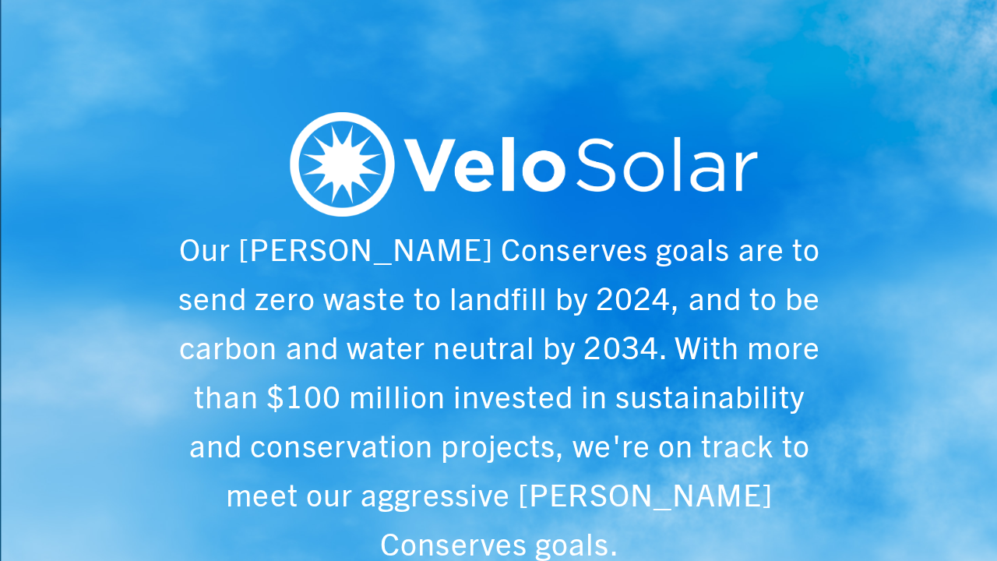
scroll to position [0, 4984]
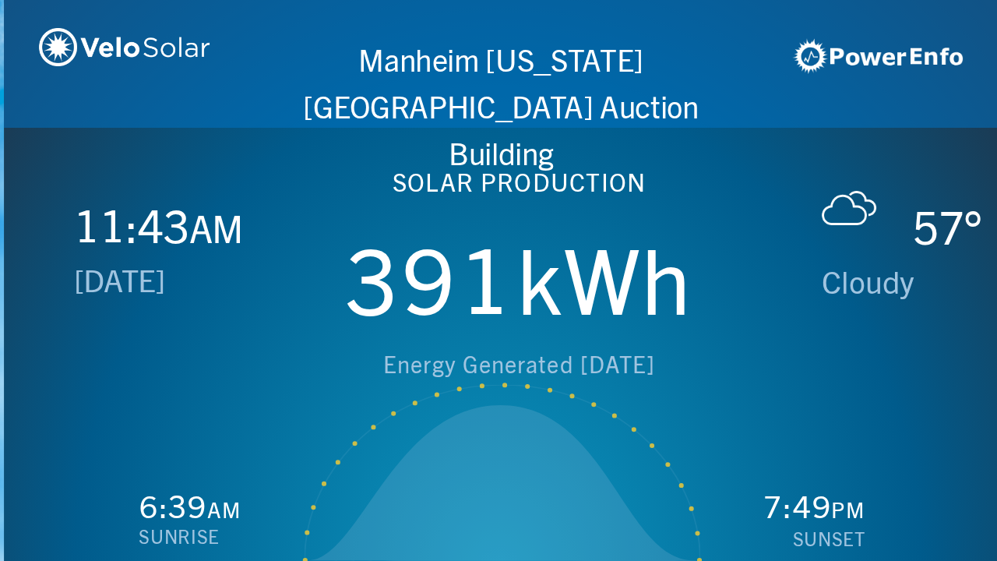
scroll to position [0, 997]
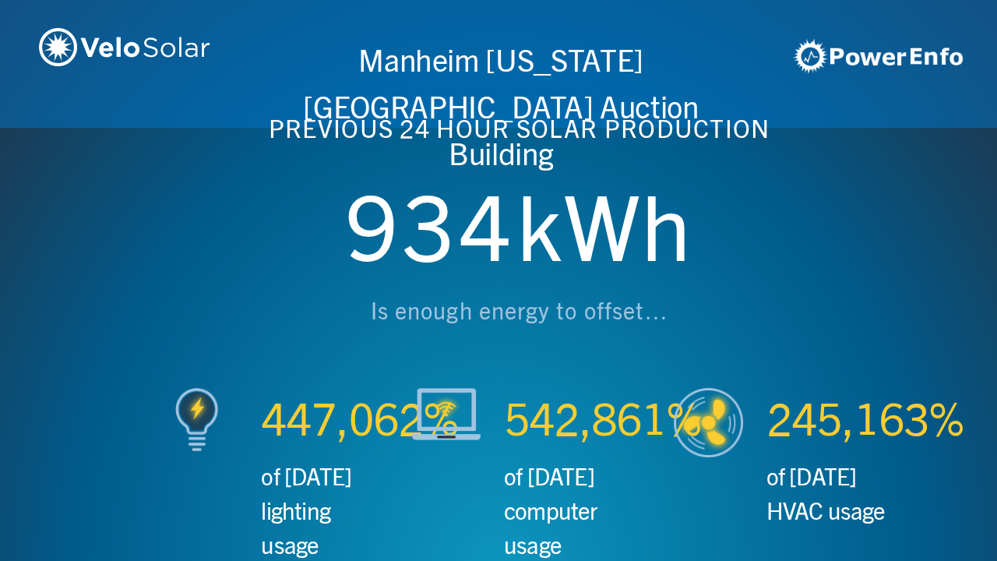
scroll to position [0, 1993]
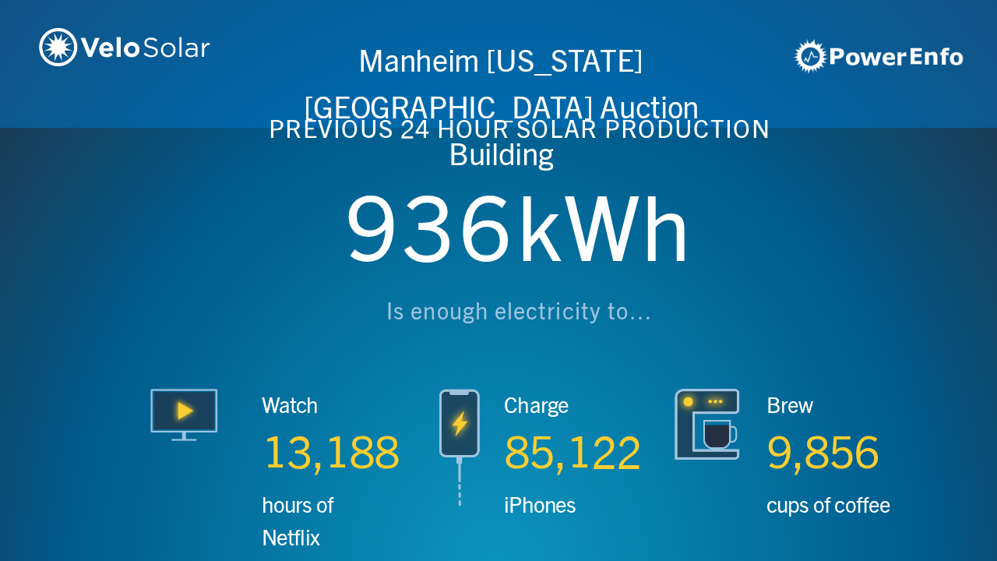
scroll to position [0, 2990]
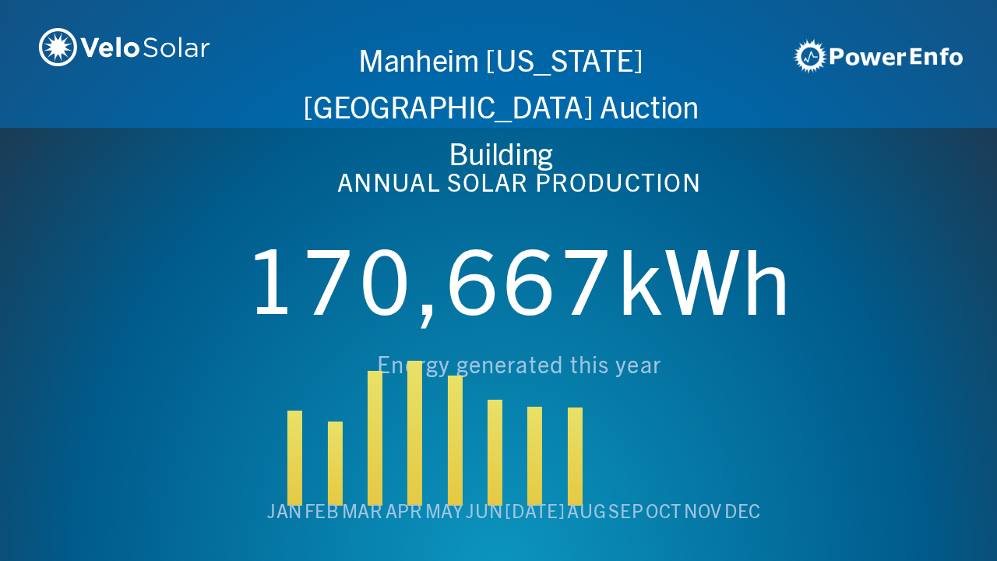
scroll to position [0, 3987]
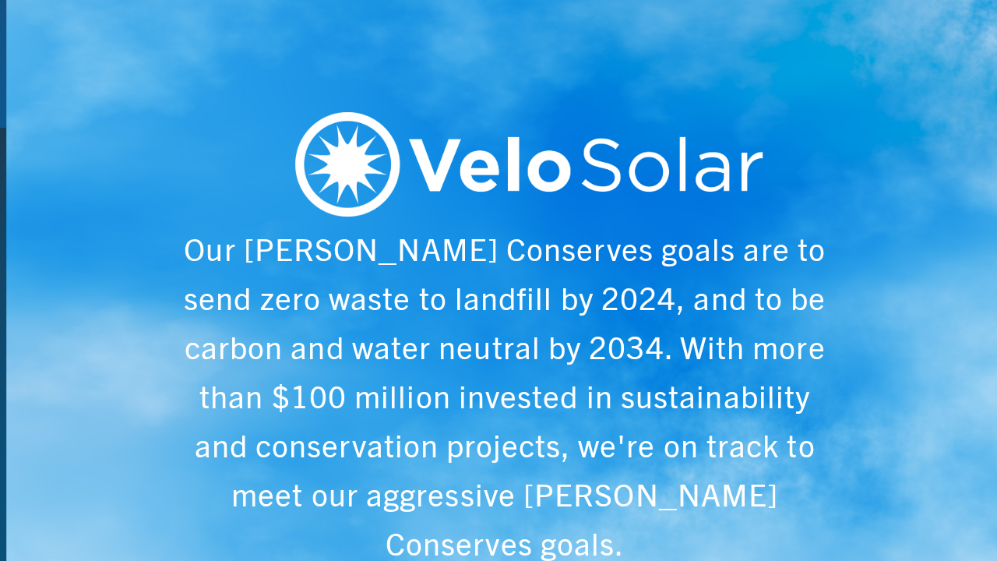
scroll to position [0, 4984]
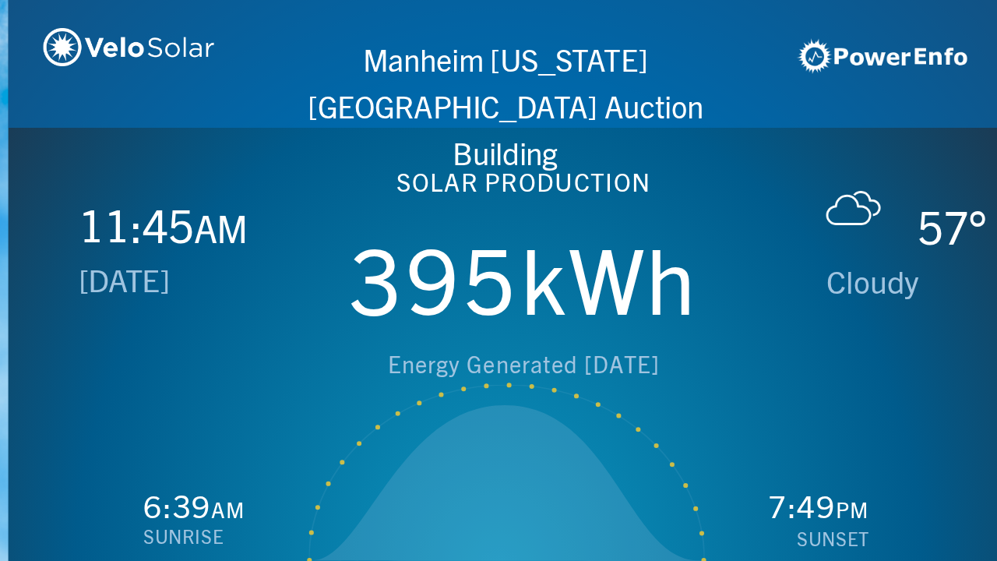
scroll to position [0, 997]
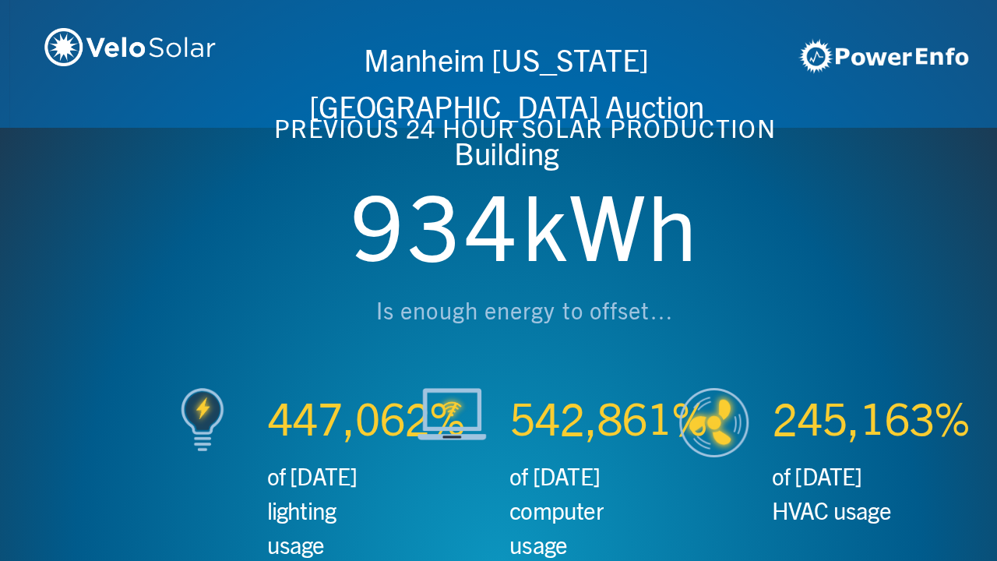
scroll to position [0, 1993]
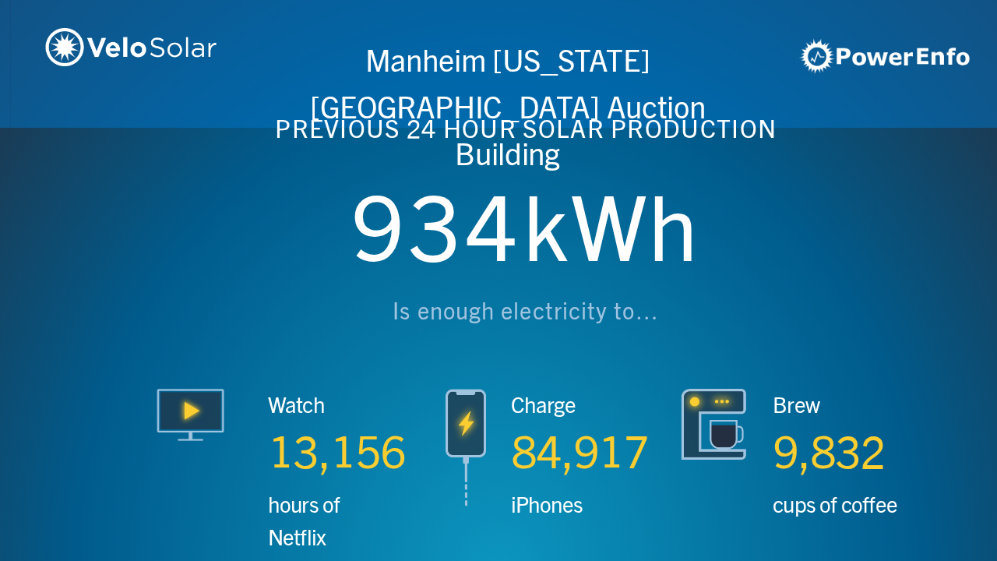
scroll to position [0, 2990]
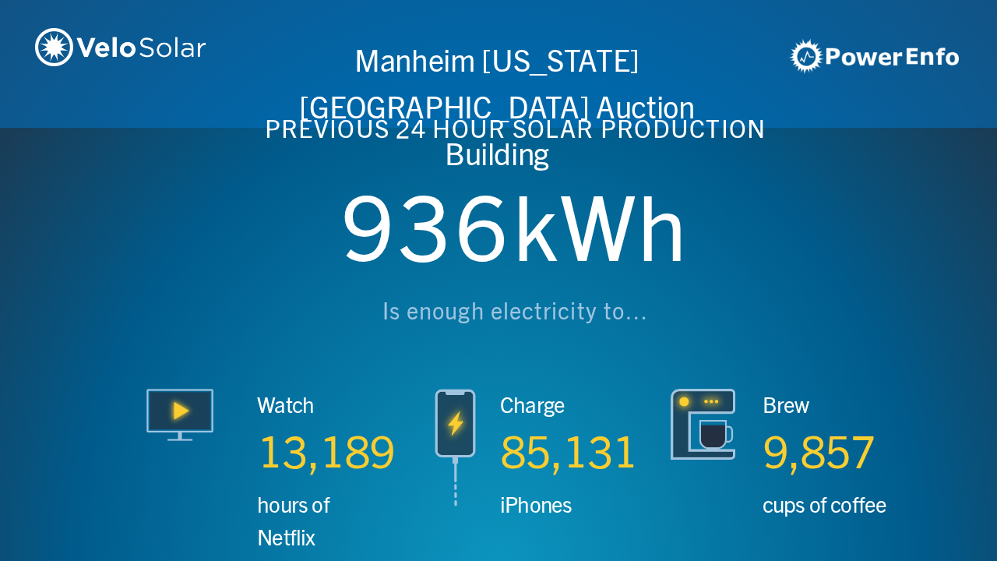
scroll to position [0, 3987]
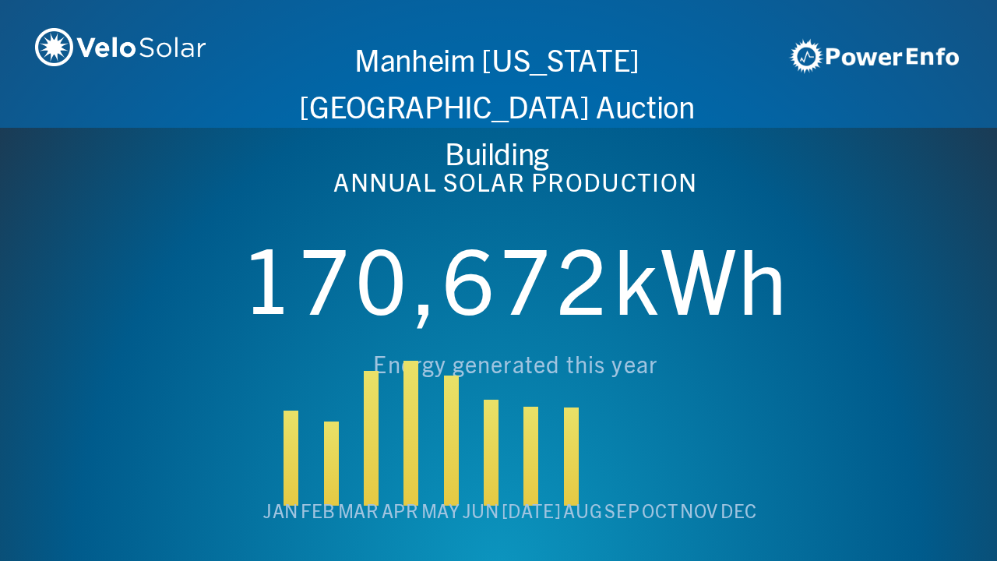
scroll to position [0, 4984]
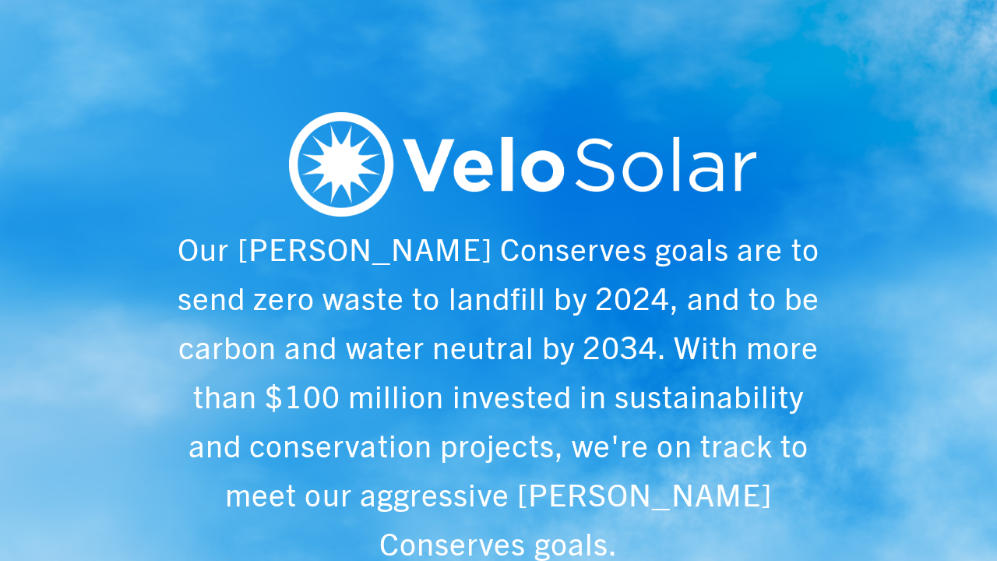
scroll to position [0, 997]
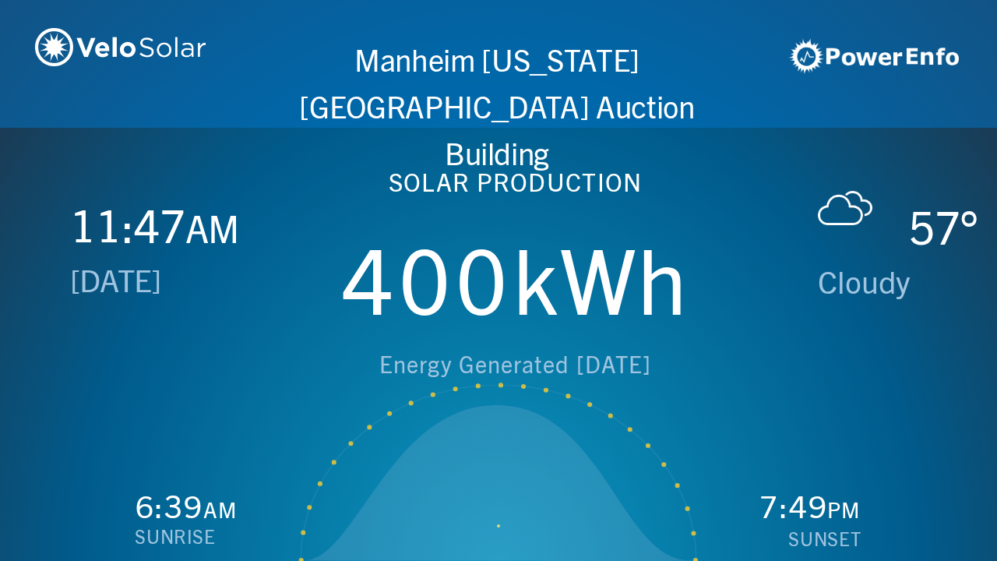
scroll to position [0, 1993]
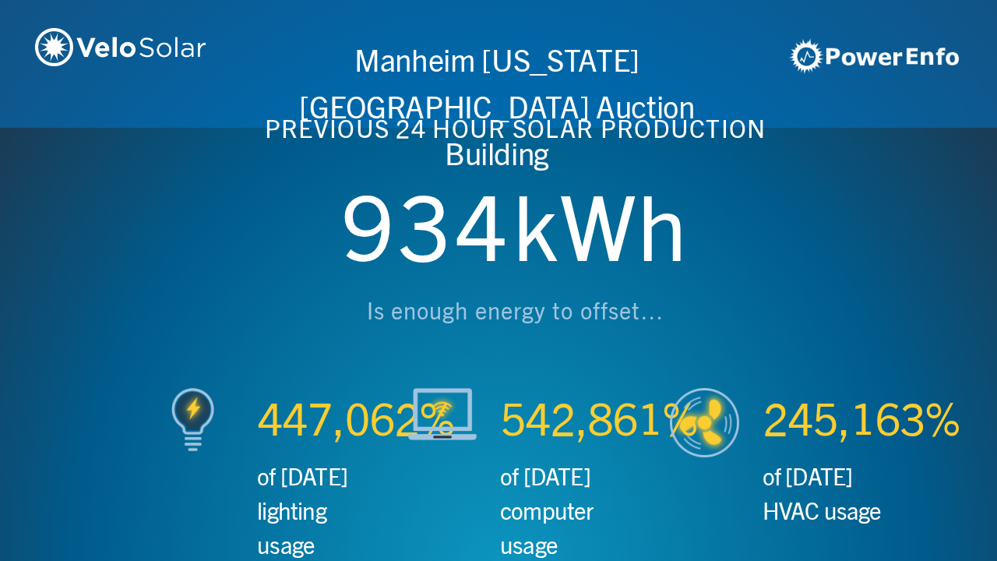
scroll to position [0, 2990]
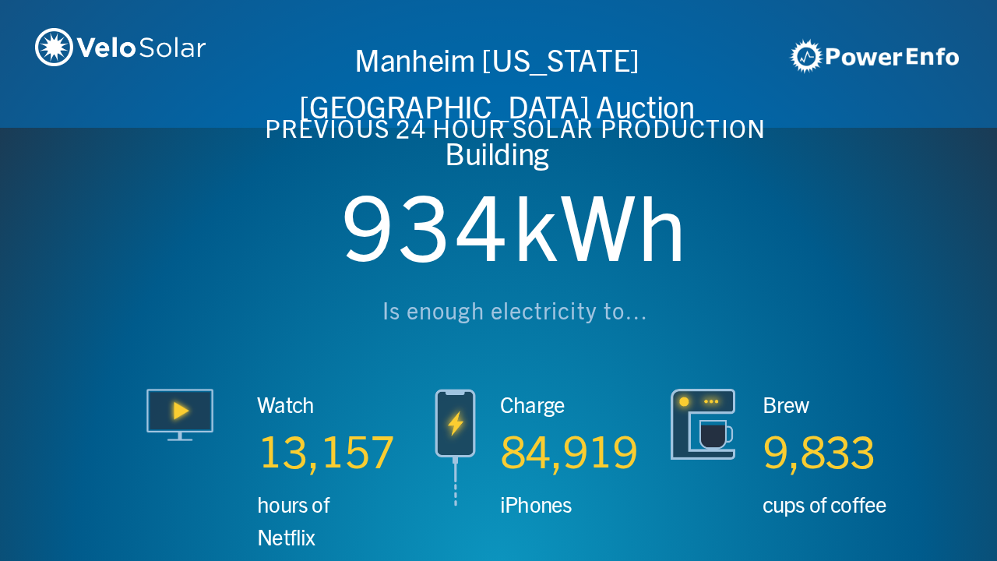
scroll to position [0, 3987]
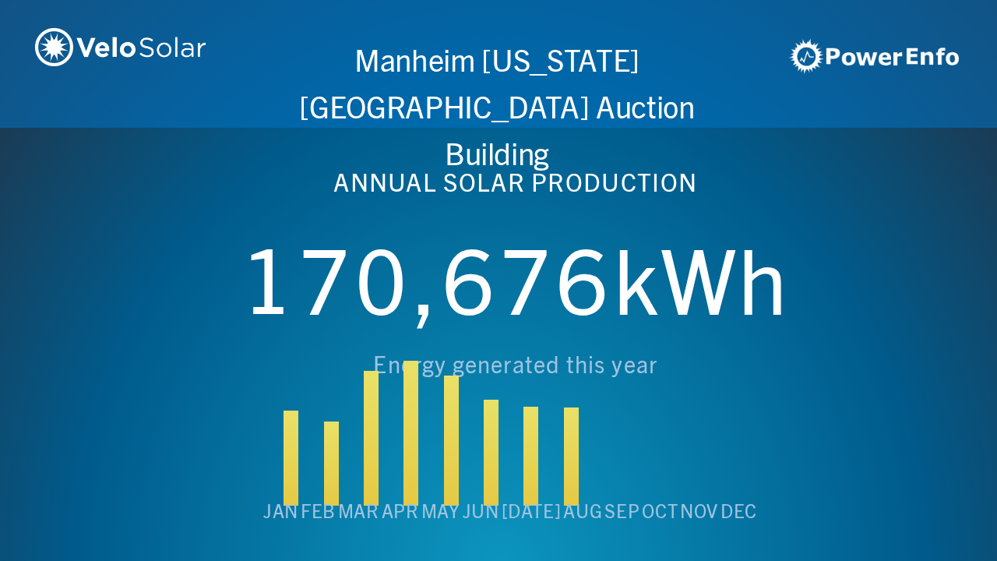
scroll to position [0, 4984]
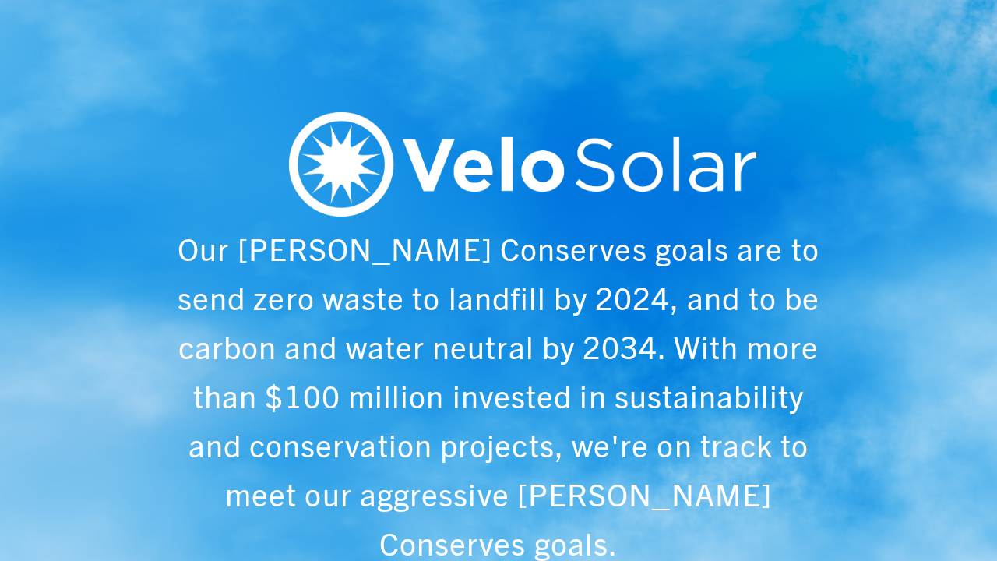
scroll to position [0, 997]
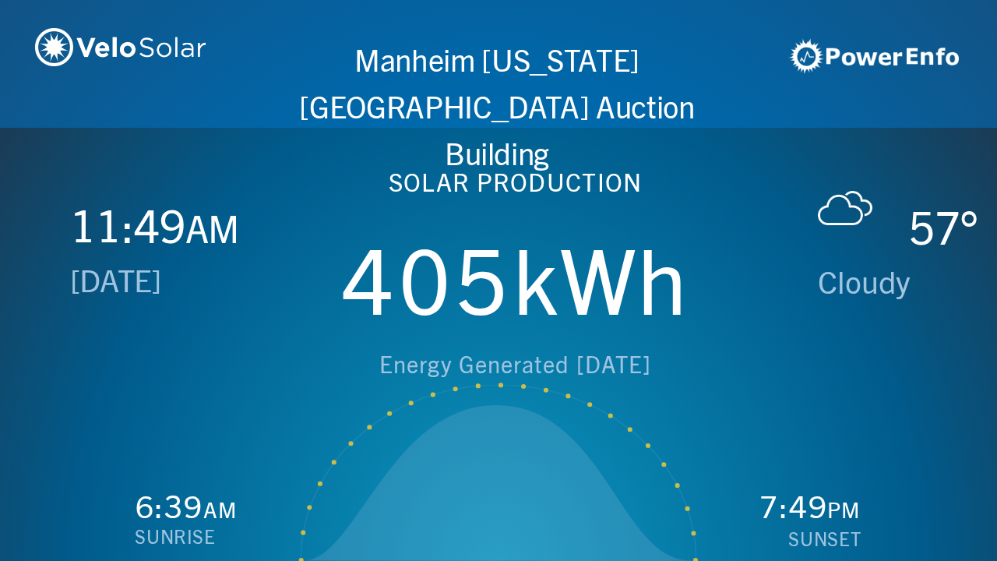
scroll to position [0, 1993]
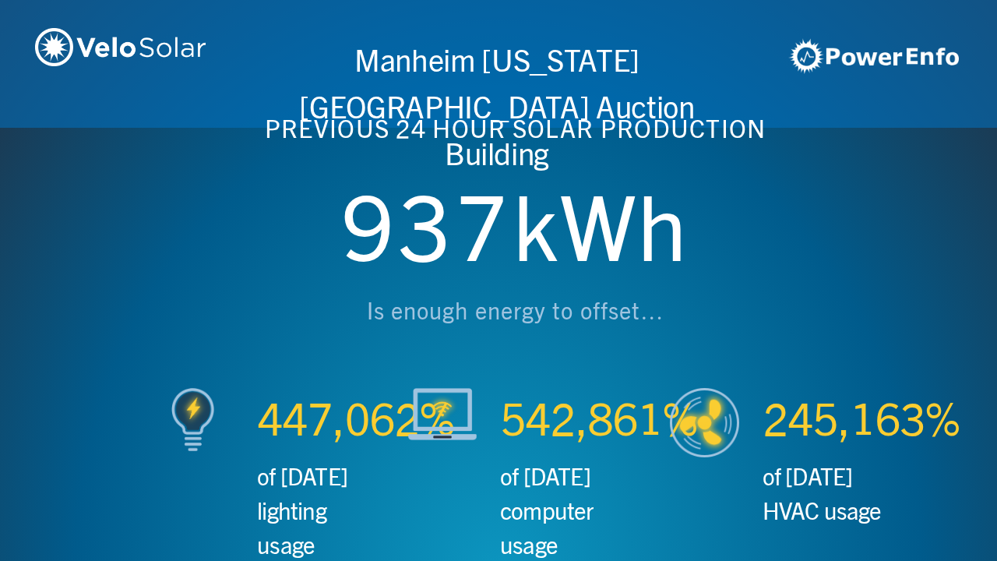
scroll to position [0, 2990]
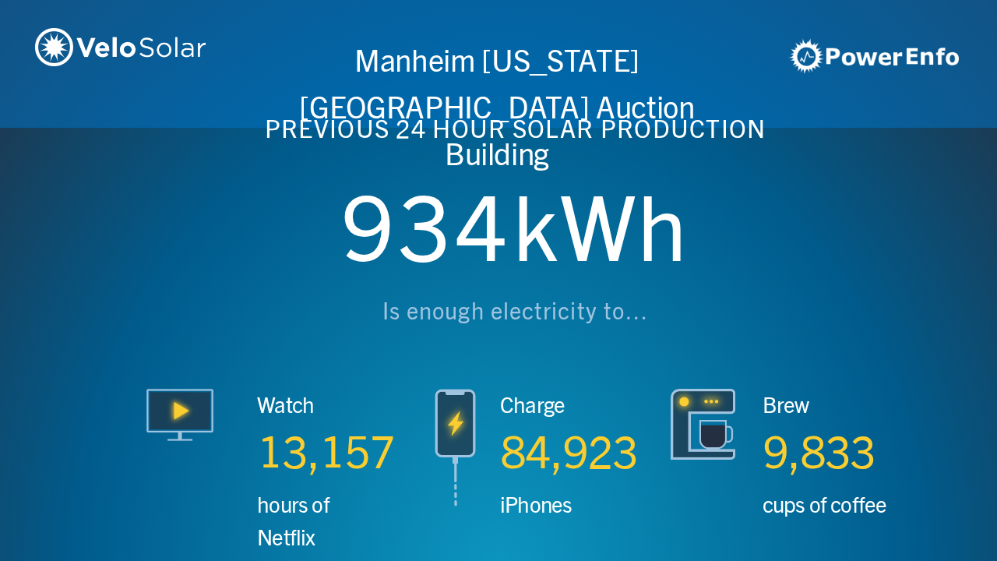
scroll to position [0, 3987]
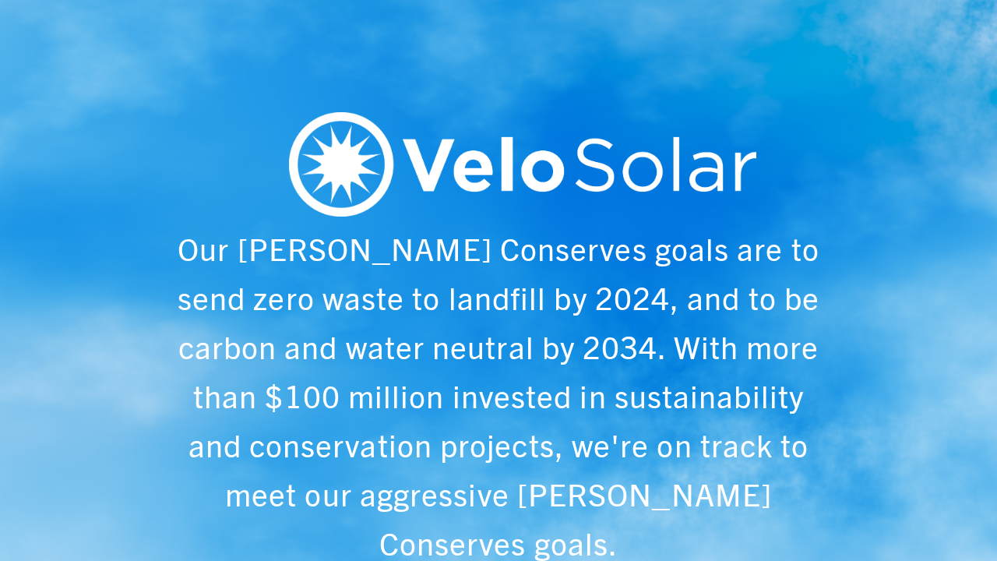
scroll to position [0, 4984]
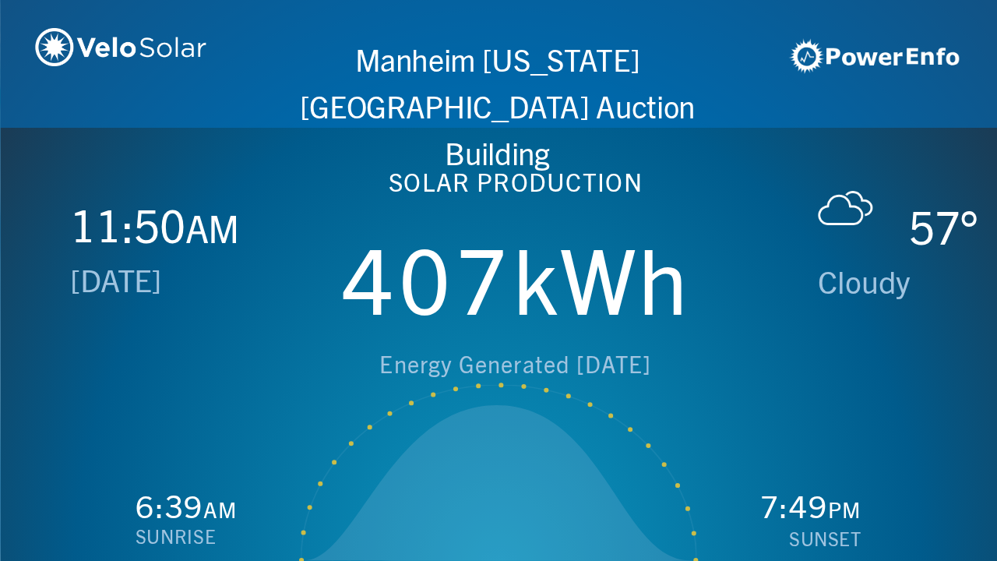
scroll to position [0, 997]
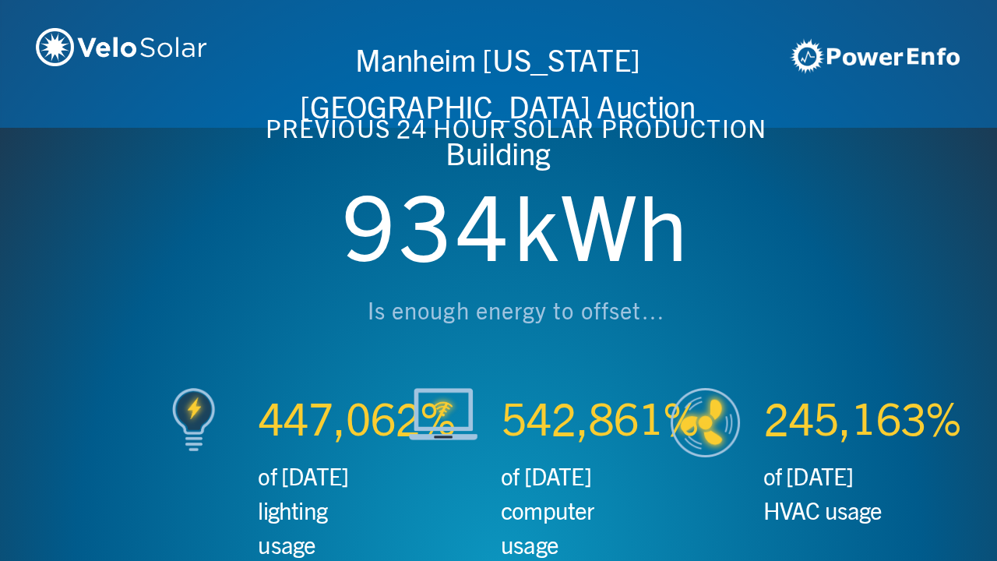
scroll to position [0, 1993]
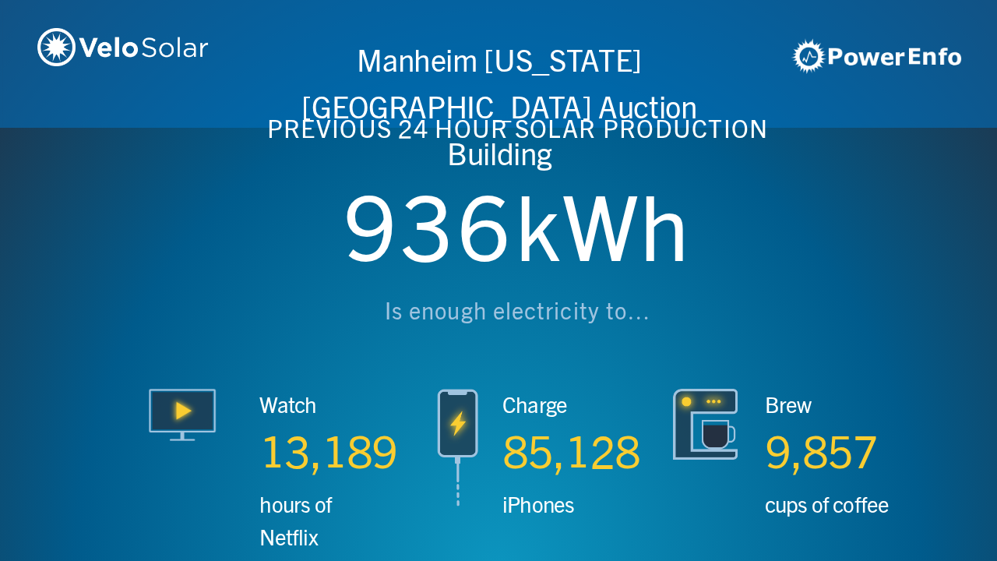
scroll to position [0, 2990]
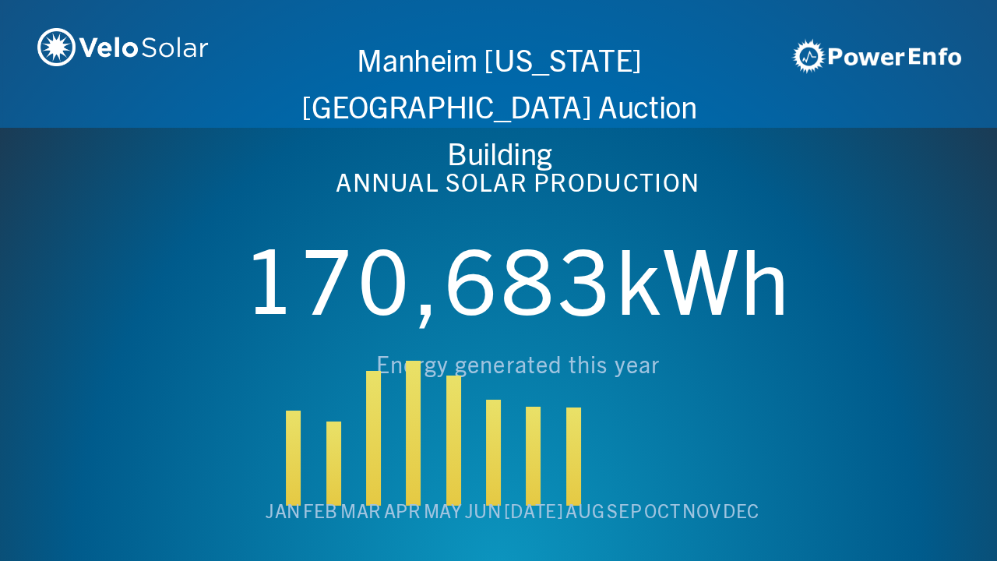
scroll to position [0, 3987]
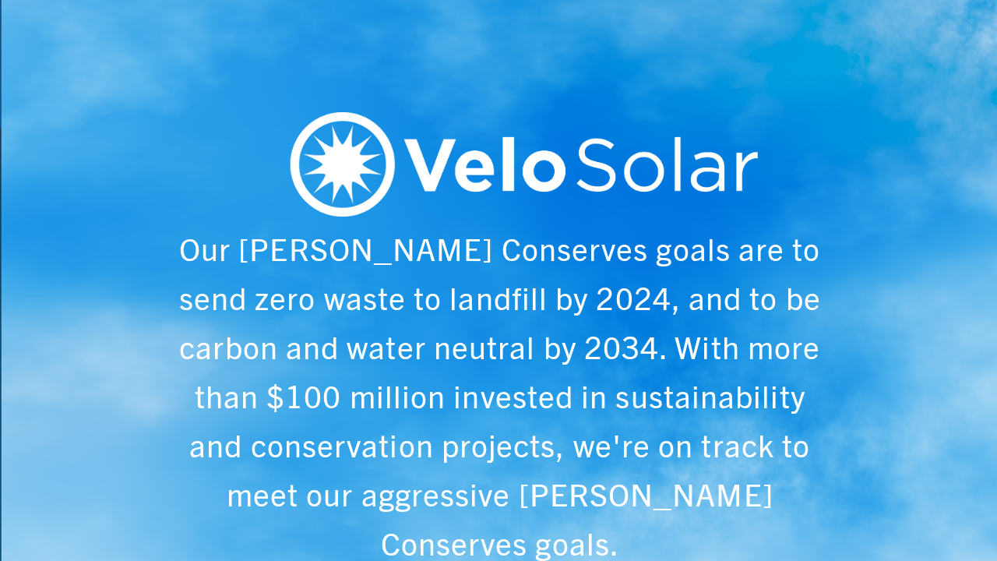
scroll to position [0, 4984]
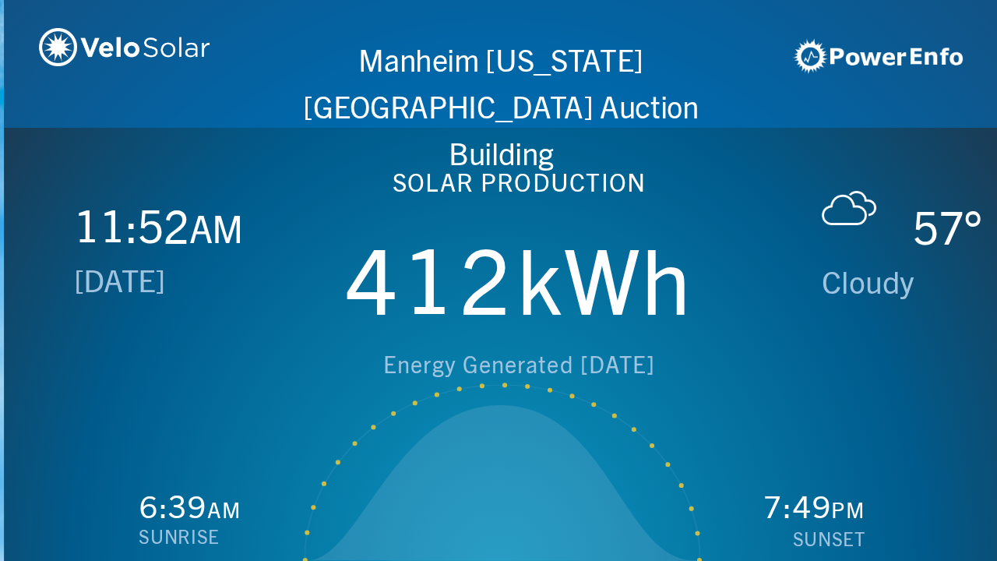
scroll to position [0, 997]
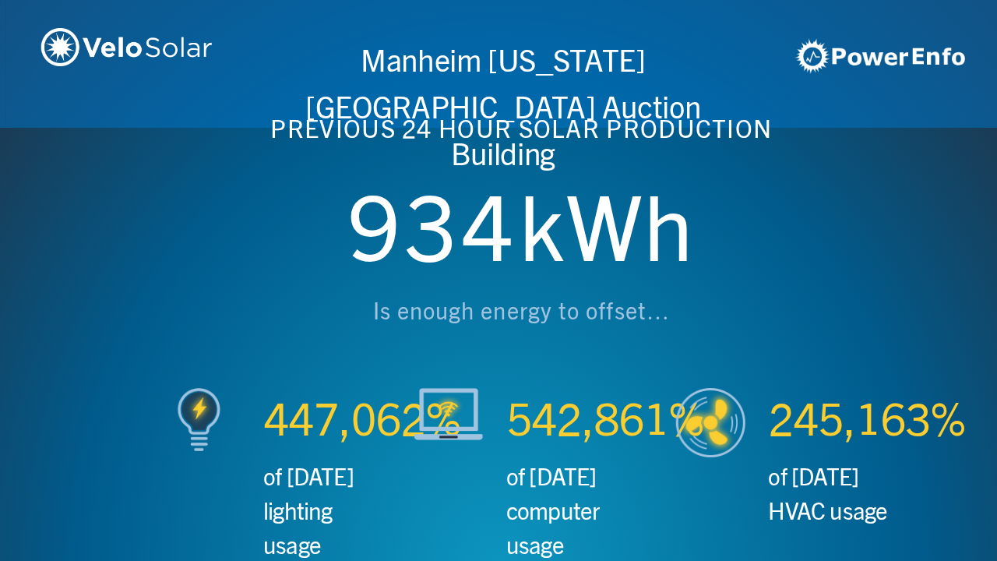
scroll to position [0, 1993]
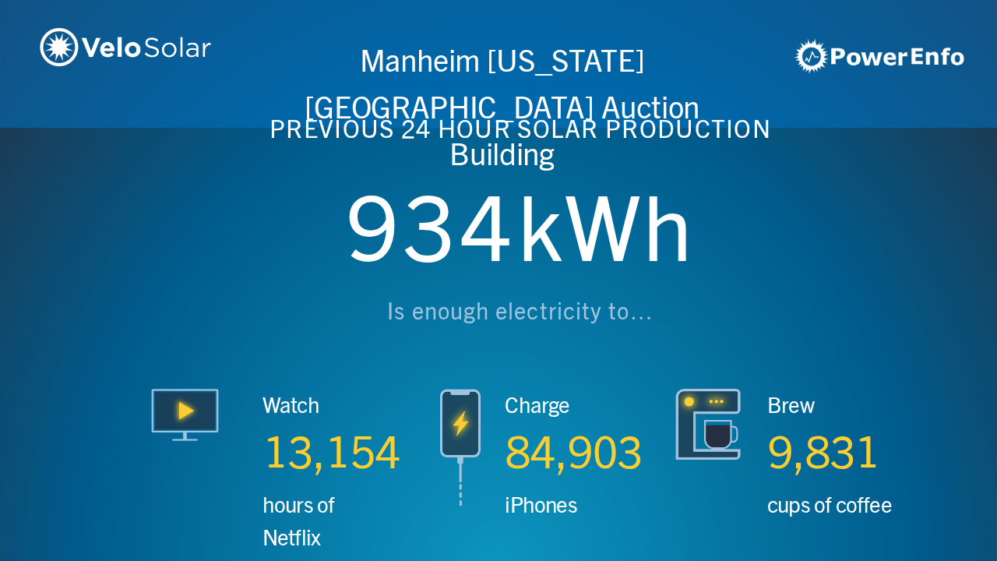
scroll to position [0, 2990]
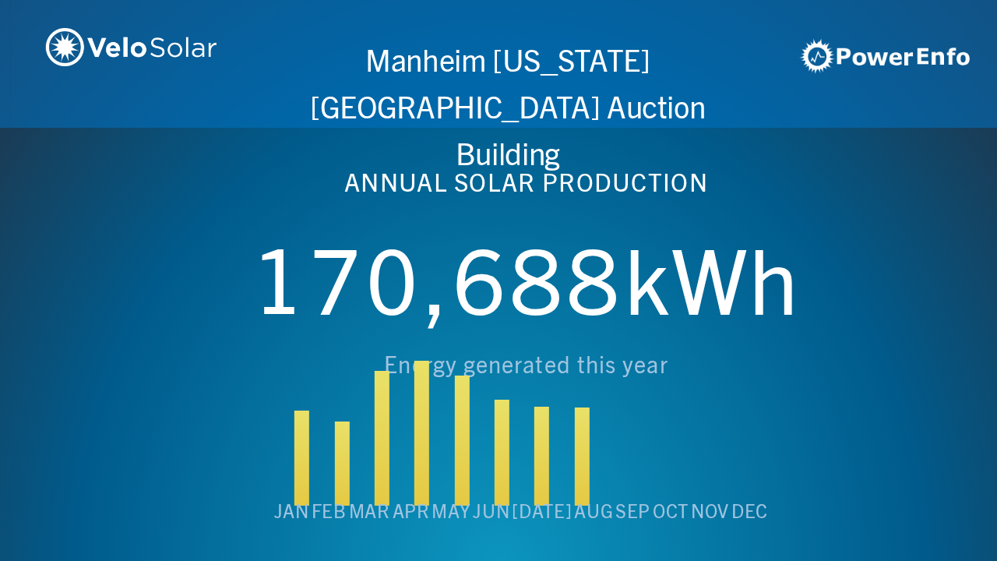
scroll to position [0, 3987]
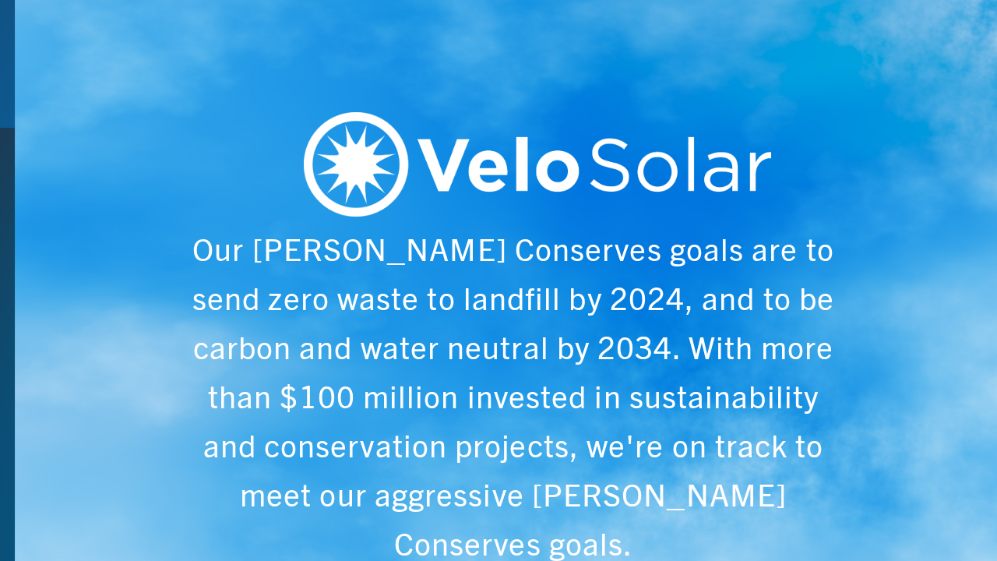
scroll to position [0, 4984]
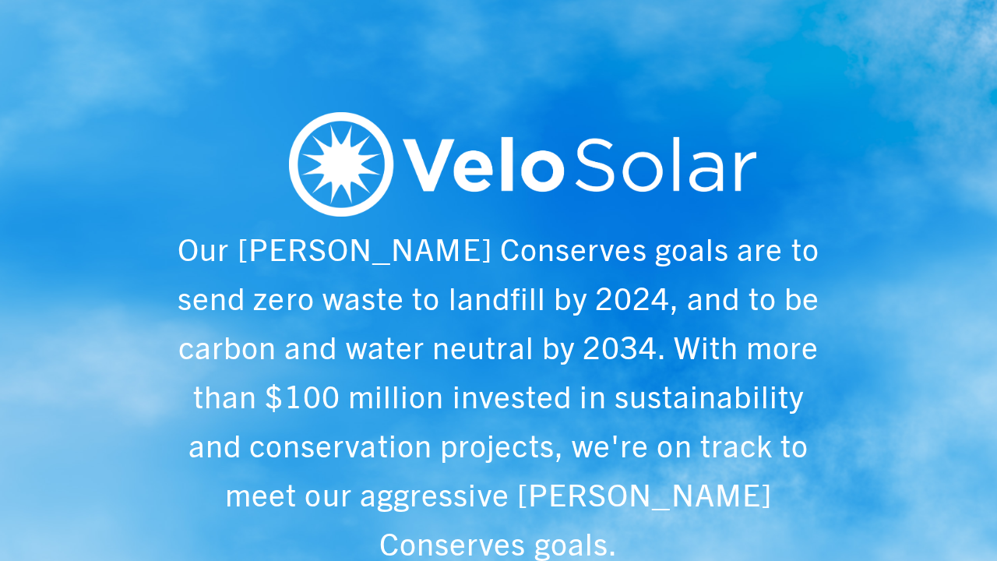
scroll to position [0, 997]
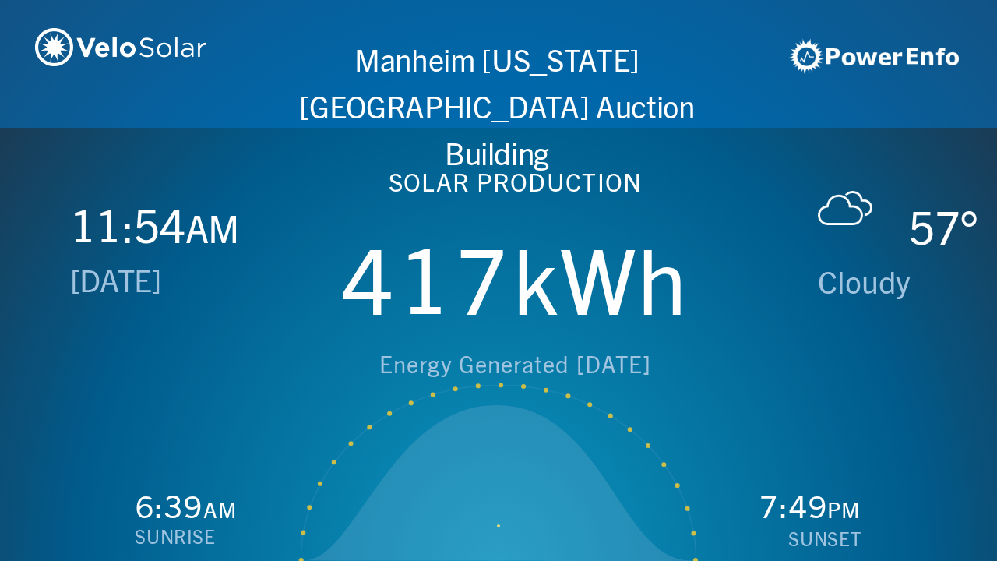
scroll to position [0, 1993]
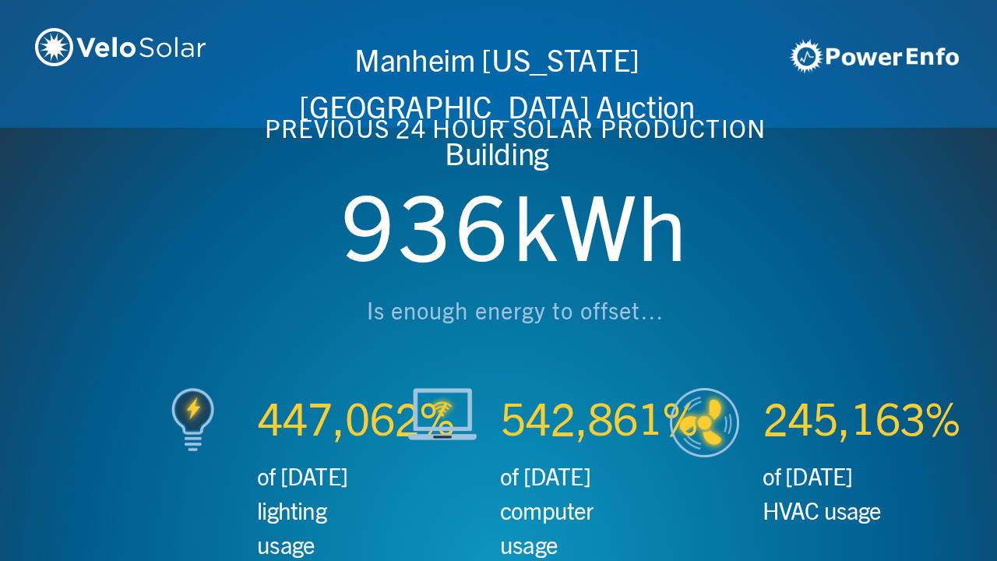
scroll to position [0, 2990]
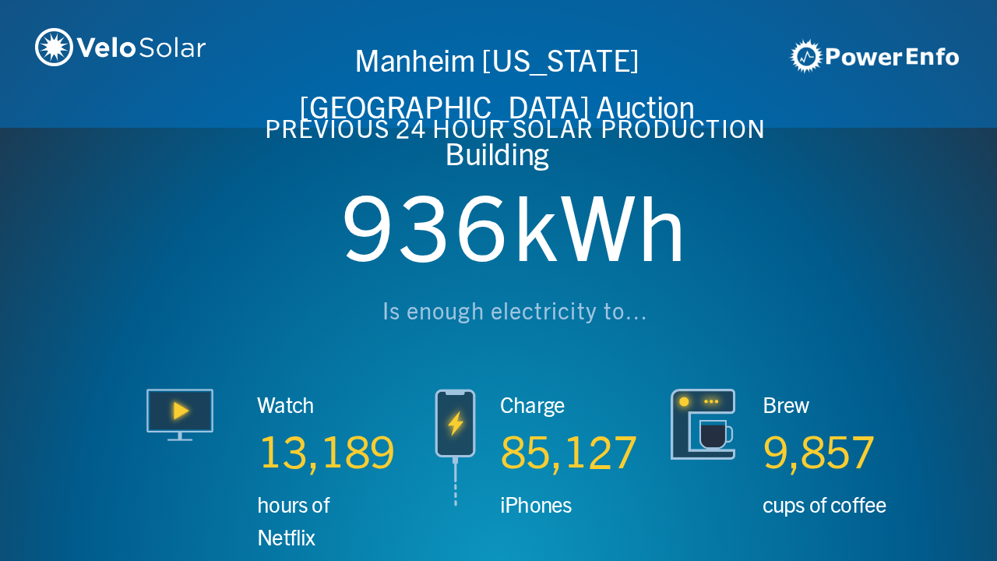
scroll to position [0, 3987]
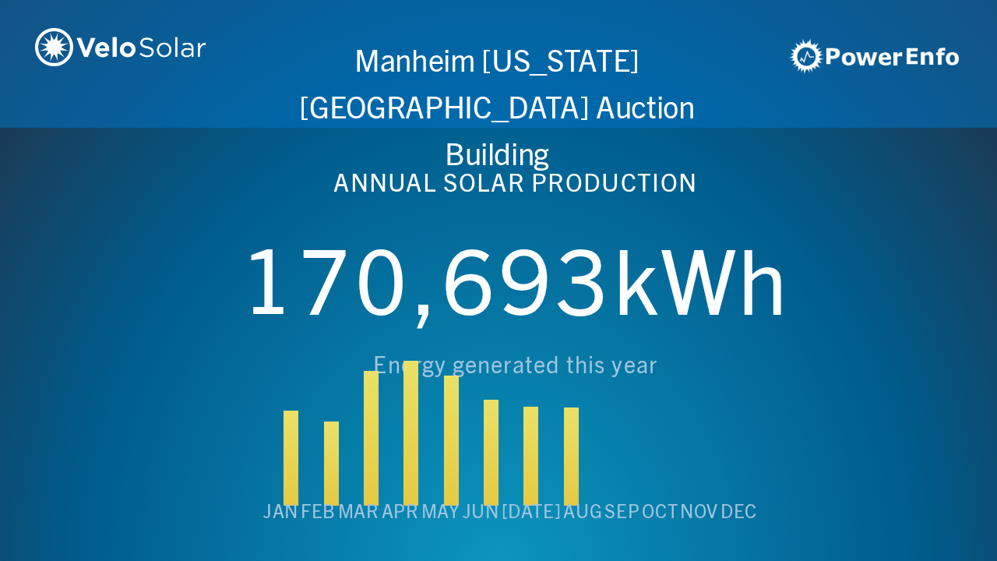
scroll to position [0, 4984]
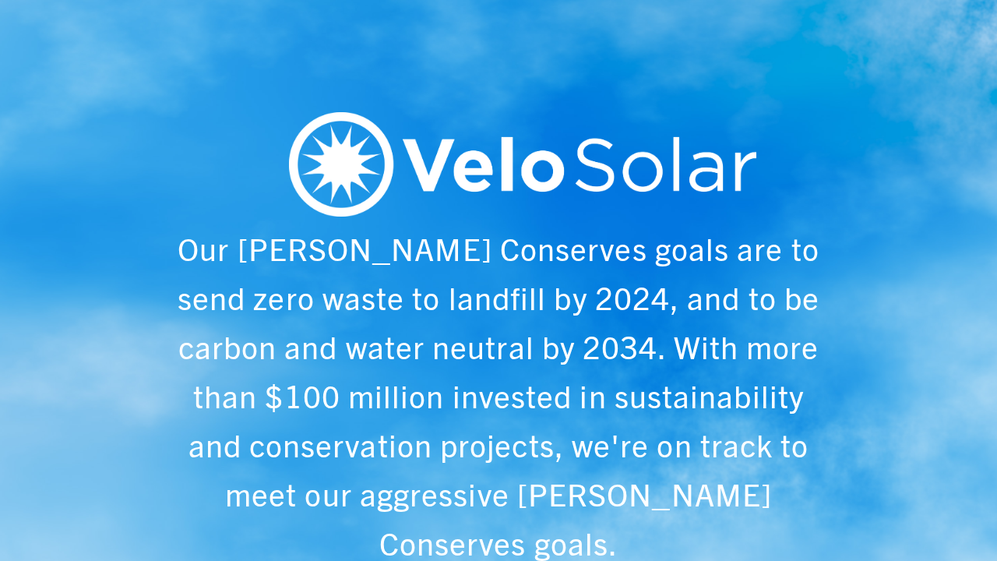
scroll to position [0, 997]
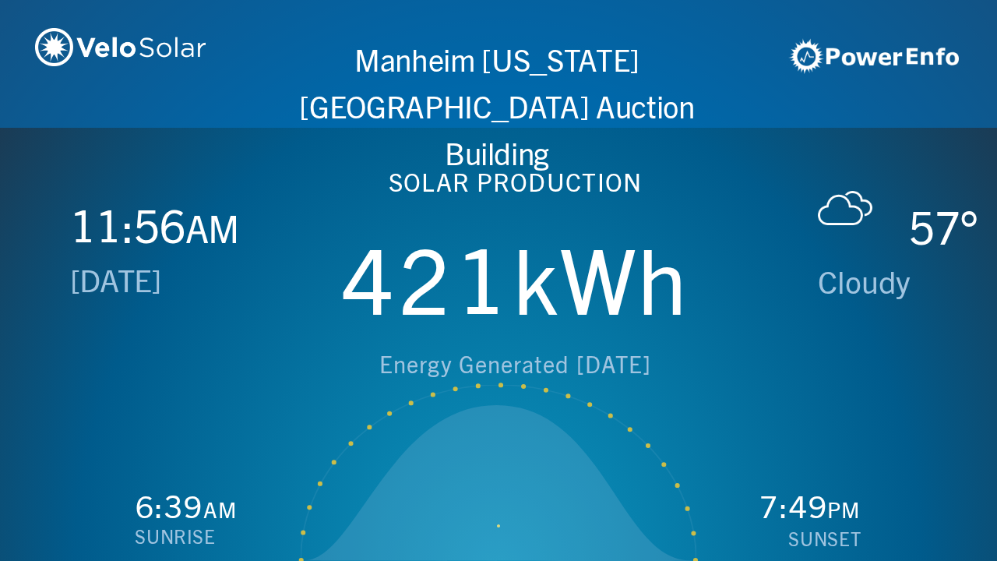
scroll to position [0, 1993]
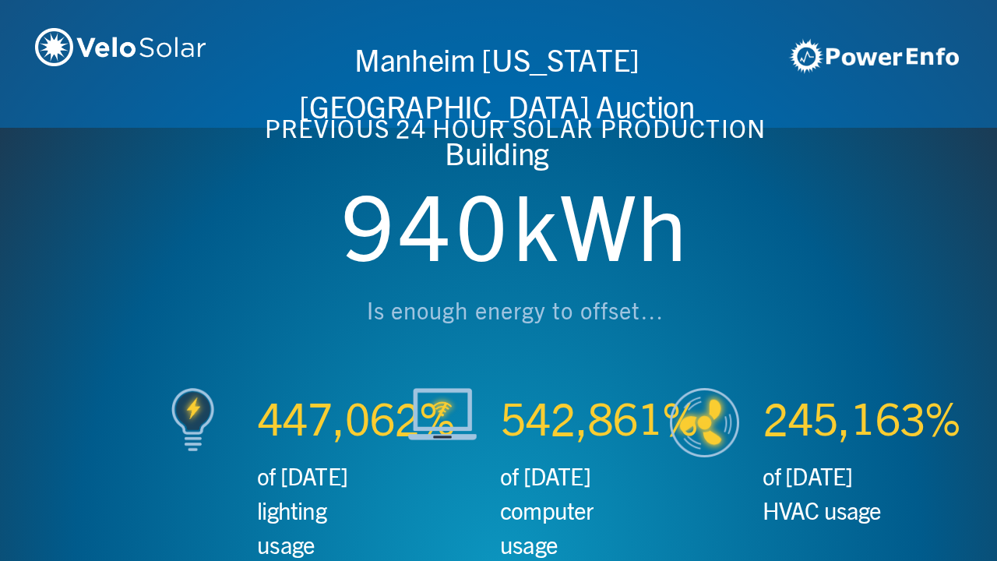
scroll to position [0, 2990]
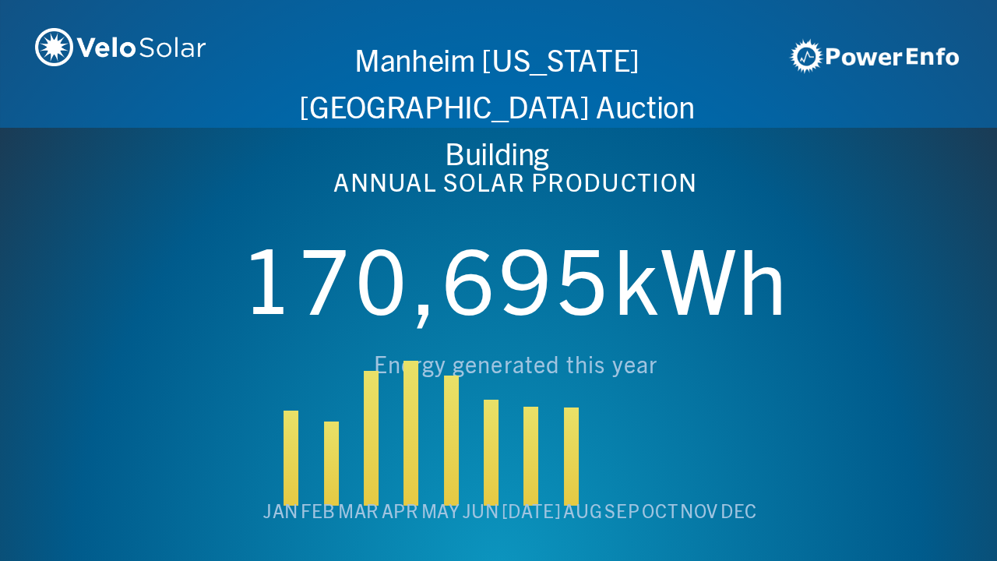
scroll to position [0, 3987]
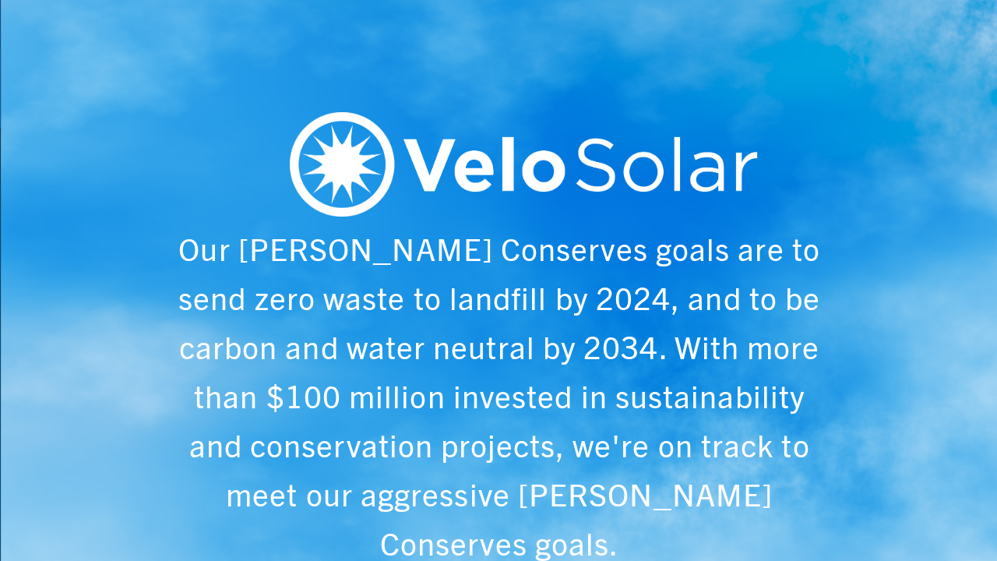
scroll to position [0, 4984]
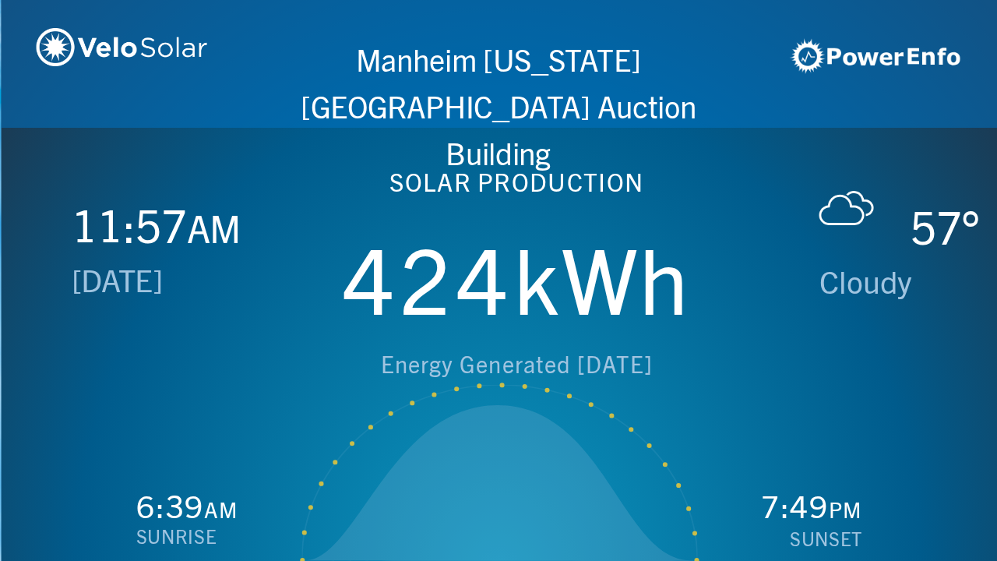
scroll to position [0, 997]
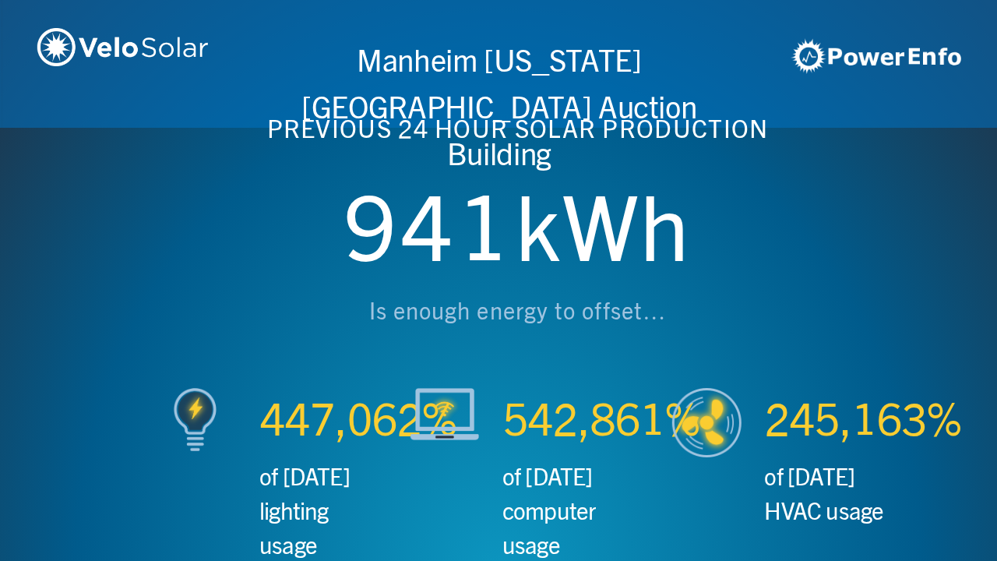
scroll to position [0, 1993]
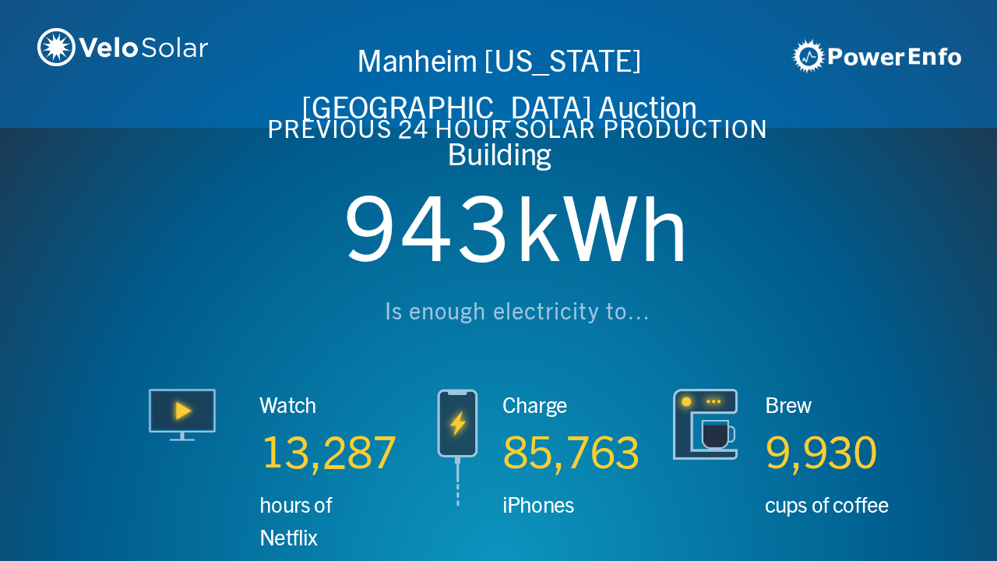
scroll to position [0, 2990]
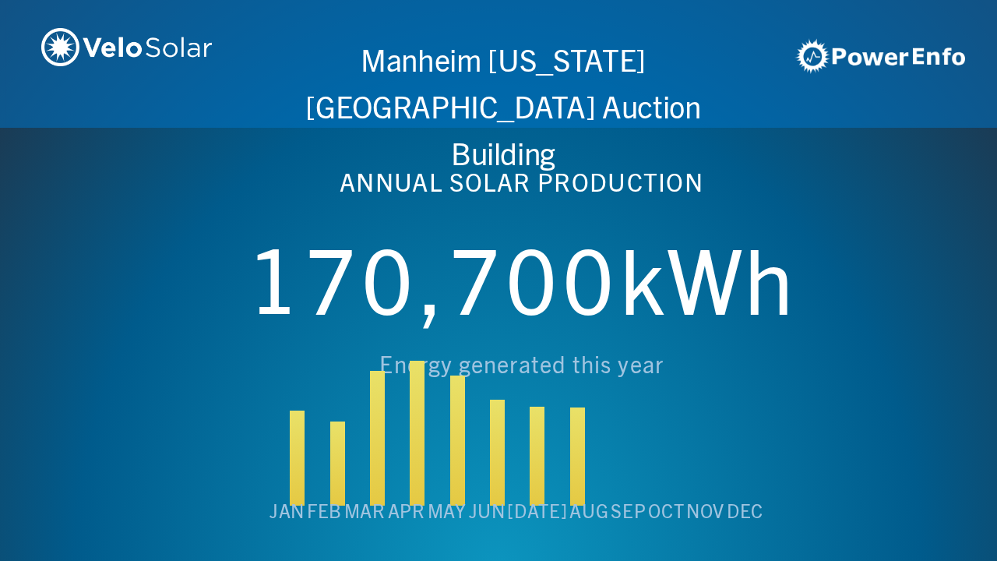
scroll to position [0, 3987]
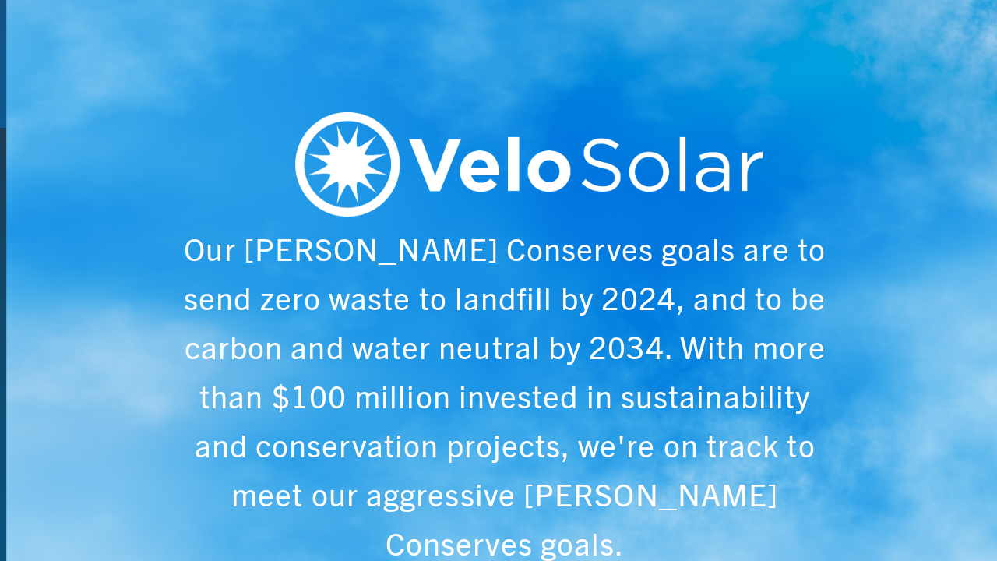
scroll to position [0, 4984]
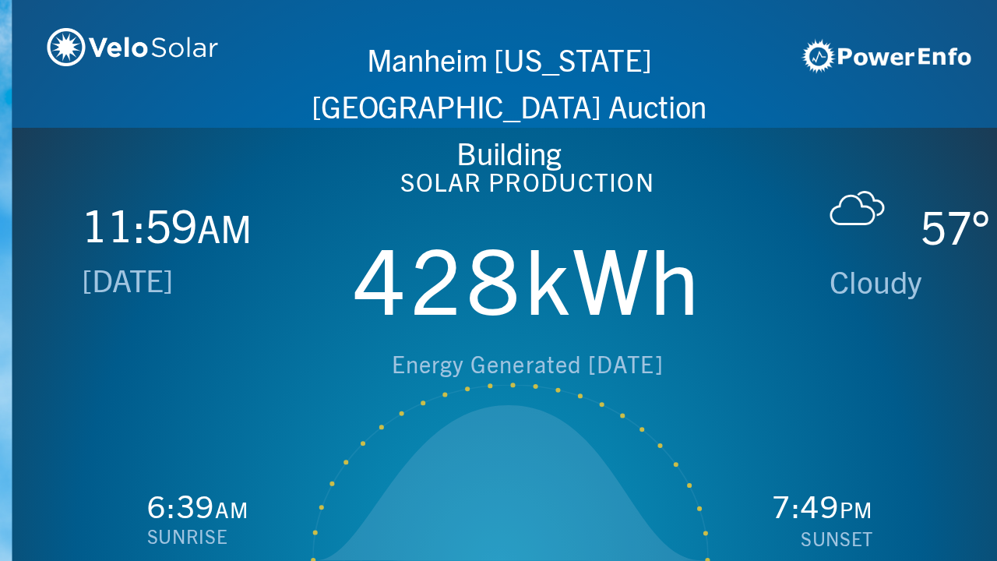
scroll to position [0, 997]
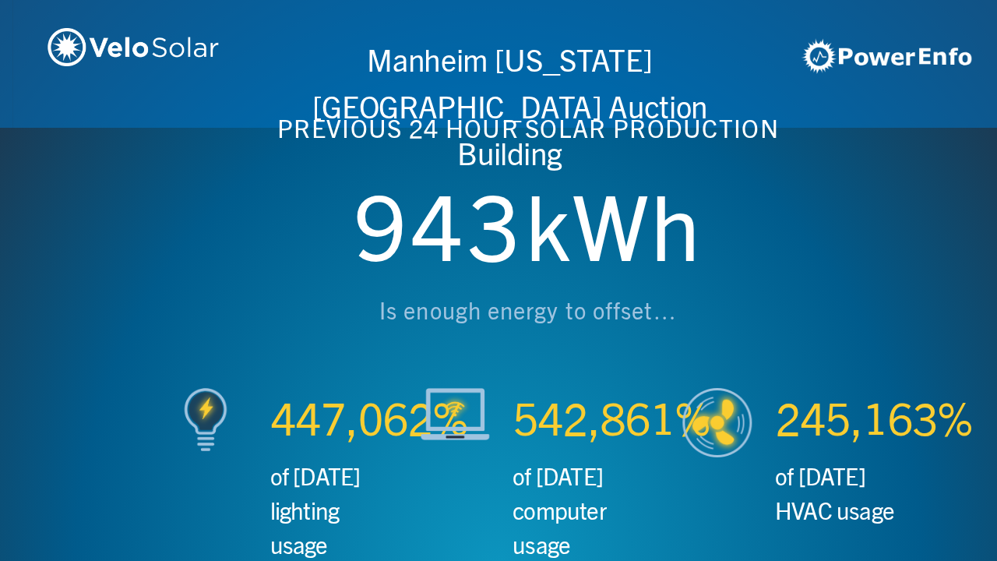
scroll to position [0, 1993]
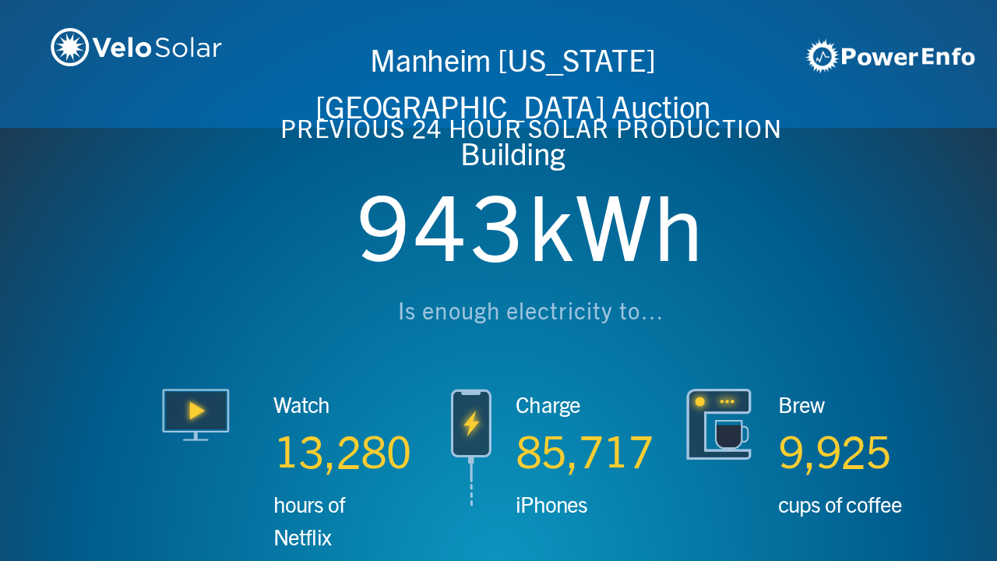
scroll to position [0, 2990]
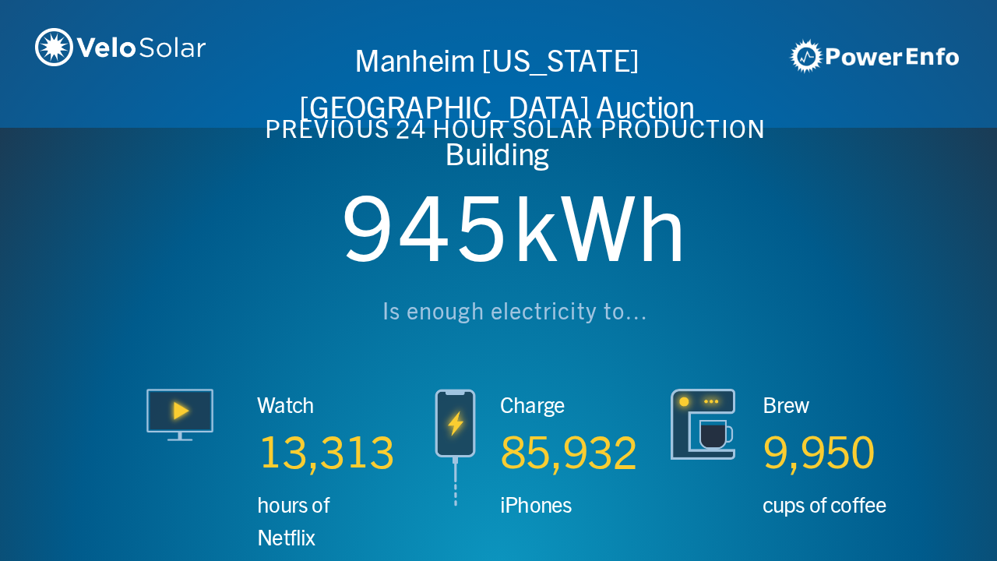
scroll to position [0, 3987]
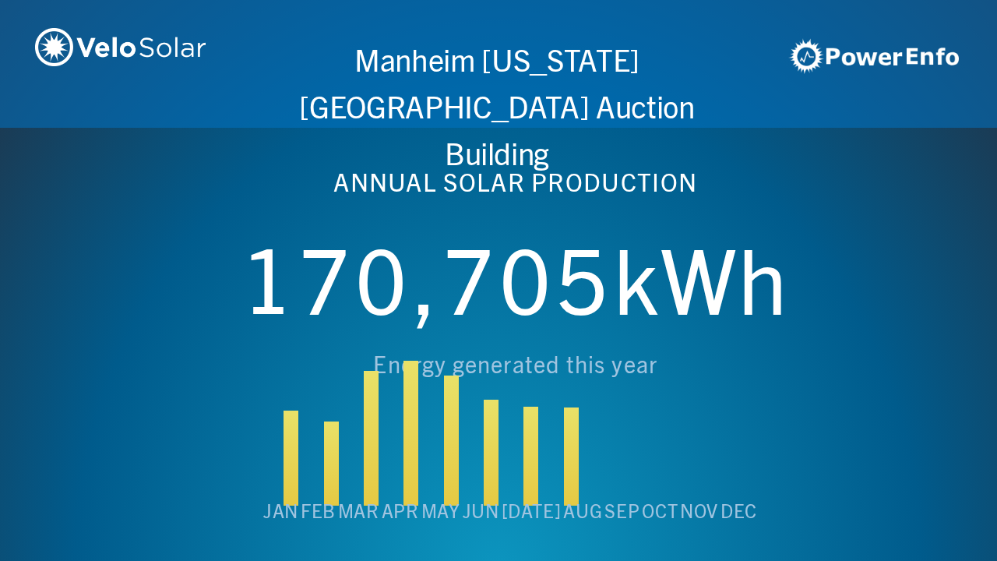
scroll to position [0, 4984]
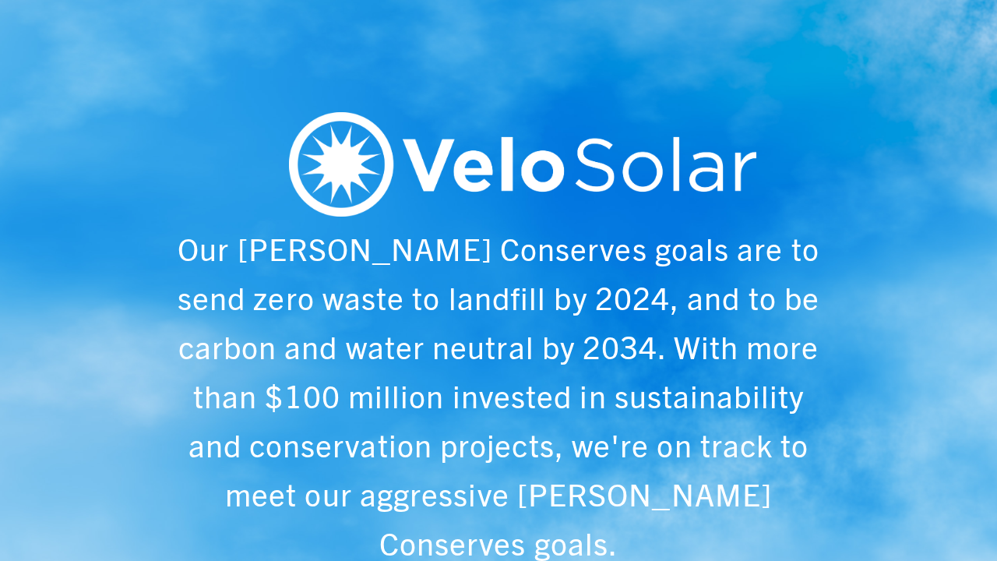
scroll to position [0, 997]
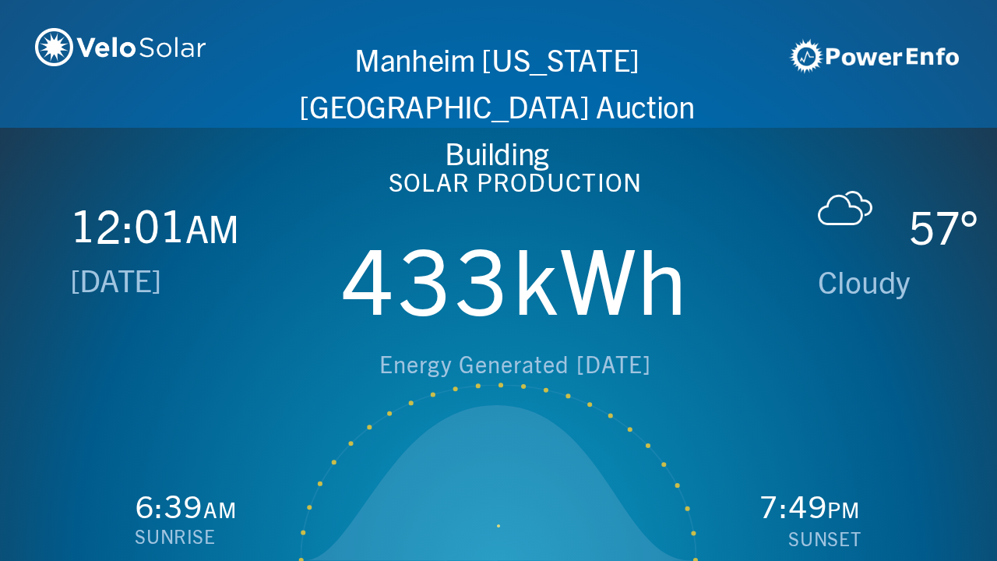
scroll to position [0, 1993]
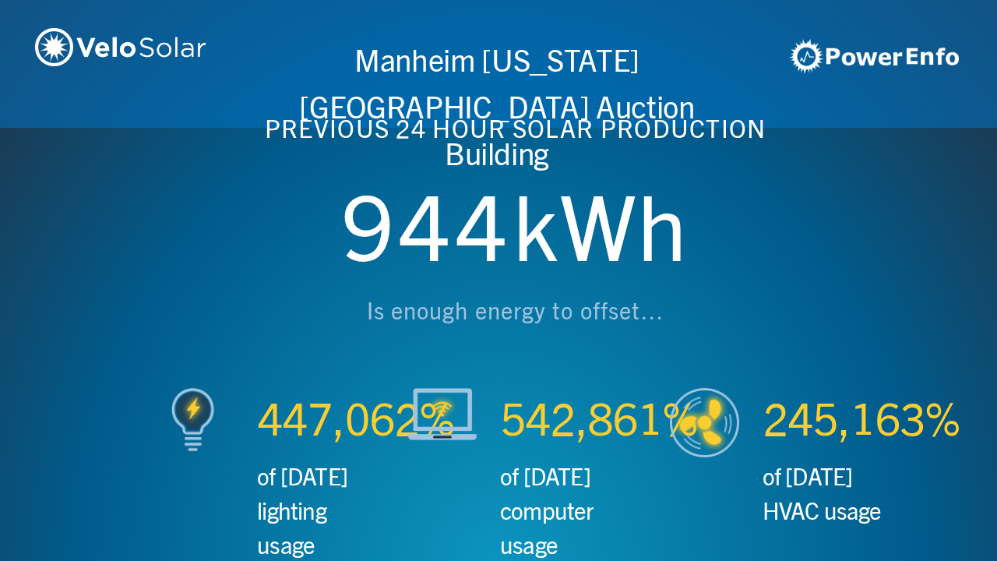
scroll to position [0, 2990]
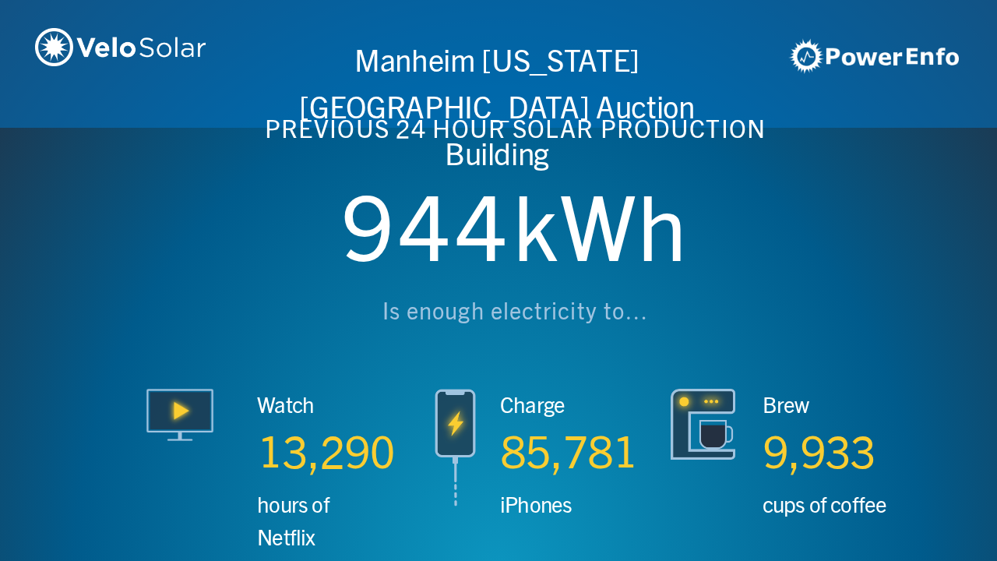
scroll to position [0, 3987]
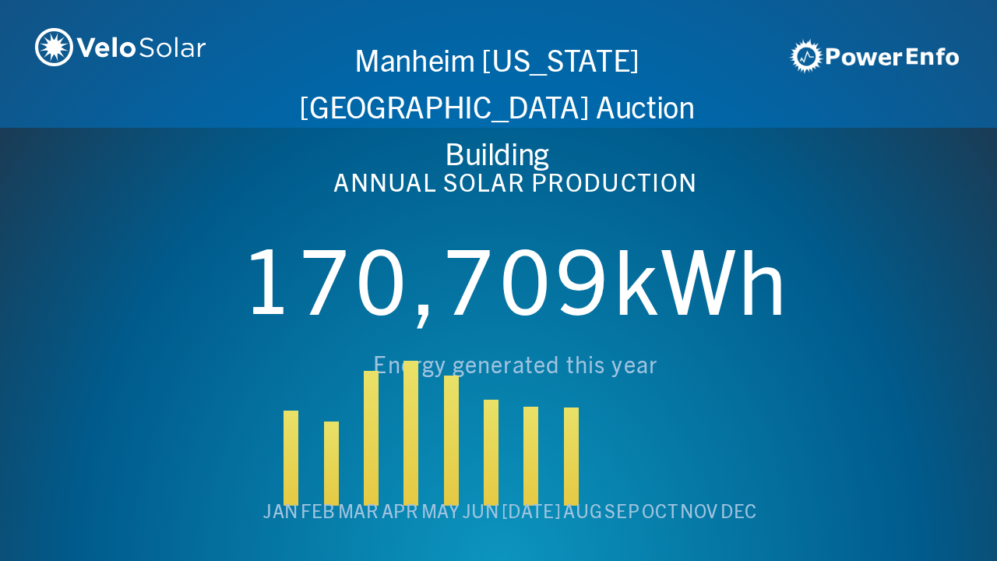
scroll to position [0, 4984]
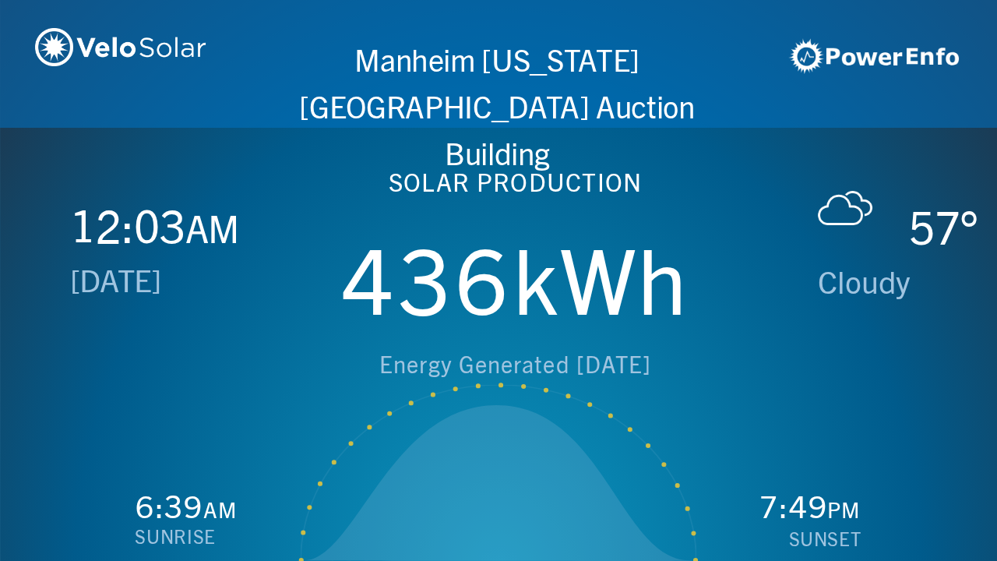
scroll to position [0, 997]
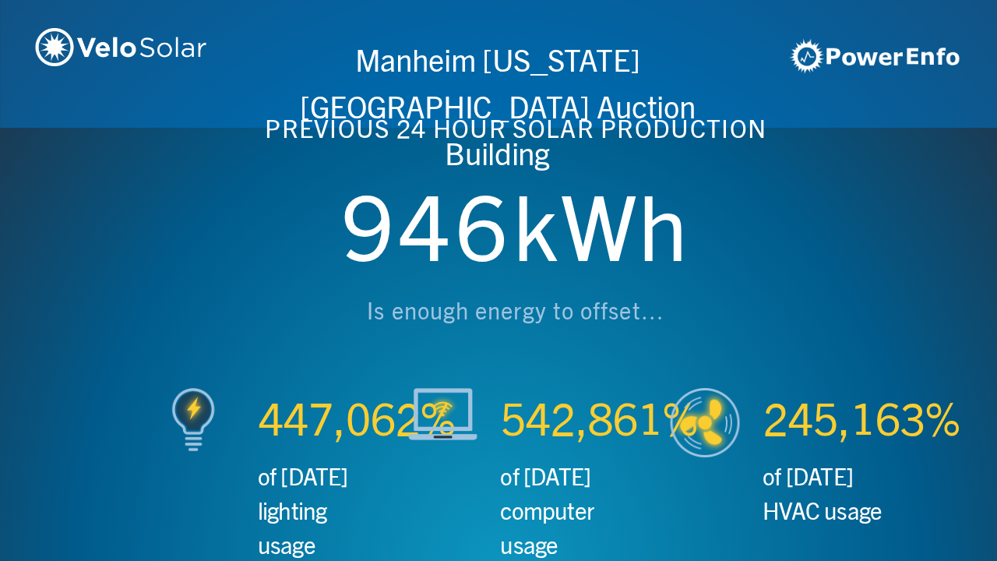
scroll to position [0, 1993]
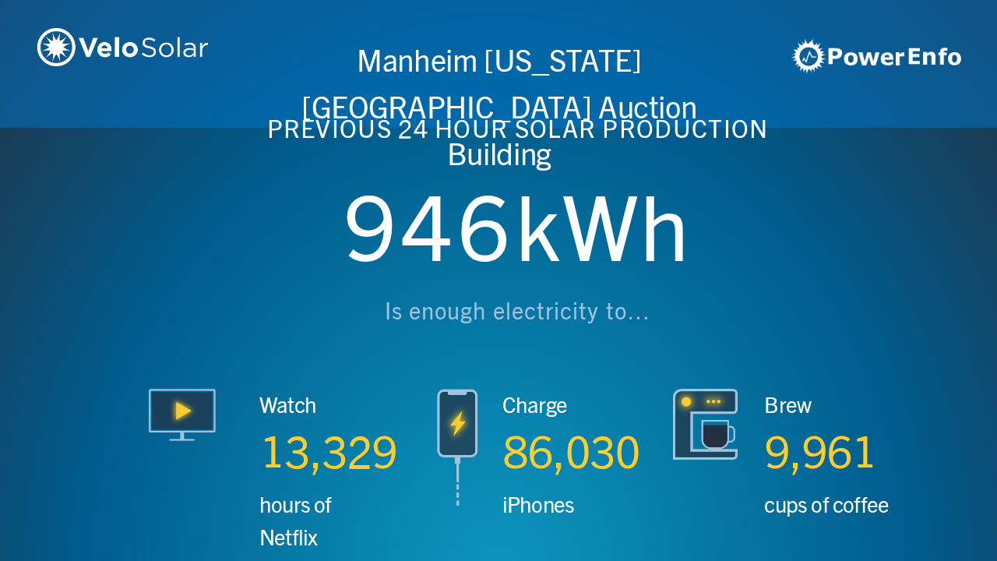
scroll to position [0, 2990]
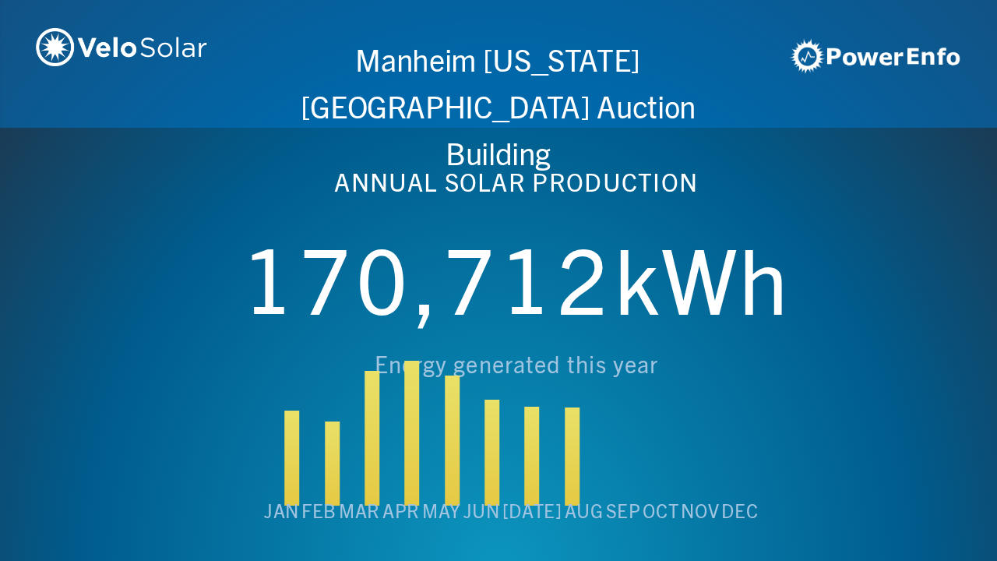
scroll to position [0, 3987]
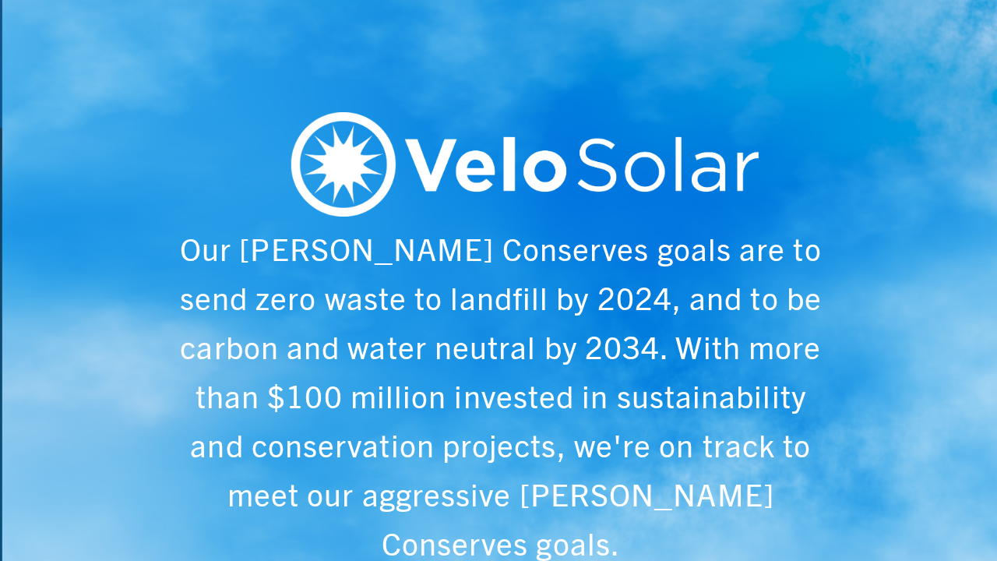
scroll to position [0, 4984]
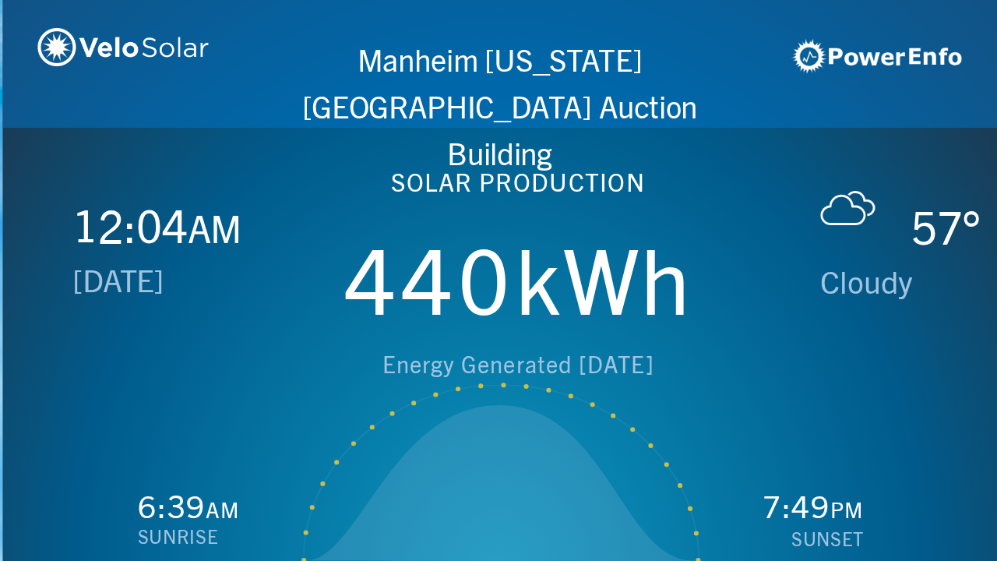
scroll to position [0, 997]
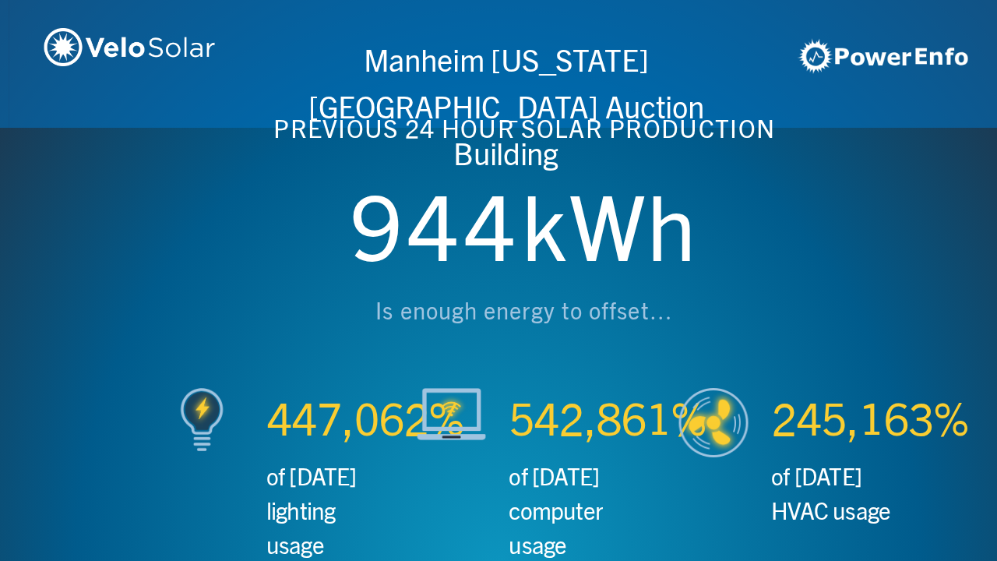
scroll to position [0, 1993]
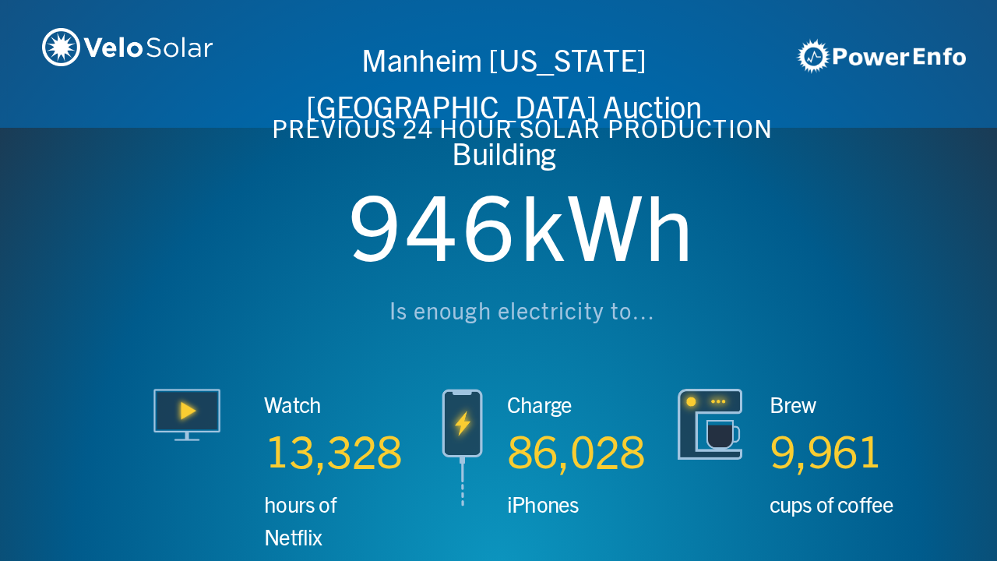
scroll to position [0, 2990]
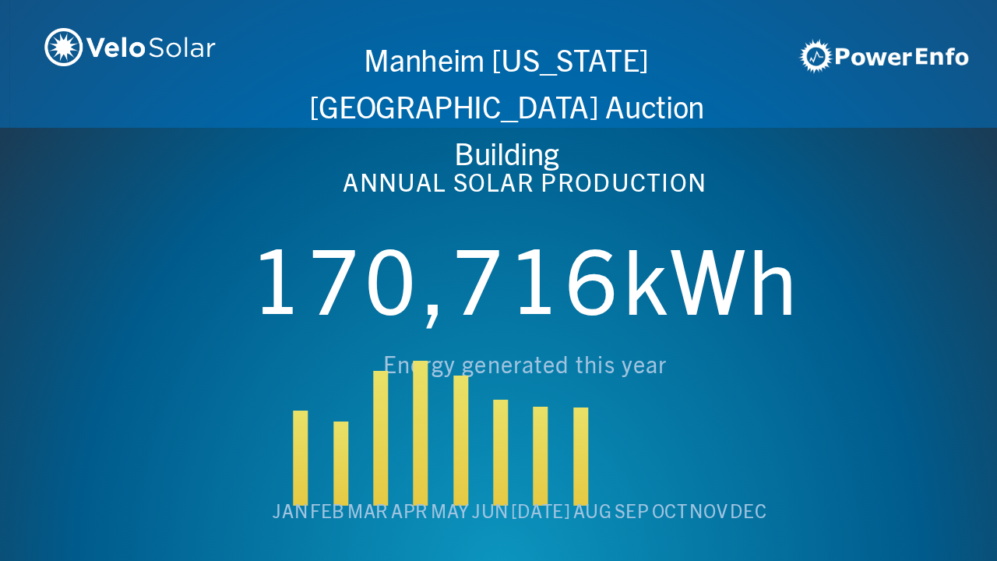
scroll to position [0, 3987]
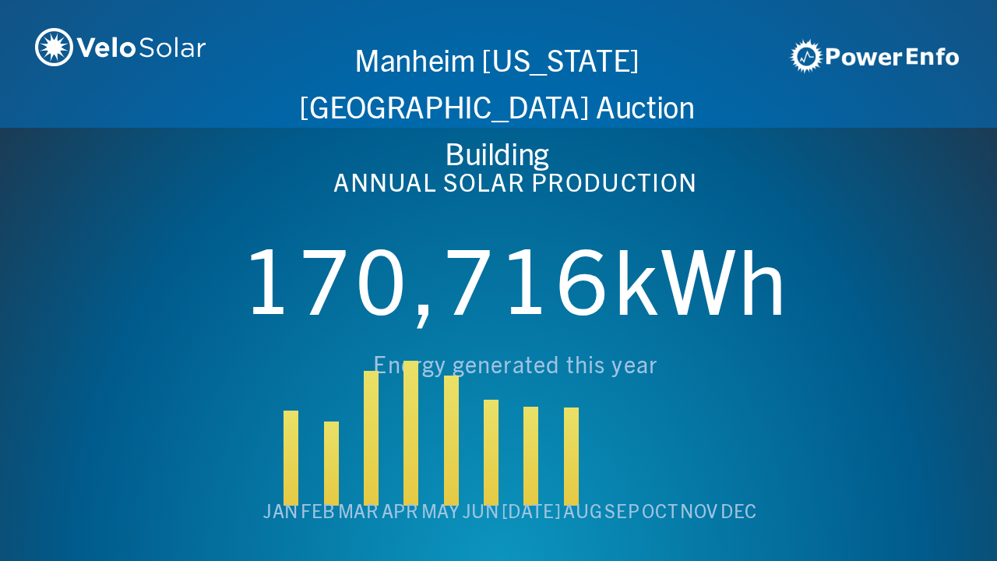
scroll to position [0, 4984]
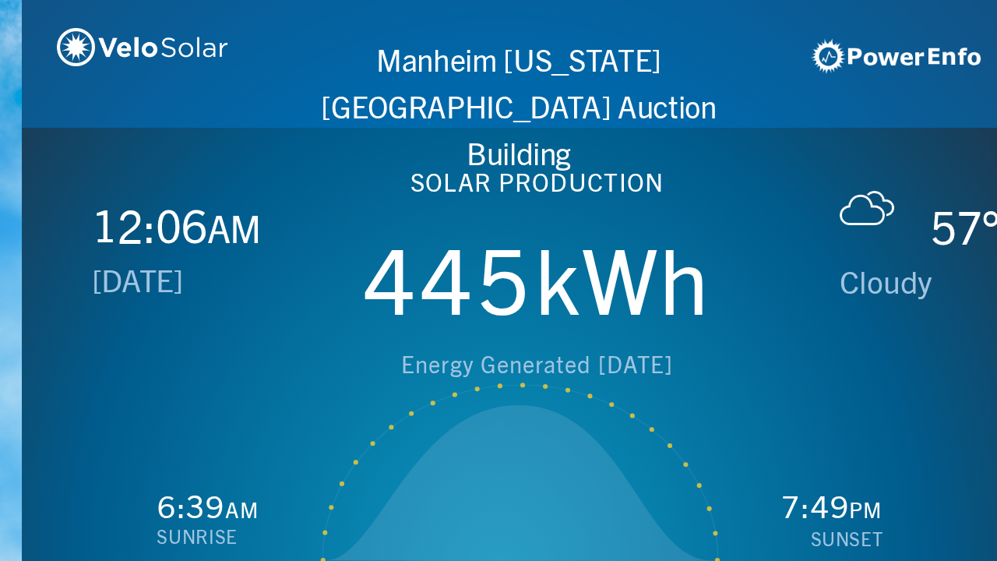
scroll to position [0, 997]
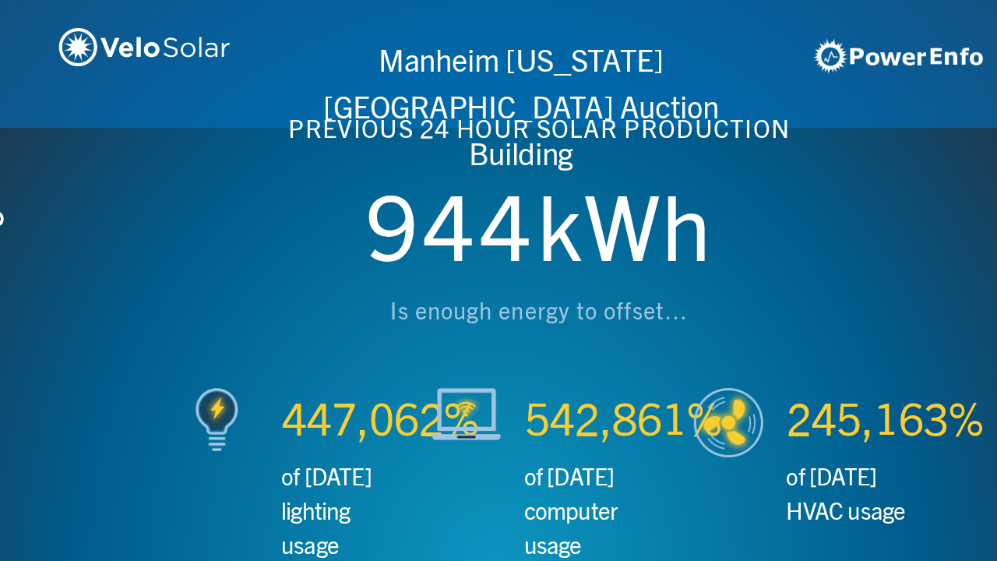
scroll to position [0, 1993]
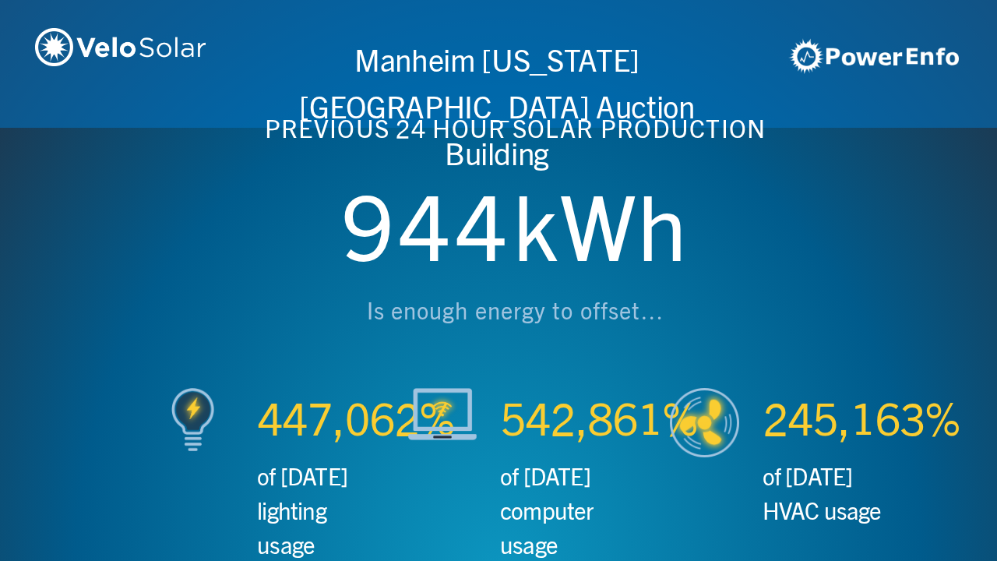
scroll to position [0, 2990]
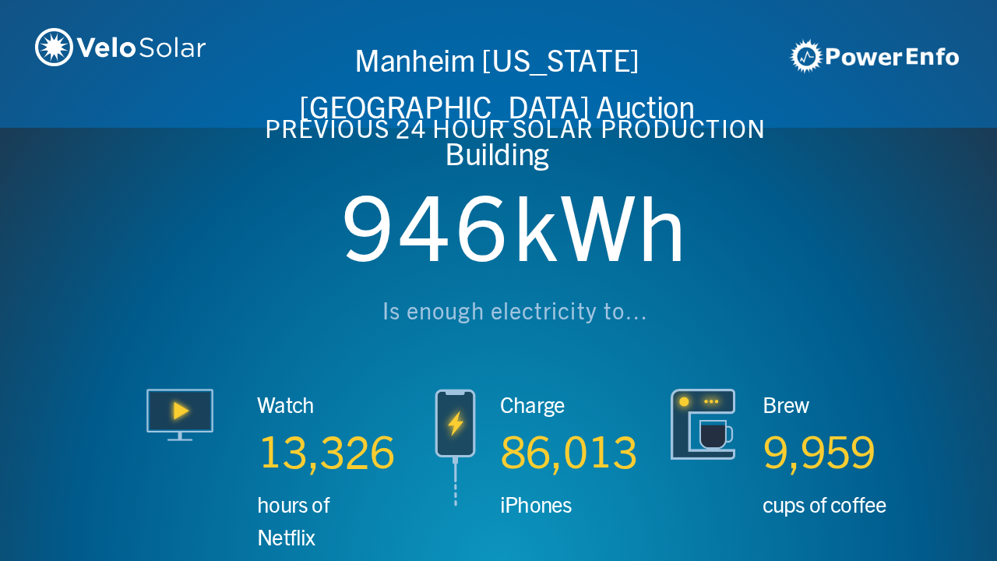
scroll to position [0, 3987]
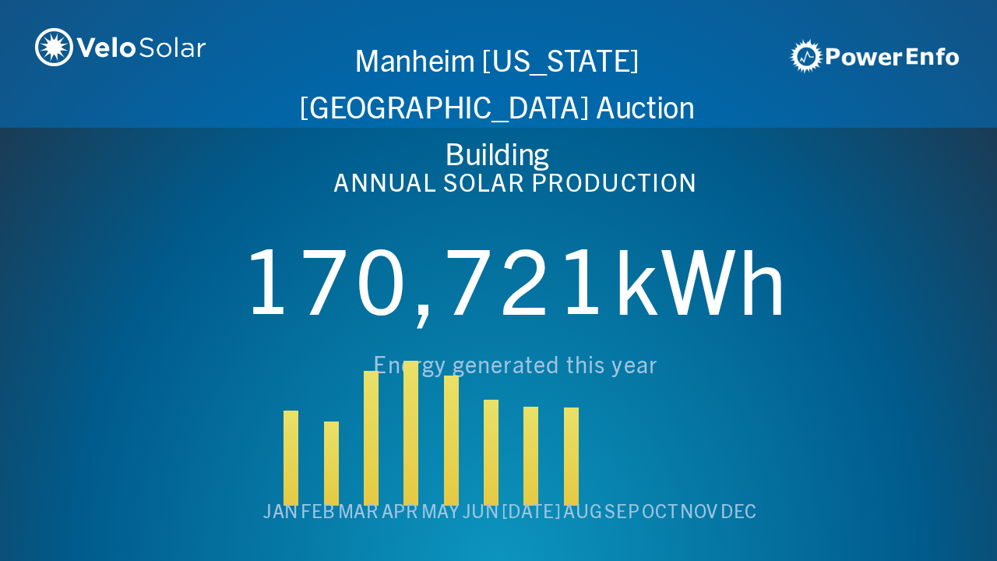
scroll to position [0, 4984]
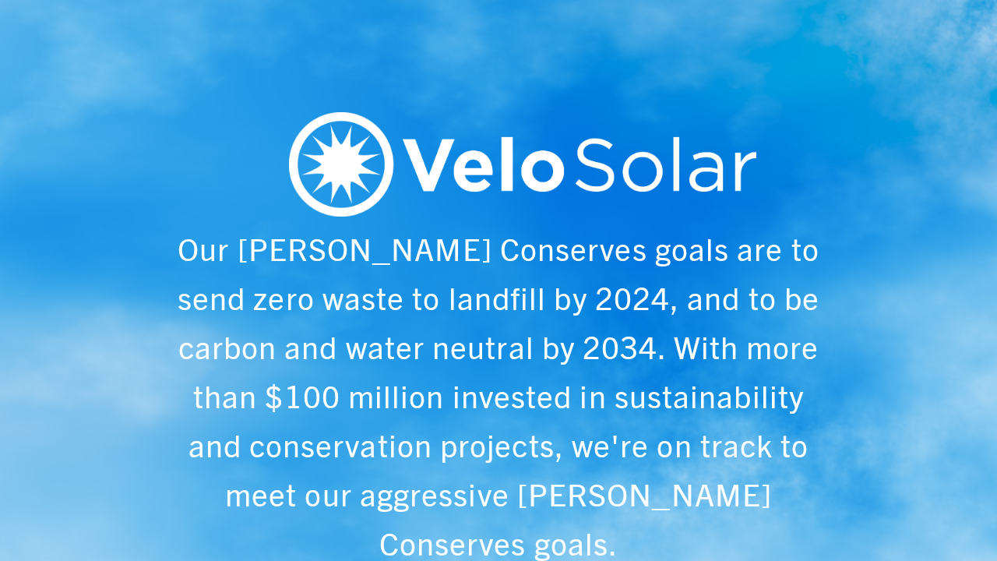
scroll to position [0, 997]
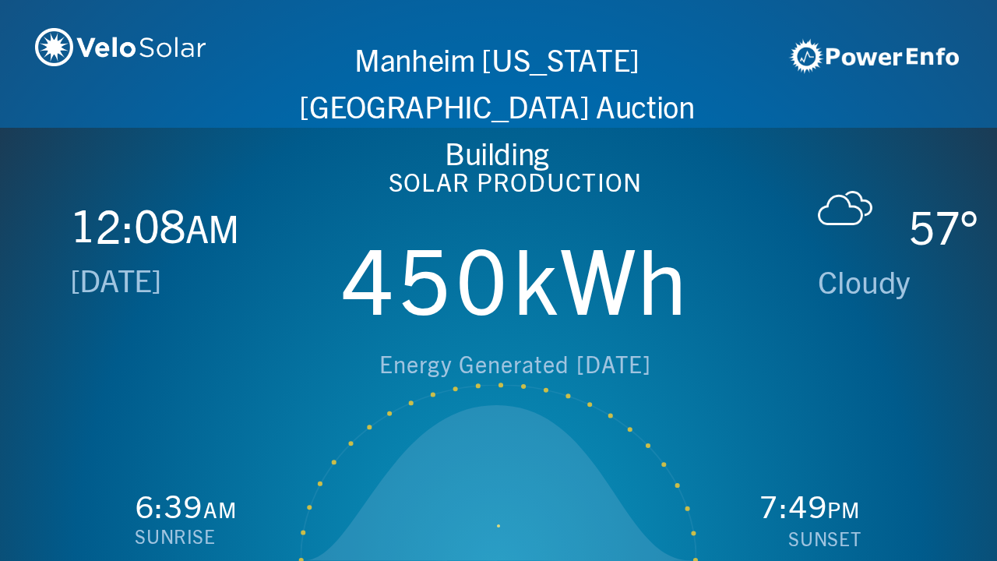
scroll to position [0, 1993]
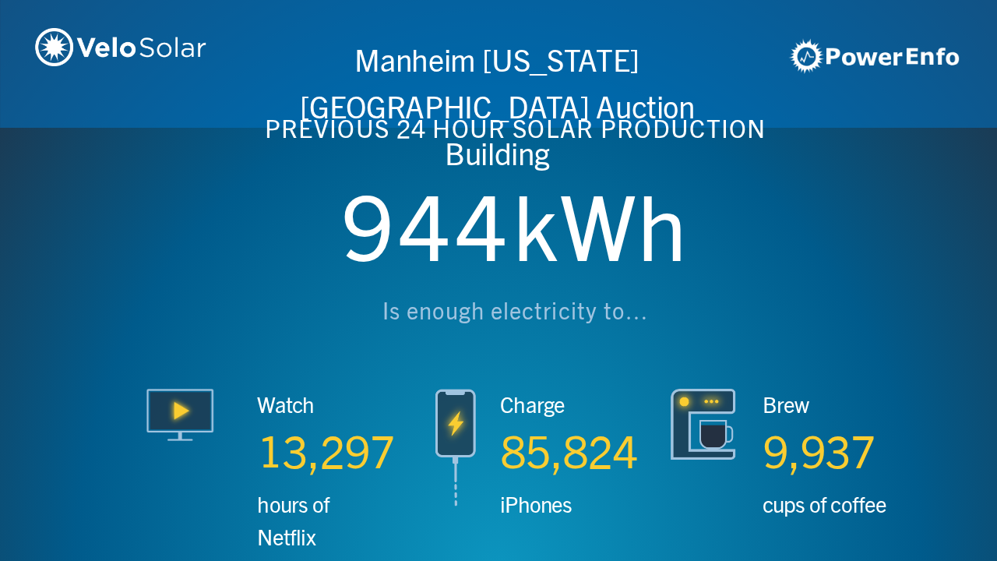
scroll to position [0, 2990]
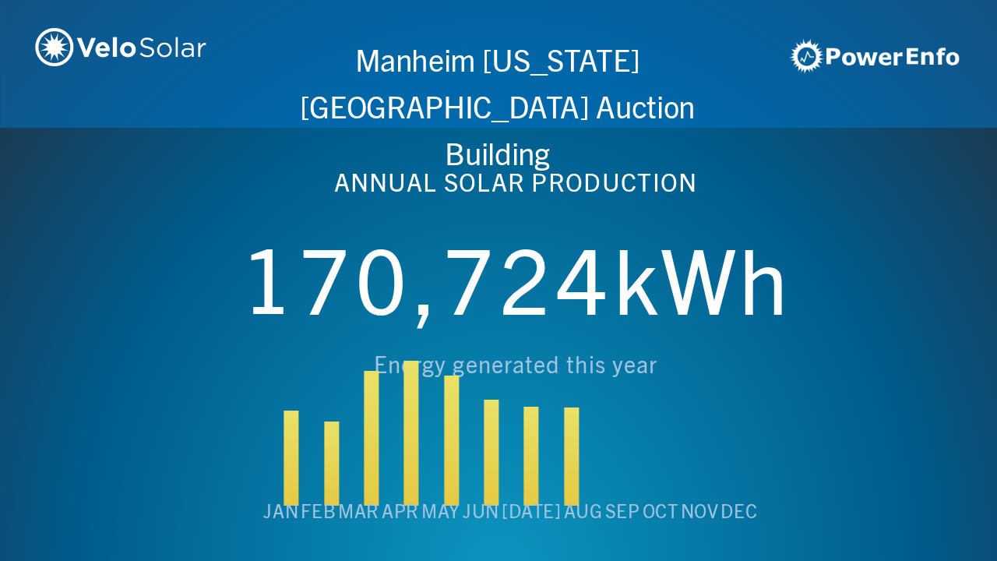
scroll to position [0, 3987]
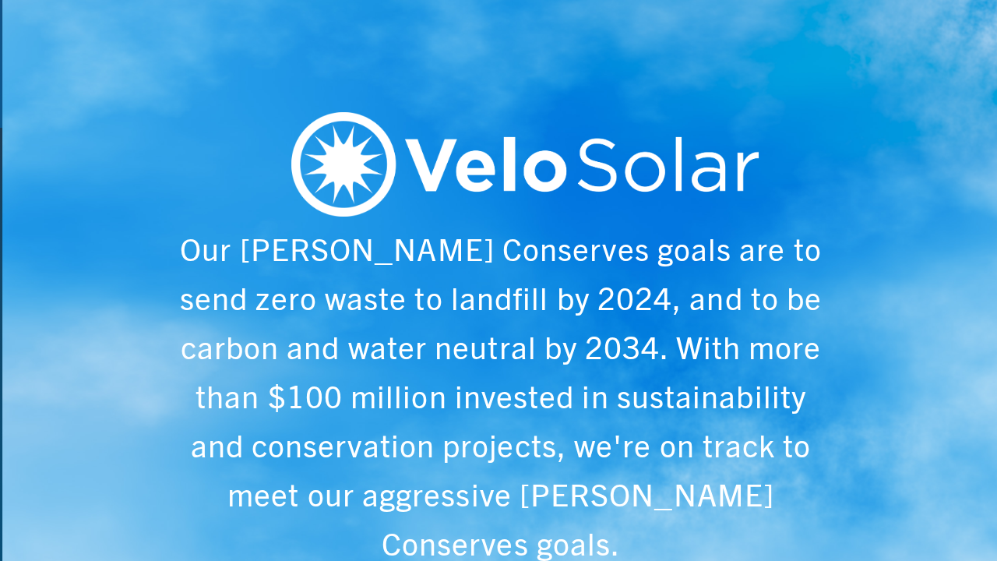
scroll to position [0, 4984]
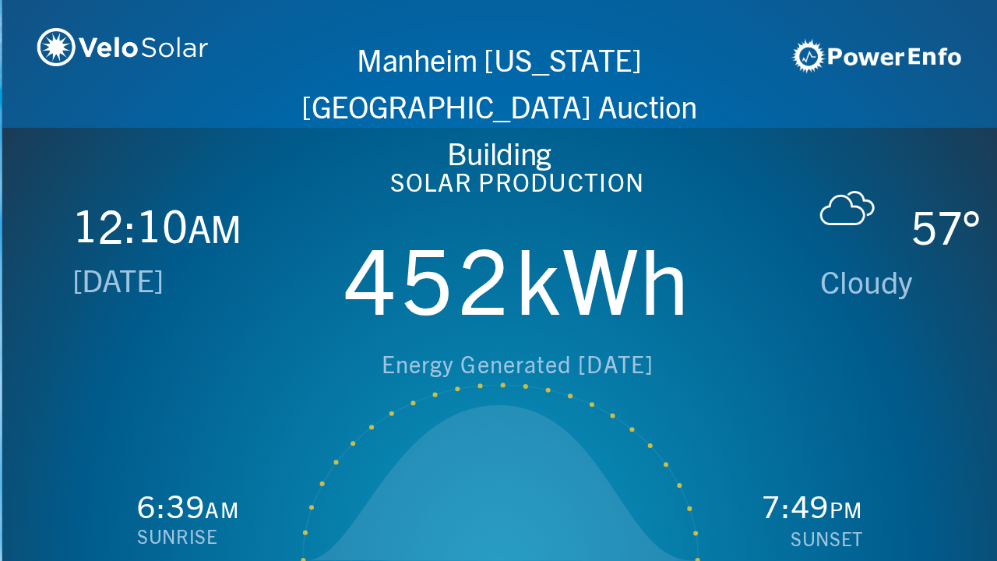
scroll to position [0, 997]
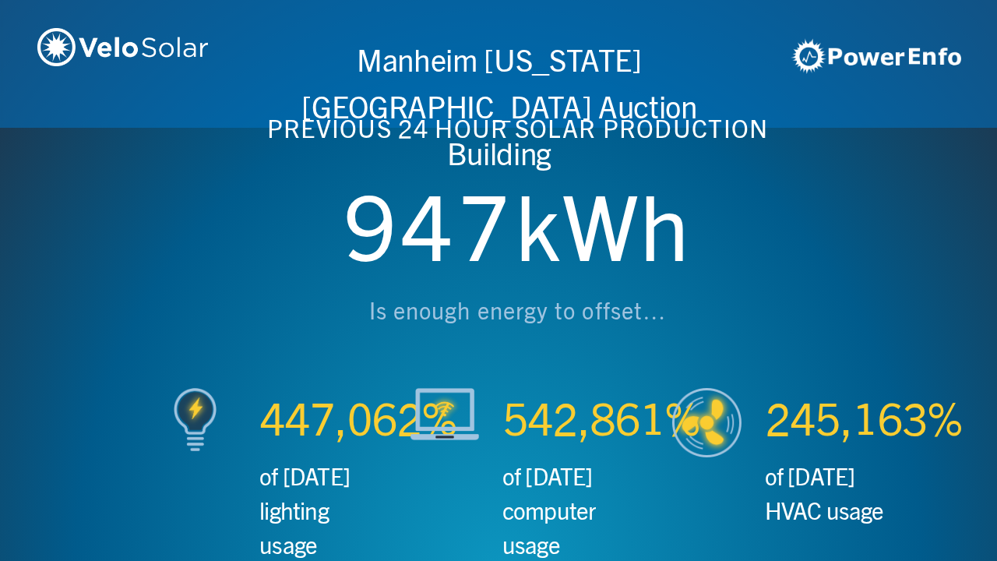
scroll to position [0, 1993]
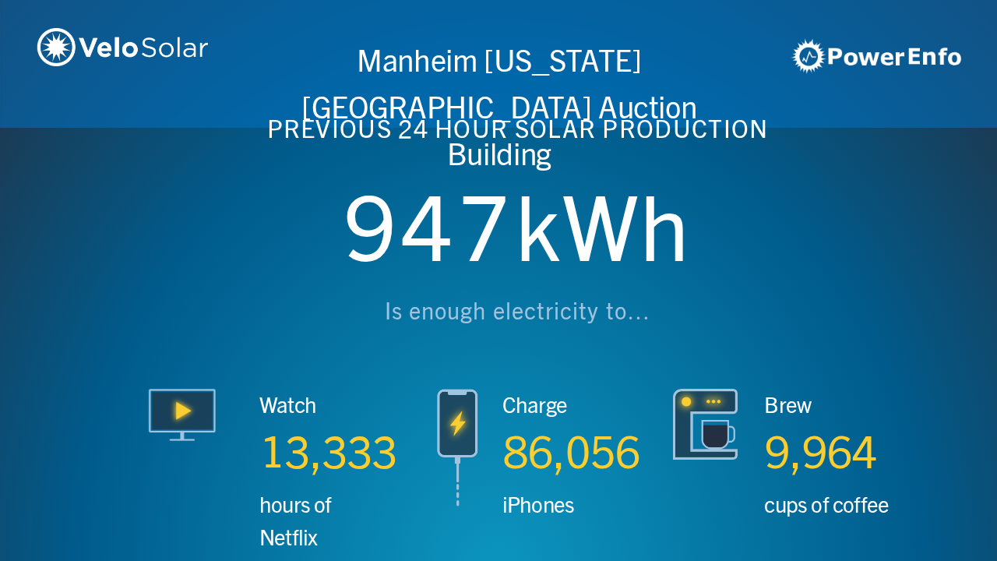
scroll to position [0, 2990]
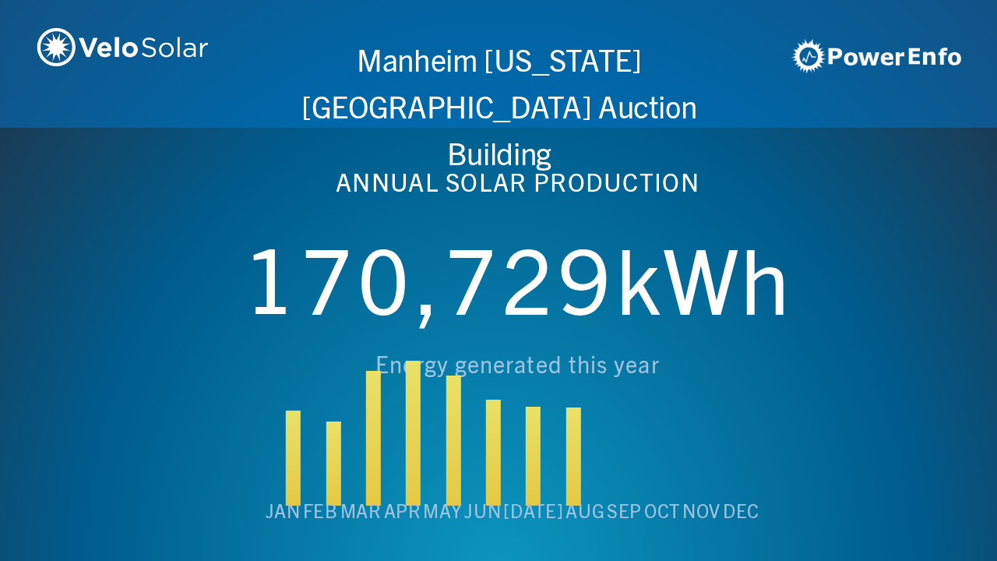
scroll to position [0, 3987]
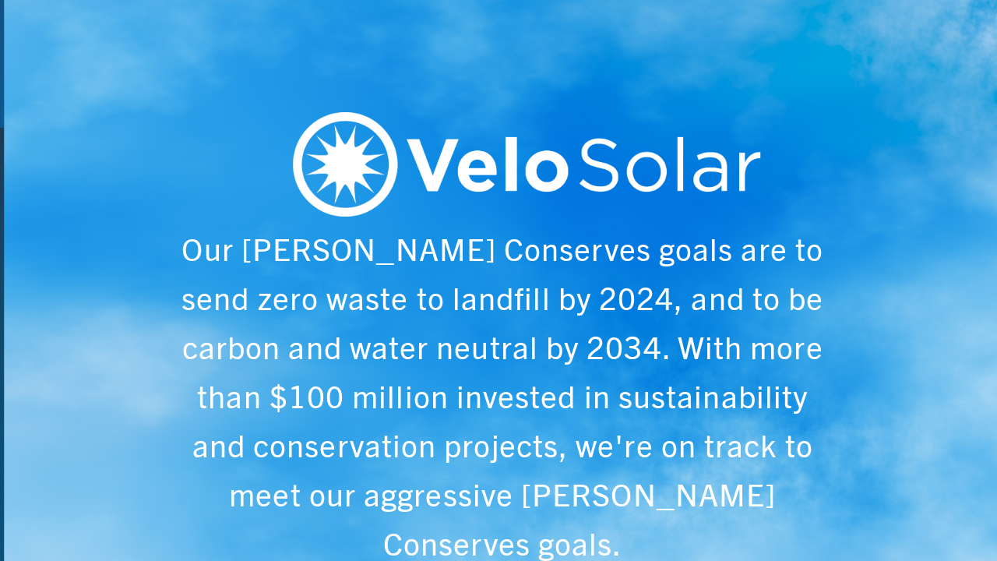
scroll to position [0, 4984]
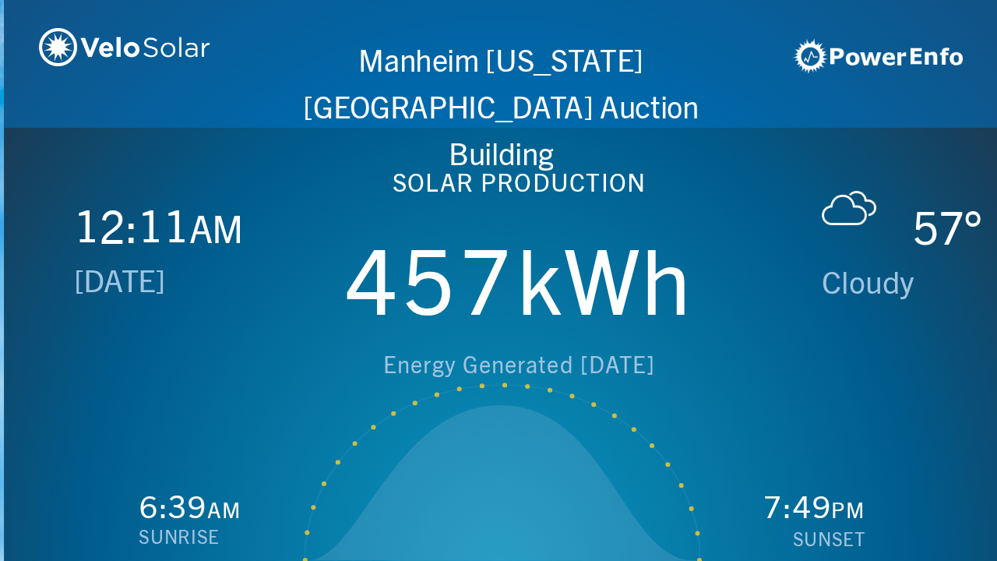
scroll to position [0, 997]
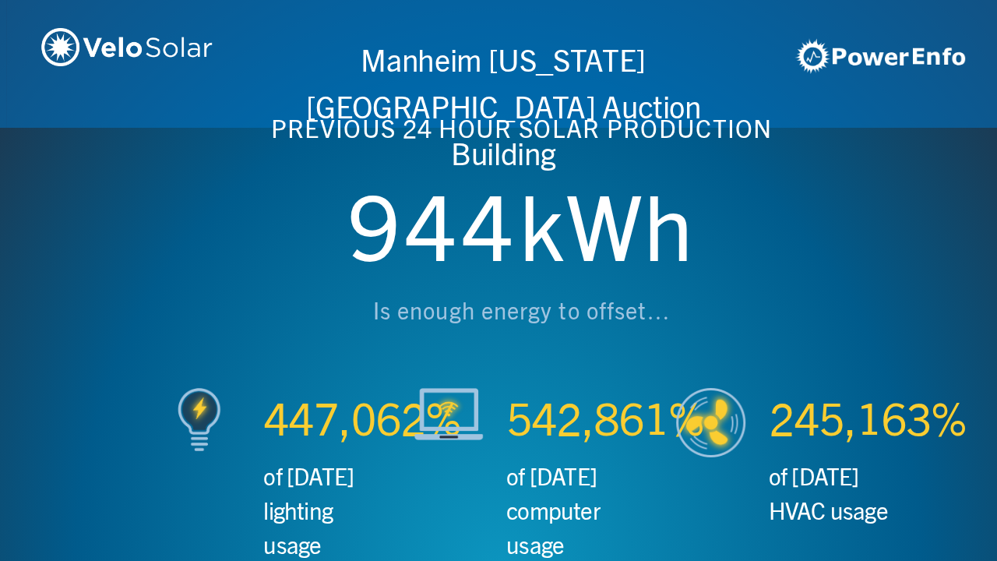
scroll to position [0, 1993]
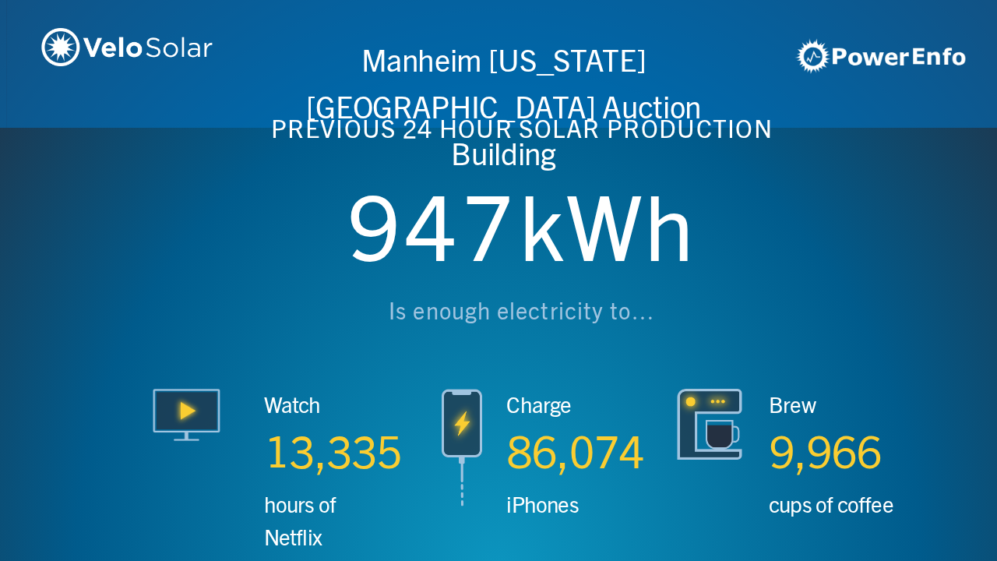
scroll to position [0, 2990]
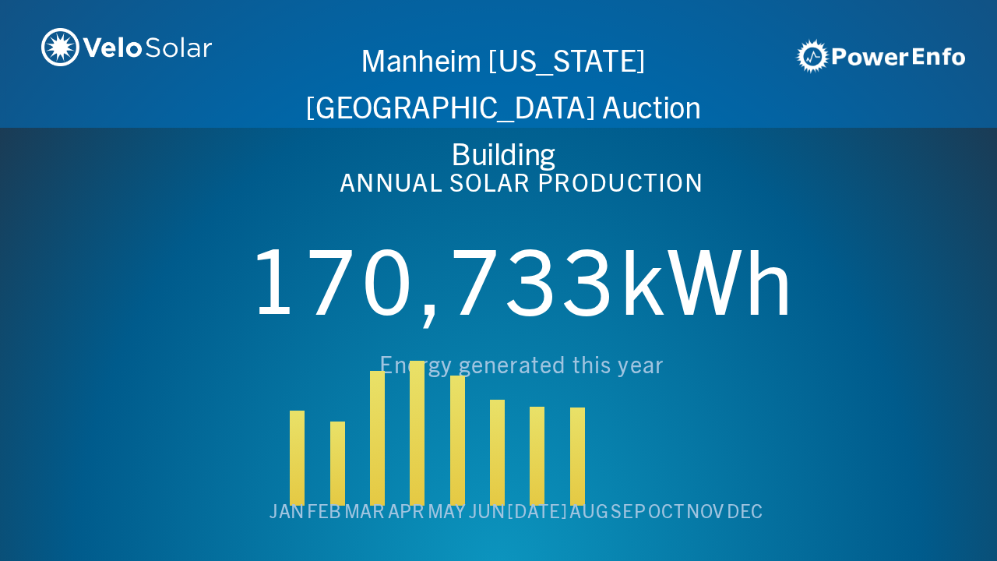
scroll to position [0, 3987]
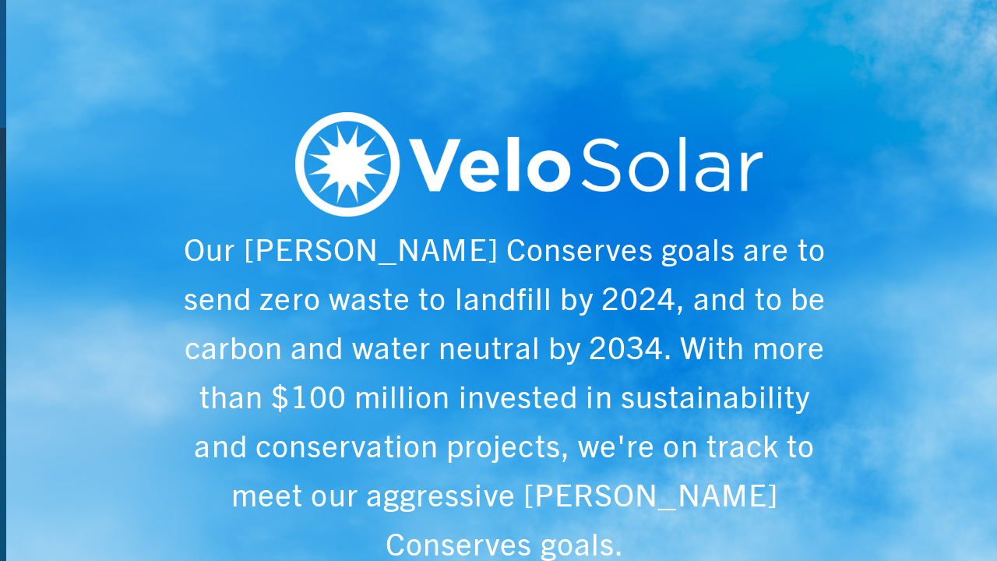
scroll to position [0, 4984]
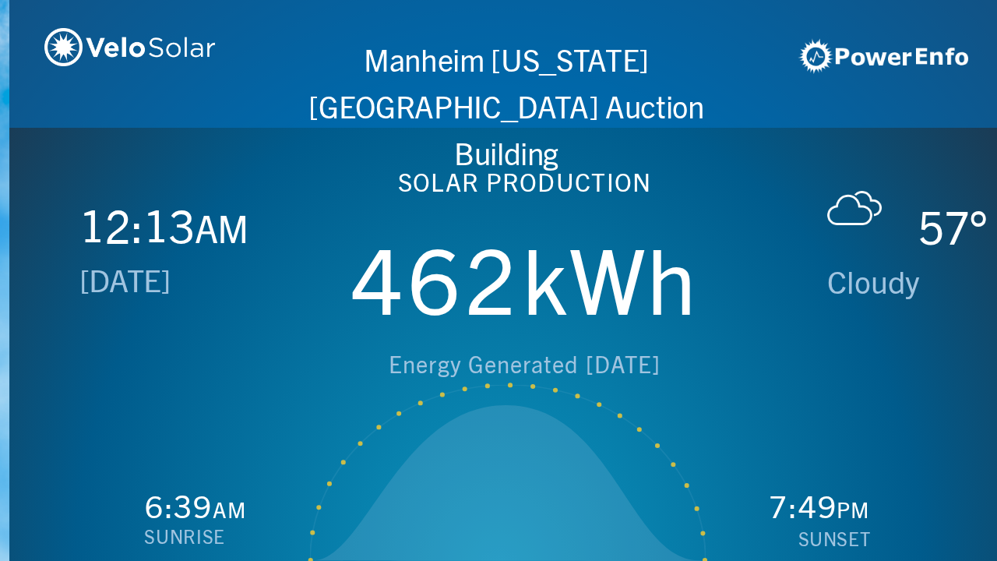
scroll to position [0, 997]
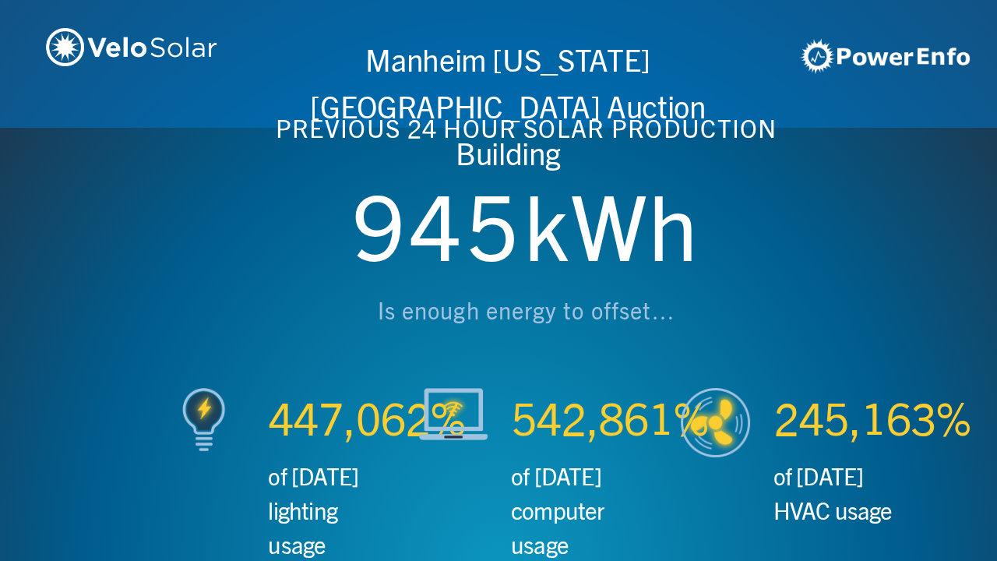
scroll to position [0, 1993]
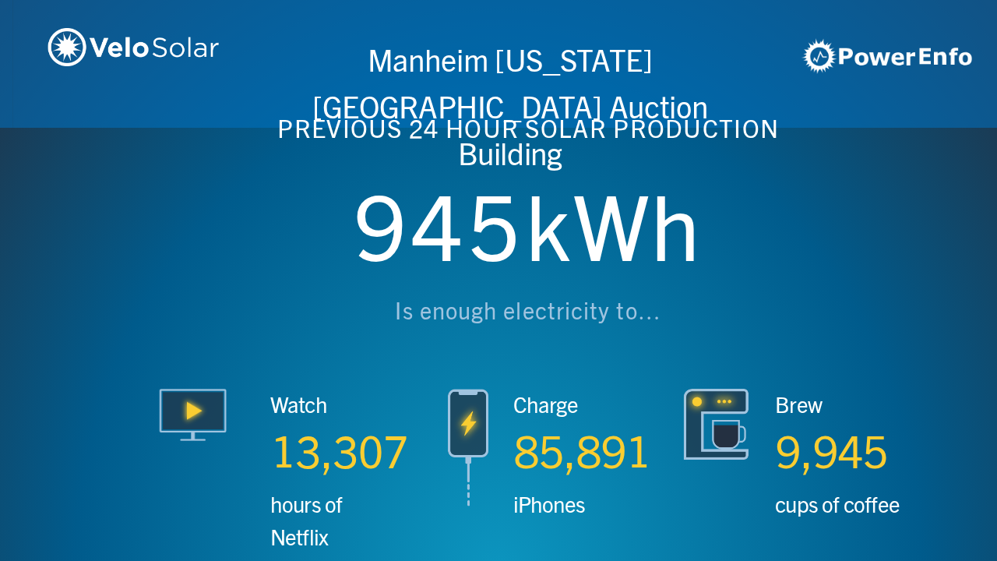
scroll to position [0, 2990]
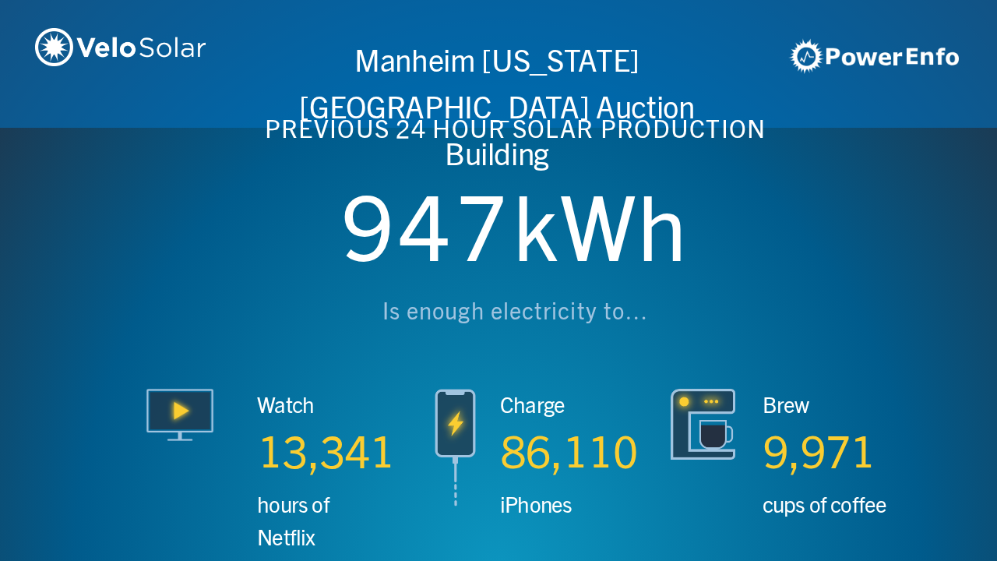
scroll to position [0, 3987]
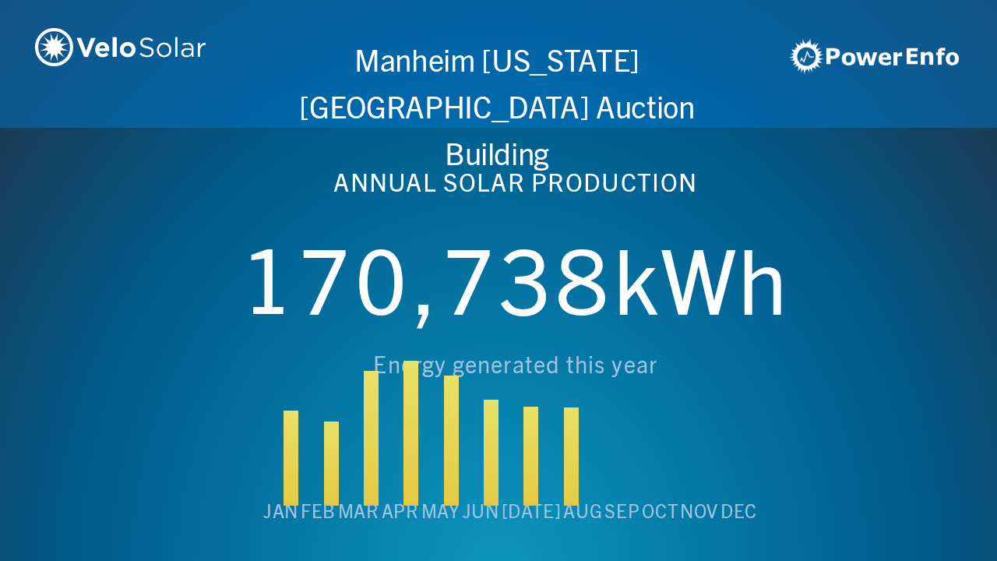
scroll to position [0, 4984]
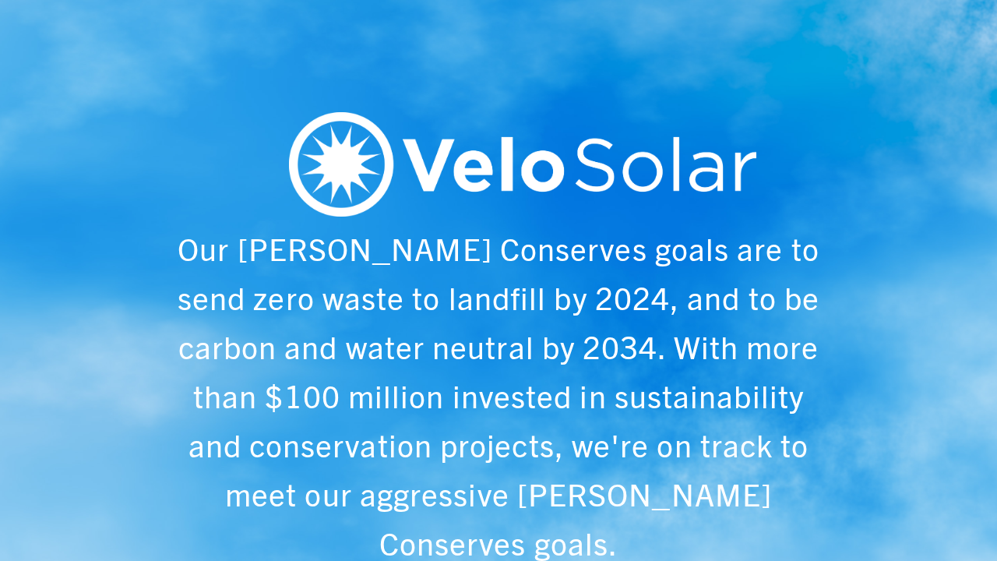
scroll to position [0, 997]
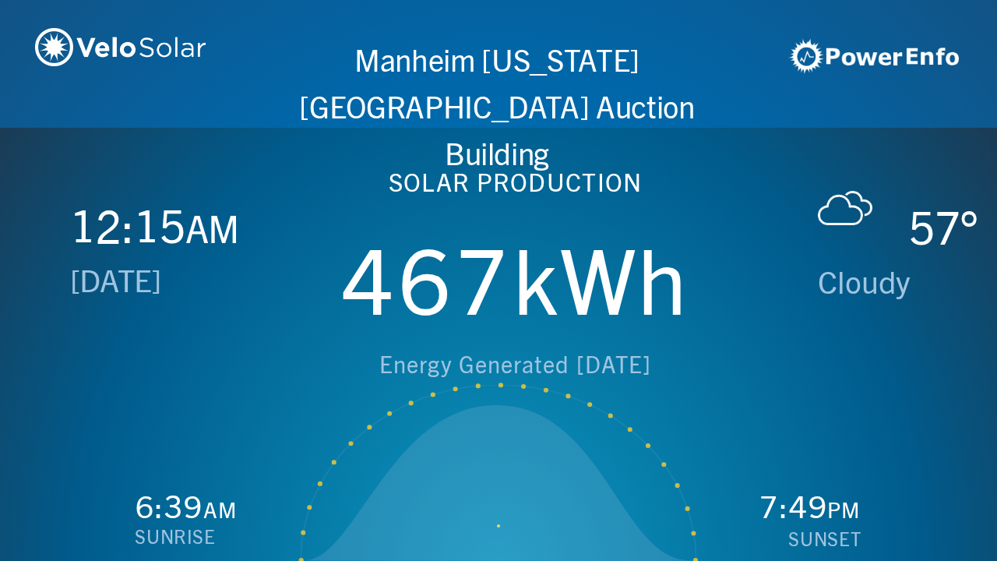
scroll to position [0, 1993]
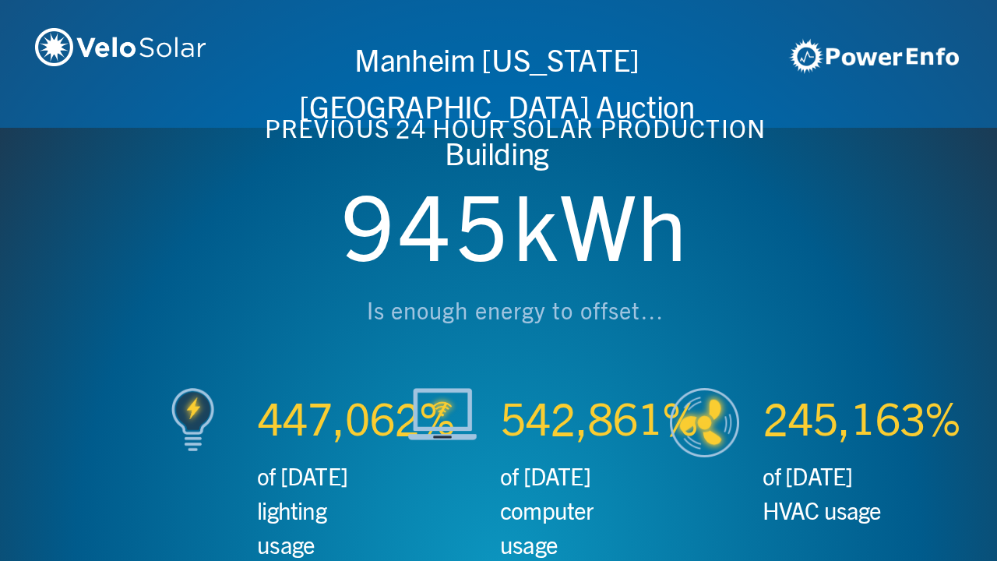
scroll to position [0, 2990]
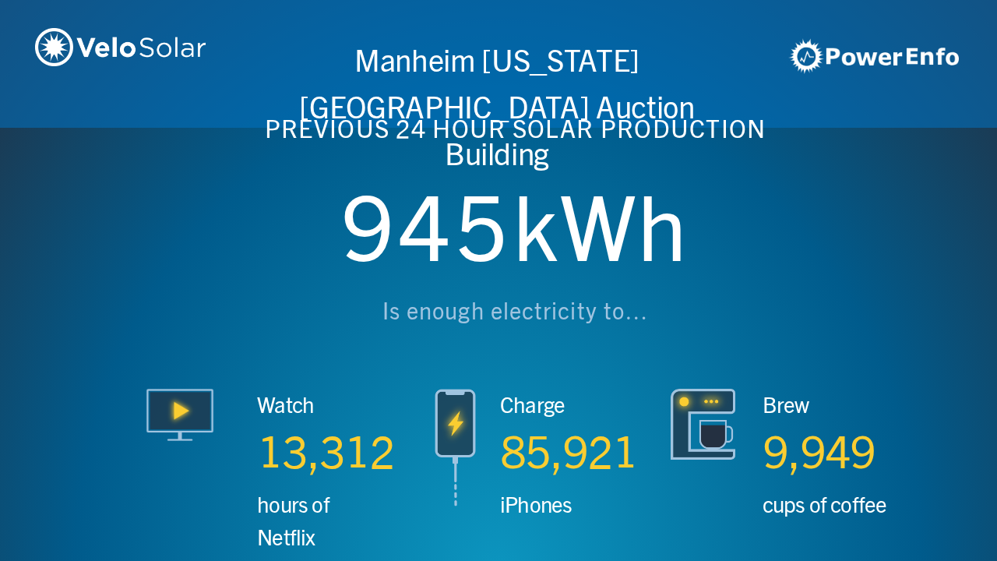
scroll to position [0, 3987]
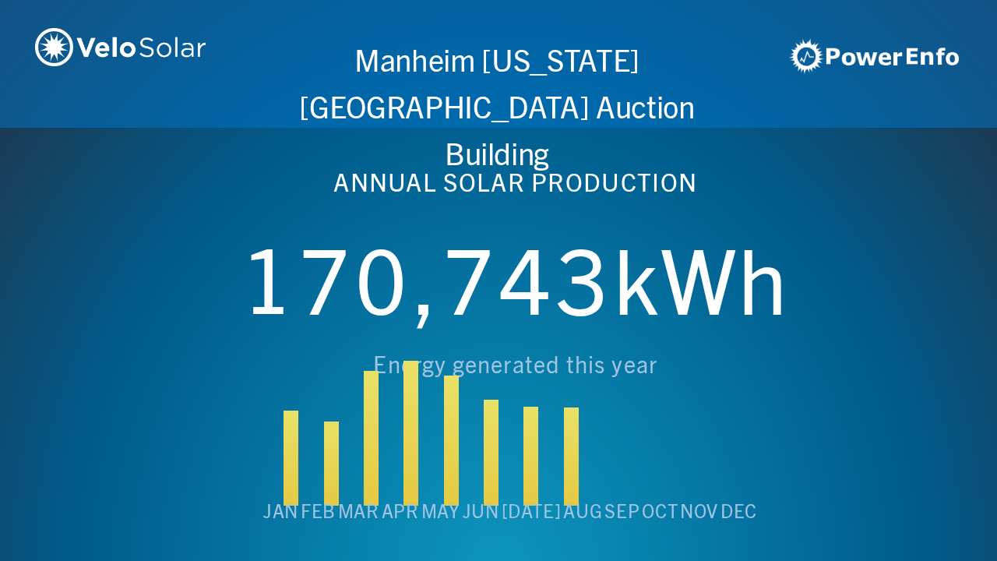
scroll to position [0, 4984]
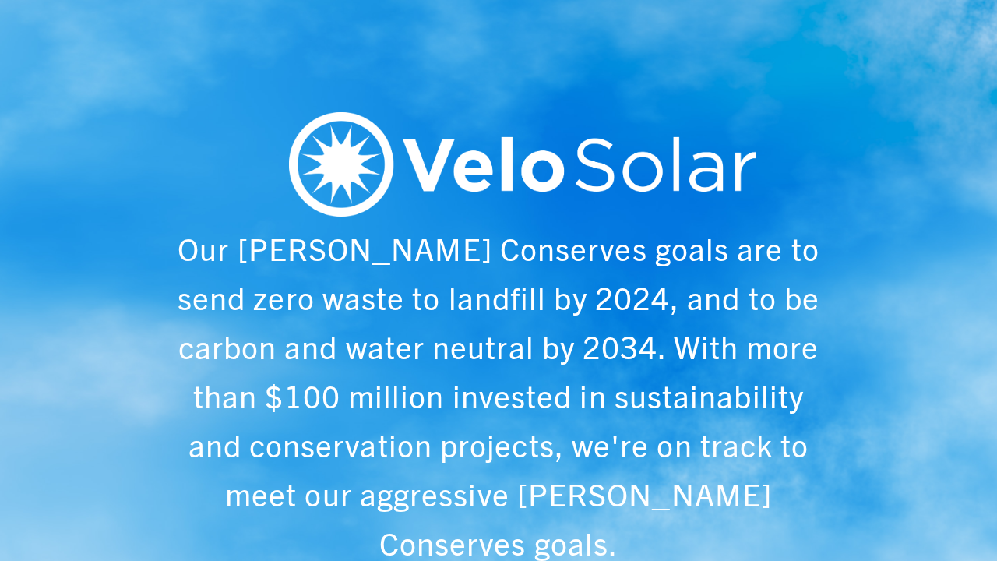
scroll to position [0, 997]
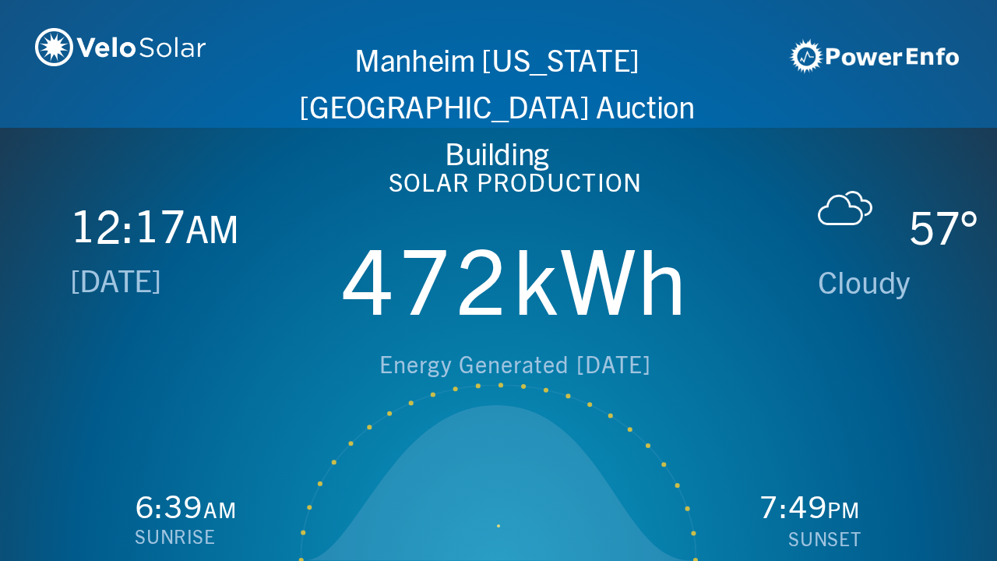
scroll to position [0, 1993]
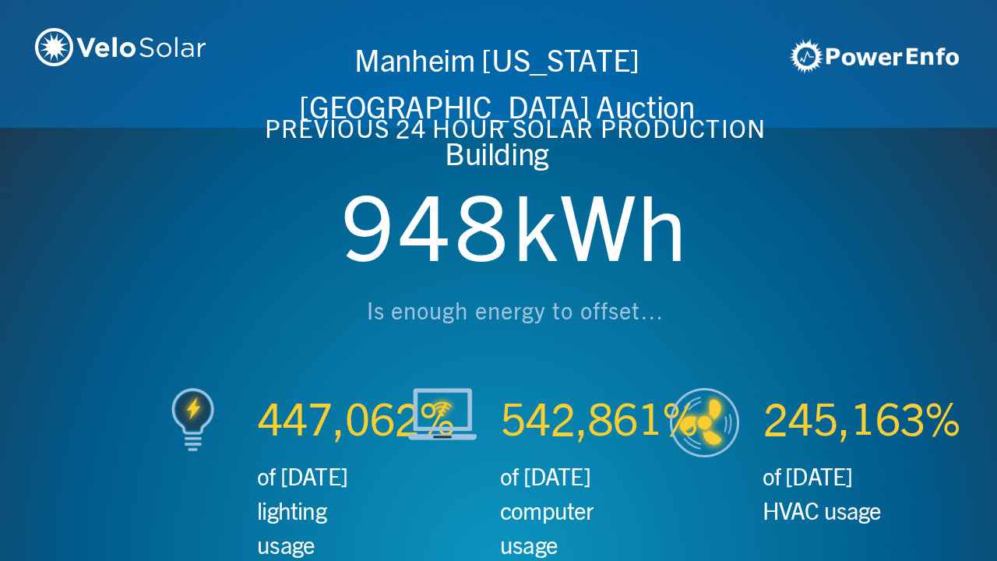
scroll to position [0, 2990]
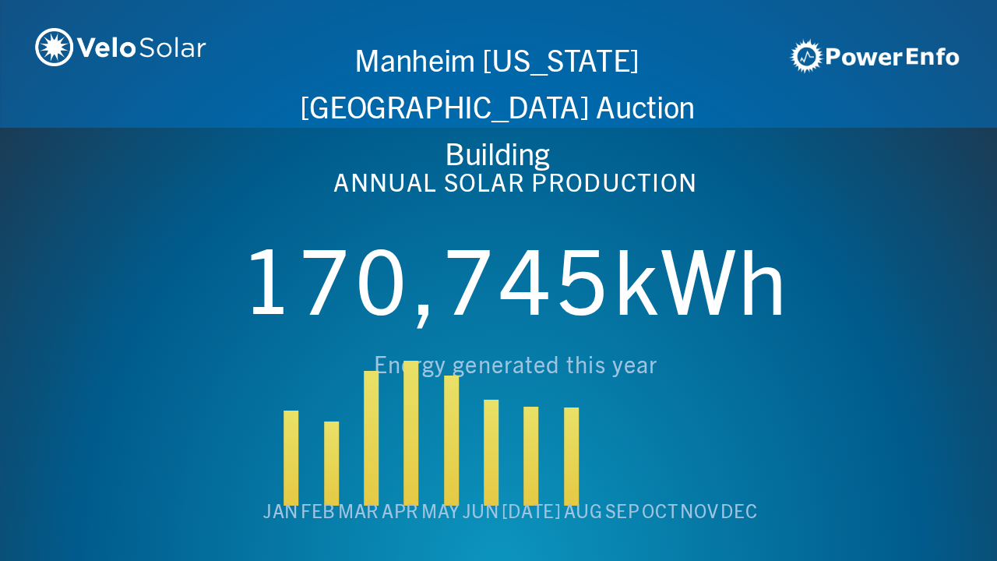
scroll to position [0, 3987]
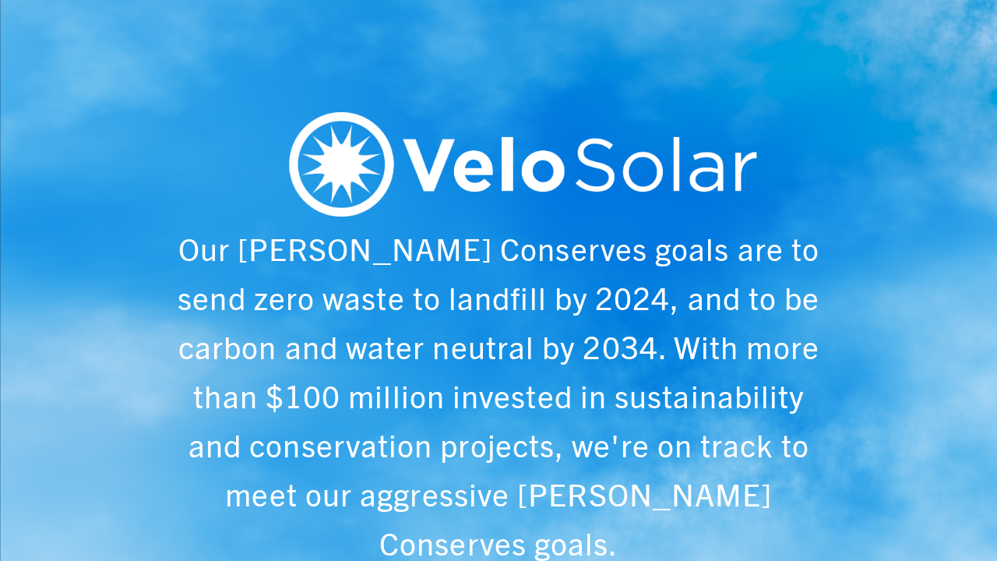
scroll to position [0, 4984]
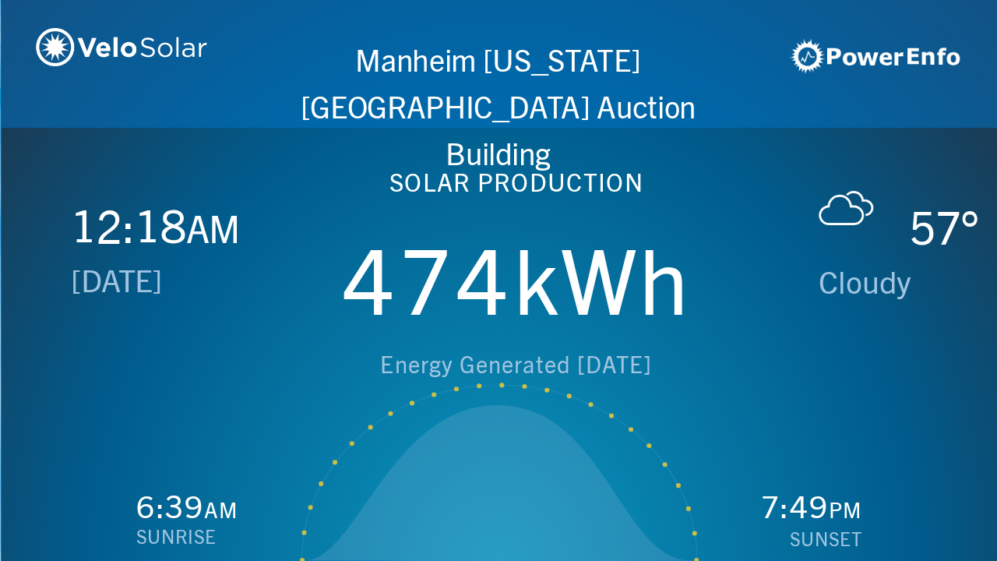
scroll to position [0, 997]
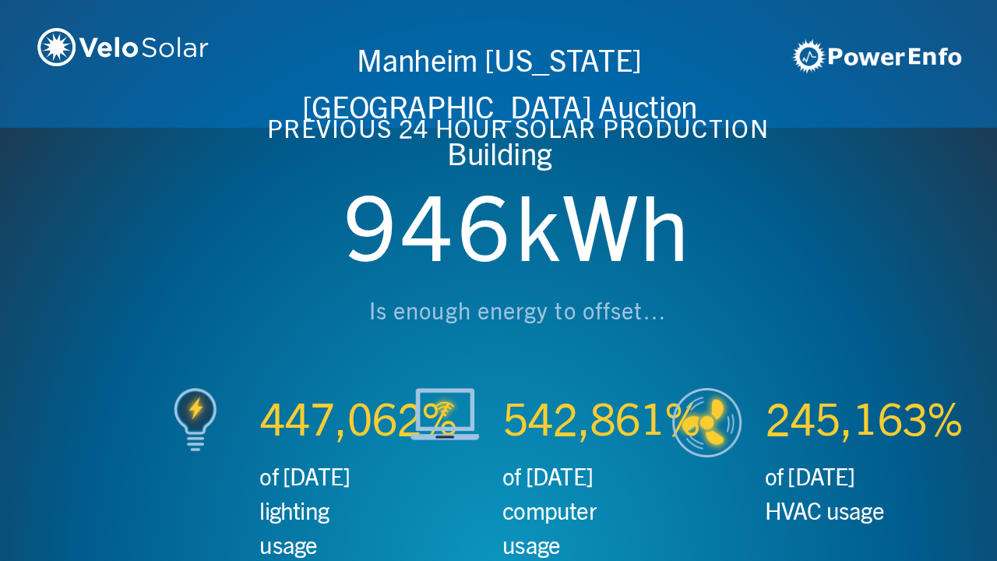
scroll to position [0, 1993]
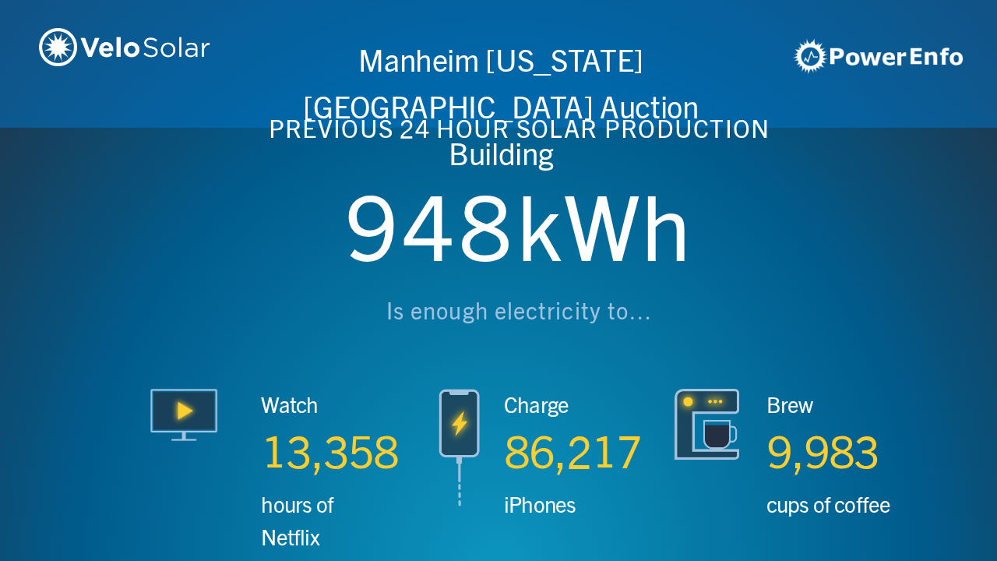
scroll to position [0, 2990]
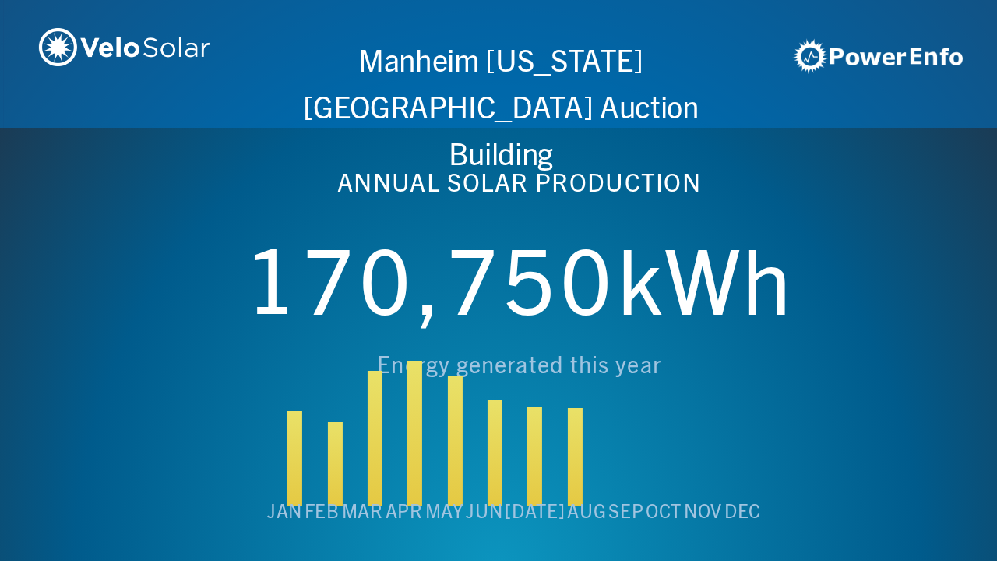
scroll to position [0, 3987]
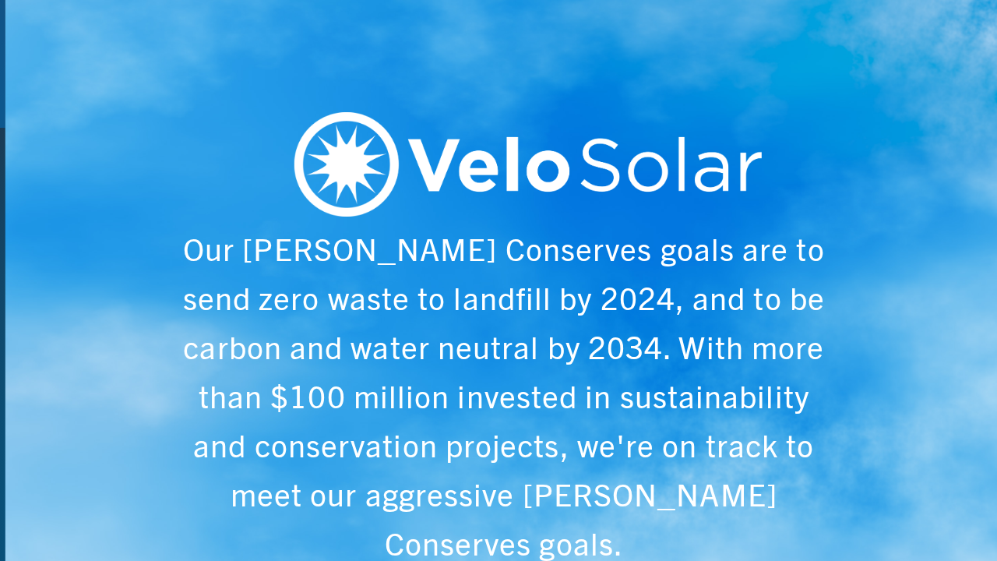
scroll to position [0, 4984]
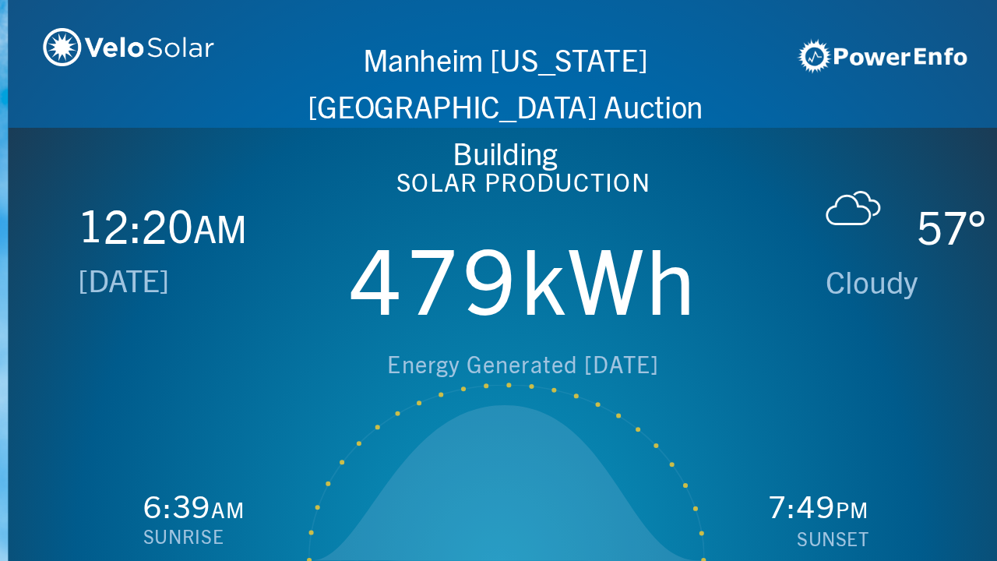
scroll to position [0, 997]
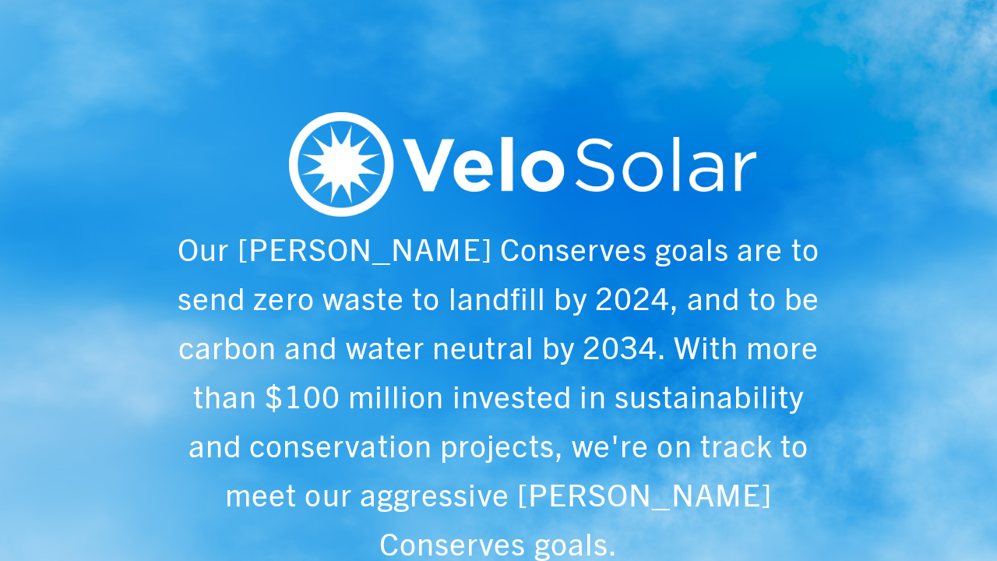
scroll to position [0, 997]
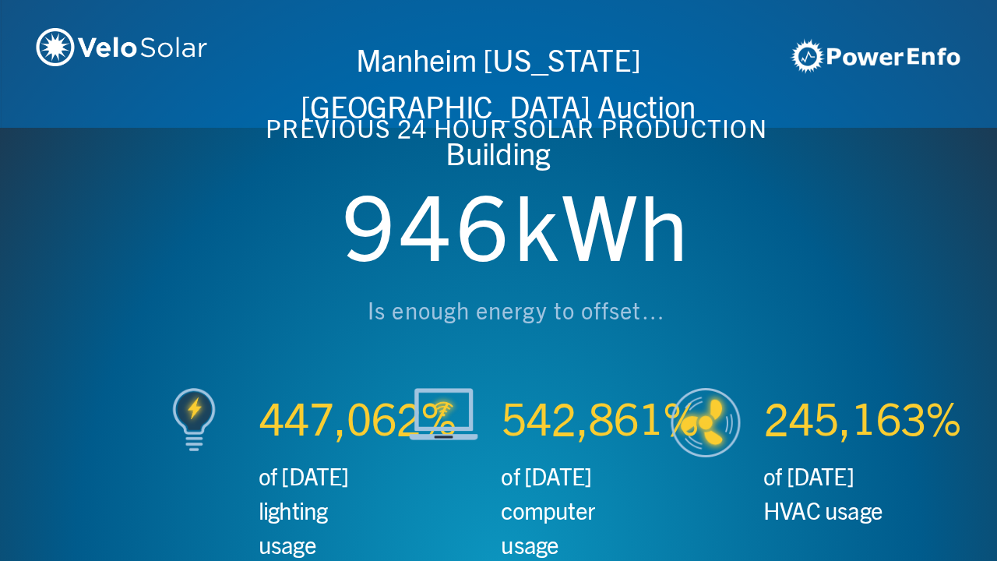
scroll to position [0, 1993]
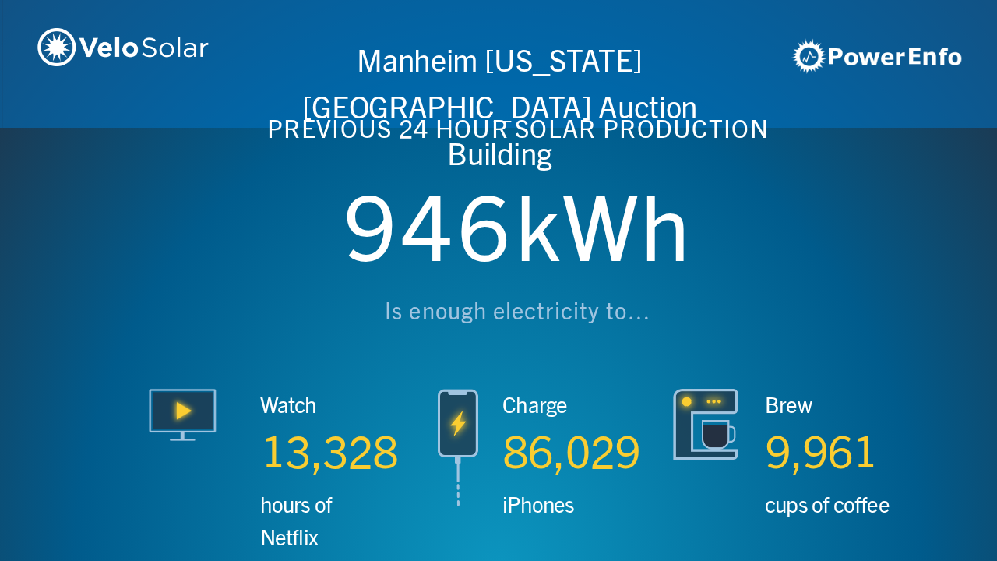
scroll to position [0, 2990]
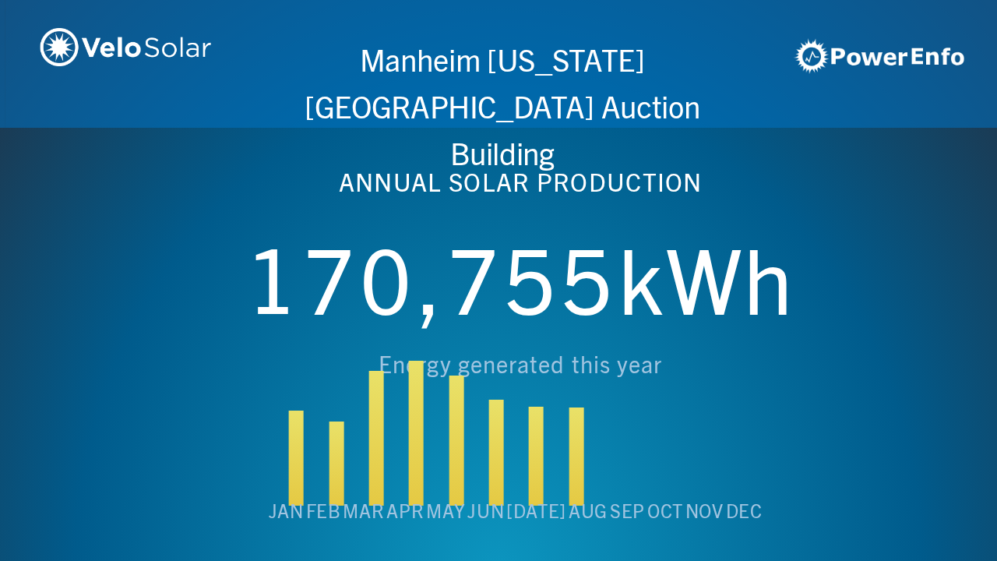
scroll to position [0, 3987]
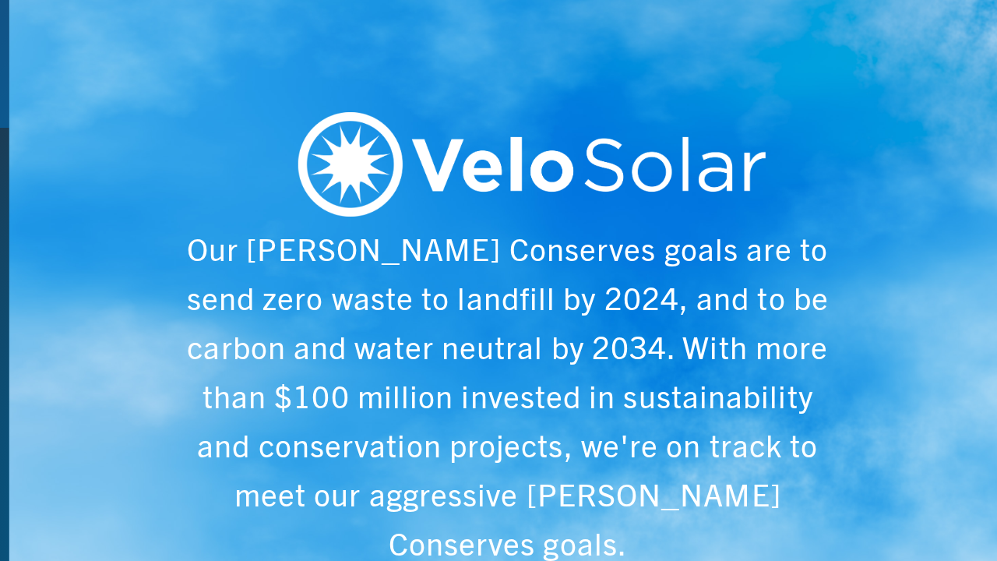
scroll to position [0, 4984]
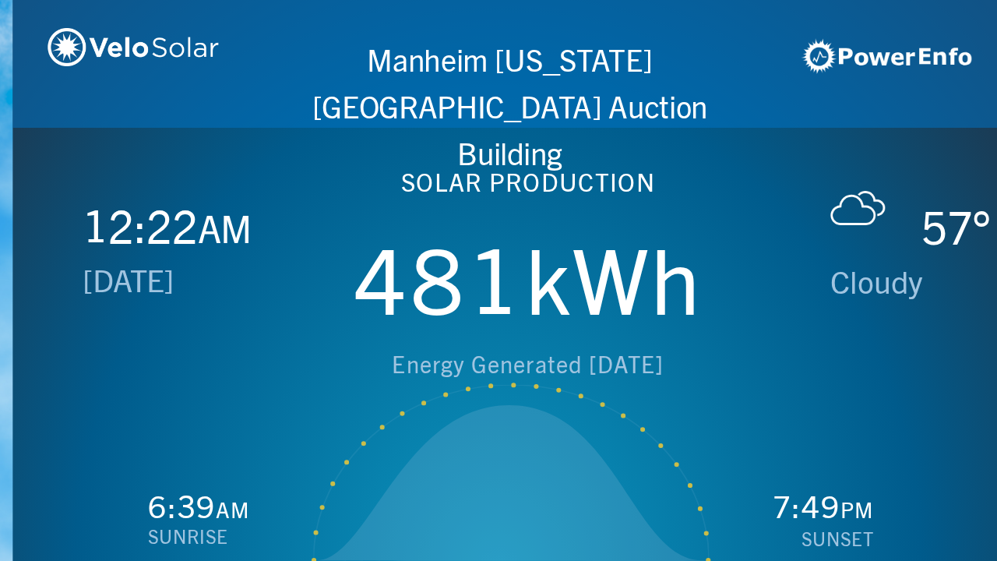
scroll to position [0, 997]
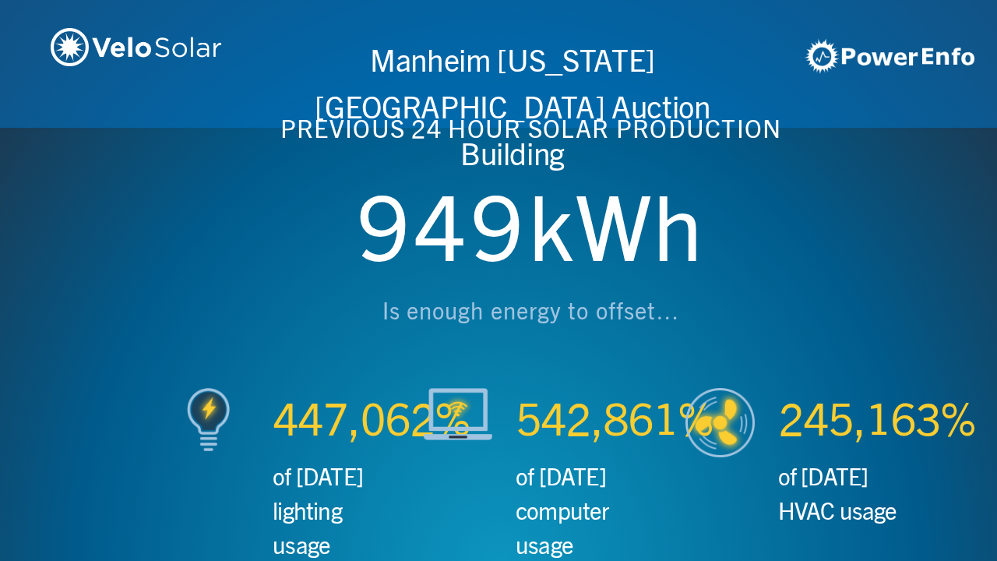
scroll to position [0, 1993]
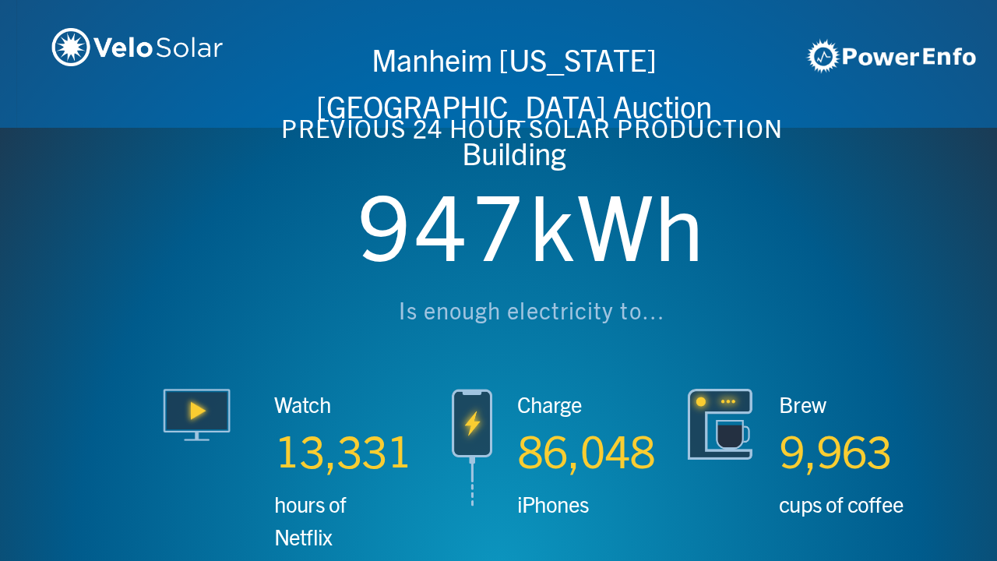
scroll to position [0, 2990]
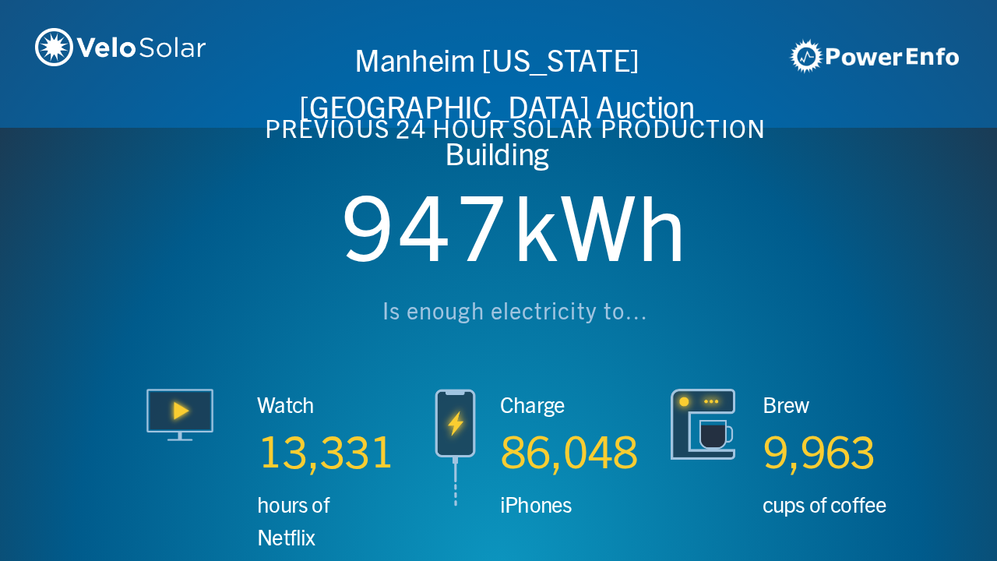
scroll to position [0, 3987]
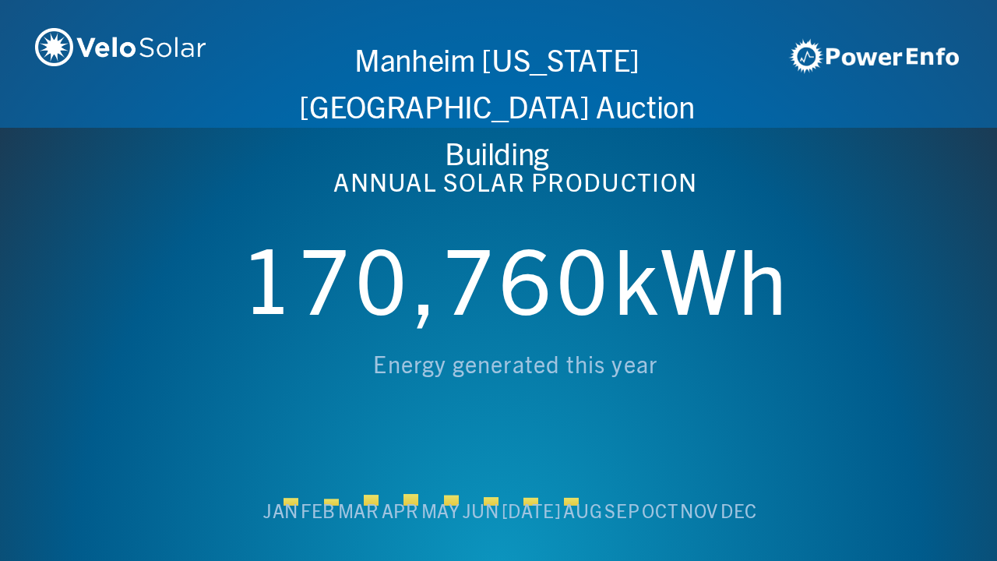
scroll to position [0, 4984]
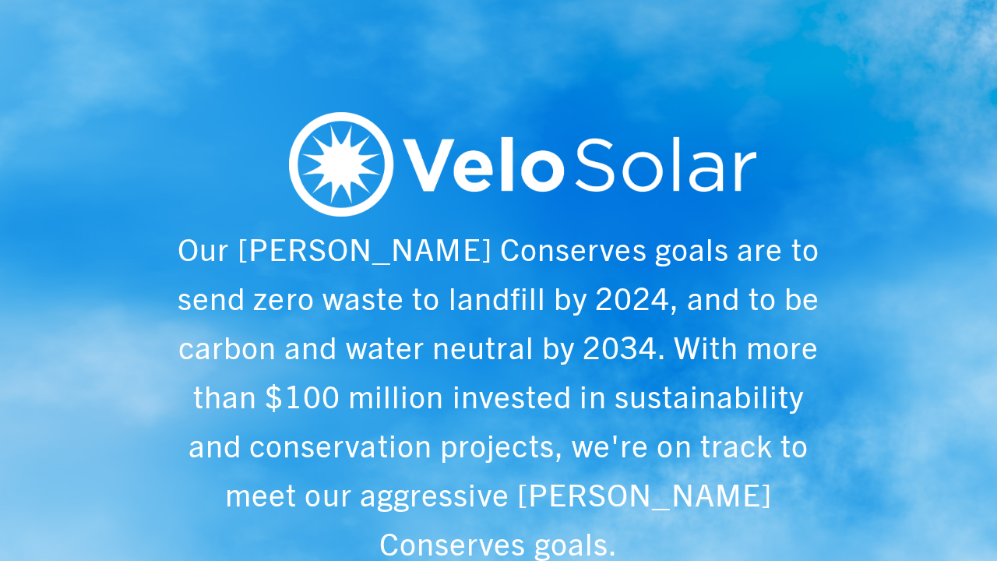
scroll to position [0, 997]
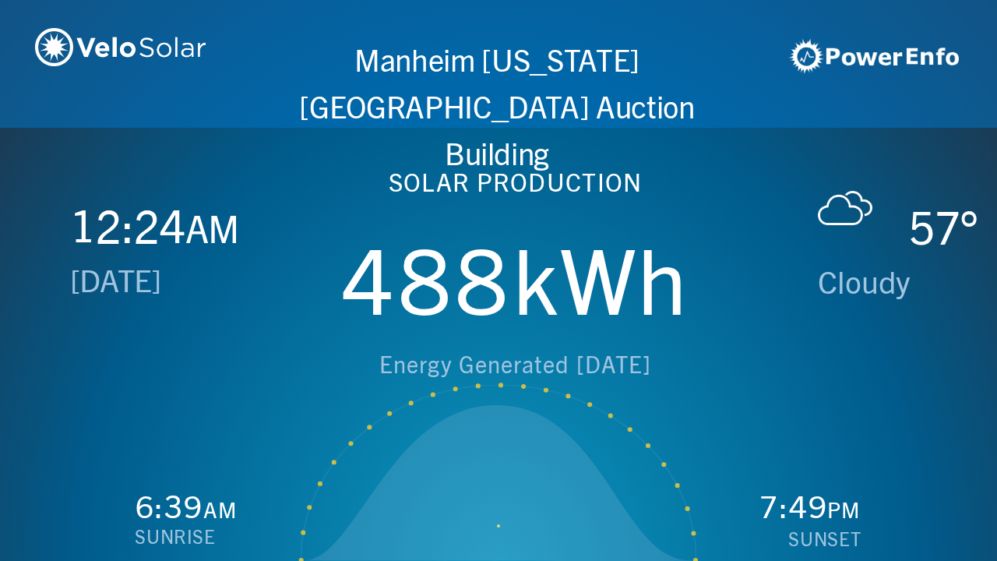
scroll to position [0, 1993]
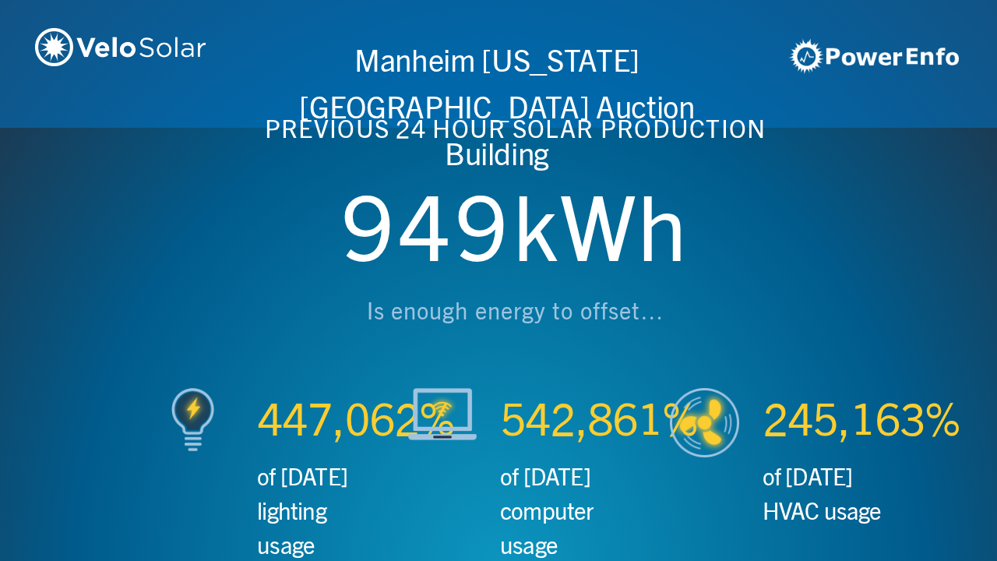
scroll to position [0, 2990]
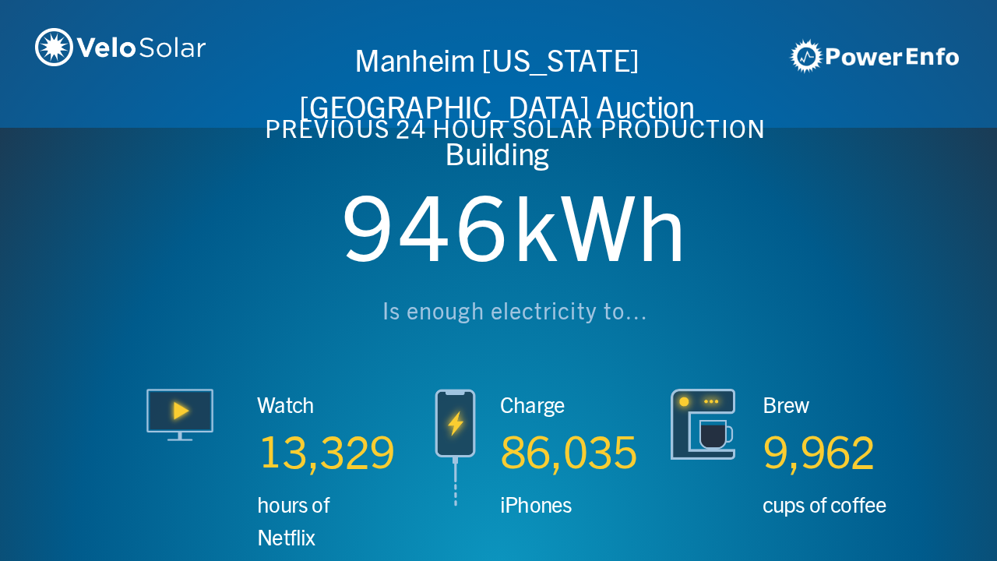
scroll to position [0, 3987]
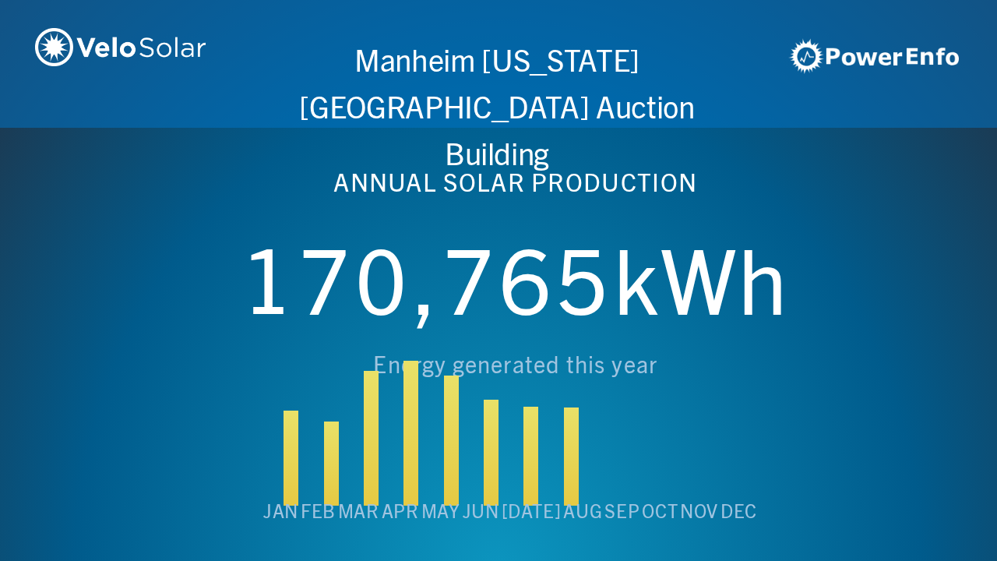
scroll to position [0, 4984]
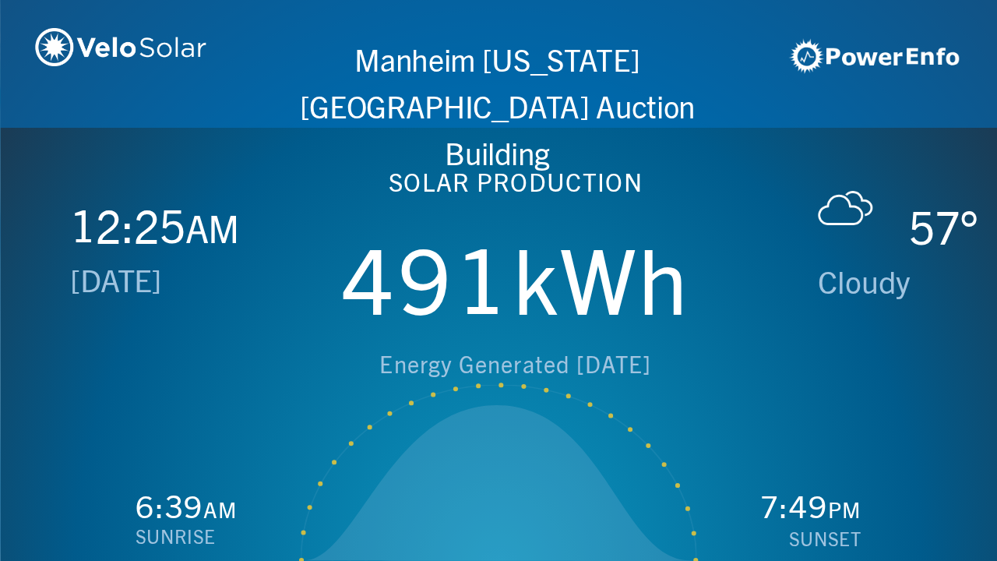
scroll to position [0, 997]
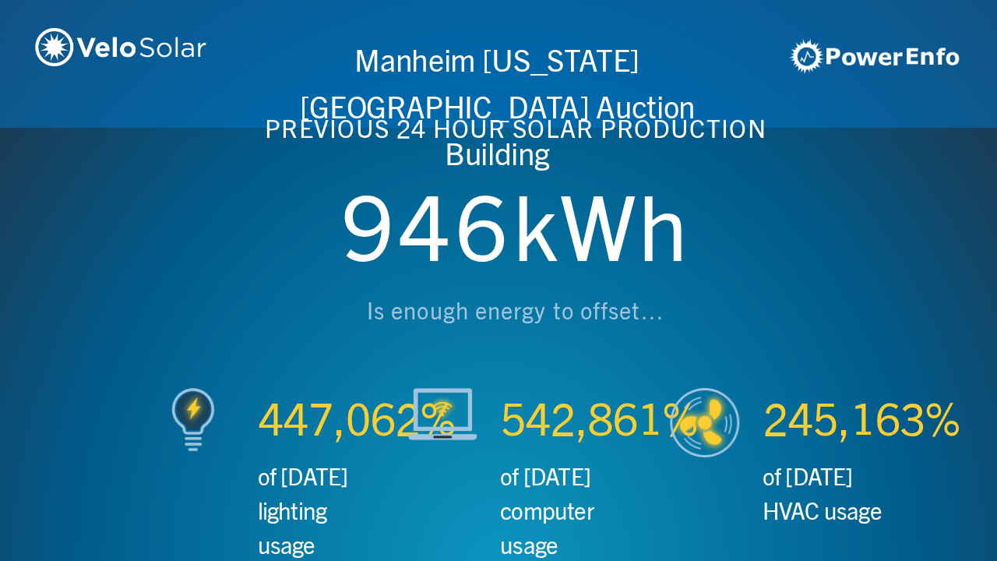
scroll to position [0, 1993]
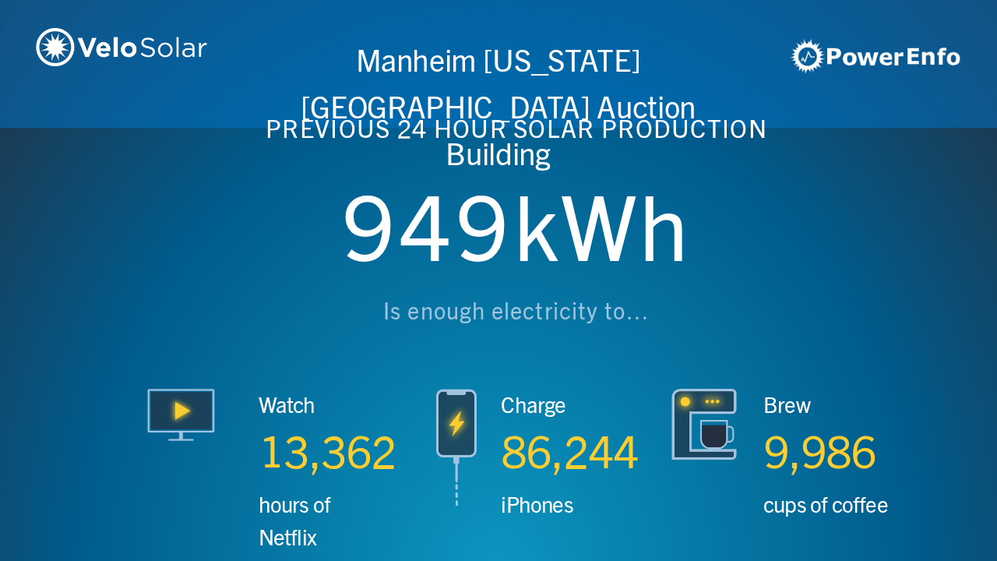
scroll to position [0, 2990]
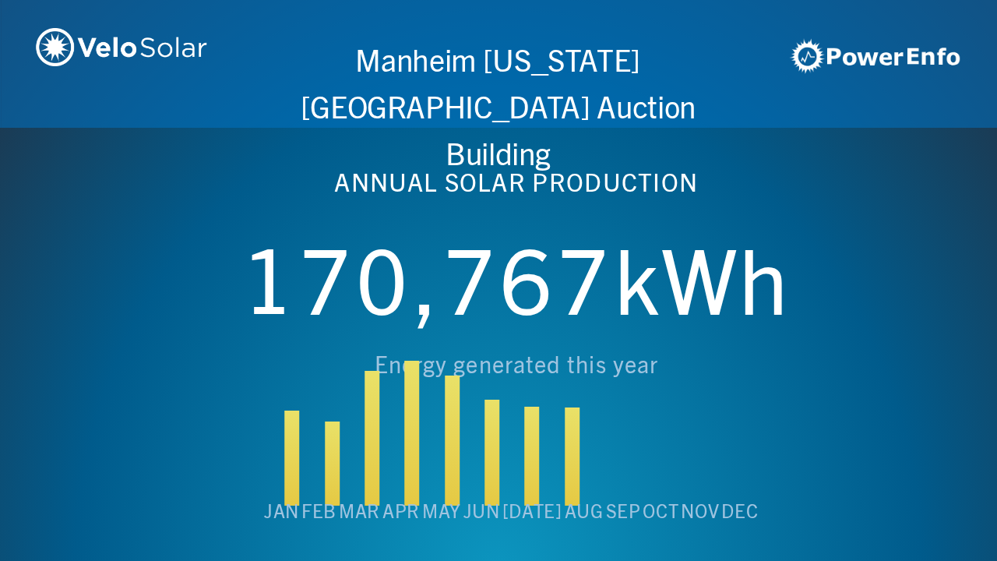
scroll to position [0, 3987]
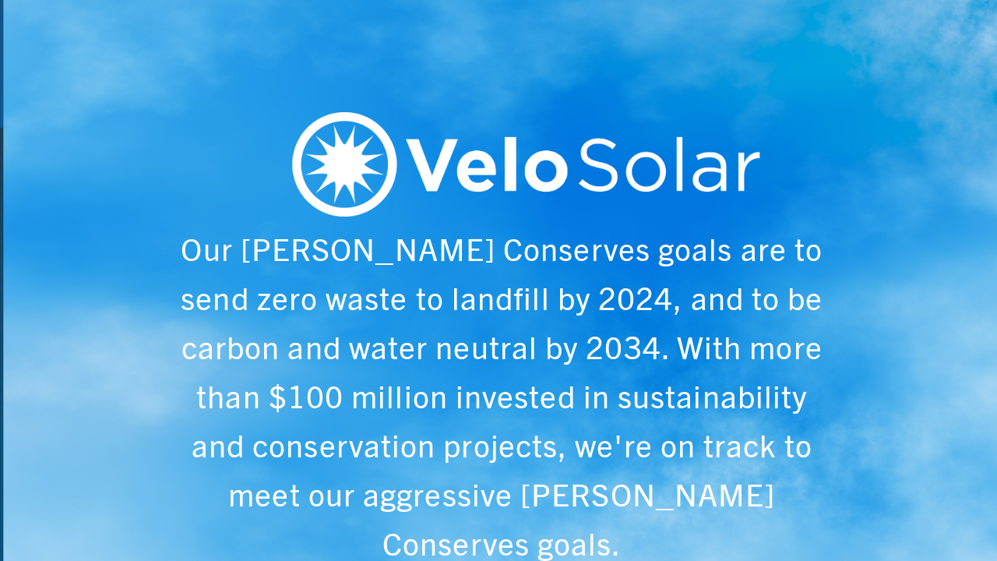
scroll to position [0, 4984]
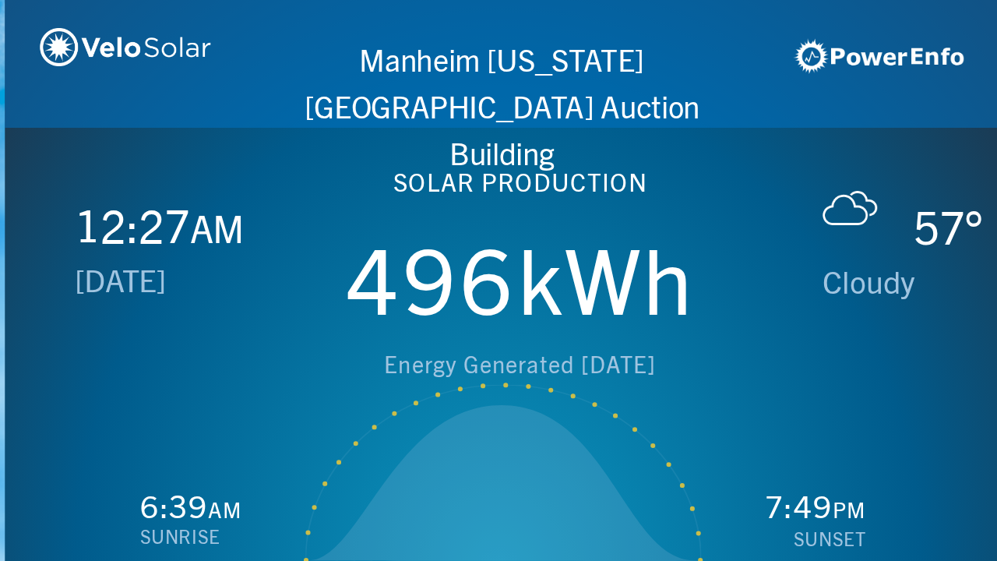
scroll to position [0, 997]
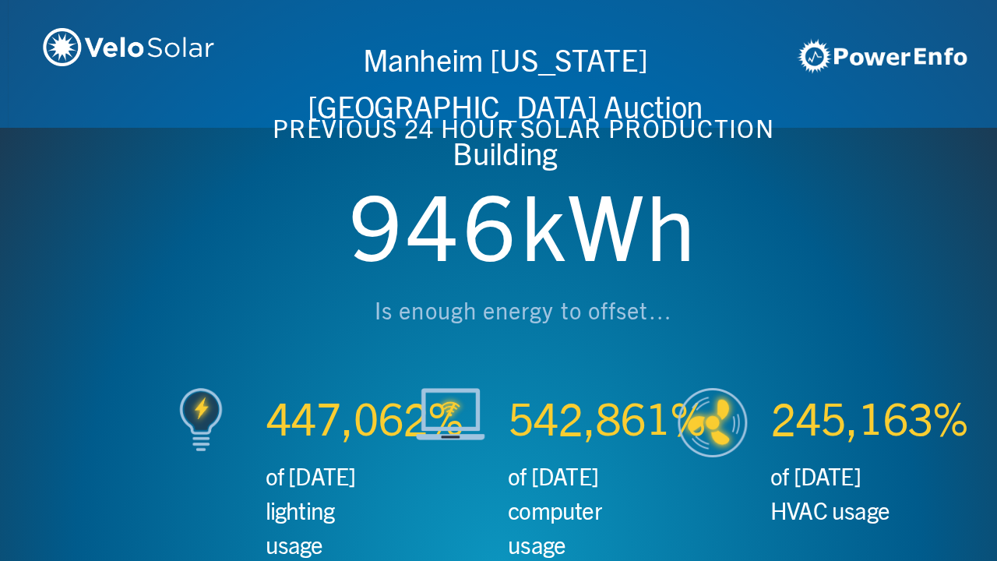
scroll to position [0, 1993]
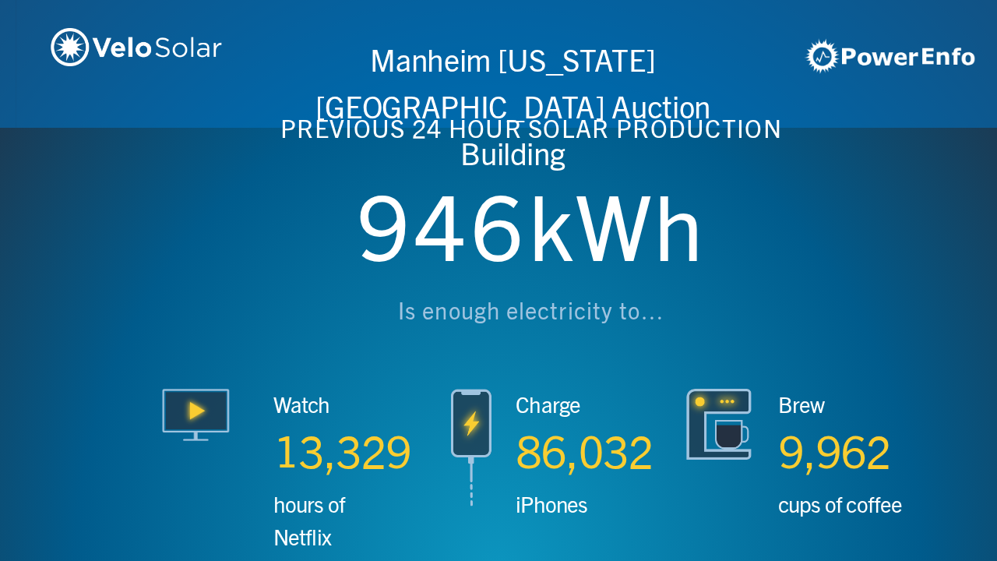
scroll to position [0, 2990]
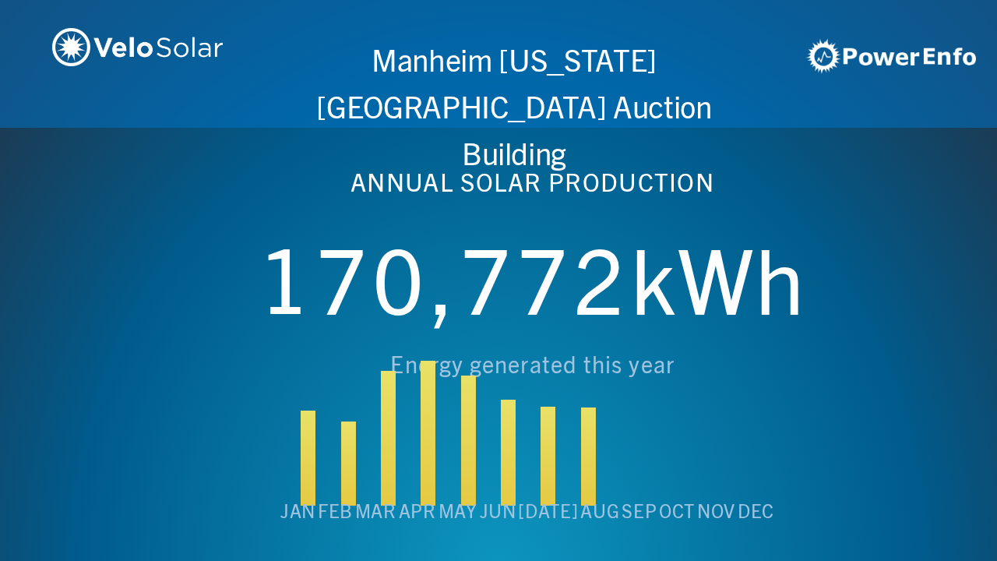
scroll to position [0, 3987]
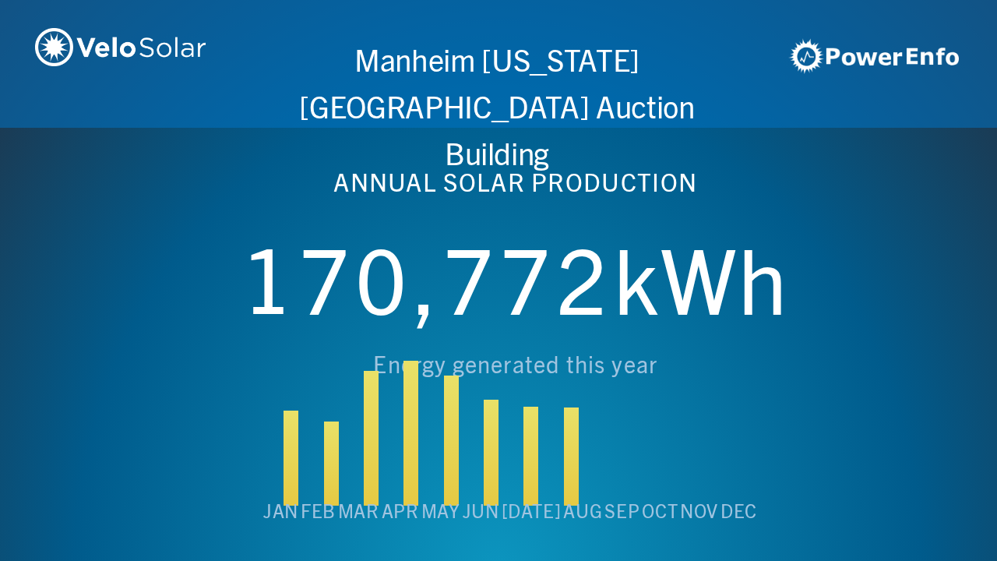
scroll to position [0, 4984]
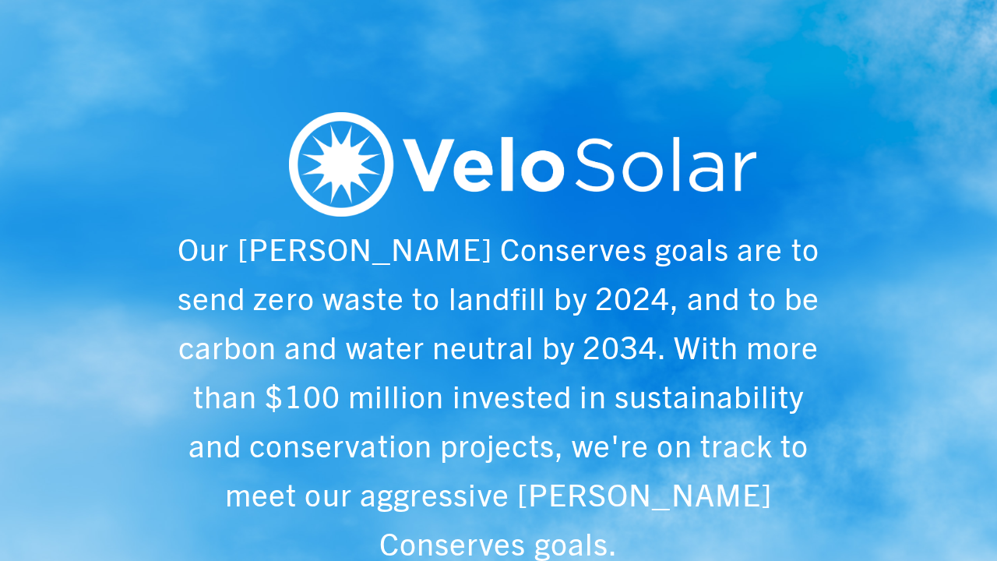
scroll to position [0, 997]
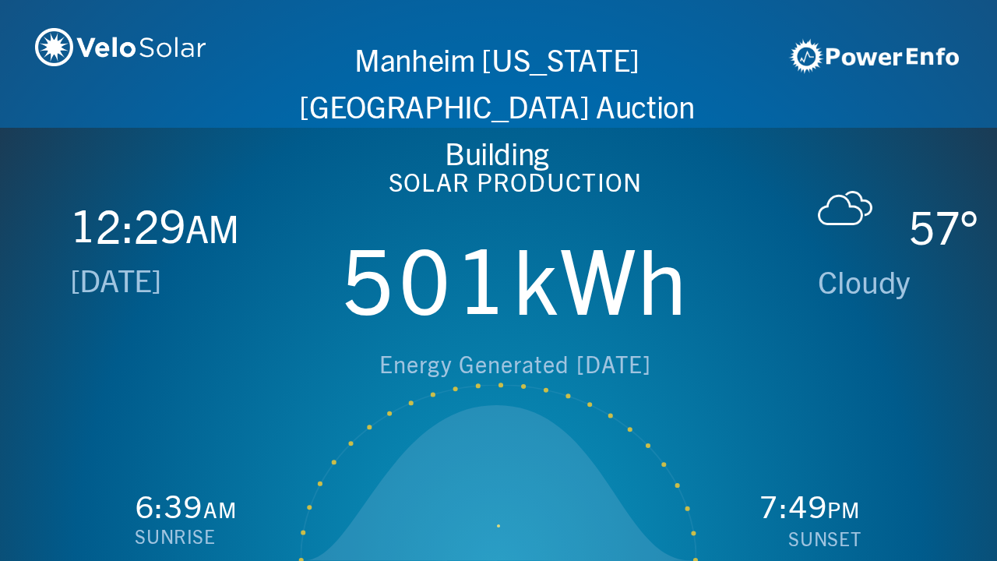
scroll to position [0, 1993]
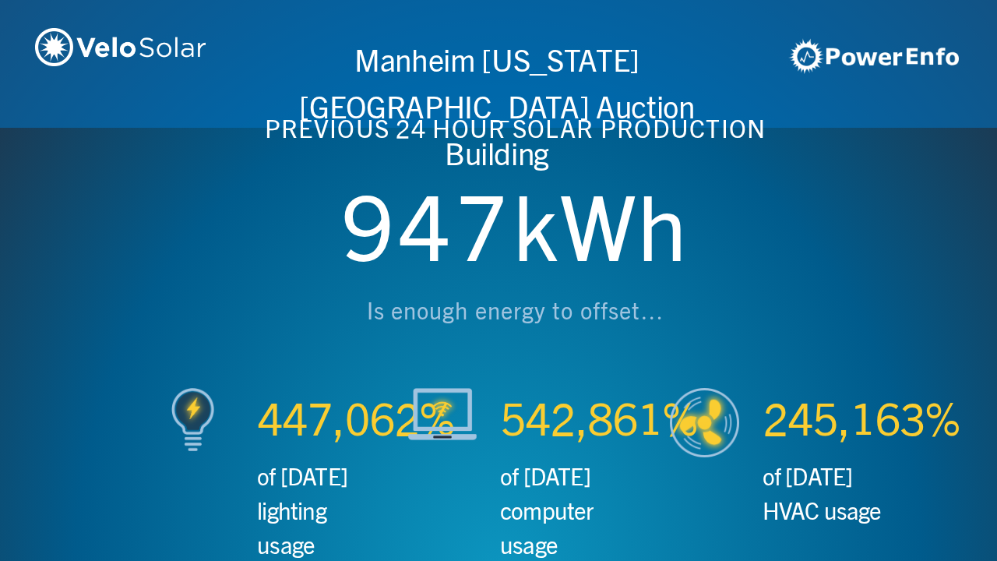
scroll to position [0, 2990]
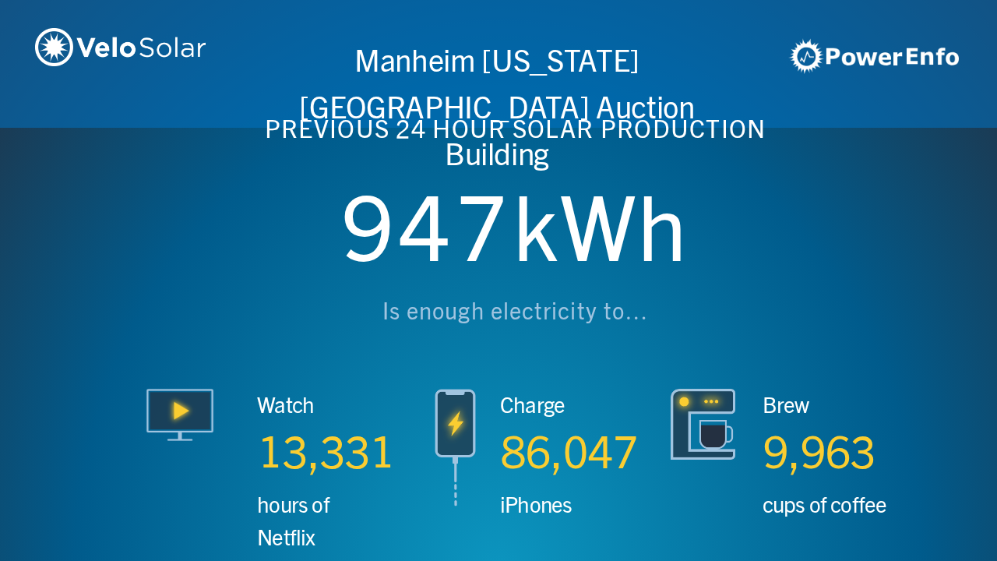
scroll to position [0, 3987]
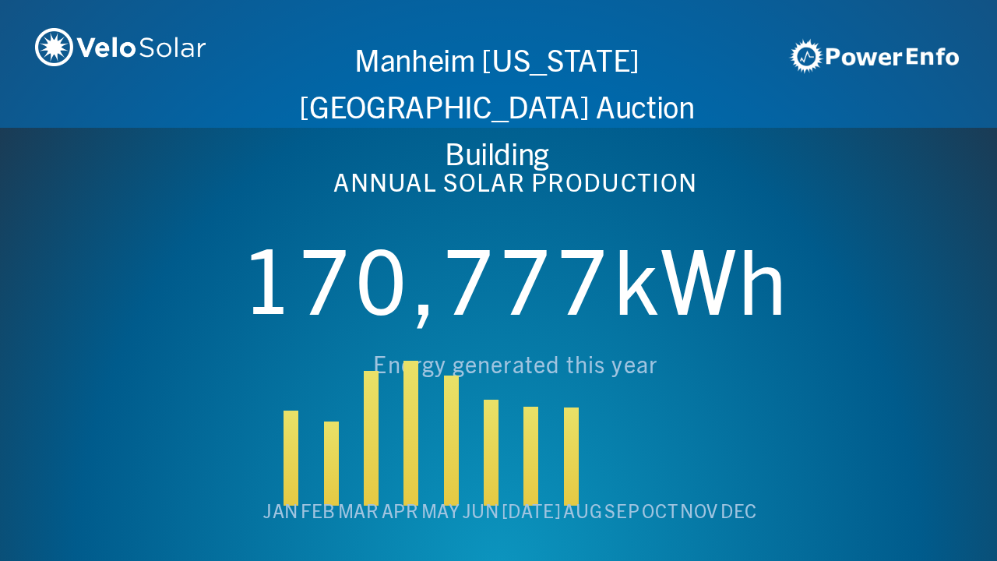
scroll to position [0, 4984]
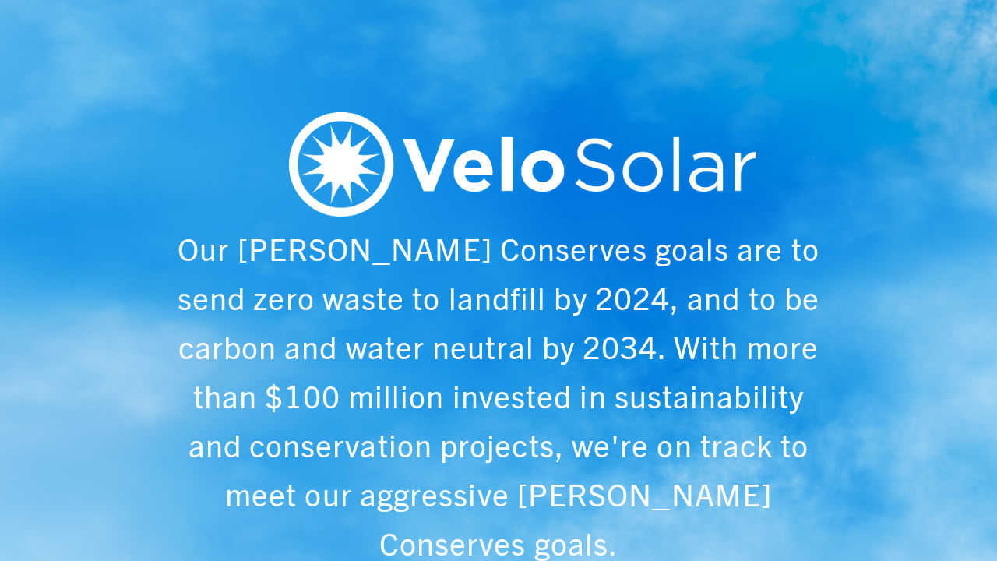
scroll to position [0, 997]
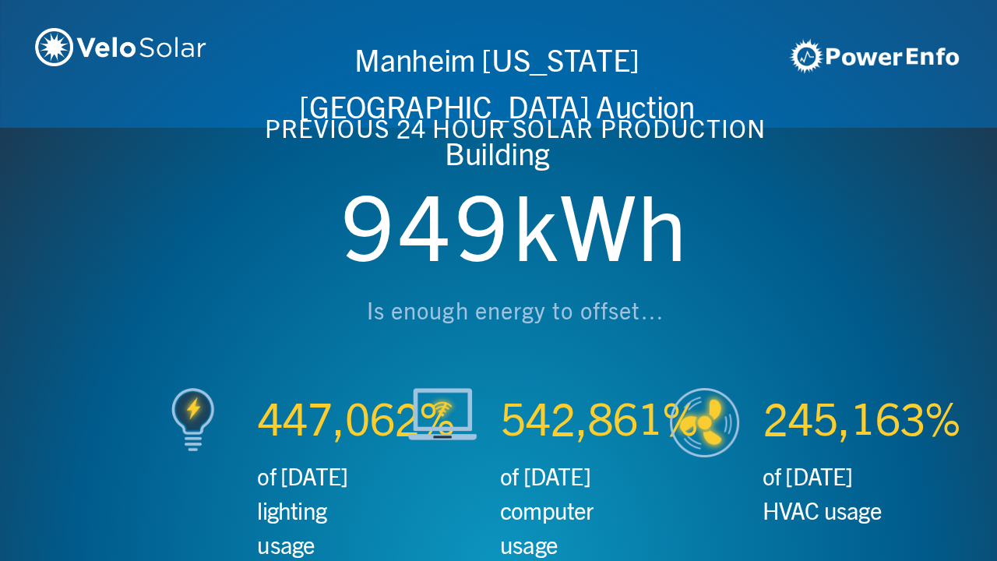
scroll to position [0, 1993]
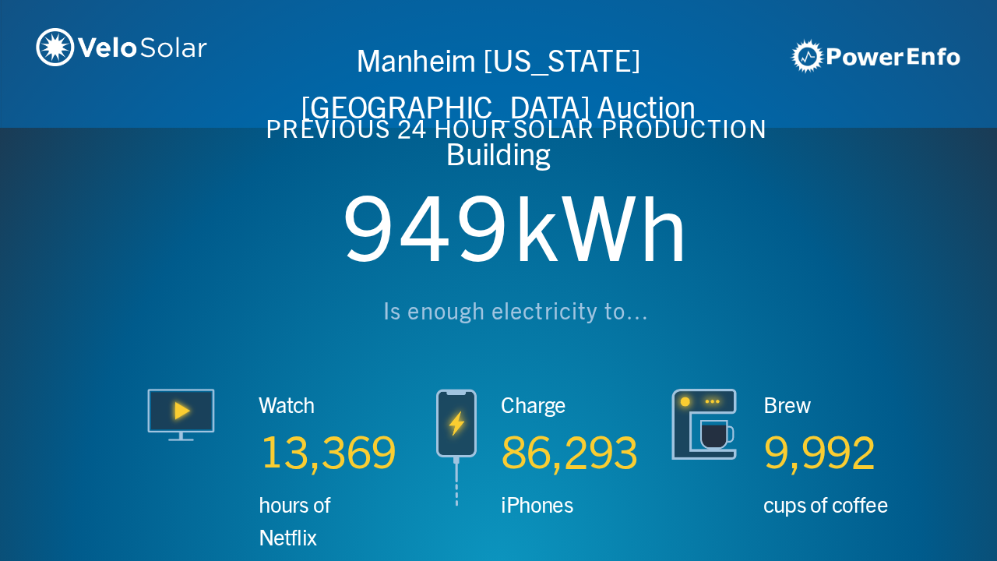
scroll to position [0, 2990]
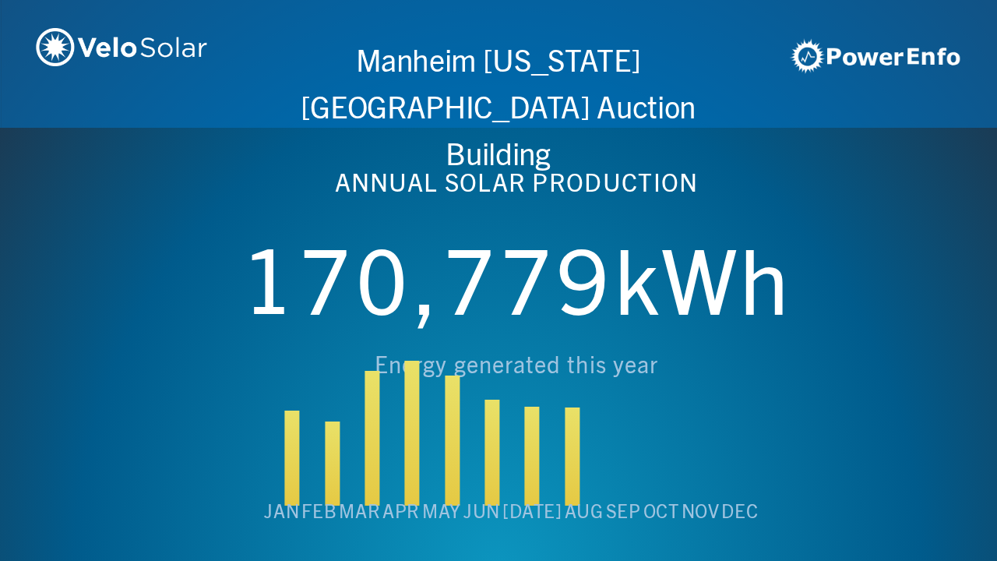
scroll to position [0, 3987]
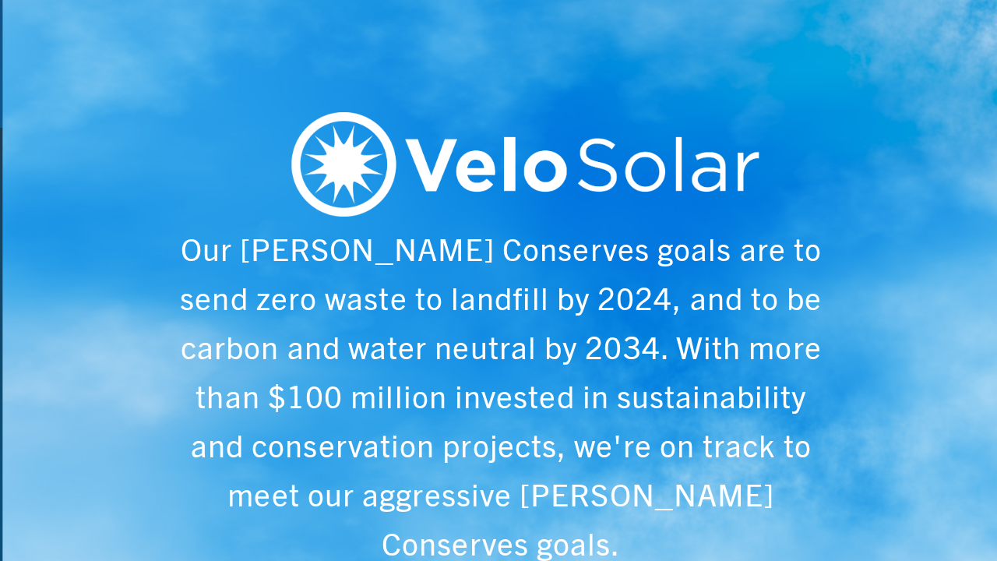
scroll to position [0, 4984]
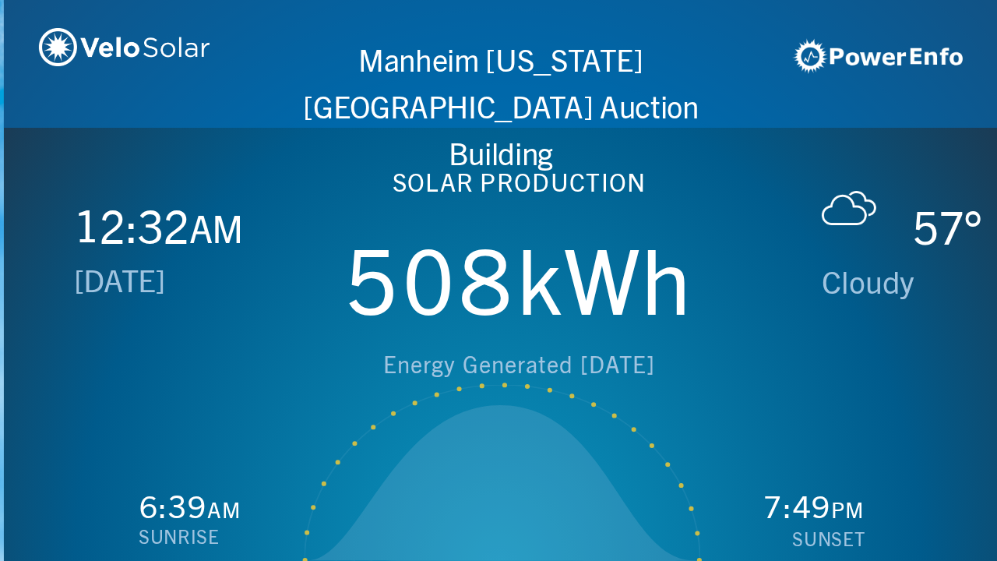
scroll to position [0, 997]
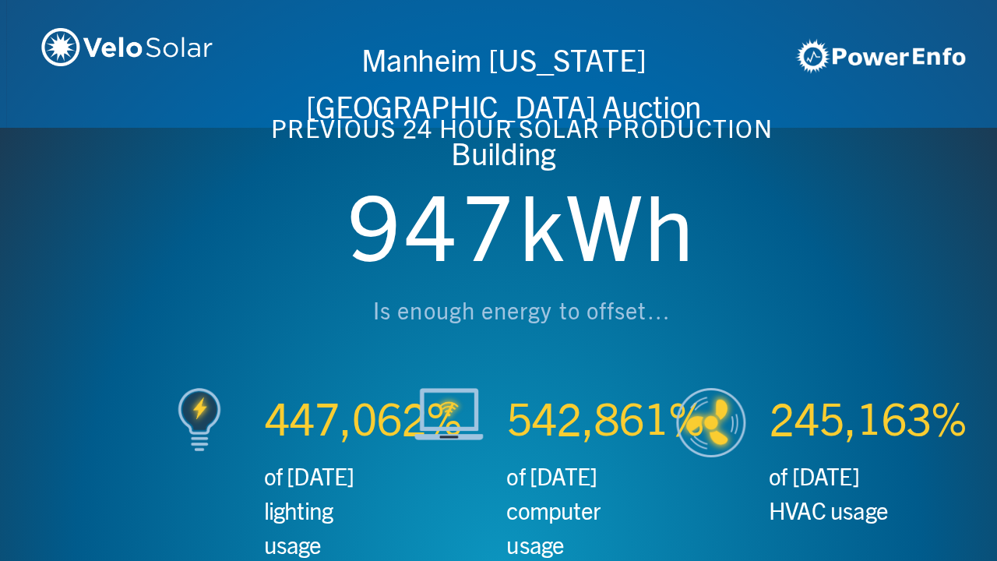
scroll to position [0, 1993]
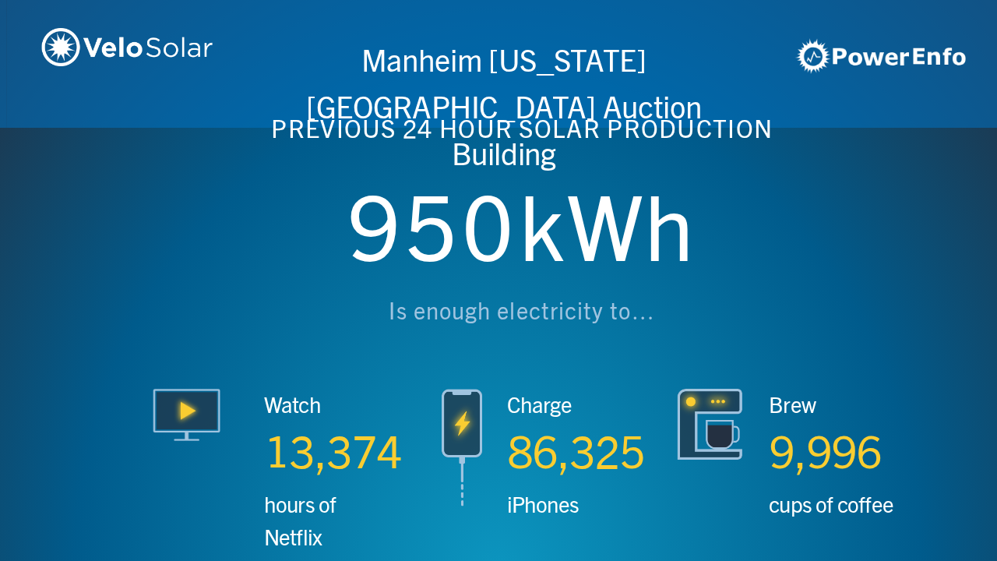
scroll to position [0, 2990]
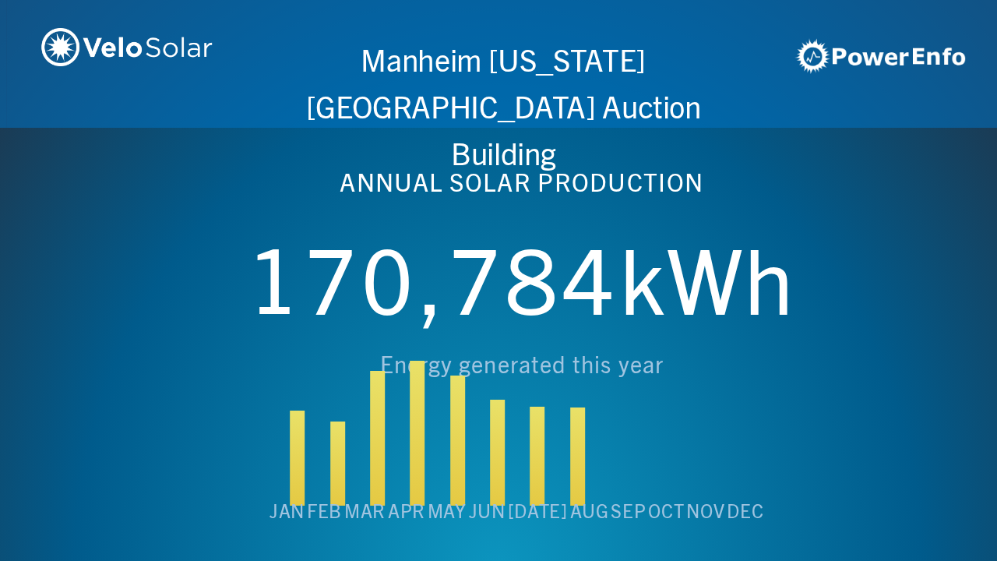
scroll to position [0, 3987]
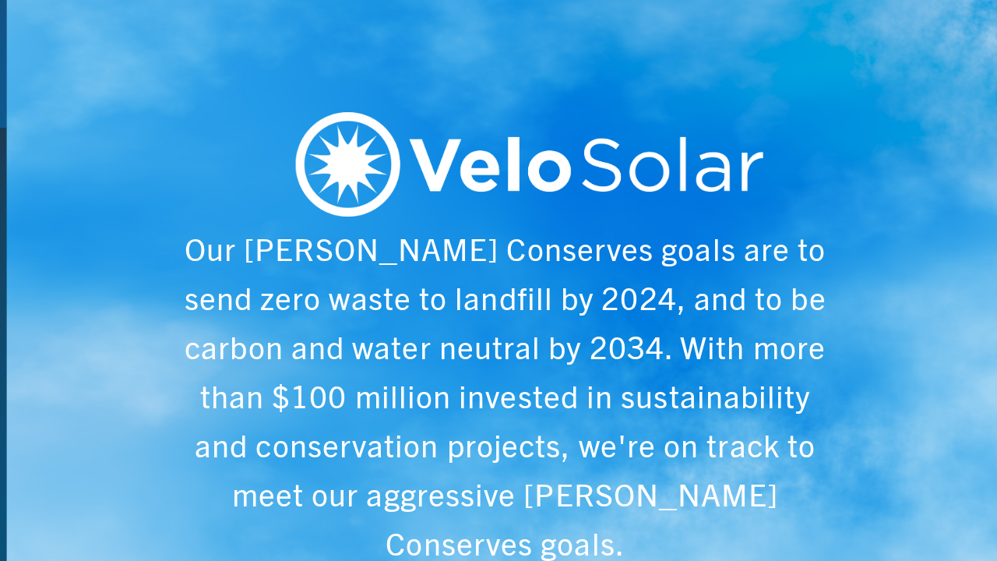
scroll to position [0, 4984]
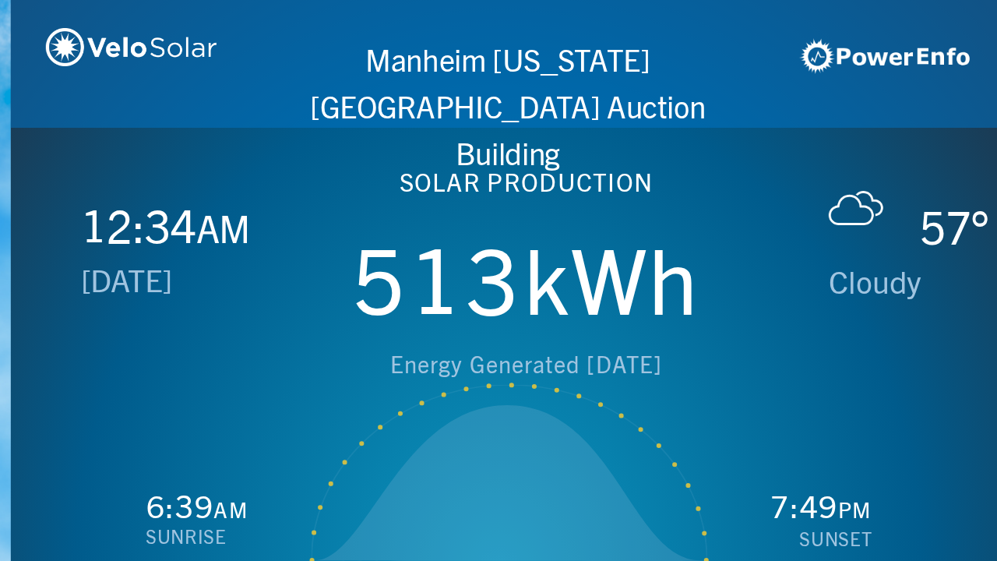
scroll to position [0, 997]
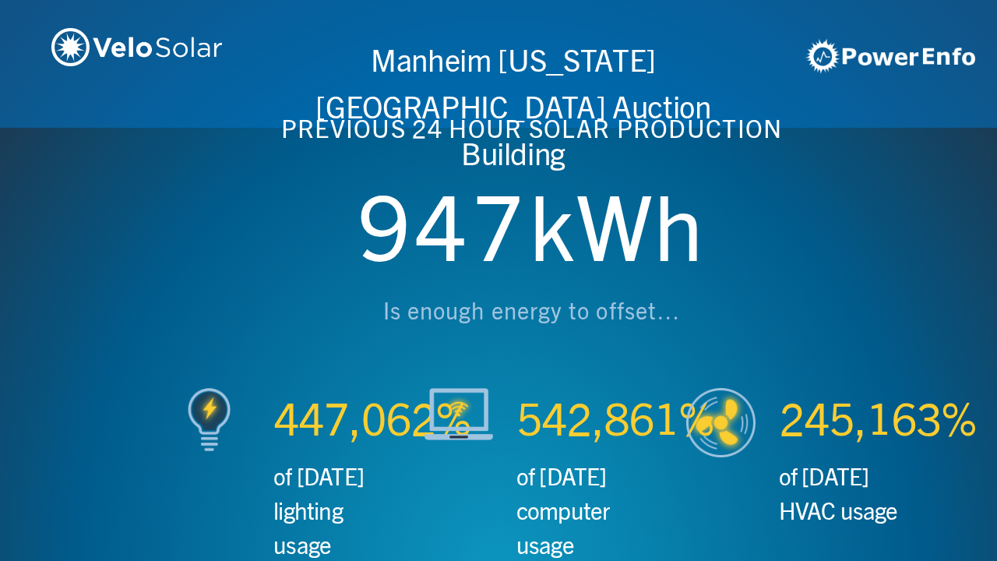
scroll to position [0, 1993]
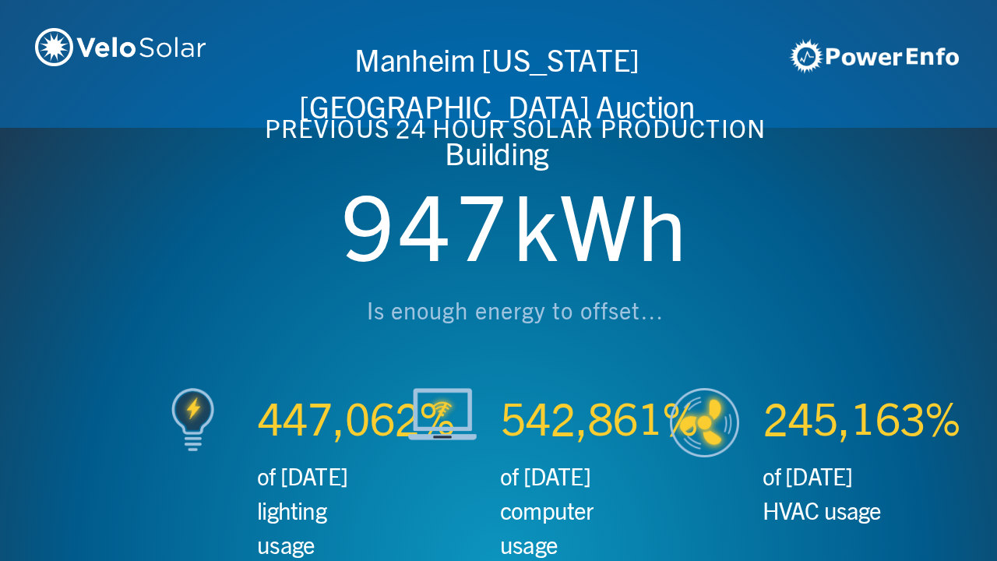
scroll to position [0, 2990]
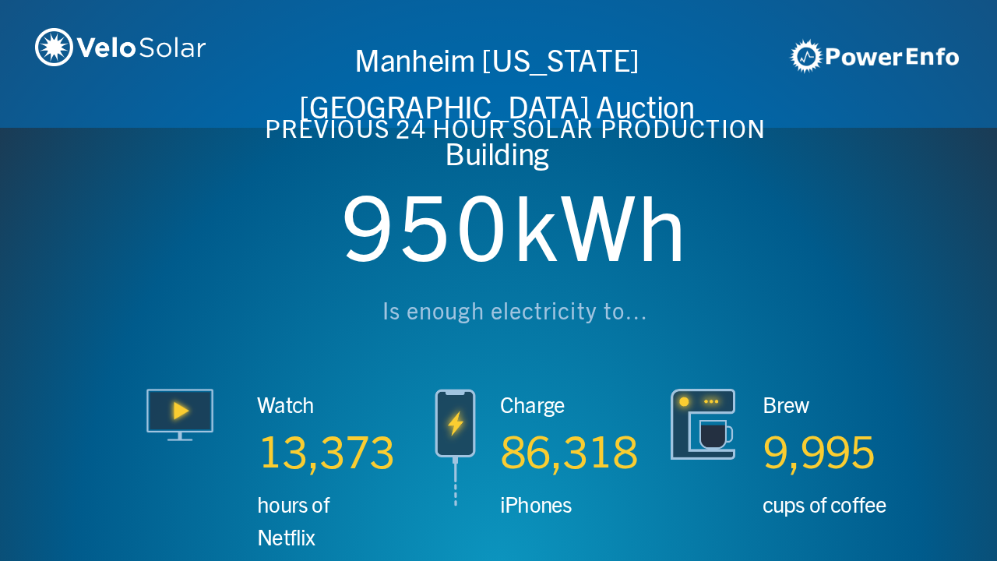
scroll to position [0, 3987]
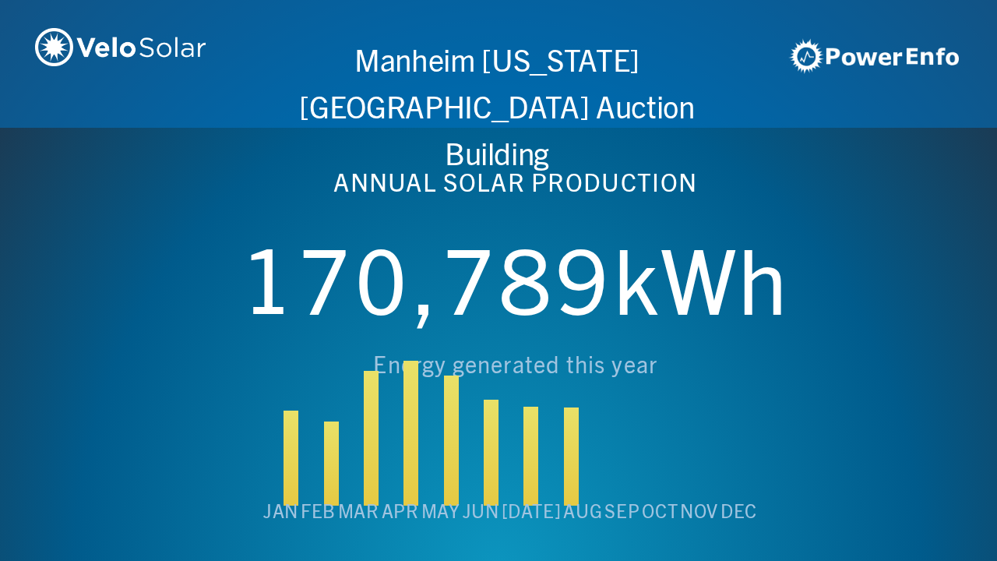
scroll to position [0, 4984]
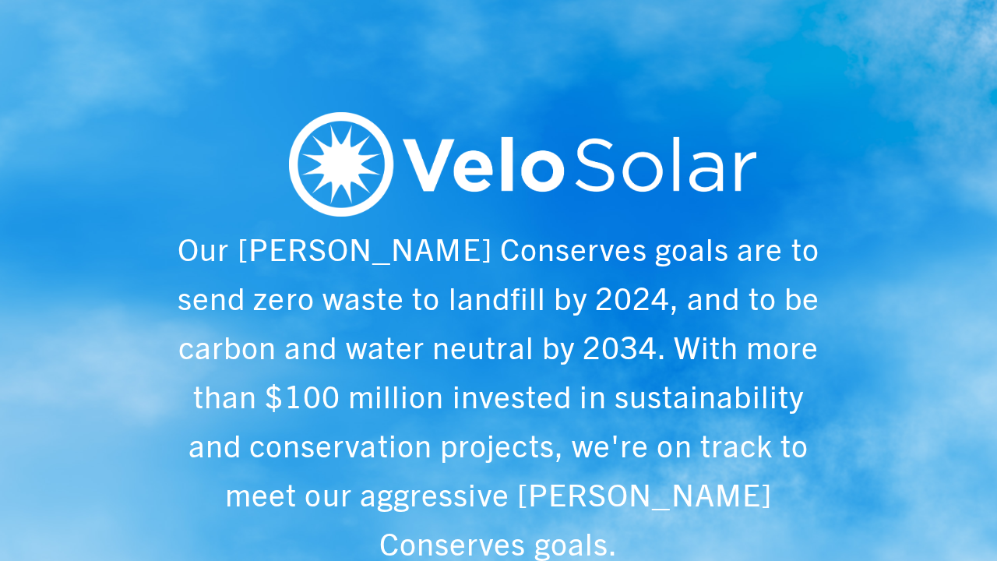
scroll to position [0, 997]
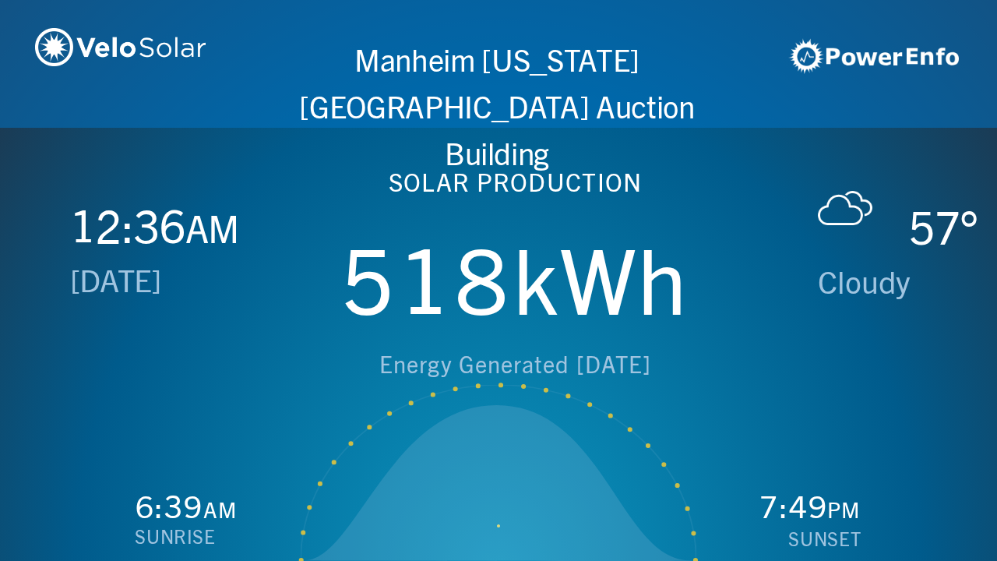
scroll to position [0, 1993]
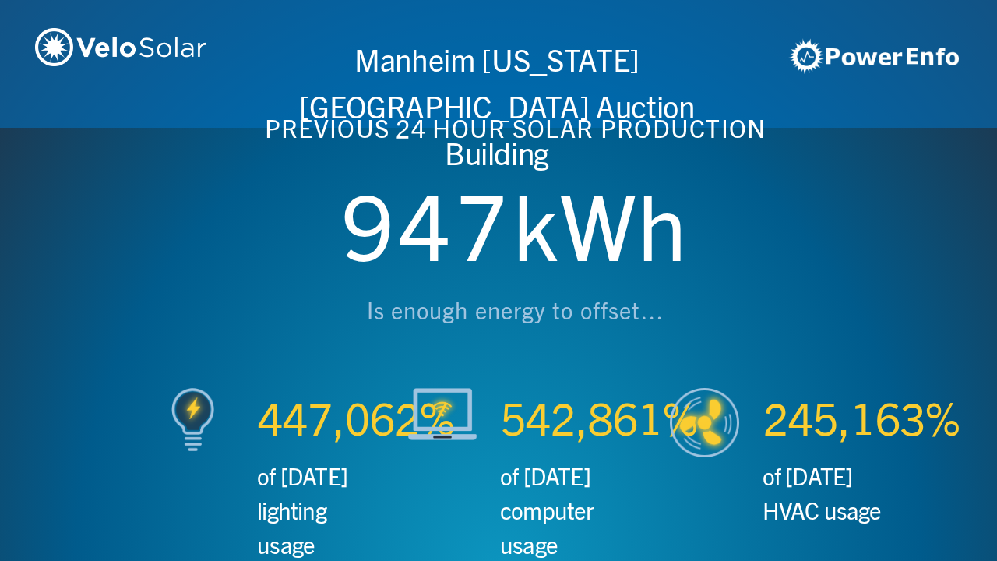
scroll to position [0, 2990]
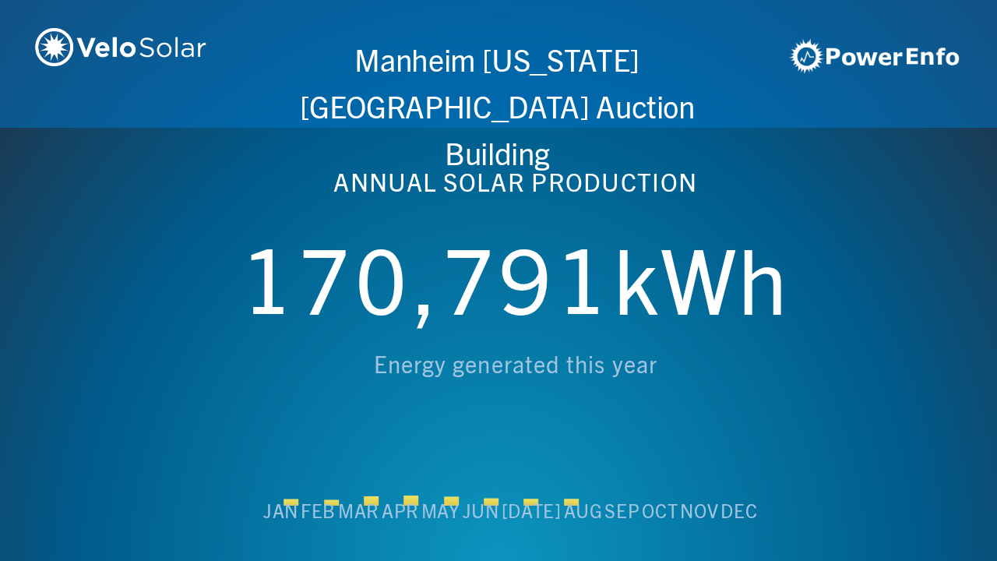
scroll to position [0, 3987]
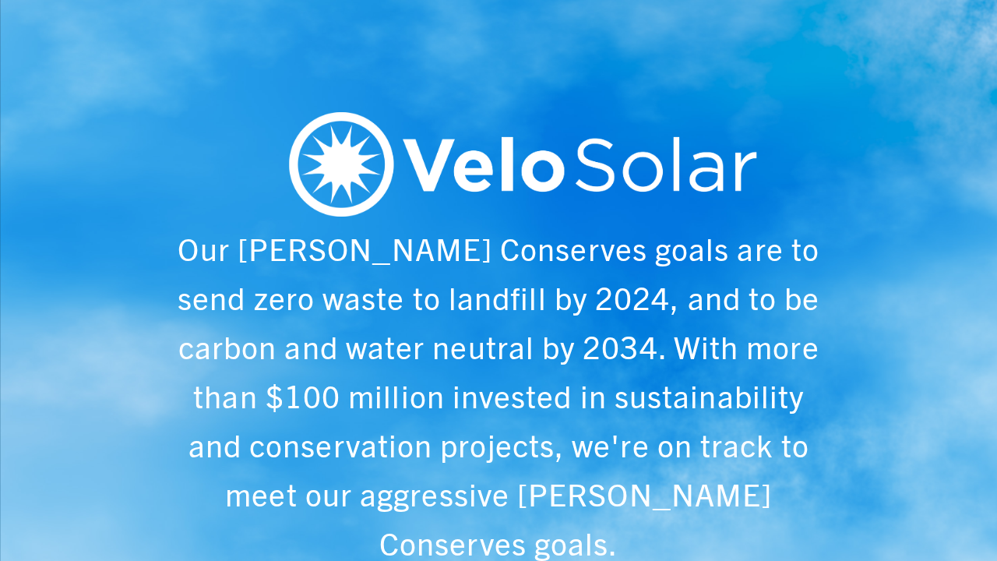
scroll to position [0, 4984]
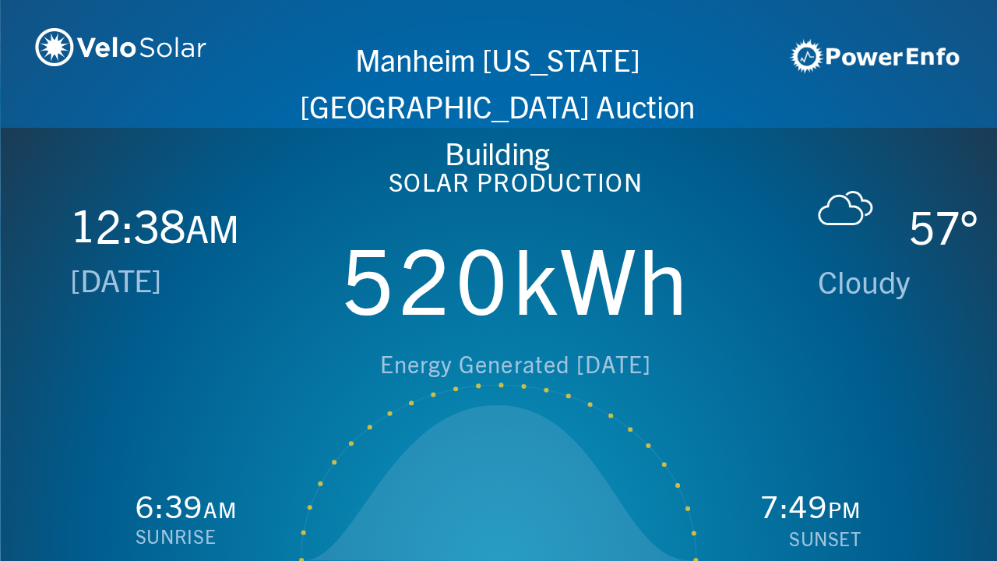
scroll to position [0, 997]
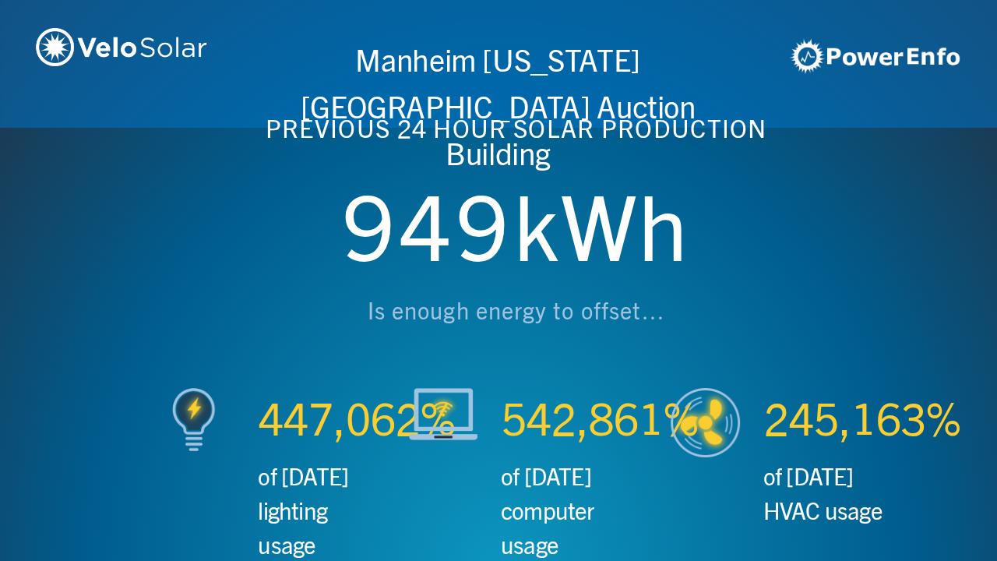
scroll to position [0, 1993]
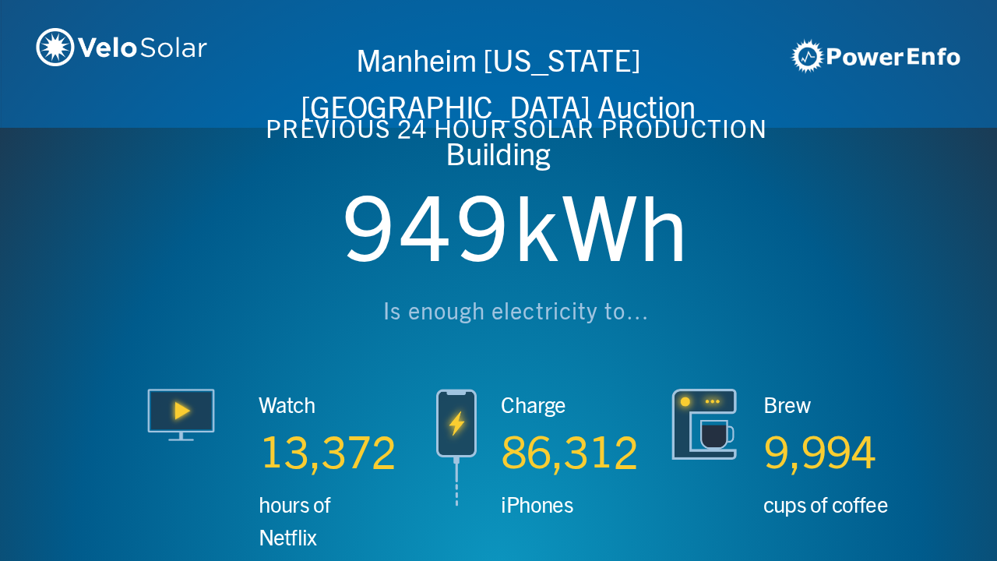
scroll to position [0, 2990]
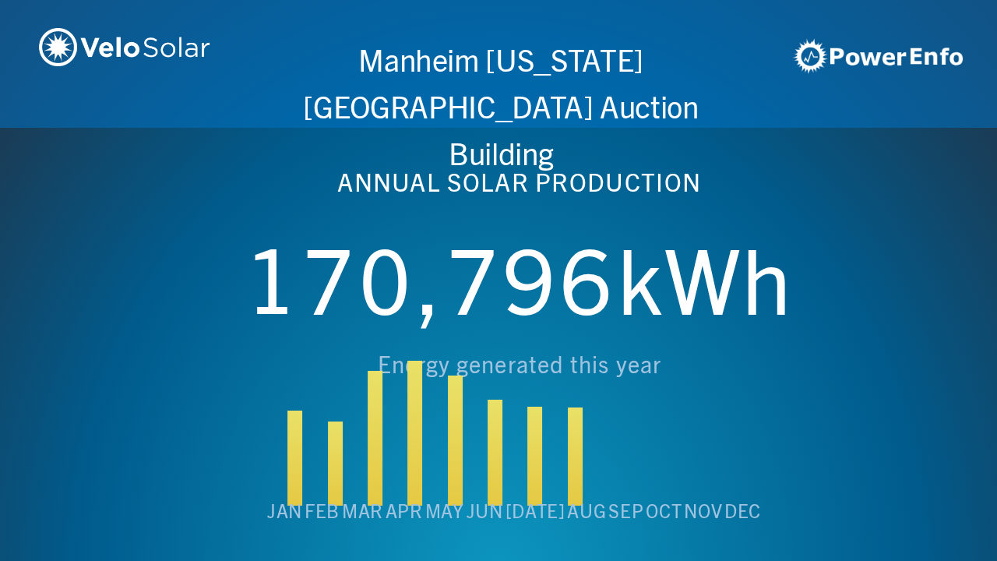
scroll to position [0, 3987]
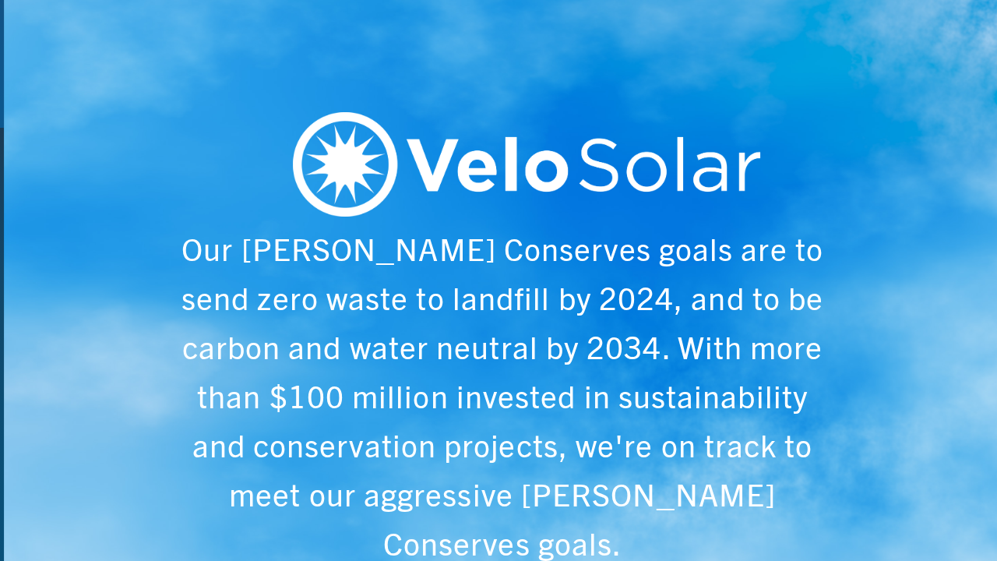
scroll to position [0, 4984]
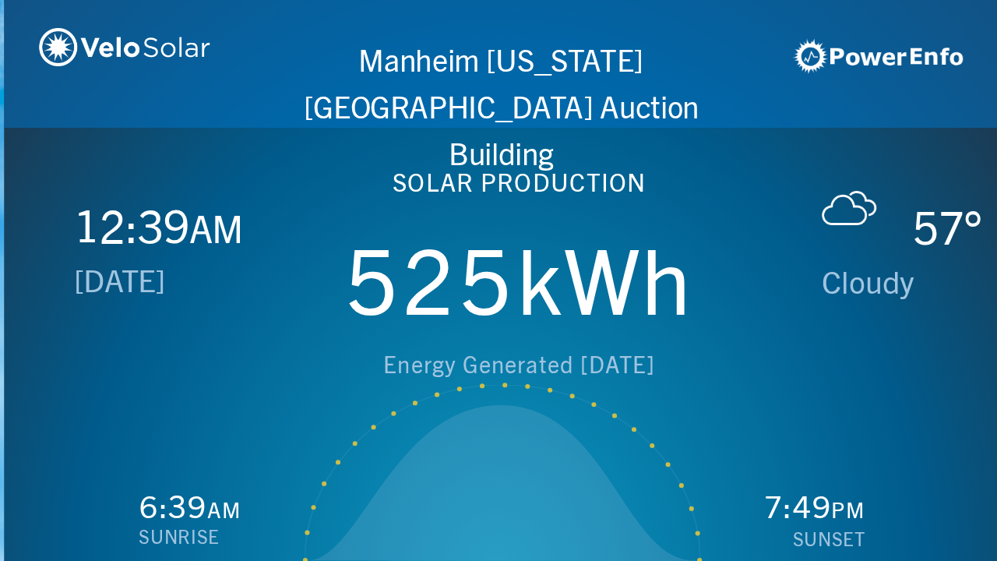
scroll to position [0, 997]
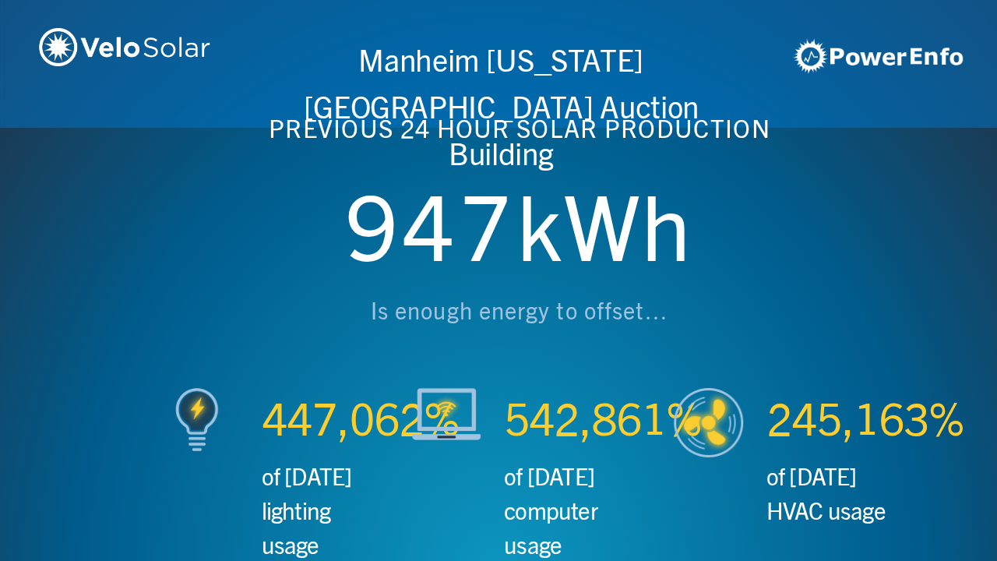
scroll to position [0, 1993]
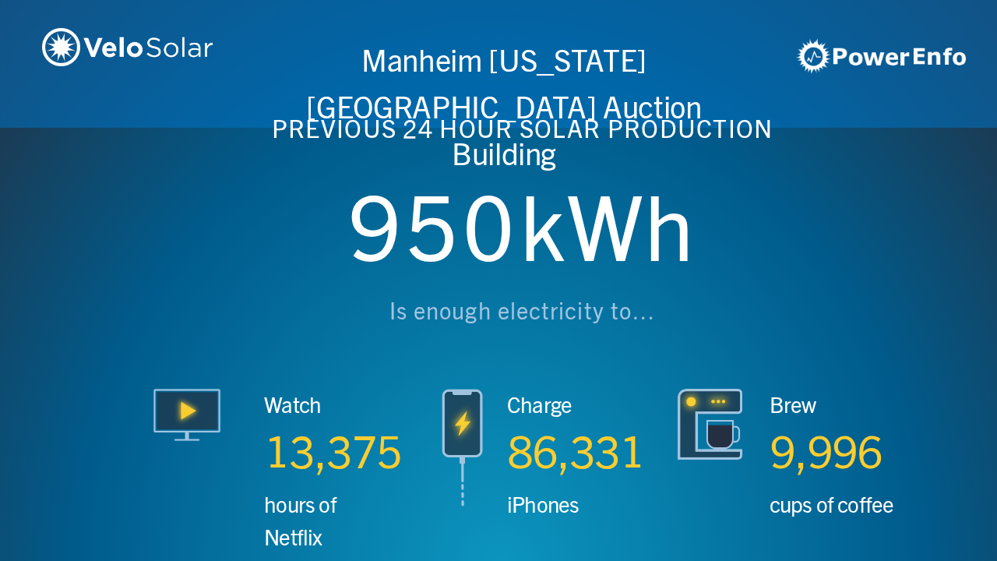
scroll to position [0, 2990]
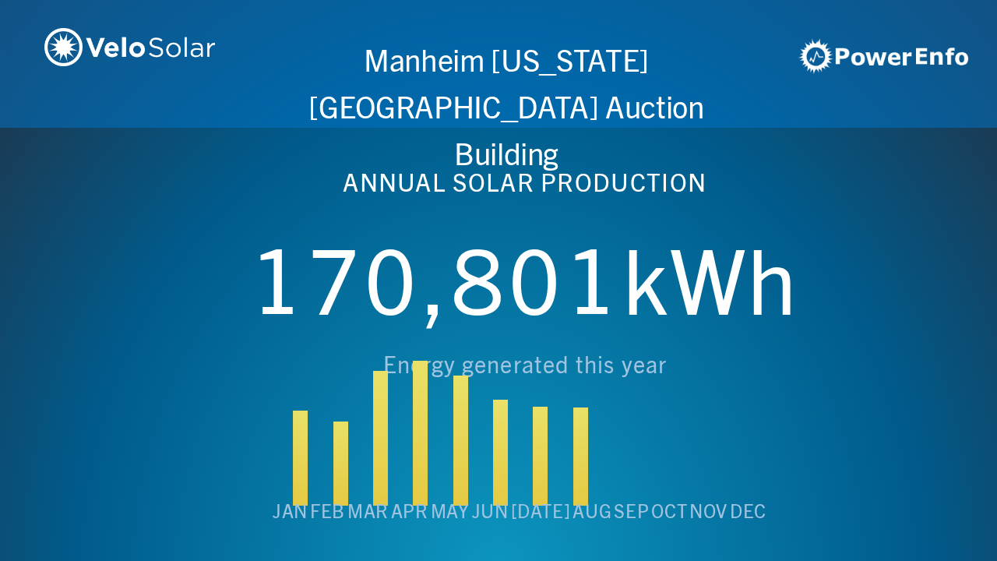
scroll to position [0, 3987]
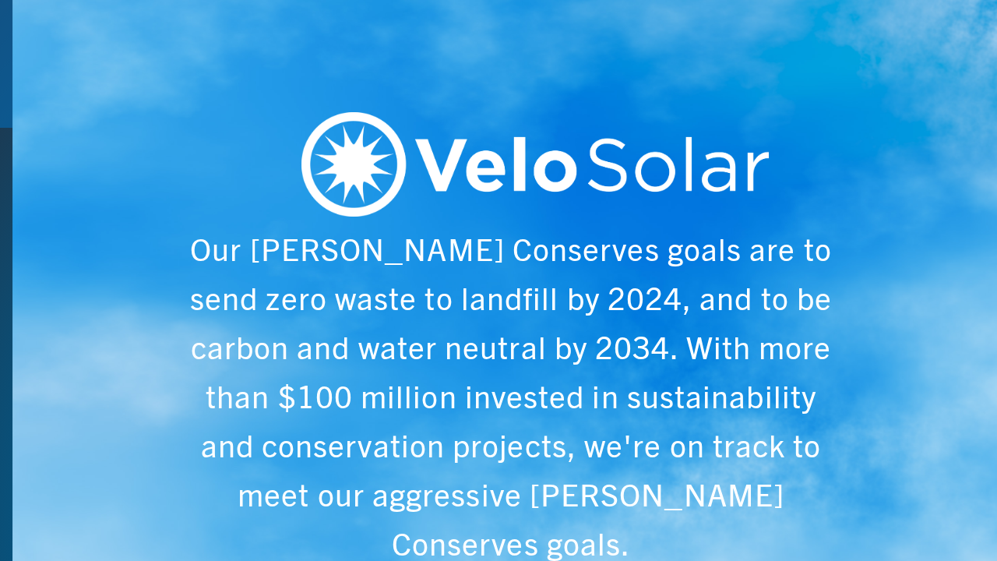
scroll to position [0, 4984]
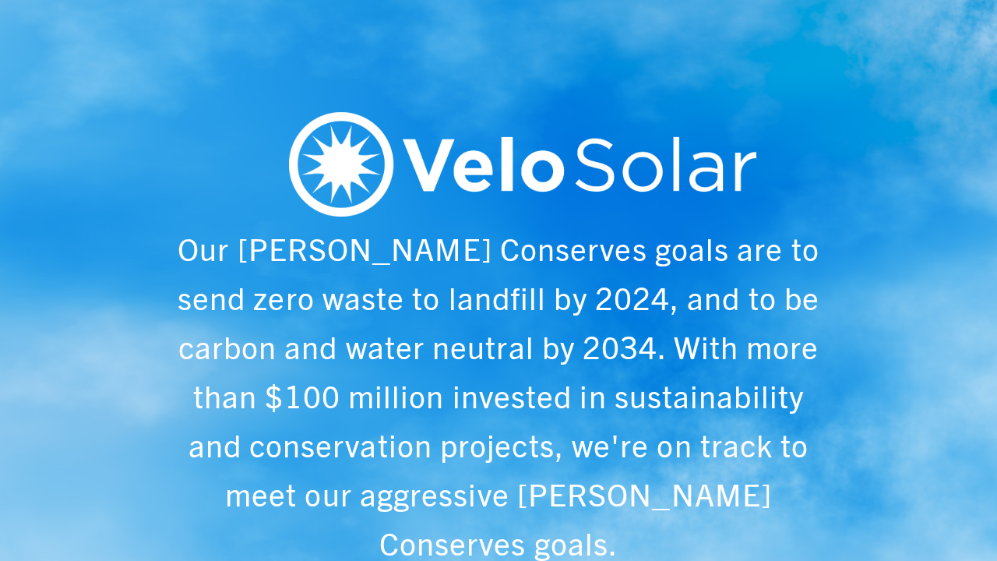
scroll to position [0, 997]
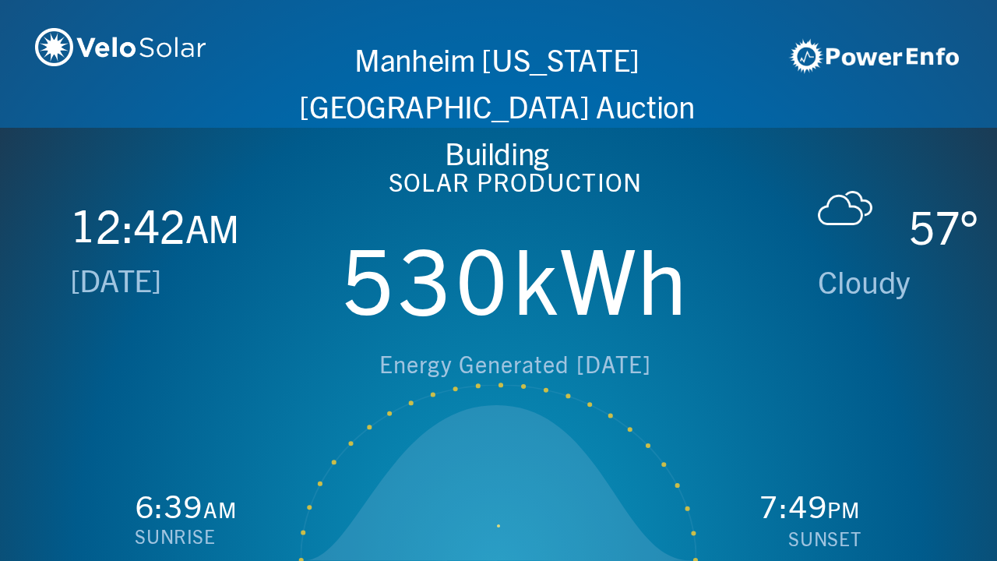
scroll to position [0, 1993]
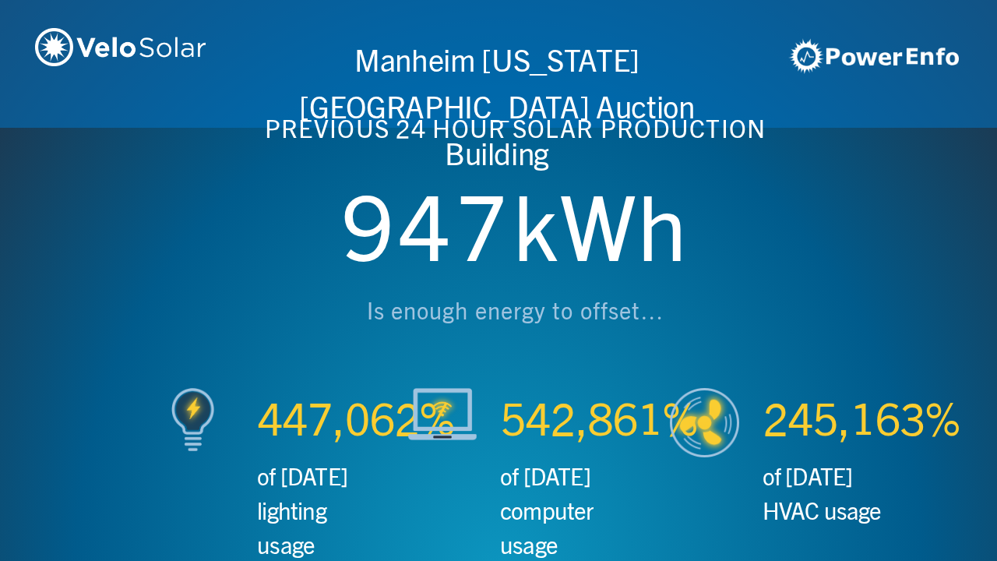
scroll to position [0, 2990]
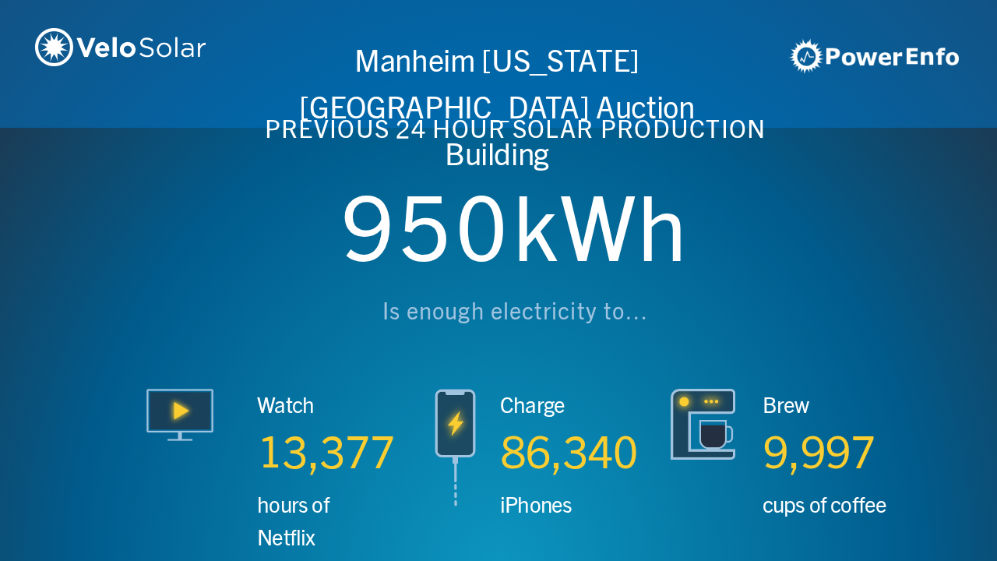
scroll to position [0, 3987]
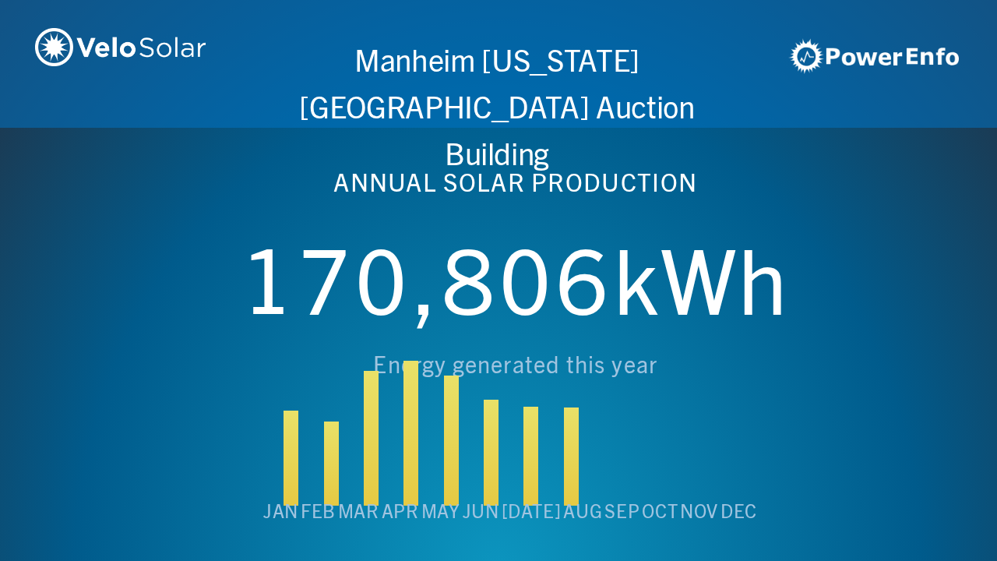
scroll to position [0, 4984]
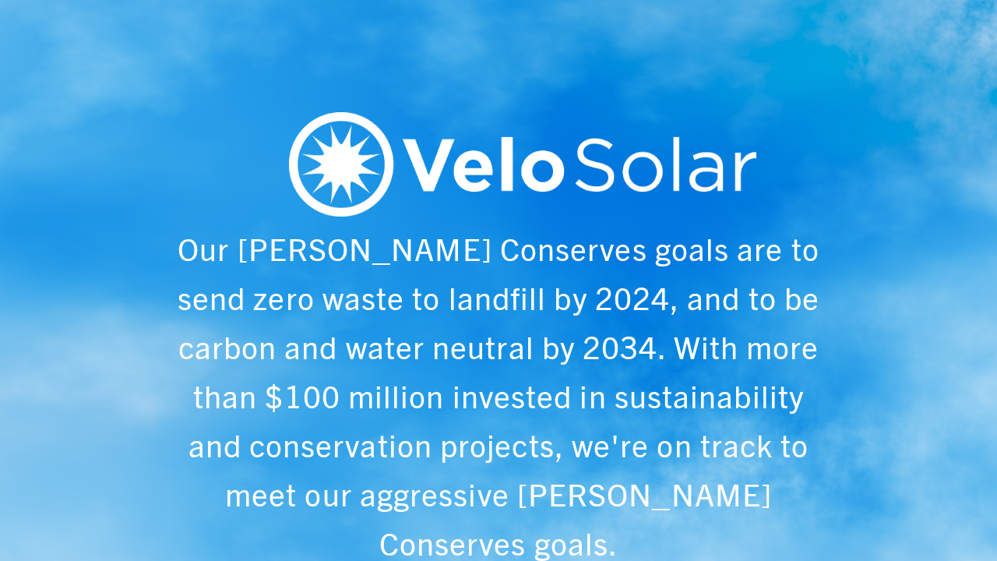
scroll to position [0, 997]
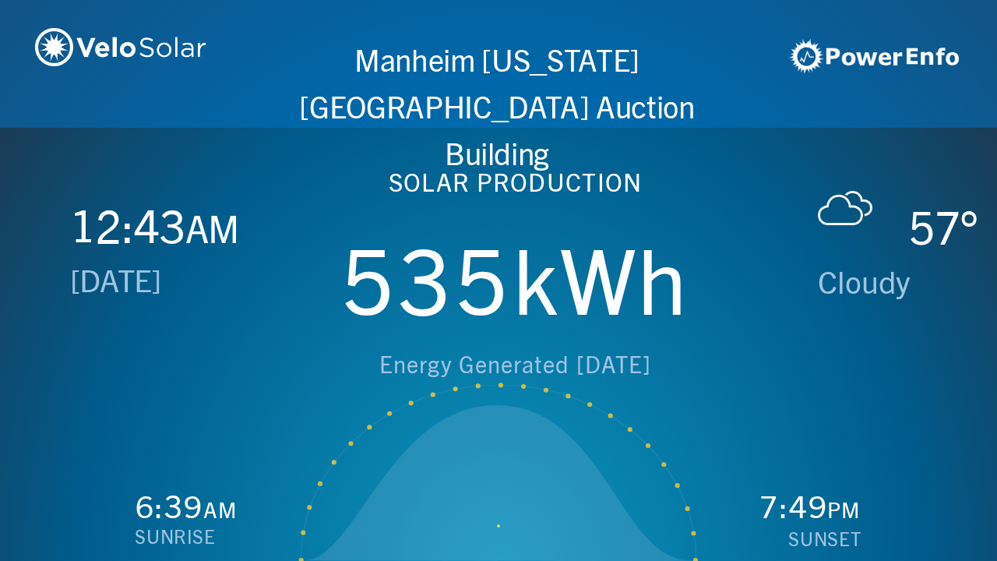
scroll to position [0, 1993]
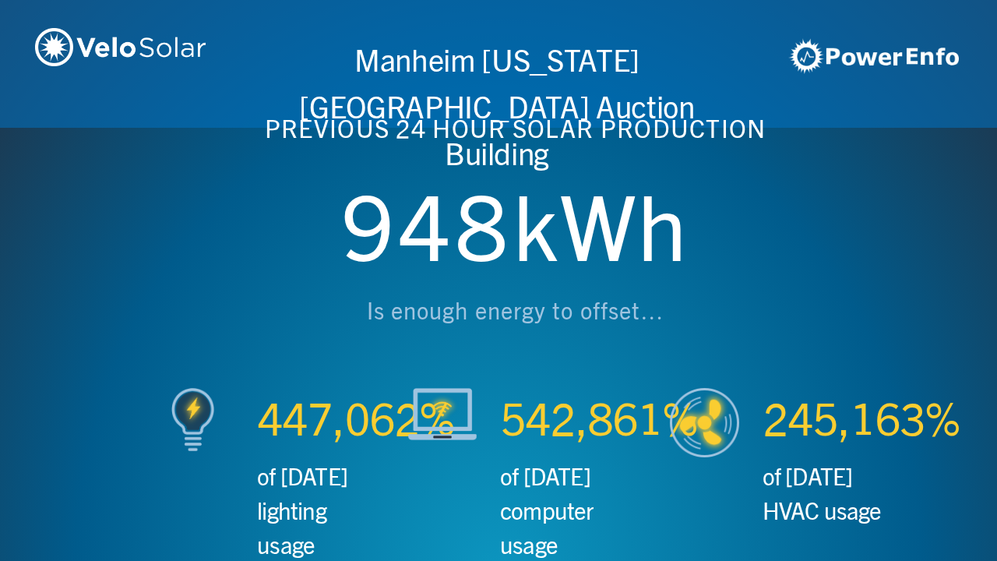
scroll to position [0, 2990]
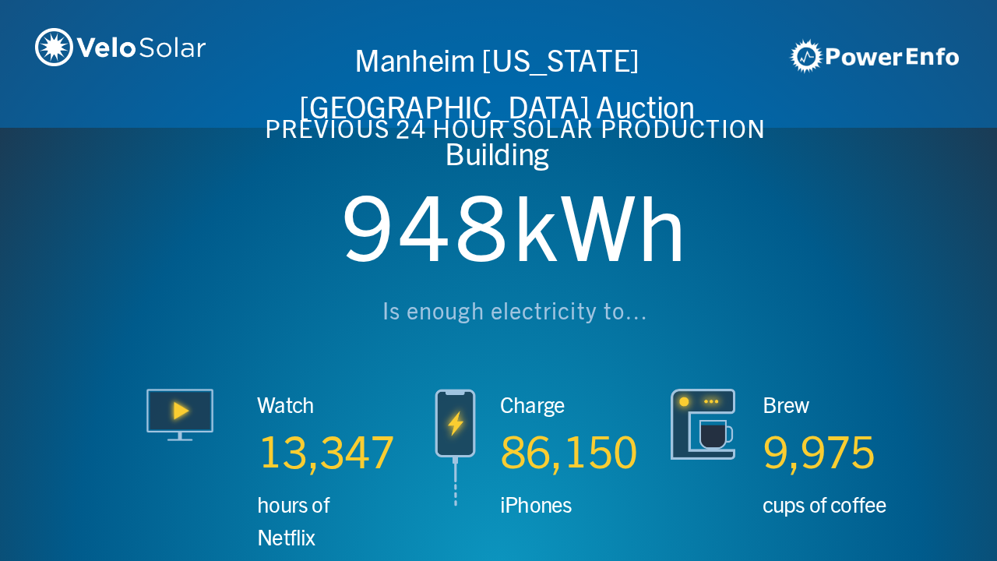
scroll to position [0, 3987]
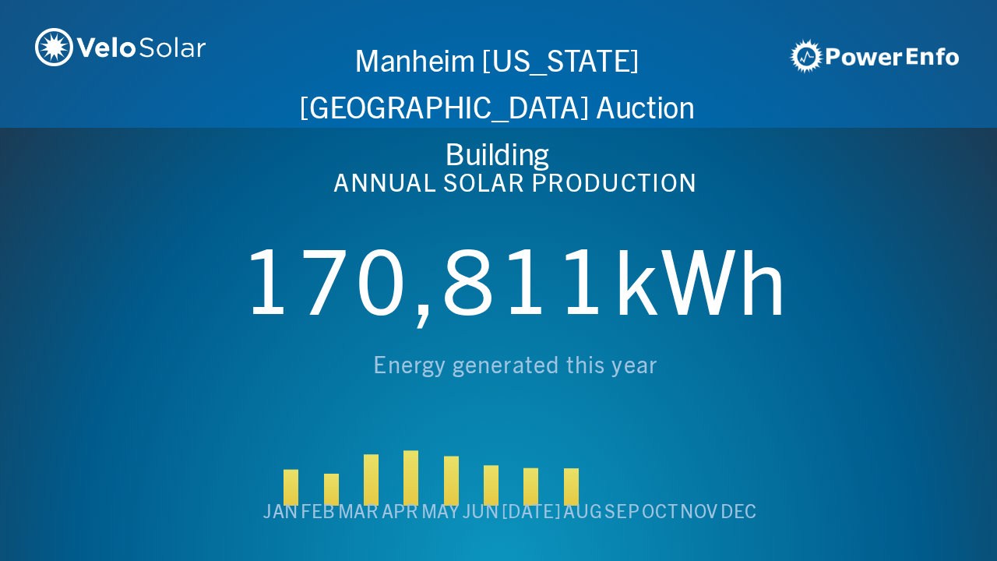
scroll to position [0, 4984]
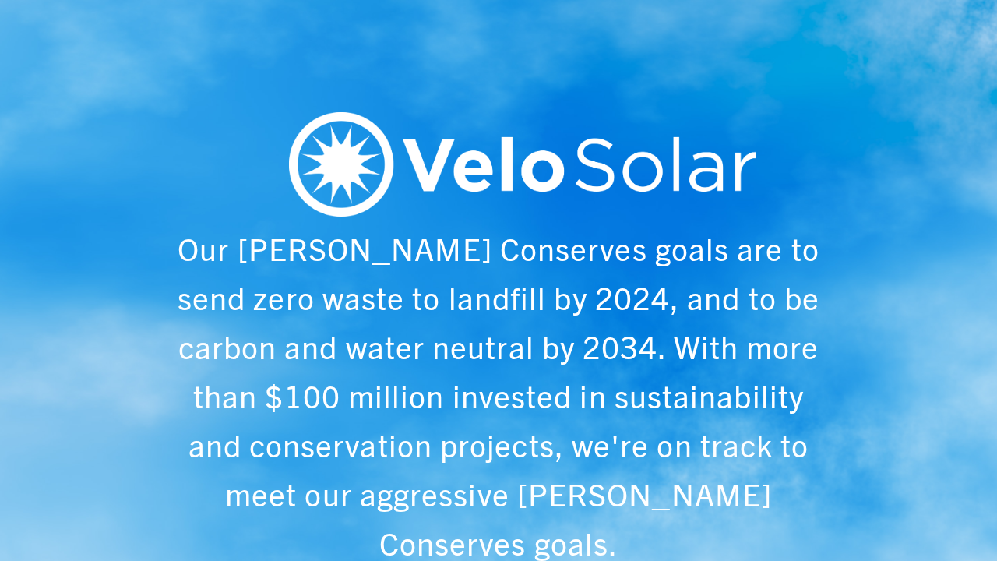
scroll to position [0, 997]
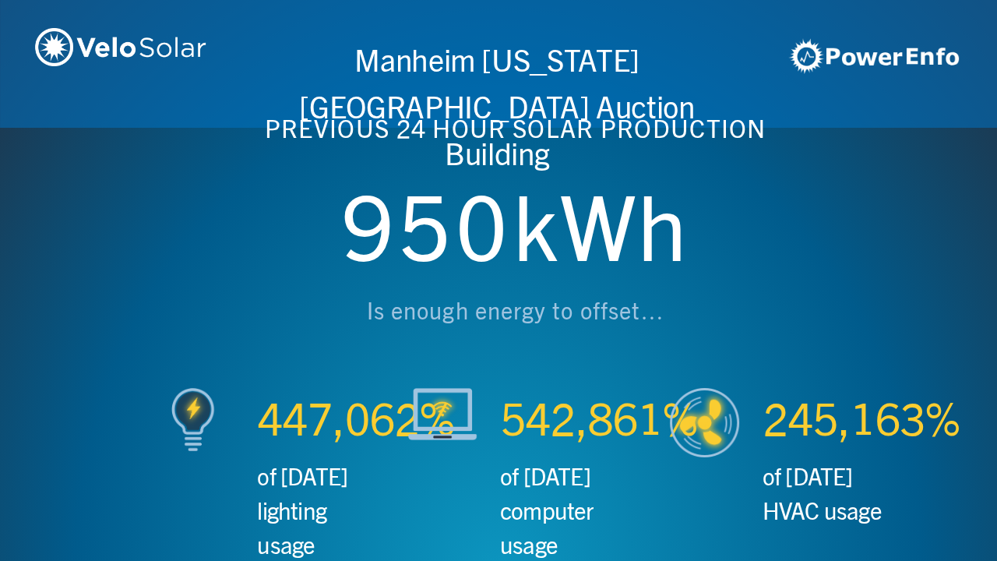
scroll to position [0, 1993]
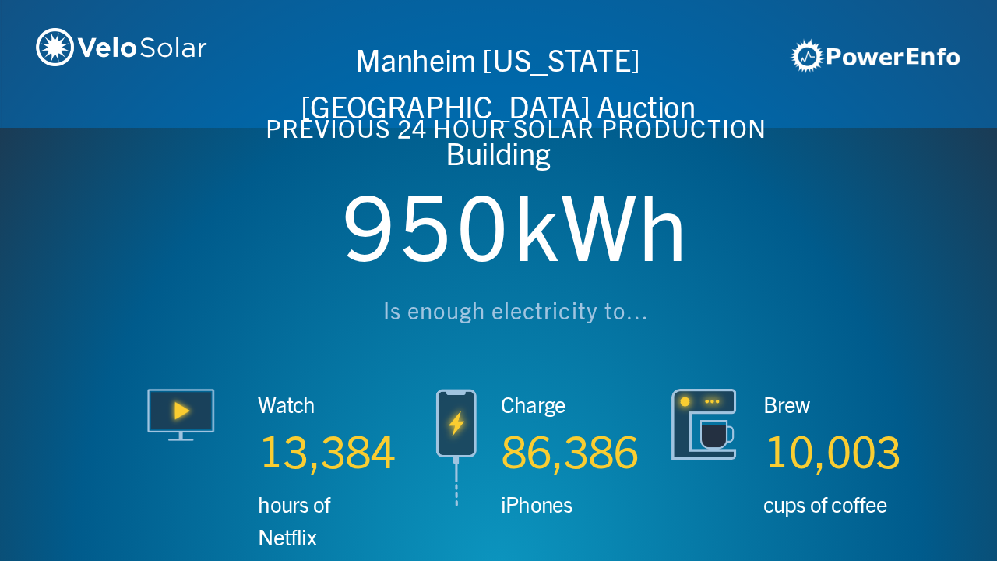
scroll to position [0, 2990]
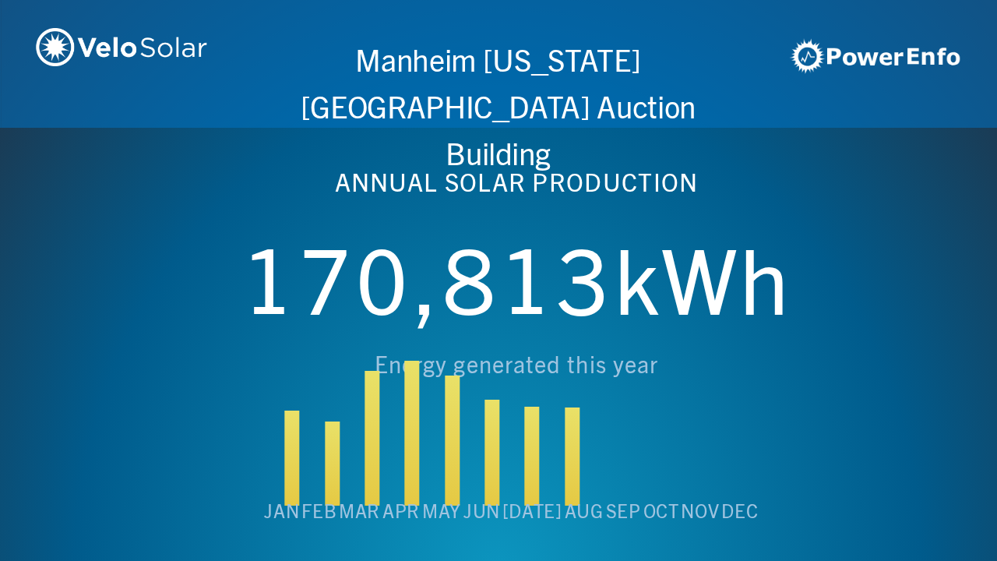
scroll to position [0, 3987]
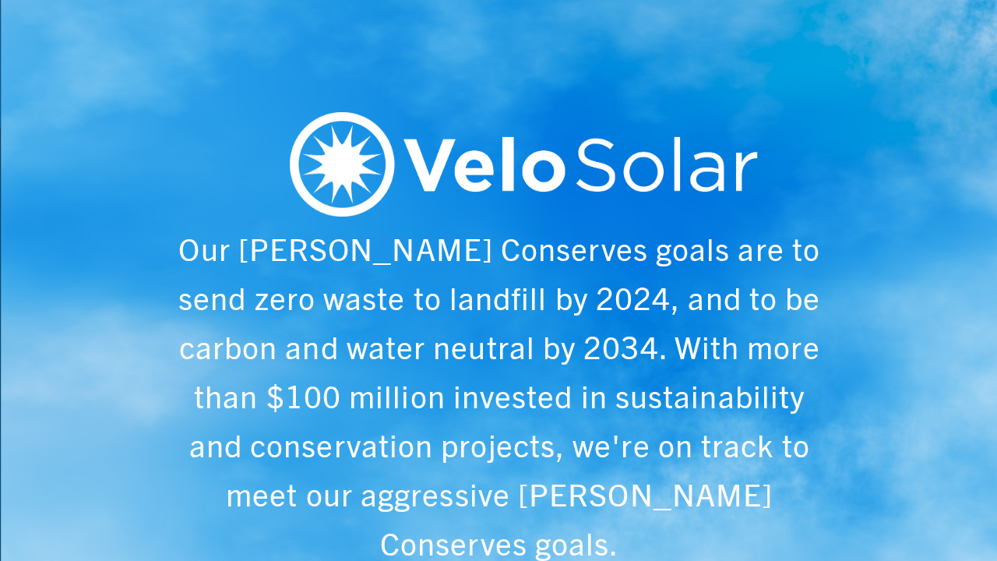
scroll to position [0, 4984]
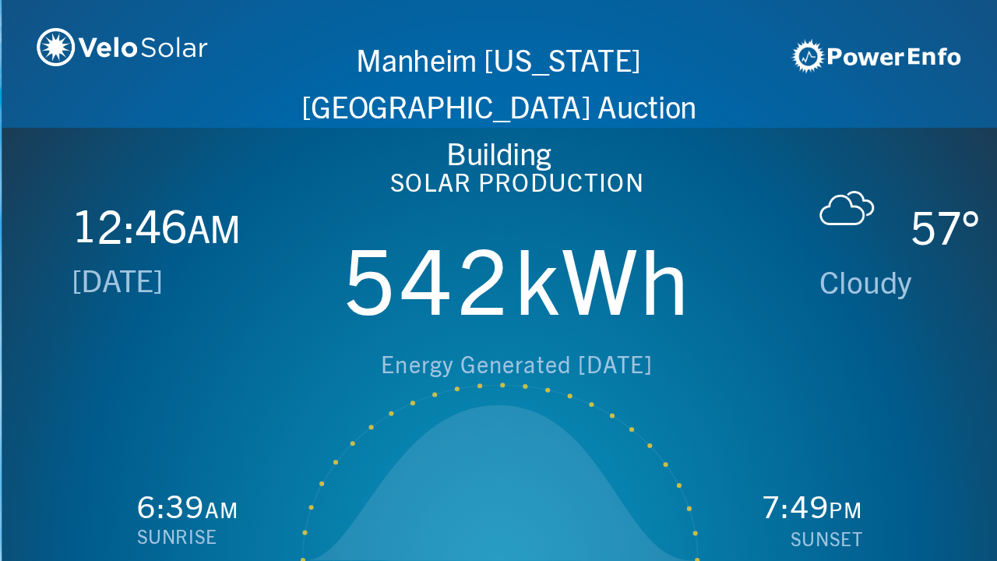
scroll to position [0, 997]
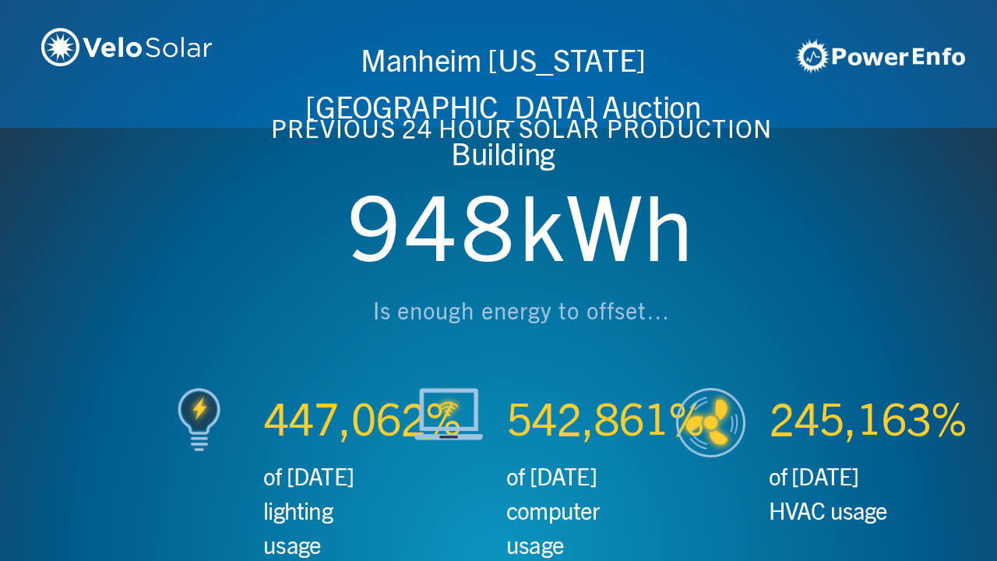
scroll to position [0, 1993]
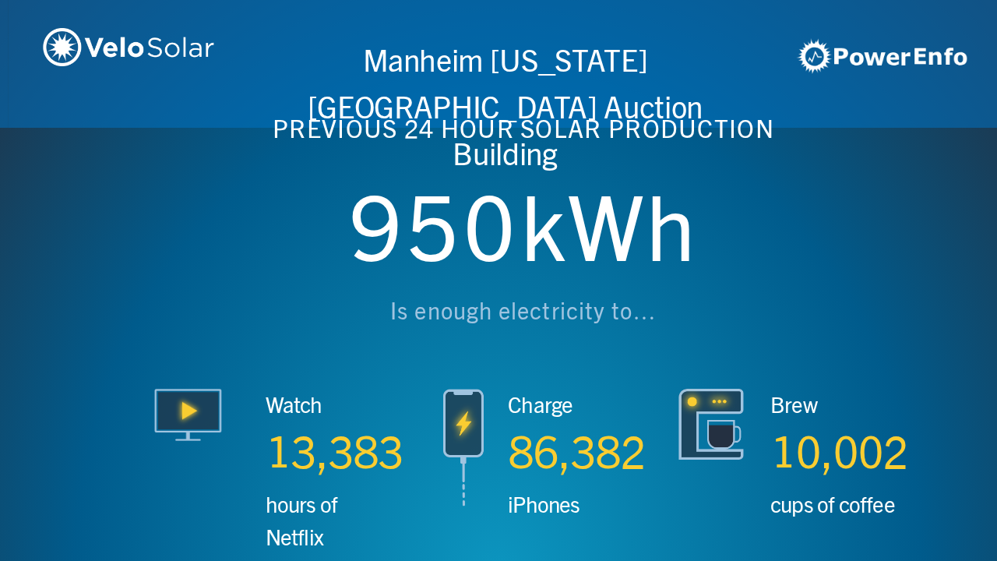
scroll to position [0, 2990]
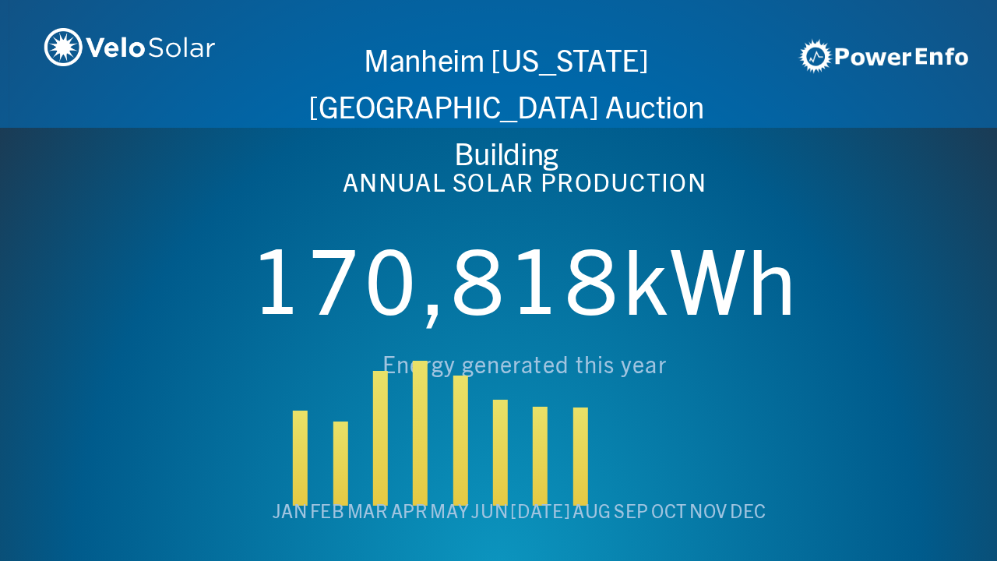
scroll to position [0, 3987]
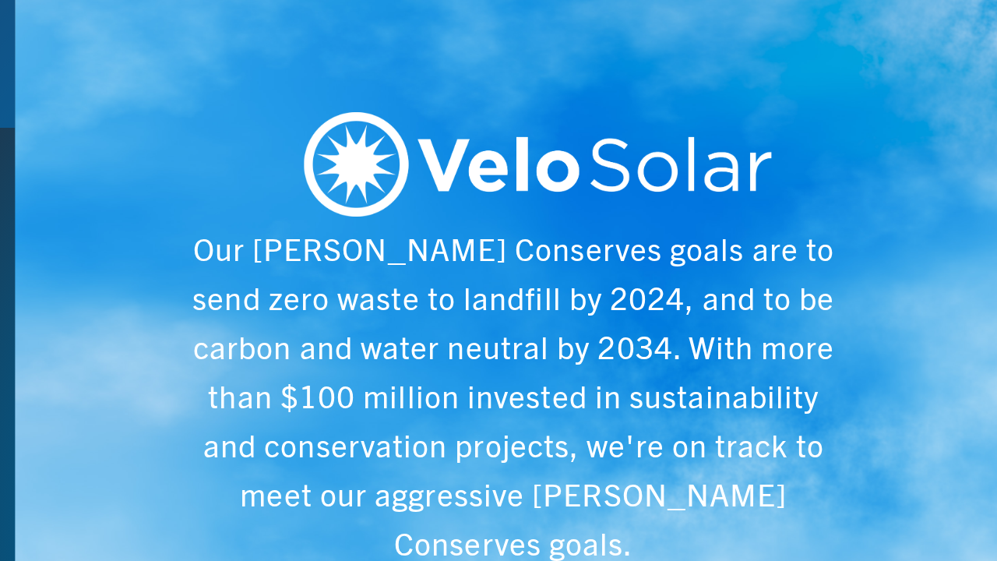
scroll to position [0, 4984]
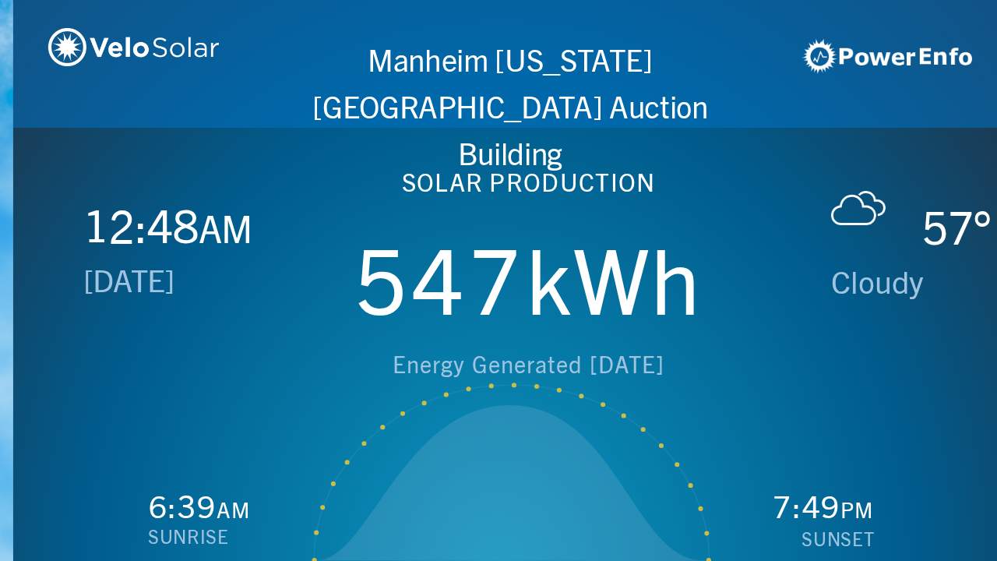
scroll to position [0, 997]
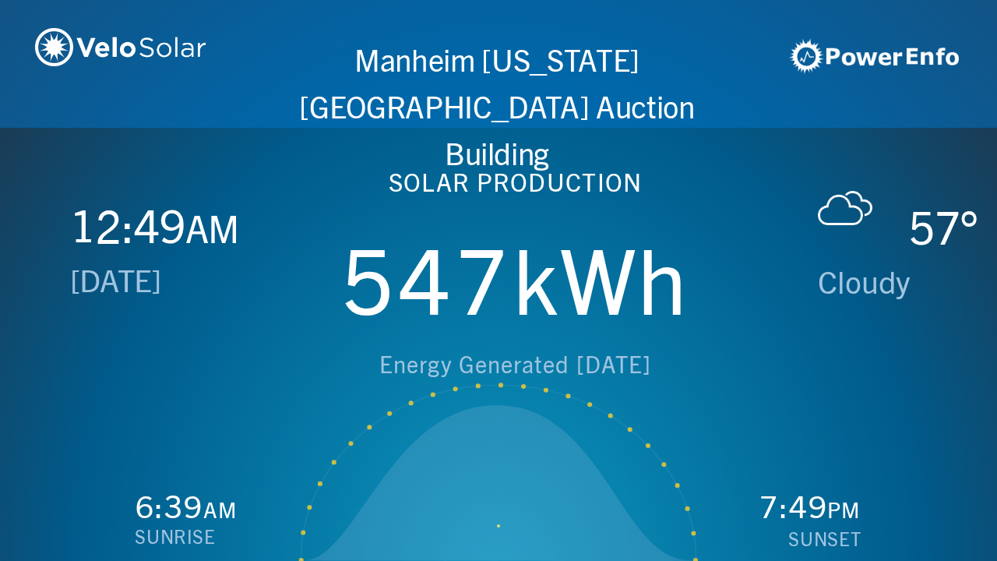
scroll to position [0, 1993]
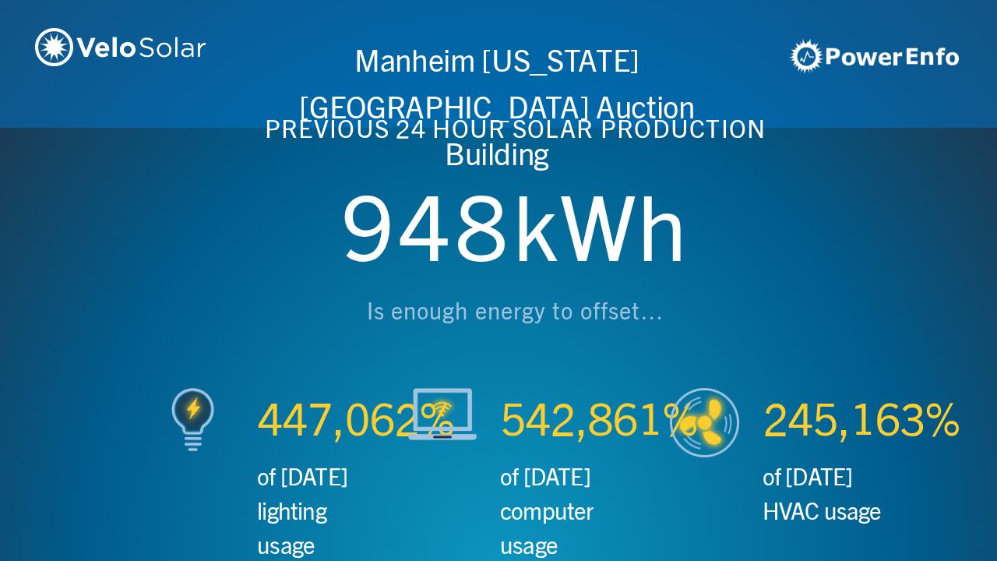
scroll to position [0, 2990]
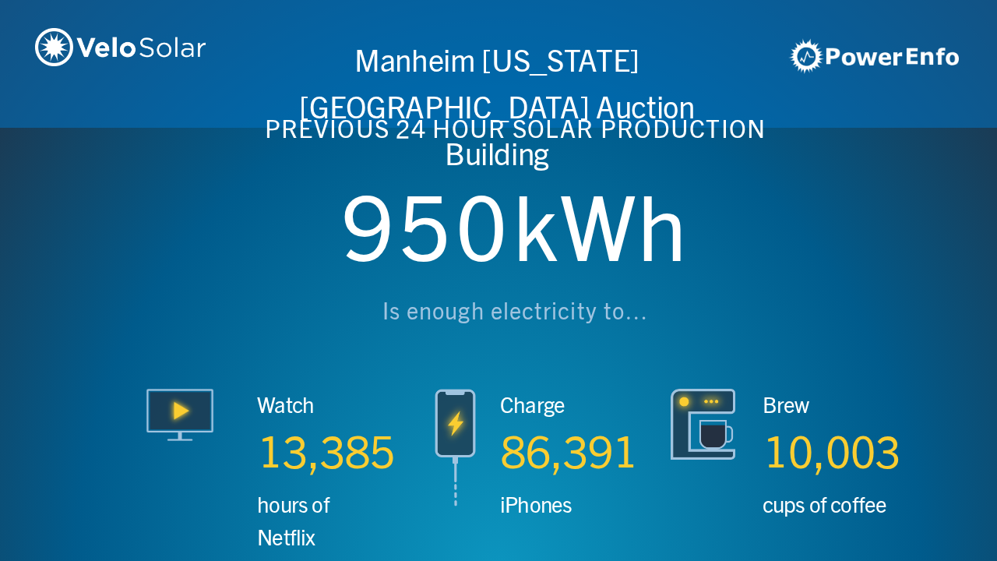
scroll to position [0, 3987]
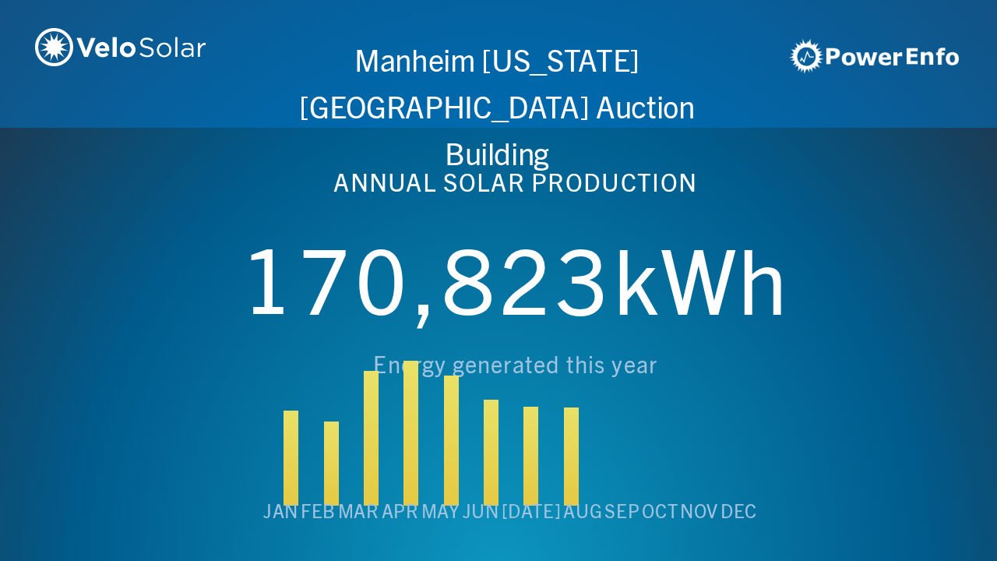
scroll to position [0, 4984]
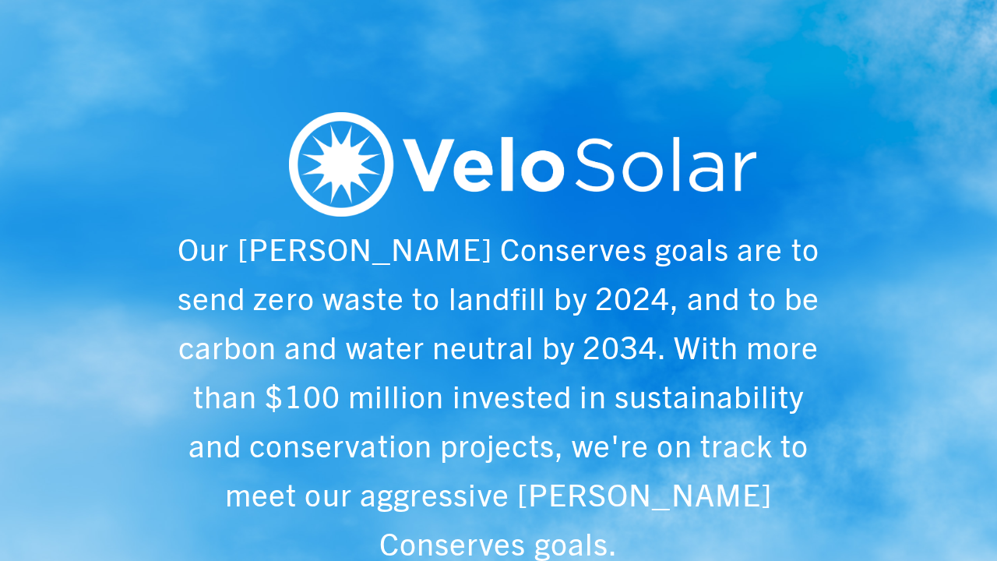
scroll to position [0, 997]
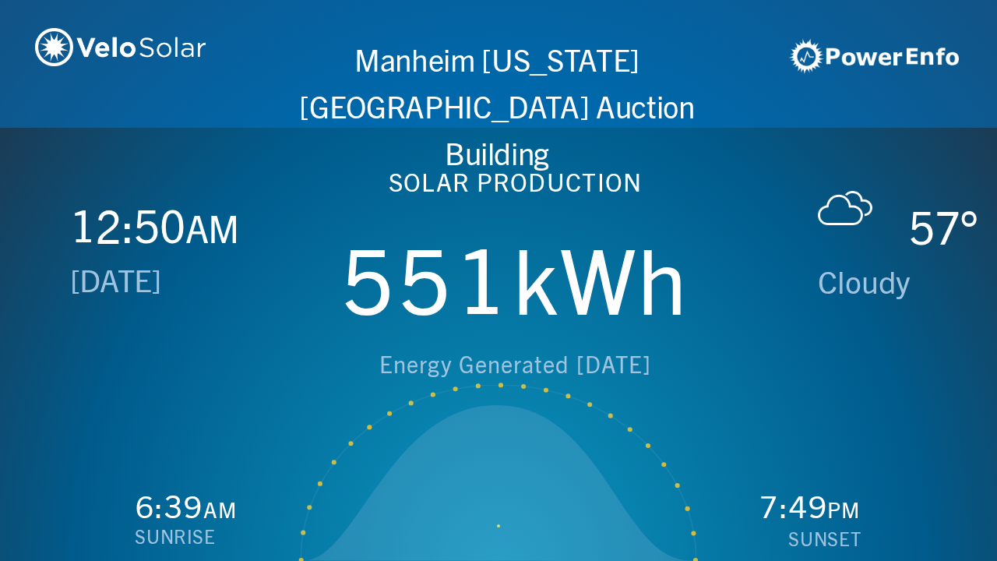
scroll to position [0, 1993]
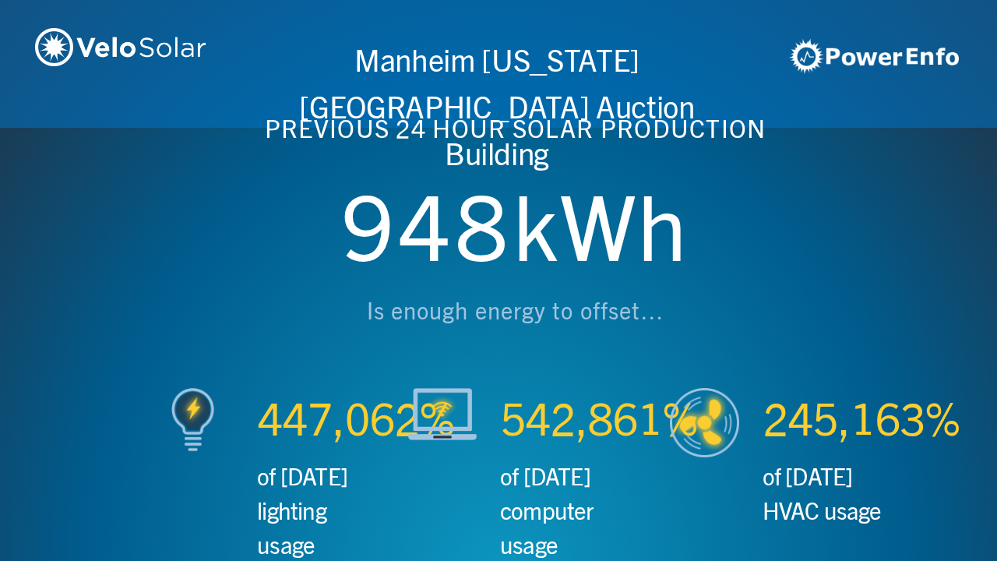
scroll to position [0, 2990]
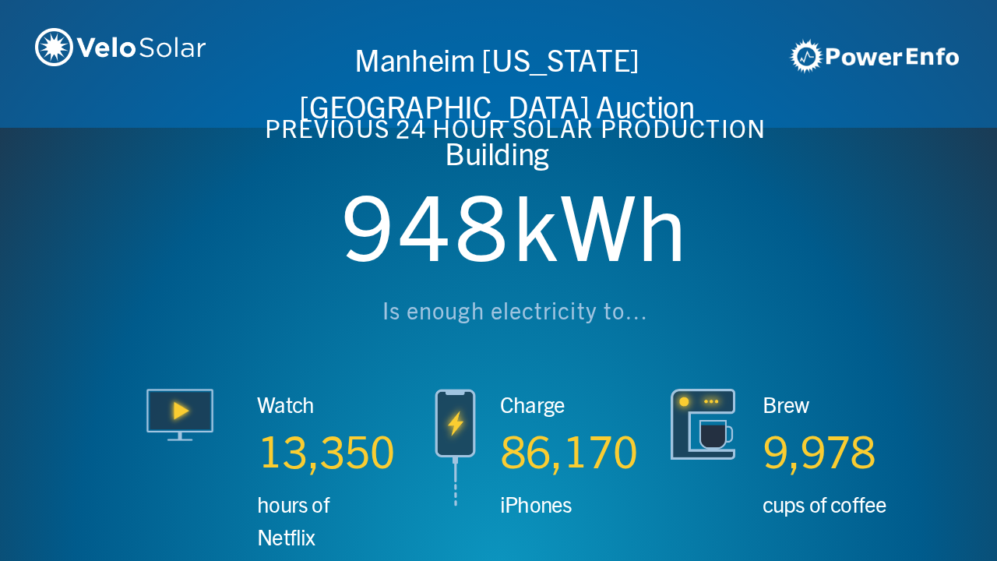
scroll to position [0, 3987]
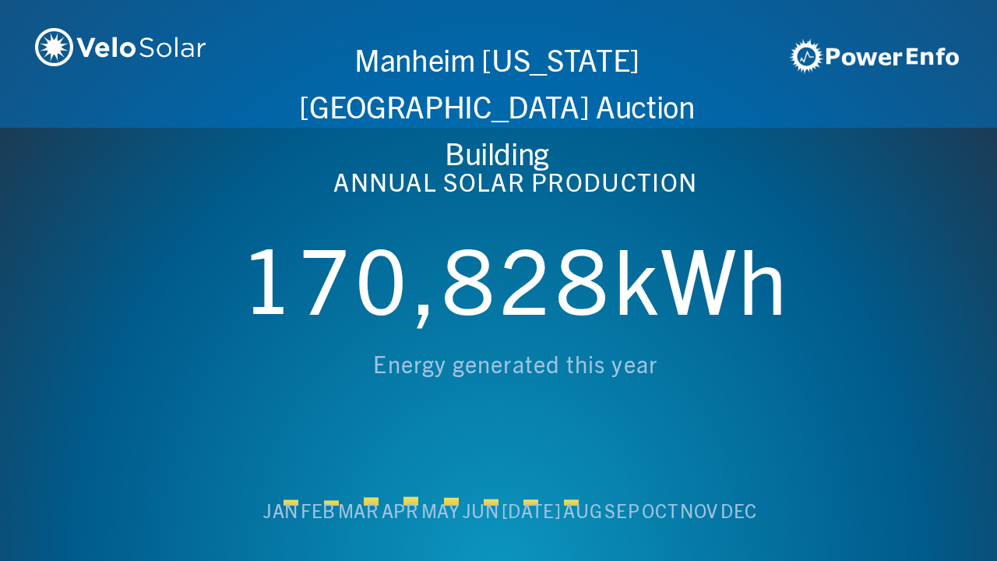
scroll to position [0, 4984]
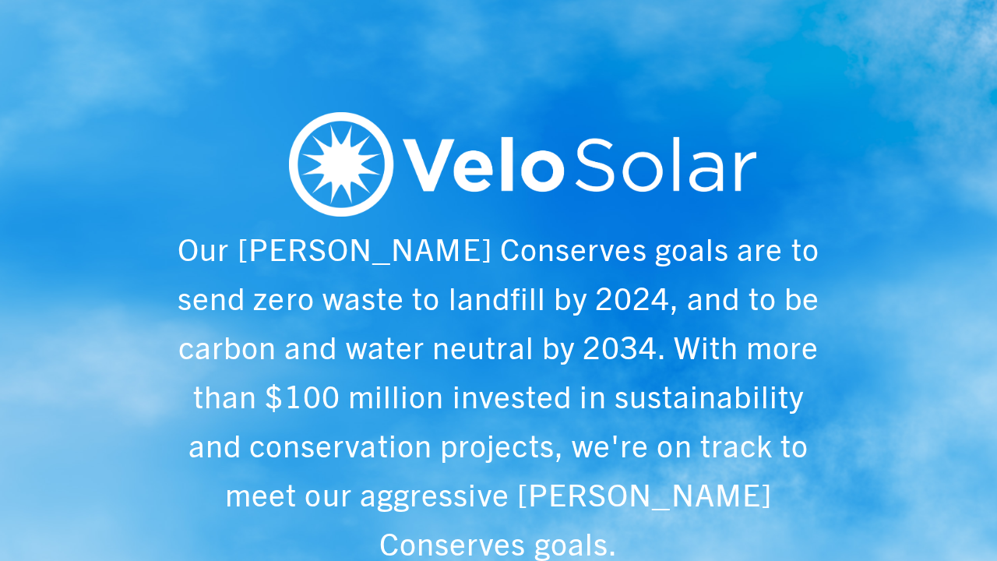
scroll to position [0, 997]
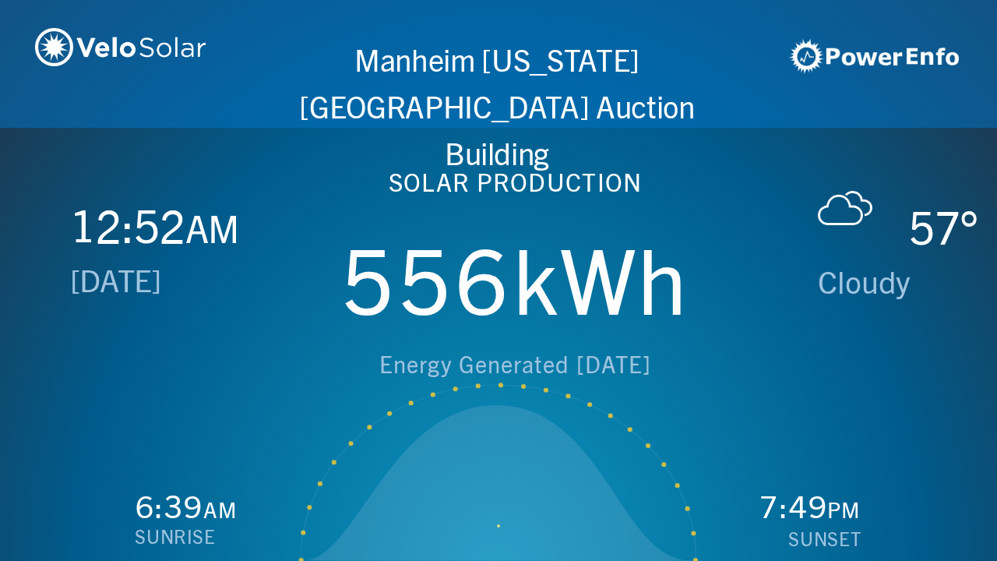
scroll to position [0, 1993]
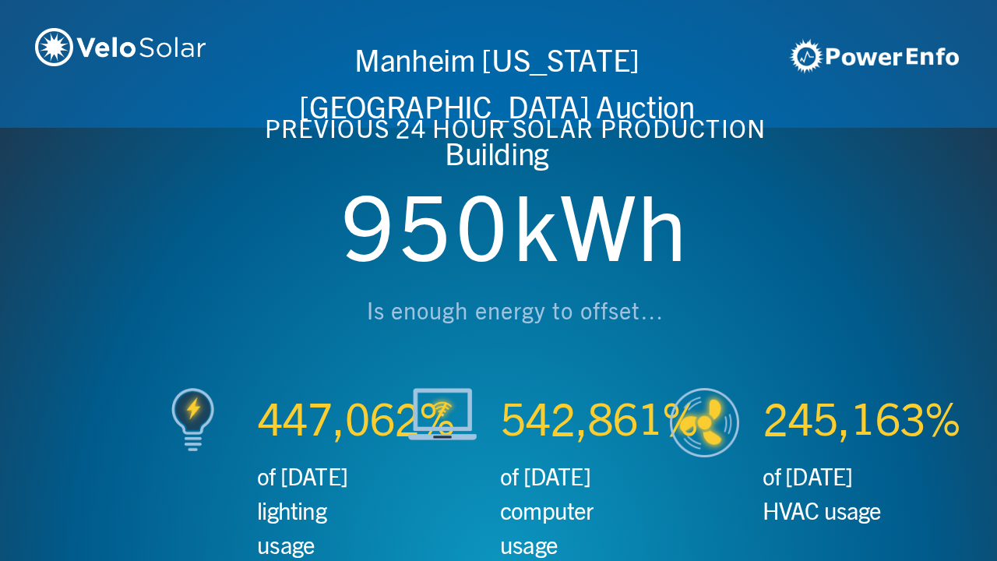
scroll to position [0, 2990]
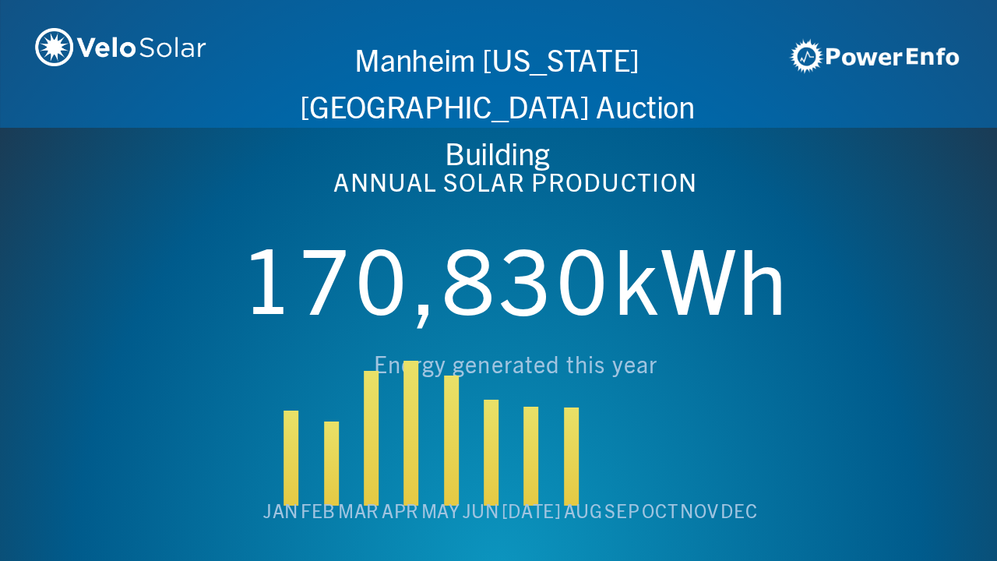
scroll to position [0, 3987]
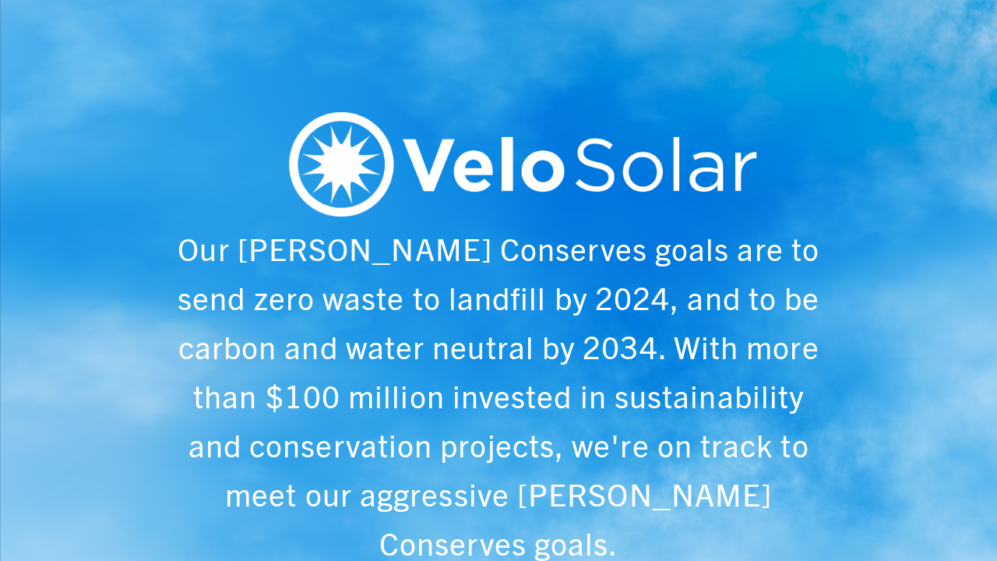
scroll to position [0, 4984]
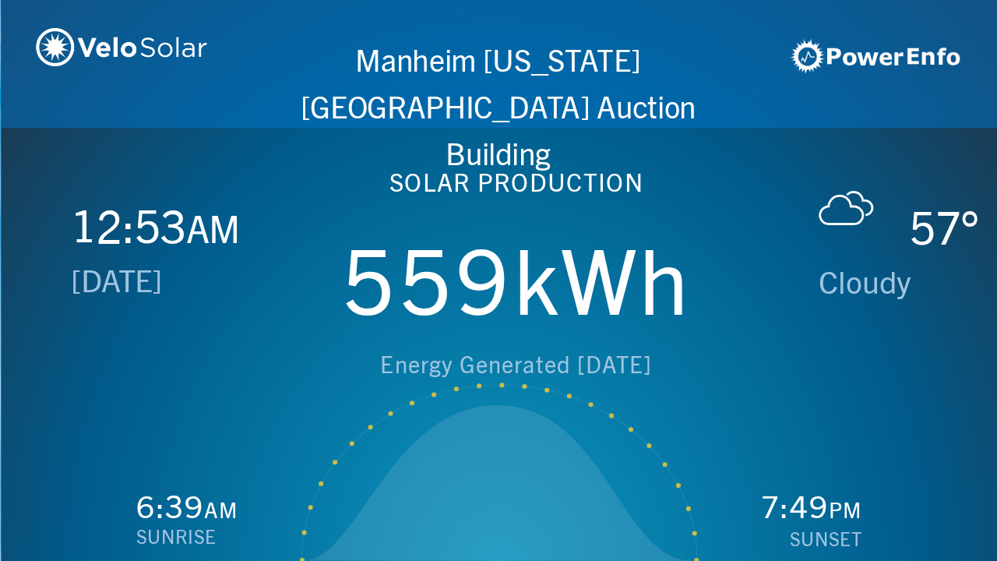
scroll to position [0, 997]
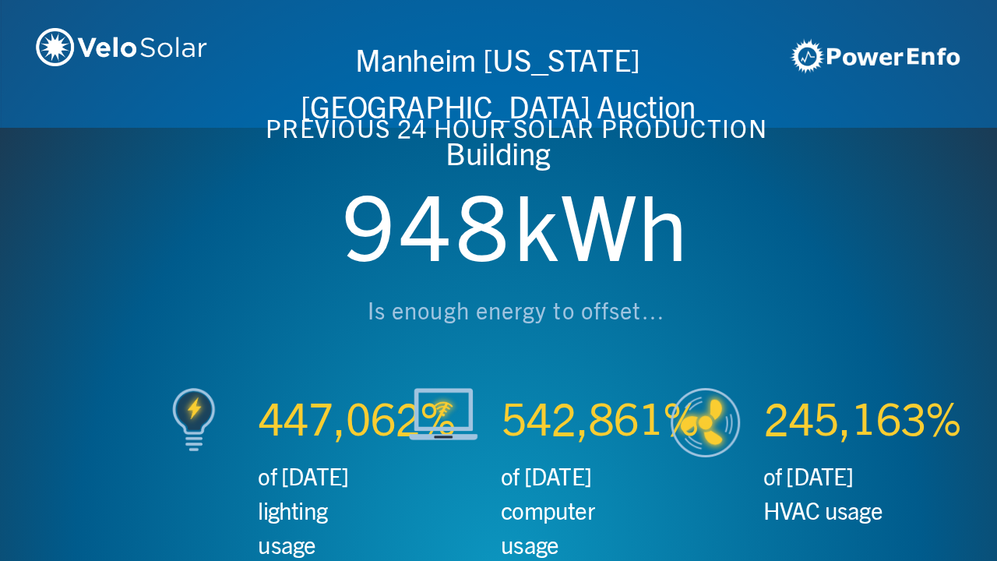
scroll to position [0, 1993]
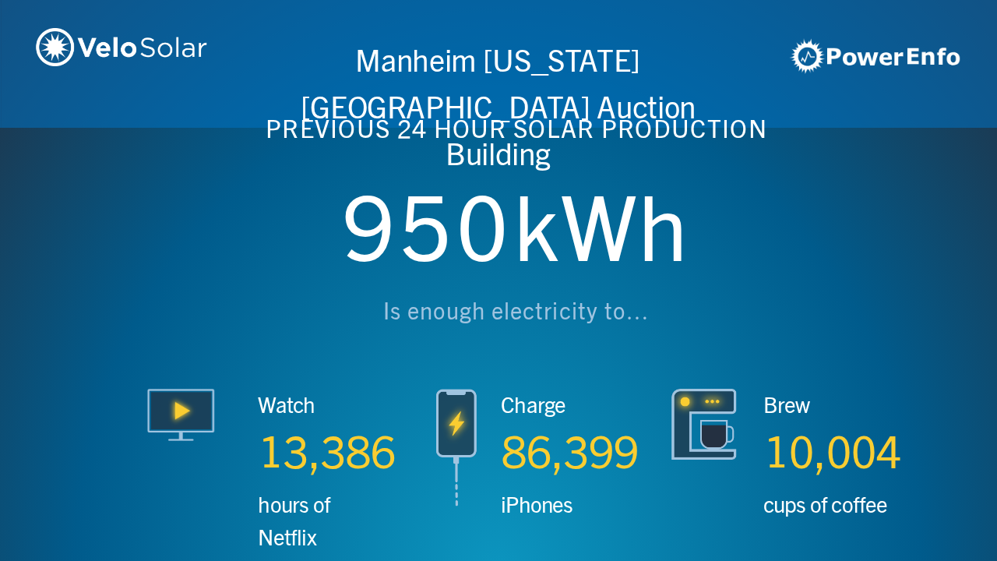
scroll to position [0, 2990]
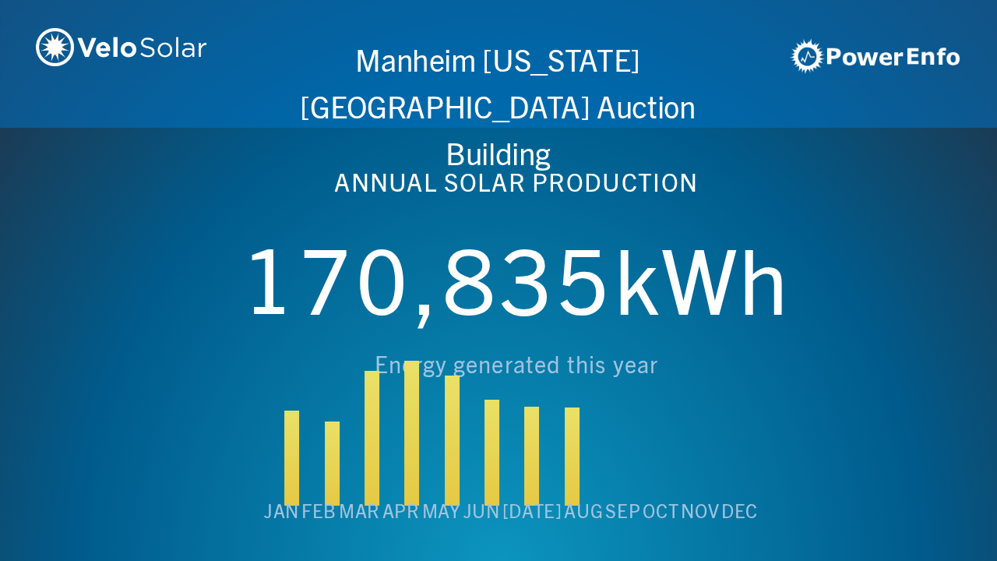
scroll to position [0, 3987]
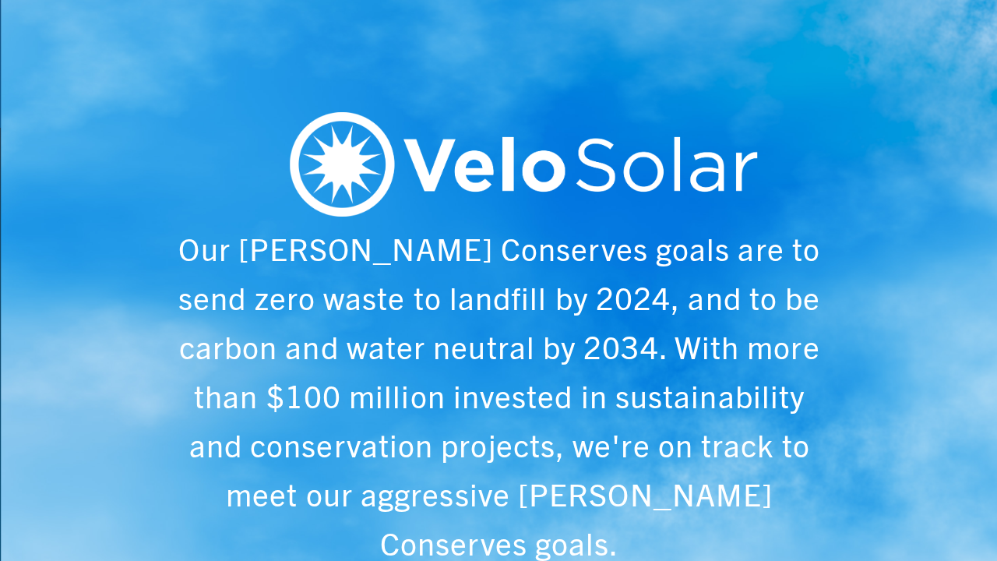
scroll to position [0, 4984]
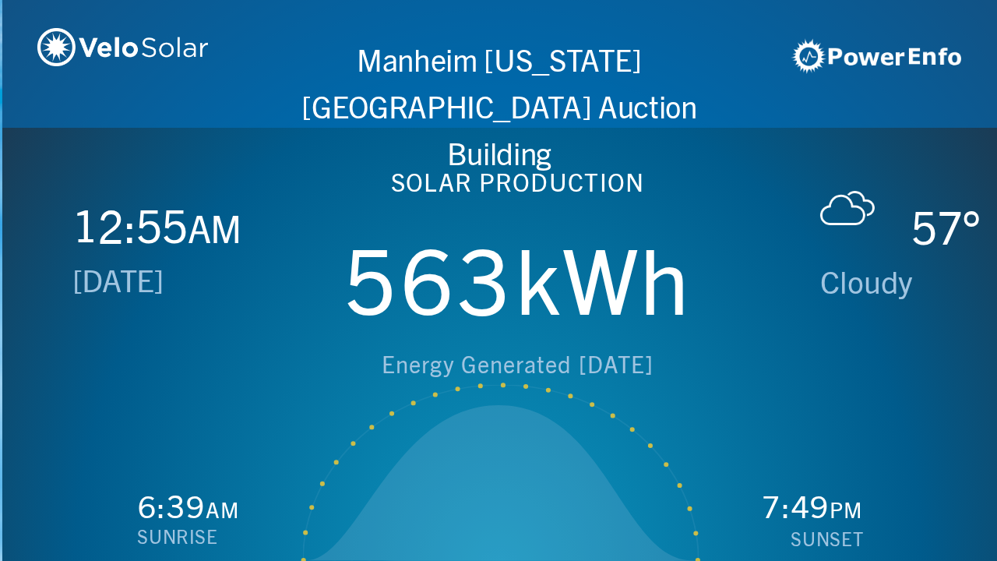
scroll to position [0, 997]
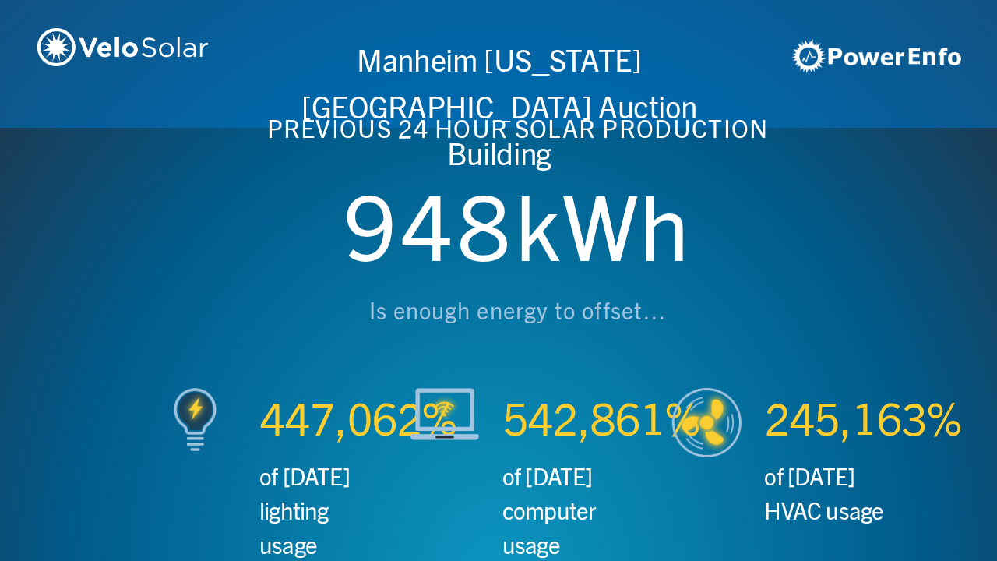
scroll to position [0, 1993]
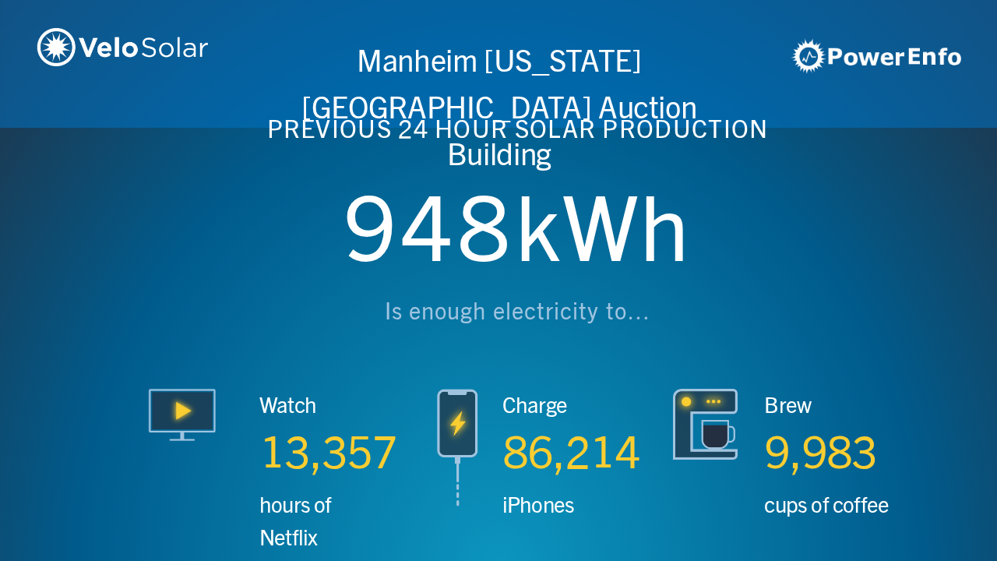
scroll to position [0, 2990]
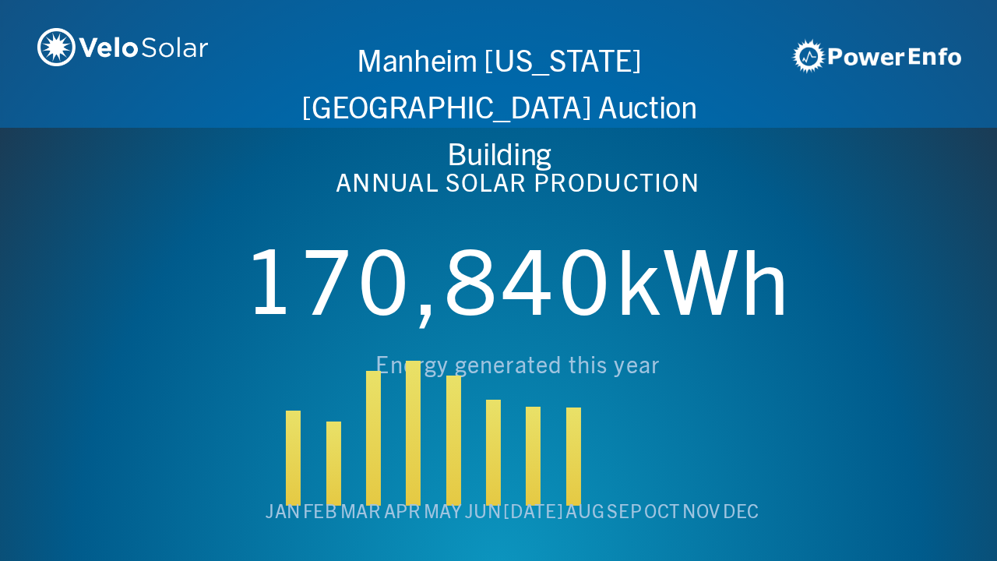
scroll to position [0, 3987]
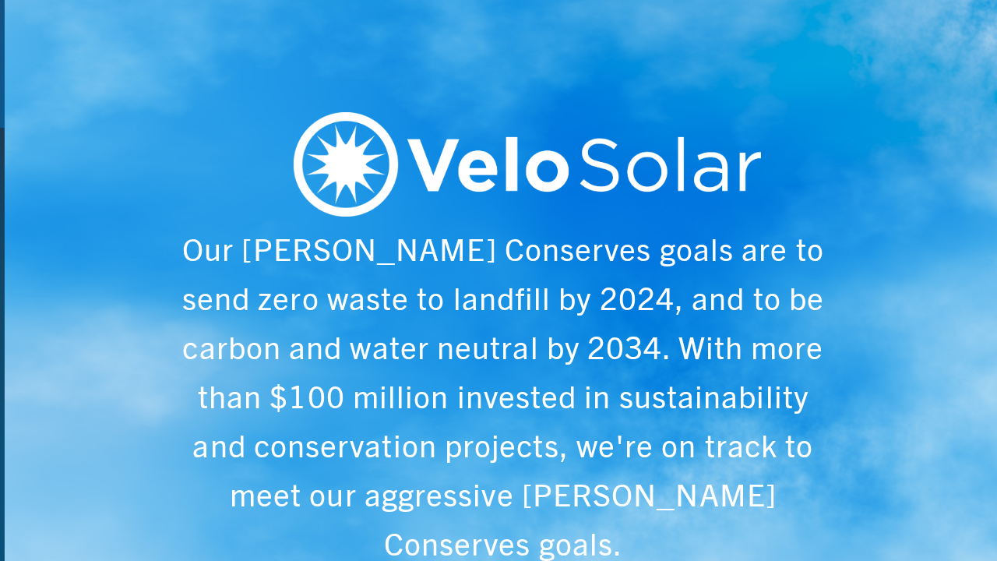
scroll to position [0, 4984]
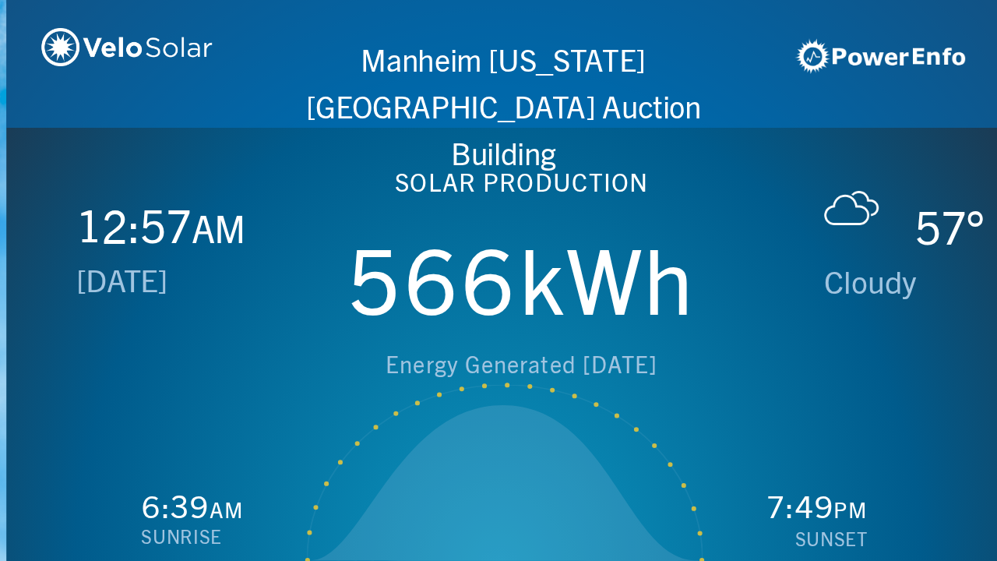
scroll to position [0, 997]
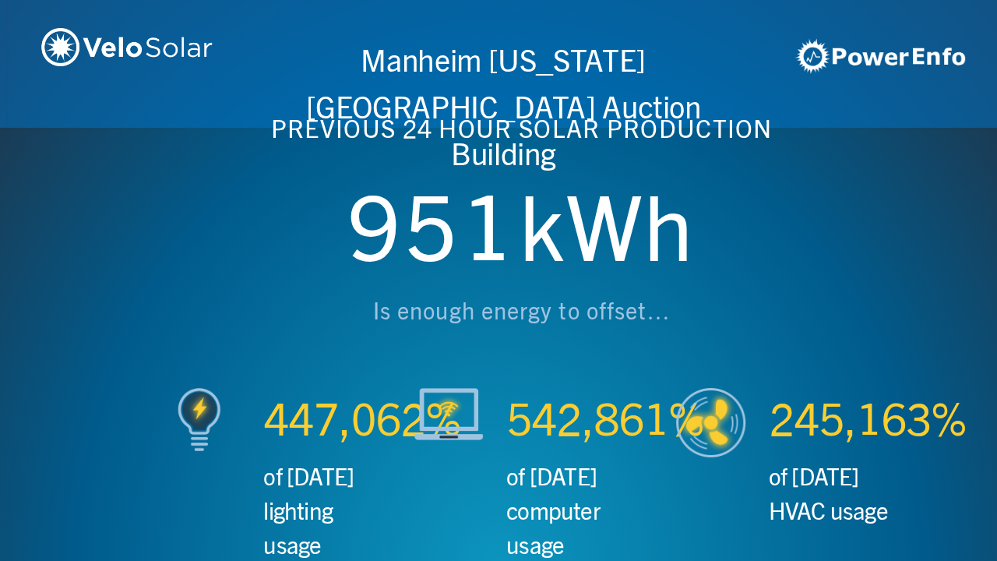
scroll to position [0, 1993]
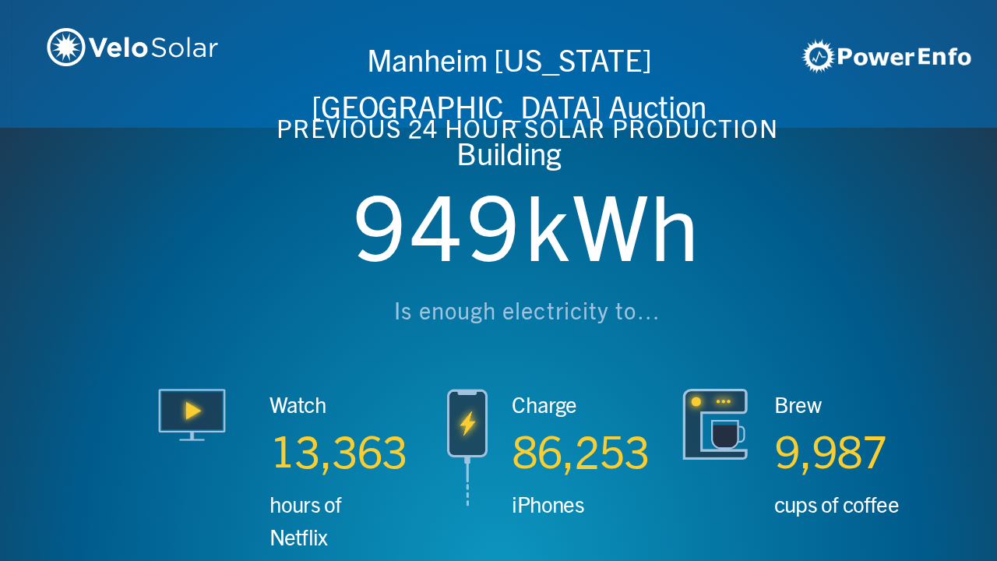
scroll to position [0, 2990]
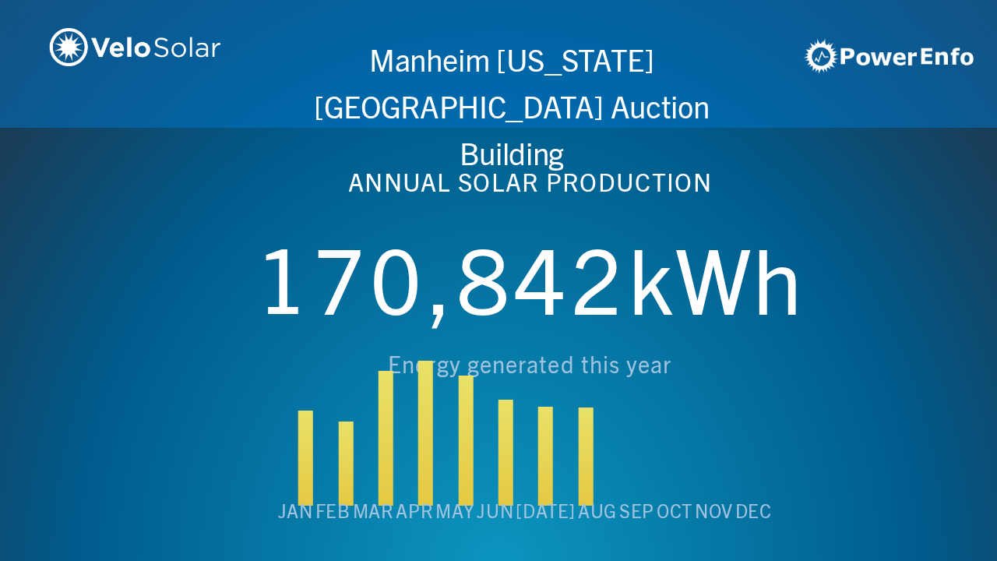
scroll to position [0, 3987]
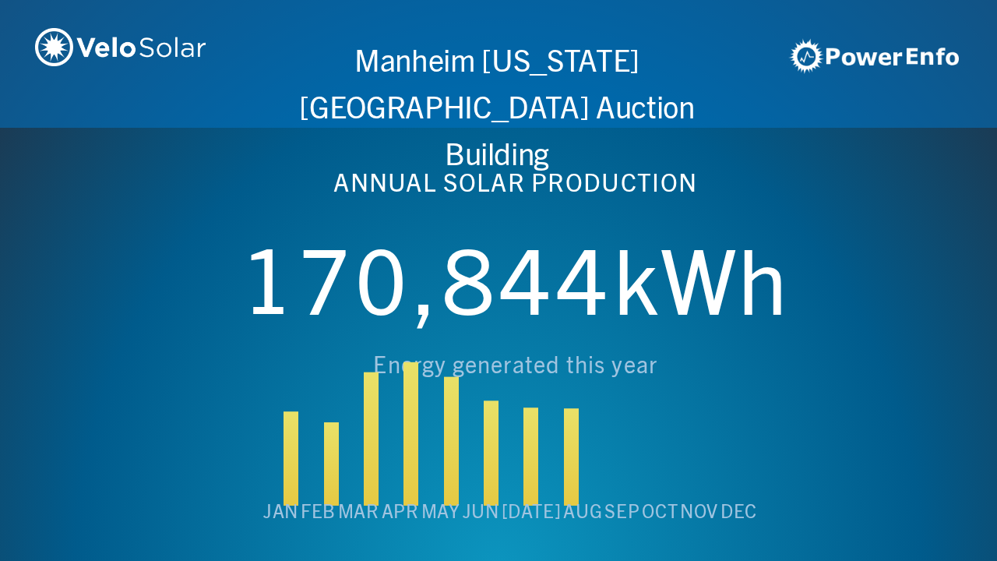
scroll to position [0, 4984]
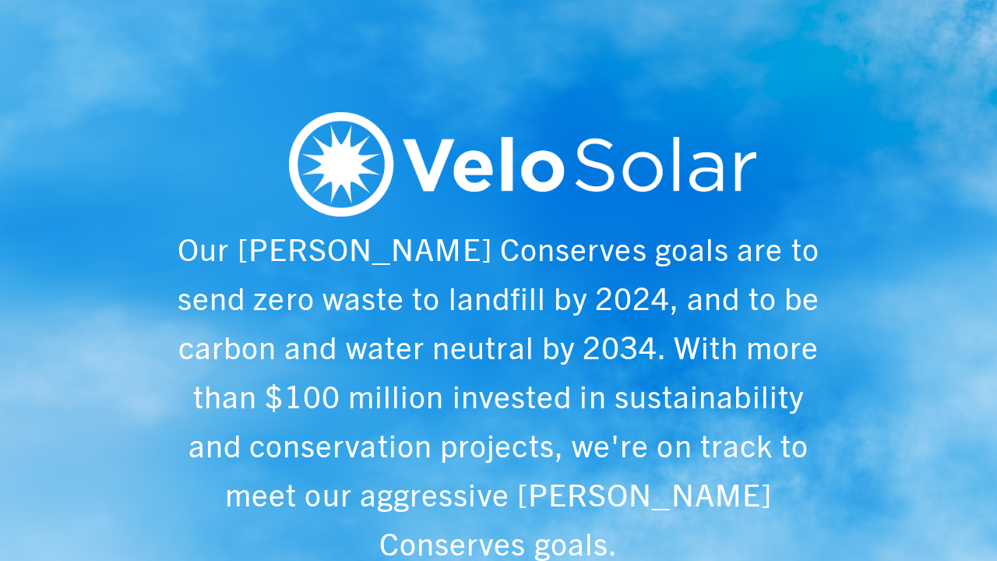
scroll to position [0, 997]
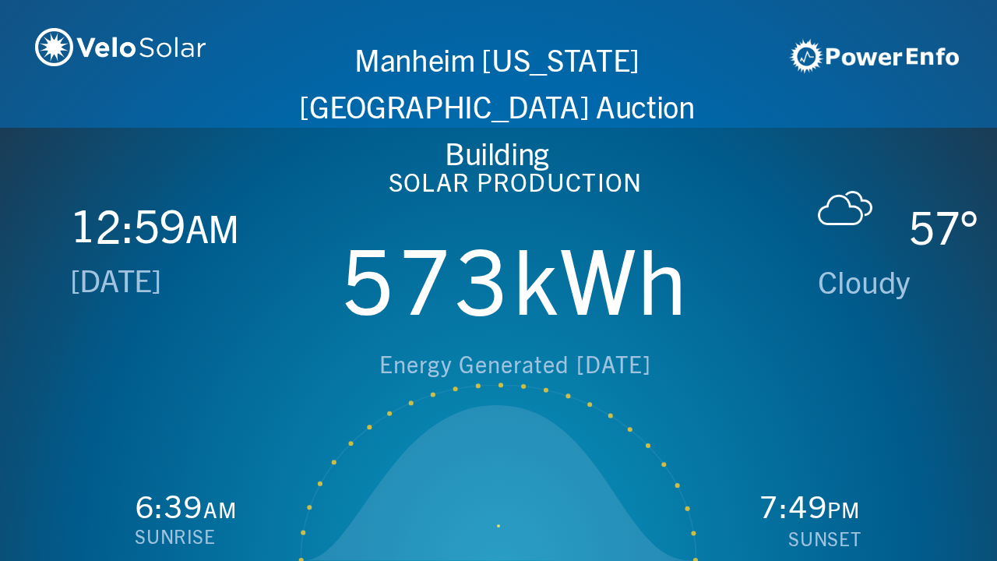
scroll to position [0, 1993]
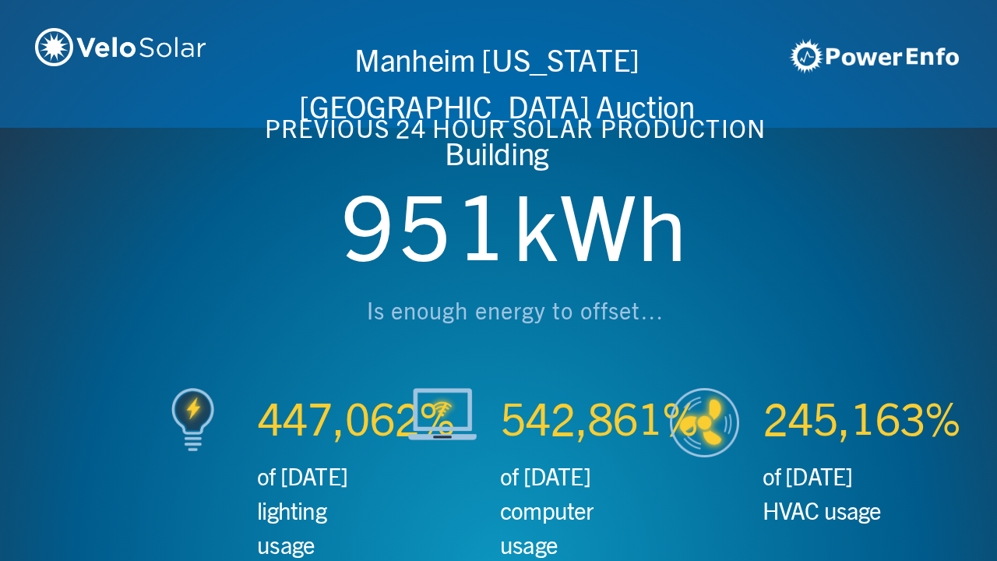
scroll to position [0, 2990]
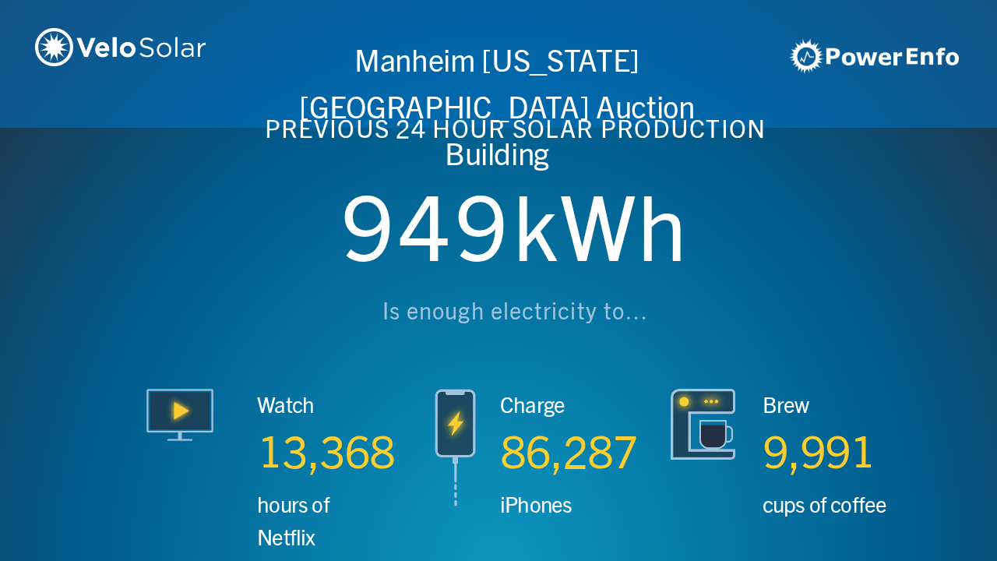
scroll to position [0, 3987]
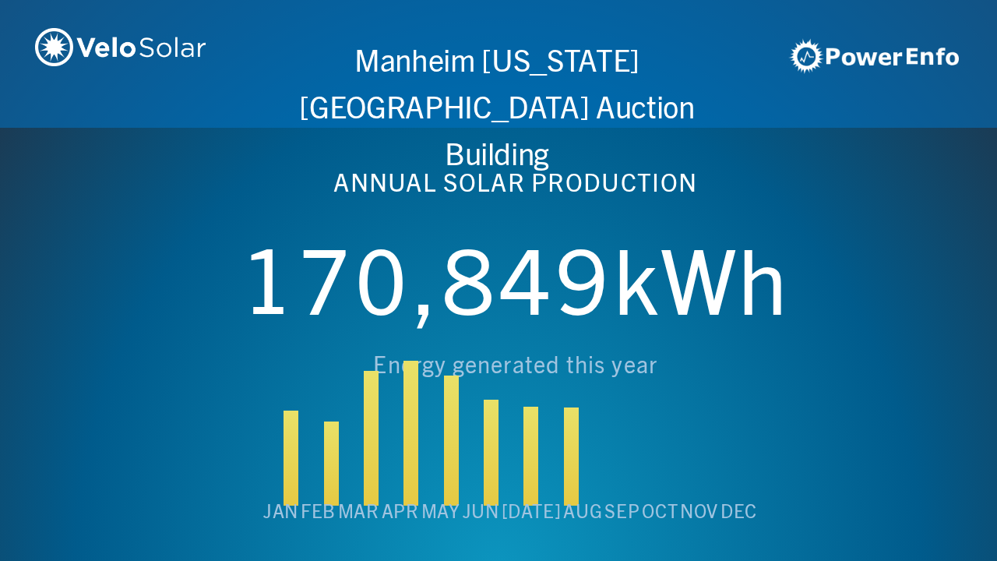
scroll to position [0, 4984]
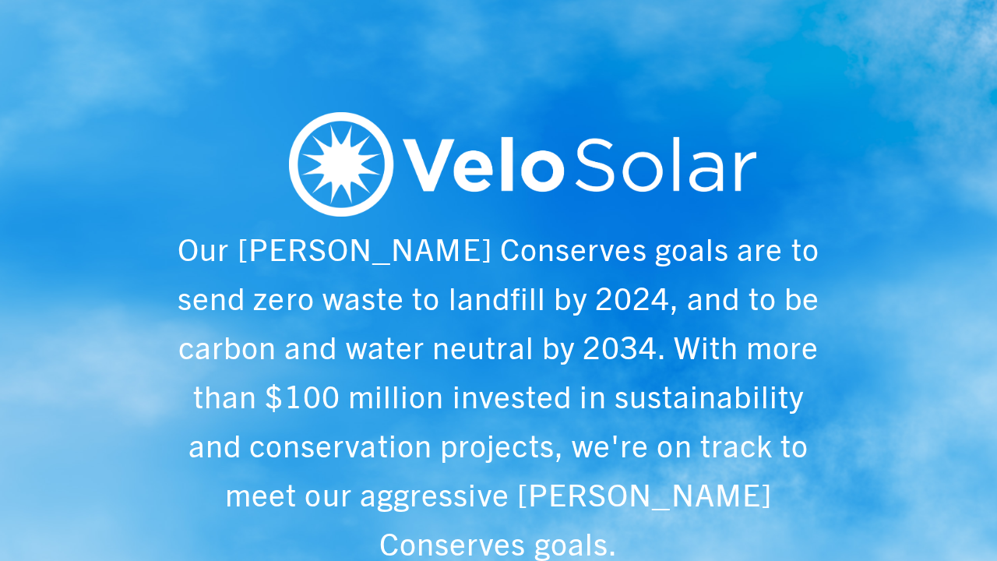
scroll to position [0, 997]
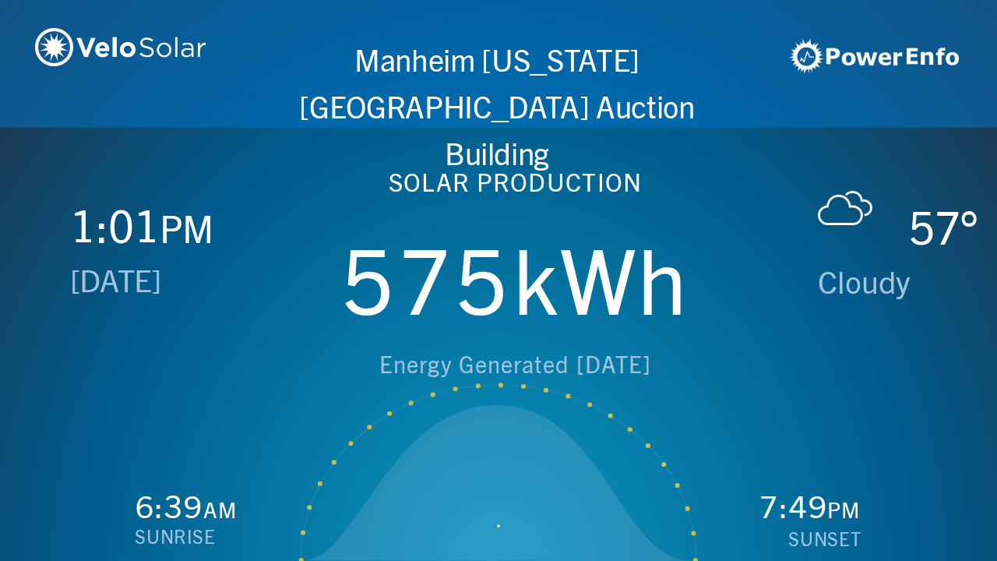
scroll to position [0, 1993]
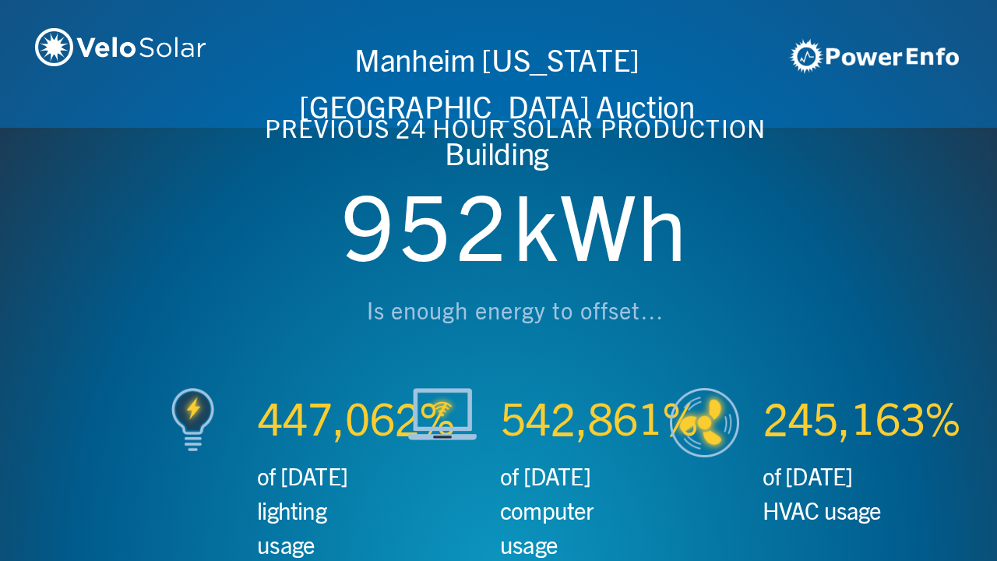
scroll to position [0, 2990]
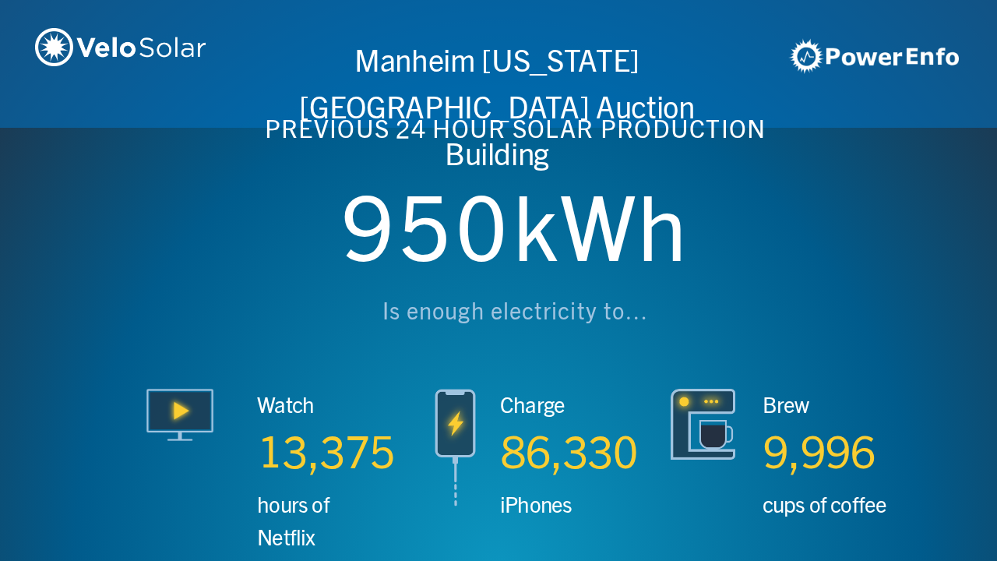
scroll to position [0, 3987]
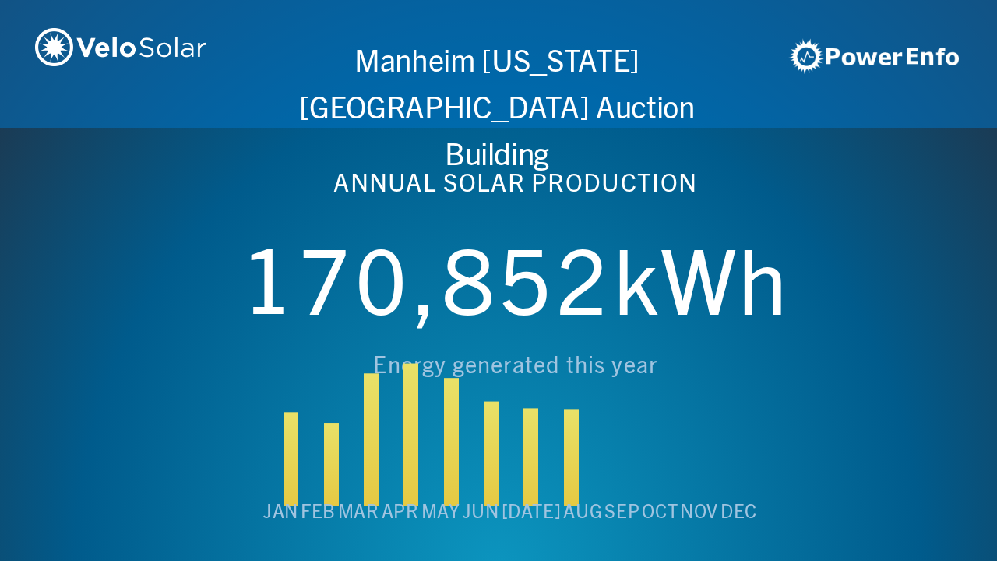
scroll to position [0, 4984]
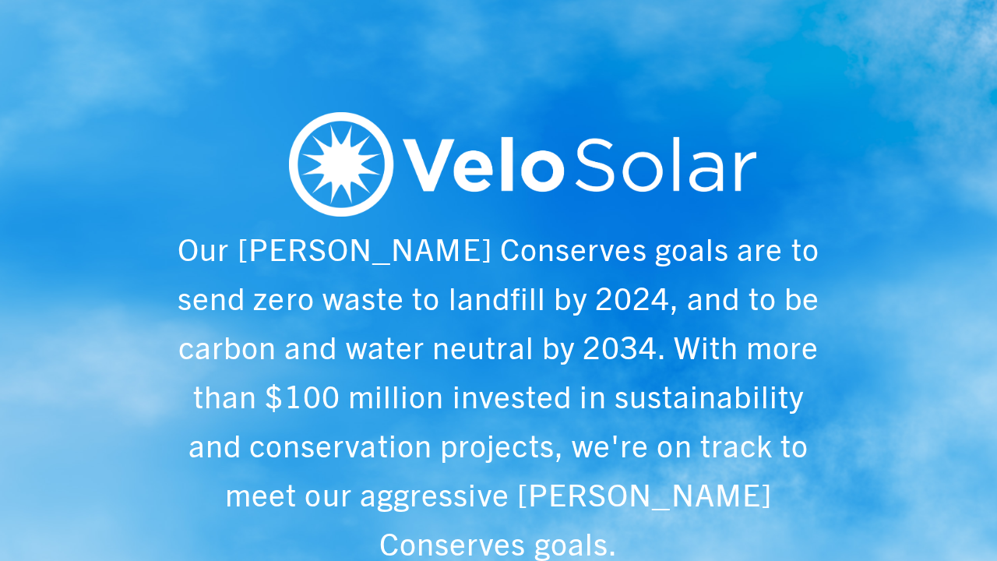
scroll to position [0, 997]
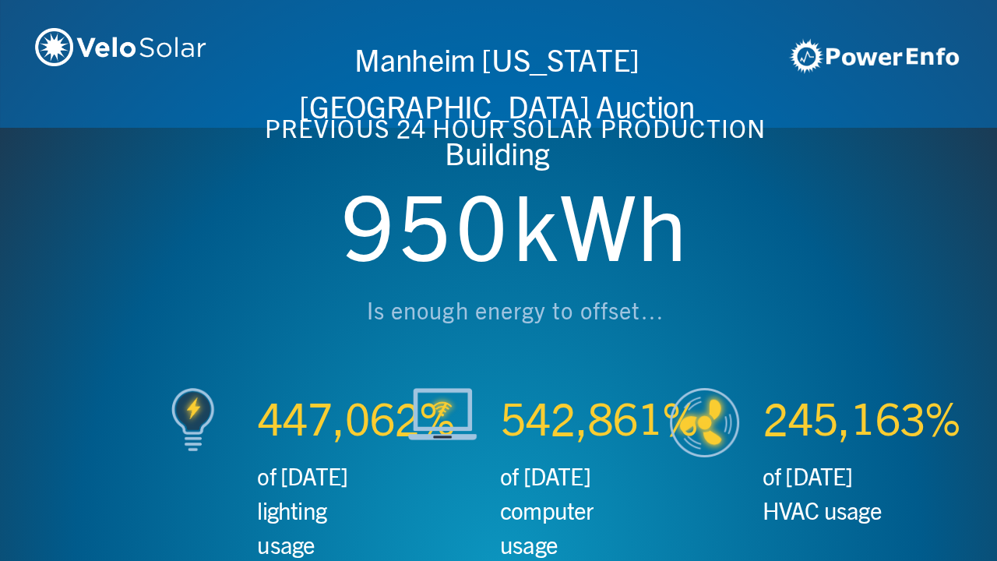
scroll to position [0, 1993]
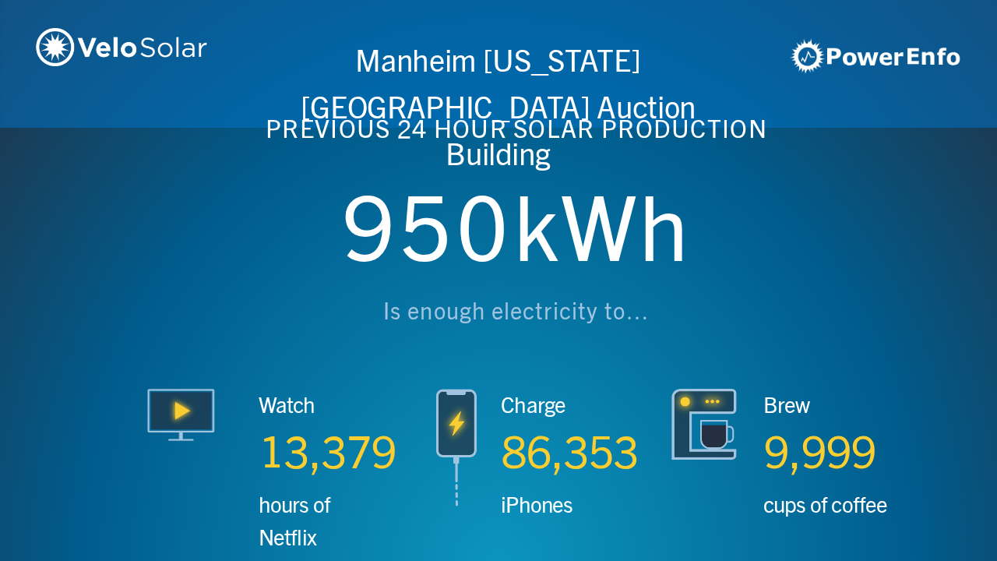
scroll to position [0, 2990]
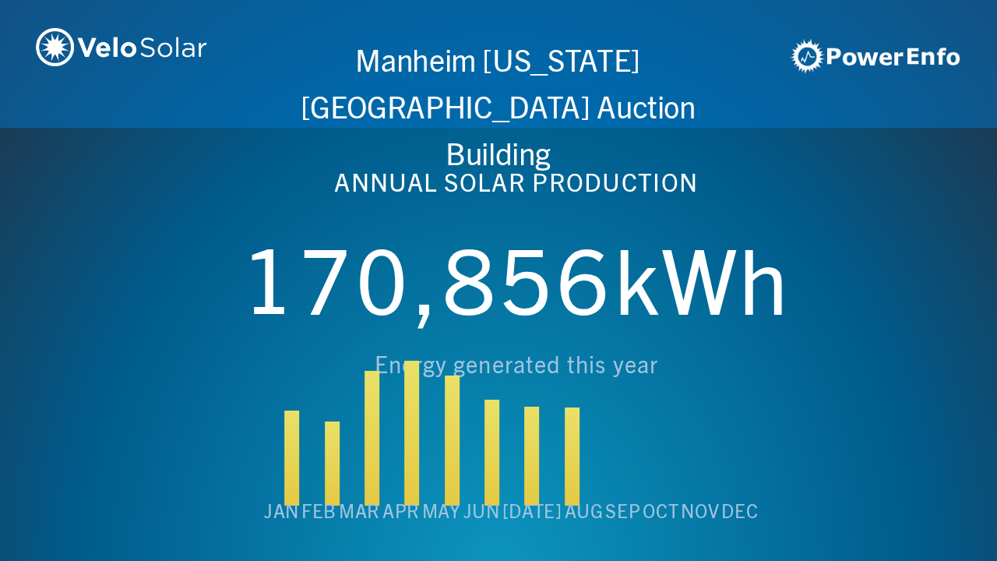
scroll to position [0, 3987]
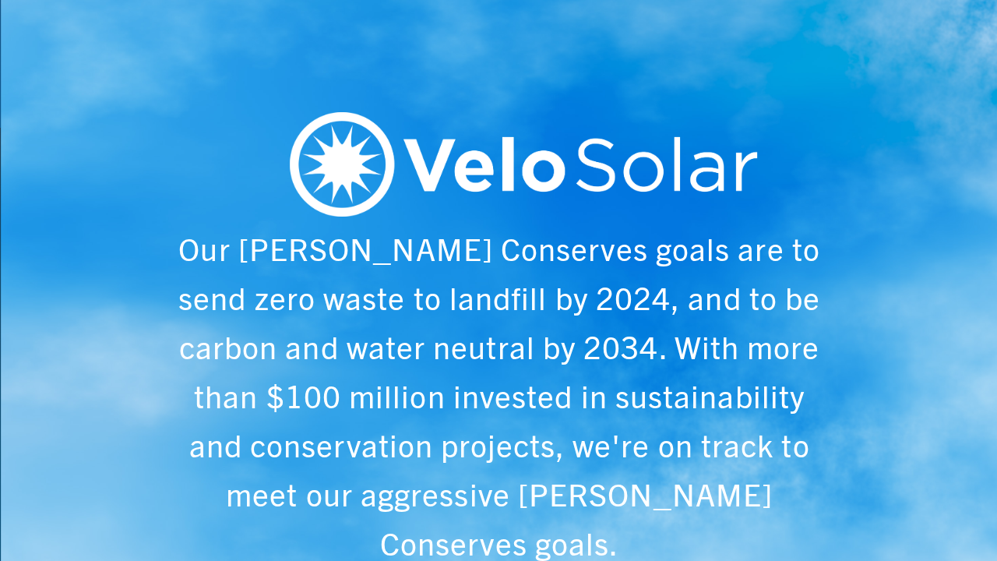
scroll to position [0, 4984]
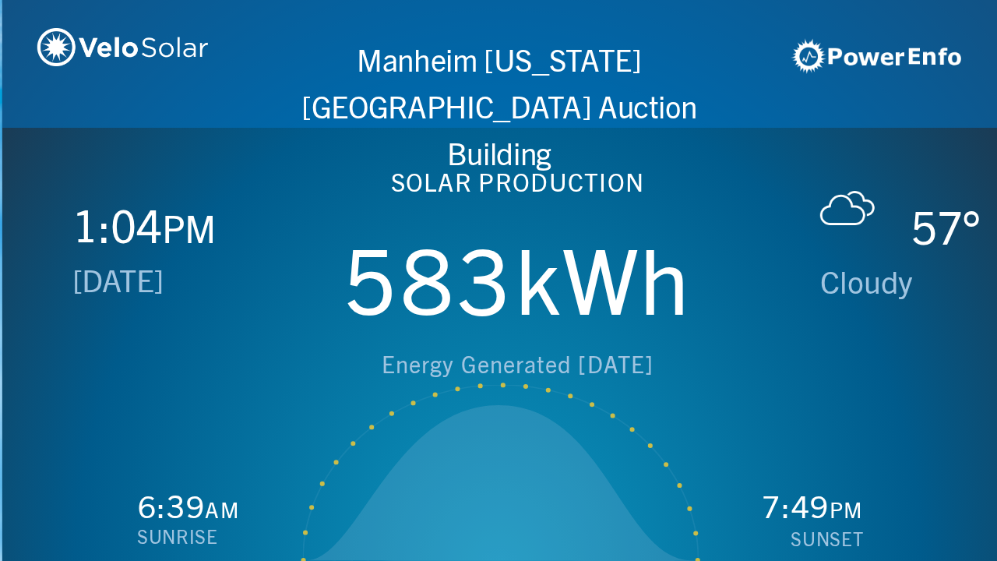
scroll to position [0, 997]
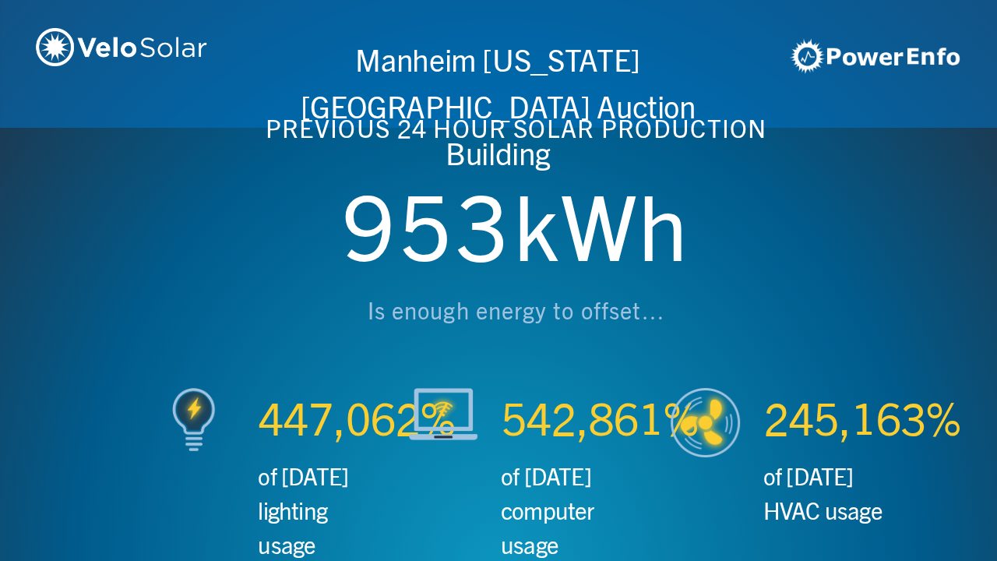
scroll to position [0, 1993]
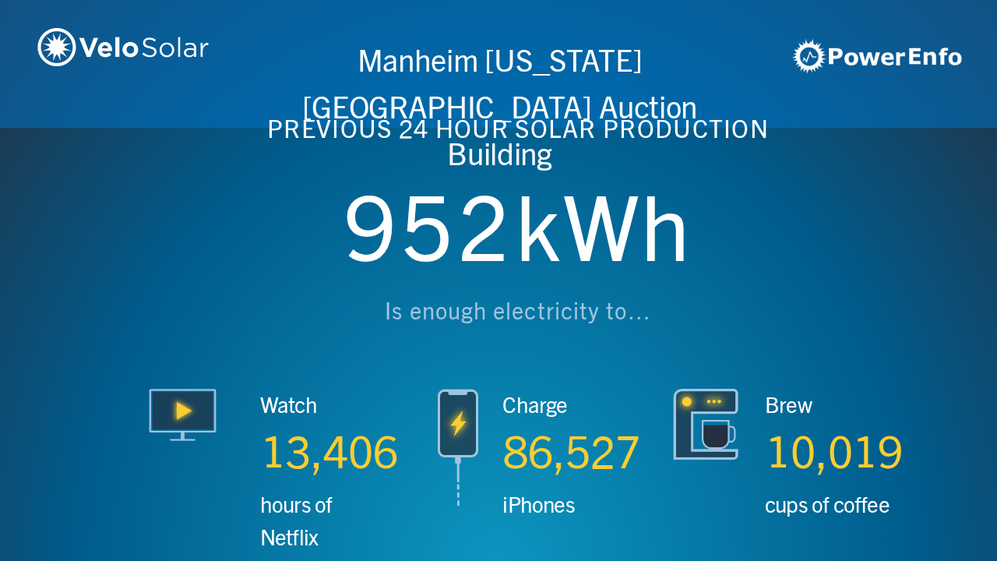
scroll to position [0, 2990]
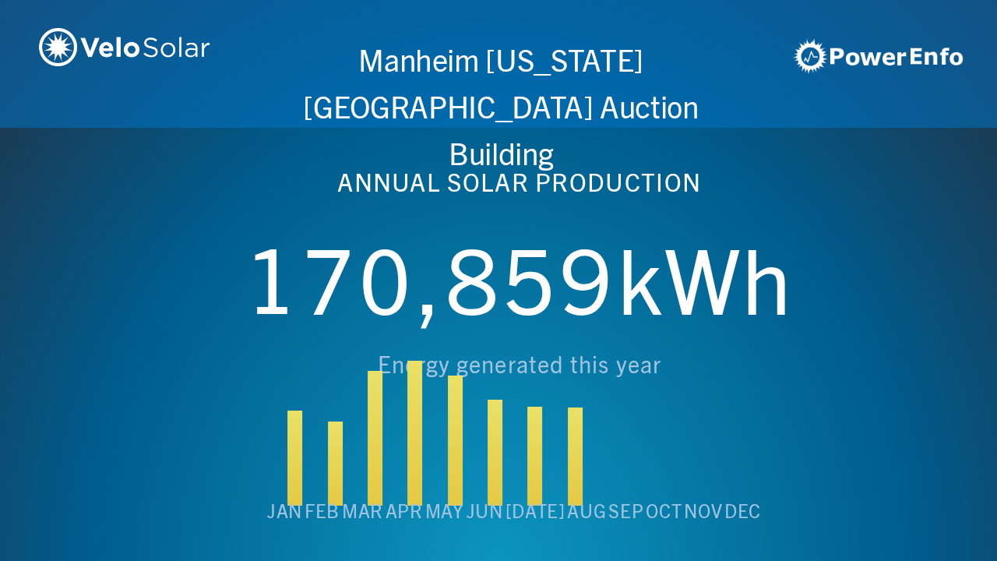
scroll to position [0, 3987]
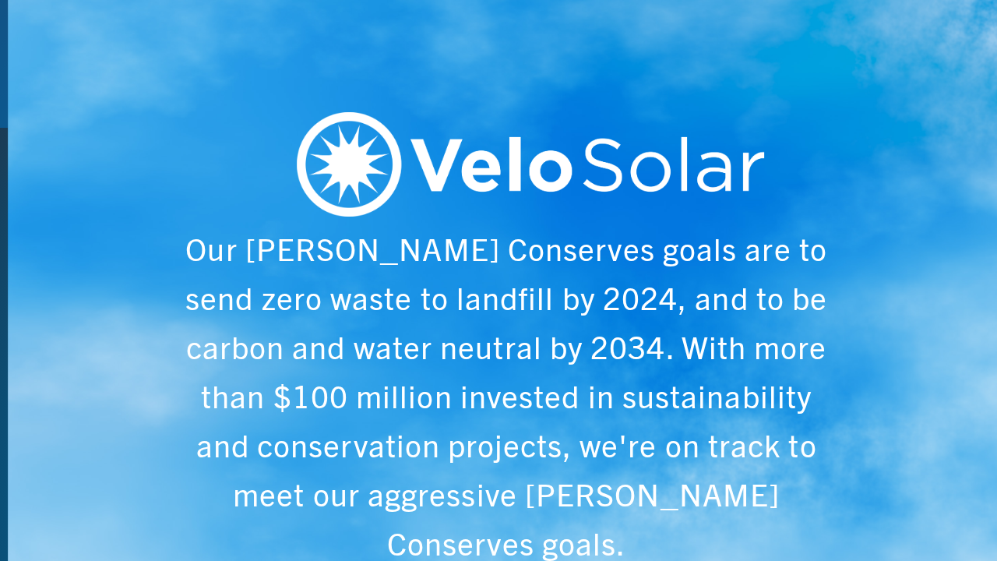
scroll to position [0, 4984]
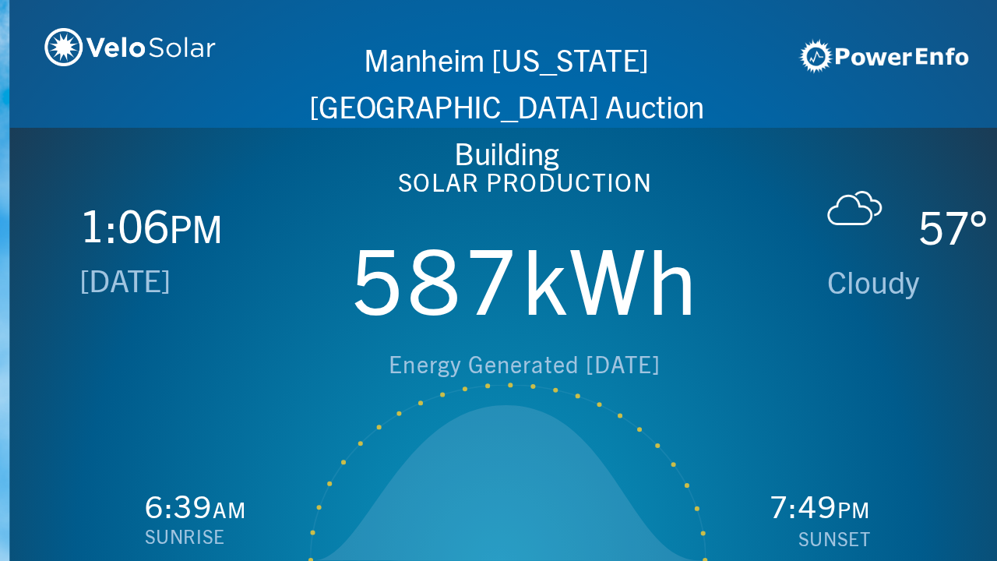
scroll to position [0, 997]
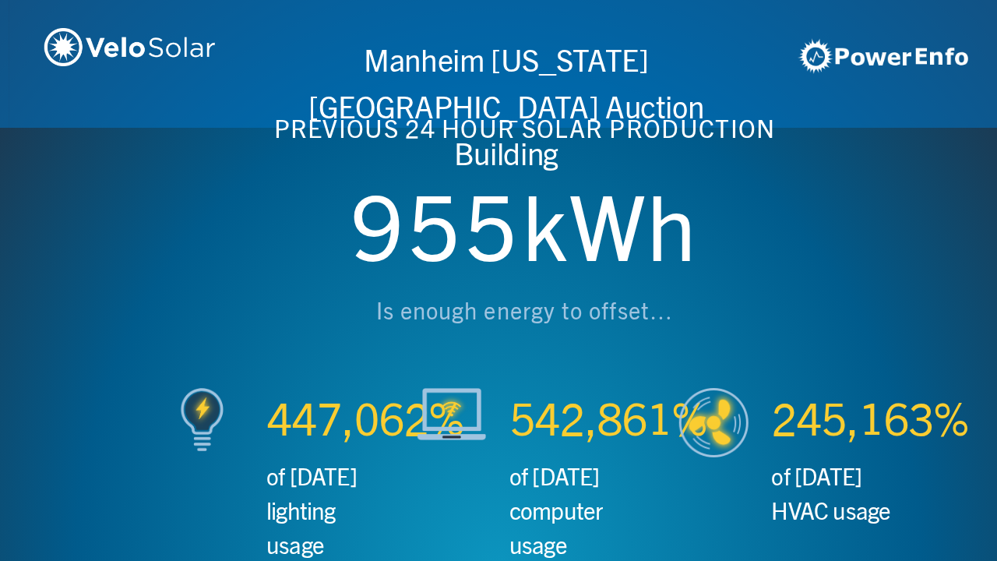
scroll to position [0, 1993]
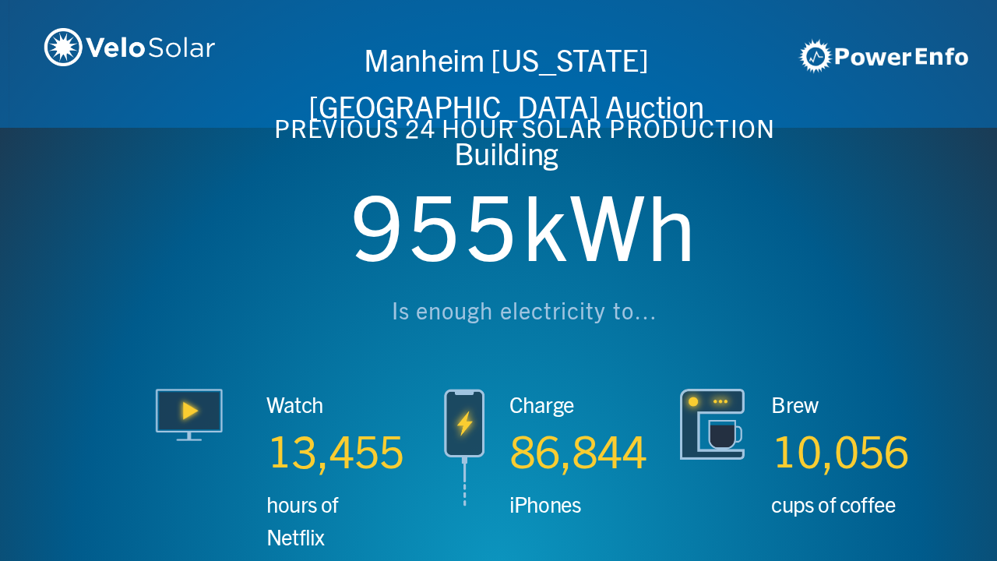
scroll to position [0, 2990]
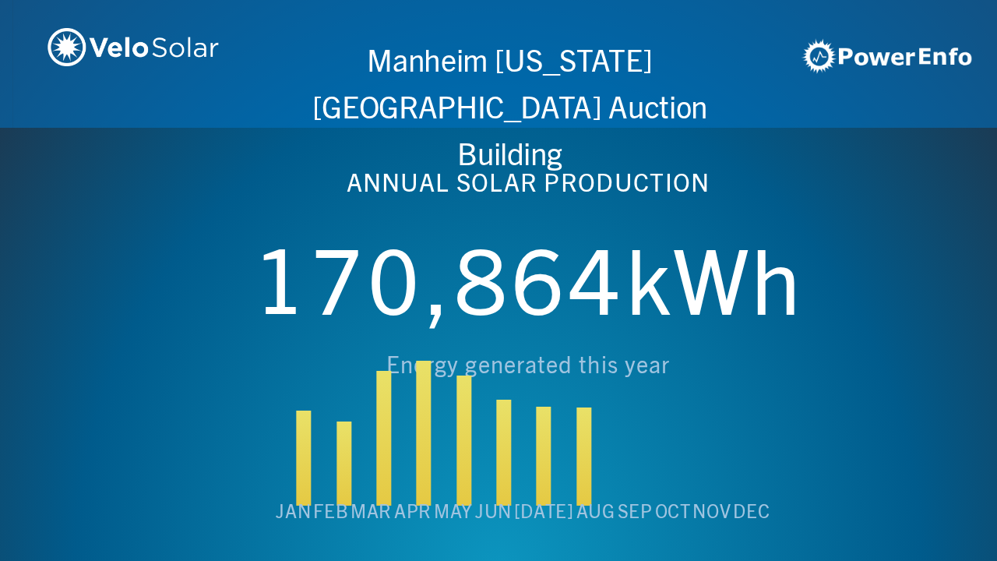
scroll to position [0, 3987]
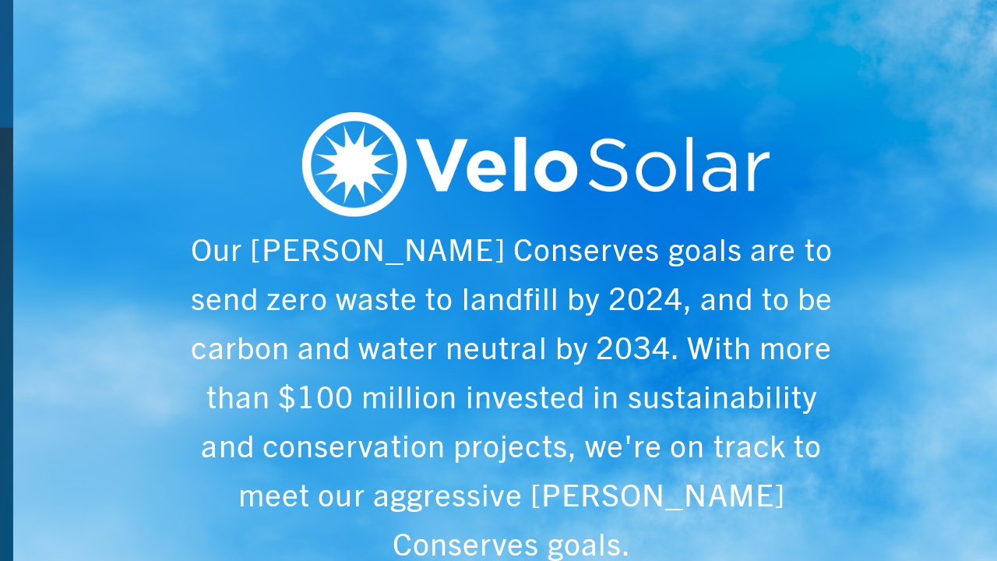
scroll to position [0, 4984]
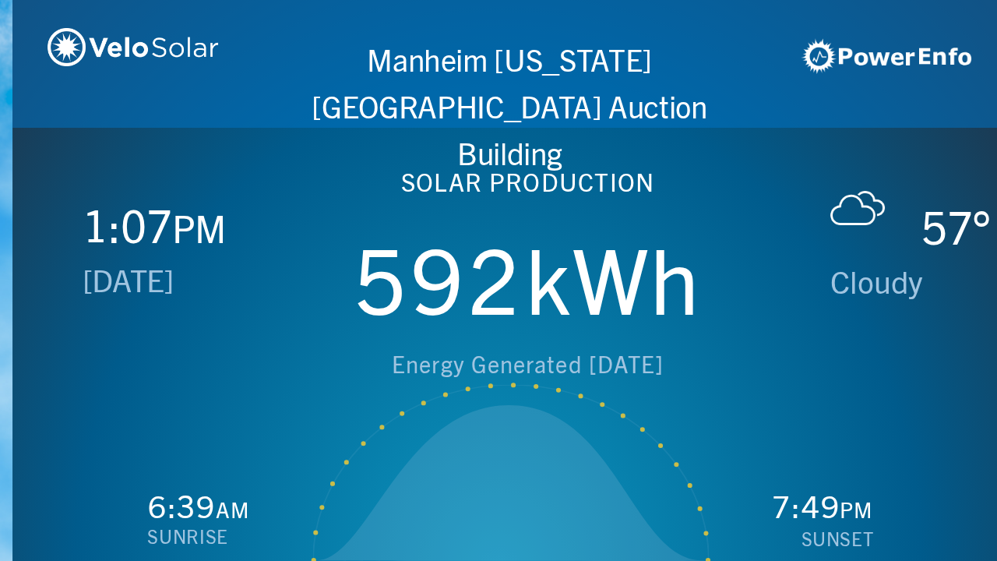
scroll to position [0, 997]
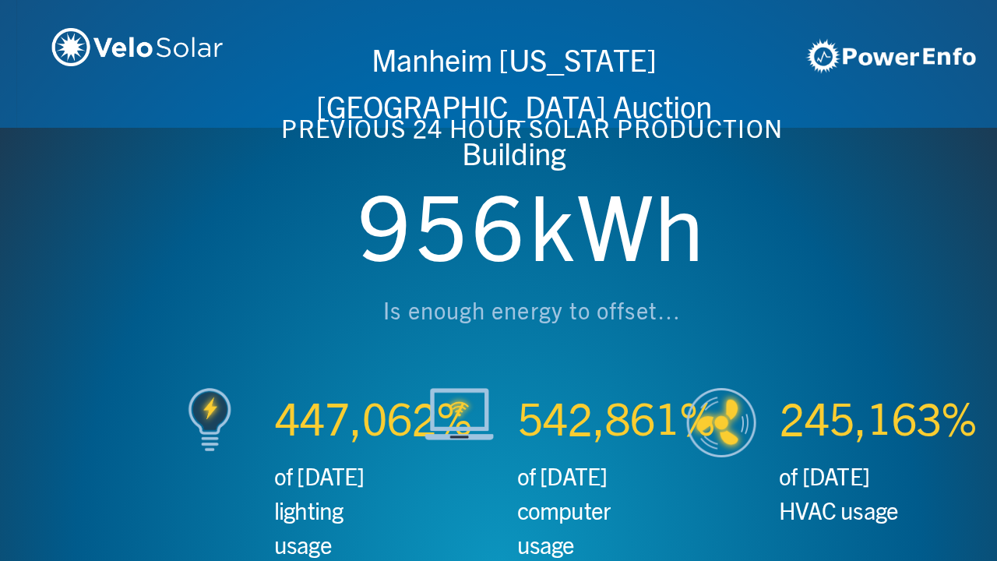
scroll to position [0, 1993]
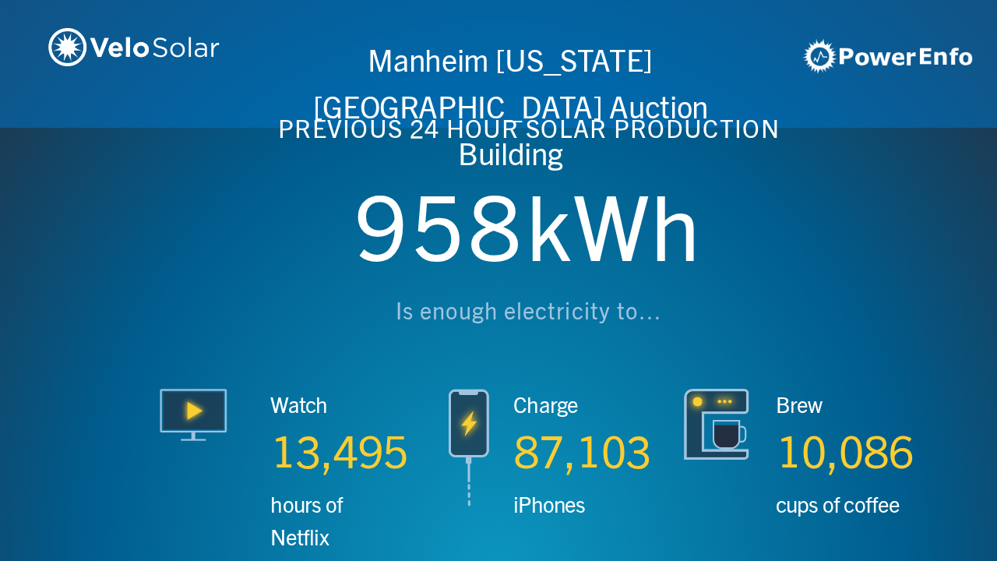
scroll to position [0, 2990]
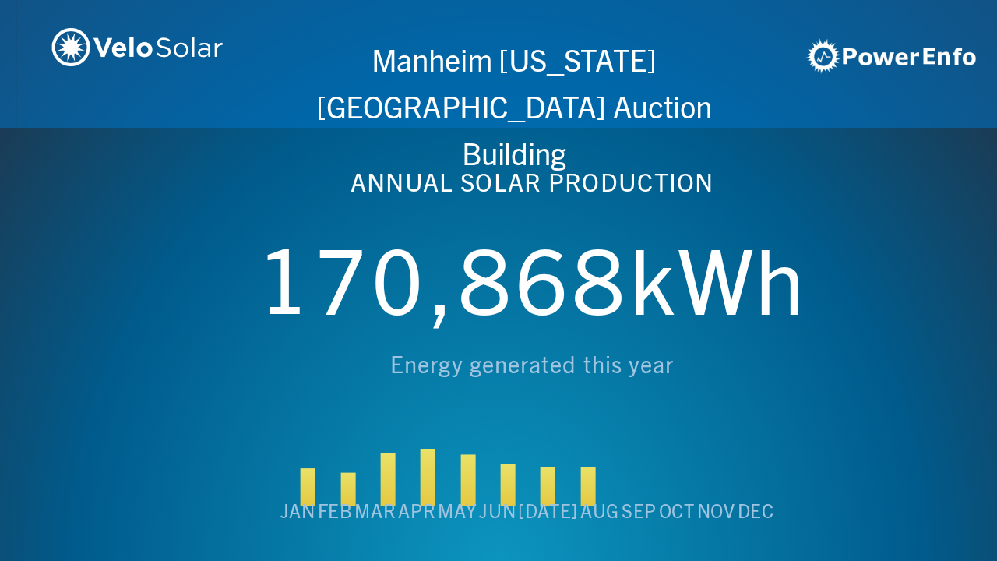
scroll to position [0, 3987]
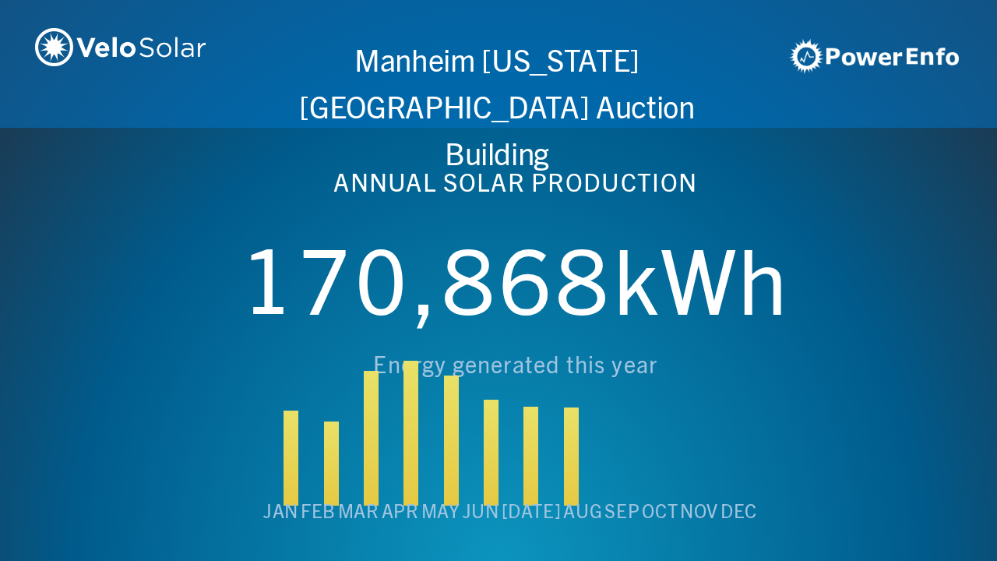
scroll to position [0, 4984]
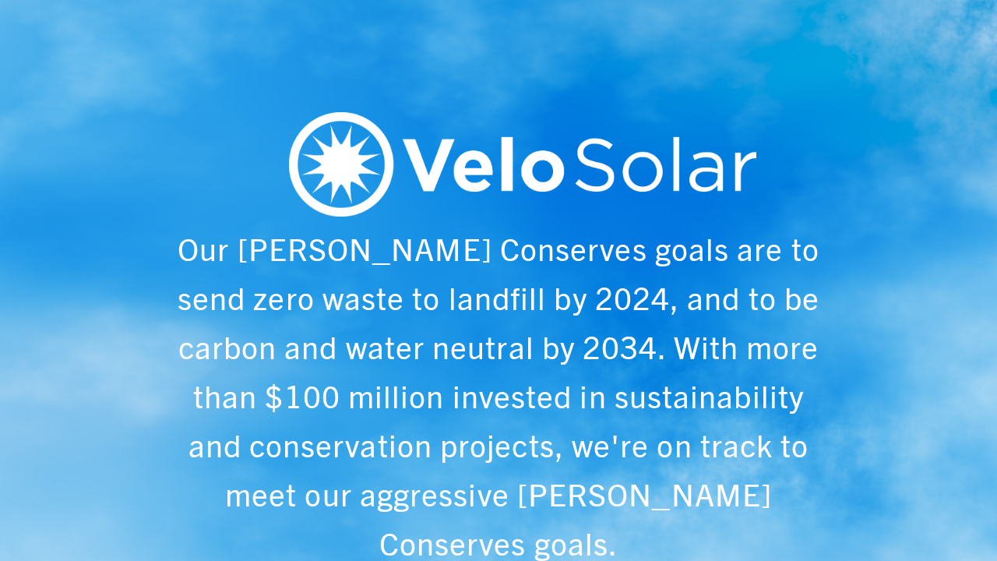
scroll to position [0, 997]
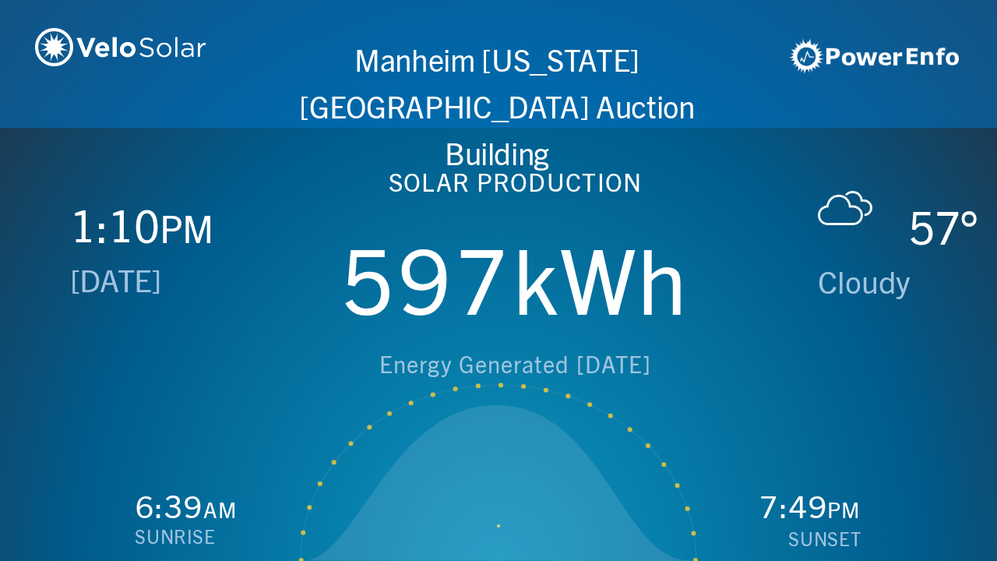
scroll to position [0, 1993]
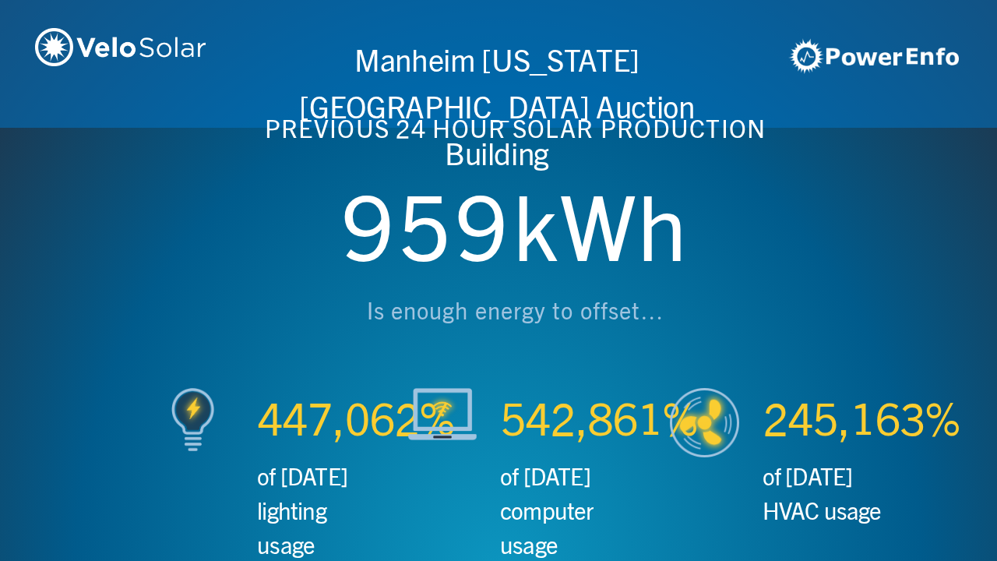
scroll to position [0, 2990]
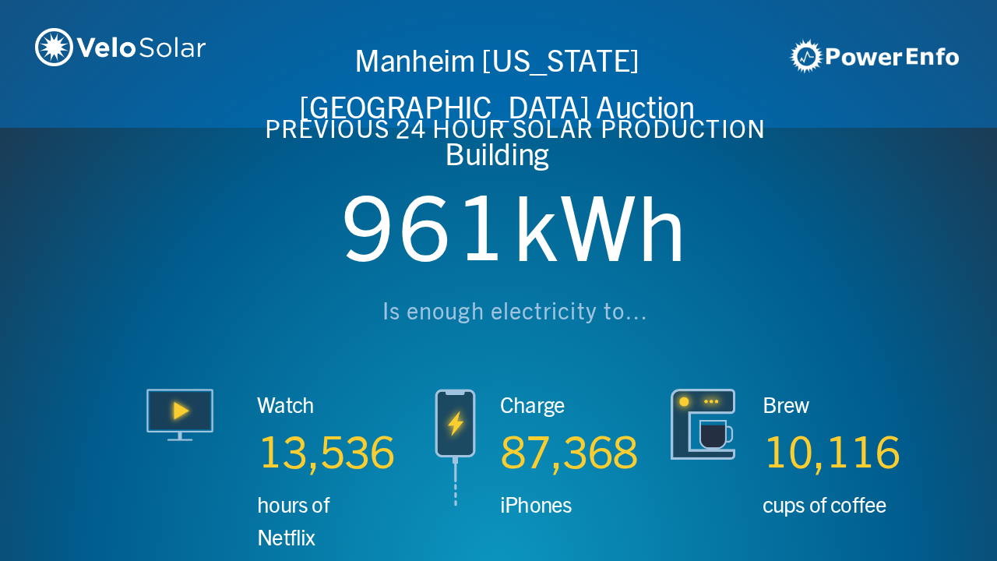
scroll to position [0, 3987]
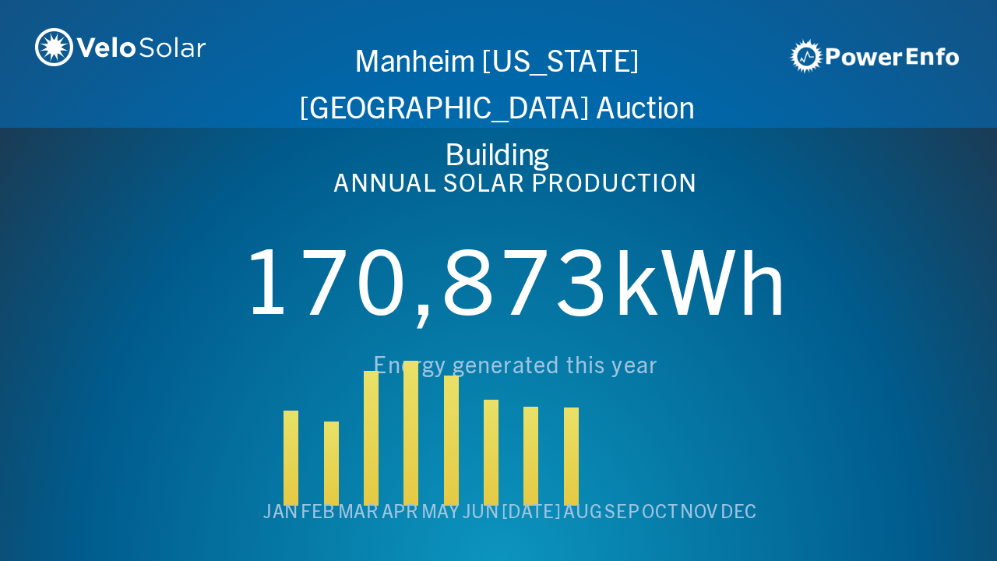
scroll to position [0, 4984]
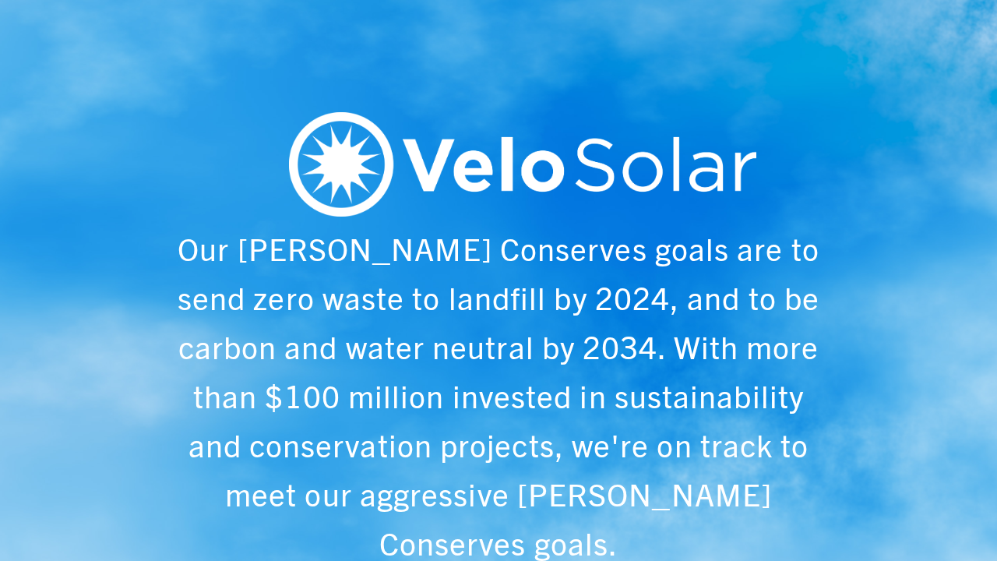
scroll to position [0, 997]
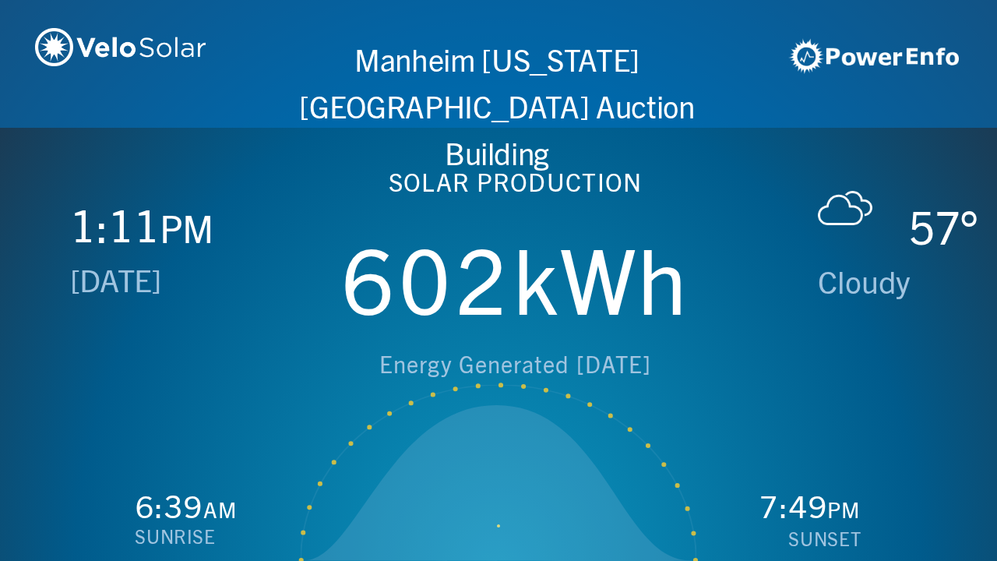
scroll to position [0, 1993]
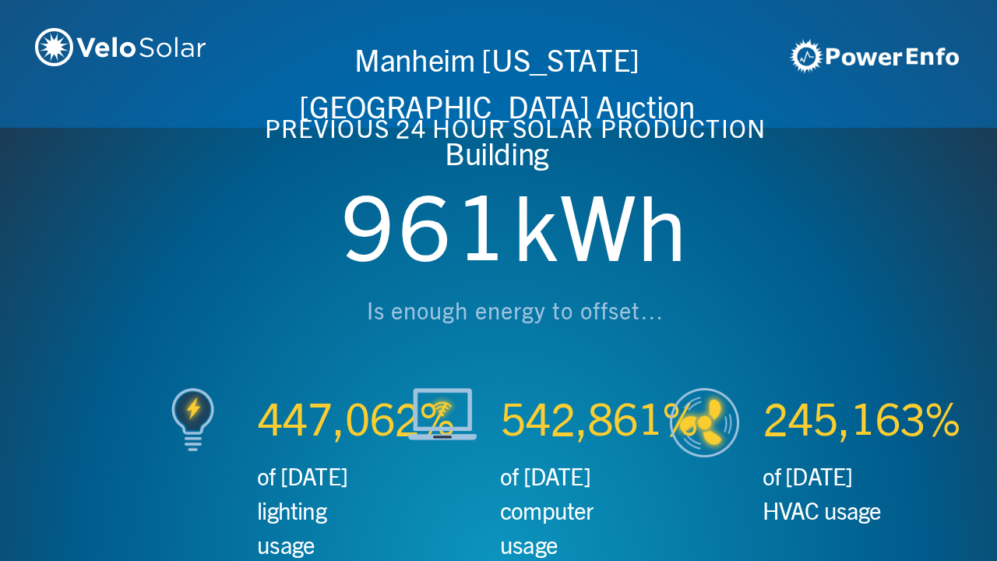
scroll to position [0, 2990]
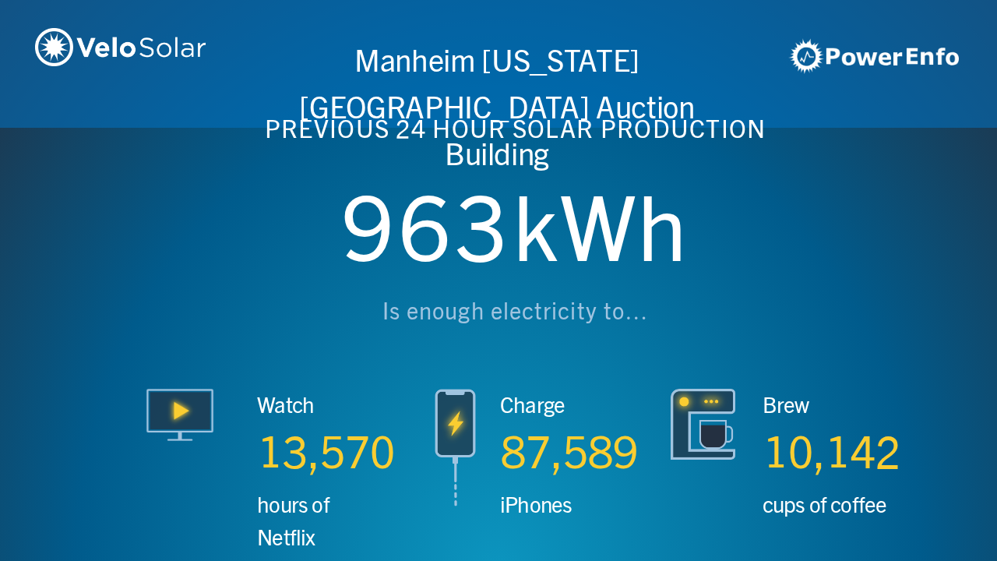
scroll to position [0, 3987]
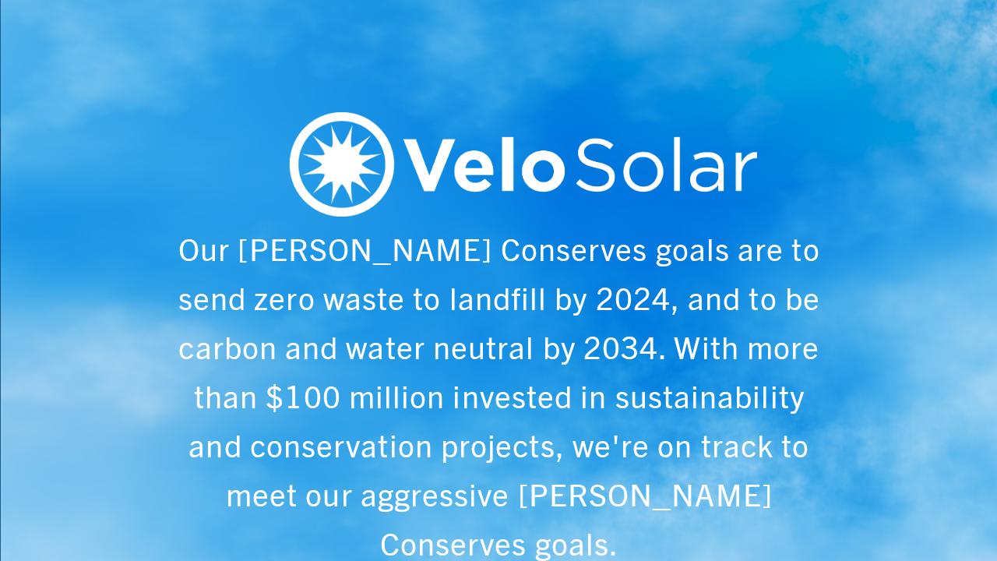
scroll to position [0, 4984]
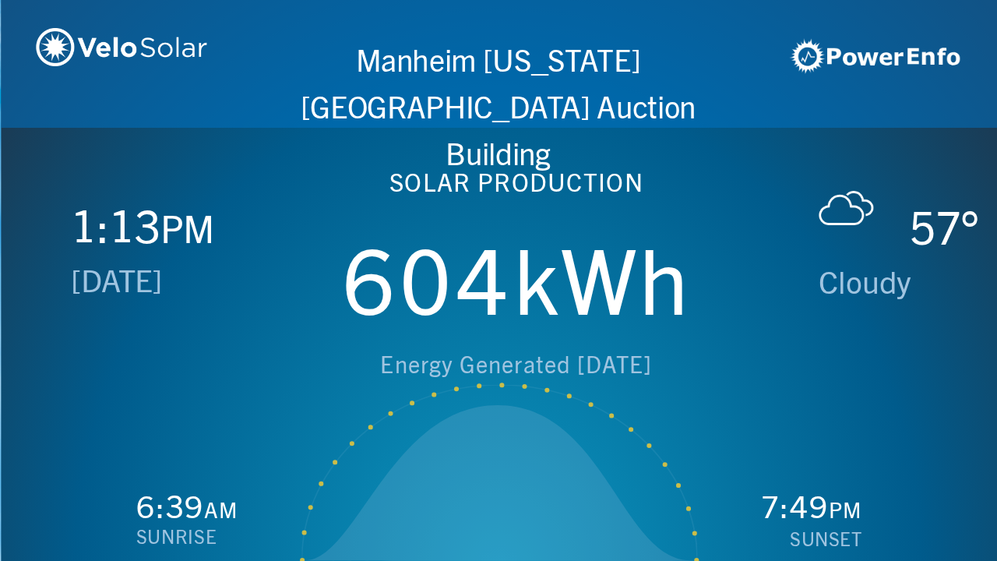
scroll to position [0, 997]
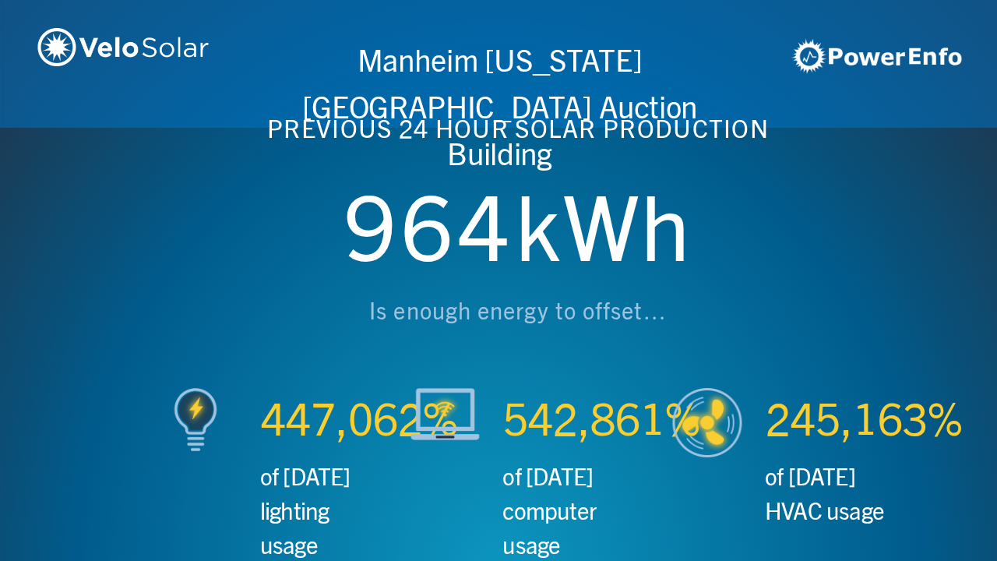
scroll to position [0, 1993]
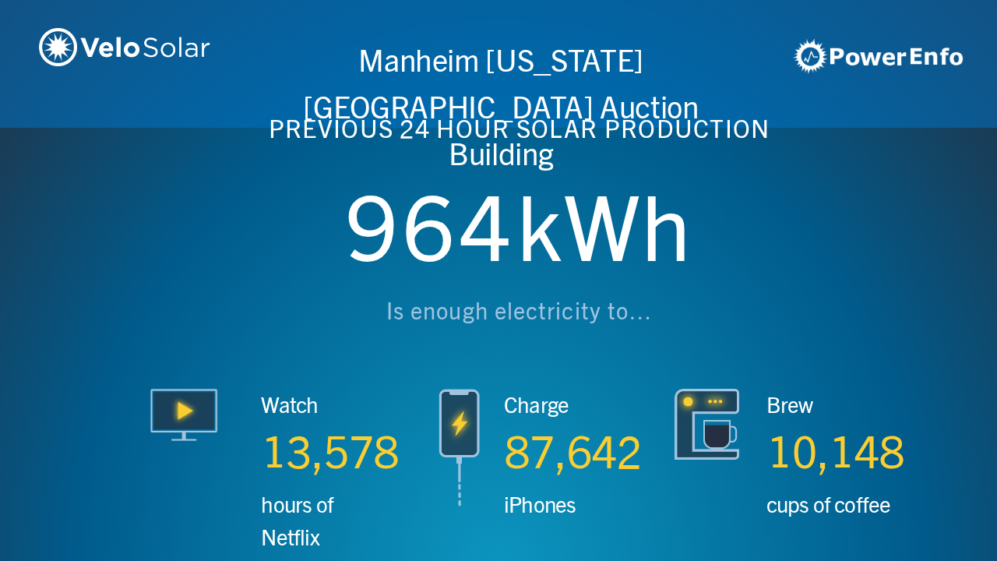
scroll to position [0, 2990]
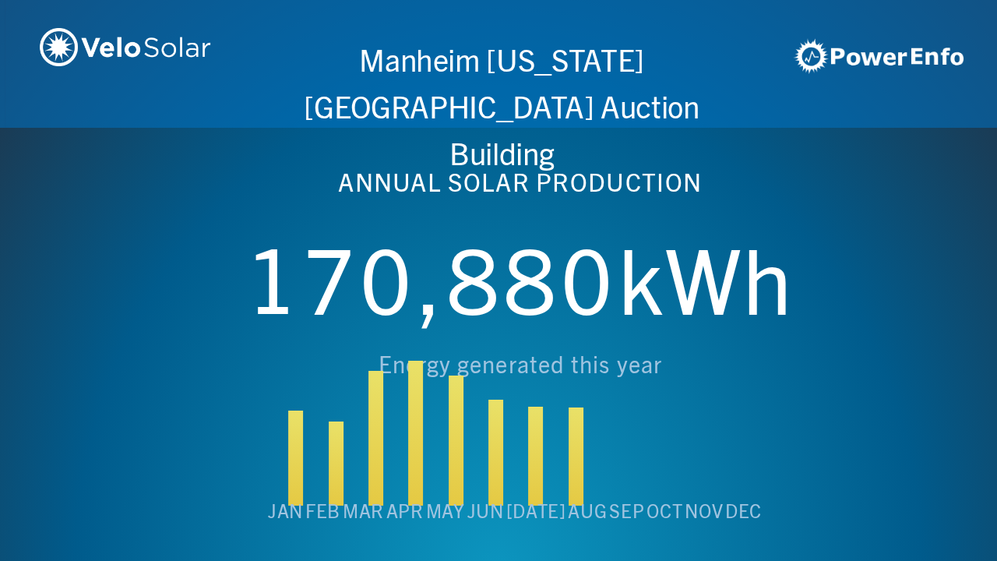
scroll to position [0, 3987]
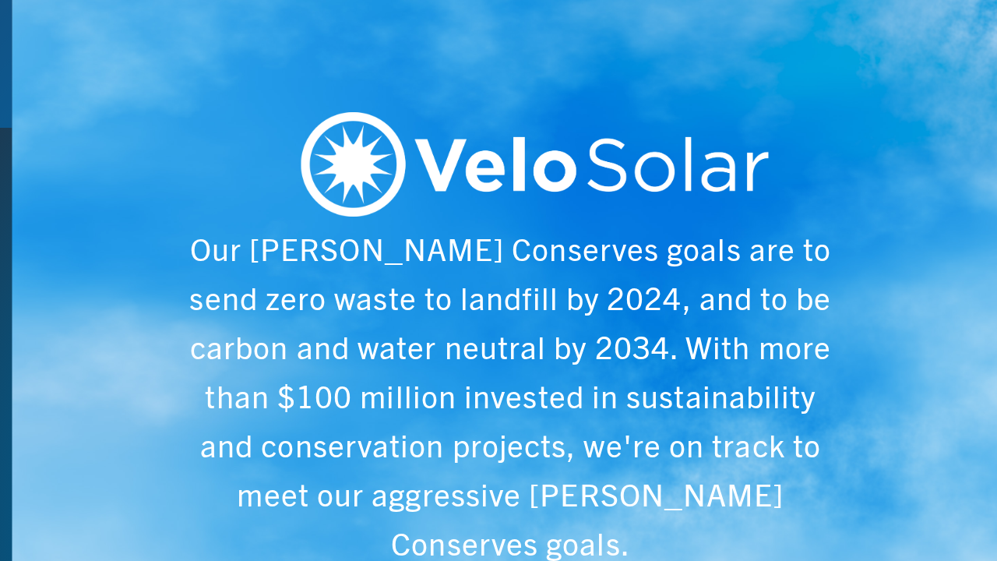
scroll to position [0, 4984]
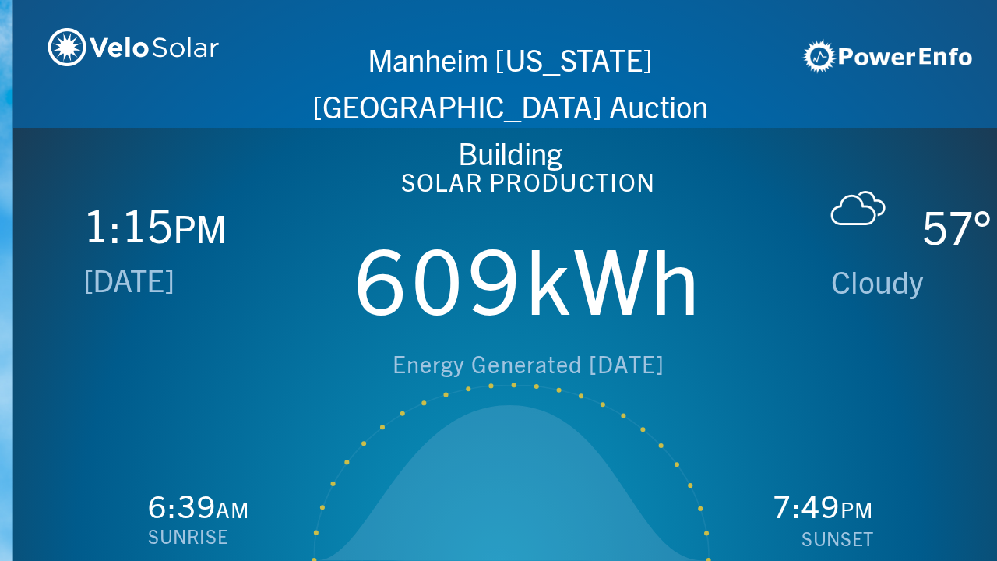
scroll to position [0, 997]
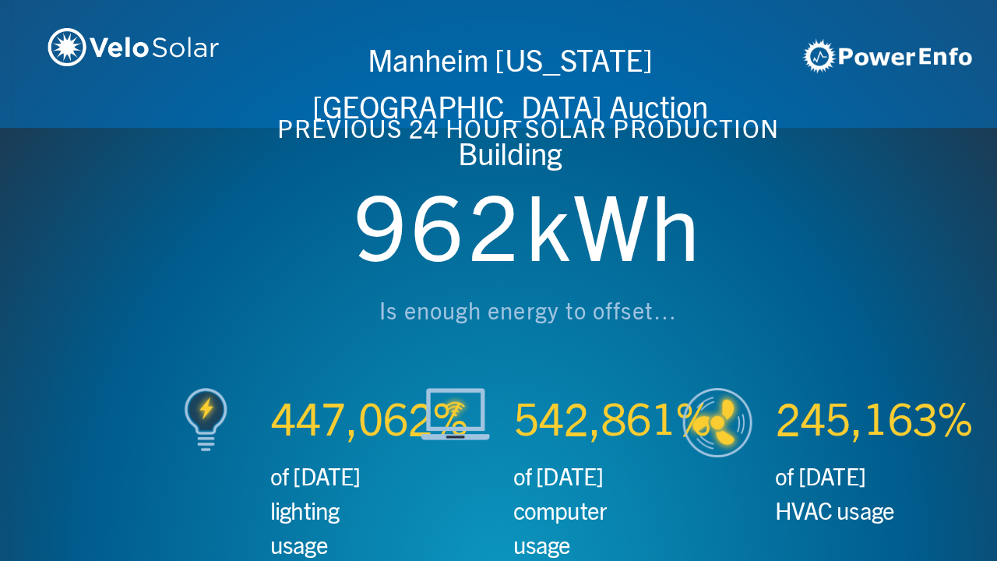
scroll to position [0, 1993]
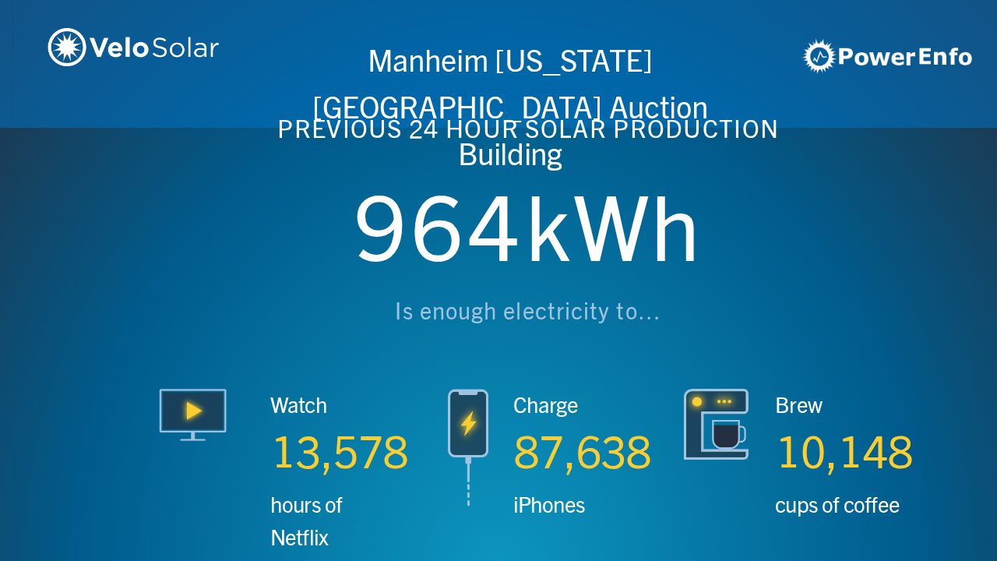
scroll to position [0, 2990]
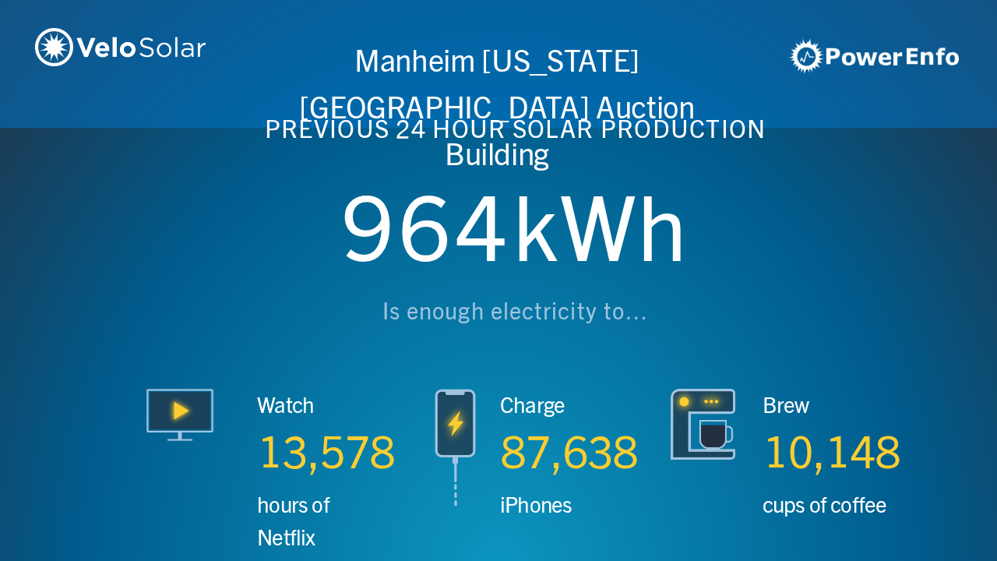
scroll to position [0, 3987]
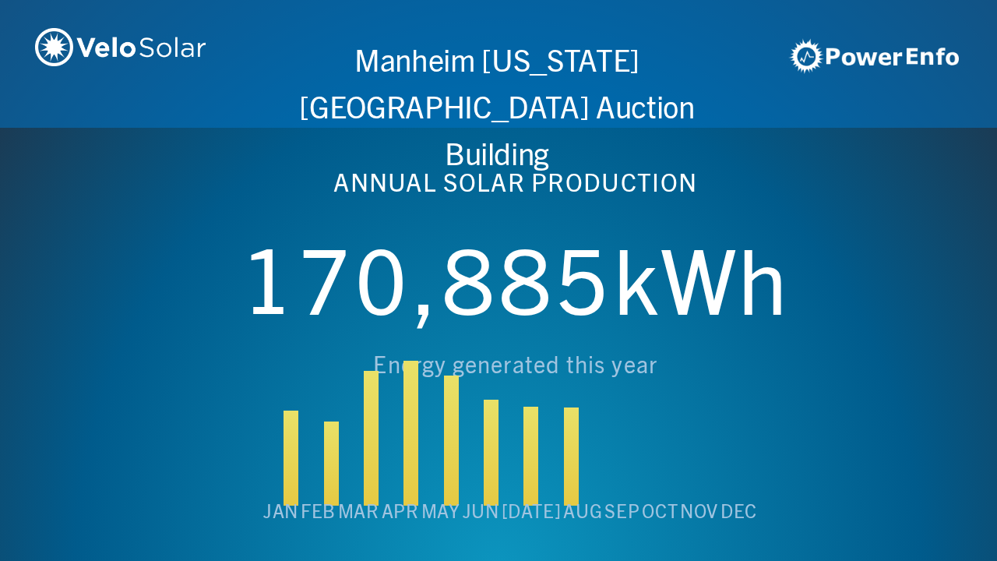
scroll to position [0, 4984]
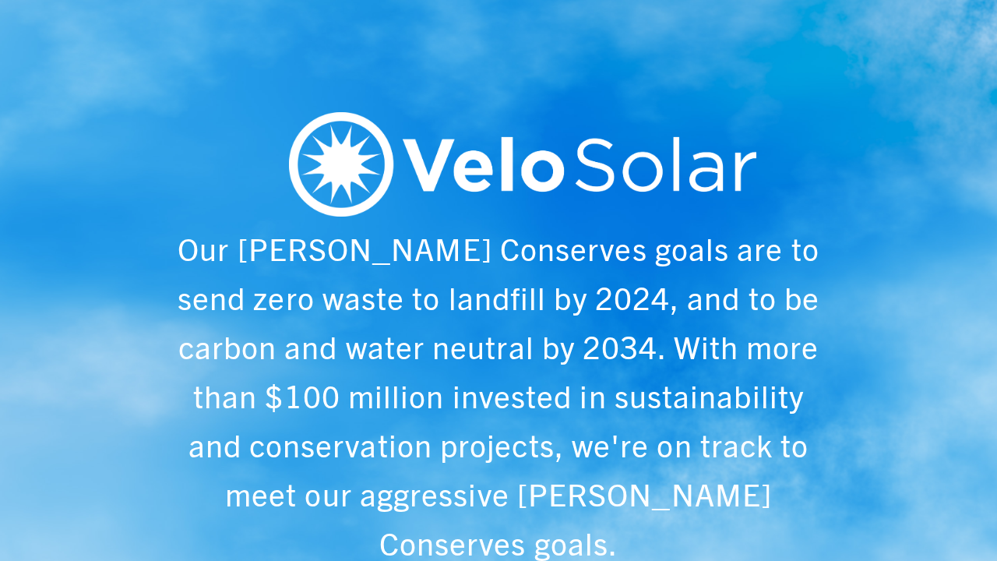
scroll to position [0, 997]
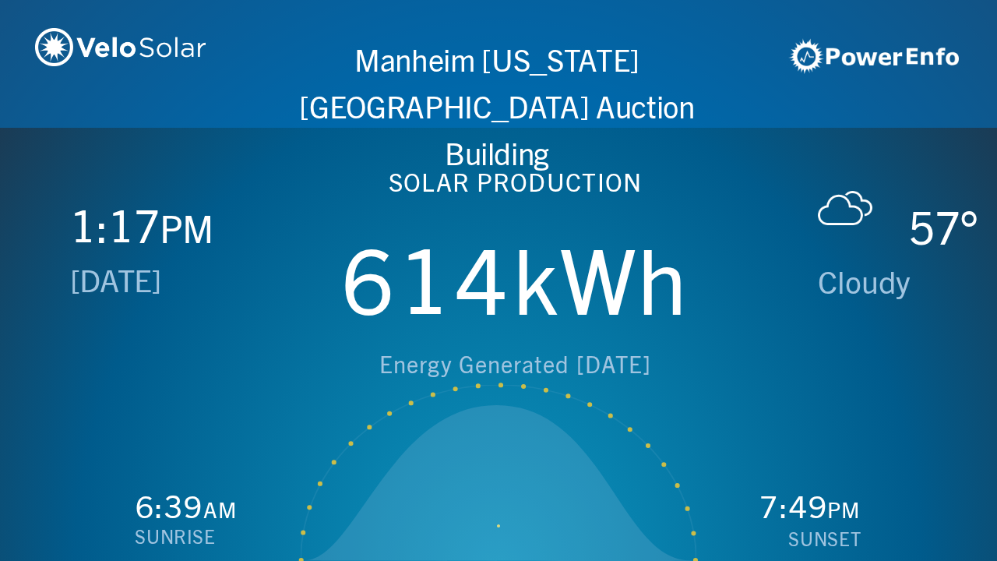
scroll to position [0, 1993]
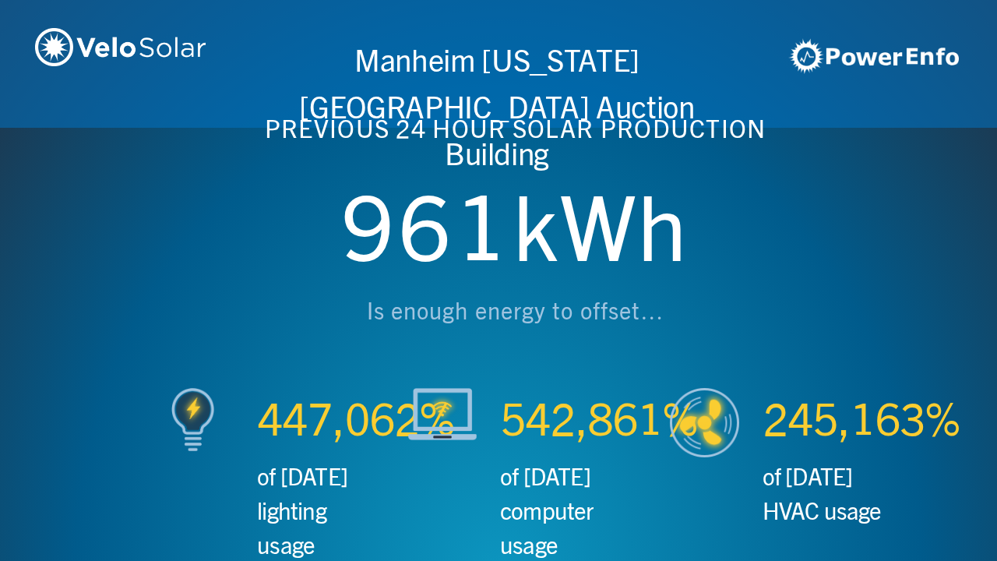
scroll to position [0, 2990]
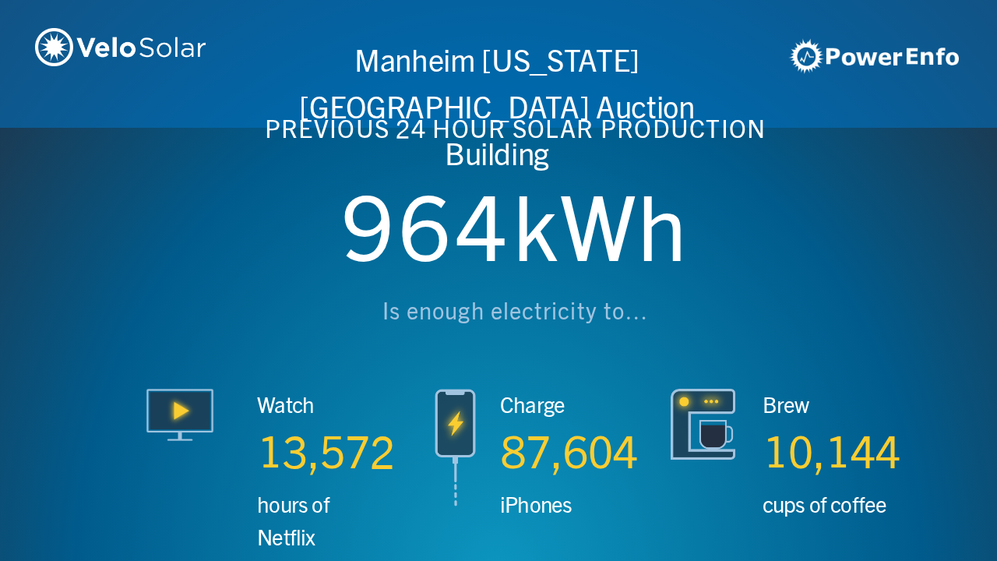
scroll to position [0, 3987]
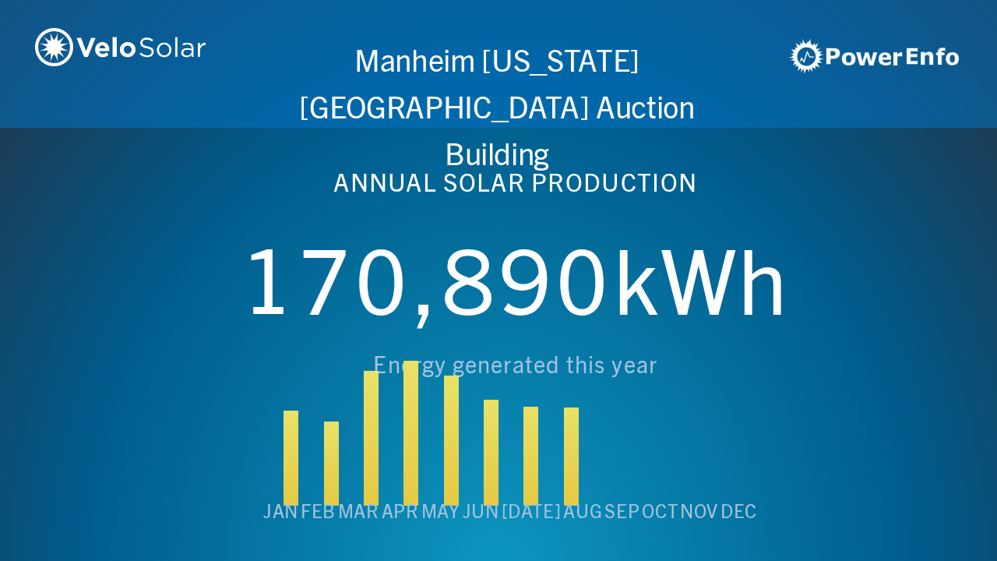
scroll to position [0, 4984]
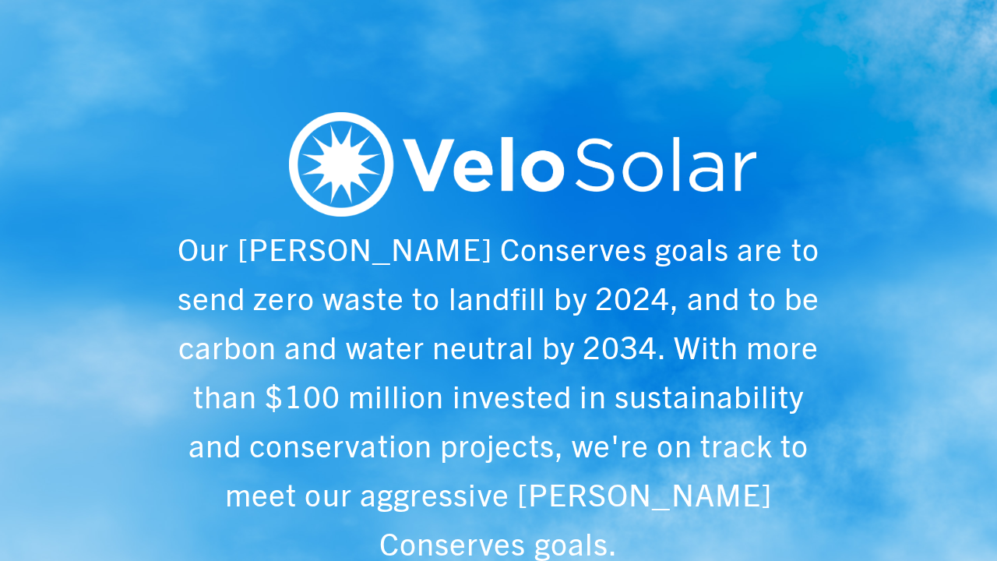
scroll to position [0, 997]
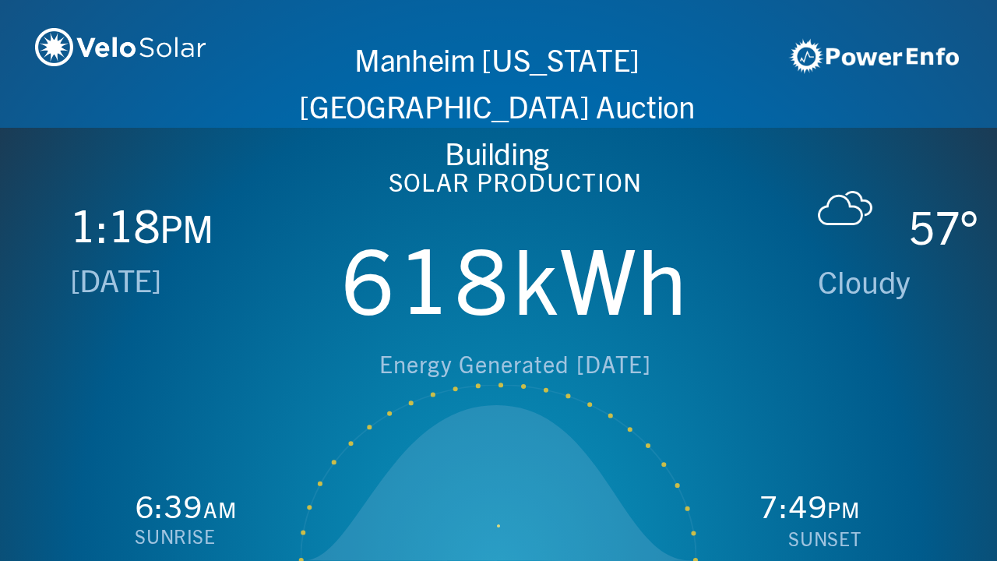
scroll to position [0, 1993]
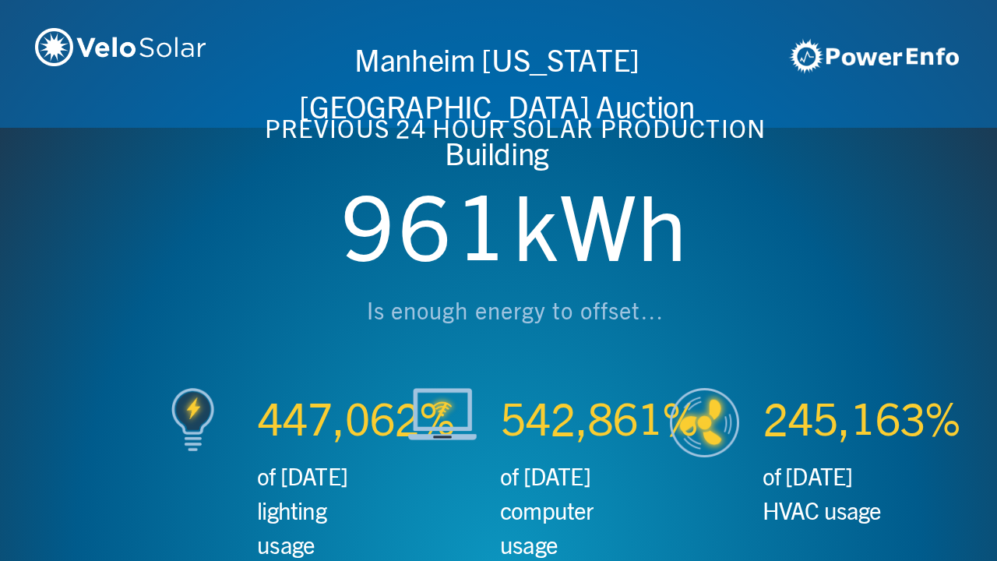
scroll to position [0, 2990]
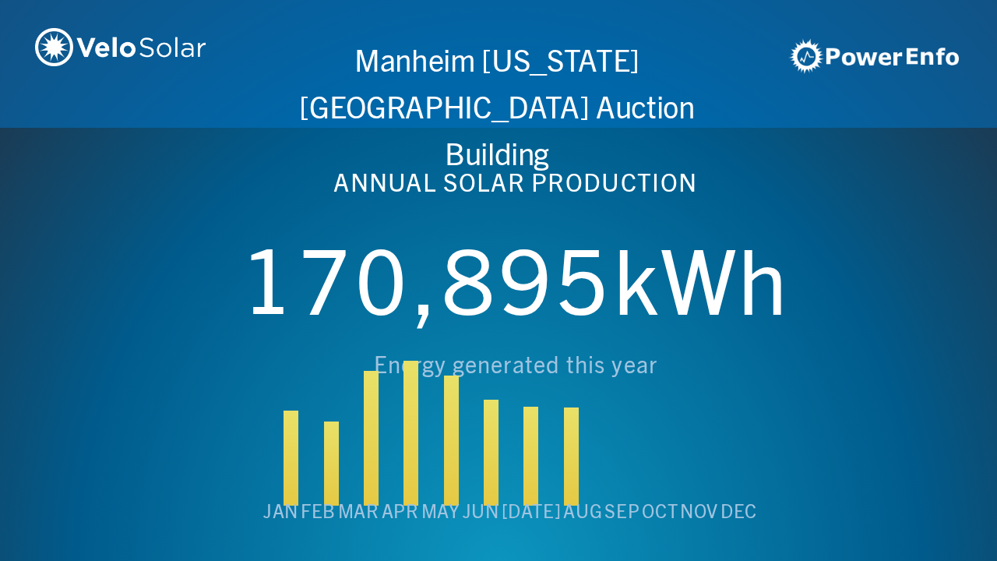
scroll to position [0, 3987]
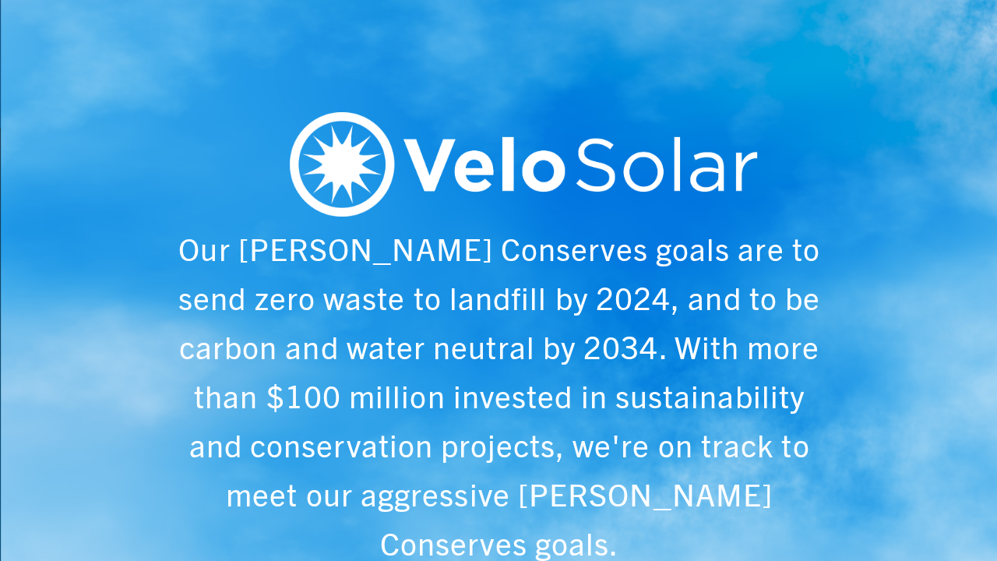
scroll to position [0, 4984]
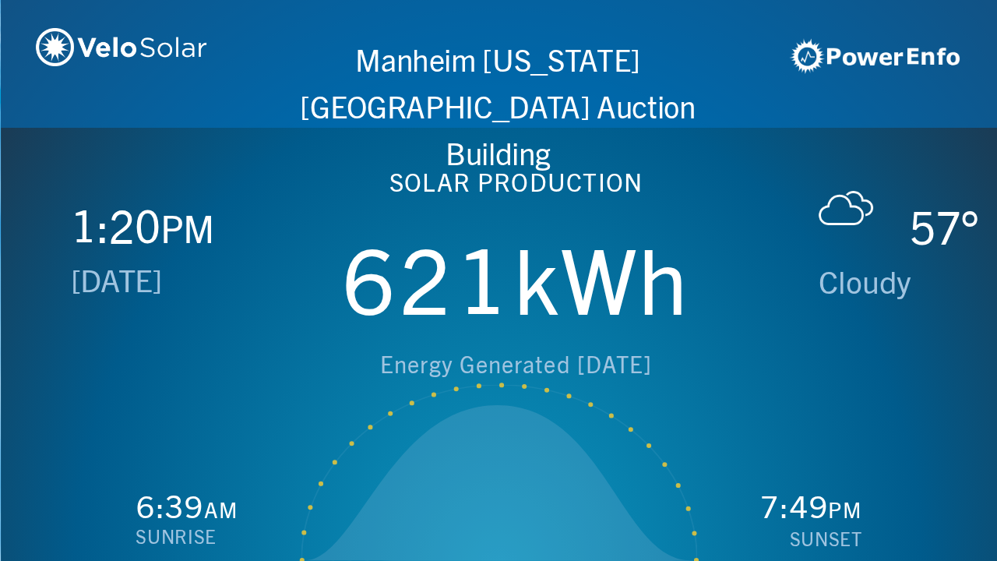
scroll to position [0, 997]
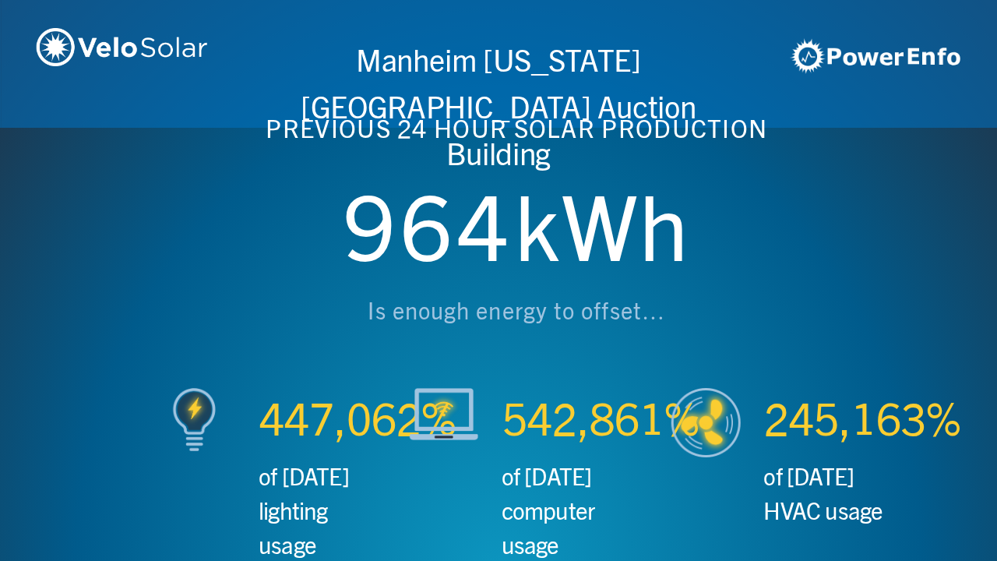
scroll to position [0, 1993]
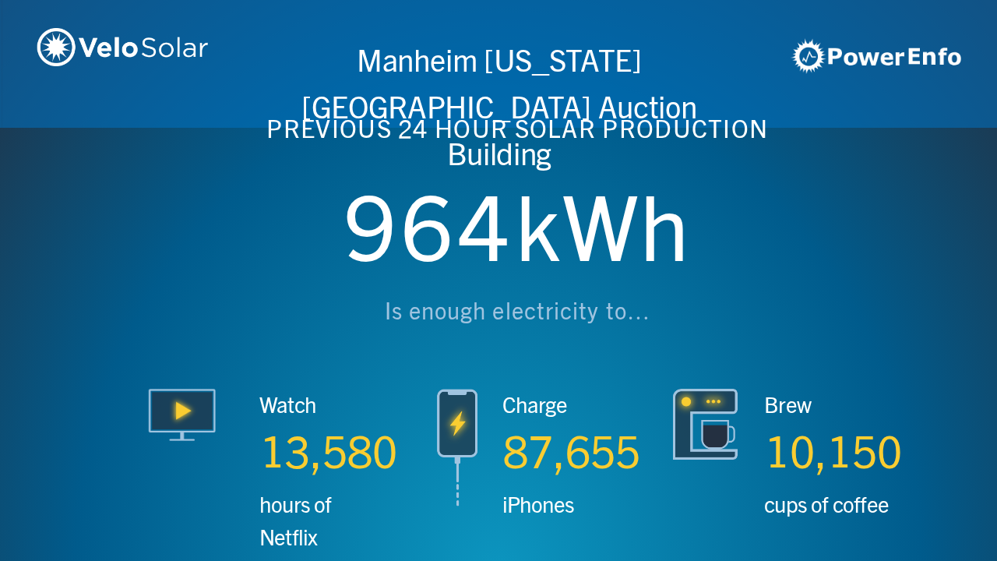
scroll to position [0, 2990]
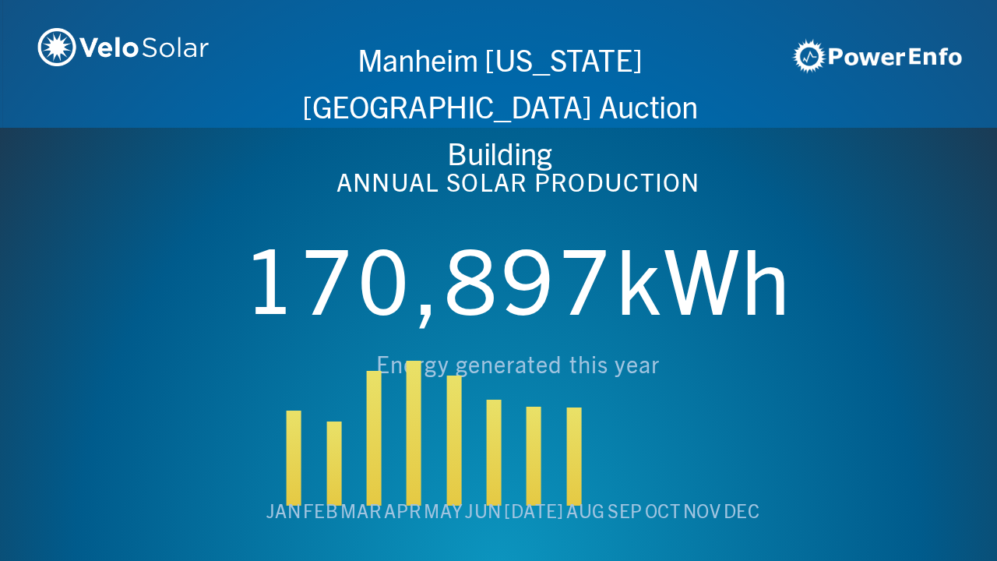
scroll to position [0, 3987]
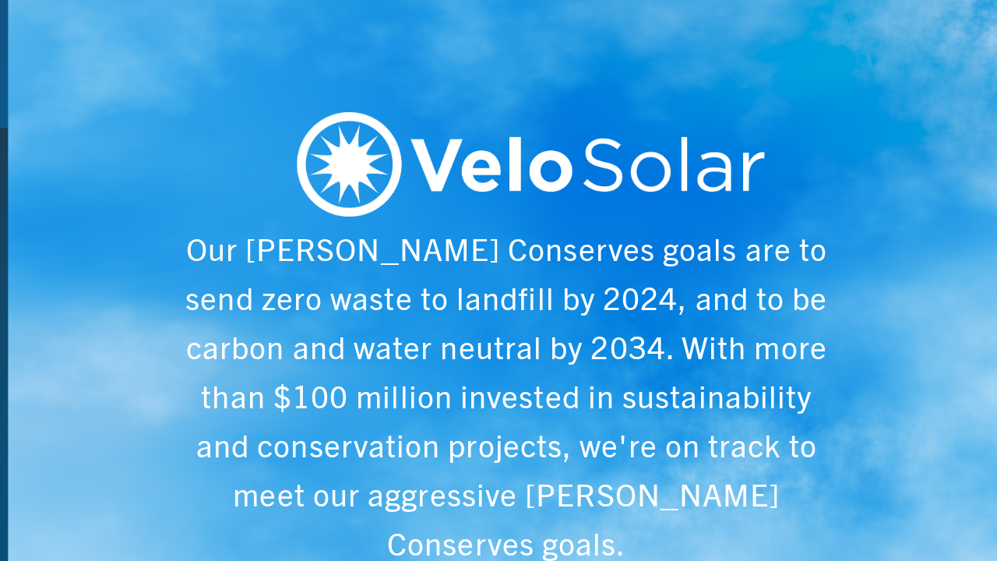
scroll to position [0, 4984]
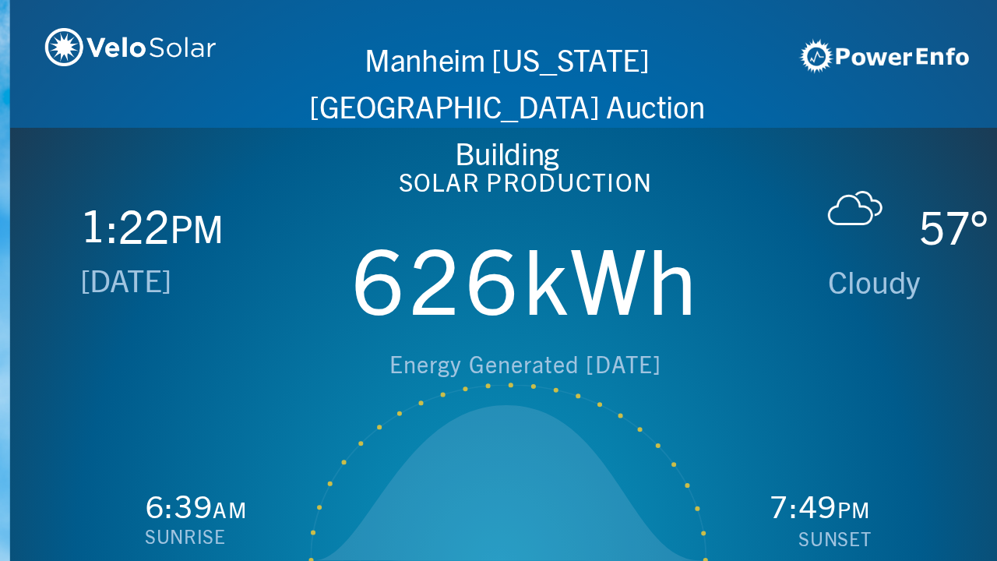
scroll to position [0, 997]
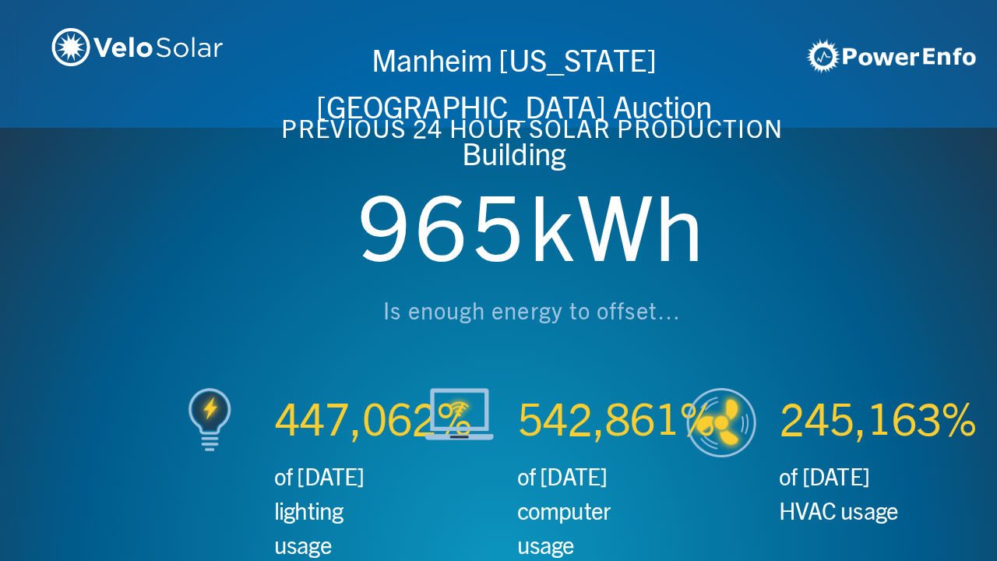
scroll to position [0, 1993]
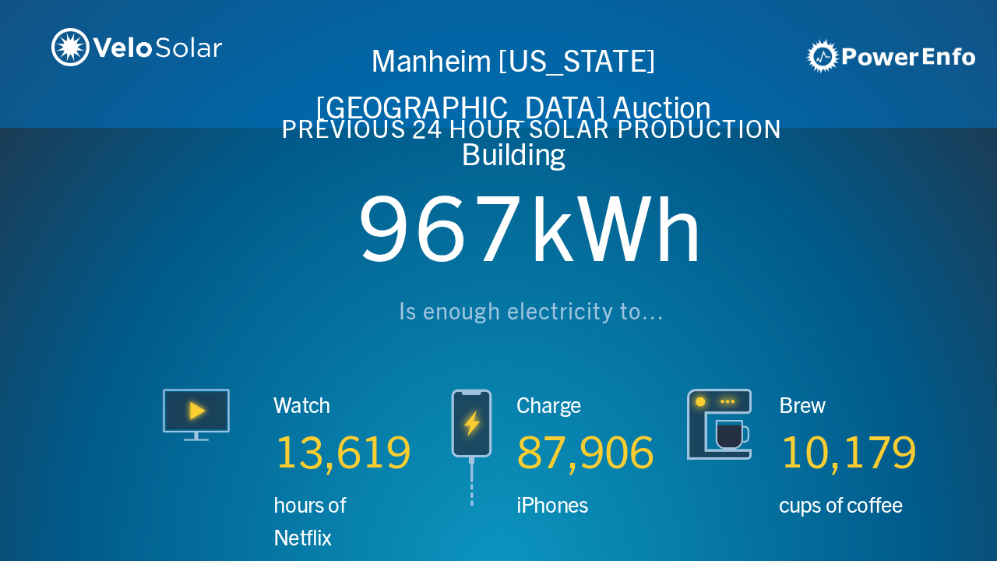
scroll to position [0, 2990]
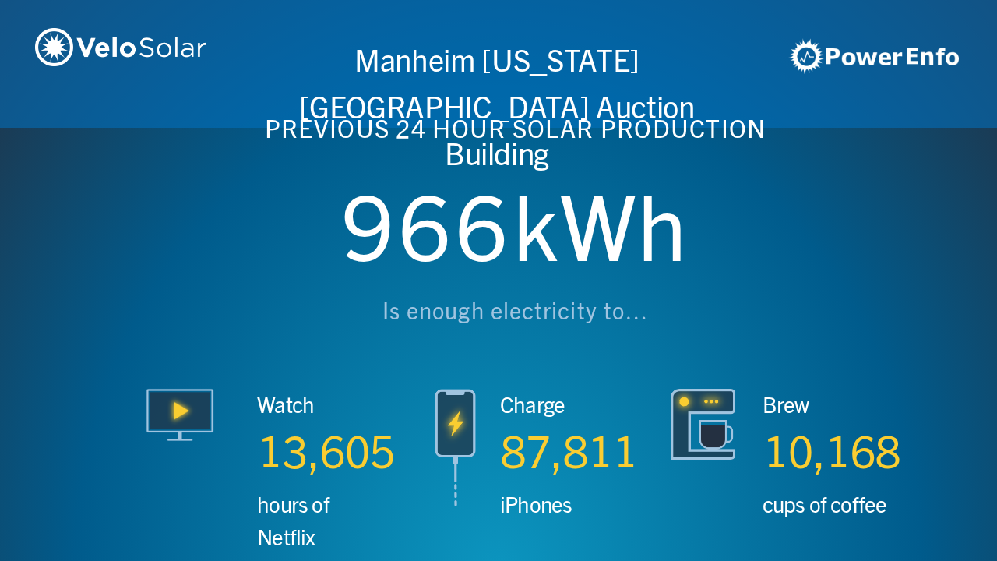
scroll to position [0, 3987]
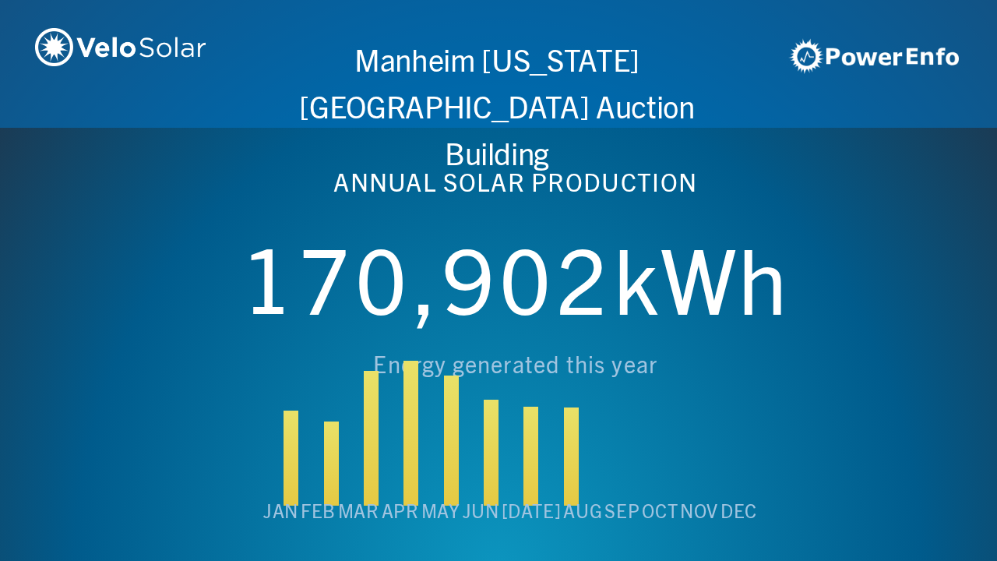
scroll to position [0, 4984]
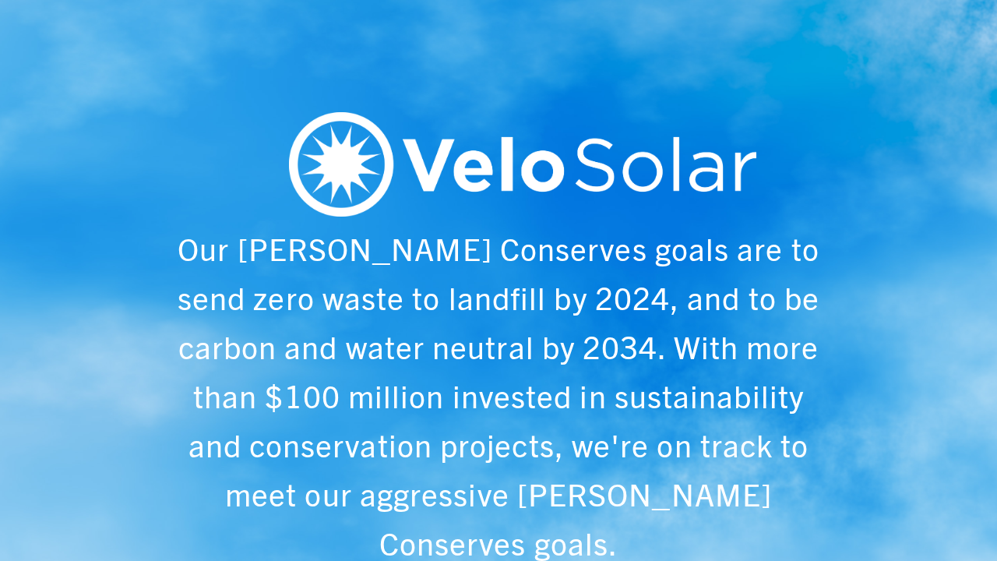
scroll to position [0, 997]
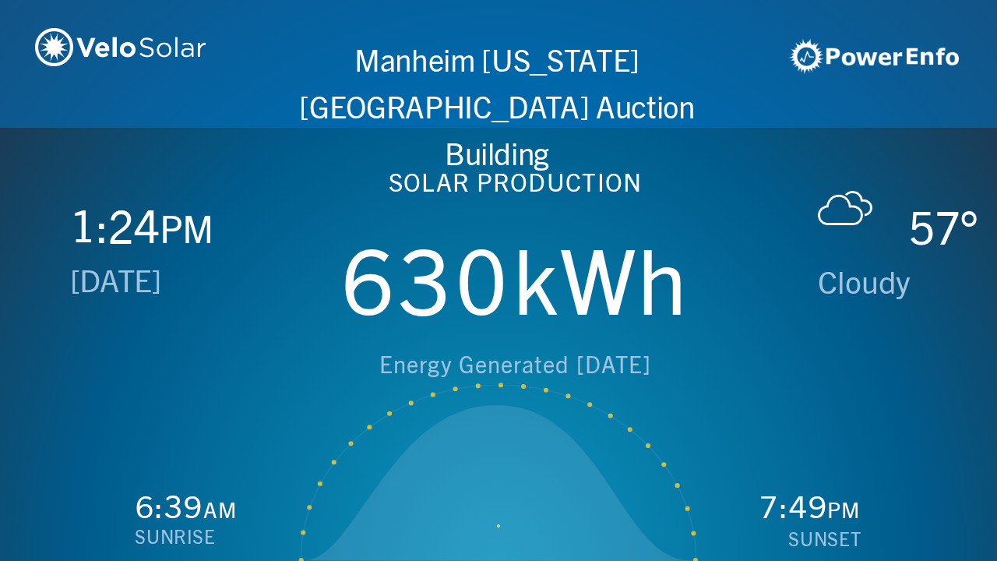
scroll to position [0, 1993]
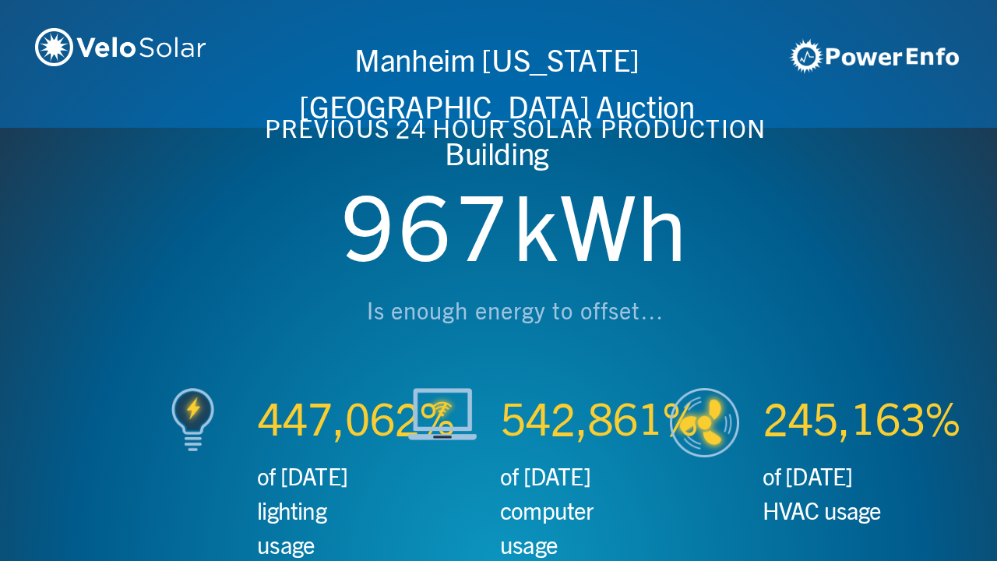
scroll to position [0, 2990]
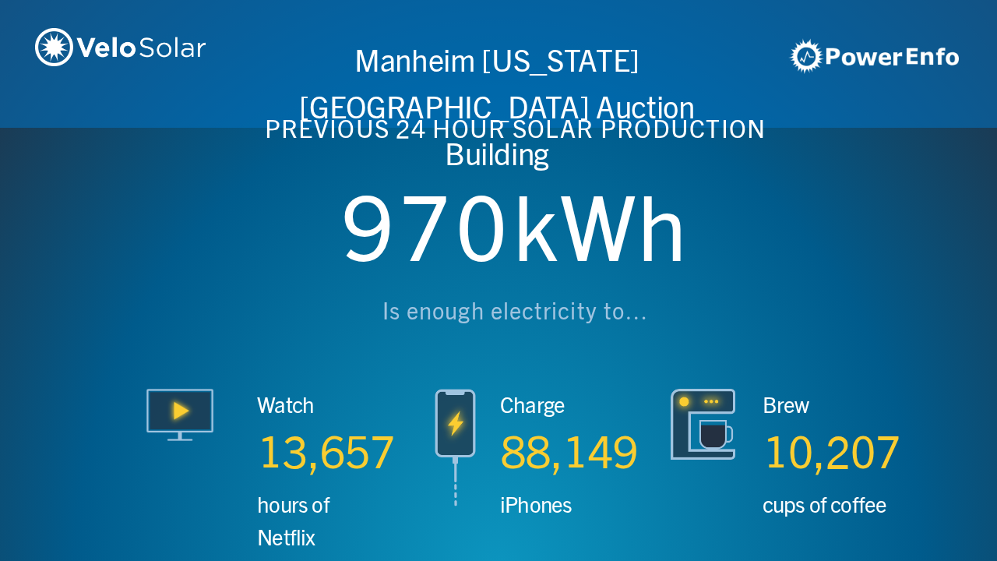
scroll to position [0, 3987]
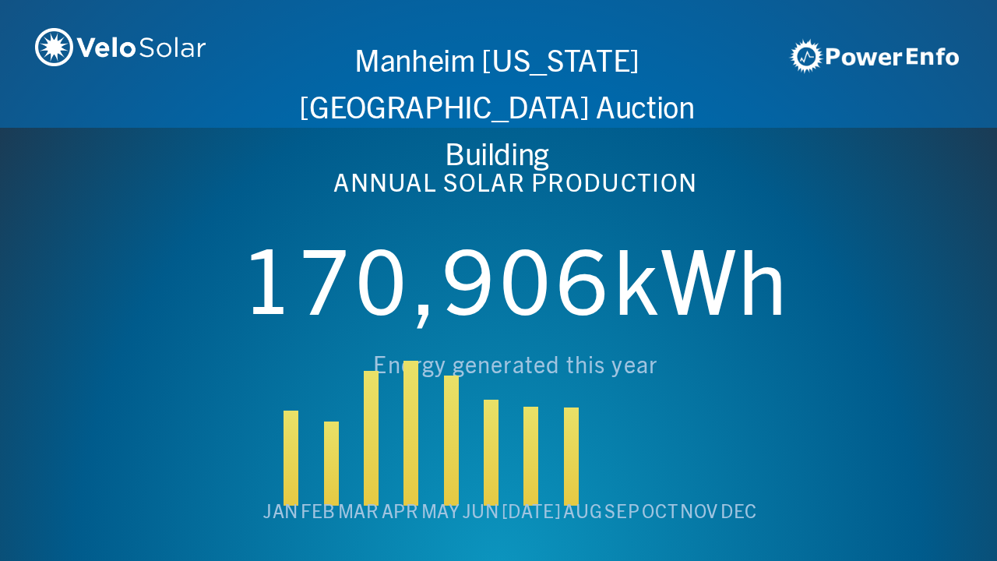
scroll to position [0, 4984]
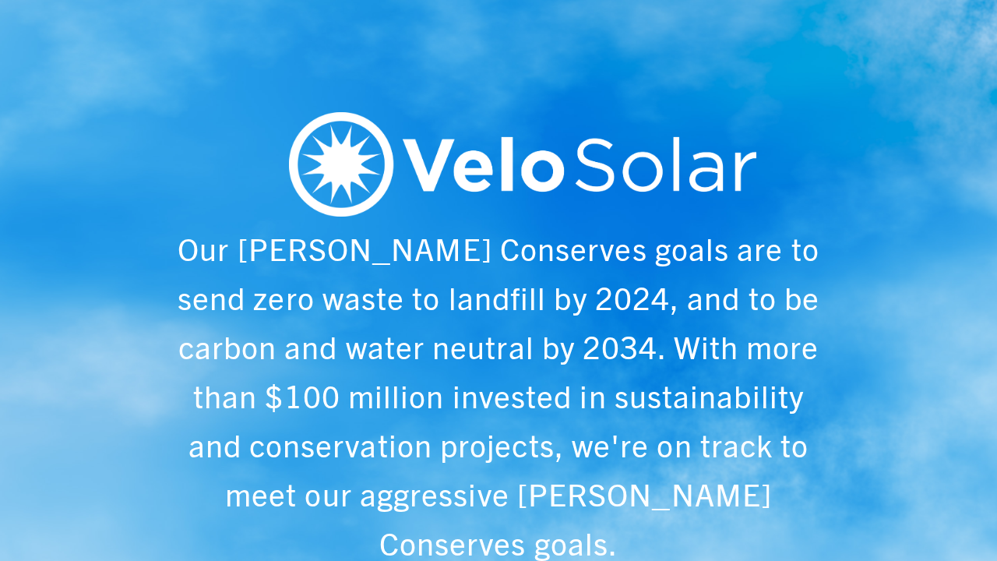
scroll to position [0, 997]
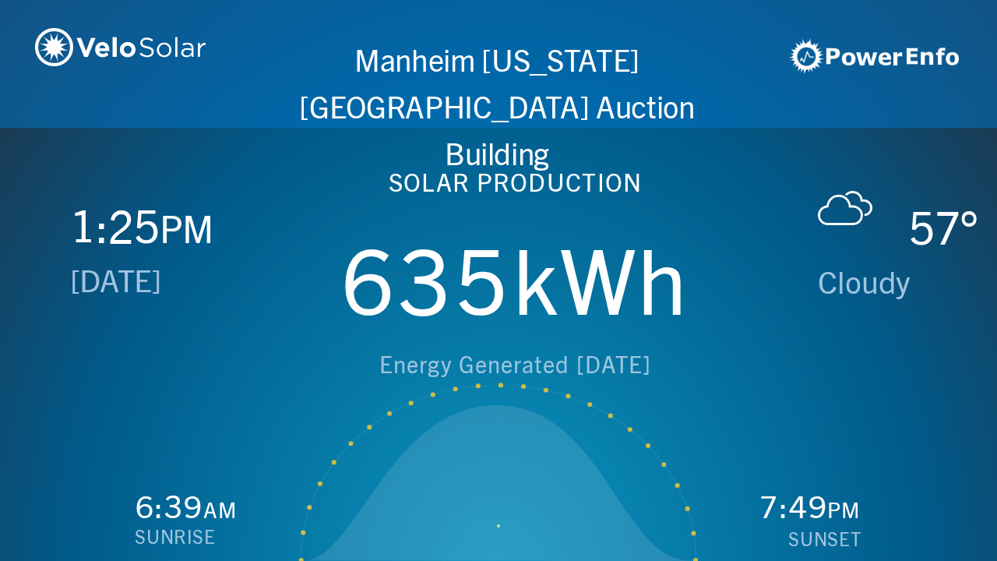
scroll to position [0, 1993]
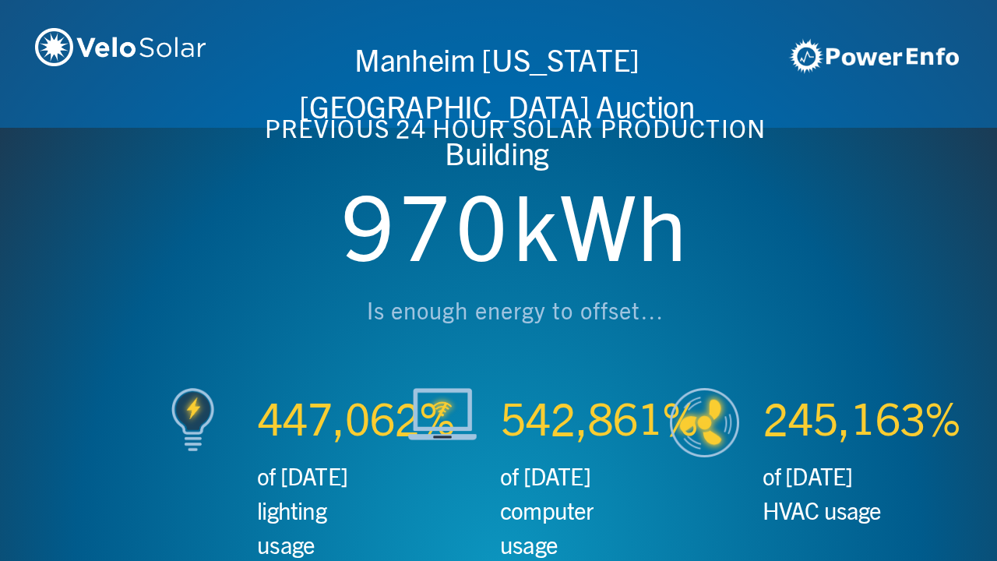
scroll to position [0, 2990]
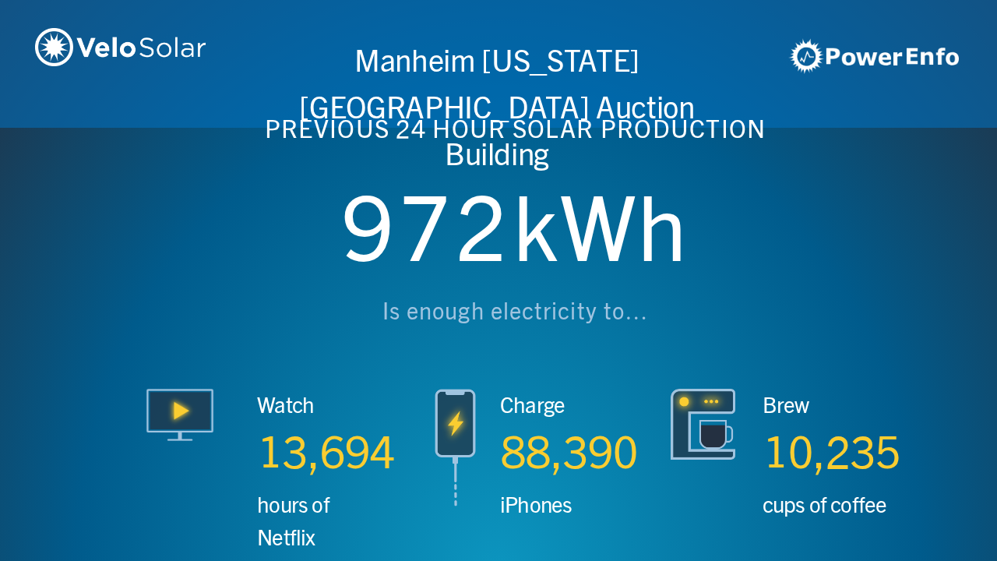
scroll to position [0, 3987]
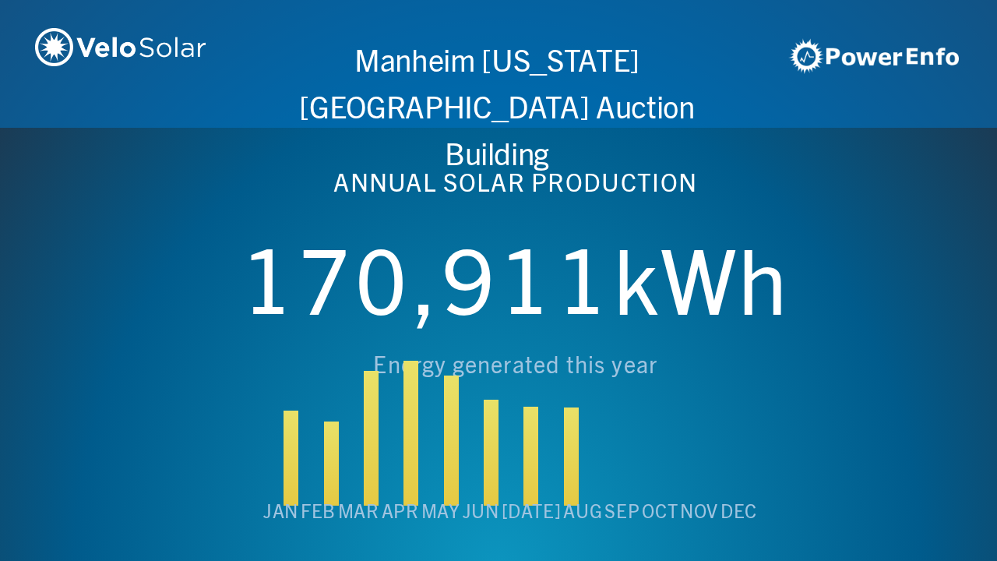
scroll to position [0, 4984]
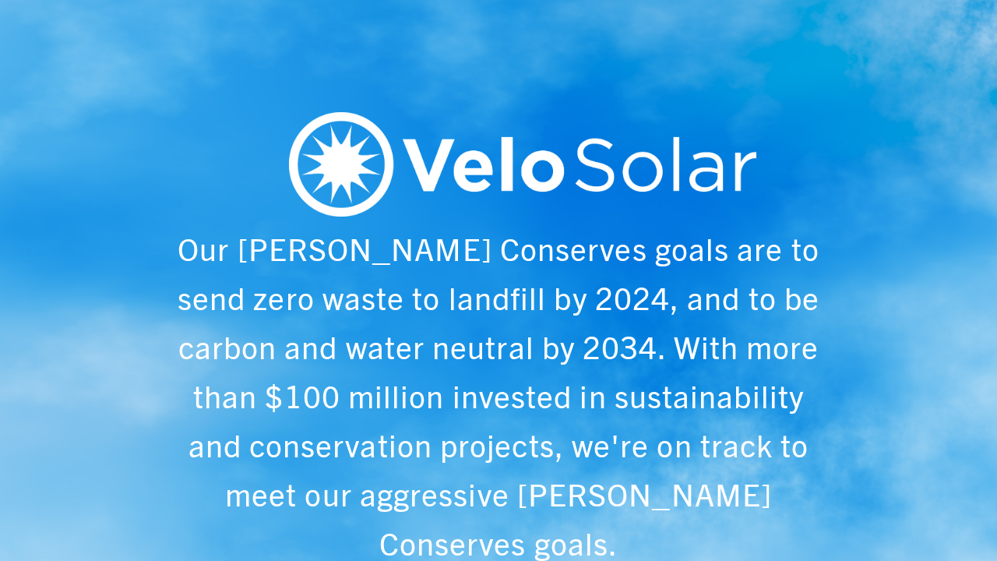
scroll to position [0, 997]
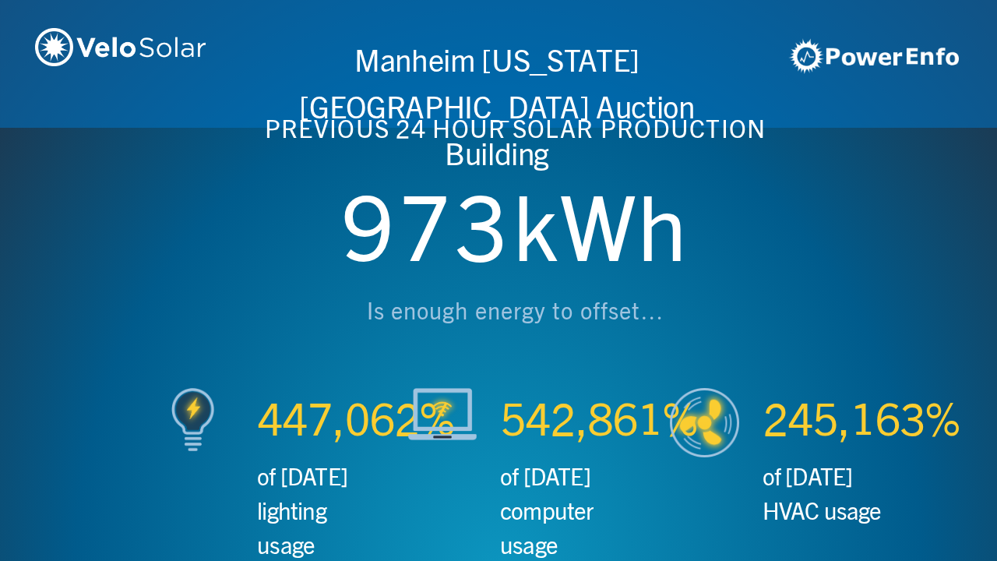
scroll to position [0, 1993]
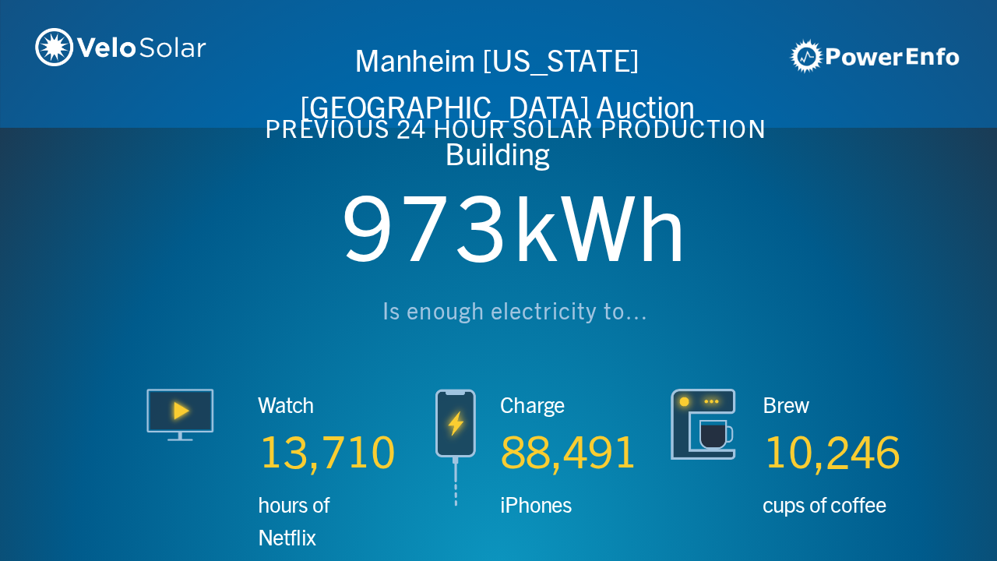
scroll to position [0, 2990]
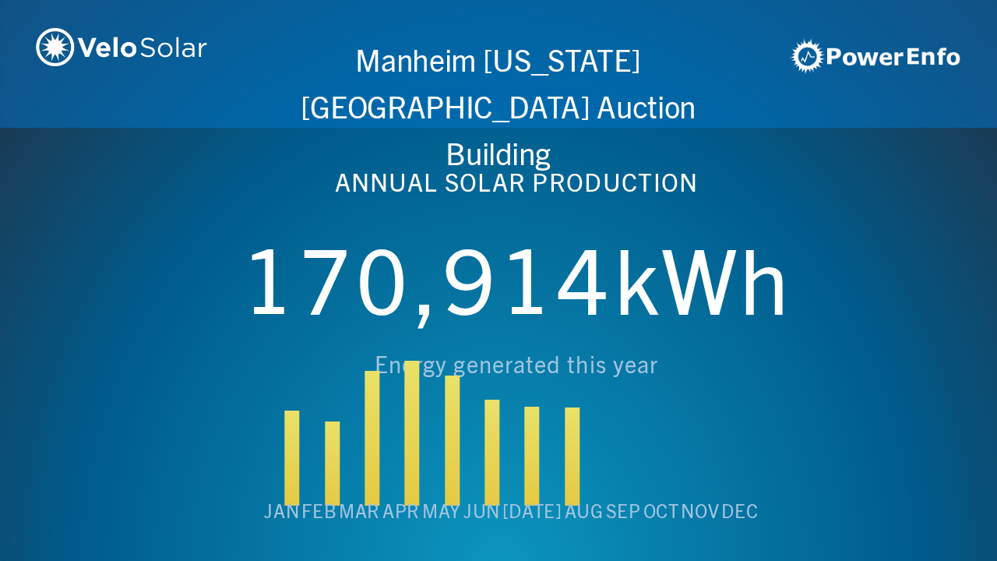
scroll to position [0, 3987]
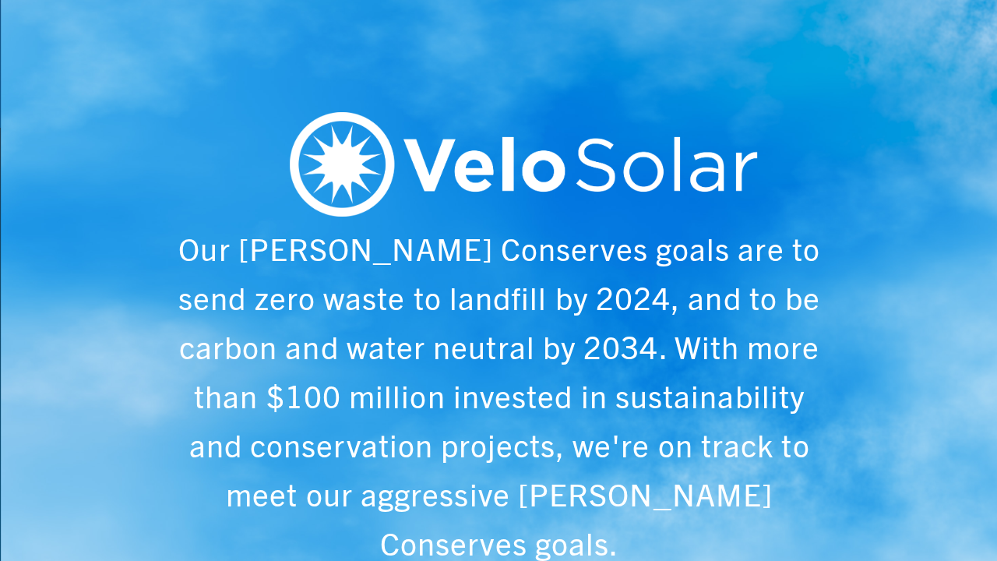
scroll to position [0, 4984]
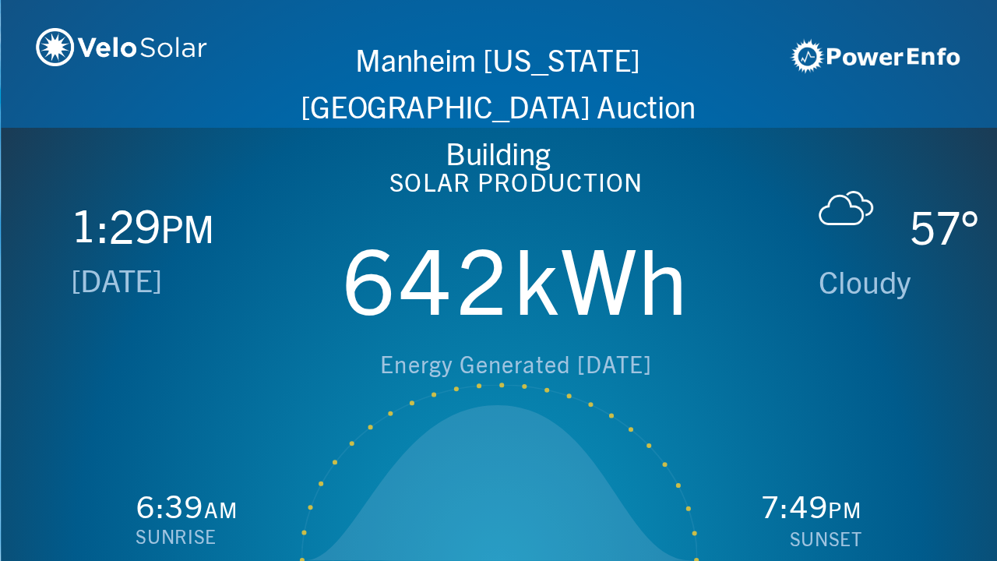
scroll to position [0, 997]
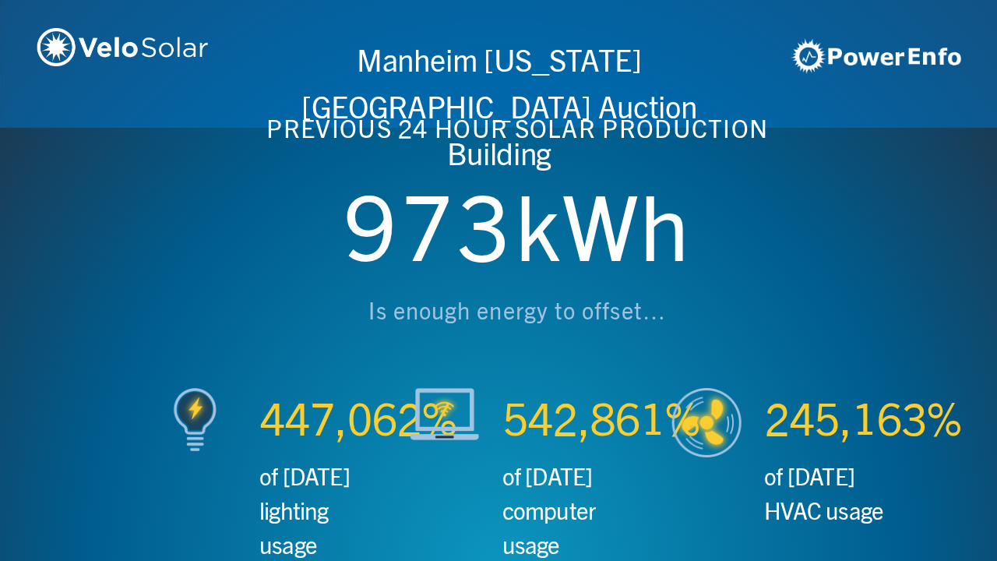
scroll to position [0, 1993]
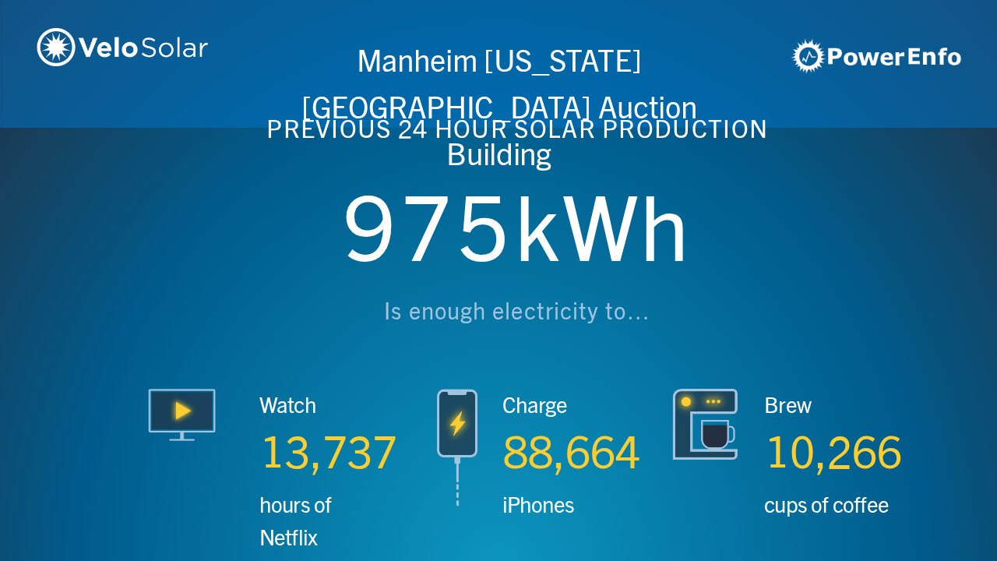
scroll to position [0, 2990]
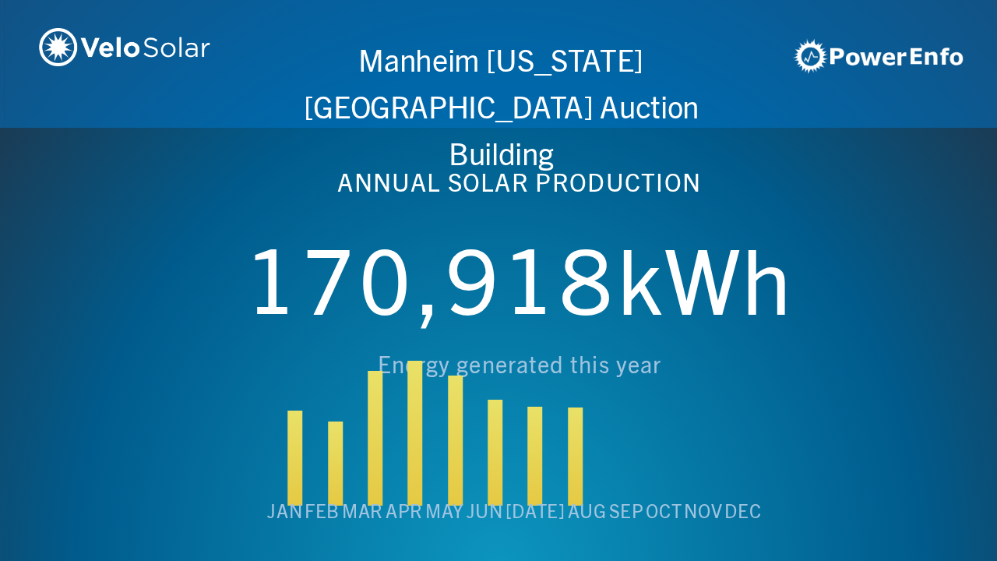
scroll to position [0, 3987]
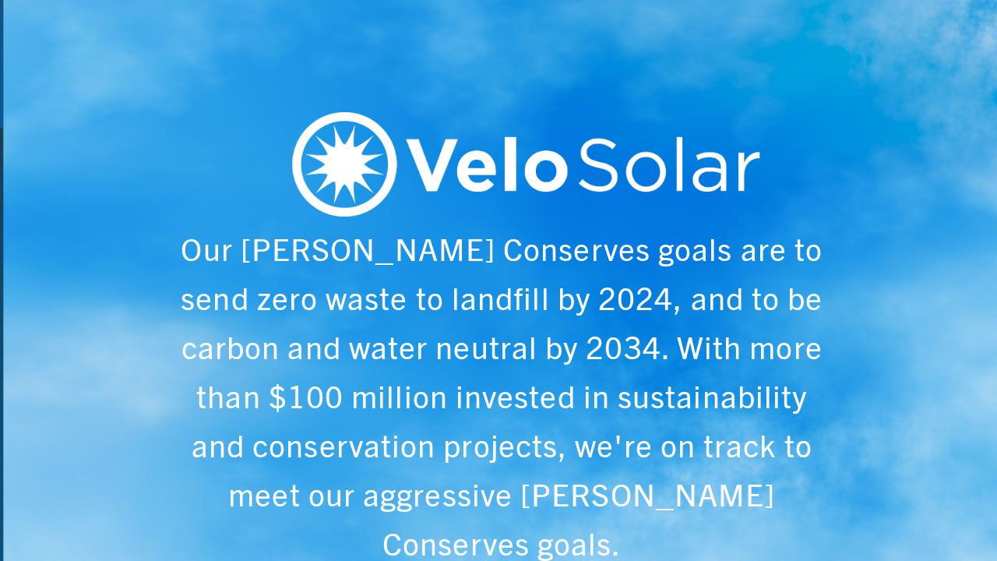
scroll to position [0, 4984]
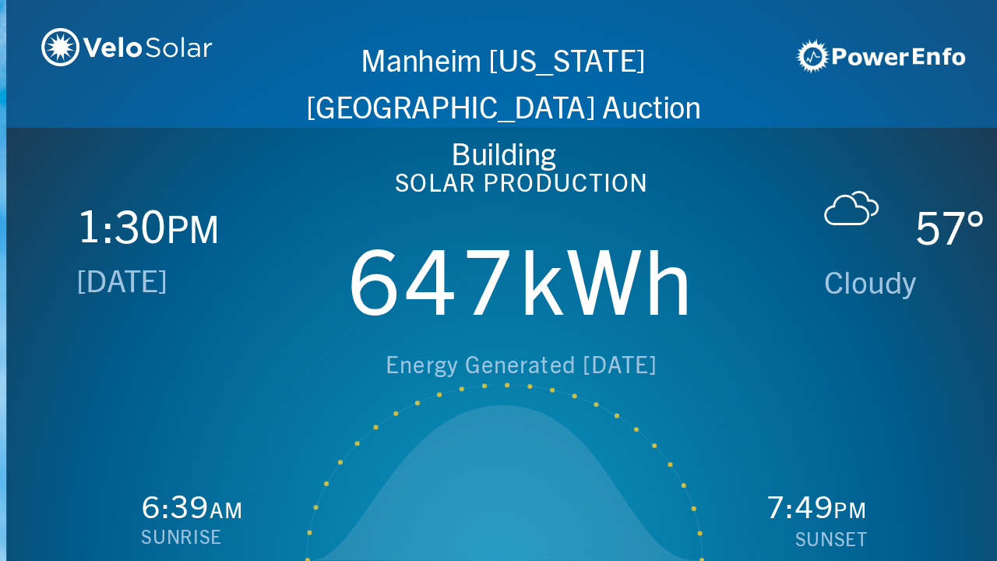
scroll to position [0, 997]
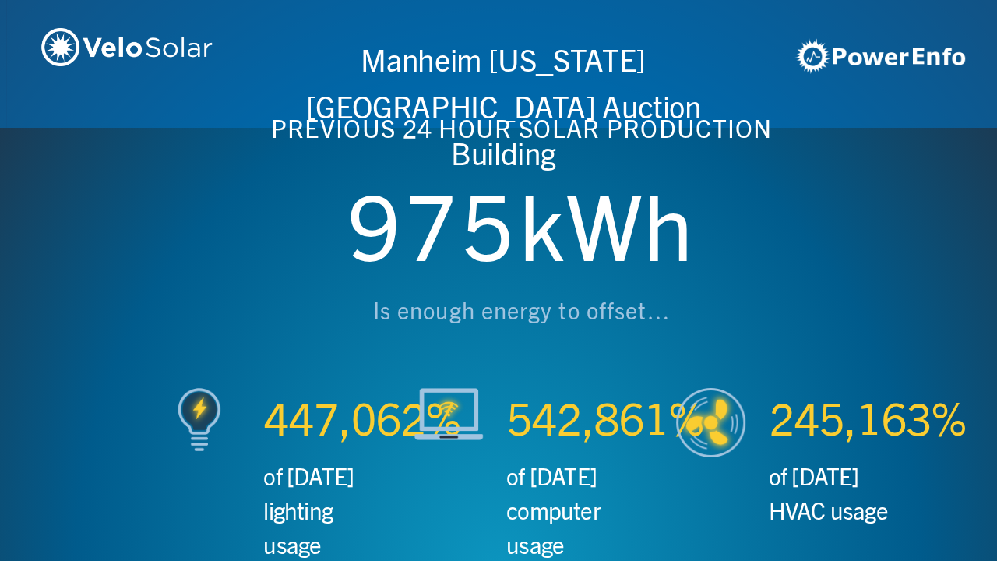
scroll to position [0, 1993]
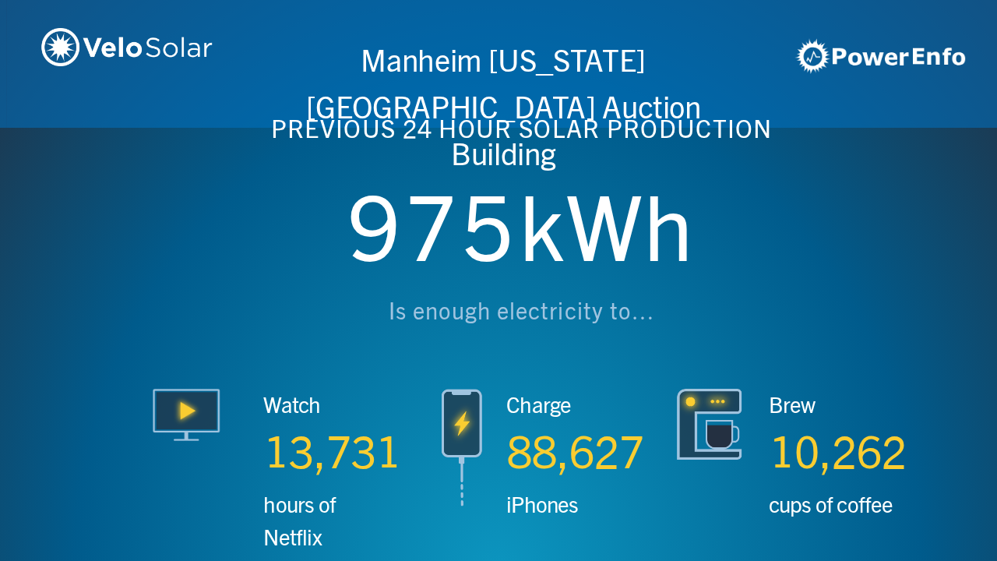
scroll to position [0, 2990]
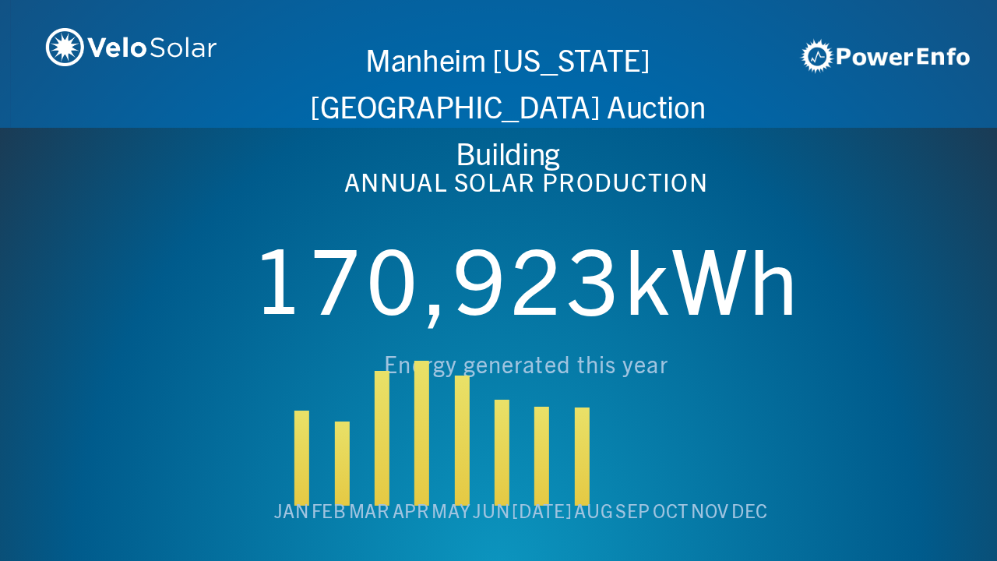
scroll to position [0, 3987]
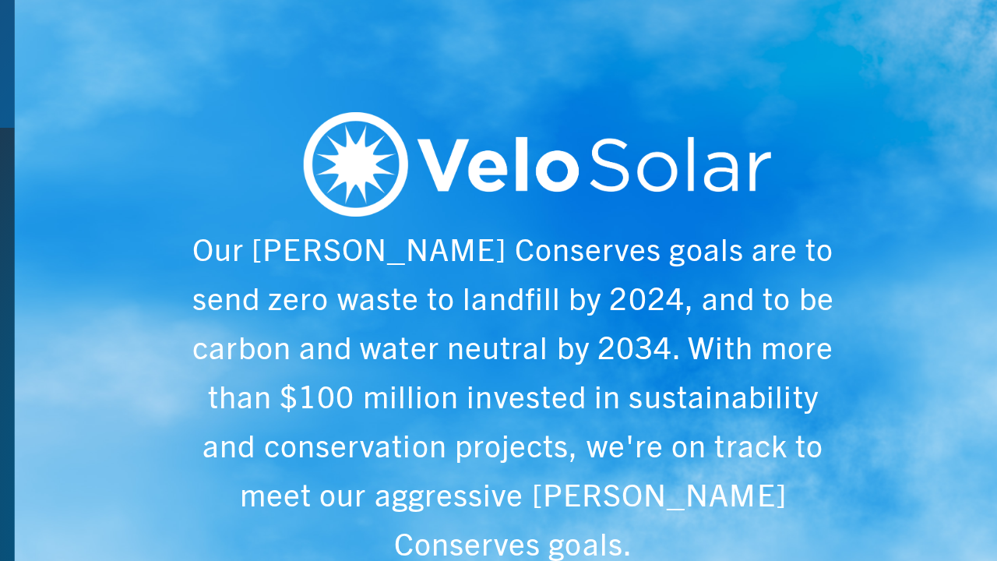
scroll to position [0, 4984]
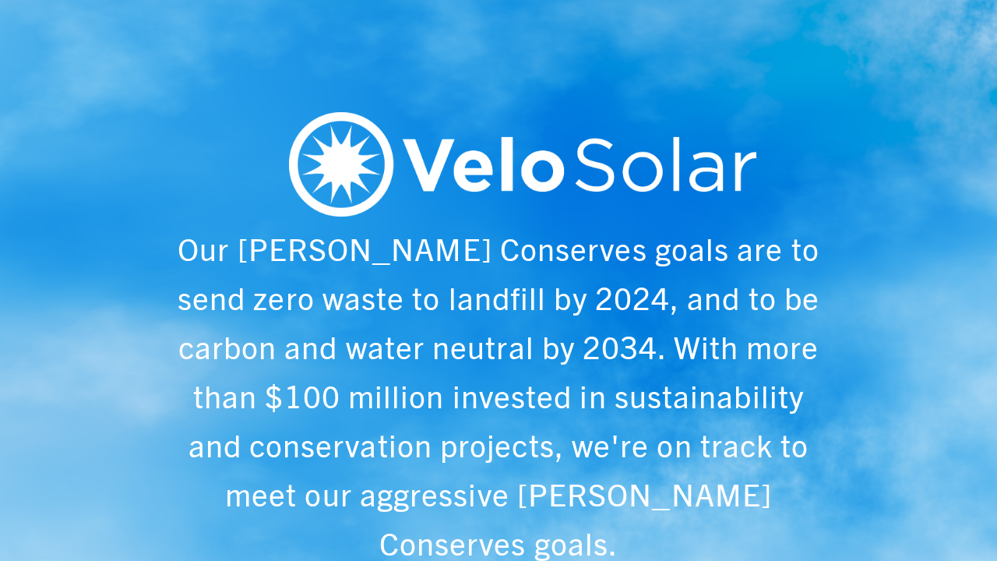
scroll to position [0, 997]
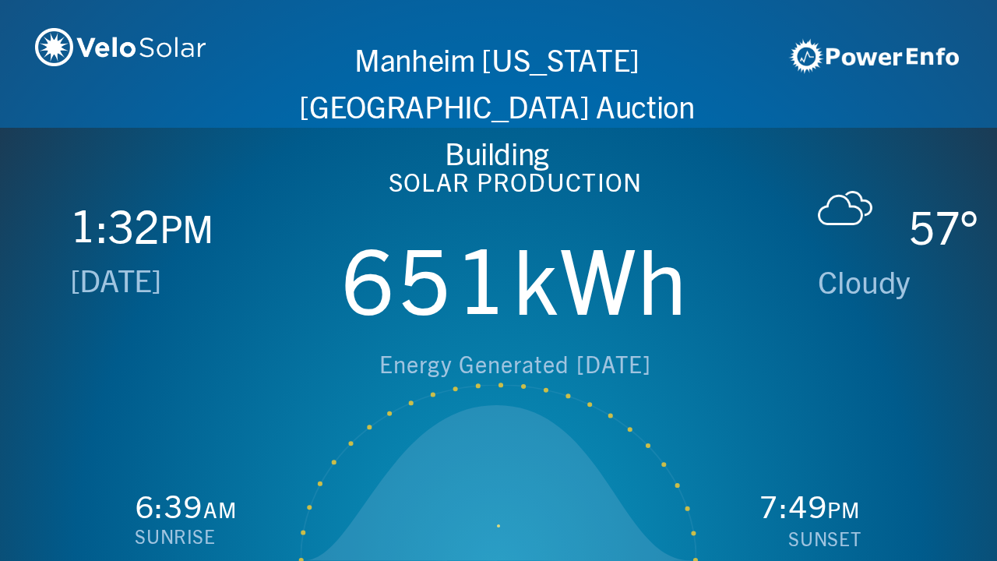
scroll to position [0, 1993]
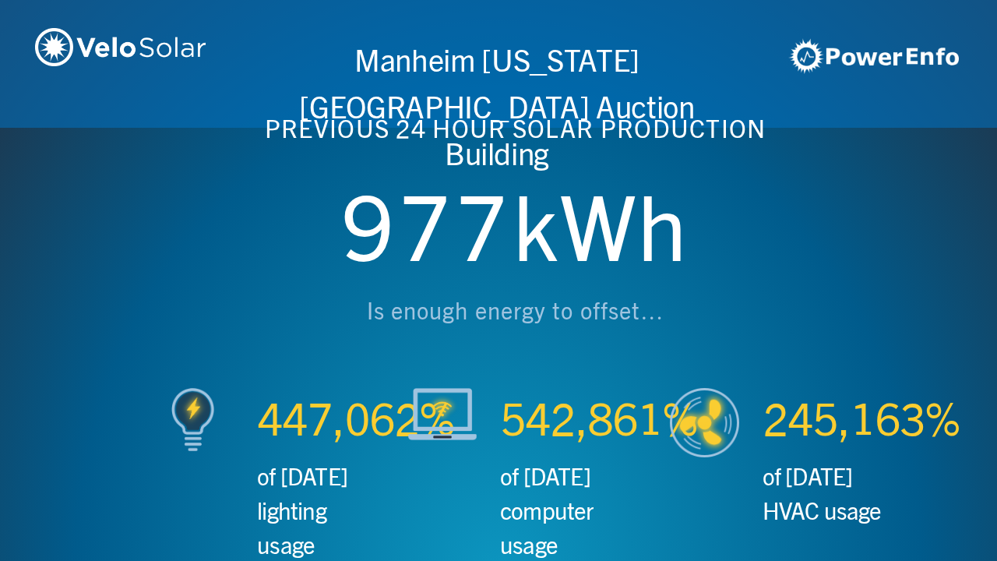
scroll to position [0, 2990]
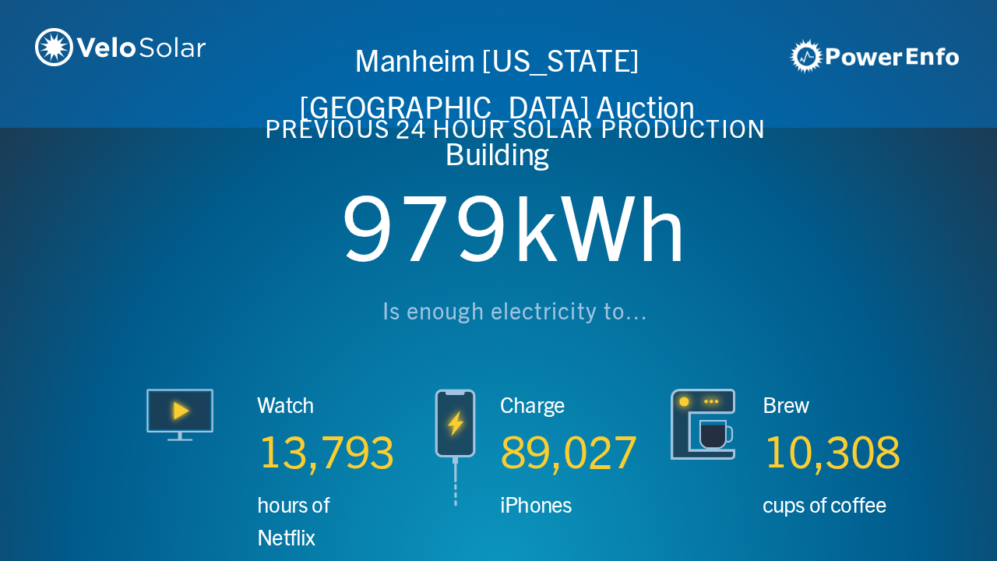
scroll to position [0, 3987]
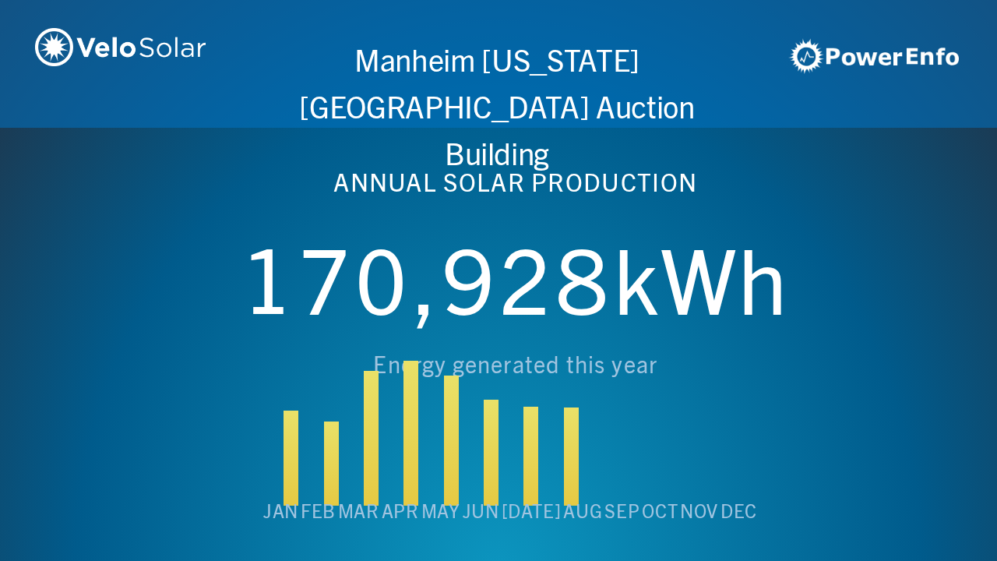
scroll to position [0, 4984]
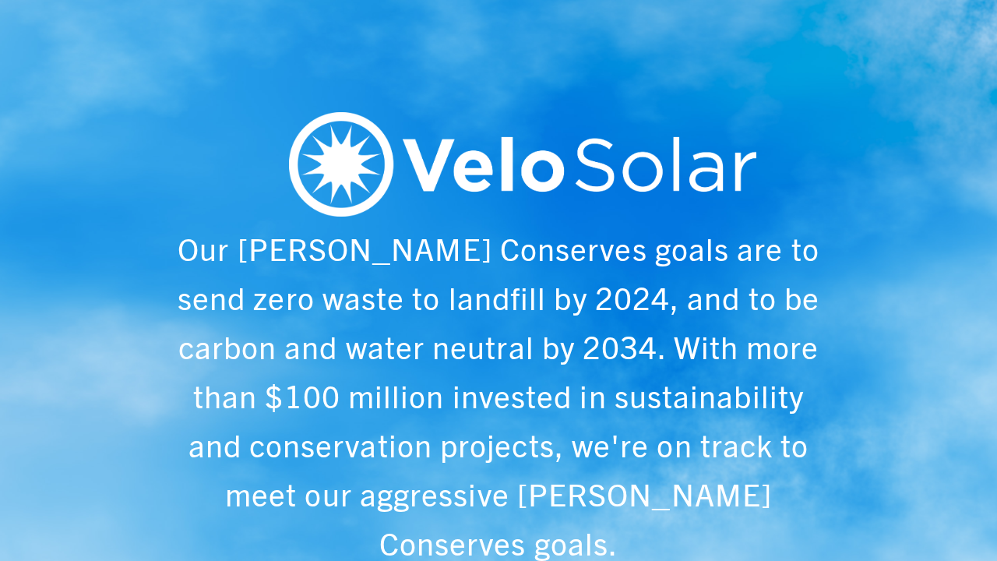
scroll to position [0, 997]
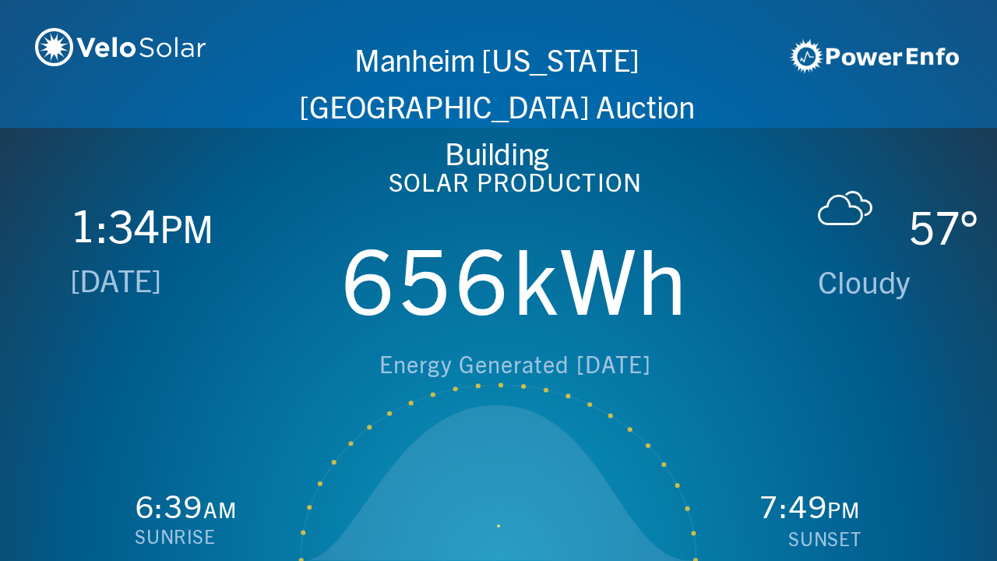
scroll to position [0, 1993]
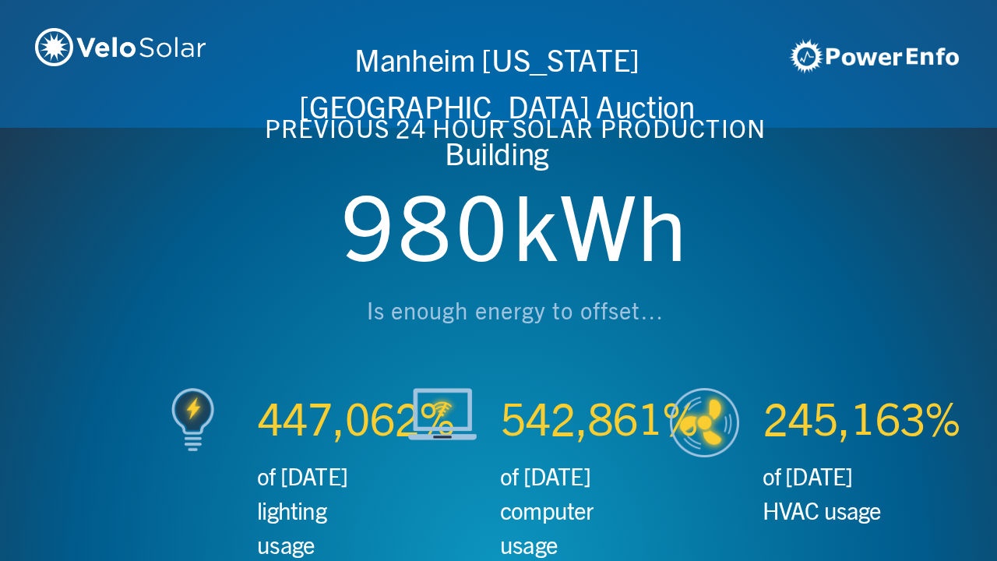
scroll to position [0, 2990]
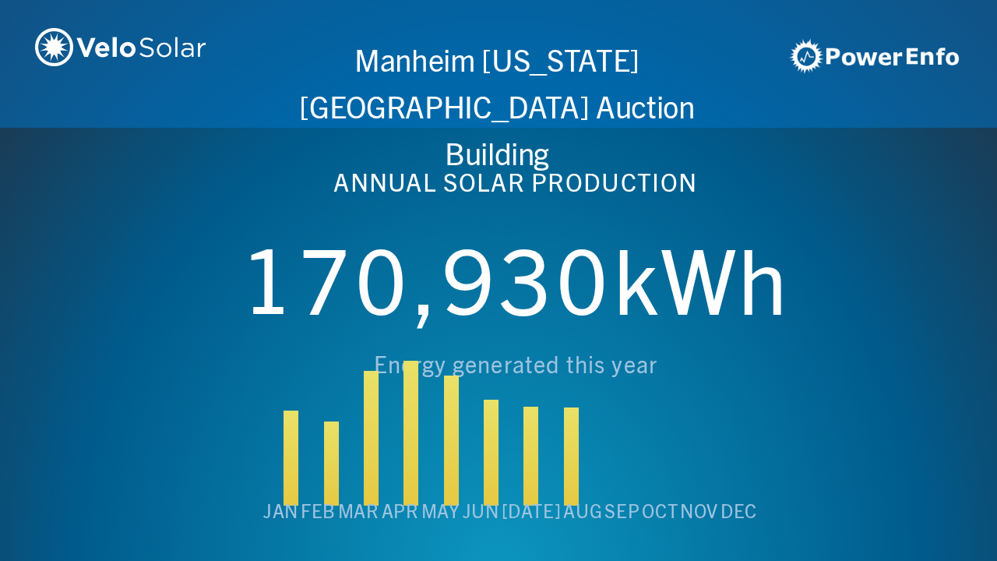
scroll to position [0, 3987]
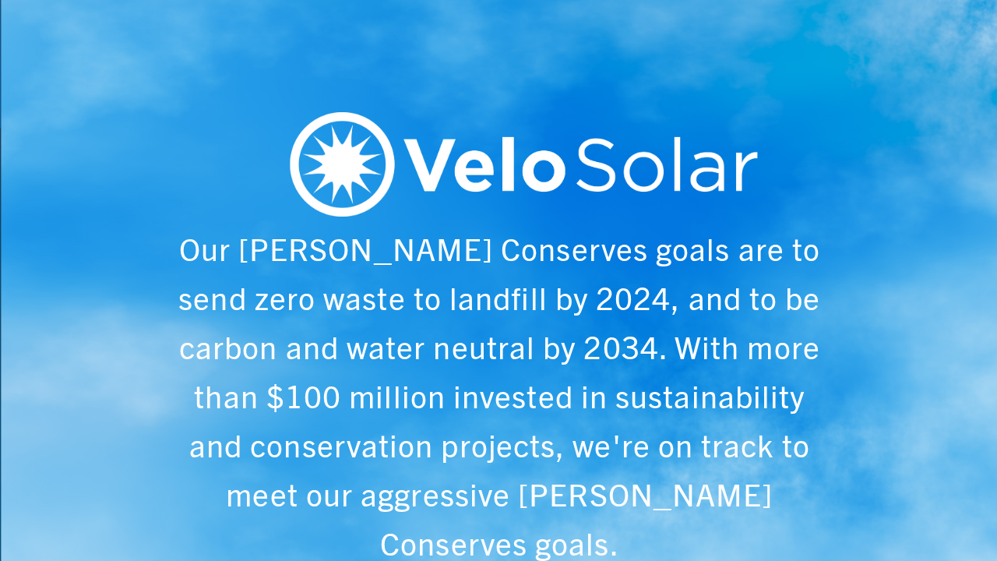
scroll to position [0, 4984]
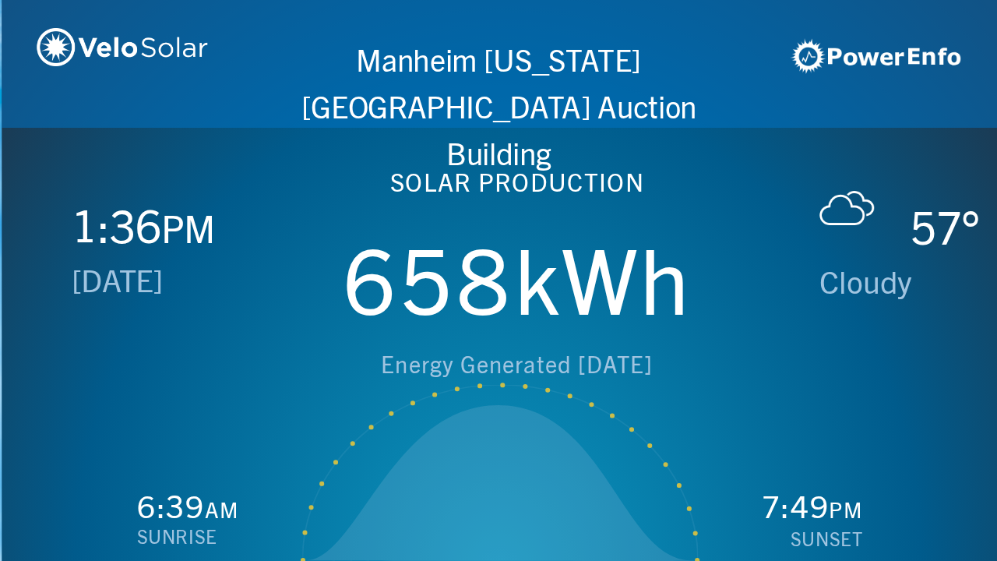
scroll to position [0, 997]
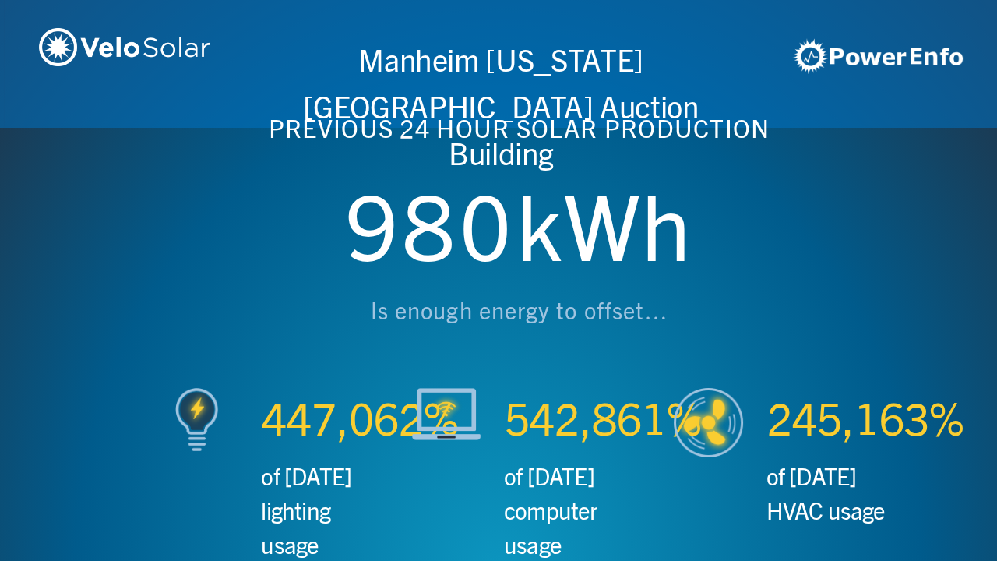
scroll to position [0, 1993]
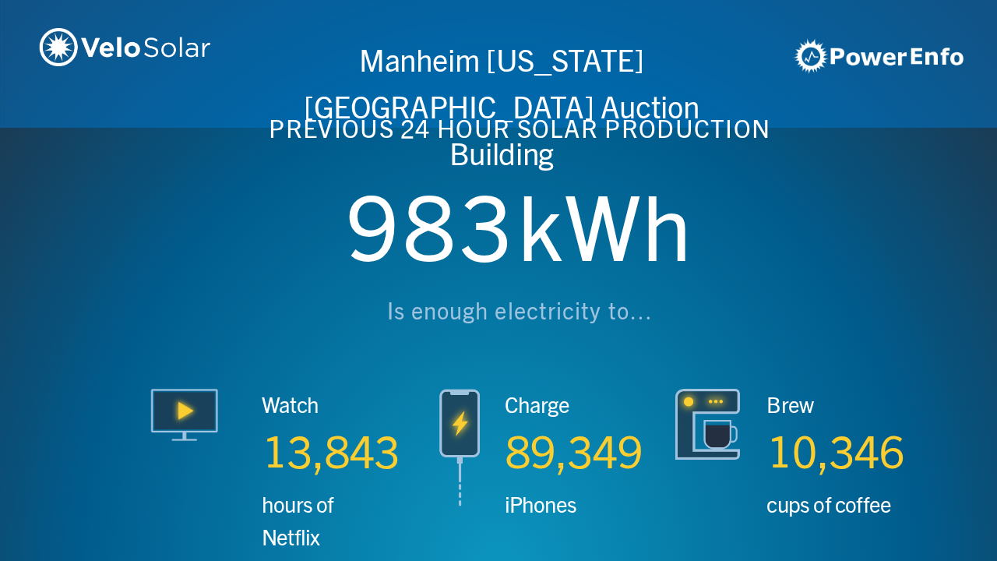
scroll to position [0, 2990]
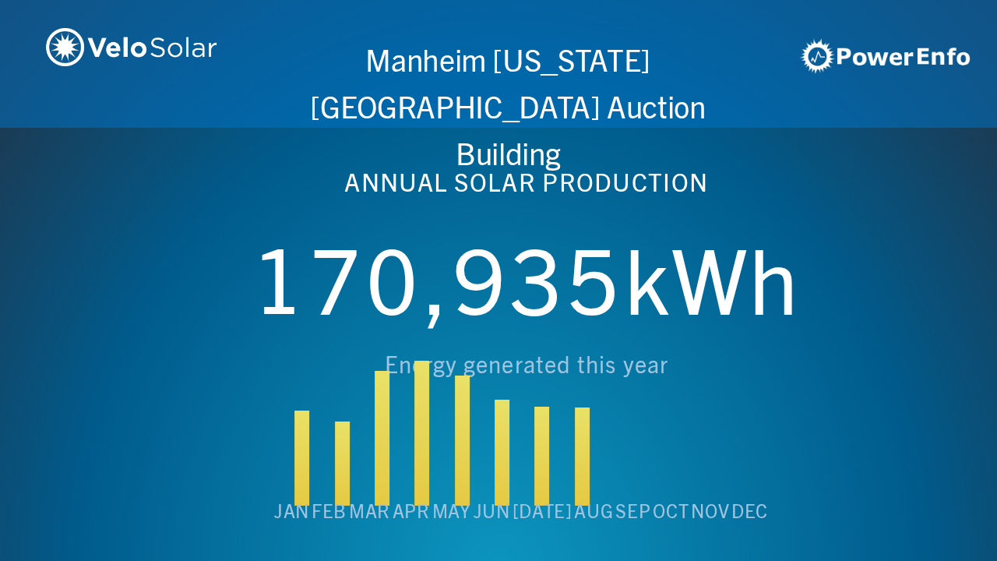
scroll to position [0, 3987]
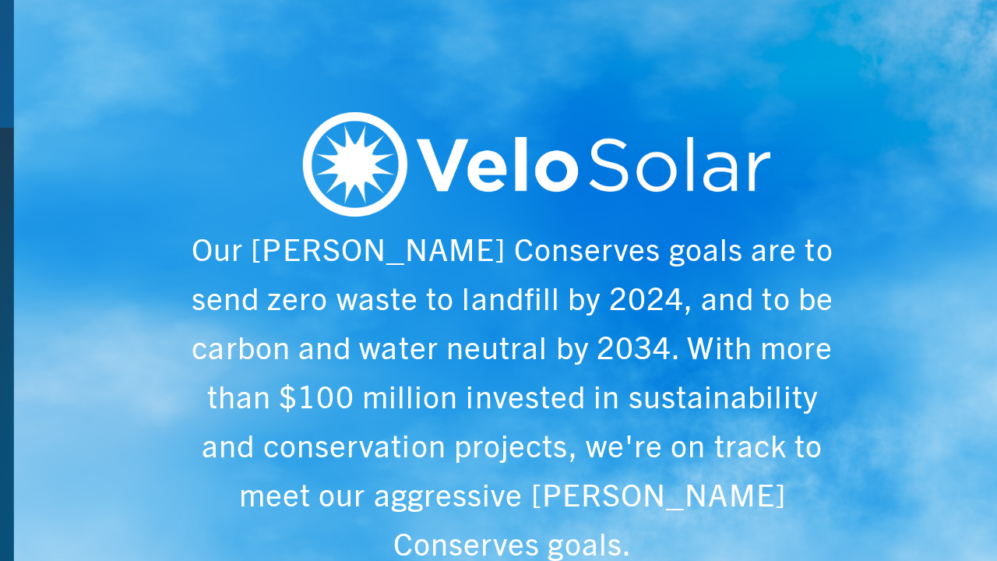
scroll to position [0, 4984]
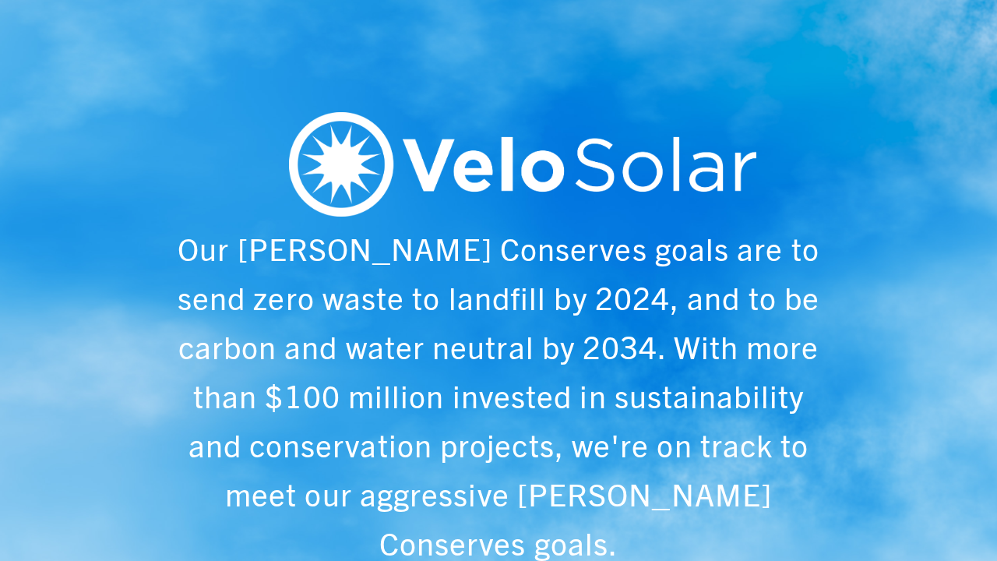
scroll to position [0, 997]
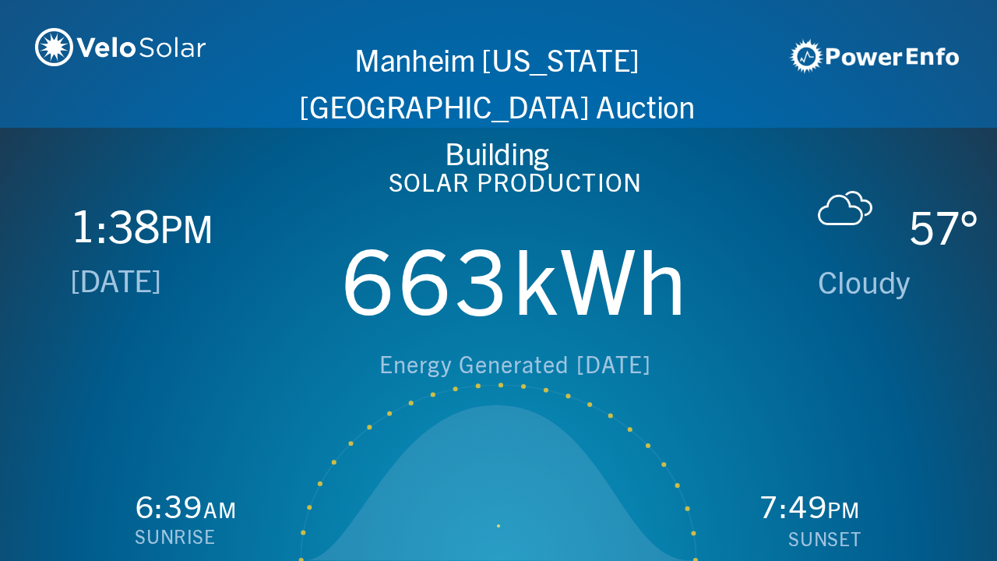
scroll to position [0, 1993]
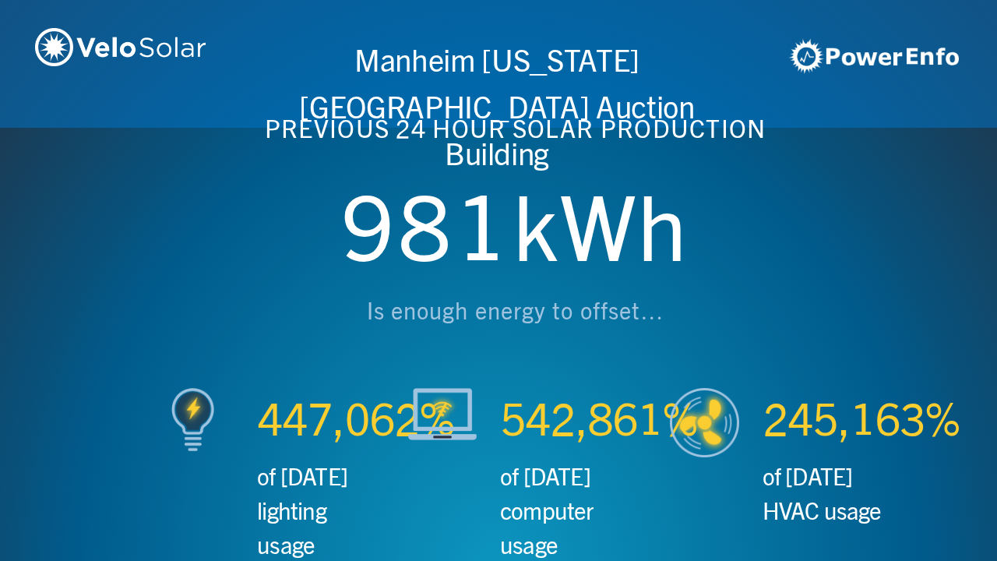
scroll to position [0, 2990]
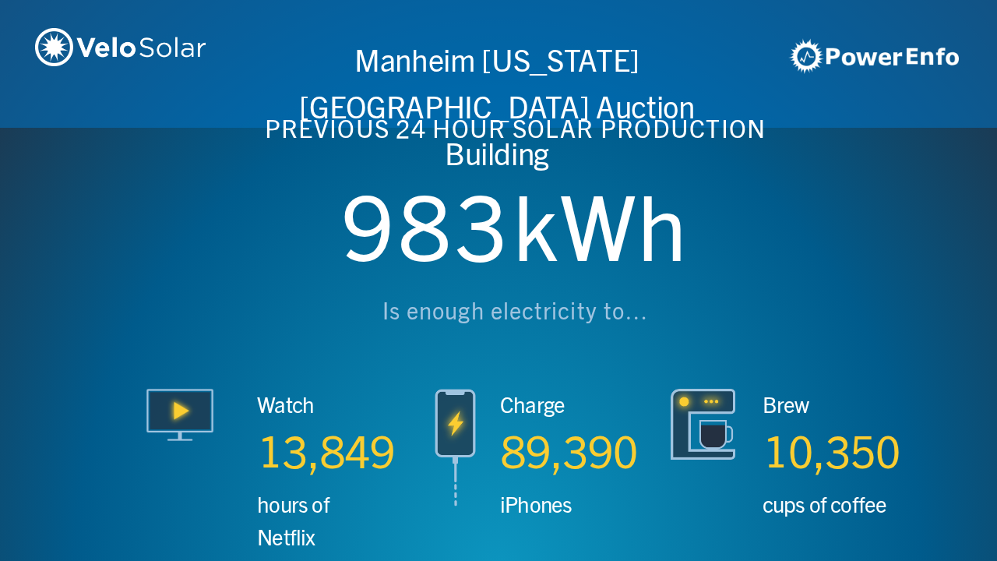
scroll to position [0, 3987]
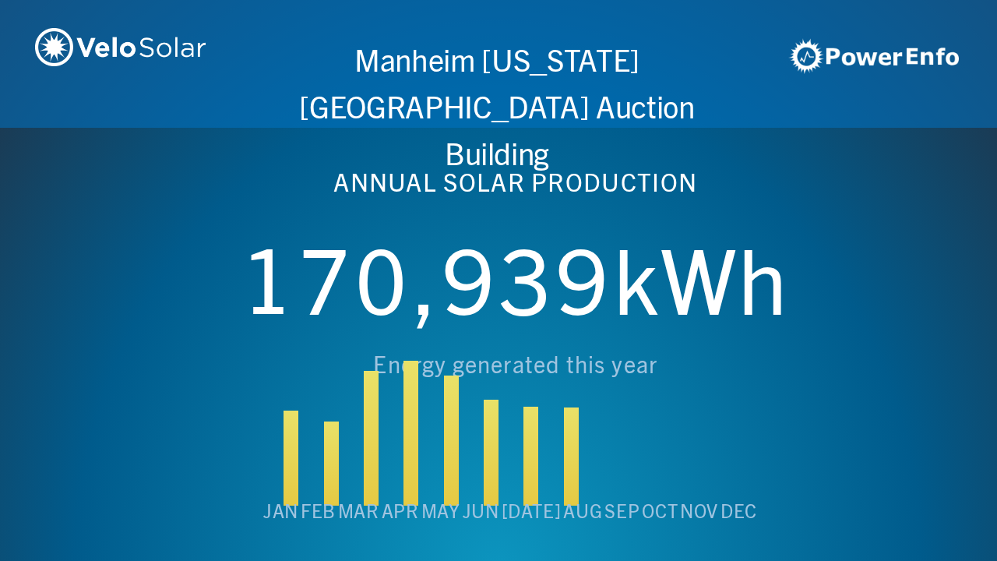
scroll to position [0, 4984]
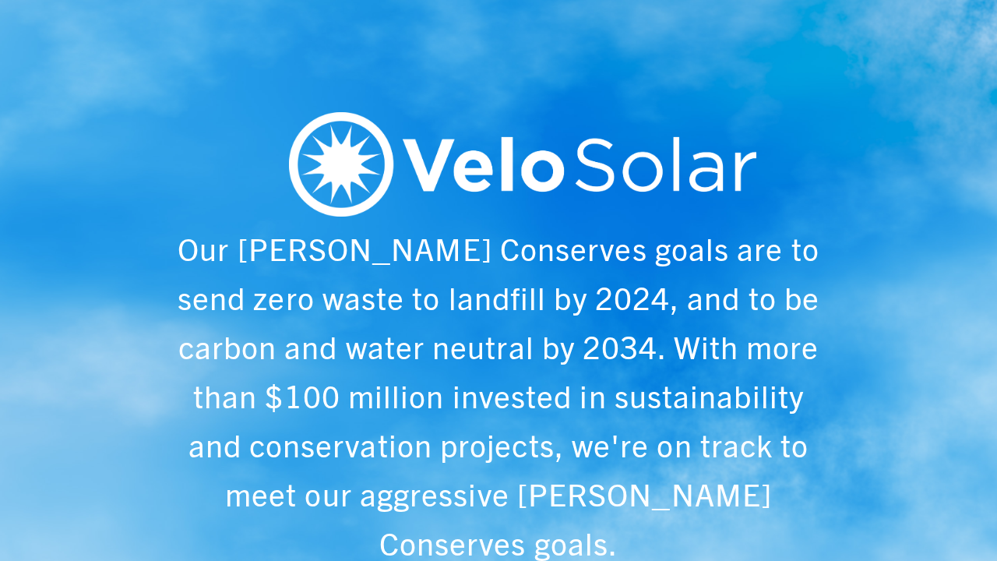
scroll to position [0, 997]
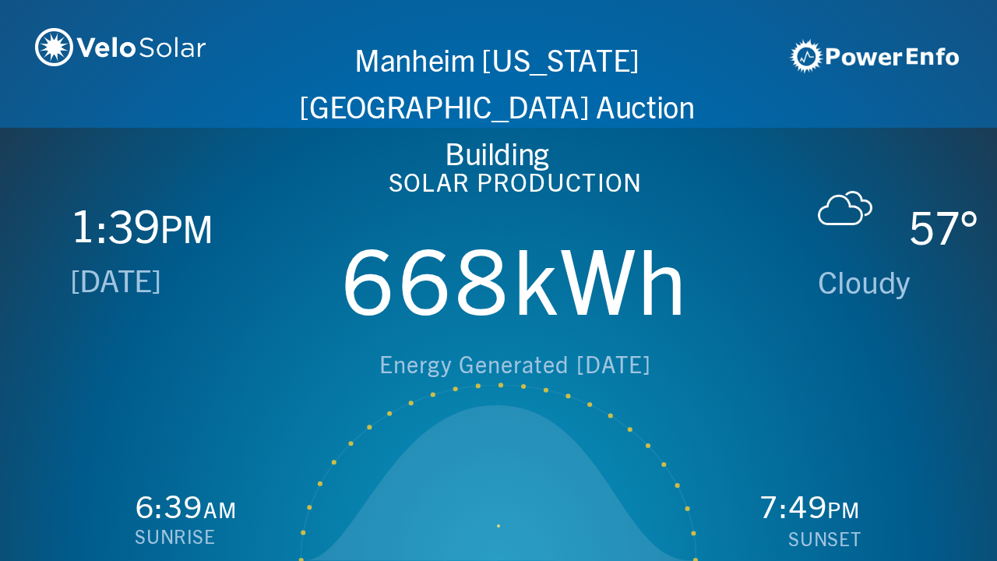
scroll to position [0, 1993]
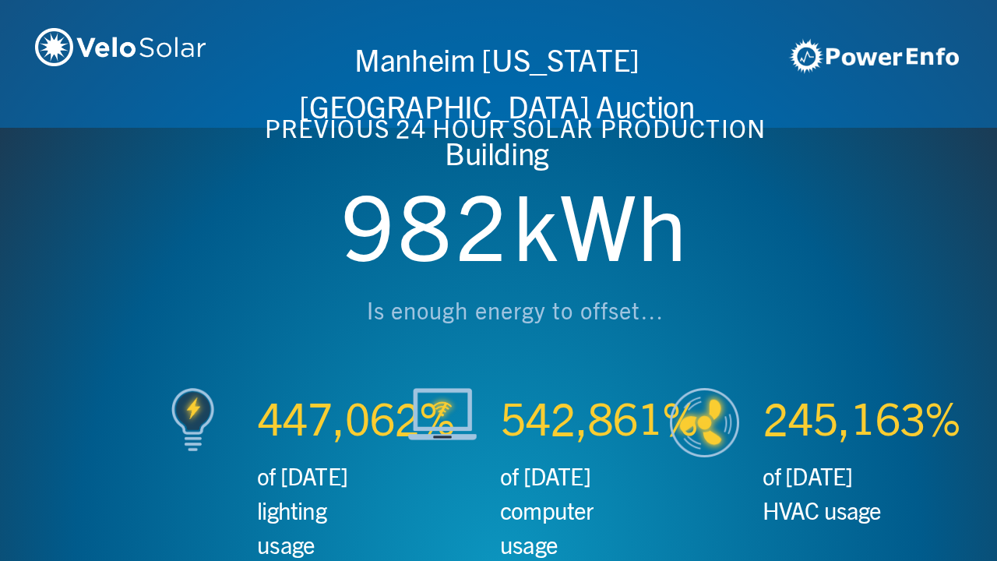
scroll to position [0, 2990]
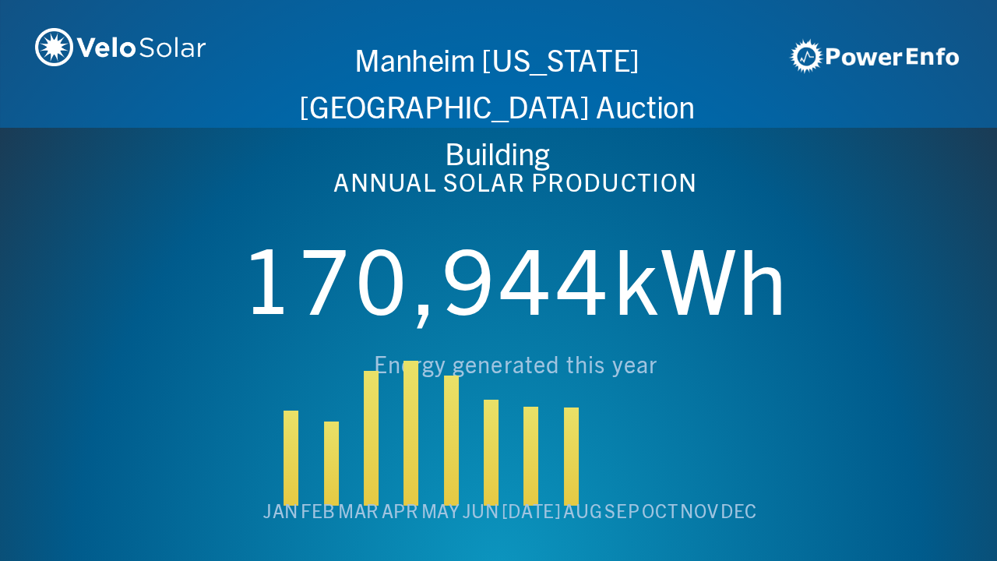
scroll to position [0, 3987]
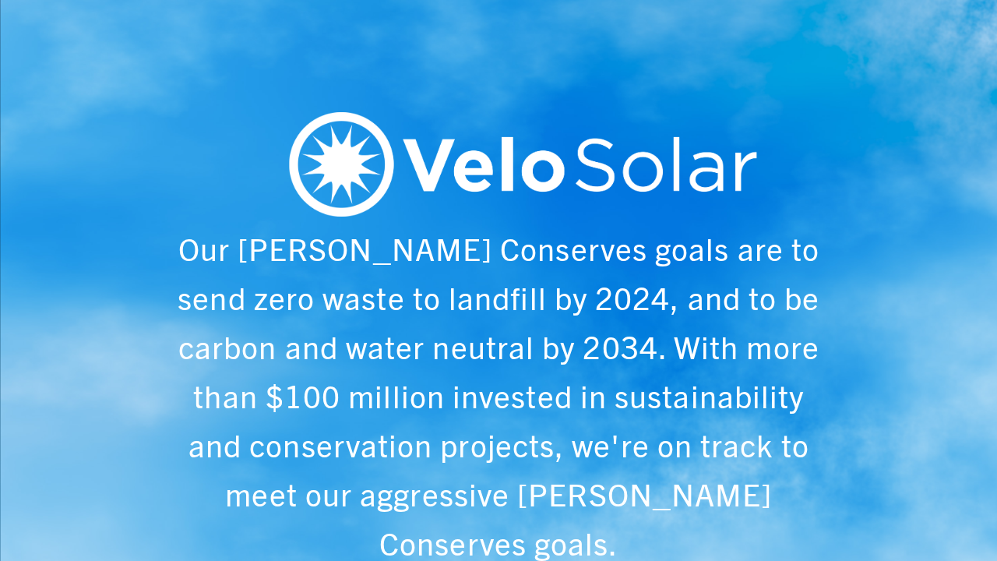
scroll to position [0, 4984]
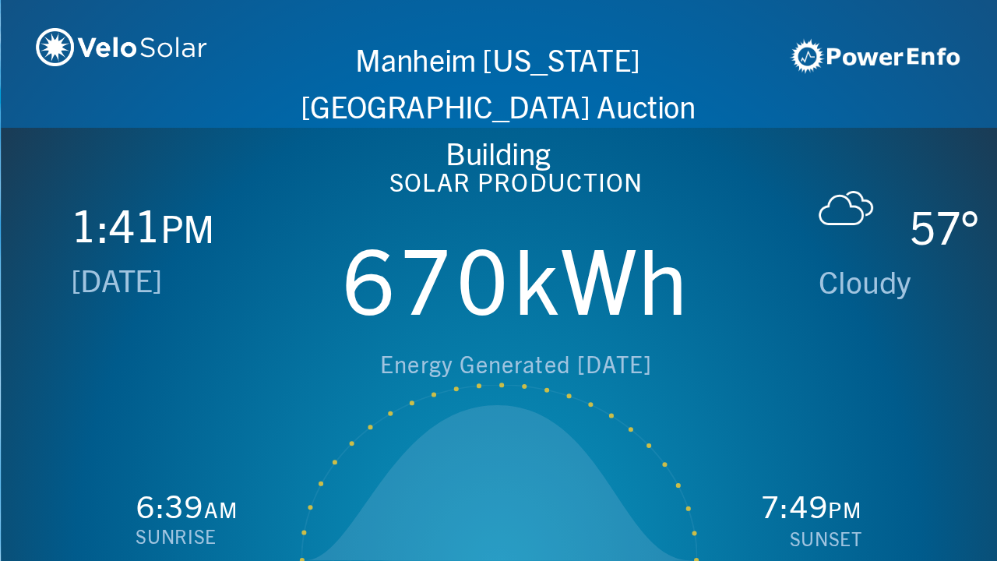
scroll to position [0, 997]
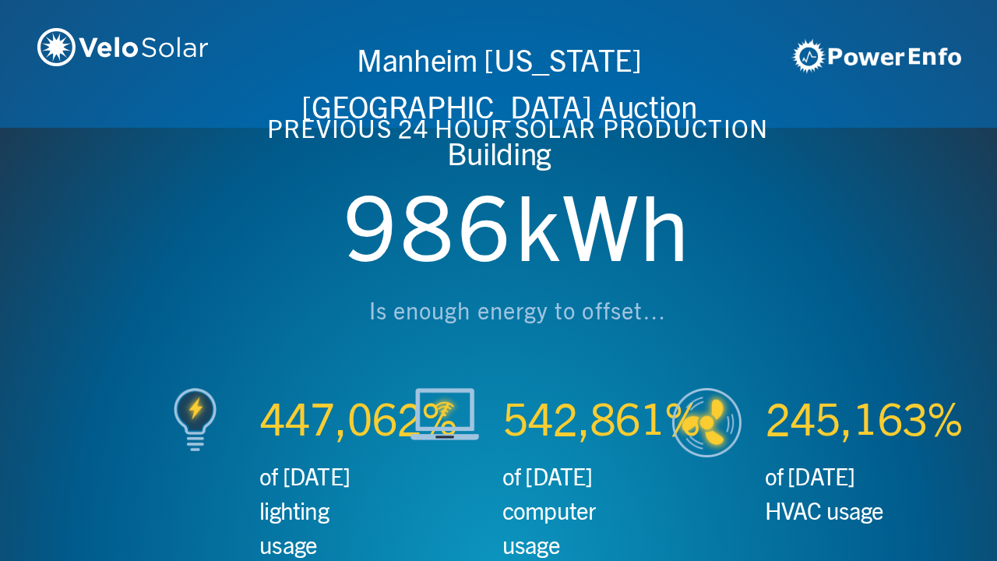
scroll to position [0, 1993]
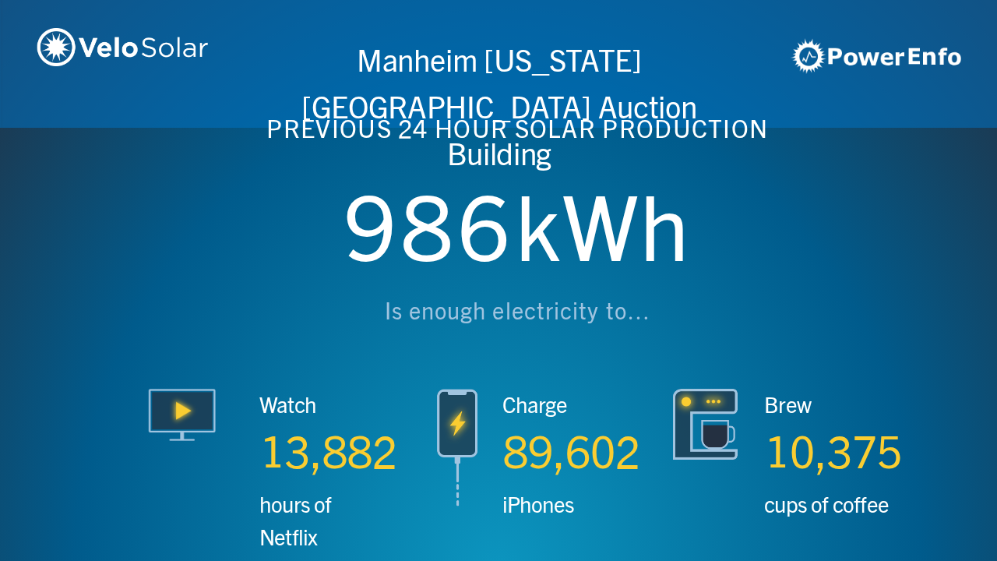
scroll to position [0, 2990]
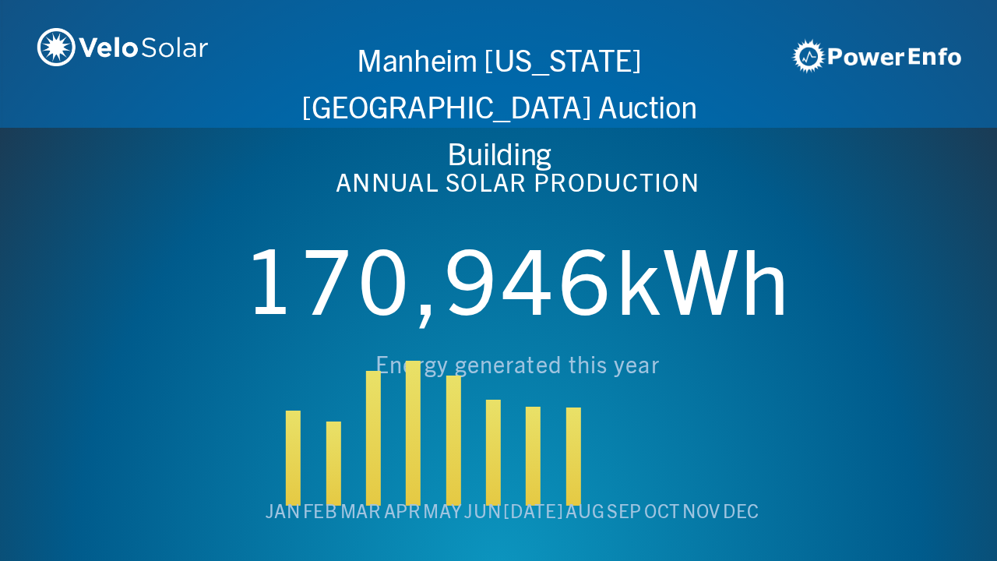
scroll to position [0, 3987]
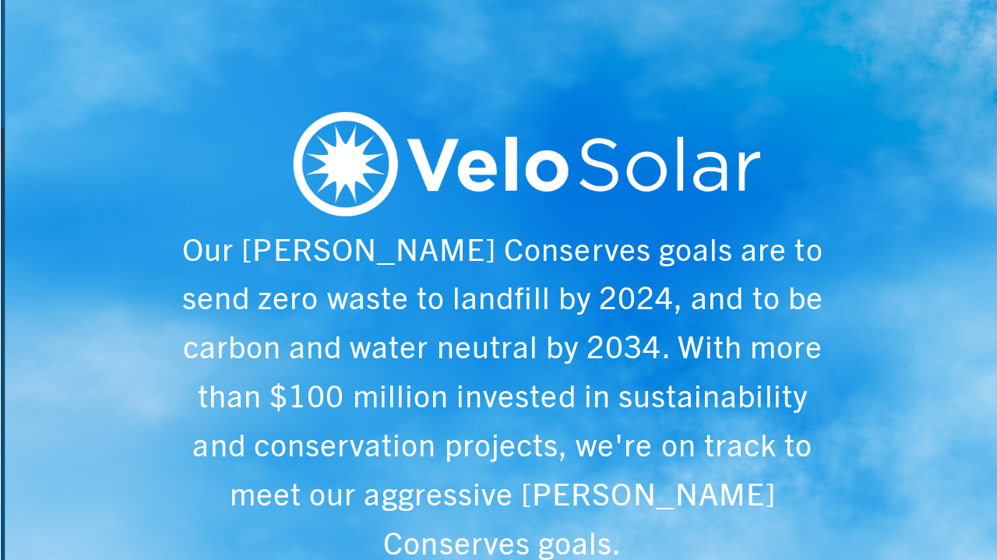
scroll to position [0, 4984]
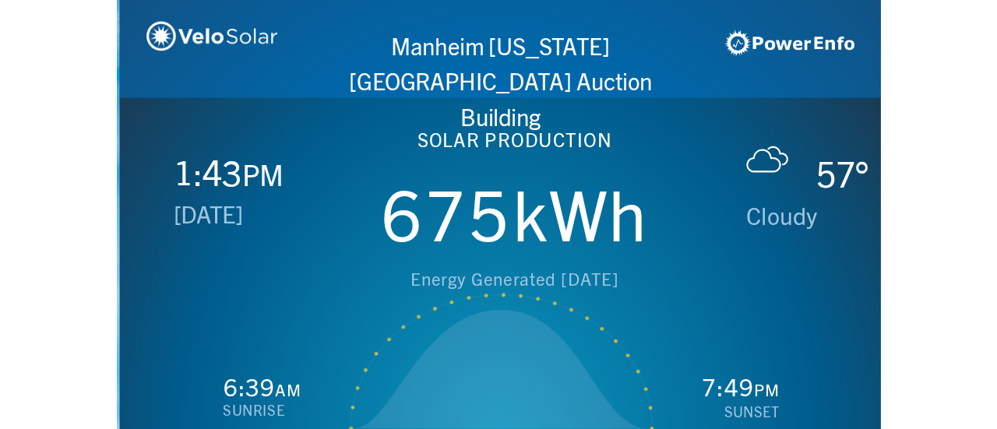
scroll to position [0, 997]
